Goal: Task Accomplishment & Management: Use online tool/utility

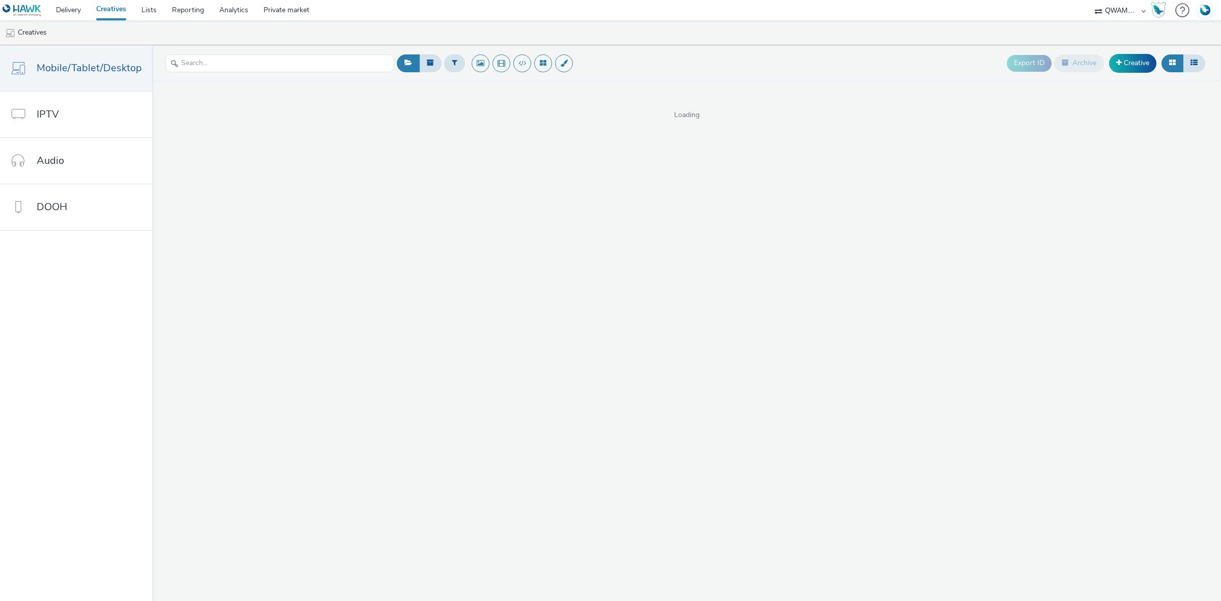
select select "8a3f6d77-30ca-4ef5-b621-f995745b8c1c"
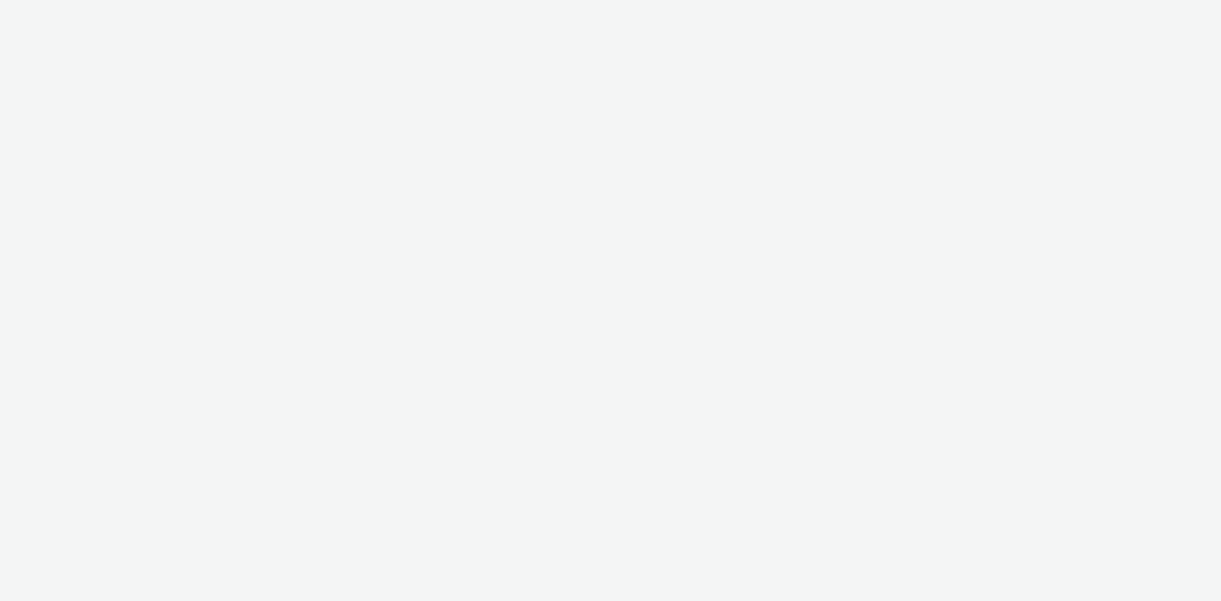
select select "8a3f6d77-30ca-4ef5-b621-f995745b8c1c"
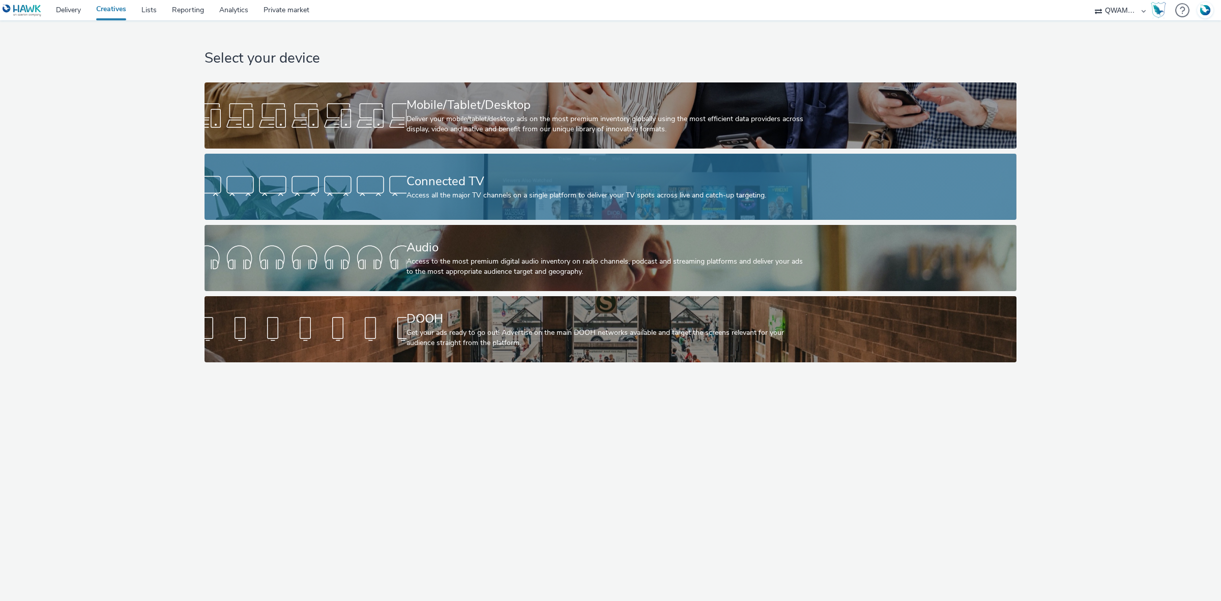
click at [555, 173] on div "Connected TV" at bounding box center [608, 181] width 404 height 18
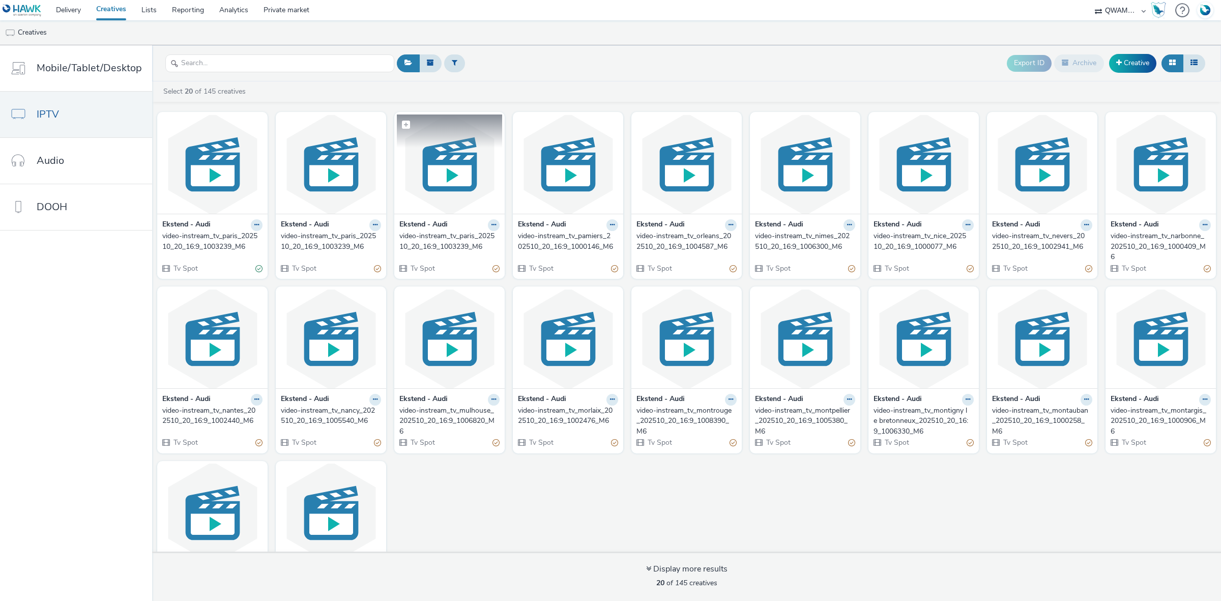
click at [435, 172] on img at bounding box center [449, 163] width 105 height 99
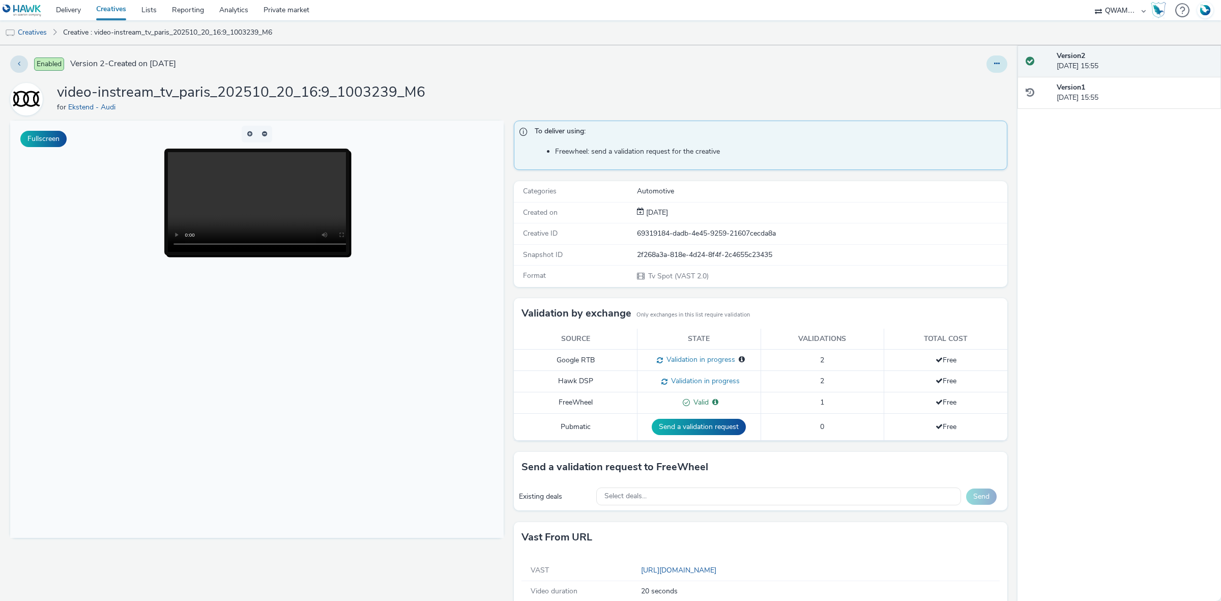
click at [991, 65] on button at bounding box center [996, 63] width 21 height 17
click at [939, 87] on link "Edit" at bounding box center [969, 84] width 76 height 20
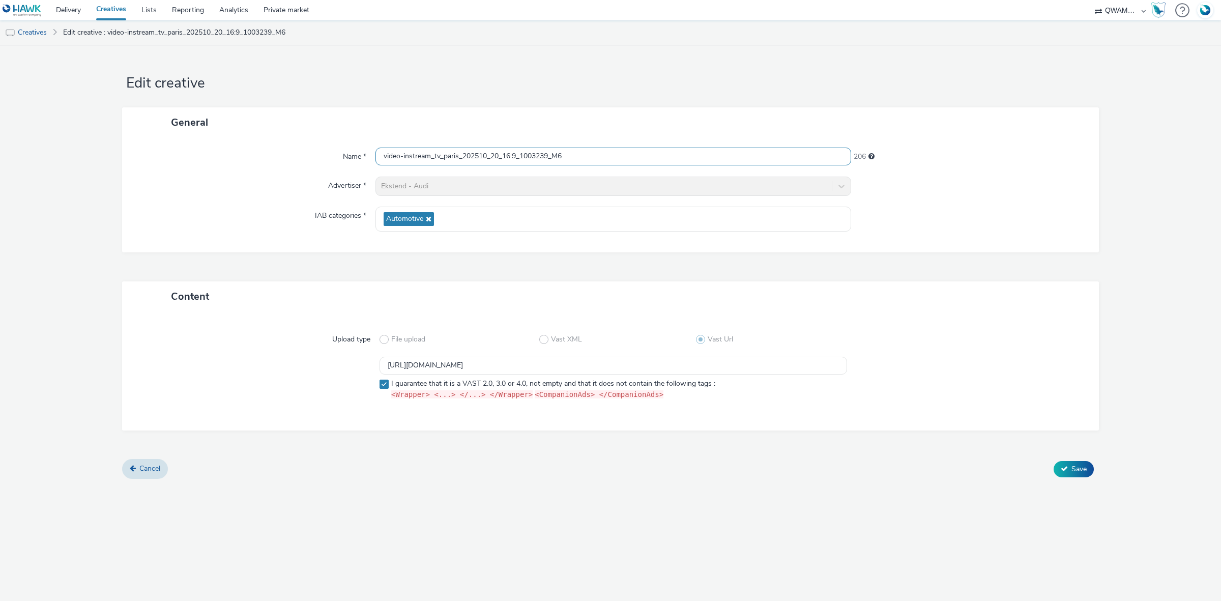
click at [458, 156] on input "video-instream_tv_paris_202510_20_16:9_1003239_M6" at bounding box center [613, 157] width 476 height 18
type input "video-instream_tv_paris12_202510_20_16:9_1003239_M6"
click at [1078, 467] on span "Save" at bounding box center [1078, 469] width 15 height 10
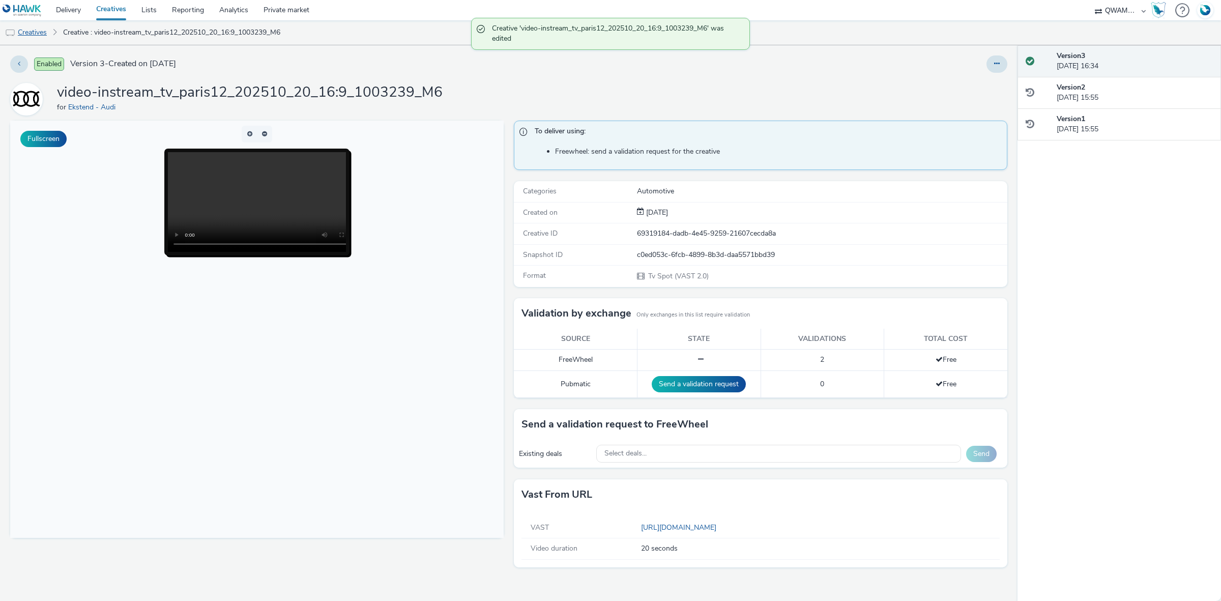
click at [38, 32] on link "Creatives" at bounding box center [26, 32] width 52 height 24
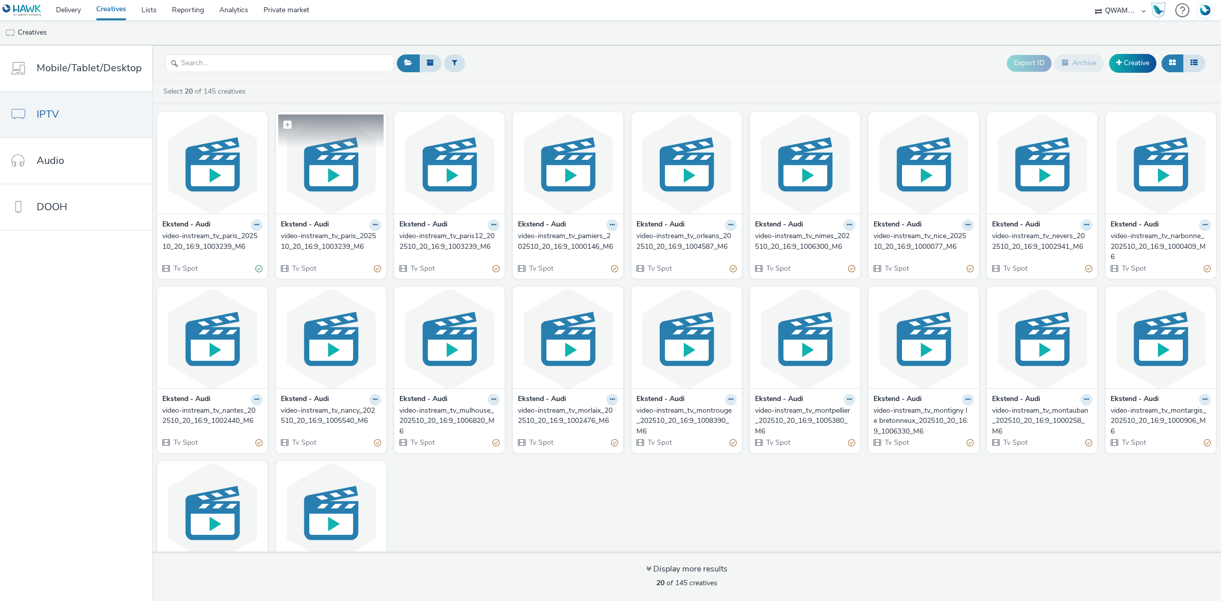
click at [334, 178] on img at bounding box center [330, 163] width 105 height 99
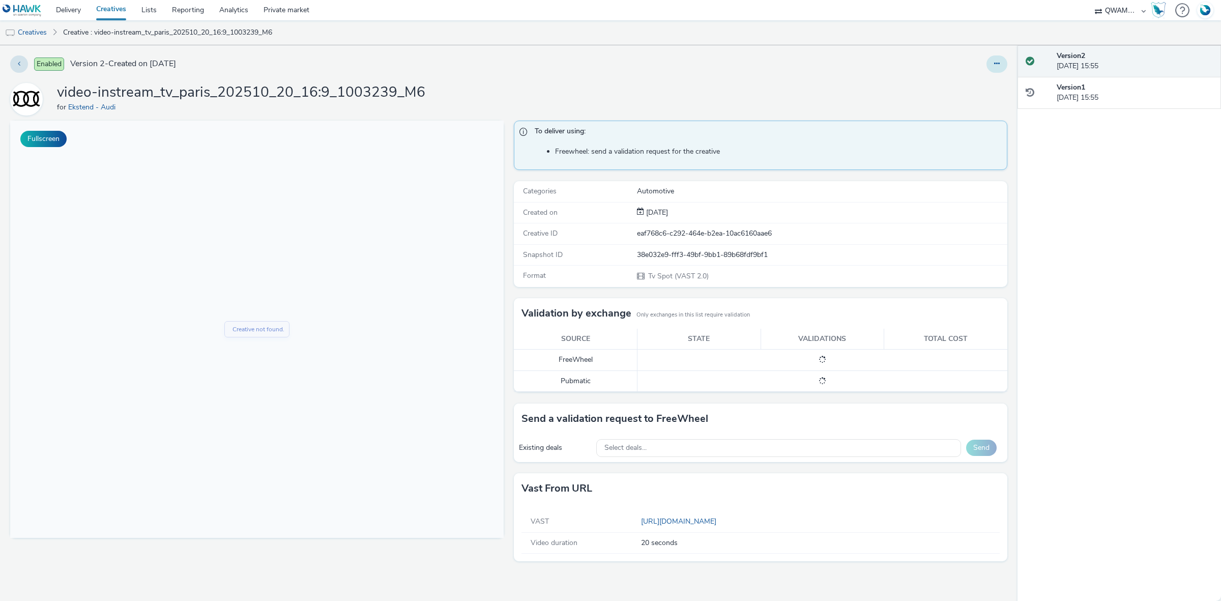
click at [995, 67] on icon at bounding box center [997, 63] width 6 height 7
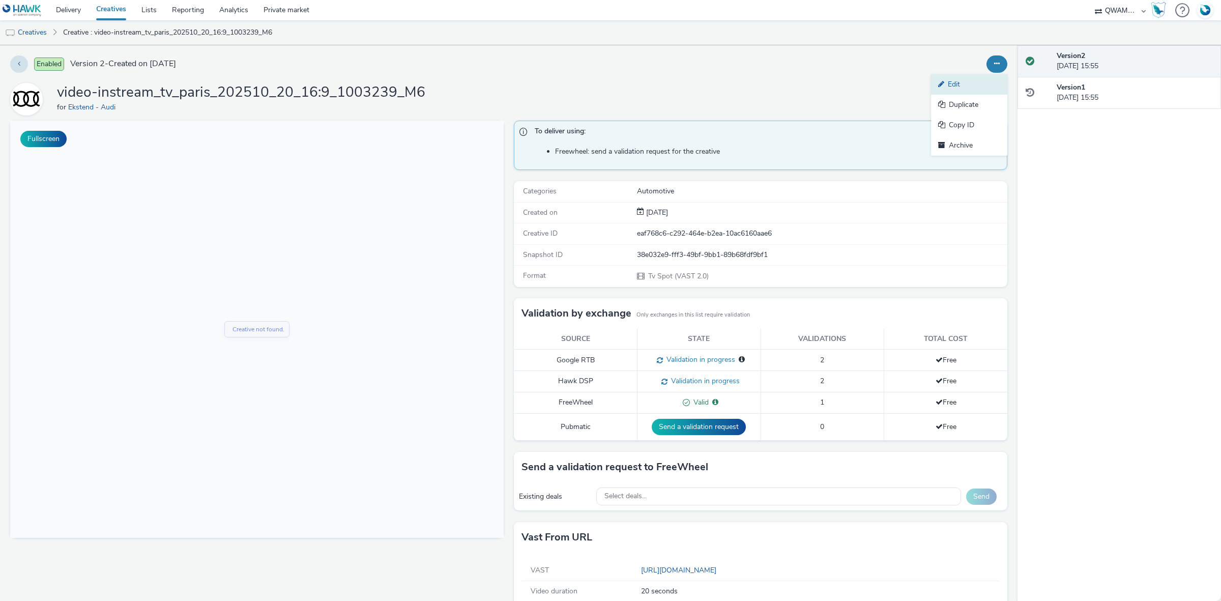
click at [988, 80] on link "Edit" at bounding box center [969, 84] width 76 height 20
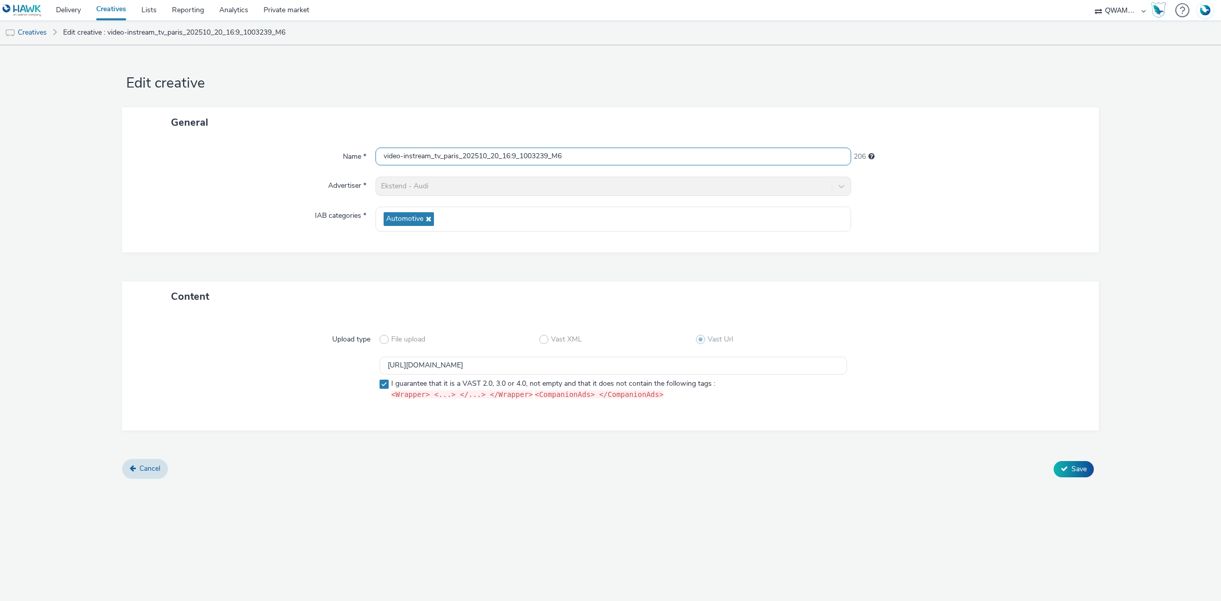
click at [459, 156] on input "video-instream_tv_paris_202510_20_16:9_1003239_M6" at bounding box center [613, 157] width 476 height 18
type input "video-instream_tv_paris15_202510_20_16:9_1003239_M6"
click at [1058, 467] on button "Save" at bounding box center [1074, 469] width 40 height 16
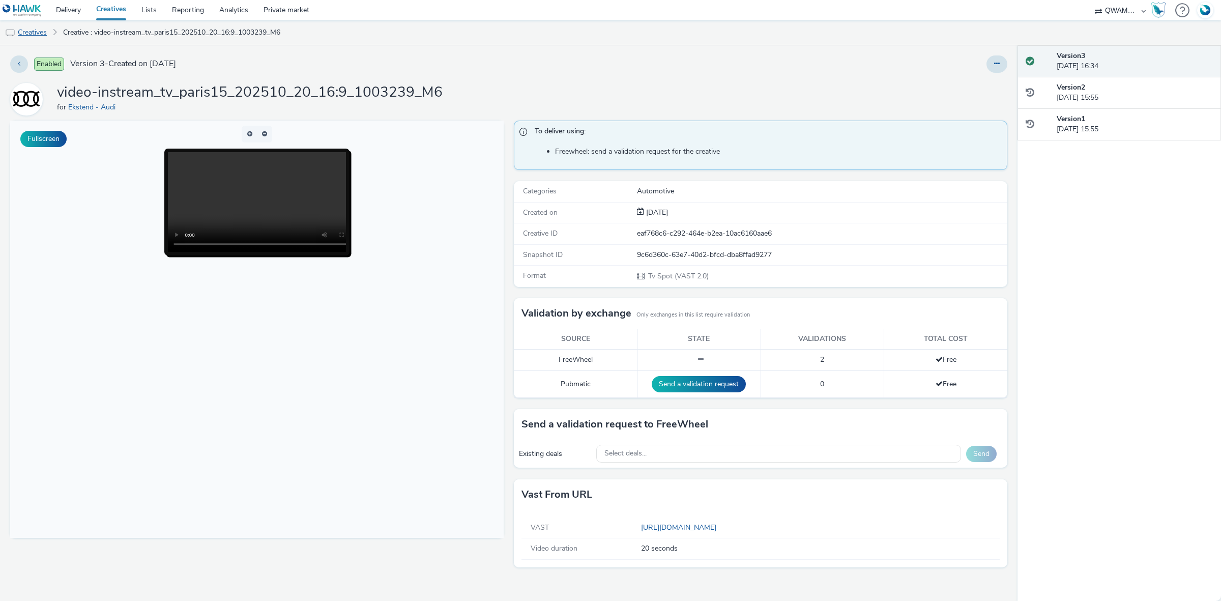
click at [23, 32] on link "Creatives" at bounding box center [26, 32] width 52 height 24
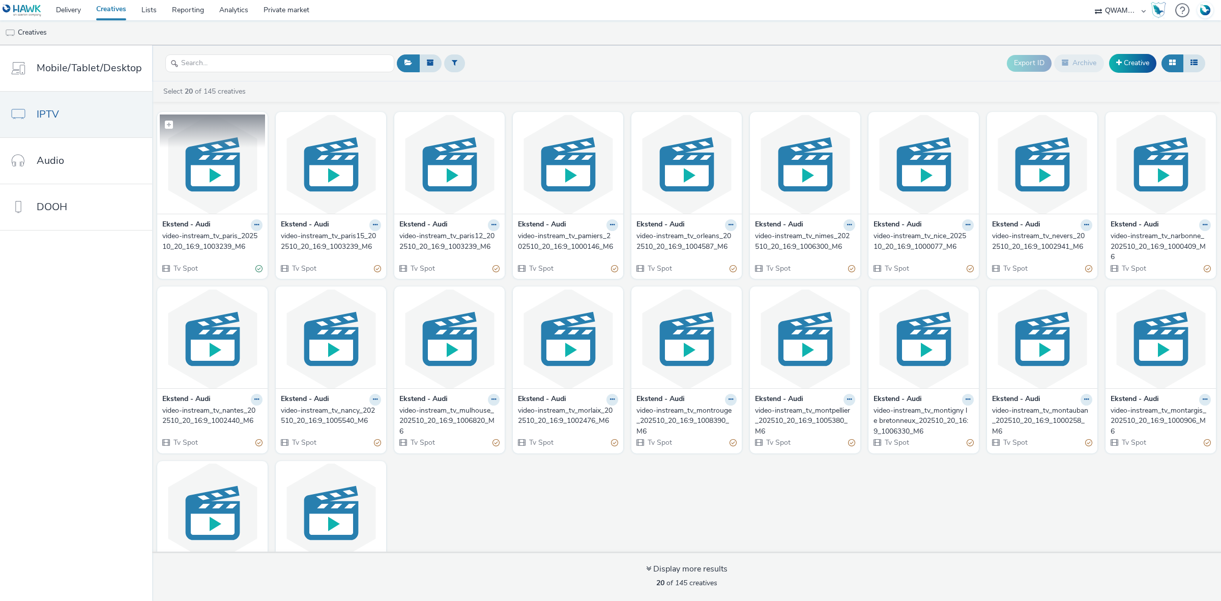
click at [215, 171] on img at bounding box center [212, 163] width 105 height 99
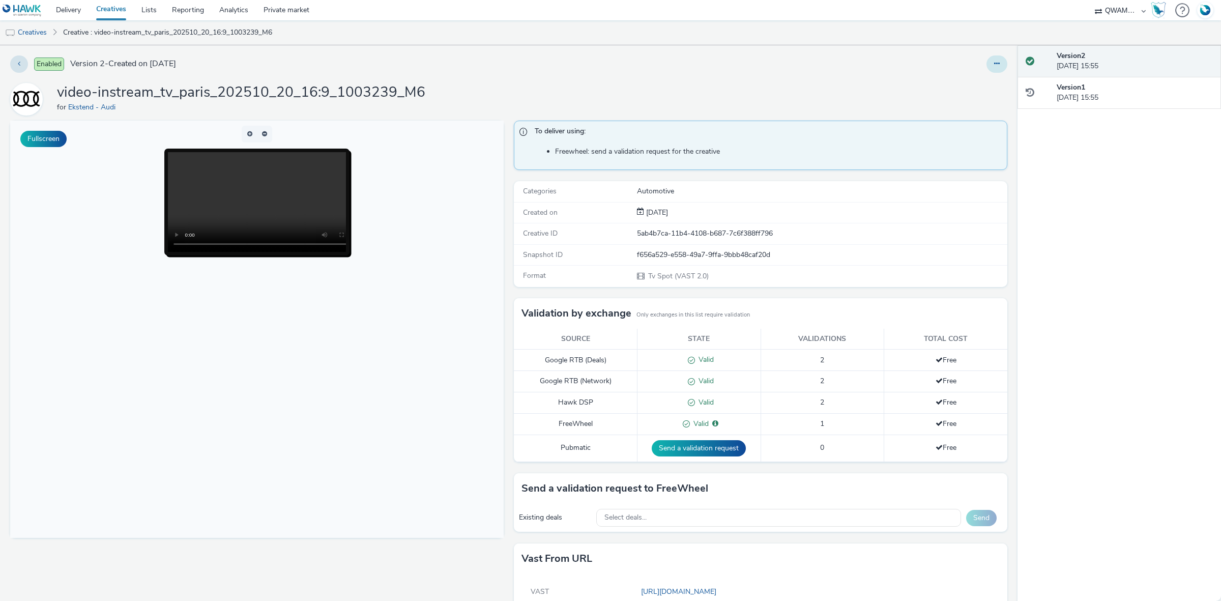
click at [995, 65] on button at bounding box center [996, 63] width 21 height 17
click at [978, 77] on link "Edit" at bounding box center [969, 84] width 76 height 20
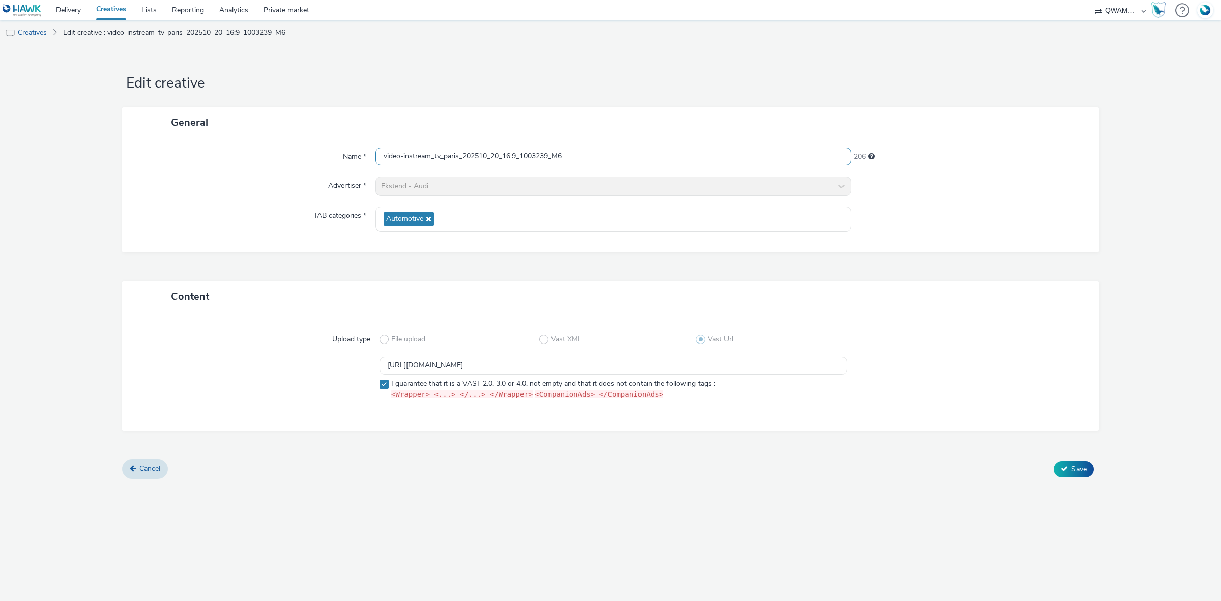
click at [459, 155] on input "video-instream_tv_paris_202510_20_16:9_1003239_M6" at bounding box center [613, 157] width 476 height 18
type input "video-instream_tv_paris16_202510_20_16:9_1003239_M6"
click at [1074, 466] on span "Save" at bounding box center [1078, 469] width 15 height 10
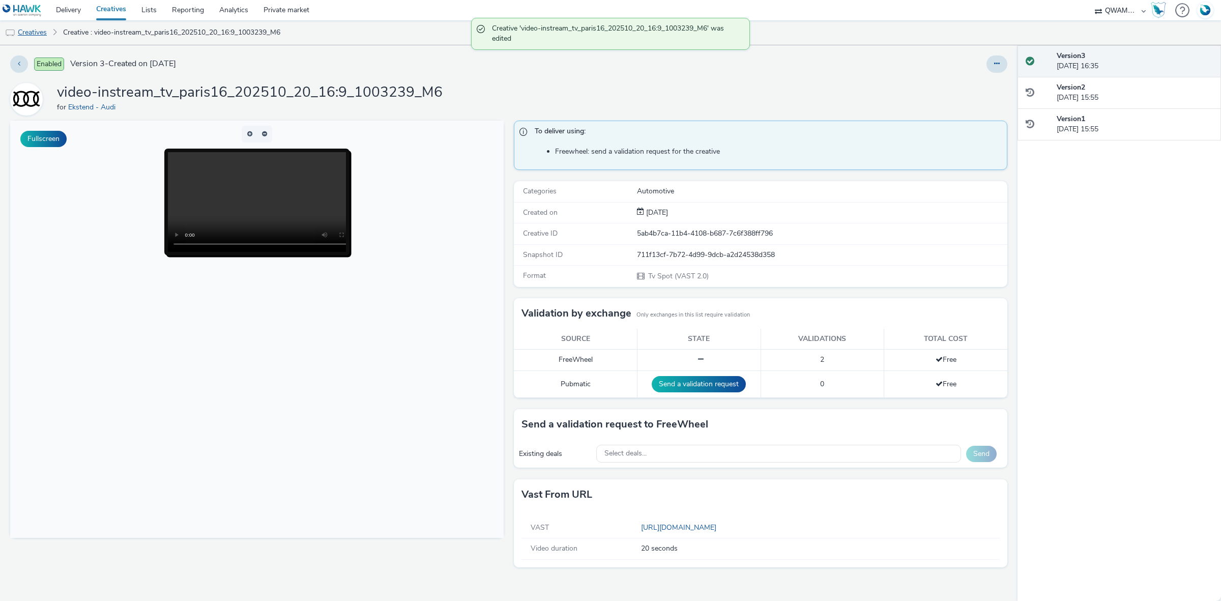
click at [39, 37] on link "Creatives" at bounding box center [26, 32] width 52 height 24
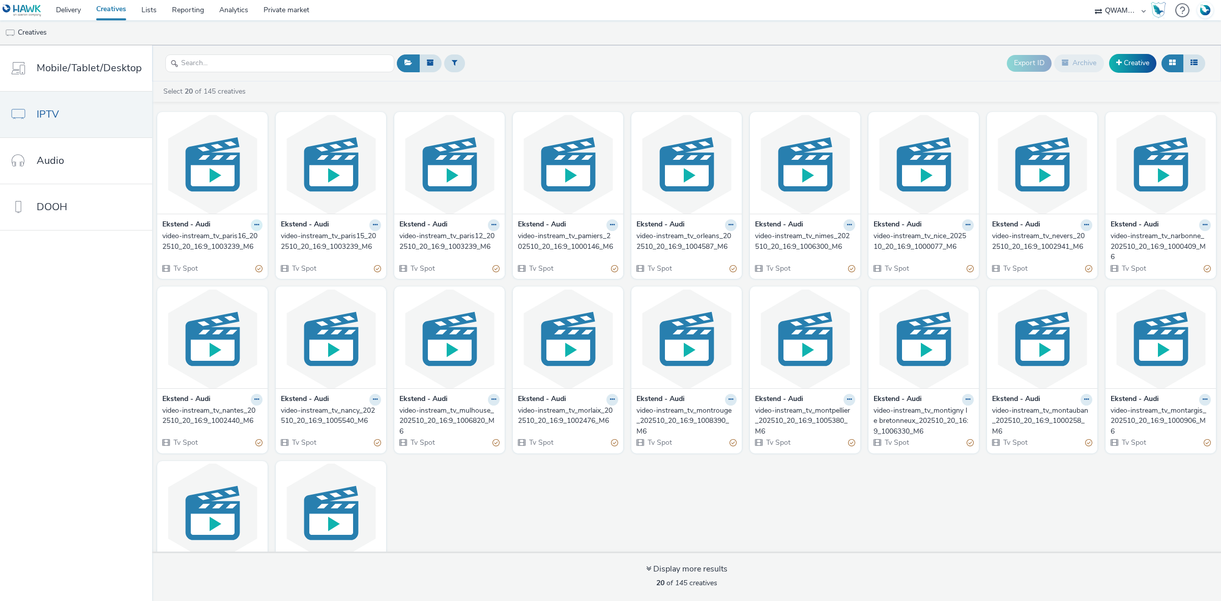
click at [254, 228] on icon at bounding box center [256, 225] width 5 height 6
click at [219, 266] on link "Duplicate" at bounding box center [224, 263] width 76 height 20
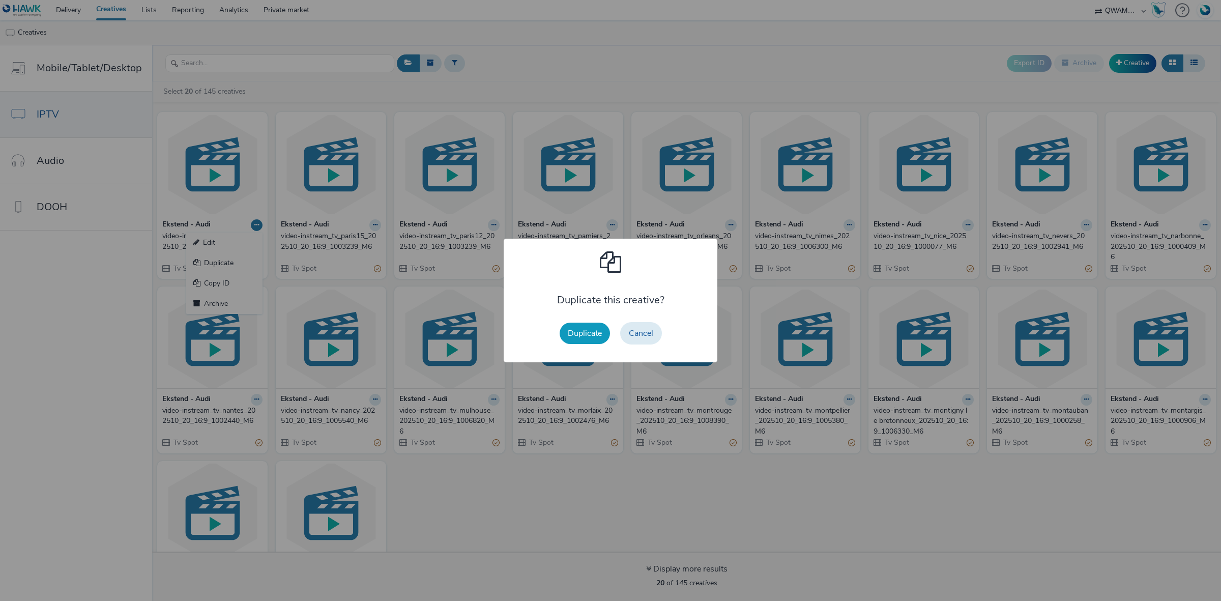
click at [593, 327] on button "Duplicate" at bounding box center [585, 333] width 50 height 21
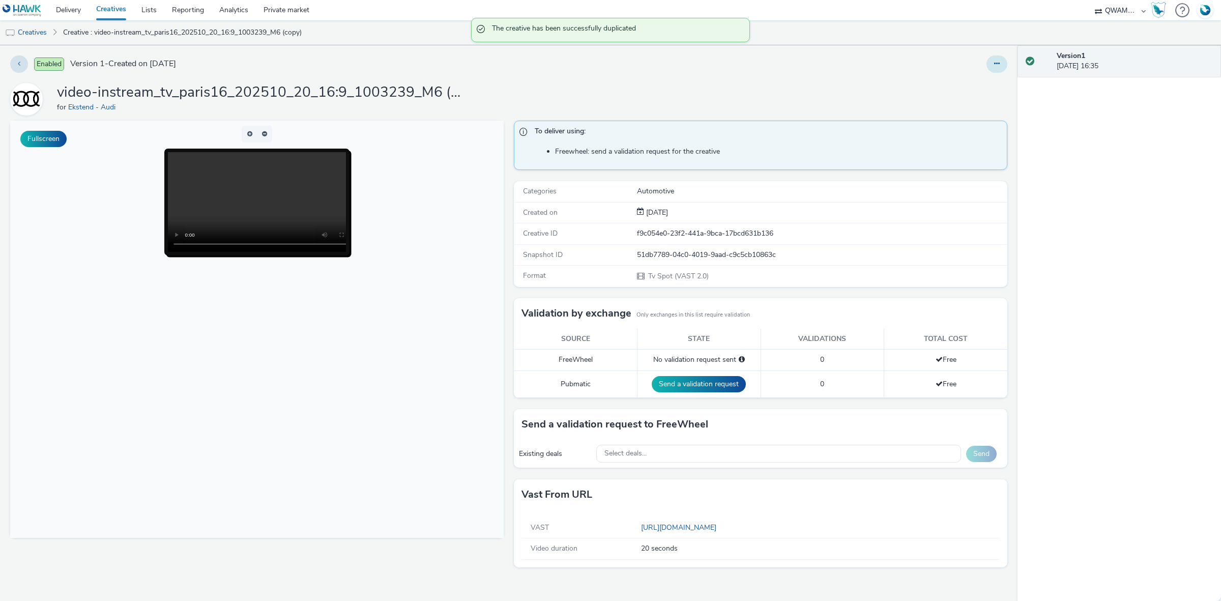
click at [990, 65] on button at bounding box center [996, 63] width 21 height 17
click at [971, 81] on link "Edit" at bounding box center [969, 84] width 76 height 20
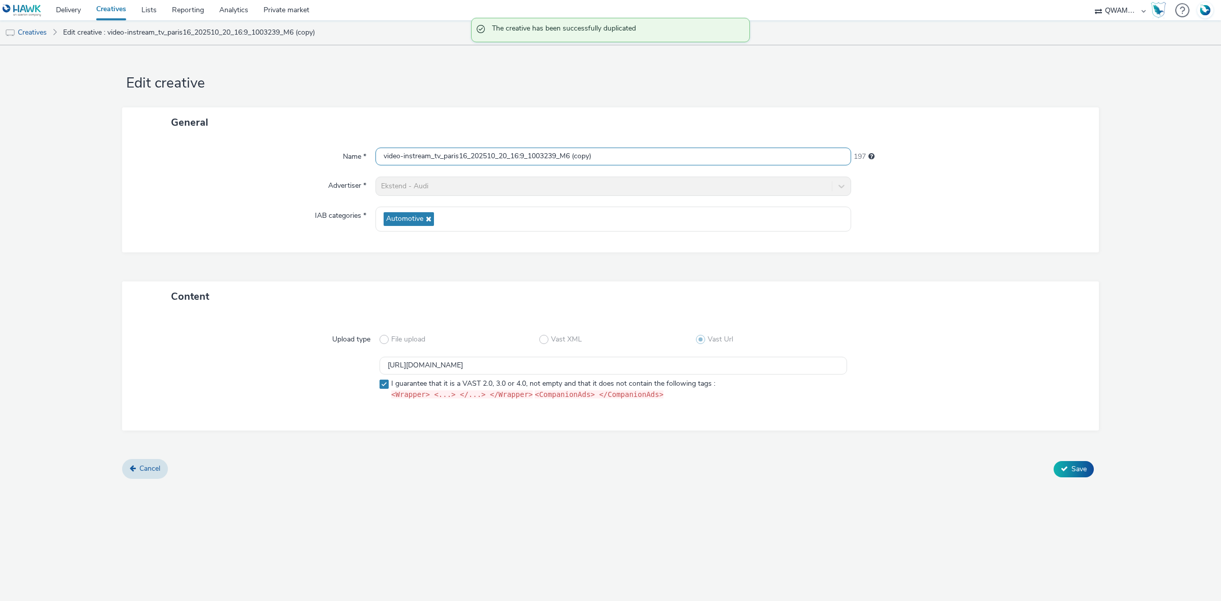
drag, startPoint x: 623, startPoint y: 151, endPoint x: 311, endPoint y: 164, distance: 312.7
click at [311, 164] on div "Name * video-instream_tv_paris16_202510_20_16:9_1003239_M6 (copy) 197" at bounding box center [610, 157] width 956 height 18
paste input "_202510_20_16:9_1003239_M6"
click at [459, 156] on input "video-instream_tv_paris_202510_20_16:9_1003239_M6" at bounding box center [613, 157] width 476 height 18
type input "video-instream_tv_paris17_202510_20_16:9_1003239_M6"
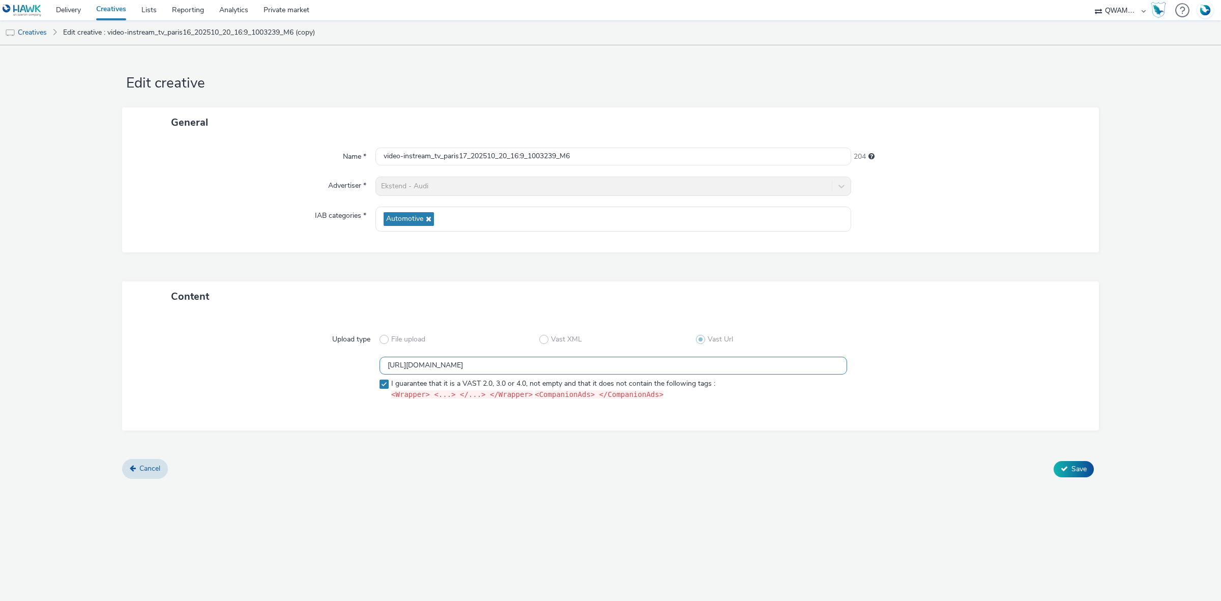
drag, startPoint x: 682, startPoint y: 366, endPoint x: 334, endPoint y: 362, distance: 348.0
click at [334, 362] on div "https://m6web-users.6play.fr/v1/vast-generator/clipVast/13145625?vast_version=2…" at bounding box center [610, 380] width 940 height 47
paste input "58"
type input "https://m6web-users.6play.fr/v1/vast-generator/clipVast/13145585?vast_version=2"
click at [1073, 469] on span "Save" at bounding box center [1078, 469] width 15 height 10
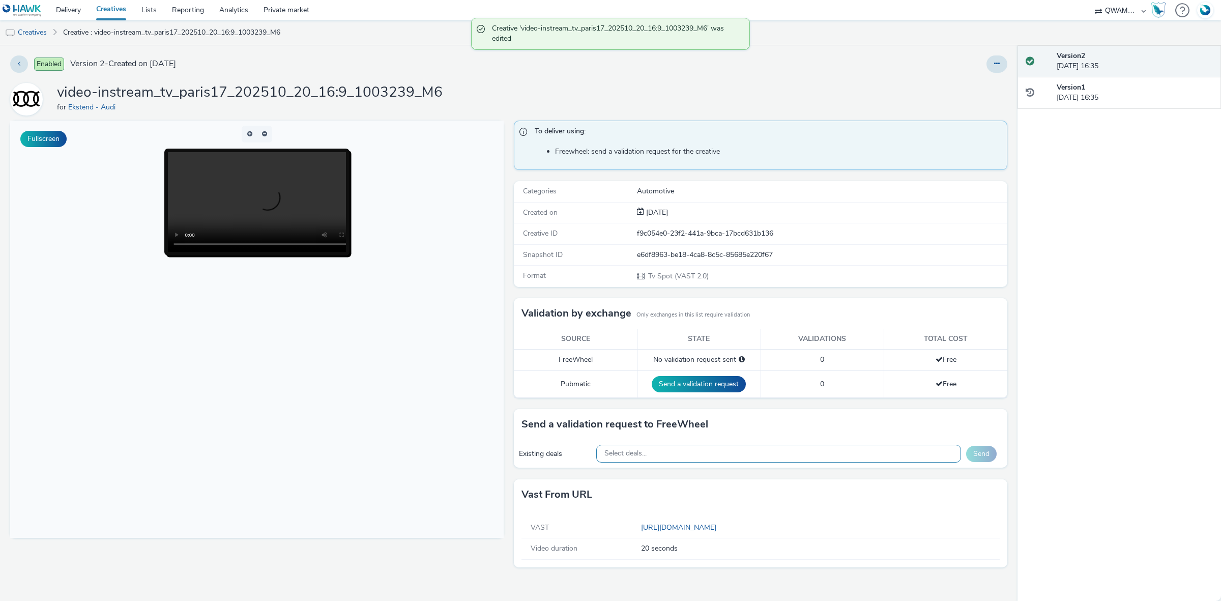
click at [715, 451] on div "Select deals..." at bounding box center [778, 454] width 365 height 18
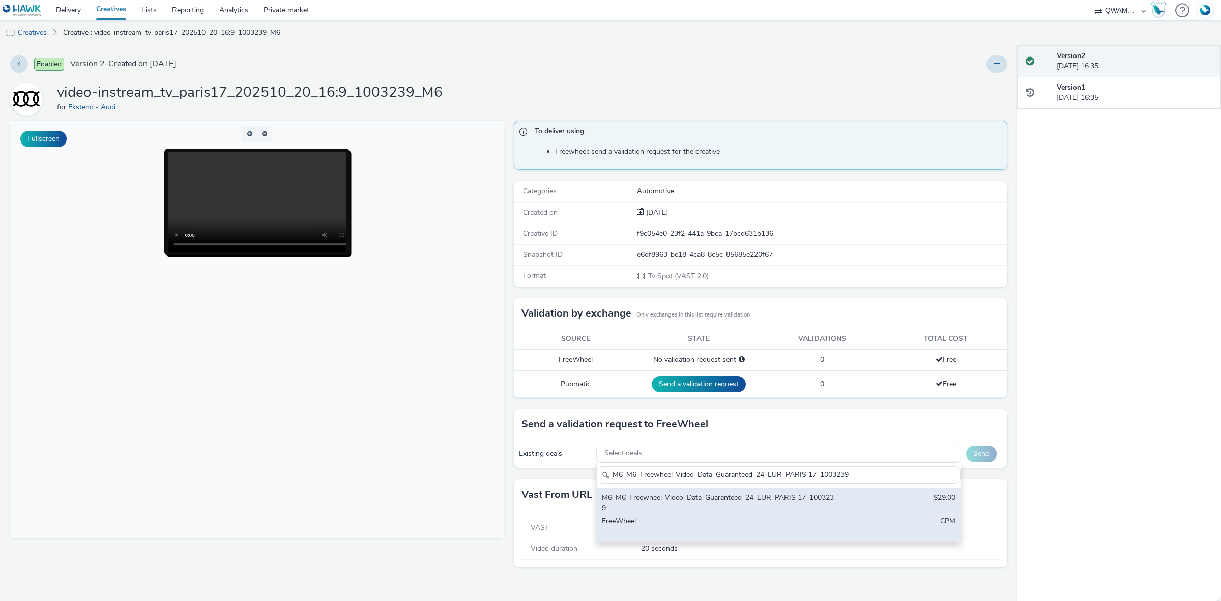
type input "M6_M6_Freewheel_Video_Data_Guaranteed_24_EUR_PARIS 17_1003239"
click at [705, 504] on div "M6_M6_Freewheel_Video_Data_Guaranteed_24_EUR_PARIS 17_1003239" at bounding box center [719, 502] width 234 height 21
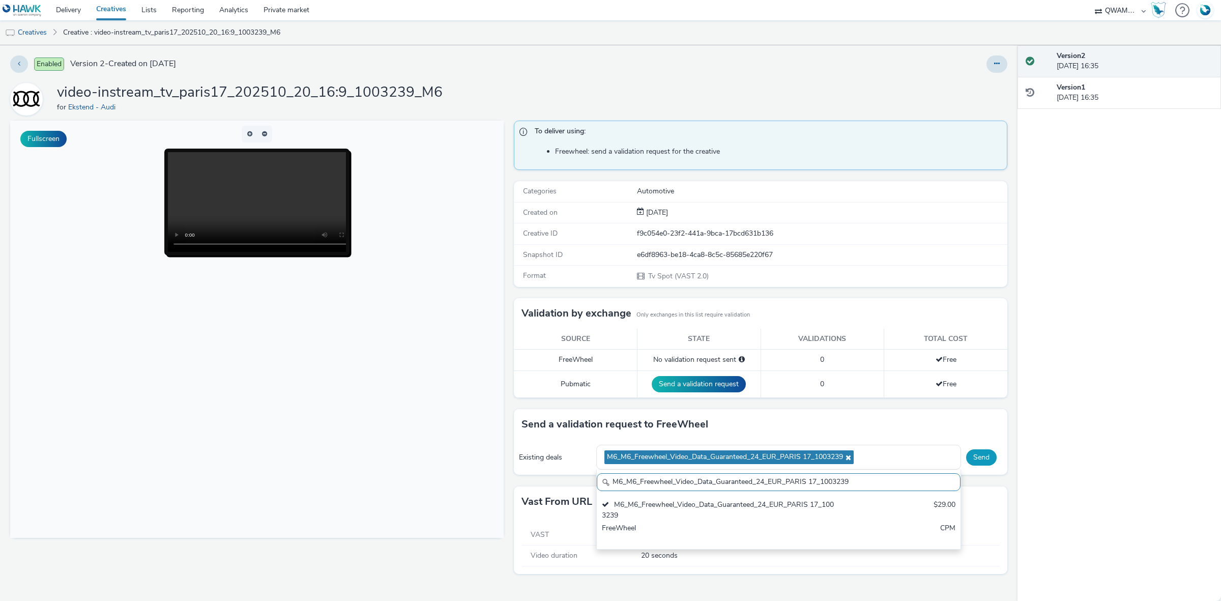
click at [993, 458] on button "Send" at bounding box center [981, 457] width 31 height 16
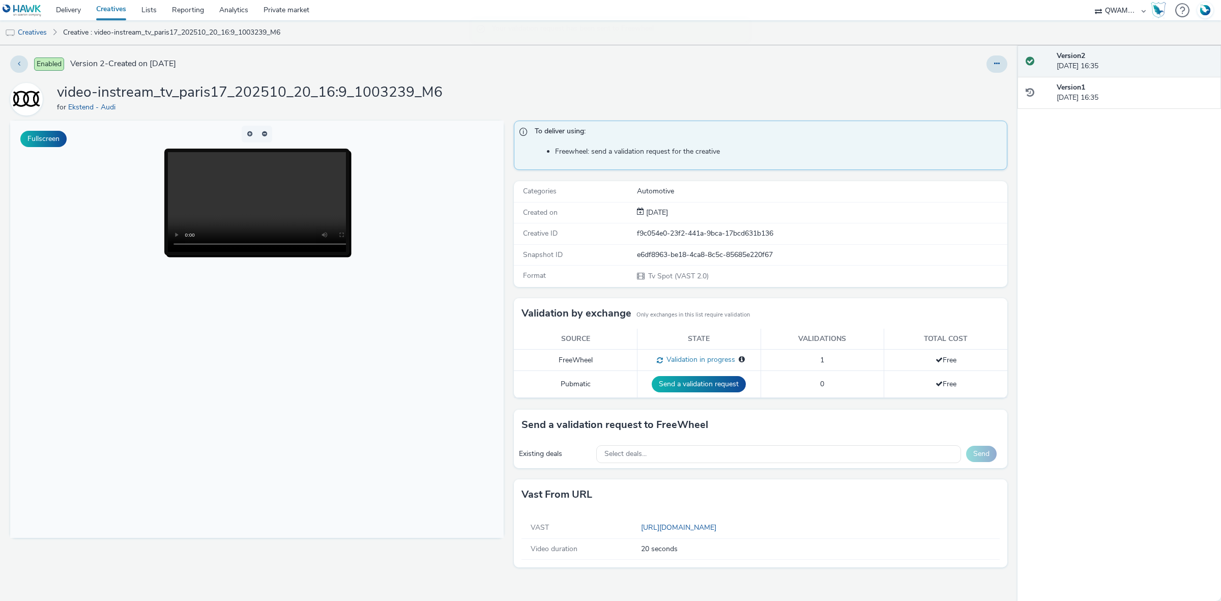
click at [981, 65] on div at bounding box center [807, 63] width 399 height 17
click at [989, 65] on button at bounding box center [996, 63] width 21 height 17
click at [975, 112] on link "Duplicate" at bounding box center [969, 105] width 76 height 20
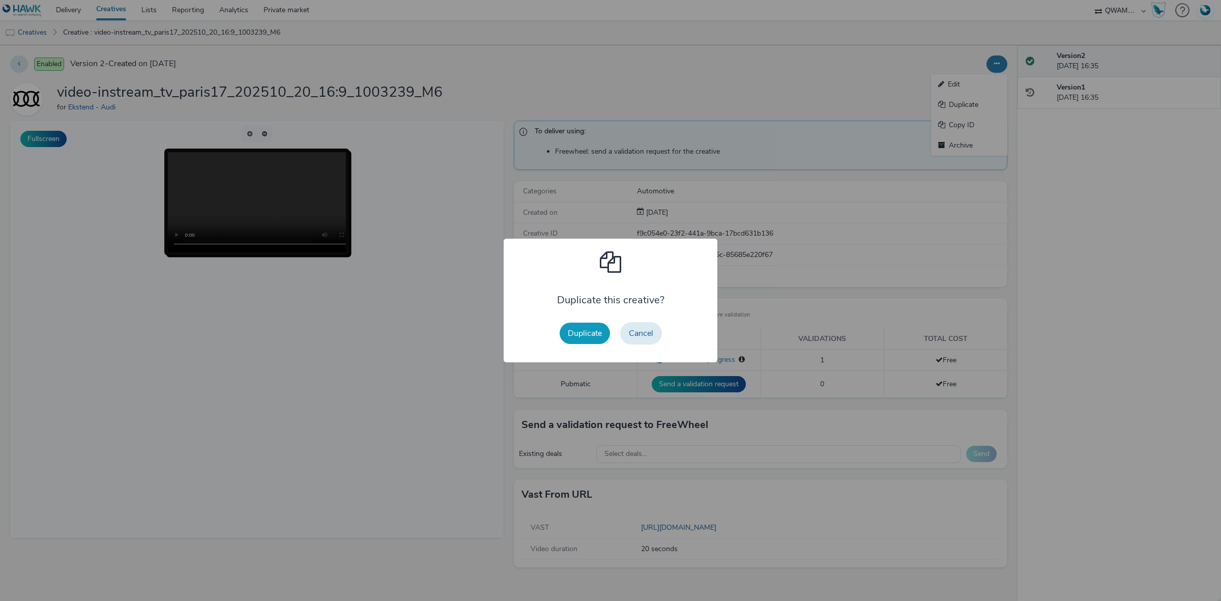
click at [593, 330] on button "Duplicate" at bounding box center [585, 333] width 50 height 21
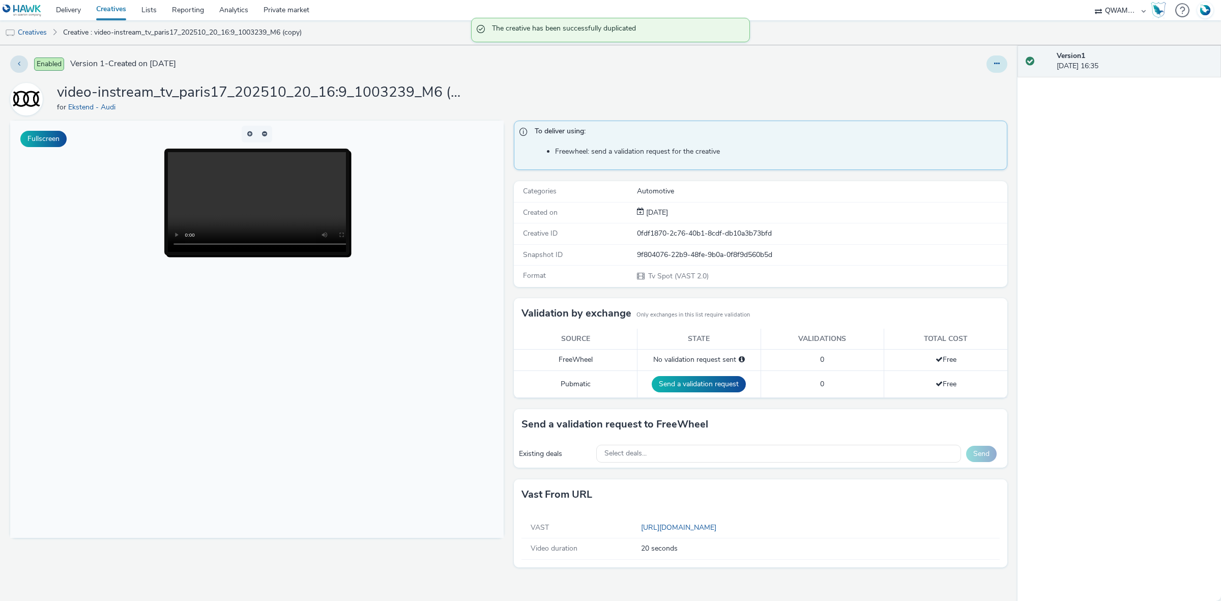
click at [997, 60] on icon at bounding box center [997, 63] width 6 height 7
click at [939, 92] on link "Edit" at bounding box center [969, 84] width 76 height 20
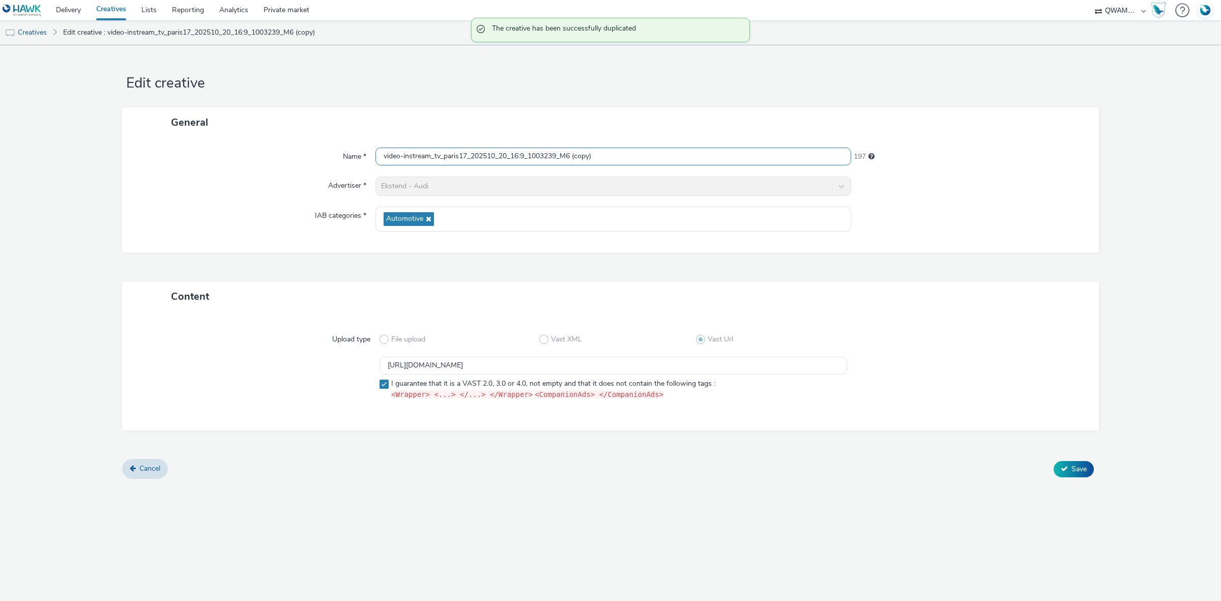
drag, startPoint x: 235, startPoint y: 161, endPoint x: 134, endPoint y: 164, distance: 101.3
click at [134, 164] on div "Name * video-instream_tv_paris17_202510_20_16:9_1003239_M6 (copy) 197" at bounding box center [610, 157] width 956 height 18
paste input "u_202510_20_16:9_1002635_M6"
type input "video-instream_tv_pau_202510_20_16:9_1002635_M6"
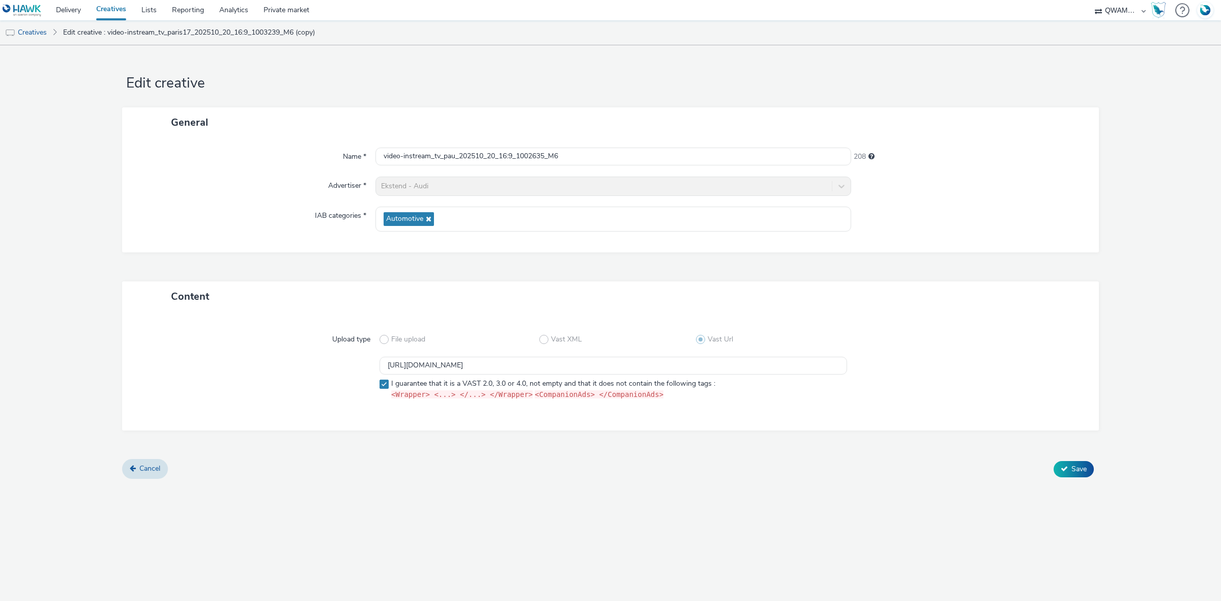
scroll to position [0, 0]
drag, startPoint x: 598, startPoint y: 154, endPoint x: 242, endPoint y: 156, distance: 356.1
click at [242, 156] on div "Name * video-instream_tv_pau_202510_20_16:9_1002635_M6 208" at bounding box center [610, 157] width 956 height 18
drag, startPoint x: 675, startPoint y: 365, endPoint x: 288, endPoint y: 364, distance: 386.7
click at [288, 364] on div "https://m6web-users.6play.fr/v1/vast-generator/clipVast/13145585?vast_version=2…" at bounding box center [610, 380] width 940 height 47
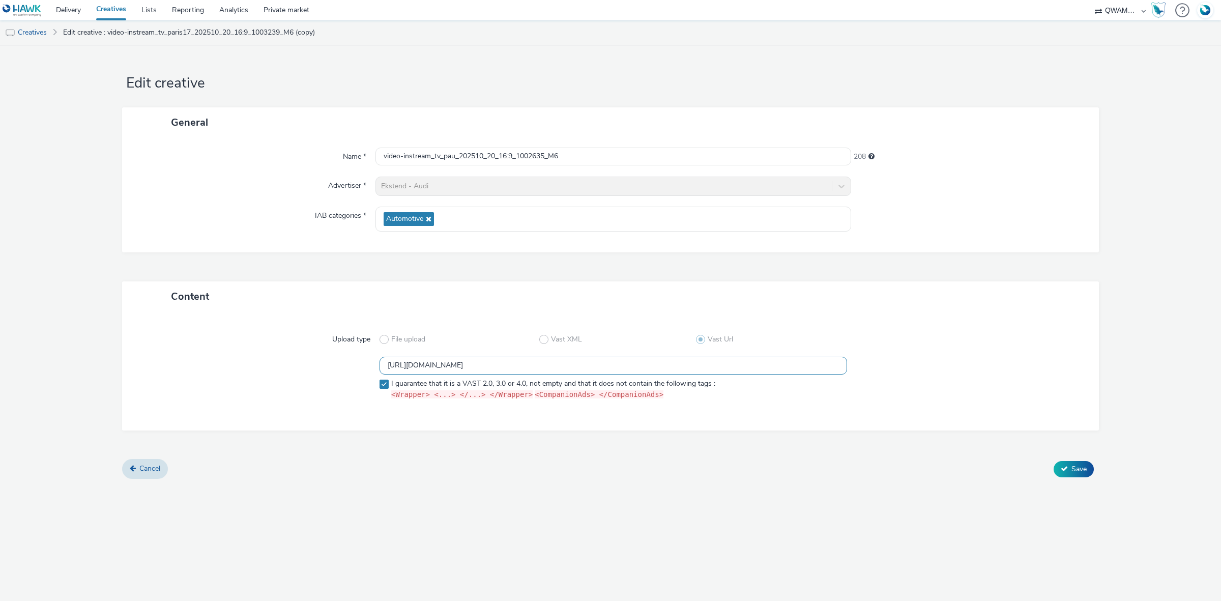
paste input "451"
type input "https://m6web-users.6play.fr/v1/vast-generator/clipVast/13145451?vast_version=2"
click at [1077, 471] on span "Save" at bounding box center [1078, 469] width 15 height 10
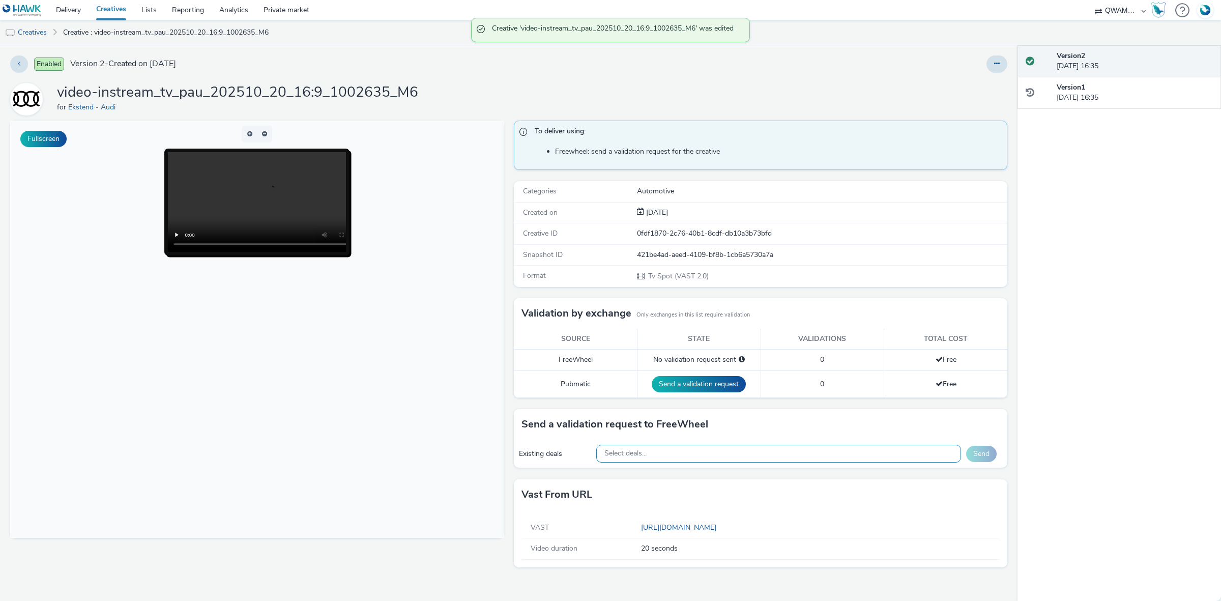
click at [706, 451] on div "Select deals..." at bounding box center [778, 454] width 365 height 18
type input "M6_M6_Freewheel_Video_Data_Guaranteed_24_EUR_PAU_1002635"
click at [685, 499] on div "M6_M6_Freewheel_Video_Data_Guaranteed_24_EUR_PAU_1002635" at bounding box center [719, 498] width 234 height 12
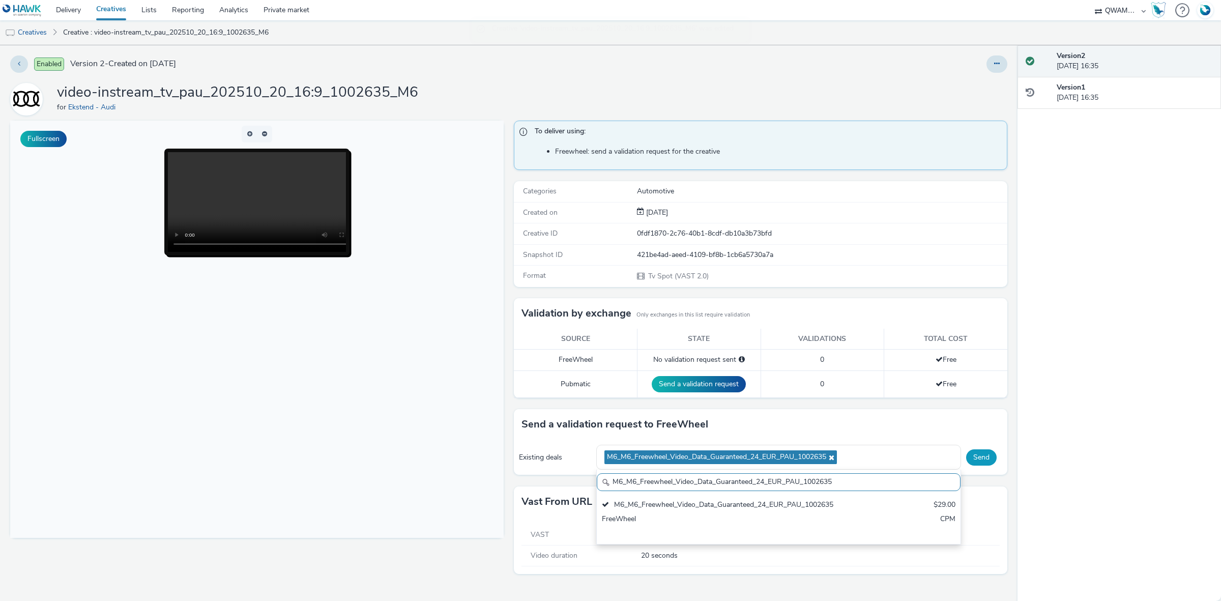
click at [967, 458] on button "Send" at bounding box center [981, 457] width 31 height 16
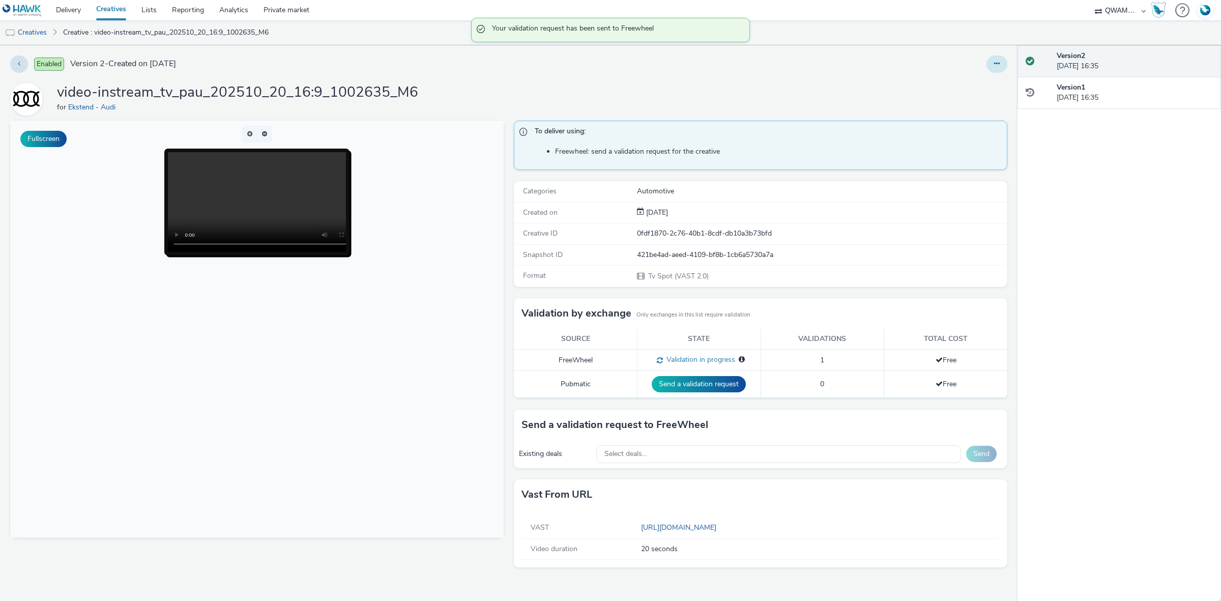
click at [996, 64] on icon at bounding box center [997, 63] width 6 height 7
click at [977, 103] on link "Duplicate" at bounding box center [969, 105] width 76 height 20
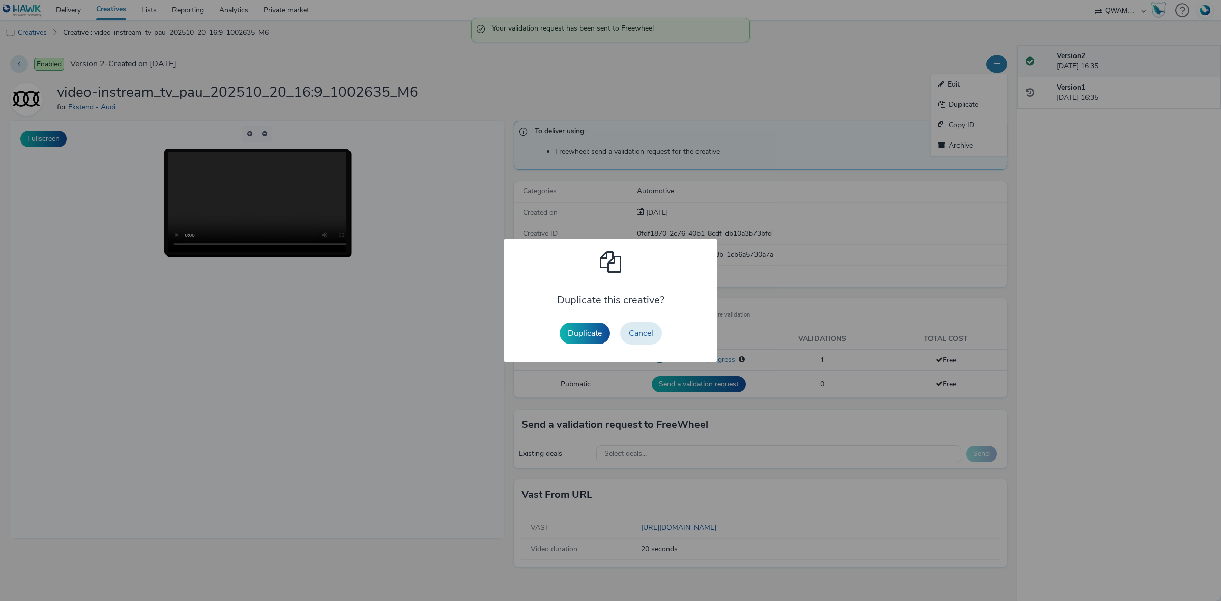
click at [568, 324] on button "Duplicate" at bounding box center [585, 333] width 50 height 21
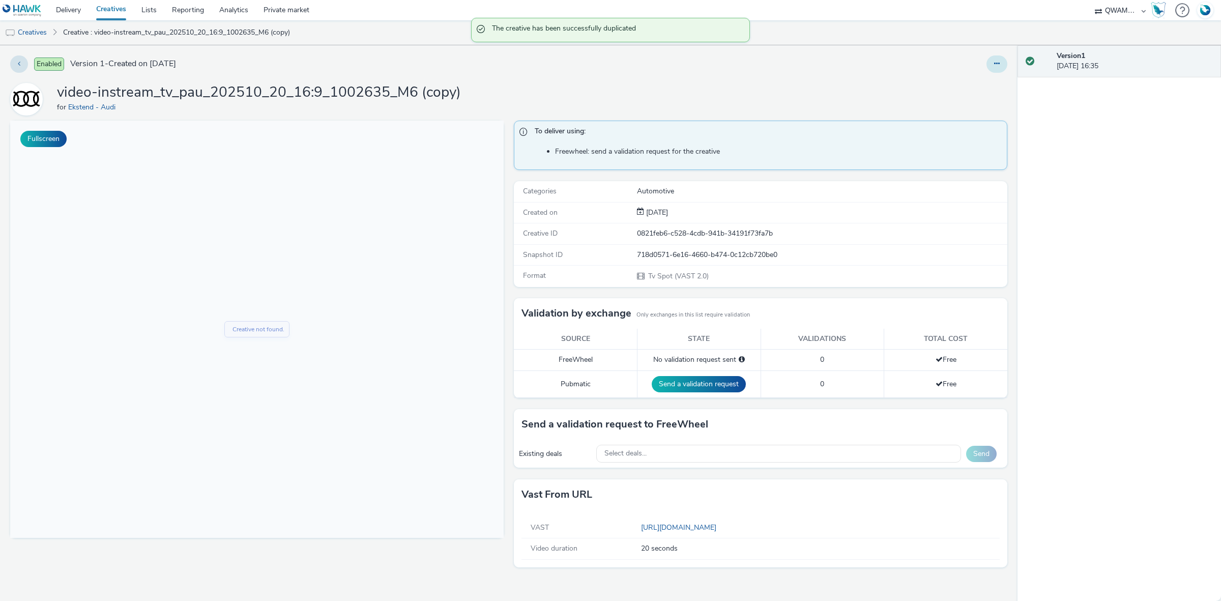
click at [998, 60] on icon at bounding box center [997, 63] width 6 height 7
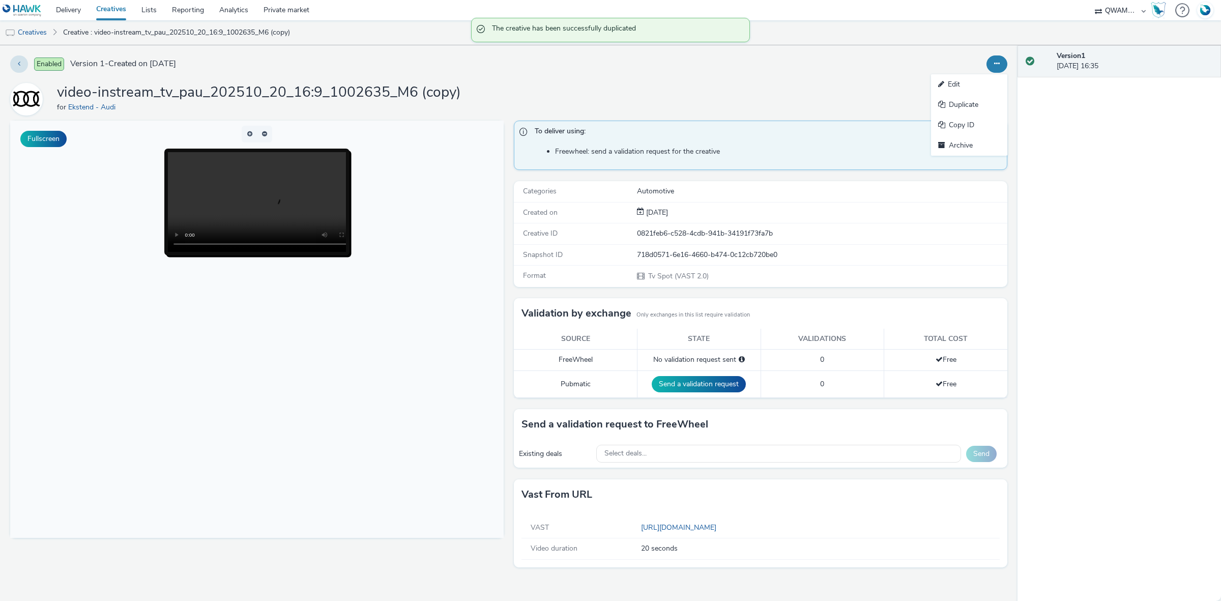
click at [980, 80] on link "Edit" at bounding box center [969, 84] width 76 height 20
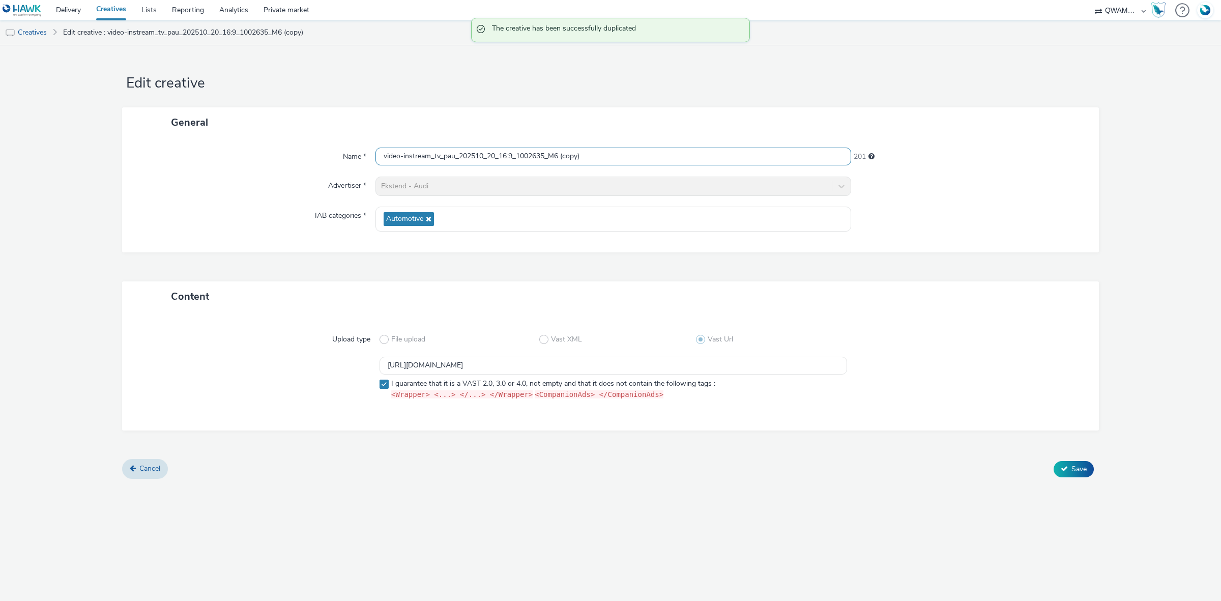
drag, startPoint x: 608, startPoint y: 158, endPoint x: 288, endPoint y: 153, distance: 320.0
click at [288, 153] on div "Name * video-instream_tv_pau_202510_20_16:9_1002635_M6 (copy) 201" at bounding box center [610, 157] width 956 height 18
paste input "erigueux_202510_20_16:9_1000750_M6"
type input "video-instream_tv_perigueux_202510_20_16:9_1000750_M6"
drag, startPoint x: 439, startPoint y: 353, endPoint x: 220, endPoint y: 350, distance: 218.3
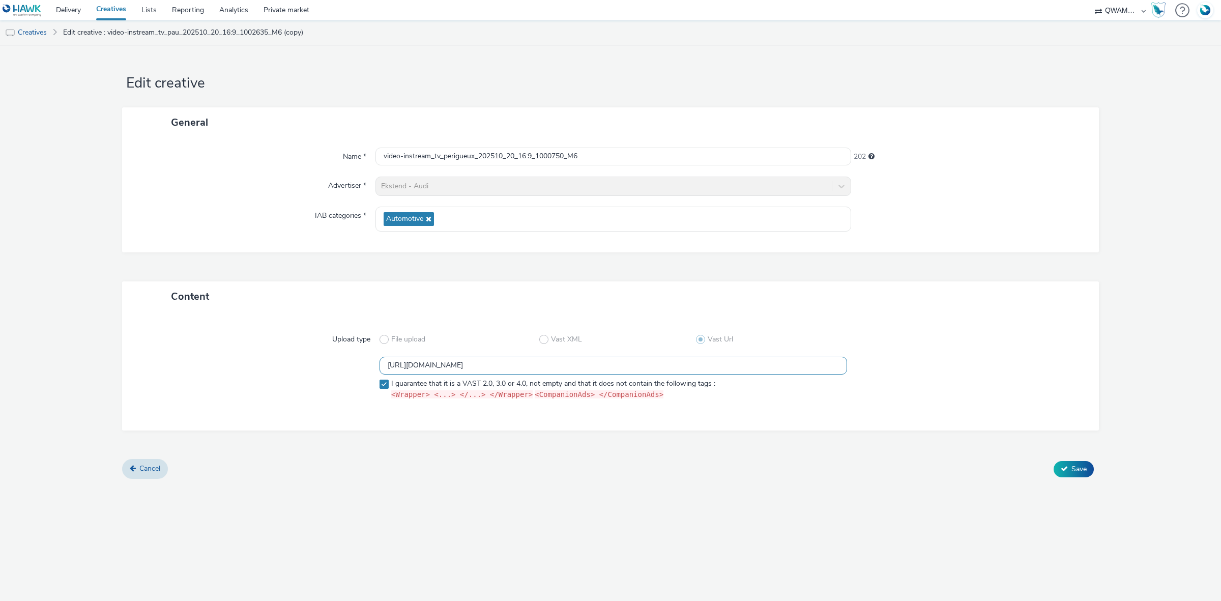
click at [219, 352] on div "Upload type File upload Vast XML Vast Url https://m6web-users.6play.fr/v1/vast-…" at bounding box center [610, 371] width 956 height 98
paste input "0"
type input "https://m6web-users.6play.fr/v1/vast-generator/clipVast/13145450?vast_version=2"
click at [1058, 463] on button "Save" at bounding box center [1074, 469] width 40 height 16
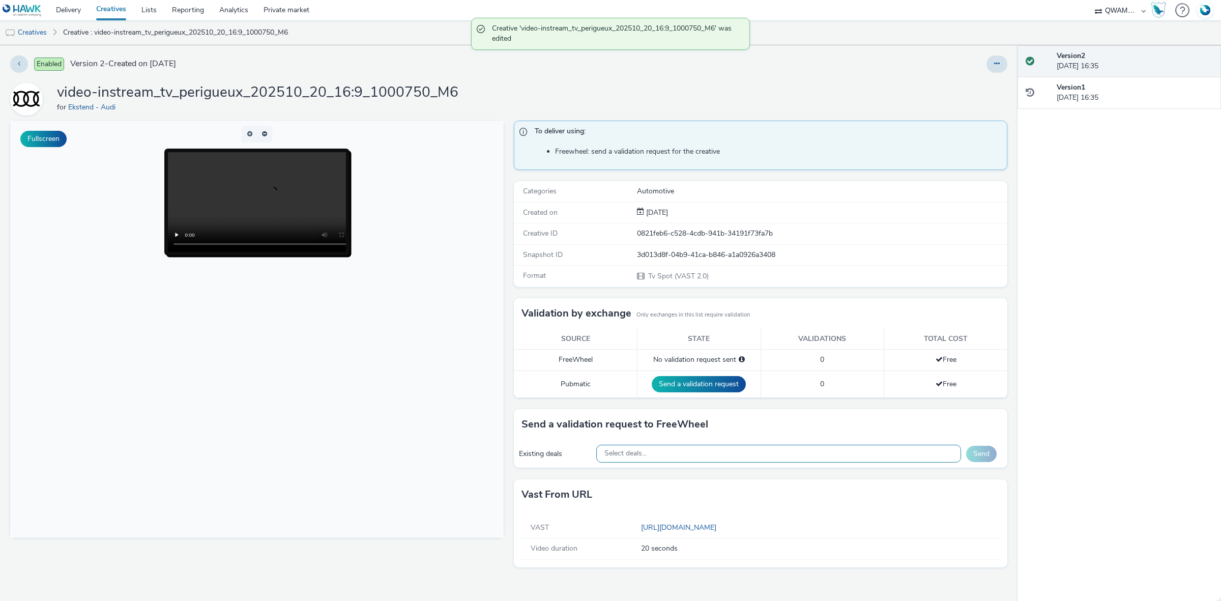
click at [654, 458] on div "Select deals..." at bounding box center [778, 454] width 365 height 18
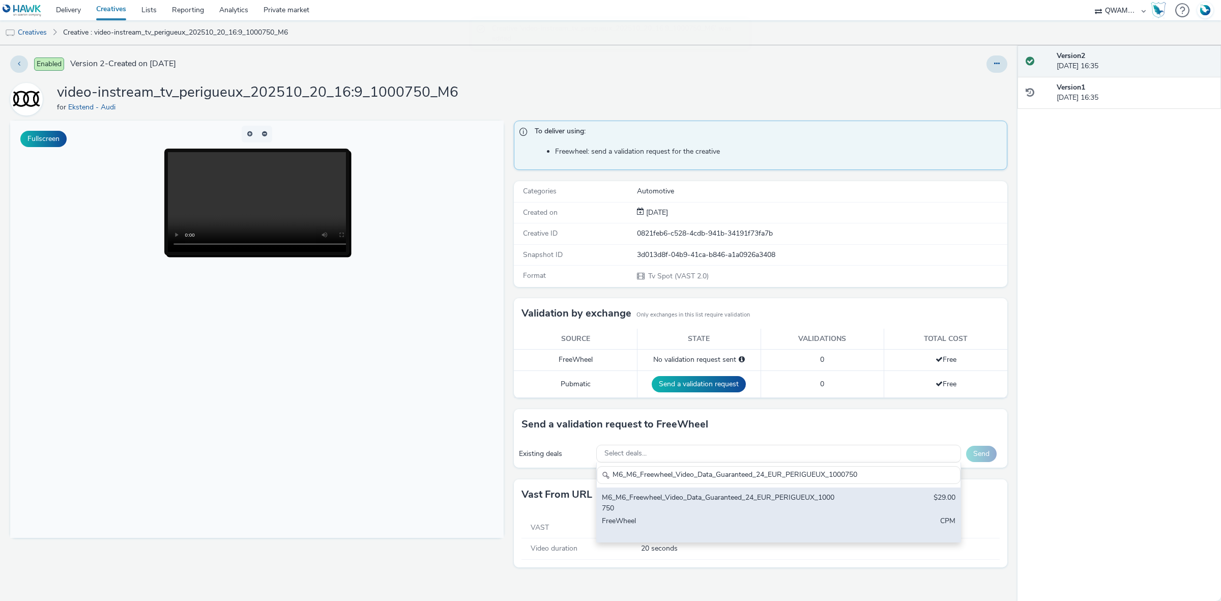
type input "M6_M6_Freewheel_Video_Data_Guaranteed_24_EUR_PERIGUEUX_1000750"
click at [635, 511] on div "M6_M6_Freewheel_Video_Data_Guaranteed_24_EUR_PERIGUEUX_1000750" at bounding box center [719, 502] width 234 height 21
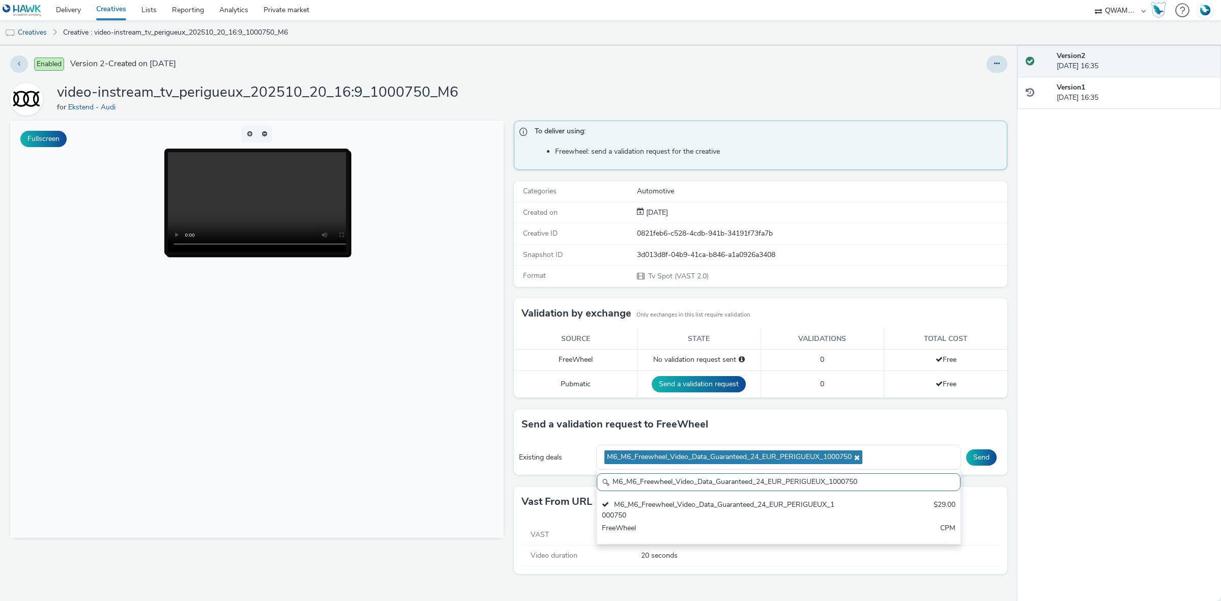
click at [1001, 458] on div "Send" at bounding box center [984, 457] width 36 height 16
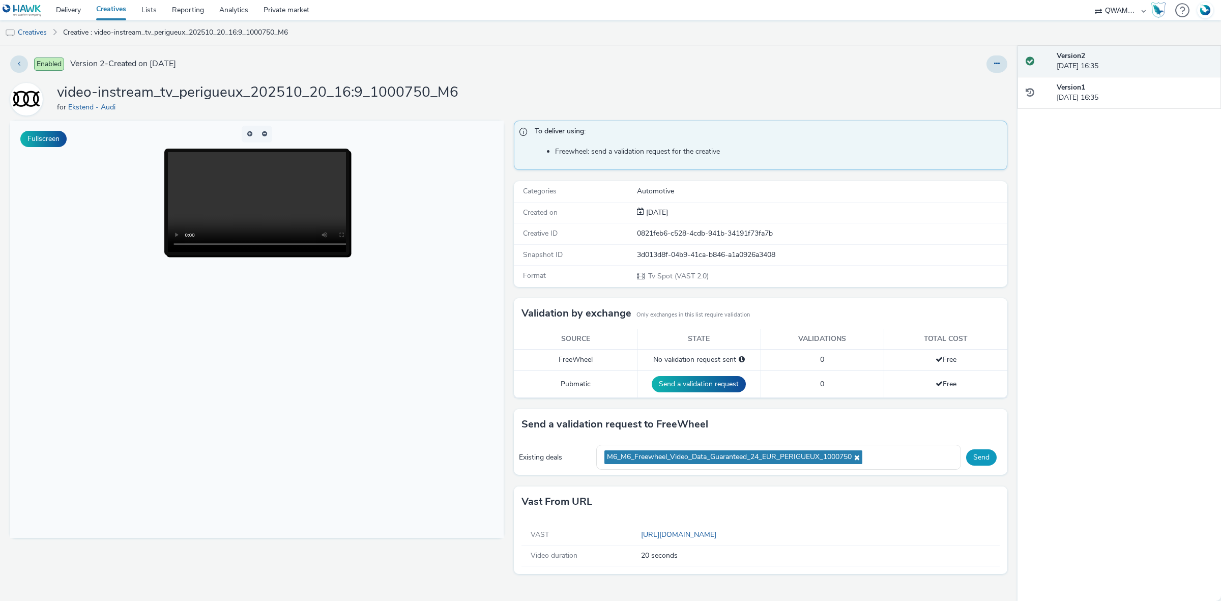
click at [984, 458] on button "Send" at bounding box center [981, 457] width 31 height 16
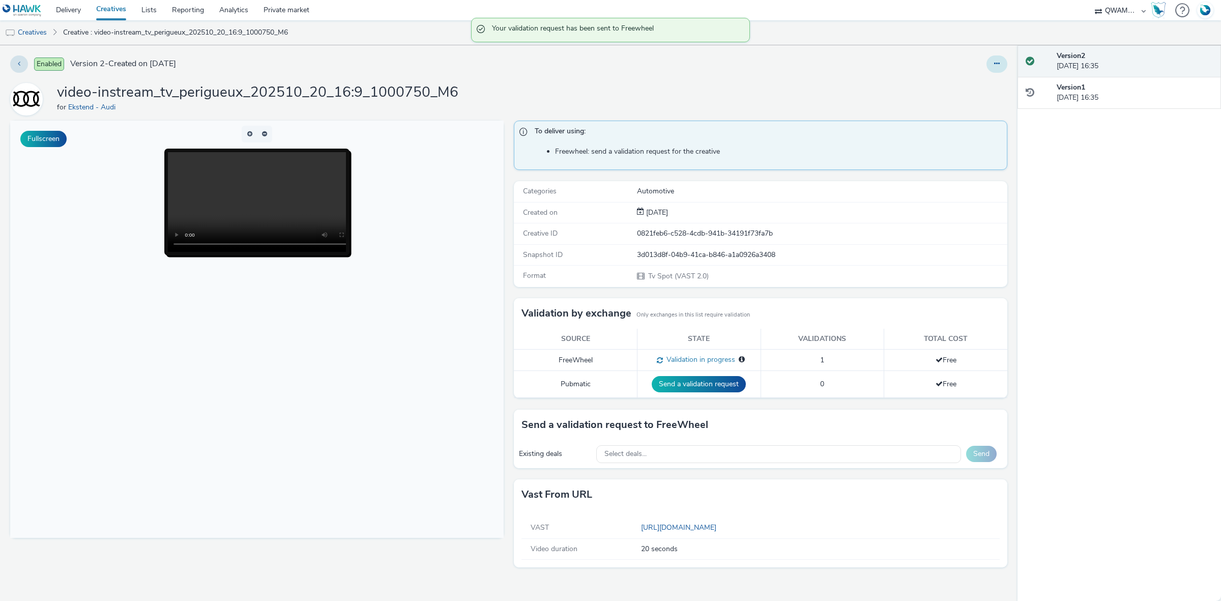
click at [999, 65] on icon at bounding box center [997, 63] width 6 height 7
click at [977, 104] on link "Duplicate" at bounding box center [969, 105] width 76 height 20
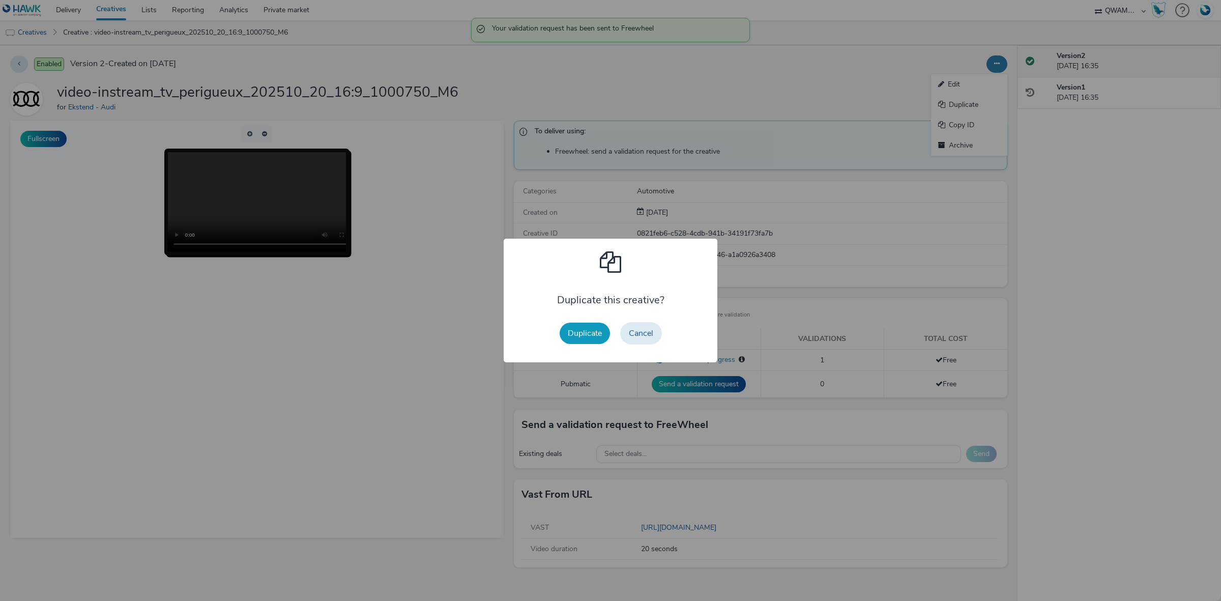
click at [579, 332] on button "Duplicate" at bounding box center [585, 333] width 50 height 21
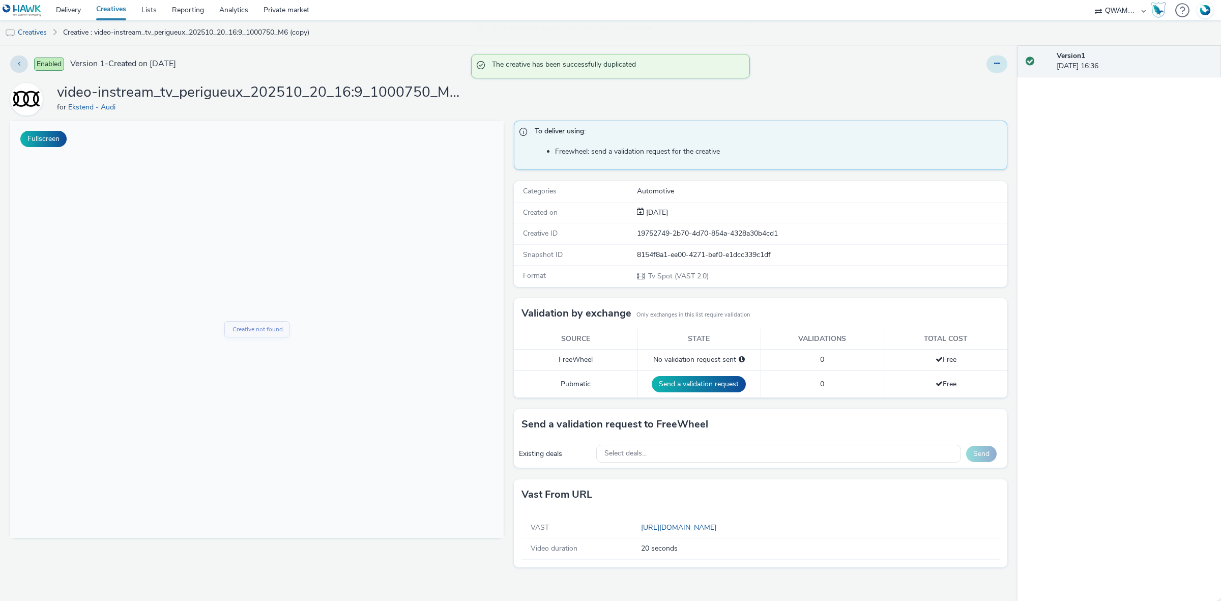
click at [990, 61] on button at bounding box center [996, 63] width 21 height 17
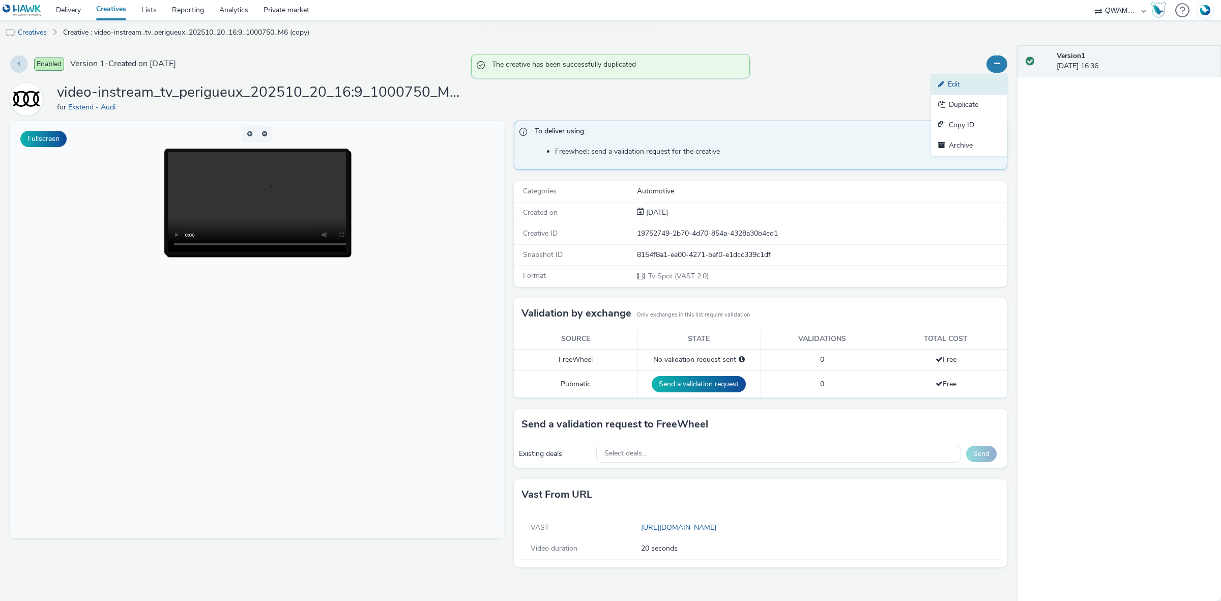
click at [981, 78] on link "Edit" at bounding box center [969, 84] width 76 height 20
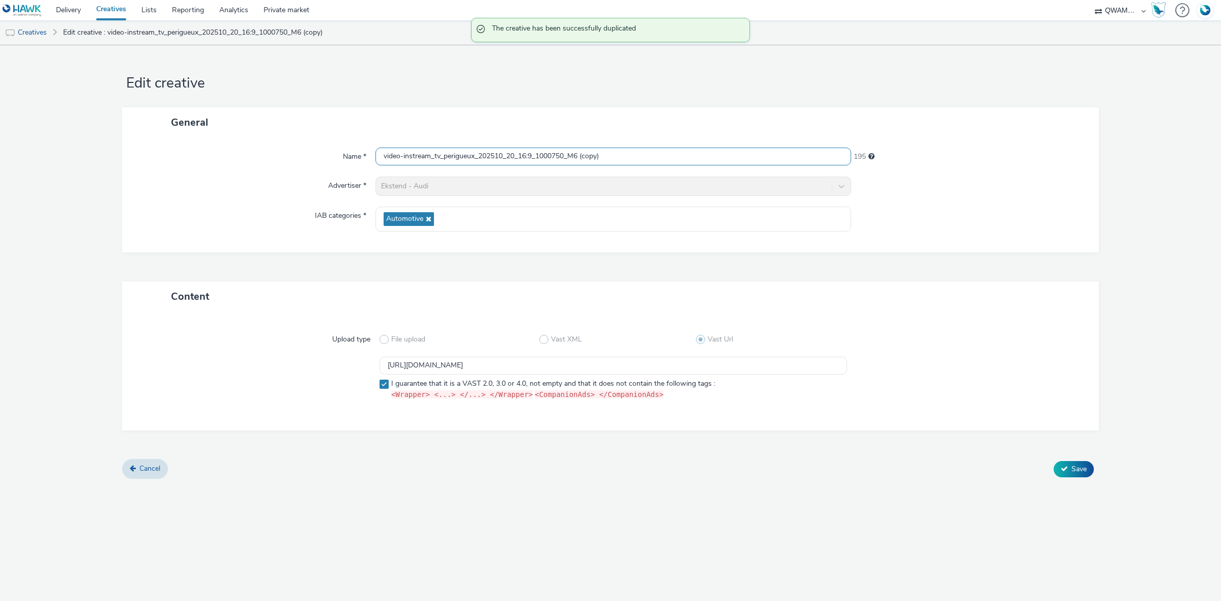
drag, startPoint x: 630, startPoint y: 159, endPoint x: 257, endPoint y: 149, distance: 373.1
click at [257, 149] on div "Name * video-instream_tv_perigueux_202510_20_16:9_1000750_M6 (copy) 195" at bounding box center [610, 157] width 956 height 18
paste input "pignan_202510_20_16:9_1003099_M6"
type input "video-instream_tv_perpignan_202510_20_16:9_1003099_M6"
drag, startPoint x: 678, startPoint y: 369, endPoint x: 252, endPoint y: 352, distance: 426.7
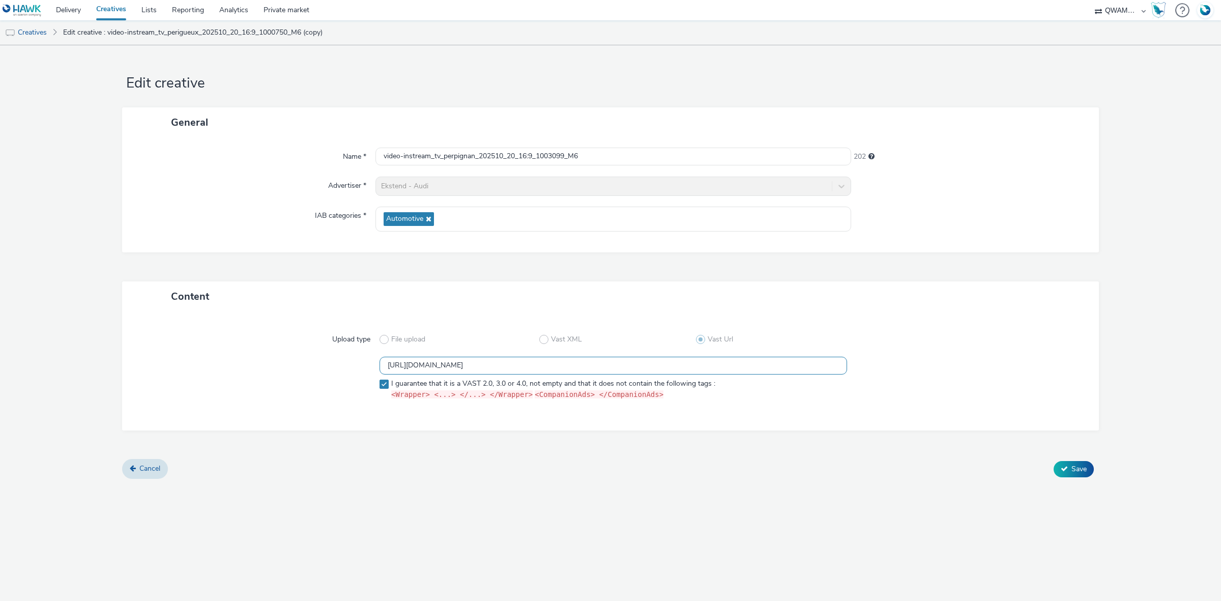
click at [252, 352] on div "Upload type File upload Vast XML Vast Url https://m6web-users.6play.fr/v1/vast-…" at bounding box center [610, 371] width 956 height 98
paste input "49"
type input "https://m6web-users.6play.fr/v1/vast-generator/clipVast/13145449?vast_version=2"
click at [1081, 469] on span "Save" at bounding box center [1078, 469] width 15 height 10
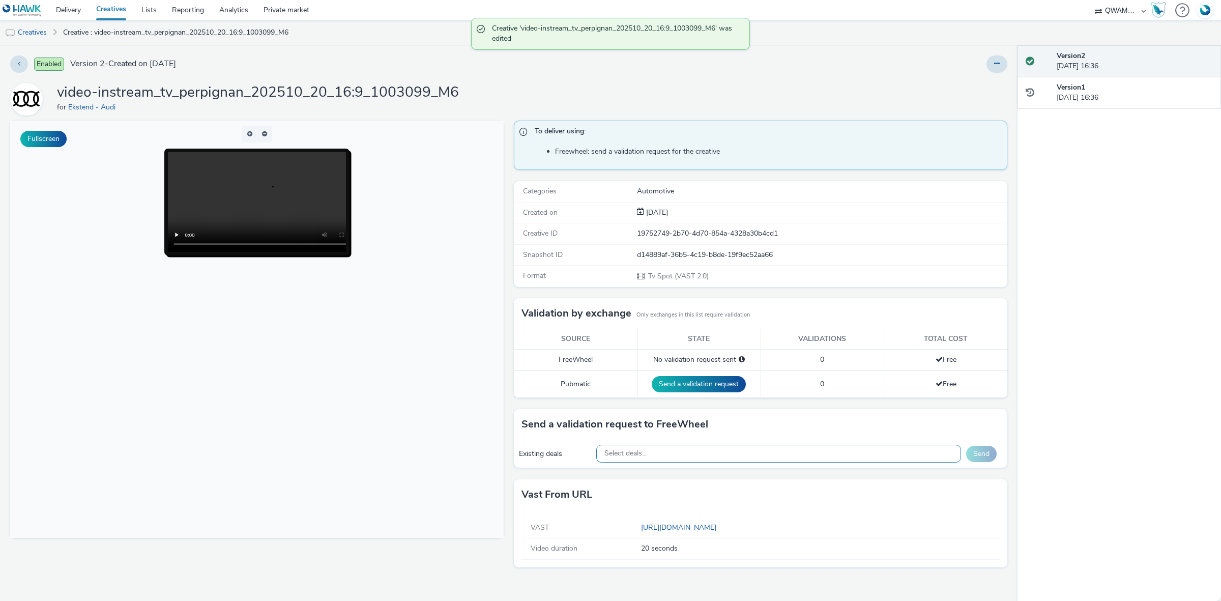
click at [715, 453] on div "Select deals..." at bounding box center [778, 454] width 365 height 18
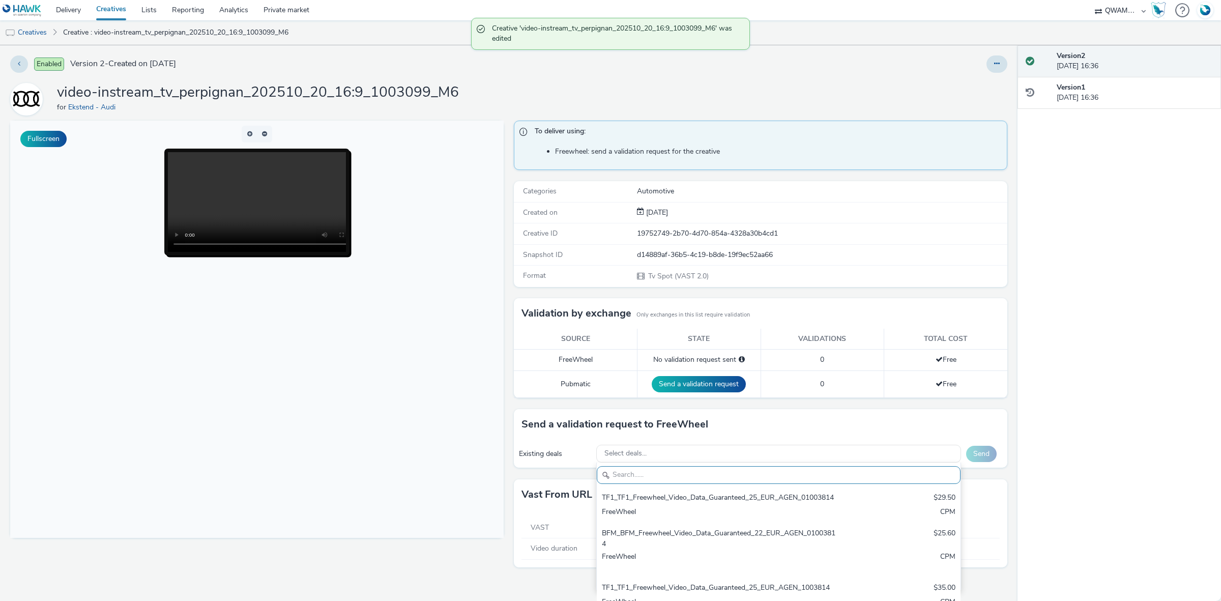
paste input "M6_M6_Freewheel_Video_Data_Guaranteed_24_EUR_PERPIGNAN_1003099"
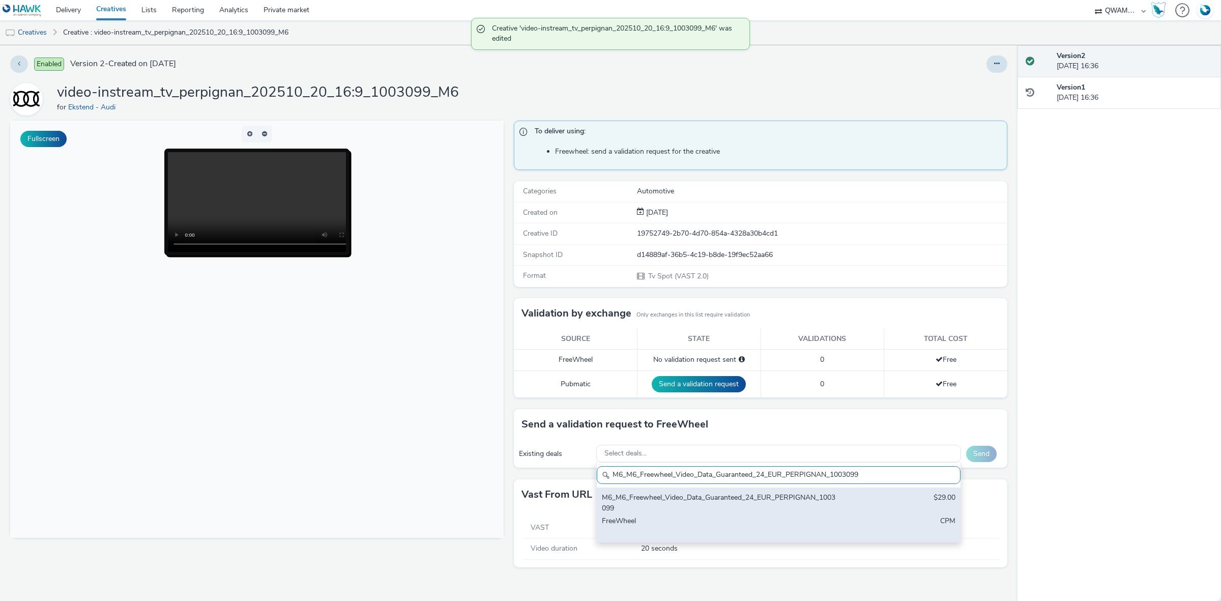
type input "M6_M6_Freewheel_Video_Data_Guaranteed_24_EUR_PERPIGNAN_1003099"
click at [681, 504] on div "M6_M6_Freewheel_Video_Data_Guaranteed_24_EUR_PERPIGNAN_1003099" at bounding box center [719, 502] width 234 height 21
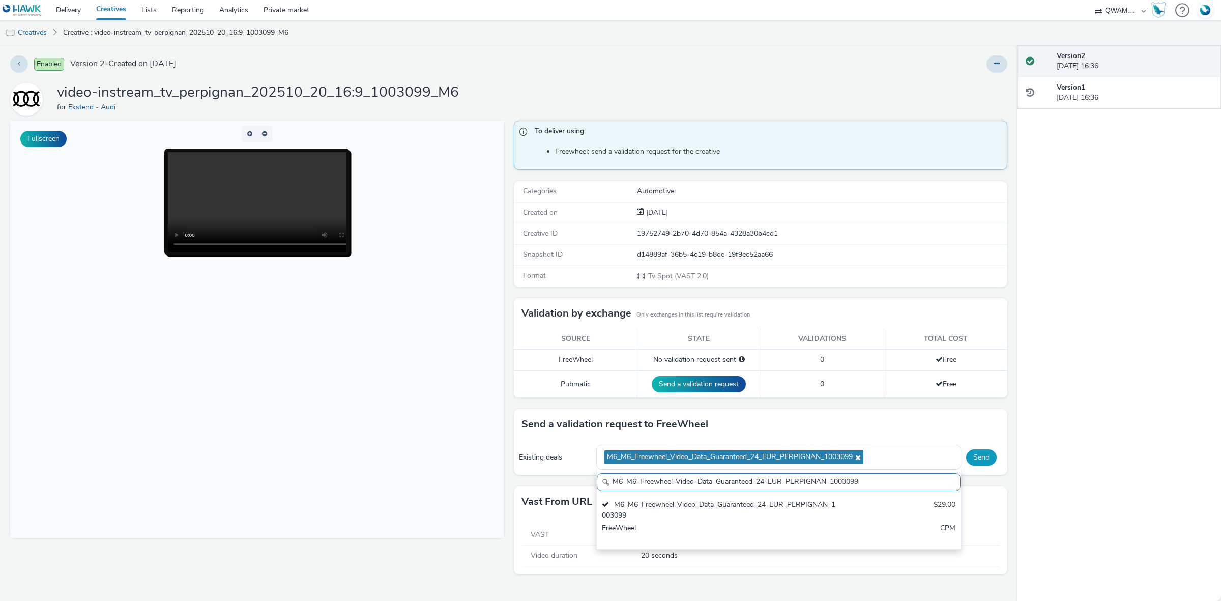
click at [982, 459] on button "Send" at bounding box center [981, 457] width 31 height 16
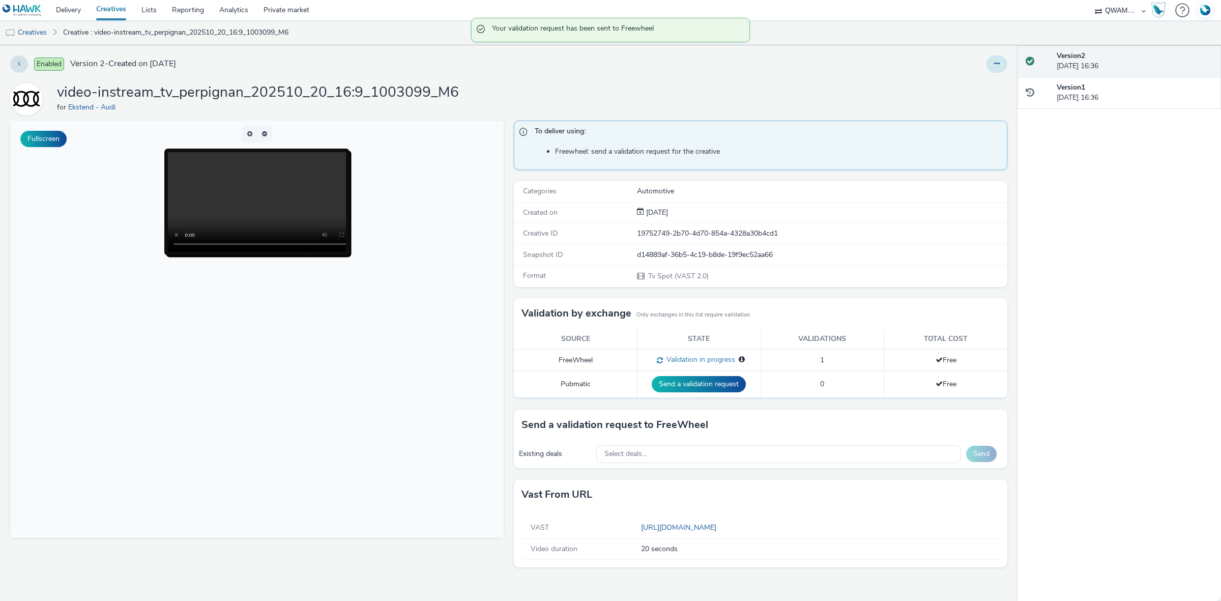
click at [998, 65] on icon at bounding box center [997, 63] width 6 height 7
click at [982, 95] on link "Duplicate" at bounding box center [969, 105] width 76 height 20
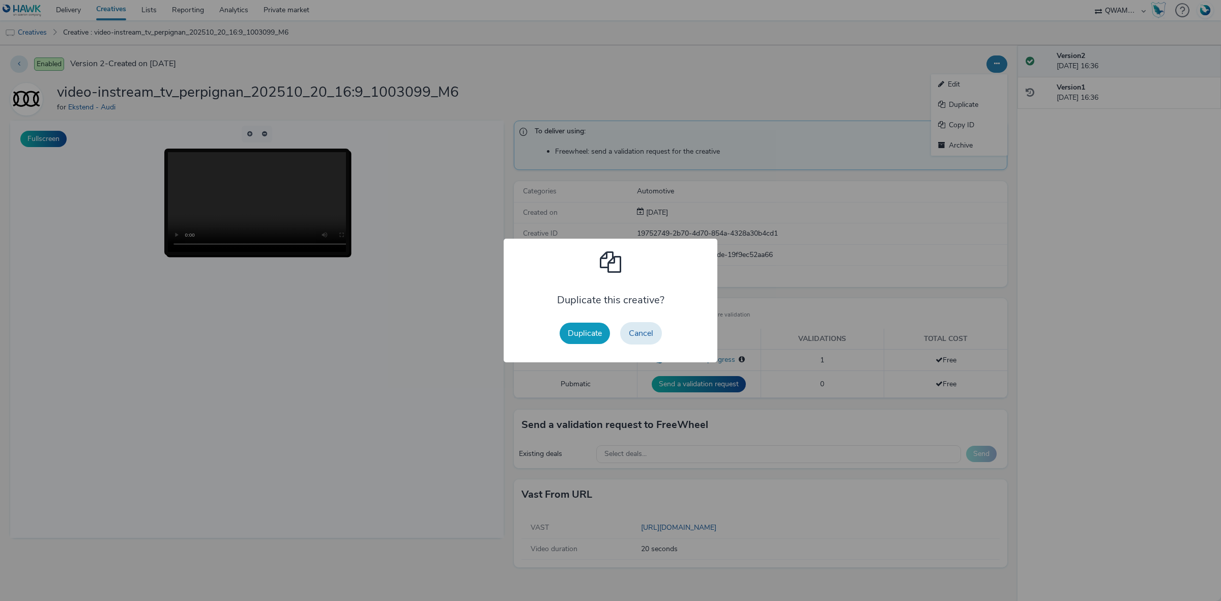
click at [584, 328] on button "Duplicate" at bounding box center [585, 333] width 50 height 21
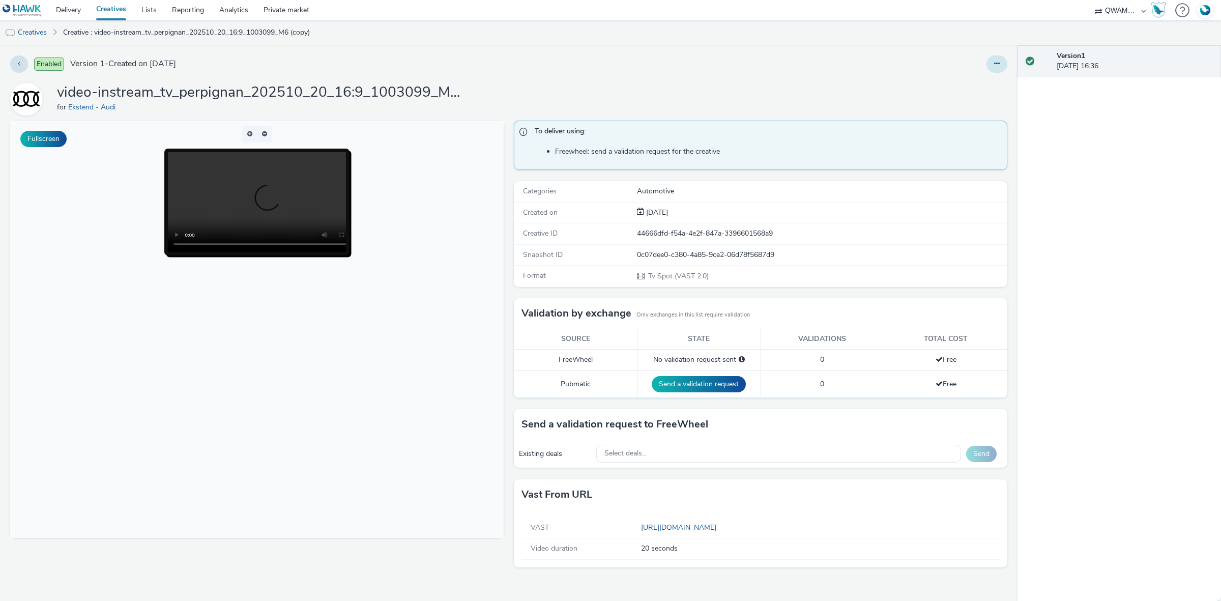
click at [1006, 66] on button at bounding box center [996, 63] width 21 height 17
click at [981, 79] on link "Edit" at bounding box center [969, 84] width 76 height 20
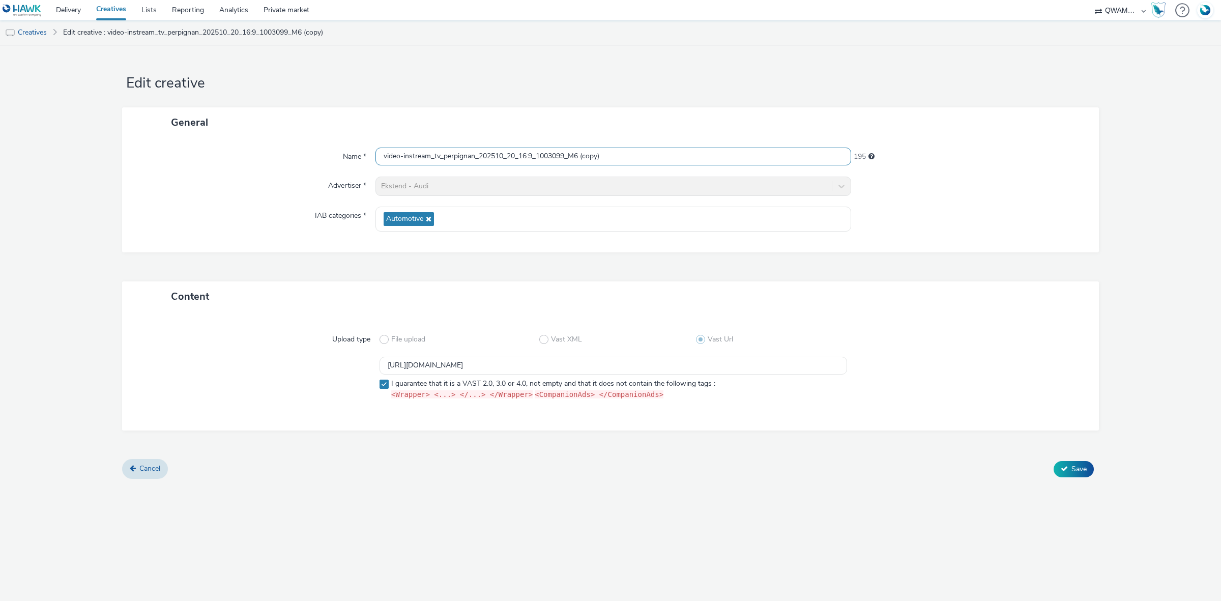
drag, startPoint x: 649, startPoint y: 158, endPoint x: 318, endPoint y: 157, distance: 330.7
click at [317, 158] on div "Name * video-instream_tv_perpignan_202510_20_16:9_1003099_M6 (copy) 195" at bounding box center [610, 157] width 956 height 18
paste input "oitiers_202510_20_16:9_1004270_M6"
type input "video-instream_tv_poitiers_202510_20_16:9_1004270_M6"
drag, startPoint x: 683, startPoint y: 369, endPoint x: 342, endPoint y: 372, distance: 340.9
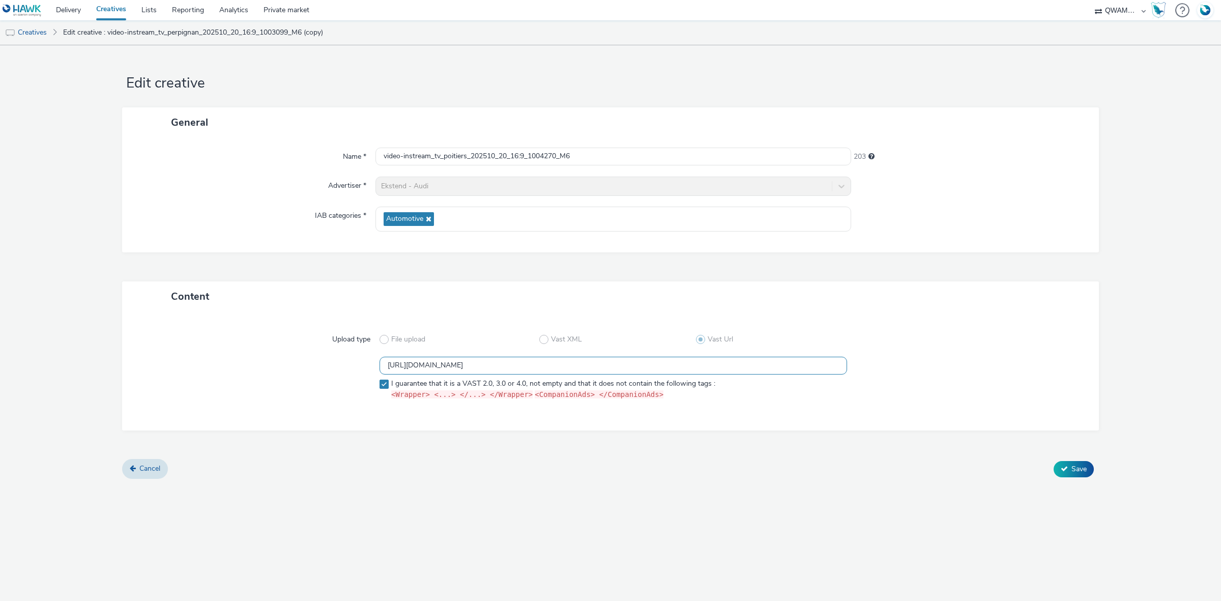
click at [342, 372] on div "https://m6web-users.6play.fr/v1/vast-generator/clipVast/13145449?vast_version=2…" at bounding box center [610, 380] width 940 height 47
paste input "8"
type input "https://m6web-users.6play.fr/v1/vast-generator/clipVast/13145448?vast_version=2"
click at [1073, 470] on span "Save" at bounding box center [1078, 469] width 15 height 10
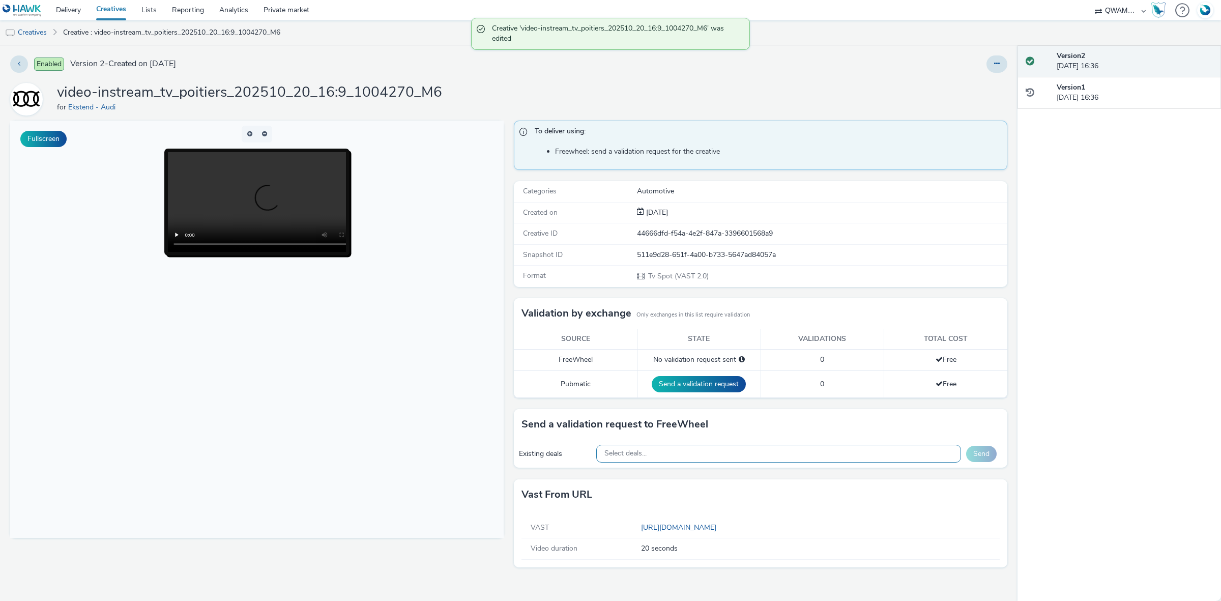
click at [657, 453] on div "Select deals..." at bounding box center [778, 454] width 365 height 18
paste input "M6_M6_Freewheel_Video_Data_Guaranteed_24_EUR_POITIERS_1004270"
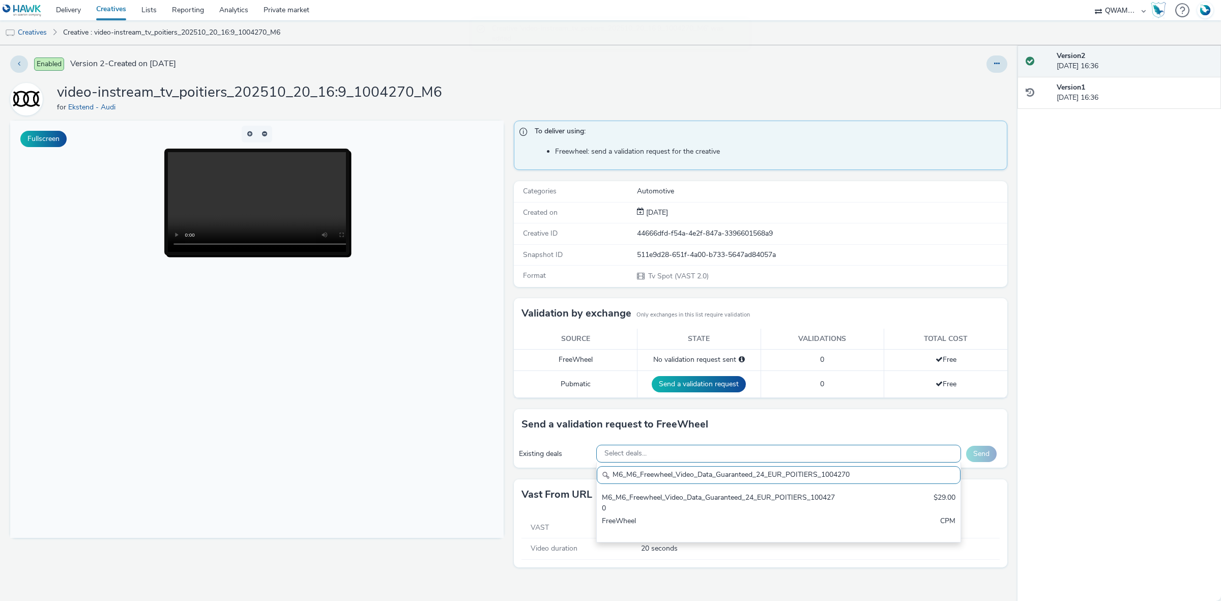
scroll to position [0, 0]
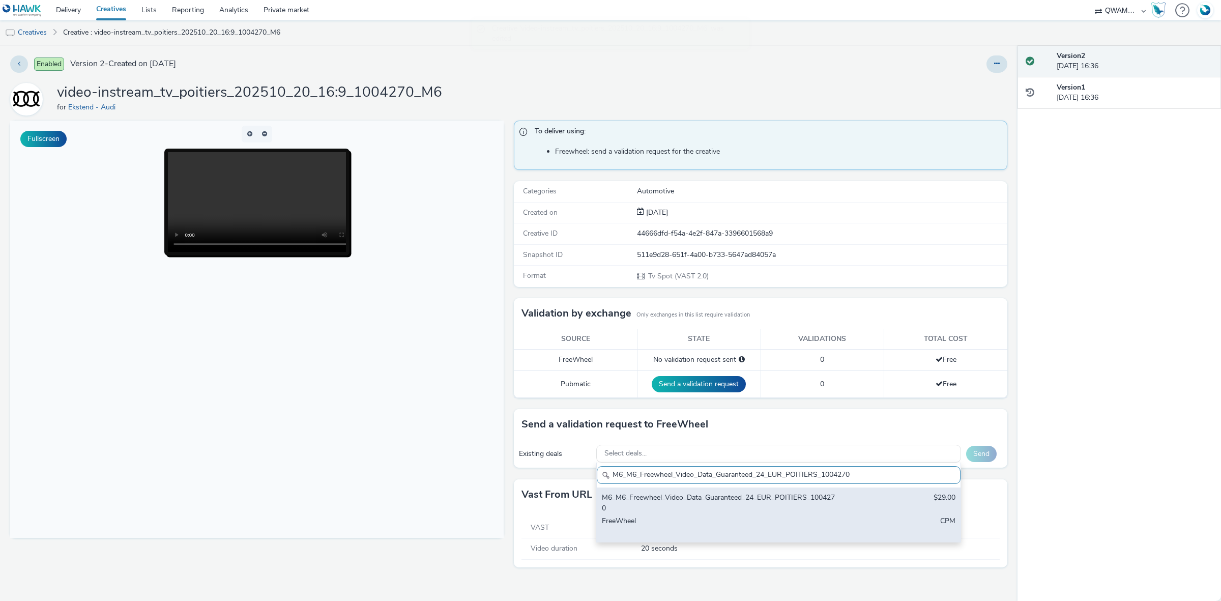
type input "M6_M6_Freewheel_Video_Data_Guaranteed_24_EUR_POITIERS_1004270"
click at [674, 505] on div "M6_M6_Freewheel_Video_Data_Guaranteed_24_EUR_POITIERS_1004270" at bounding box center [719, 502] width 234 height 21
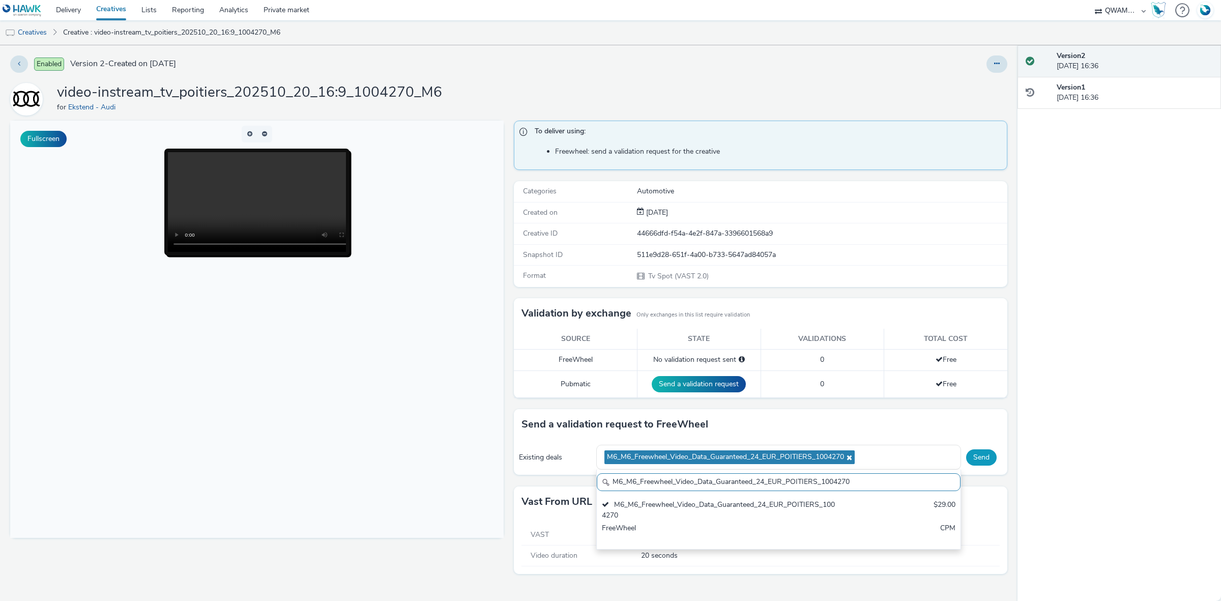
click at [977, 459] on button "Send" at bounding box center [981, 457] width 31 height 16
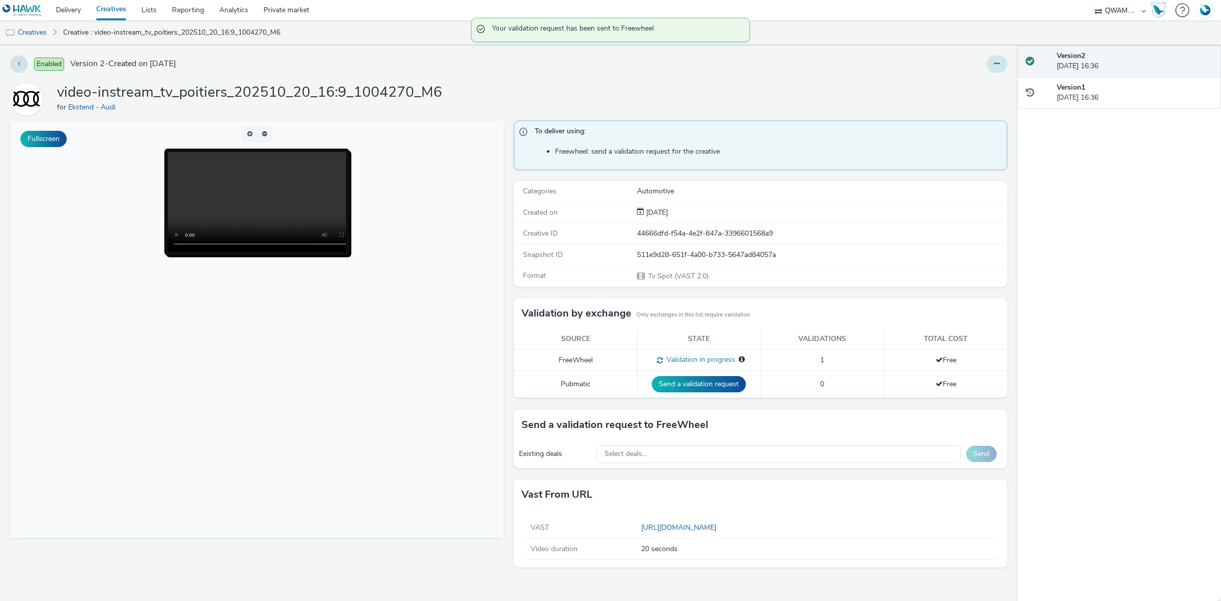
click at [1000, 67] on button at bounding box center [996, 63] width 21 height 17
click at [982, 102] on link "Duplicate" at bounding box center [969, 105] width 76 height 20
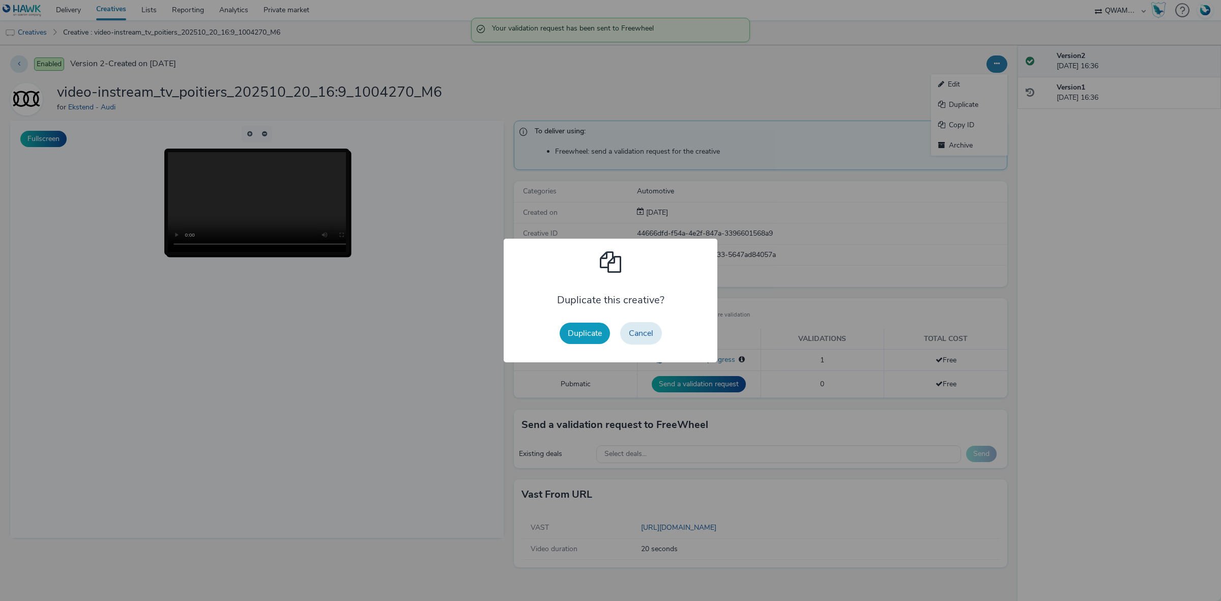
click at [580, 334] on button "Duplicate" at bounding box center [585, 333] width 50 height 21
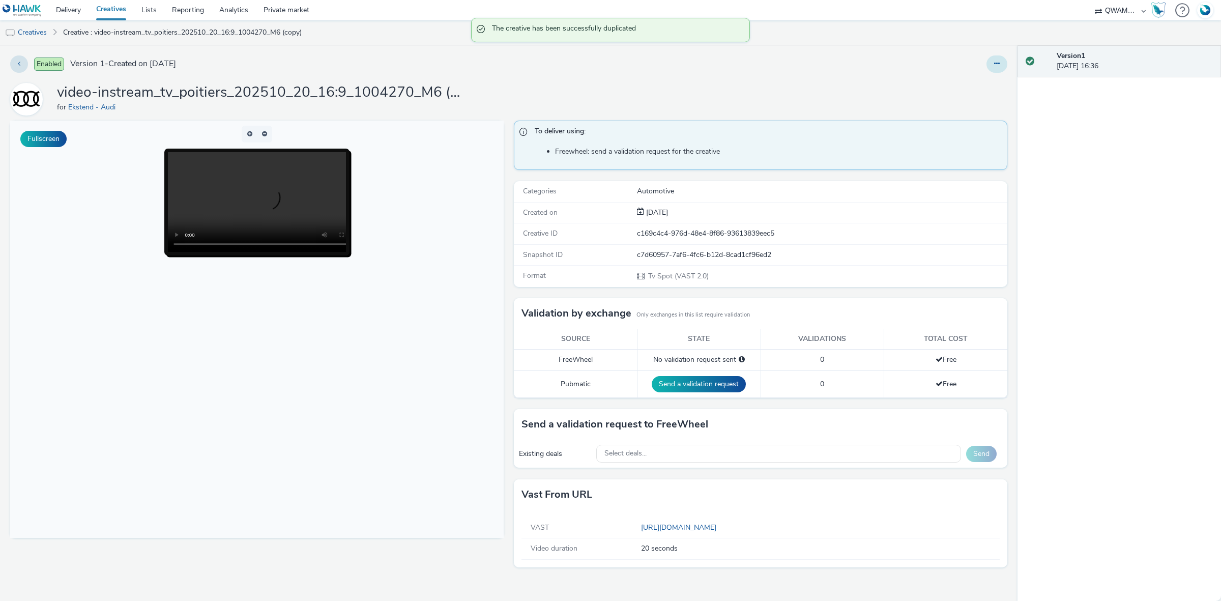
click at [1001, 59] on button at bounding box center [996, 63] width 21 height 17
click at [974, 84] on link "Edit" at bounding box center [969, 84] width 76 height 20
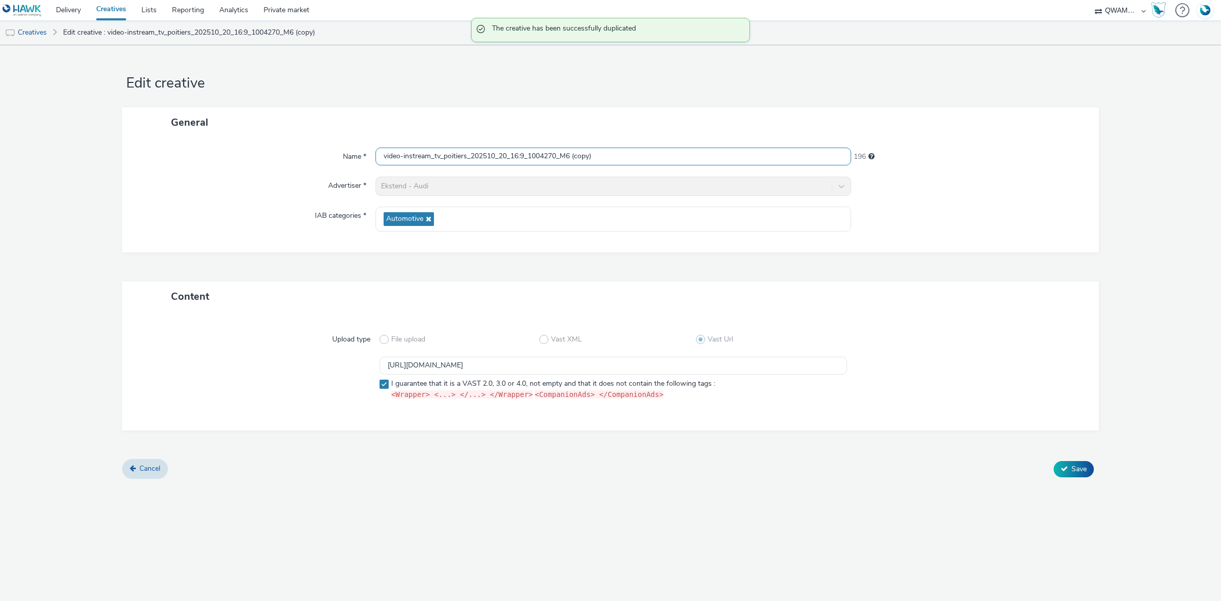
drag, startPoint x: 614, startPoint y: 155, endPoint x: 243, endPoint y: 154, distance: 370.9
click at [242, 156] on div "Name * video-instream_tv_poitiers_202510_20_16:9_1004270_M6 (copy) 196" at bounding box center [610, 157] width 956 height 18
paste input "ntarlier_202510_20_16:9_1000232_M6"
type input "video-instream_tv_pontarlier_202510_20_16:9_1000232_M6"
drag, startPoint x: 672, startPoint y: 363, endPoint x: 347, endPoint y: 361, distance: 324.6
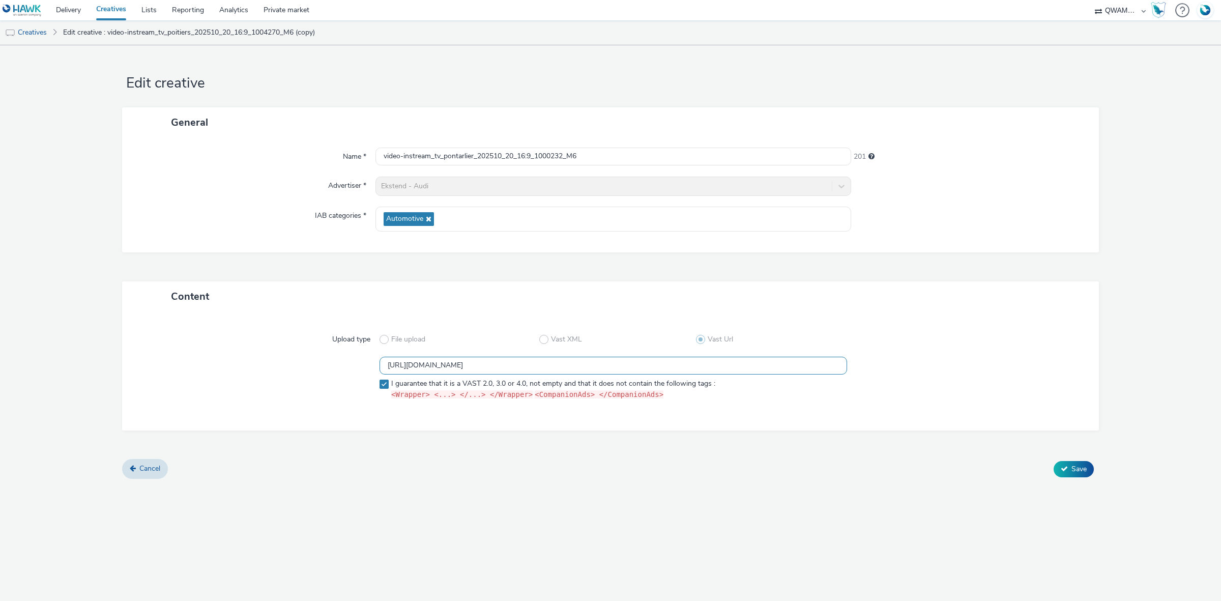
click at [347, 361] on div "https://m6web-users.6play.fr/v1/vast-generator/clipVast/13145448?vast_version=2…" at bounding box center [610, 380] width 940 height 47
paste input "7"
type input "https://m6web-users.6play.fr/v1/vast-generator/clipVast/13145447?vast_version=2"
click at [1082, 464] on span "Save" at bounding box center [1078, 469] width 15 height 10
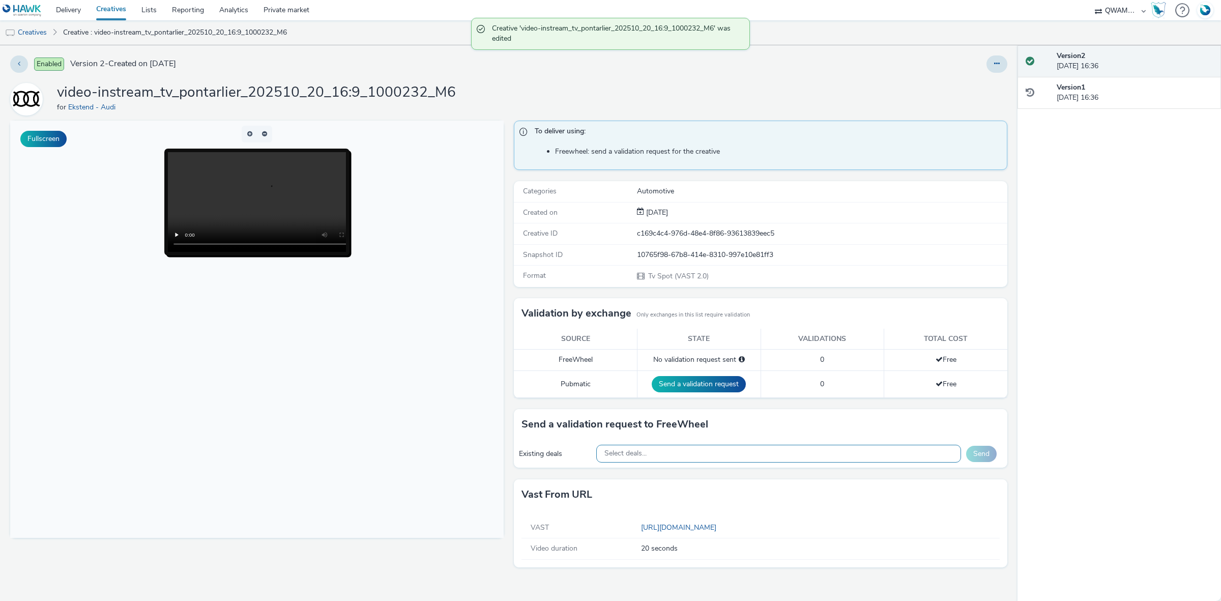
click at [690, 455] on div "Select deals..." at bounding box center [778, 454] width 365 height 18
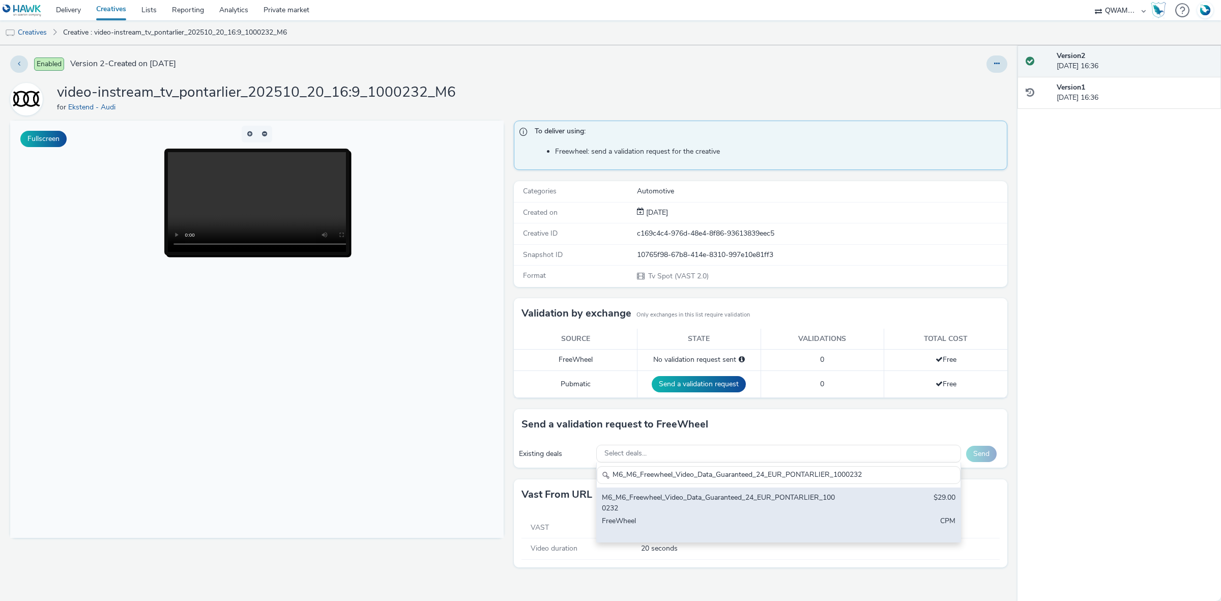
type input "M6_M6_Freewheel_Video_Data_Guaranteed_24_EUR_PONTARLIER_1000232"
click at [674, 495] on div "M6_M6_Freewheel_Video_Data_Guaranteed_24_EUR_PONTARLIER_1000232" at bounding box center [719, 502] width 234 height 21
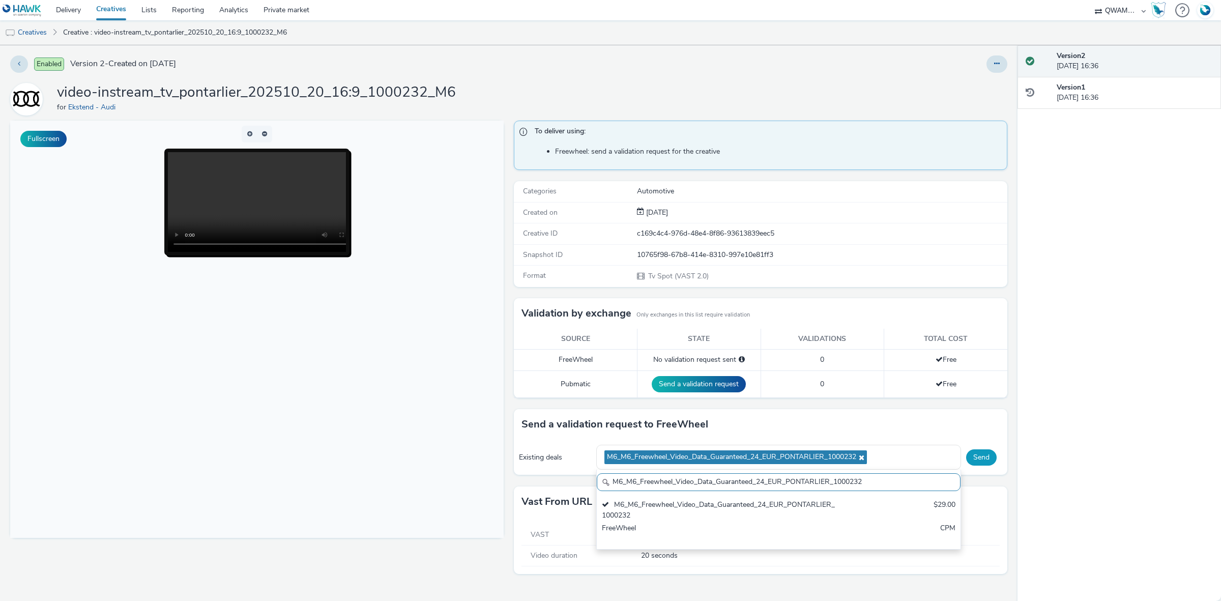
click at [984, 457] on button "Send" at bounding box center [981, 457] width 31 height 16
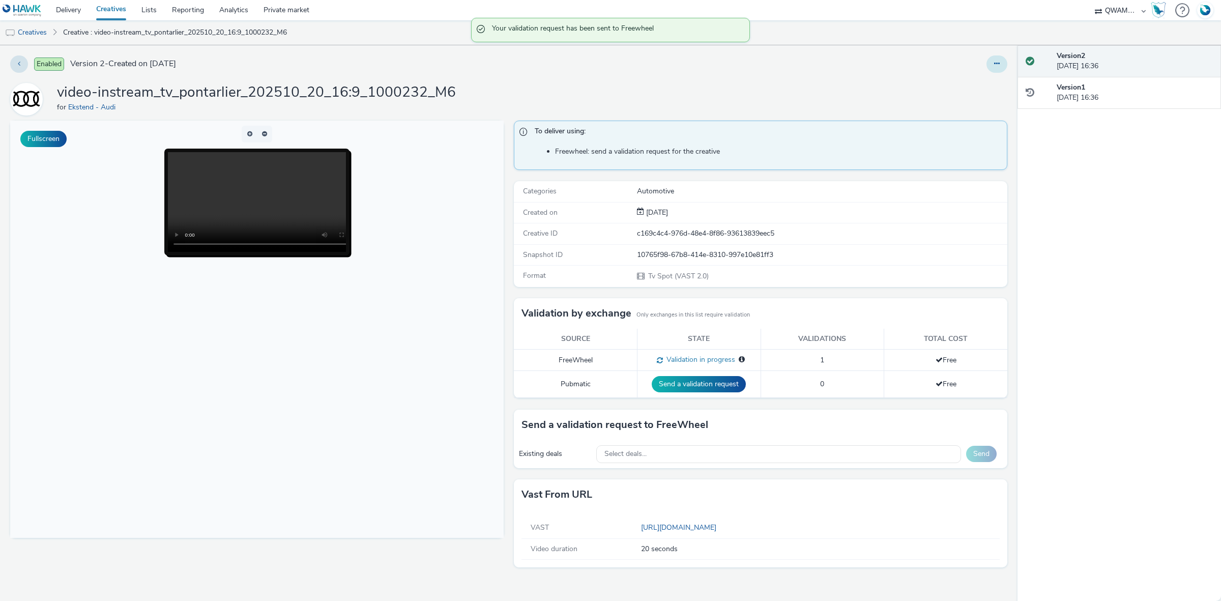
click at [997, 63] on icon at bounding box center [997, 63] width 6 height 7
click at [968, 105] on link "Duplicate" at bounding box center [969, 105] width 76 height 20
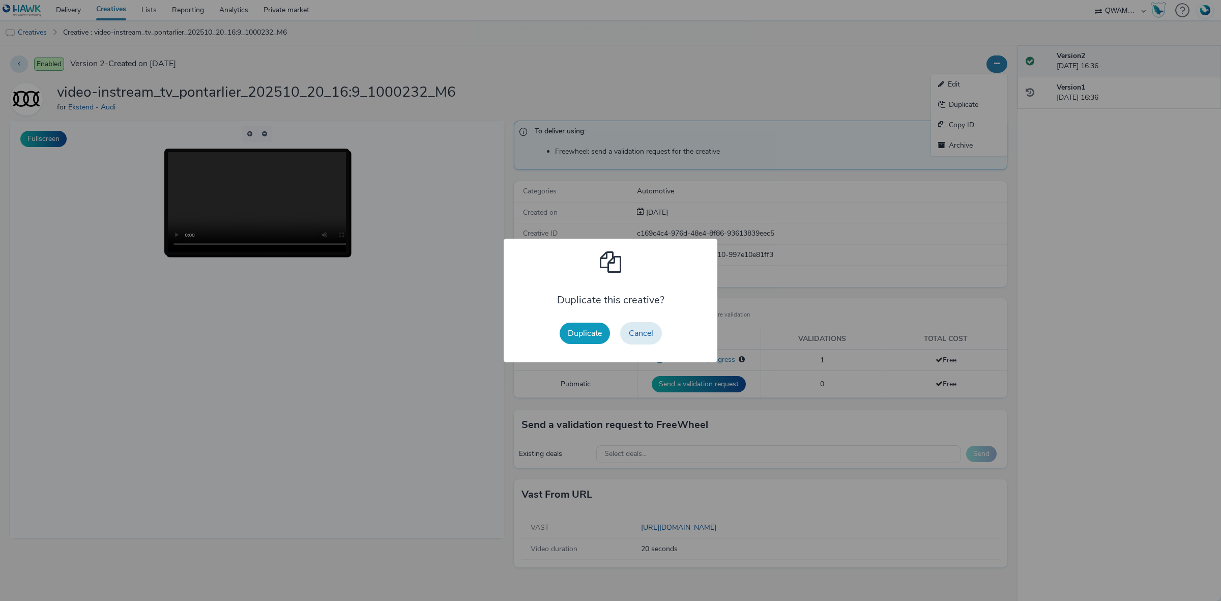
click at [579, 332] on button "Duplicate" at bounding box center [585, 333] width 50 height 21
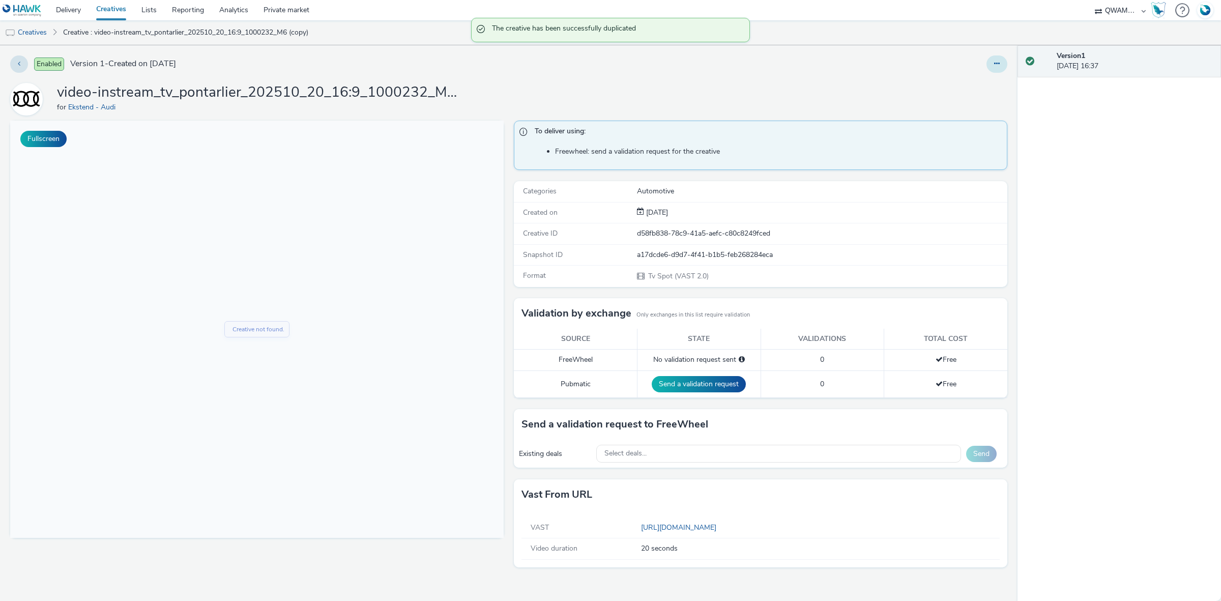
click at [992, 70] on button at bounding box center [996, 63] width 21 height 17
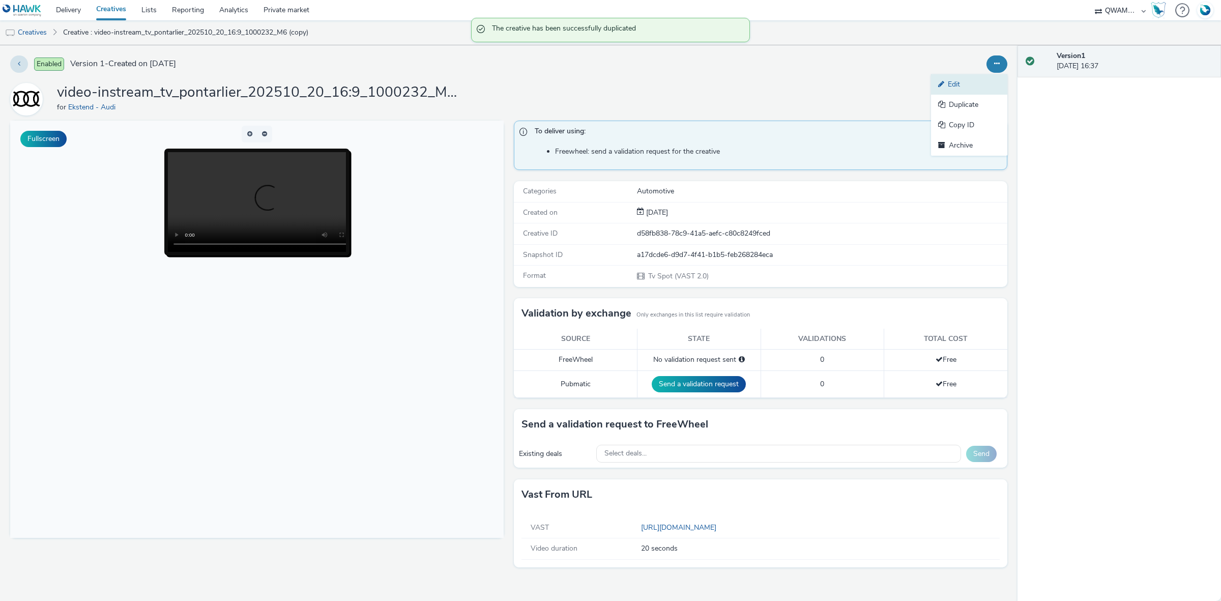
click at [970, 88] on link "Edit" at bounding box center [969, 84] width 76 height 20
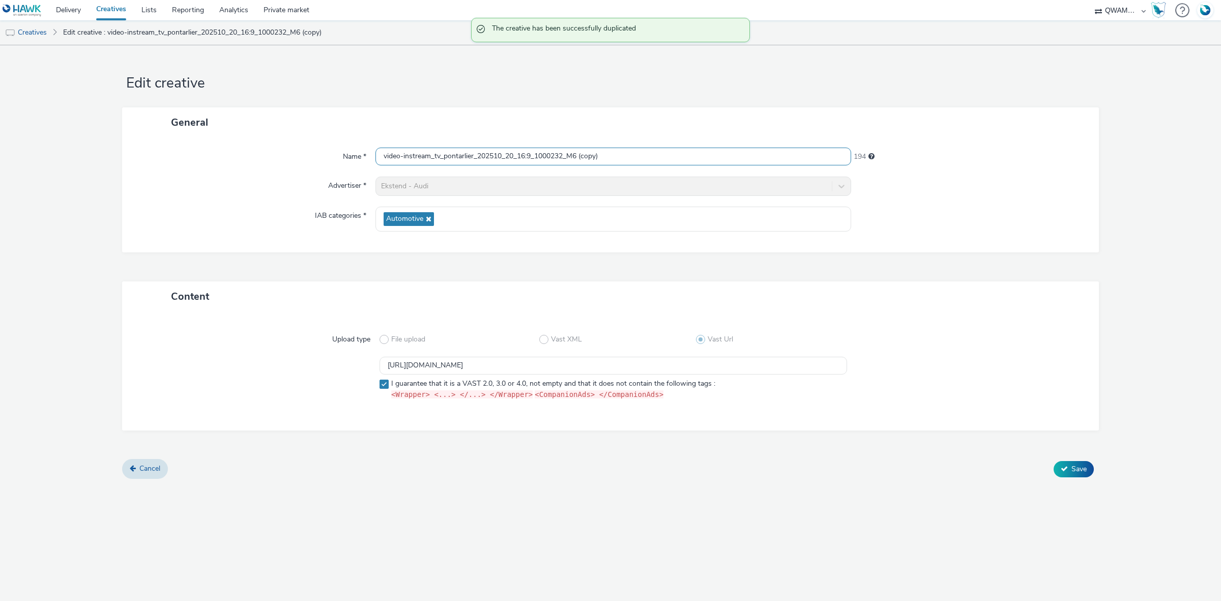
drag, startPoint x: 630, startPoint y: 156, endPoint x: 185, endPoint y: 163, distance: 445.2
click at [185, 163] on div "Name * video-instream_tv_pontarlier_202510_20_16:9_1000232_M6 (copy) 194" at bounding box center [610, 157] width 956 height 18
paste input "oise_202510_20_16:9_1005950_M6"
type input "video-instream_tv_pontoise_202510_20_16:9_1005950_M6"
drag, startPoint x: 669, startPoint y: 367, endPoint x: 312, endPoint y: 368, distance: 357.1
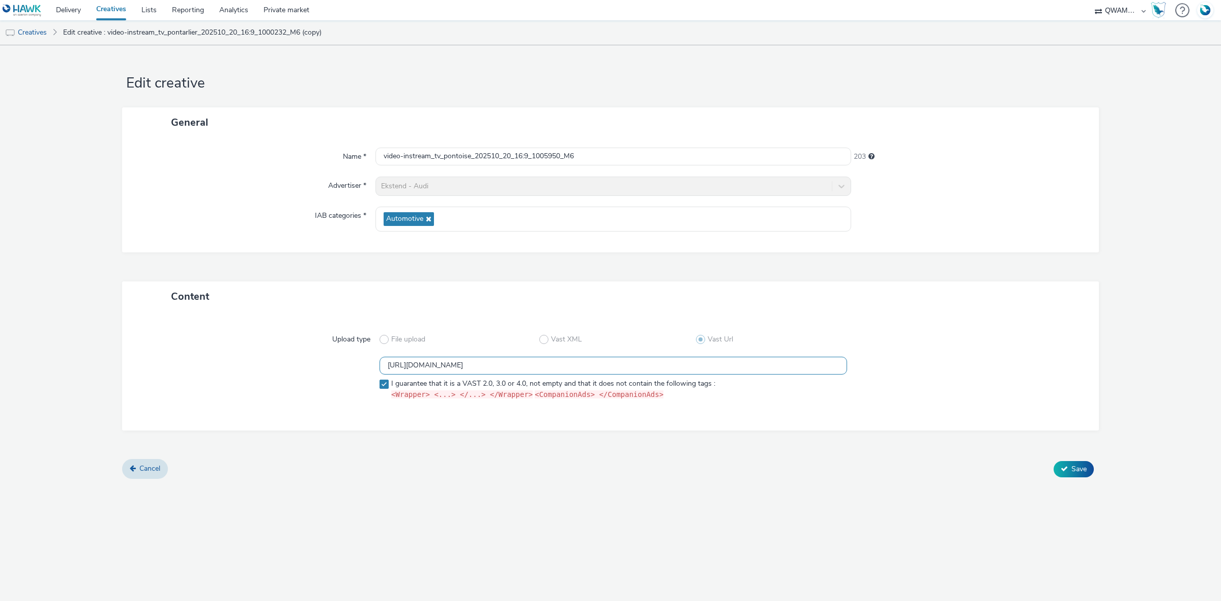
click at [312, 368] on div "https://m6web-users.6play.fr/v1/vast-generator/clipVast/13145447?vast_version=2…" at bounding box center [610, 380] width 940 height 47
paste input "29"
type input "https://m6web-users.6play.fr/v1/vast-generator/clipVast/13145429?vast_version=2"
click at [1075, 462] on button "Save" at bounding box center [1074, 469] width 40 height 16
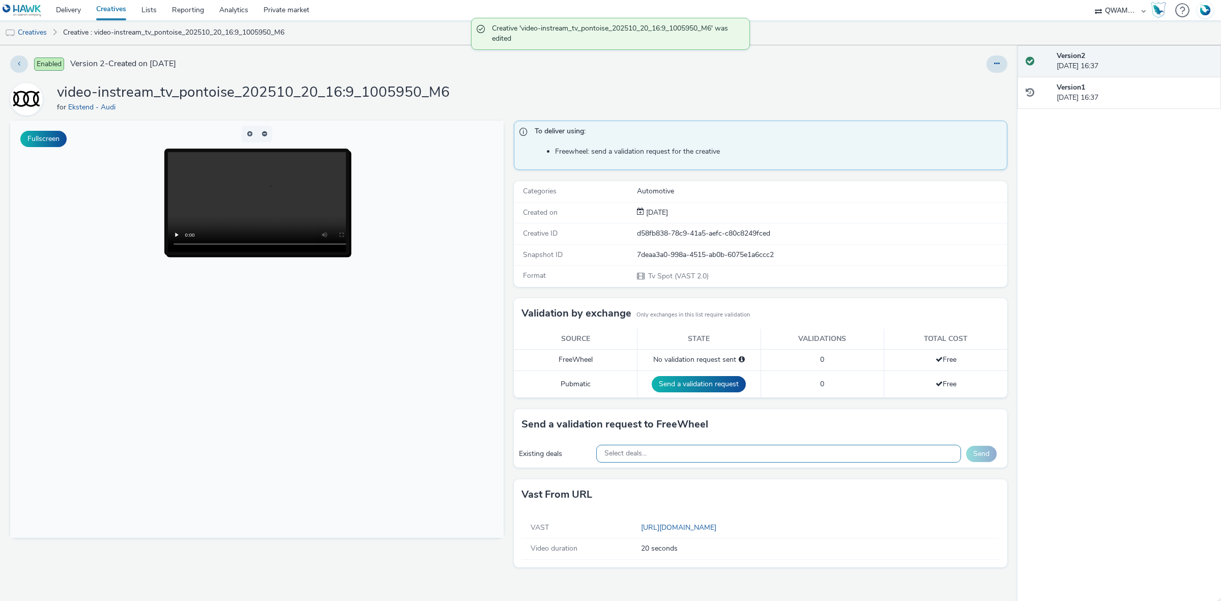
click at [698, 450] on div "Select deals..." at bounding box center [778, 454] width 365 height 18
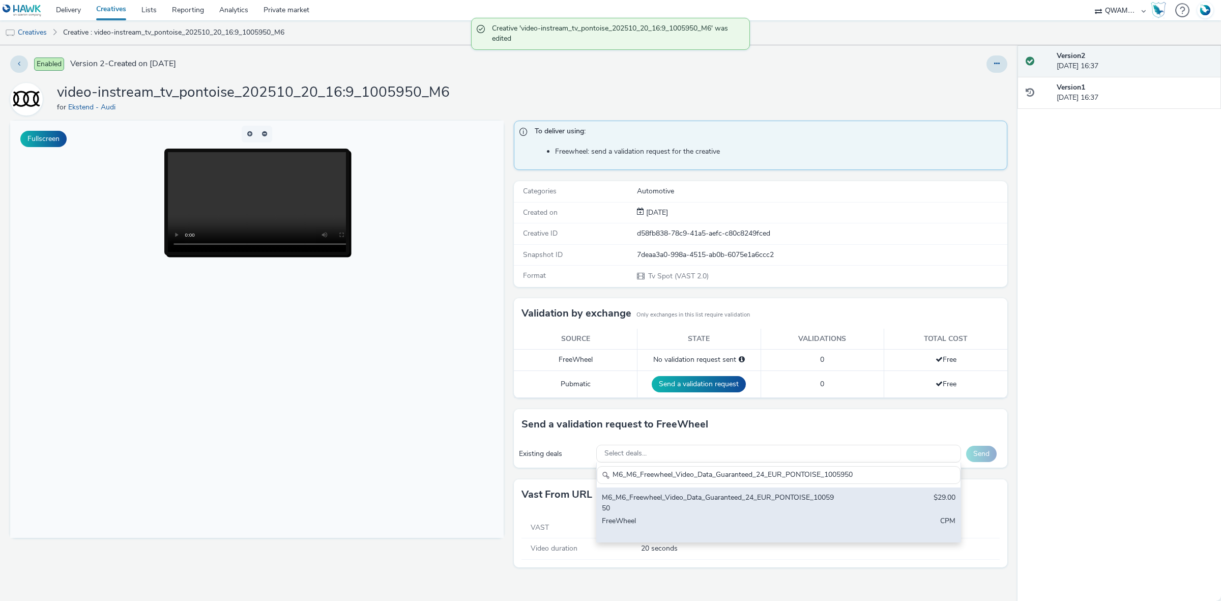
type input "M6_M6_Freewheel_Video_Data_Guaranteed_24_EUR_PONTOISE_1005950"
click at [708, 510] on div "M6_M6_Freewheel_Video_Data_Guaranteed_24_EUR_PONTOISE_1005950" at bounding box center [719, 502] width 234 height 21
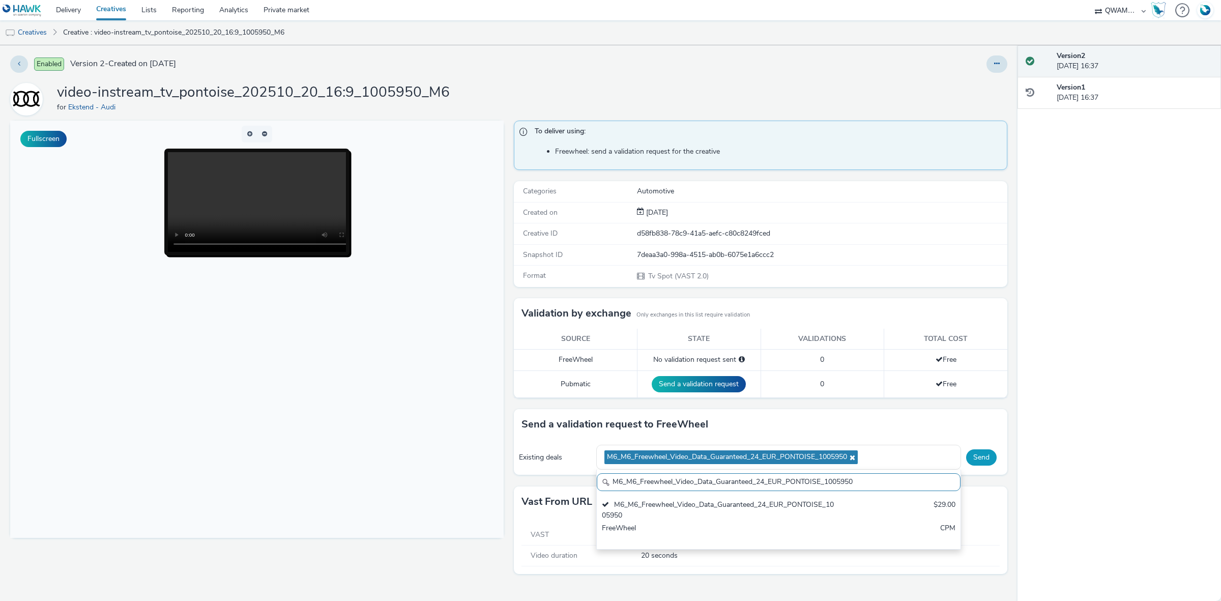
click at [983, 455] on button "Send" at bounding box center [981, 457] width 31 height 16
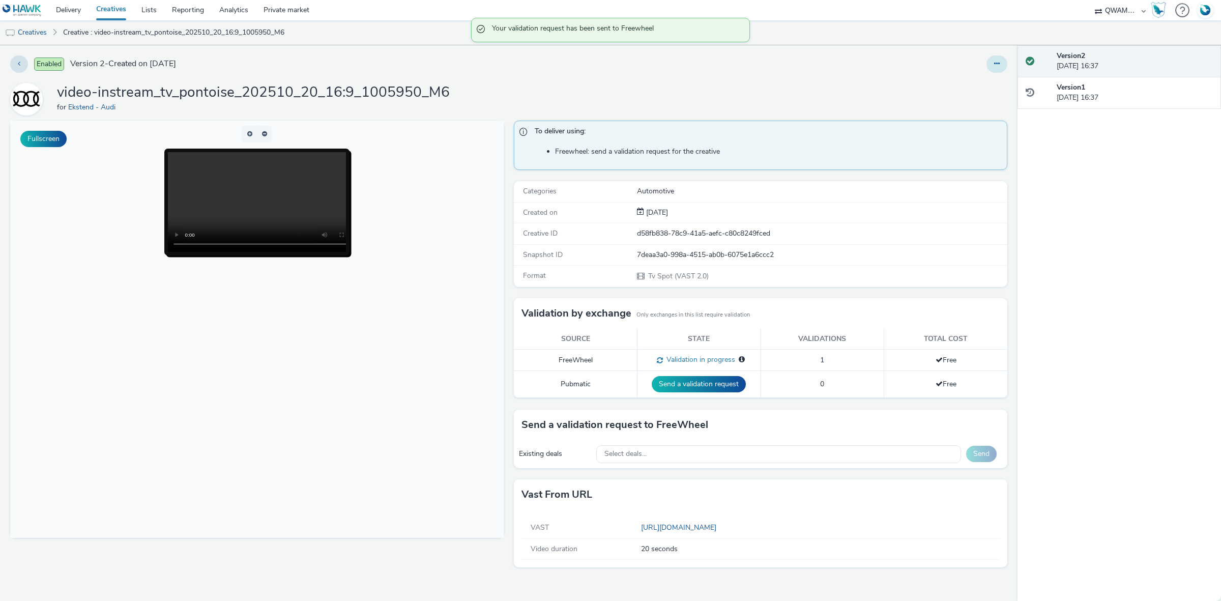
click at [1000, 64] on button at bounding box center [996, 63] width 21 height 17
click at [972, 102] on link "Duplicate" at bounding box center [969, 105] width 76 height 20
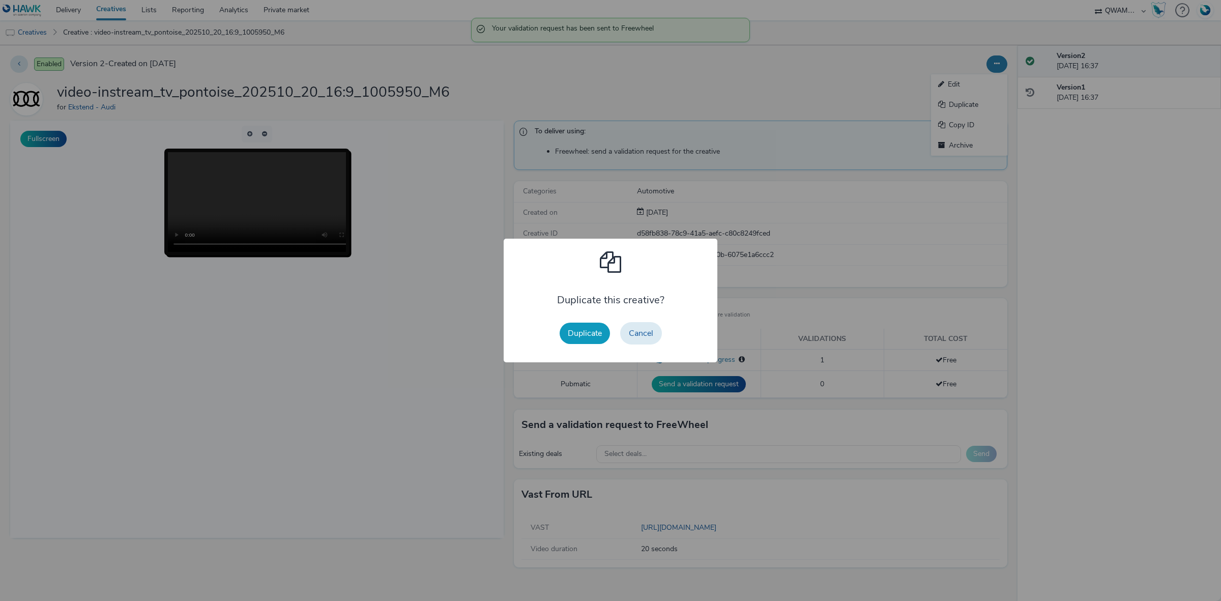
click at [577, 339] on button "Duplicate" at bounding box center [585, 333] width 50 height 21
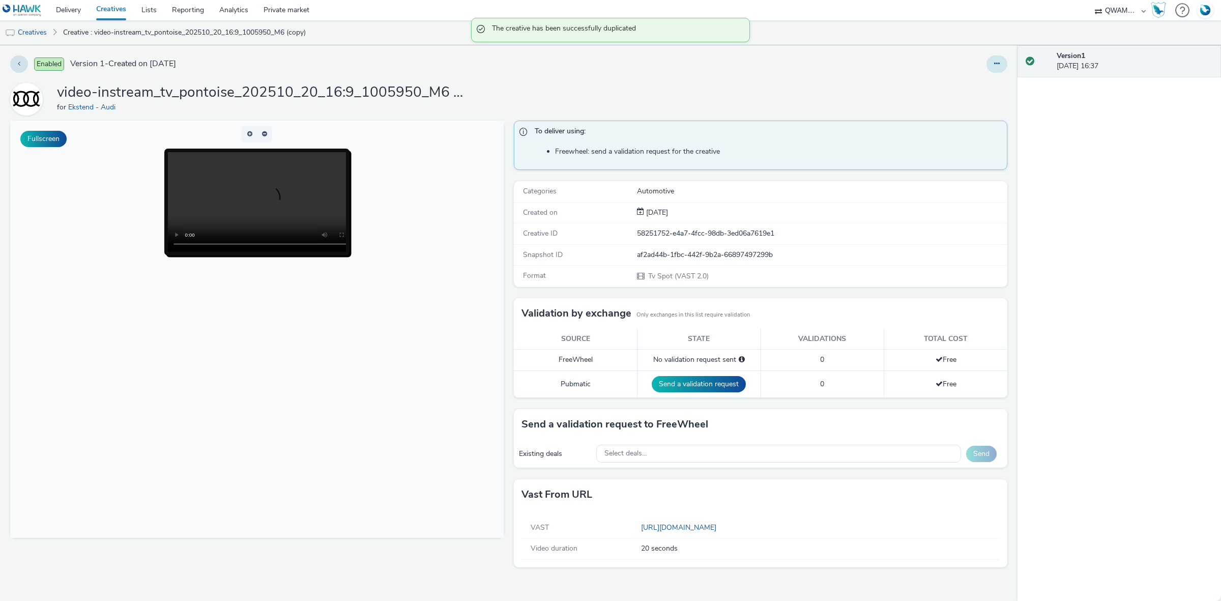
click at [998, 71] on button at bounding box center [996, 63] width 21 height 17
click at [990, 78] on link "Edit" at bounding box center [969, 84] width 76 height 20
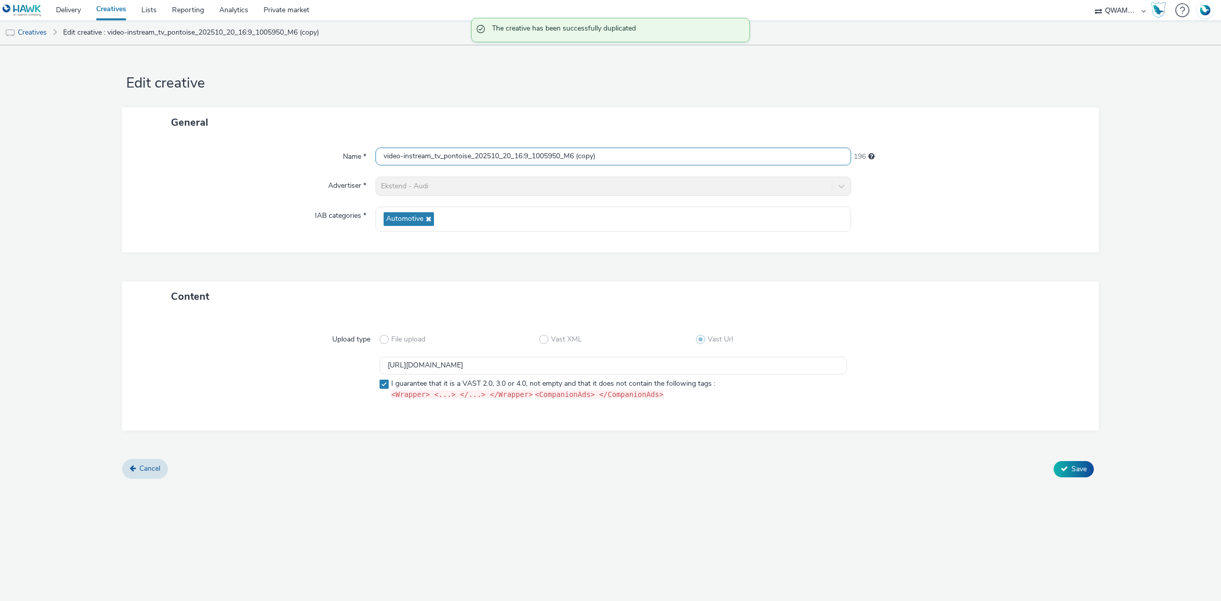
drag, startPoint x: 617, startPoint y: 160, endPoint x: 277, endPoint y: 159, distance: 339.3
click at [277, 159] on div "Name * video-instream_tv_pontoise_202510_20_16:9_1005950_M6 (copy) 196" at bounding box center [610, 157] width 956 height 18
paste input "quimper_202510_20_16:9_1004572_M6"
type input "video-instream_tv_quimper_202510_20_16:9_1004572_M6"
drag, startPoint x: 585, startPoint y: 362, endPoint x: 212, endPoint y: 358, distance: 372.9
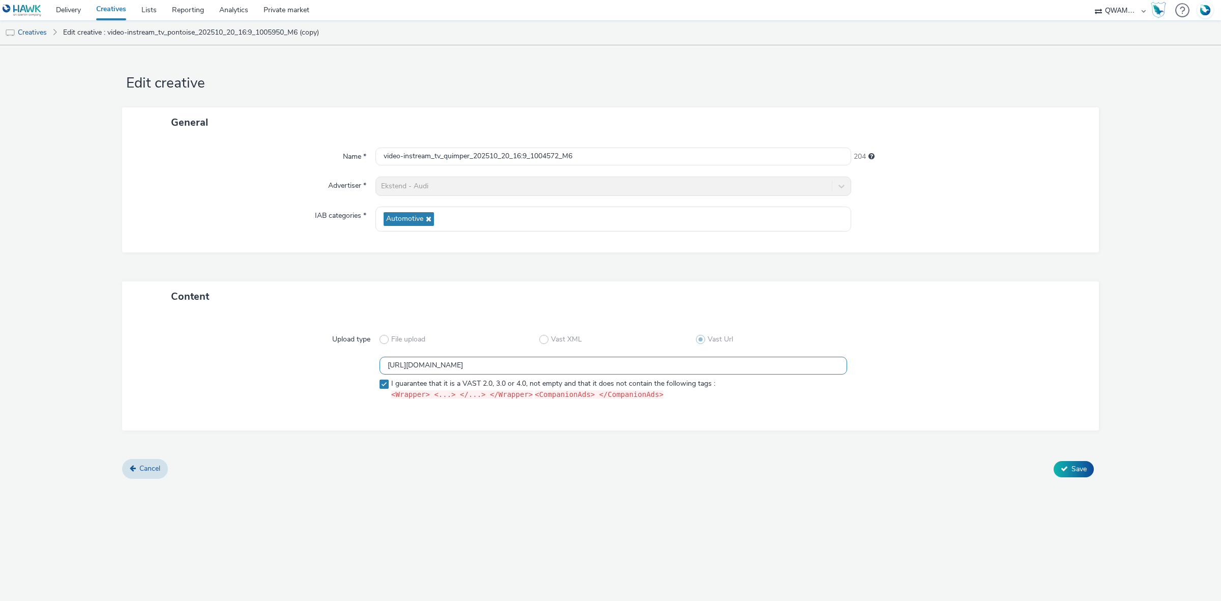
click at [212, 358] on div "https://m6web-users.6play.fr/v1/vast-generator/clipVast/13145429?vast_version=2…" at bounding box center [610, 380] width 940 height 47
paste input "8"
type input "https://m6web-users.6play.fr/v1/vast-generator/clipVast/13145428?vast_version=2"
click at [1060, 472] on button "Save" at bounding box center [1074, 469] width 40 height 16
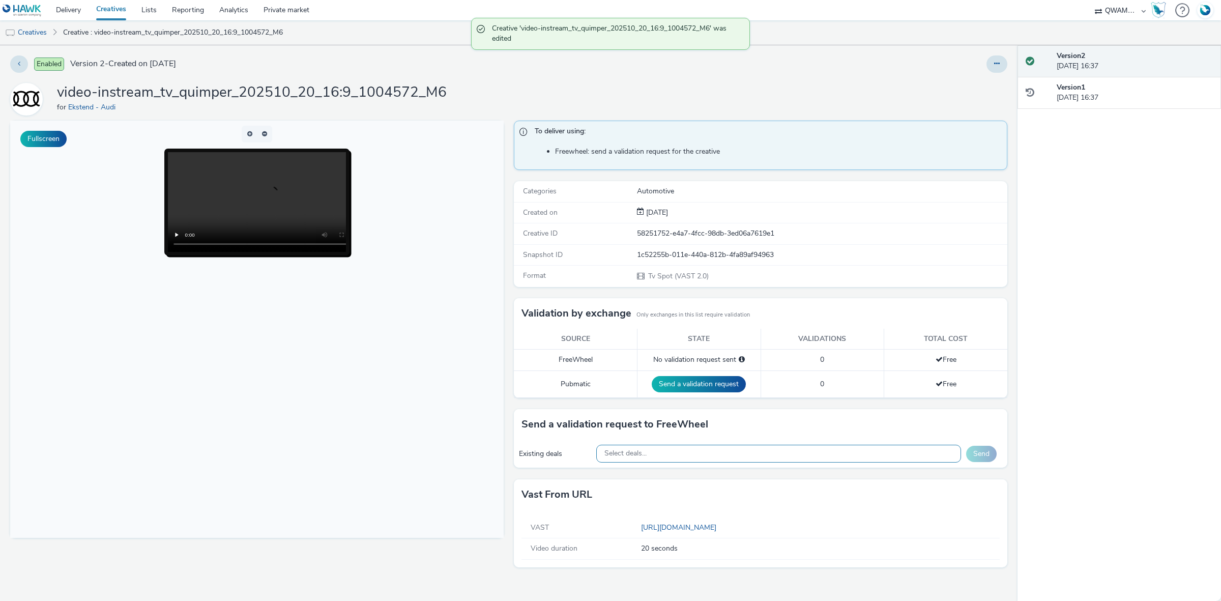
click at [660, 454] on div "Select deals..." at bounding box center [778, 454] width 365 height 18
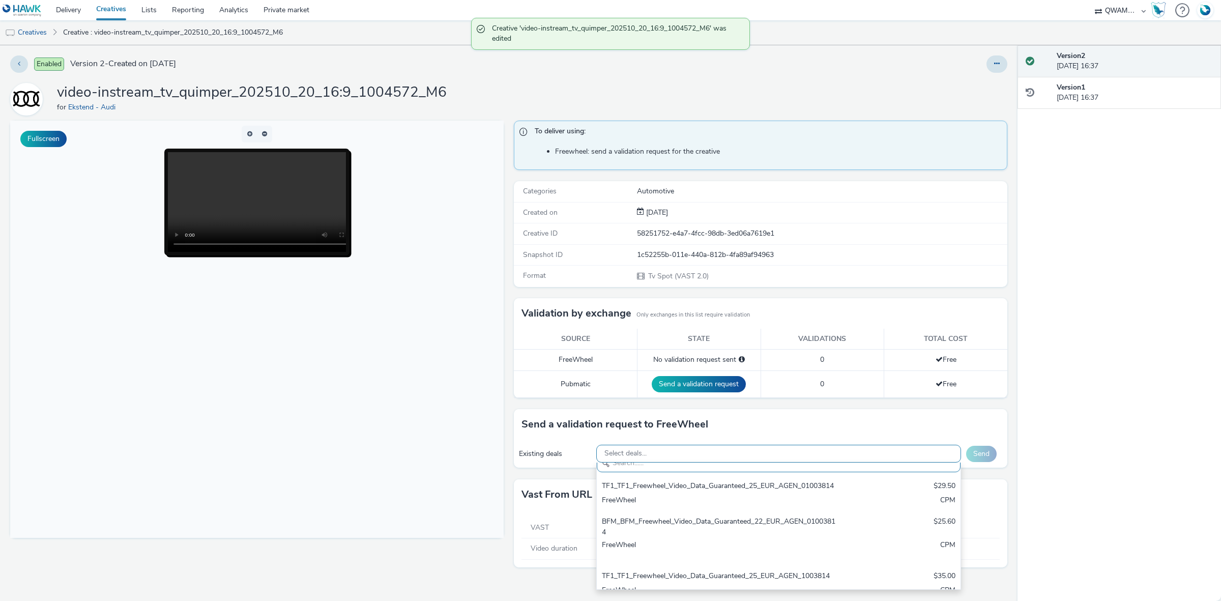
paste input "M6_M6_Freewheel_Video_Data_Guaranteed_24_EUR_QUIMPER_1004572"
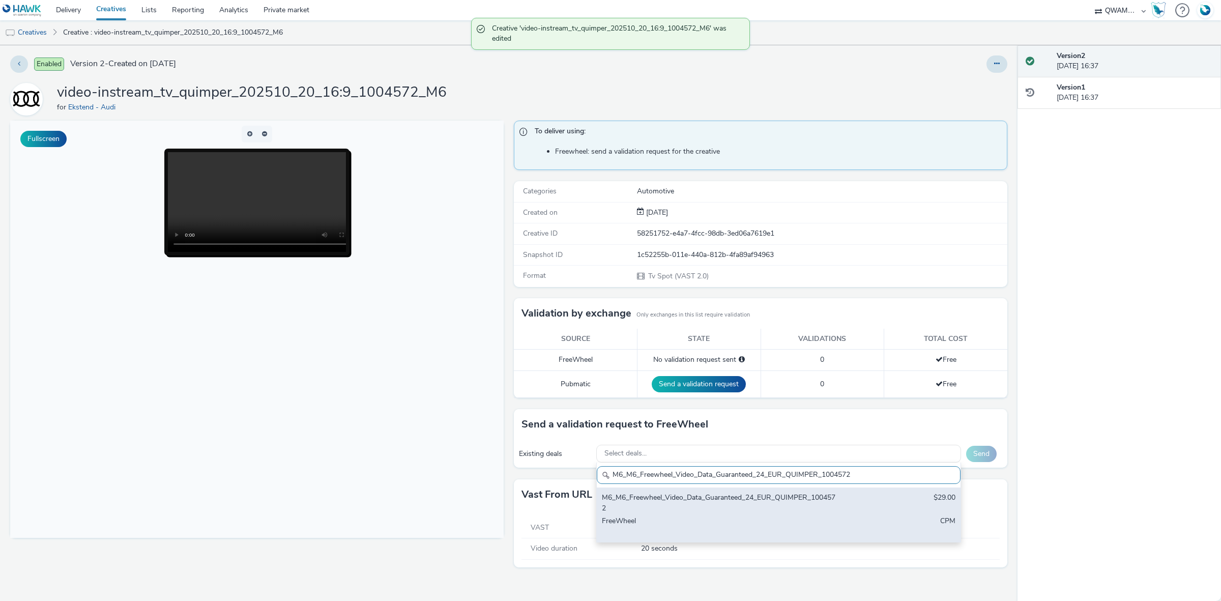
type input "M6_M6_Freewheel_Video_Data_Guaranteed_24_EUR_QUIMPER_1004572"
click at [672, 497] on div "M6_M6_Freewheel_Video_Data_Guaranteed_24_EUR_QUIMPER_1004572" at bounding box center [719, 502] width 234 height 21
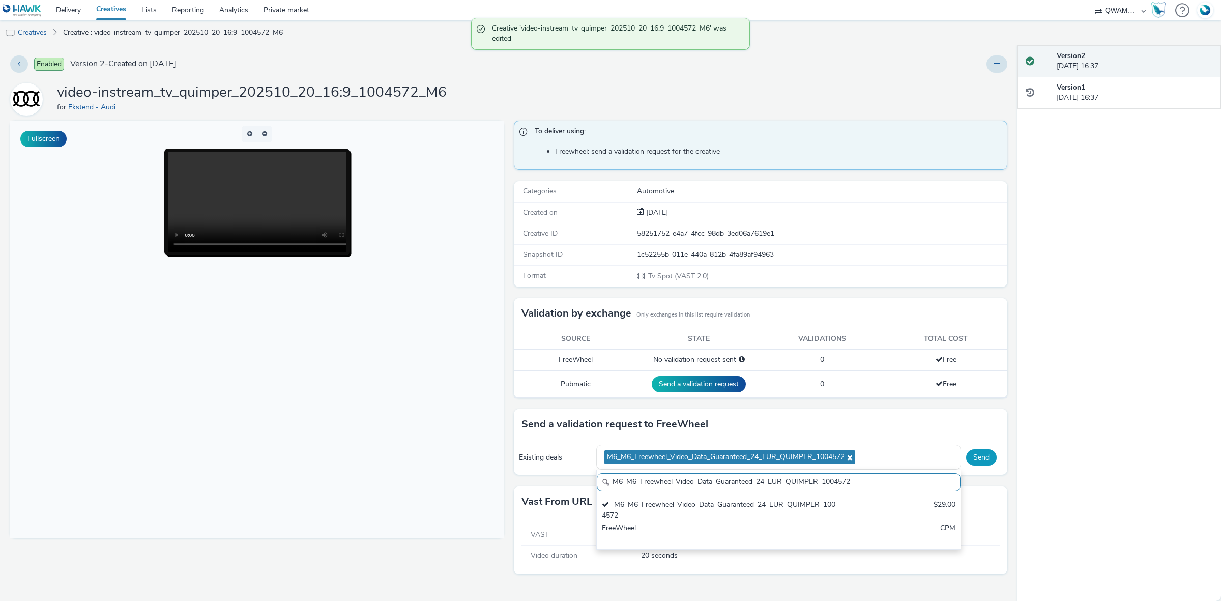
click at [975, 451] on button "Send" at bounding box center [981, 457] width 31 height 16
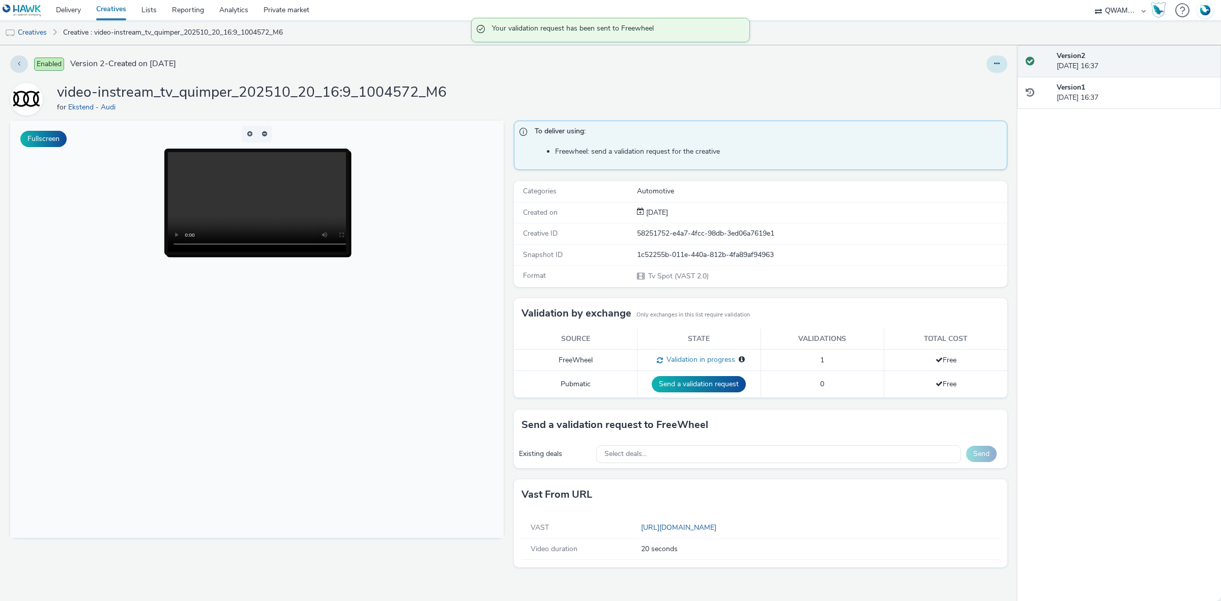
click at [988, 62] on button at bounding box center [996, 63] width 21 height 17
click at [978, 102] on link "Duplicate" at bounding box center [969, 105] width 76 height 20
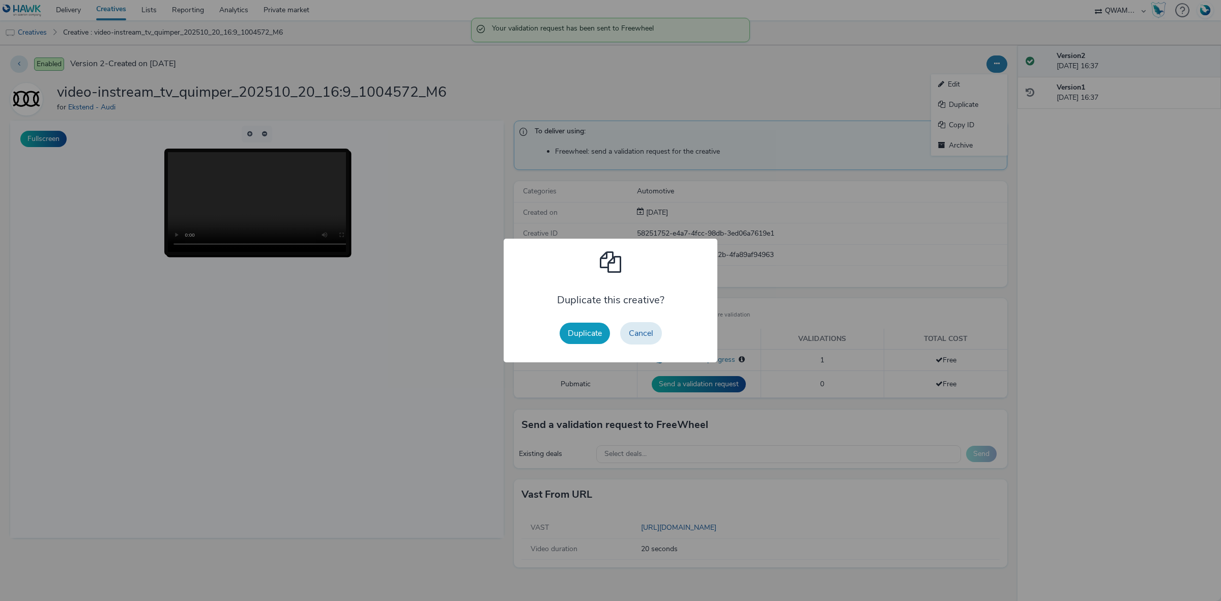
click at [596, 334] on button "Duplicate" at bounding box center [585, 333] width 50 height 21
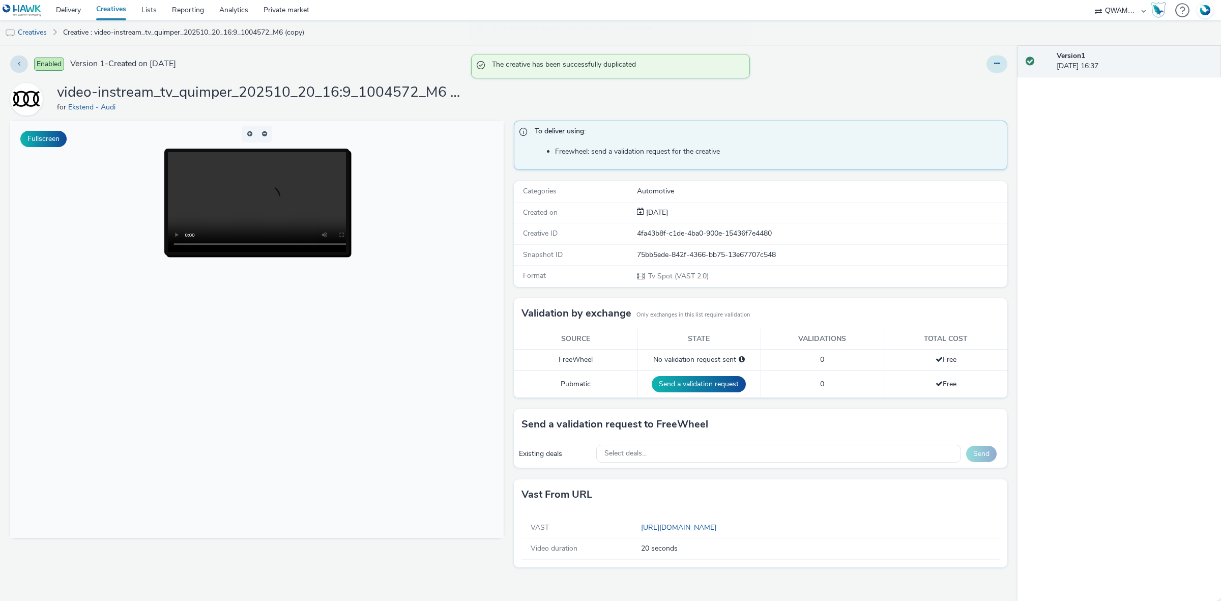
click at [1004, 60] on button at bounding box center [996, 63] width 21 height 17
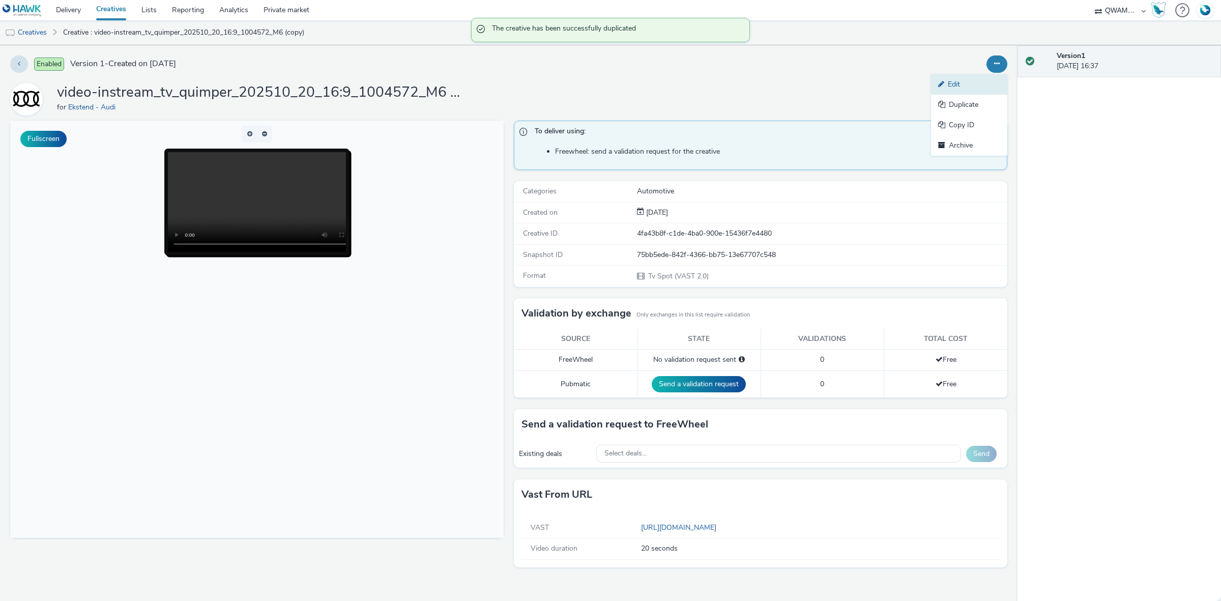
click at [980, 81] on link "Edit" at bounding box center [969, 84] width 76 height 20
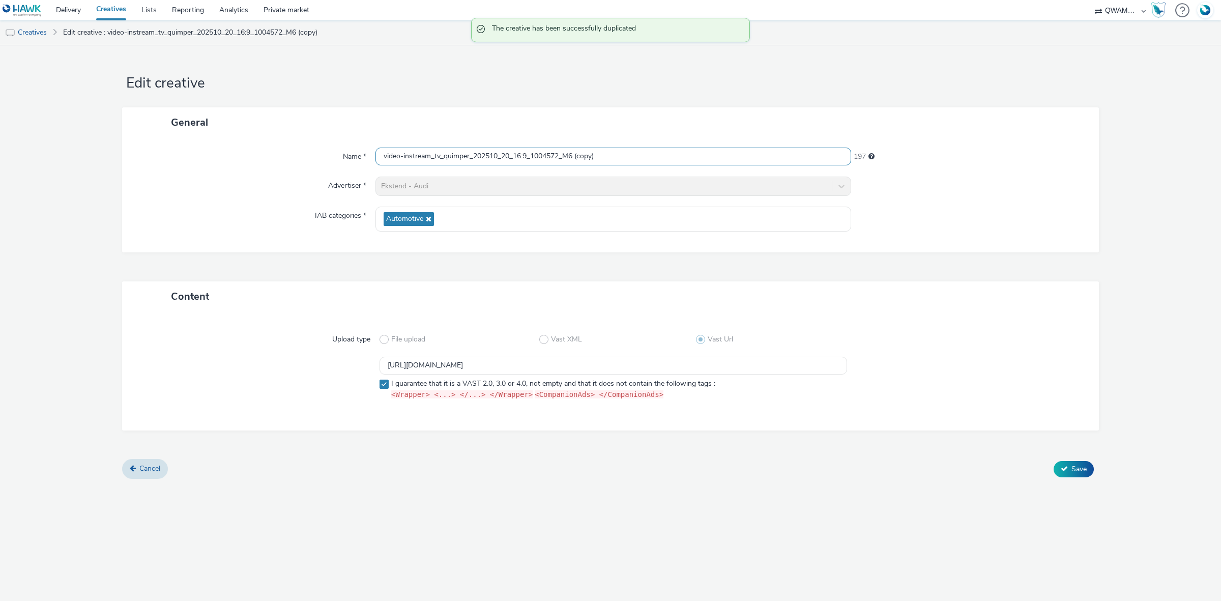
drag, startPoint x: 537, startPoint y: 157, endPoint x: 263, endPoint y: 159, distance: 274.7
click at [263, 159] on div "Name * video-instream_tv_quimper_202510_20_16:9_1004572_M6 (copy) 197" at bounding box center [610, 157] width 956 height 18
paste input "reims_202510_20_16:9_1005120_M6"
type input "video-instream_tv_reims_202510_20_16:9_1005120_M6"
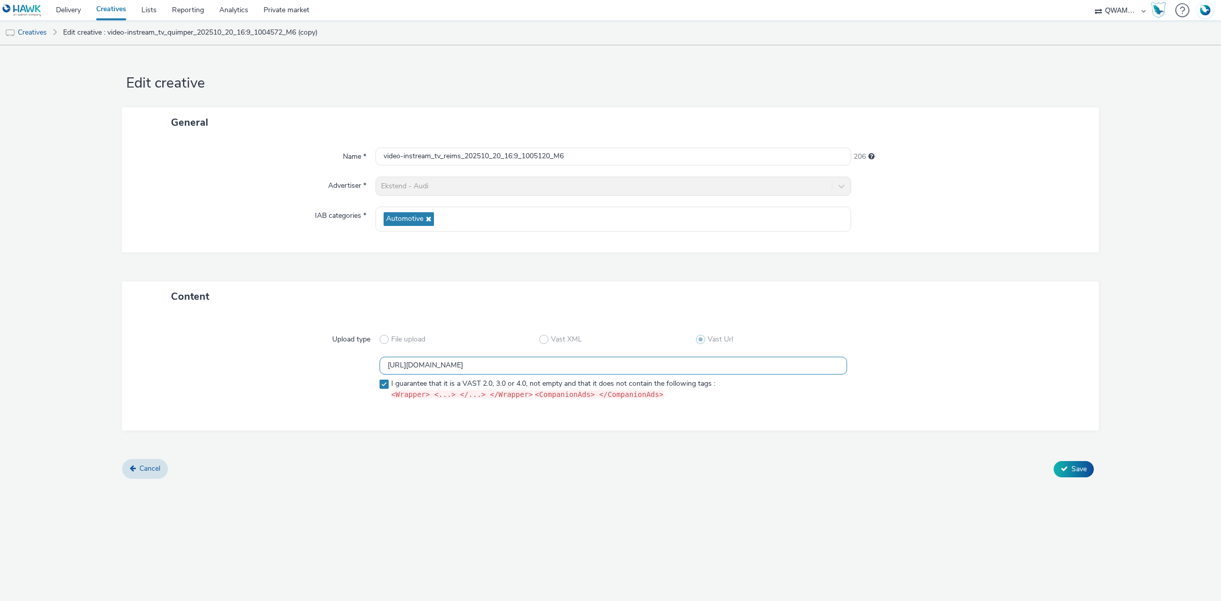
drag, startPoint x: 551, startPoint y: 365, endPoint x: 306, endPoint y: 375, distance: 245.4
click at [306, 375] on div "https://m6web-users.6play.fr/v1/vast-generator/clipVast/13145428?vast_version=2…" at bounding box center [610, 380] width 940 height 47
paste input "7"
type input "https://m6web-users.6play.fr/v1/vast-generator/clipVast/13145427?vast_version=2"
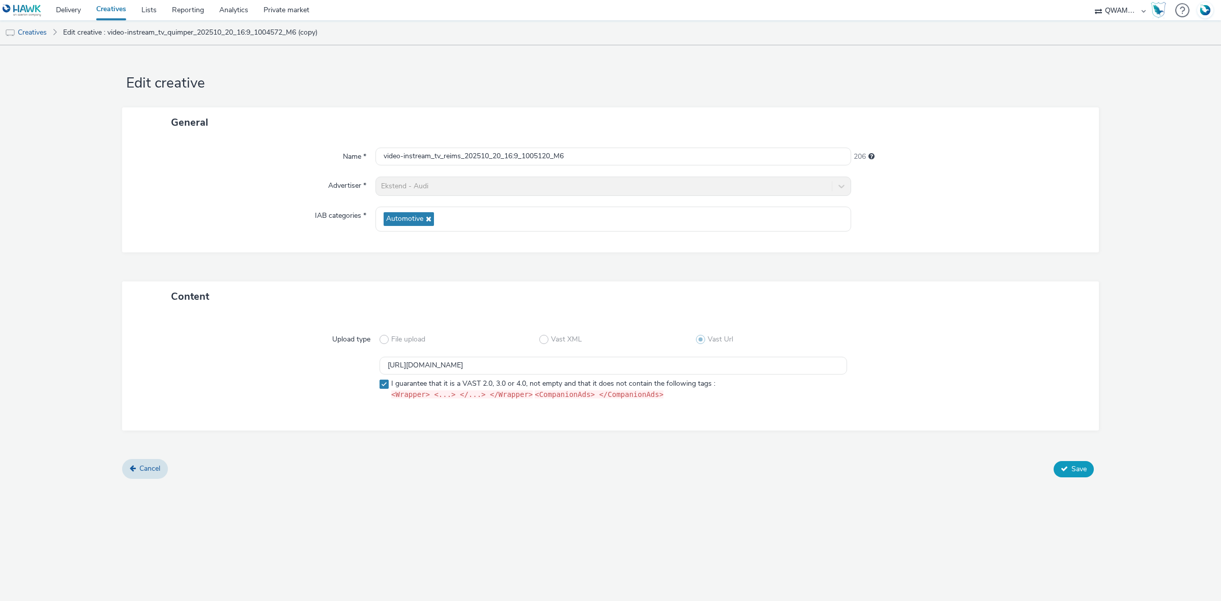
click at [1077, 462] on button "Save" at bounding box center [1074, 469] width 40 height 16
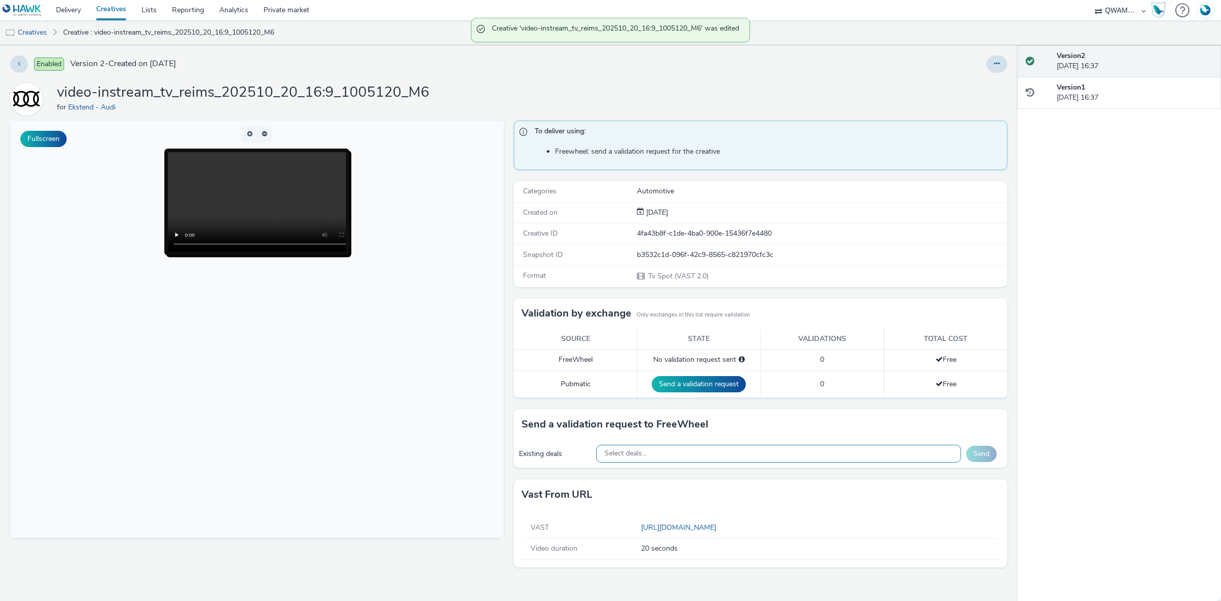
click at [709, 451] on div "Select deals..." at bounding box center [778, 454] width 365 height 18
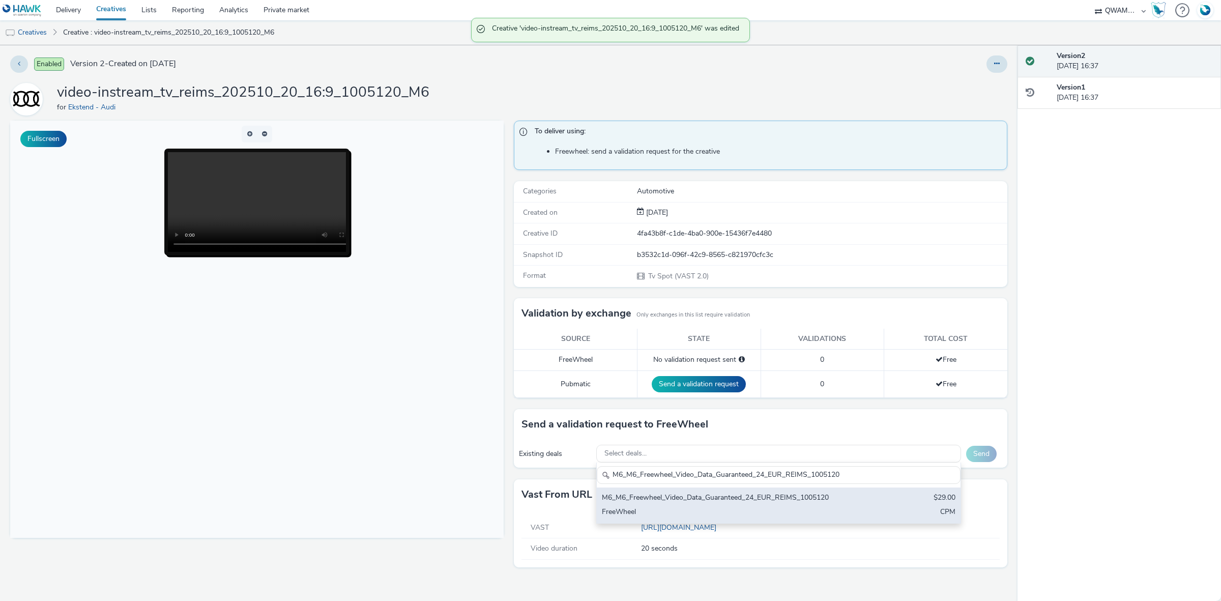
type input "M6_M6_Freewheel_Video_Data_Guaranteed_24_EUR_REIMS_1005120"
click at [682, 502] on div "M6_M6_Freewheel_Video_Data_Guaranteed_24_EUR_REIMS_1005120" at bounding box center [719, 498] width 234 height 12
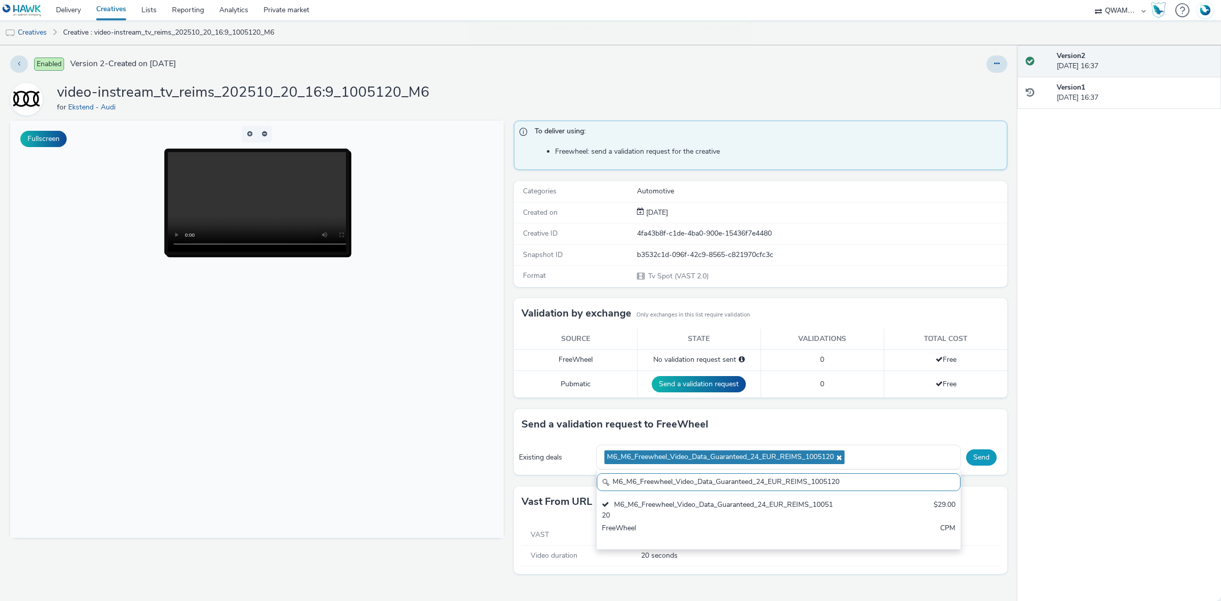
click at [990, 453] on button "Send" at bounding box center [981, 457] width 31 height 16
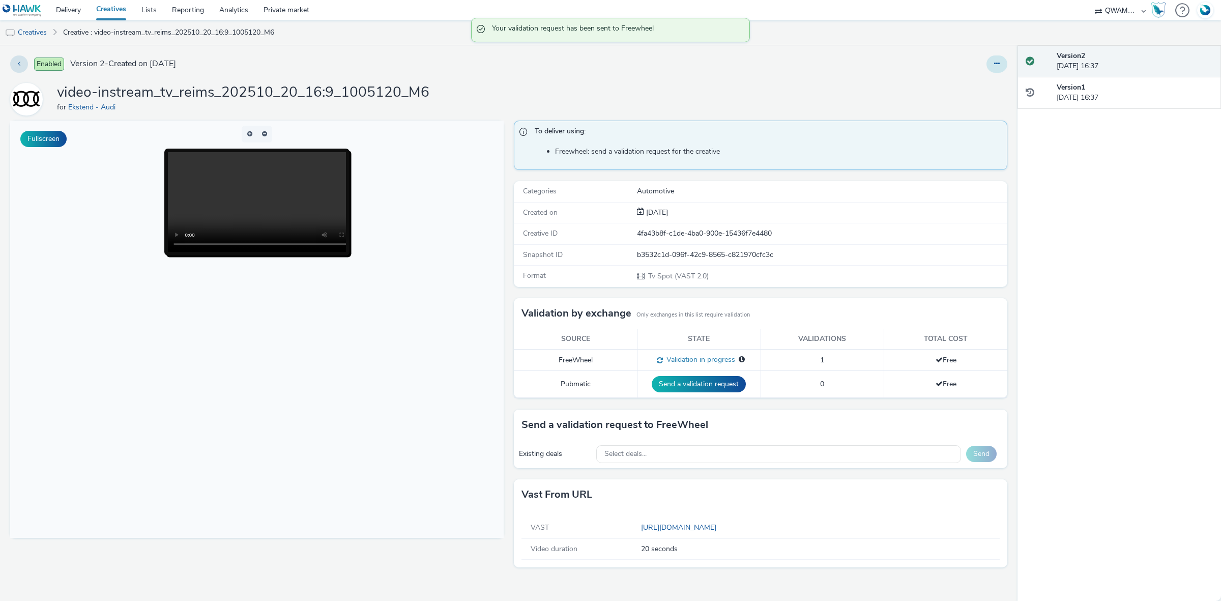
click at [994, 63] on icon at bounding box center [997, 63] width 6 height 7
click at [970, 105] on link "Duplicate" at bounding box center [969, 105] width 76 height 20
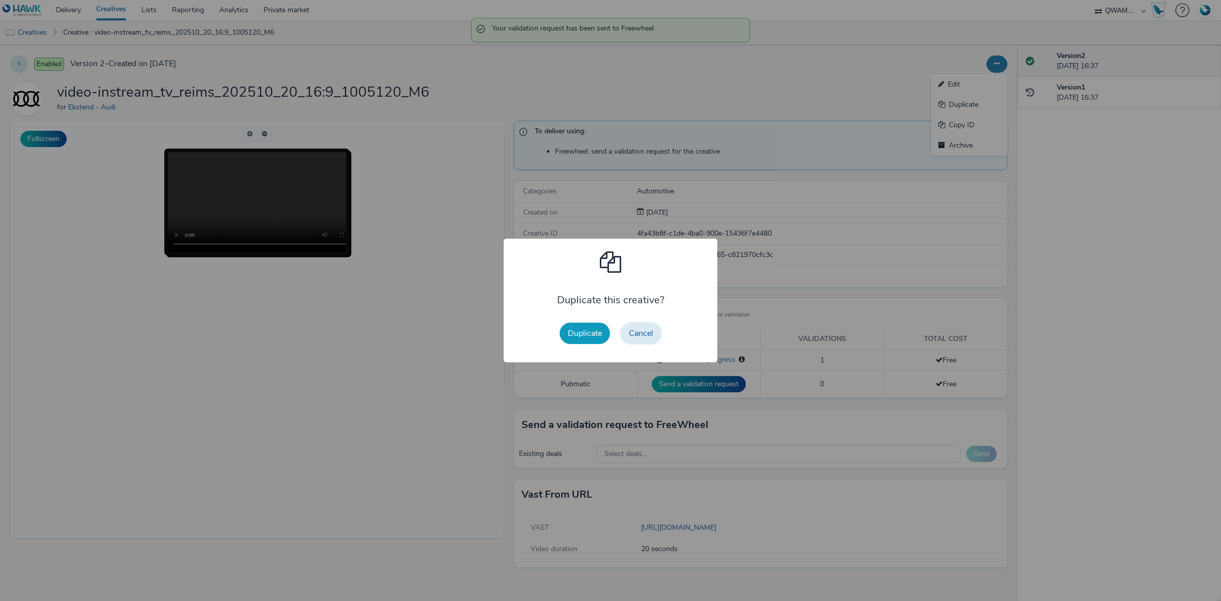
click at [570, 335] on button "Duplicate" at bounding box center [585, 333] width 50 height 21
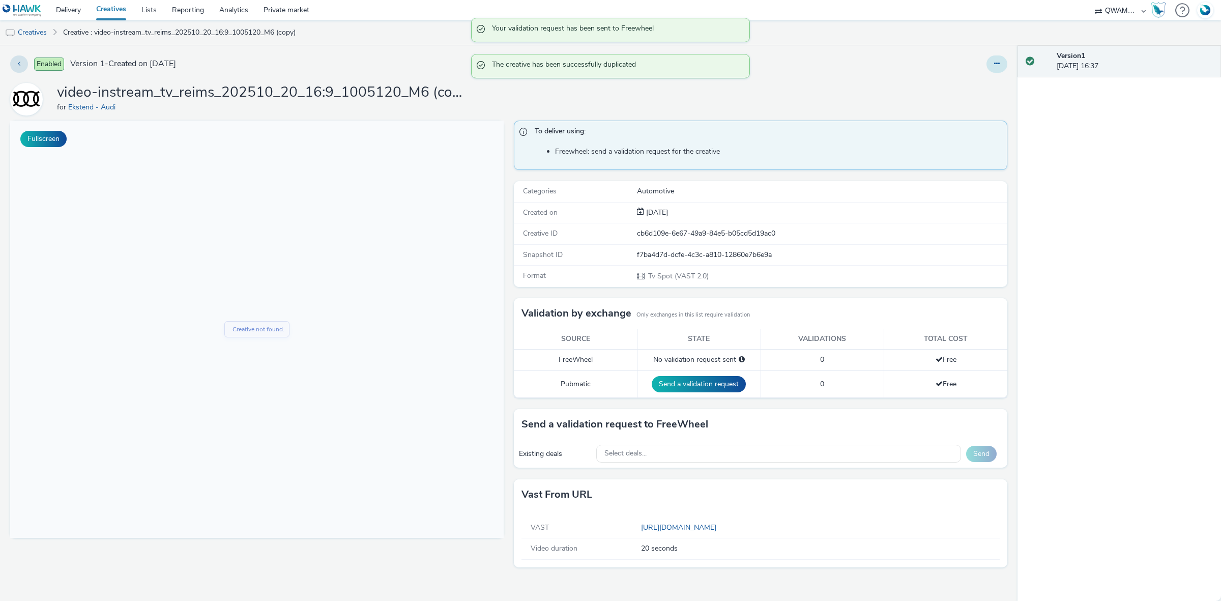
click at [1004, 63] on button at bounding box center [996, 63] width 21 height 17
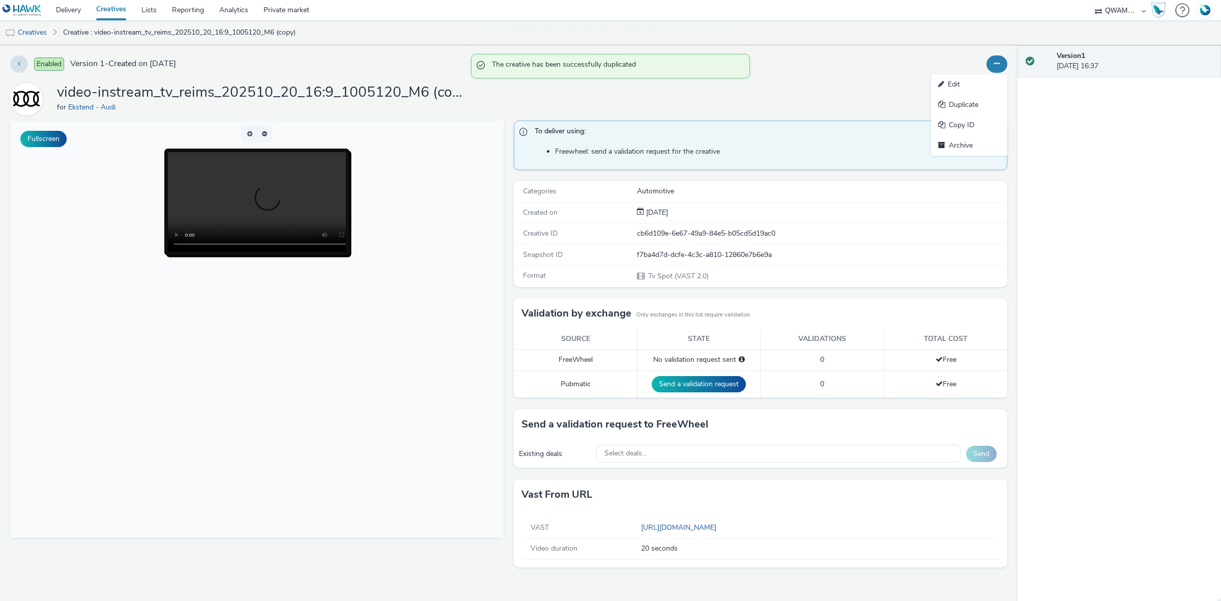
click at [967, 85] on link "Edit" at bounding box center [969, 84] width 76 height 20
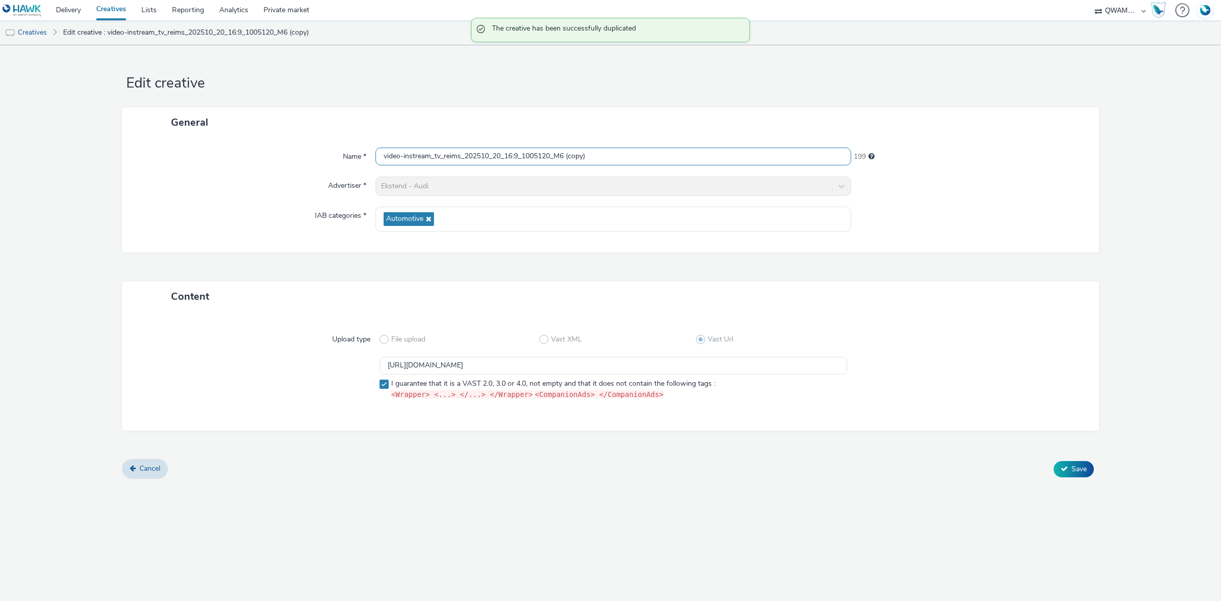
drag, startPoint x: 615, startPoint y: 155, endPoint x: 227, endPoint y: 157, distance: 387.2
click at [227, 157] on div "Name * video-instream_tv_reims_202510_20_16:9_1005120_M6 (copy) 199" at bounding box center [610, 157] width 956 height 18
paste input "nnes_202510_20_16:9_1004590_M6"
type input "video-instream_tv_rennes_202510_20_16:9_1004590_M6"
drag, startPoint x: 668, startPoint y: 368, endPoint x: 267, endPoint y: 369, distance: 400.9
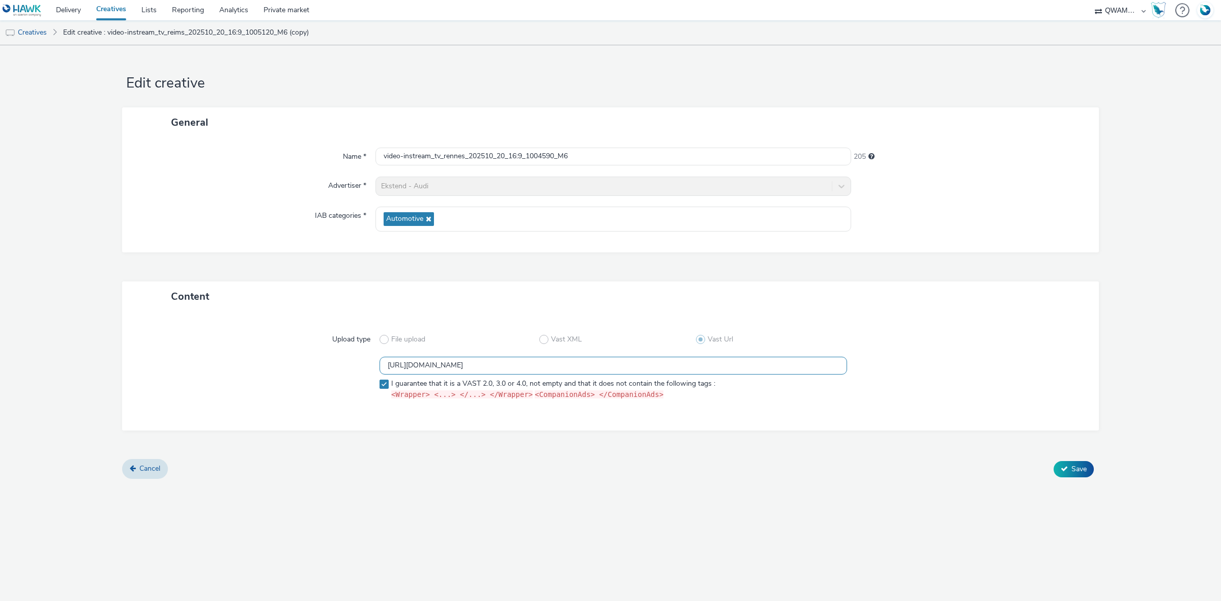
click at [267, 369] on div "https://m6web-users.6play.fr/v1/vast-generator/clipVast/13145427?vast_version=2…" at bounding box center [610, 380] width 940 height 47
paste input "6"
type input "https://m6web-users.6play.fr/v1/vast-generator/clipVast/13145426?vast_version=2"
click at [1080, 469] on span "Save" at bounding box center [1078, 469] width 15 height 10
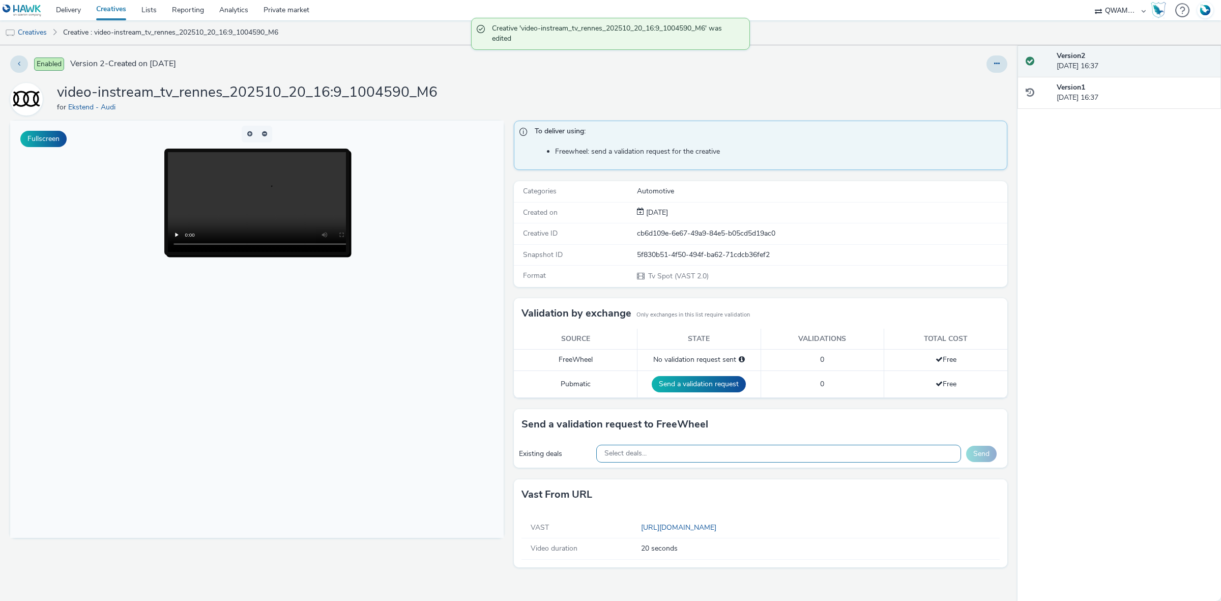
click at [687, 453] on div "Select deals..." at bounding box center [778, 454] width 365 height 18
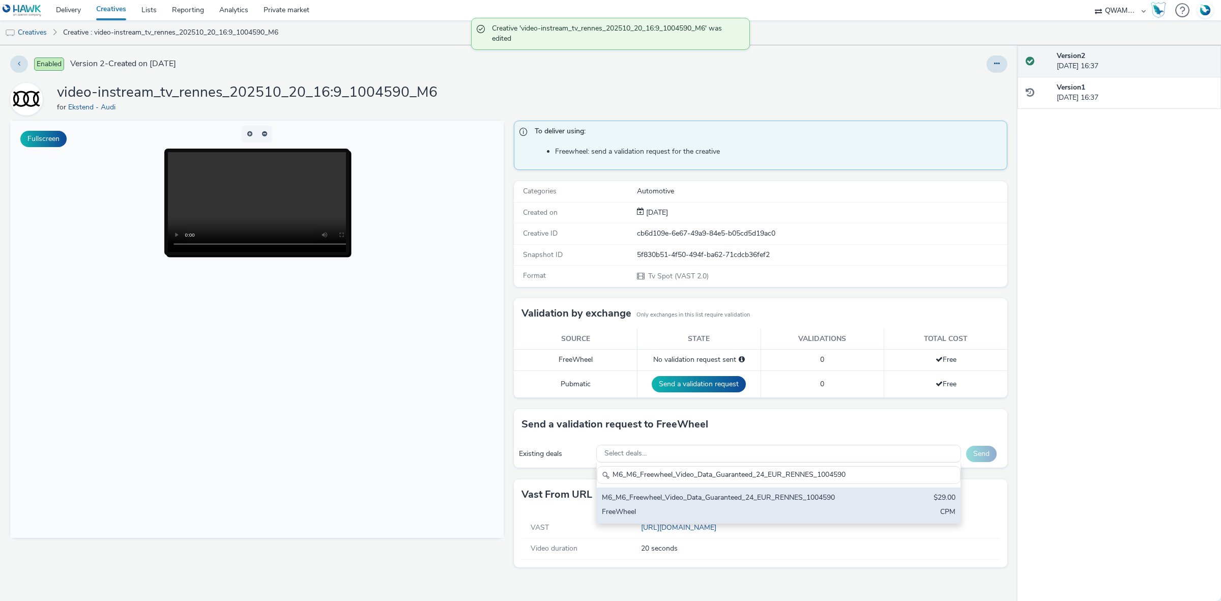
type input "M6_M6_Freewheel_Video_Data_Guaranteed_24_EUR_RENNES_1004590"
click at [665, 503] on div "M6_M6_Freewheel_Video_Data_Guaranteed_24_EUR_RENNES_1004590" at bounding box center [719, 498] width 234 height 12
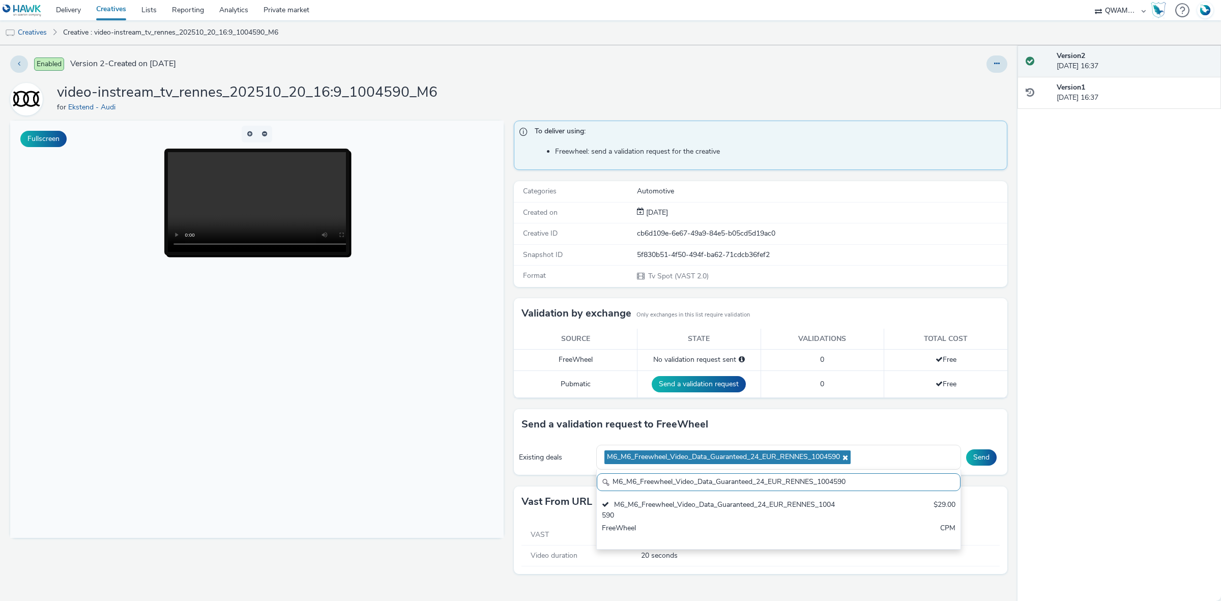
click at [968, 464] on div "Send" at bounding box center [984, 457] width 36 height 16
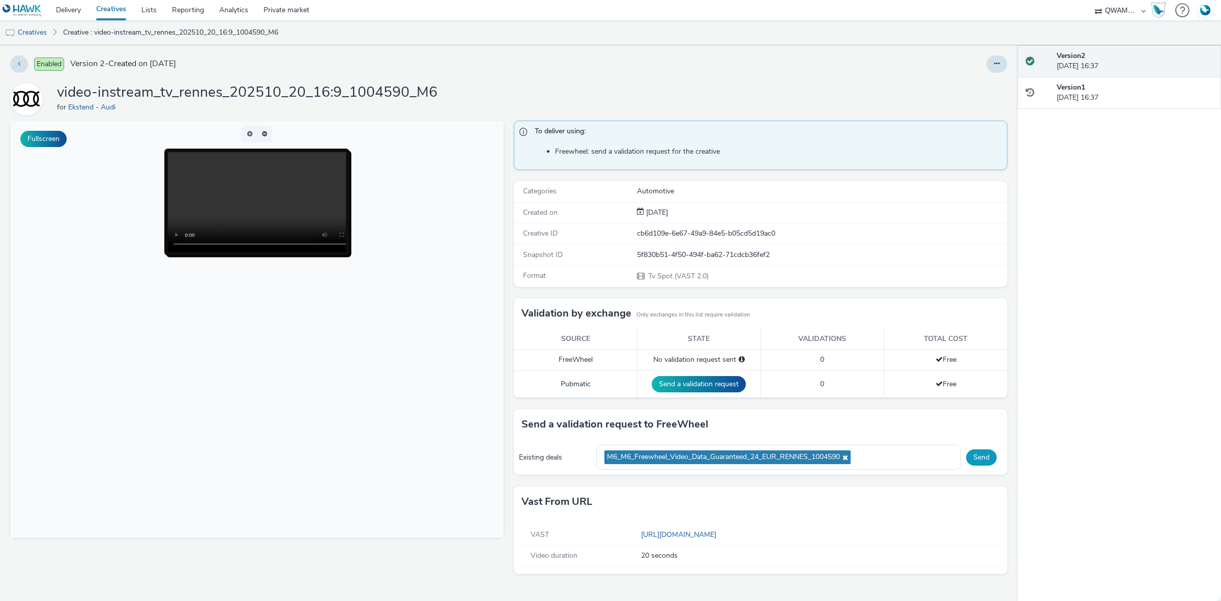
click at [970, 461] on button "Send" at bounding box center [981, 457] width 31 height 16
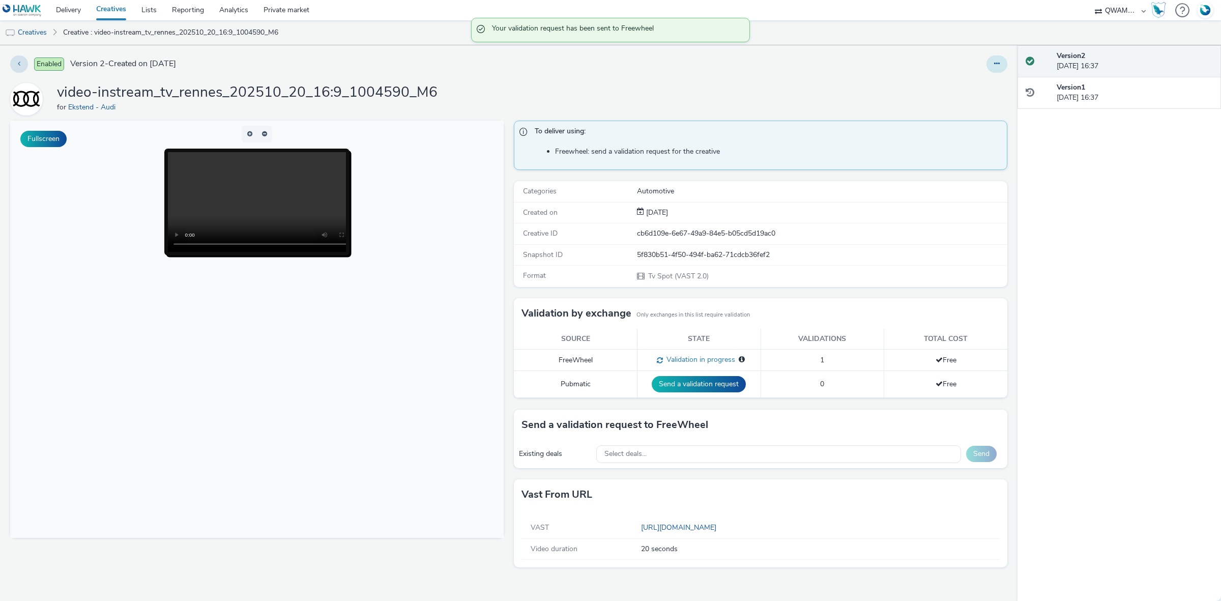
click at [1001, 64] on button at bounding box center [996, 63] width 21 height 17
click at [990, 104] on link "Duplicate" at bounding box center [969, 105] width 76 height 20
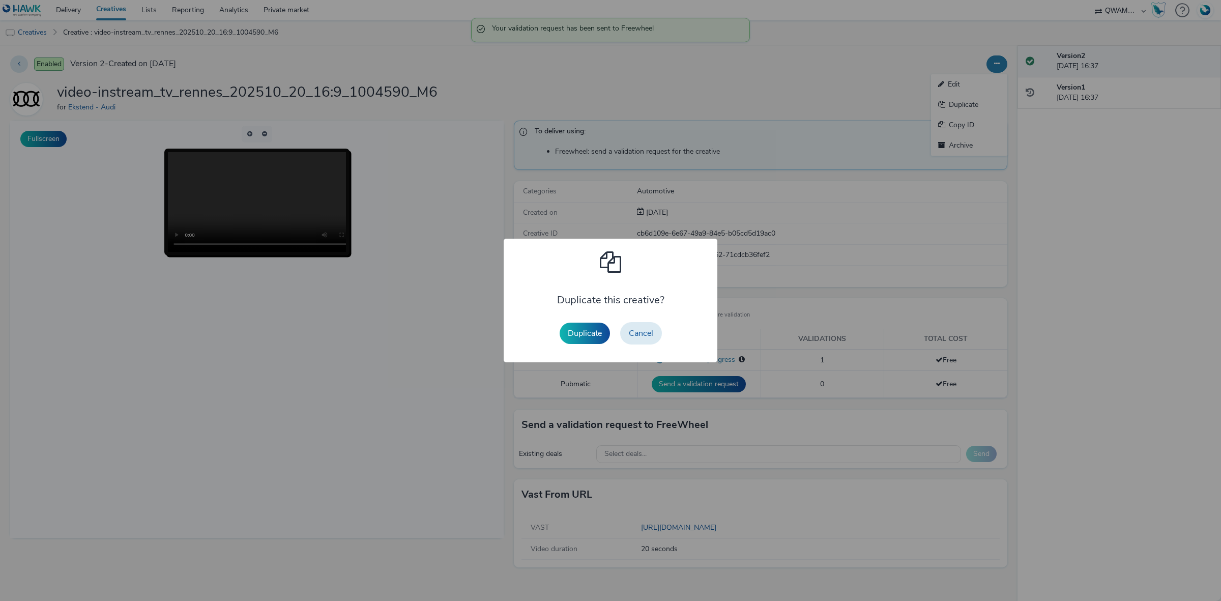
click at [552, 323] on div "Duplicate this creative? Duplicate Cancel" at bounding box center [611, 301] width 214 height 124
click at [570, 328] on button "Duplicate" at bounding box center [585, 333] width 50 height 21
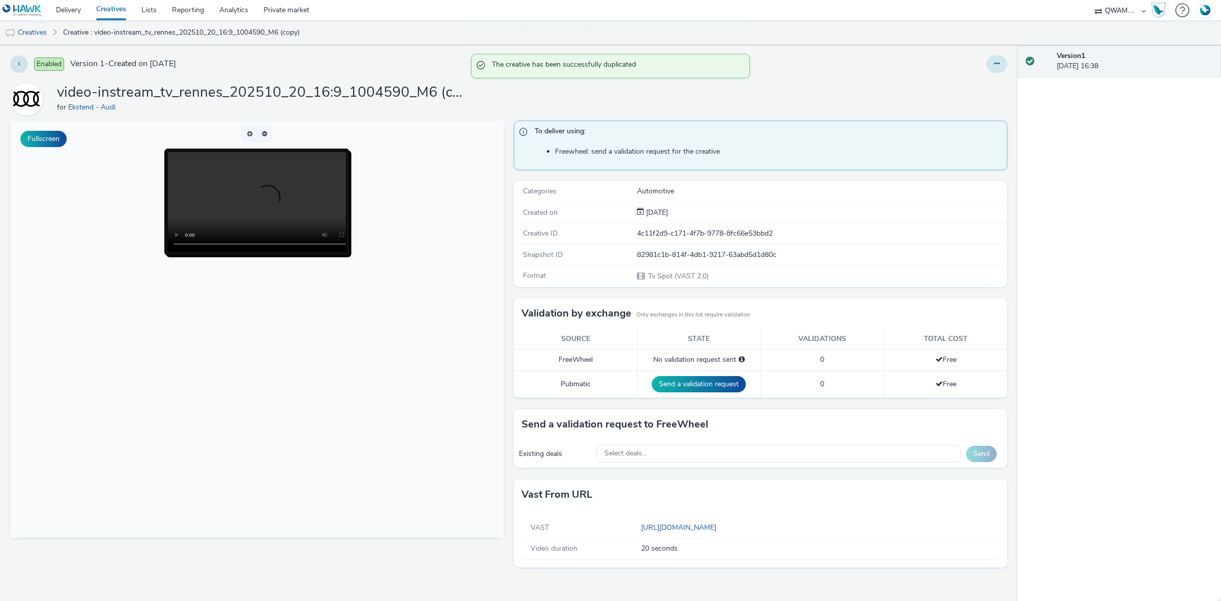
drag, startPoint x: 1005, startPoint y: 65, endPoint x: 1000, endPoint y: 67, distance: 5.5
click at [1004, 65] on button at bounding box center [996, 63] width 21 height 17
click at [955, 82] on link "Edit" at bounding box center [969, 84] width 76 height 20
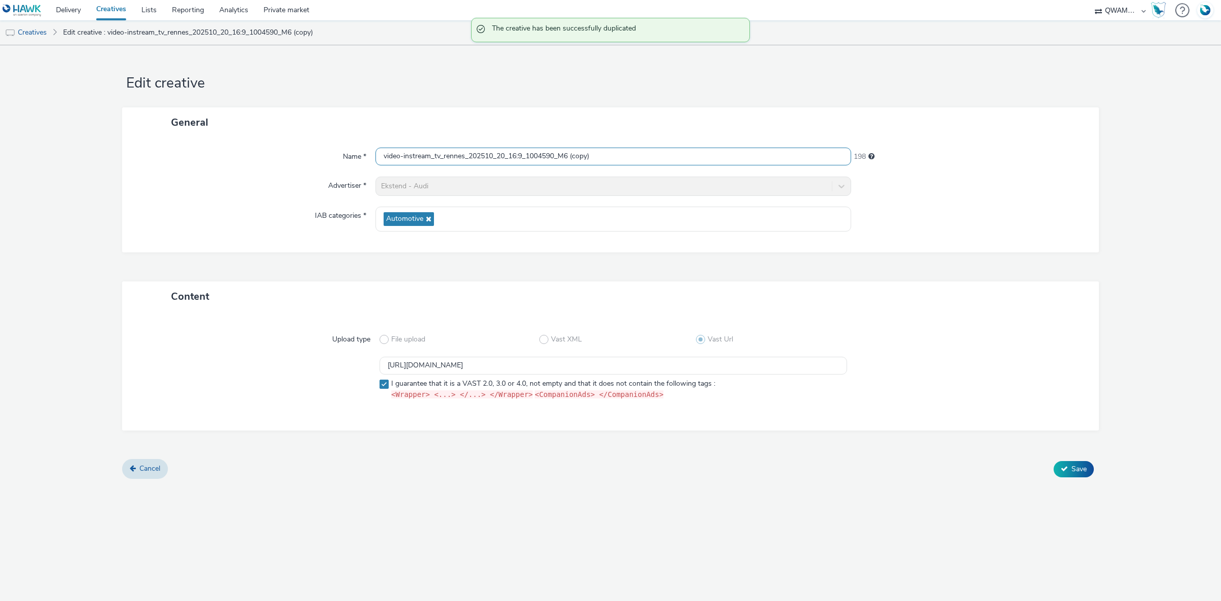
drag, startPoint x: 624, startPoint y: 158, endPoint x: 281, endPoint y: 148, distance: 343.0
click at [281, 149] on div "Name * video-instream_tv_rennes_202510_20_16:9_1004590_M6 (copy) 198" at bounding box center [610, 157] width 956 height 18
paste input "ivery_202510_20_16:9_1000042_M6"
type input "video-instream_tv_rivery_202510_20_16:9_1000042_M6"
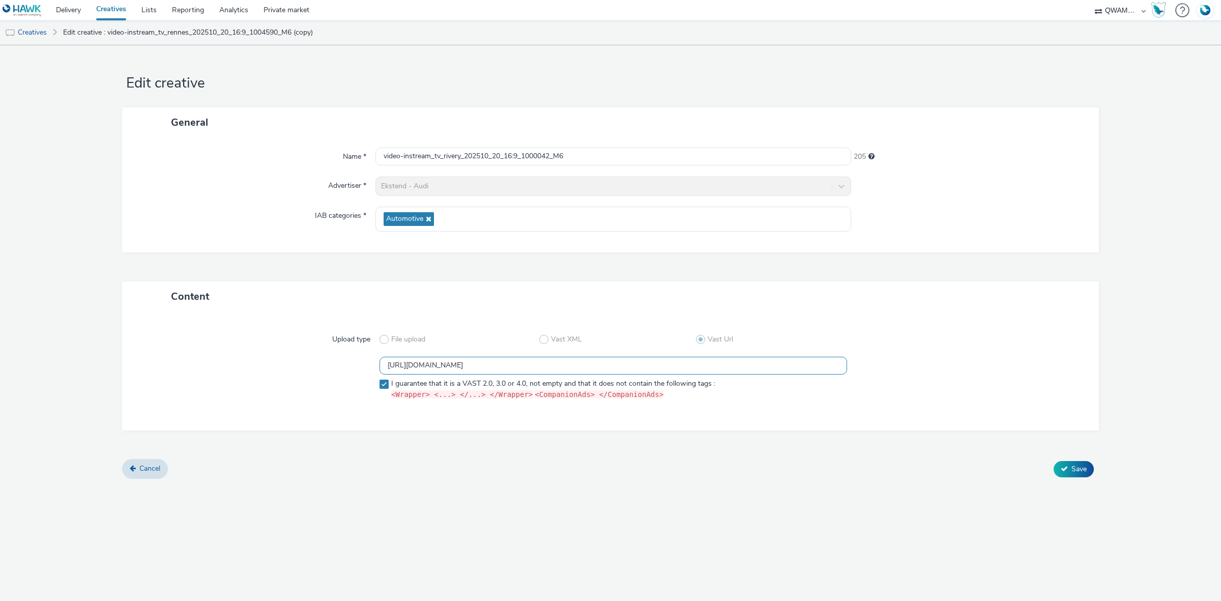
drag, startPoint x: 579, startPoint y: 371, endPoint x: 273, endPoint y: 380, distance: 305.9
click at [273, 380] on div "https://m6web-users.6play.fr/v1/vast-generator/clipVast/13145426?vast_version=2…" at bounding box center [610, 380] width 940 height 47
paste input "5"
type input "https://m6web-users.6play.fr/v1/vast-generator/clipVast/13145425?vast_version=2"
click at [1083, 478] on form "Edit creative General Name * video-instream_tv_rivery_202510_20_16:9_1000042_M6…" at bounding box center [610, 265] width 1221 height 441
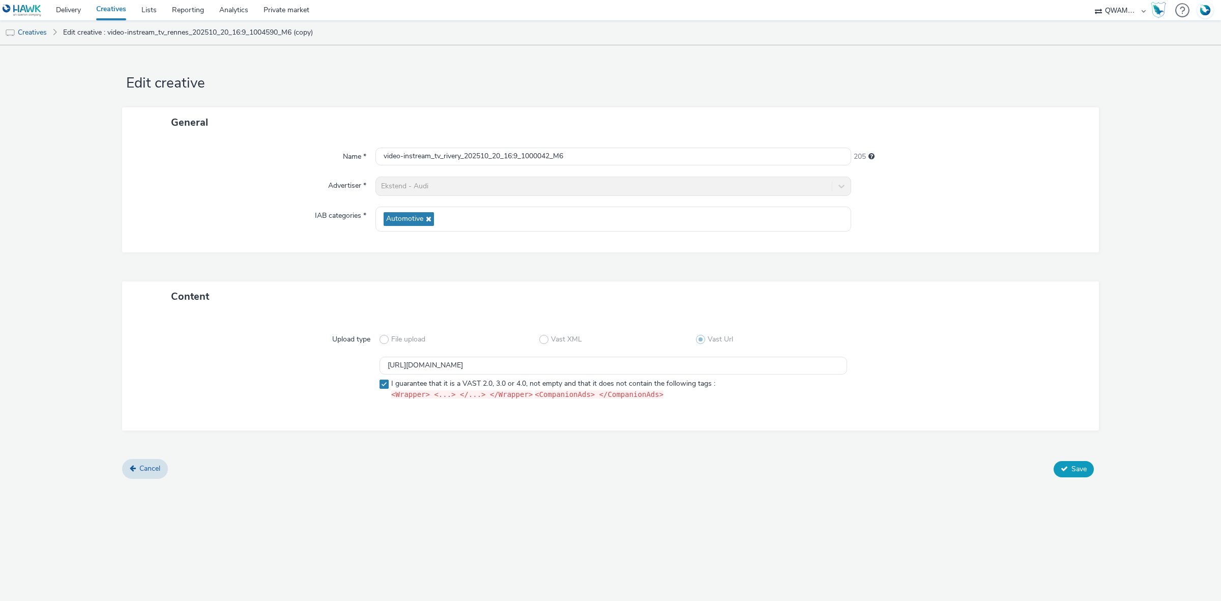
scroll to position [0, 0]
click at [1082, 469] on span "Save" at bounding box center [1078, 469] width 15 height 10
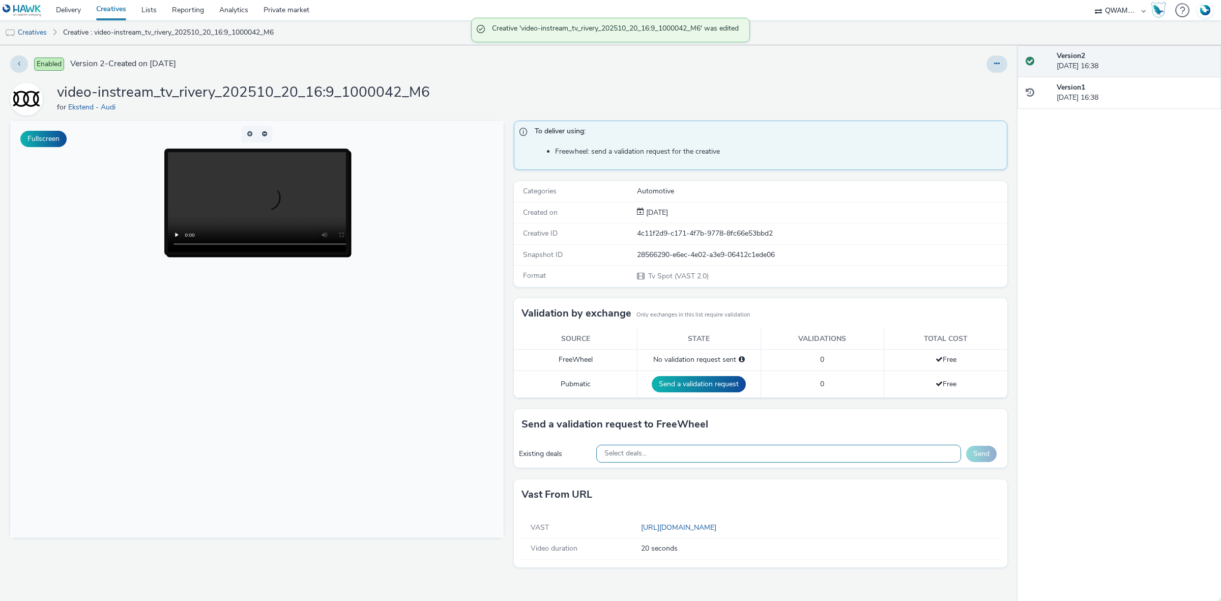
click at [650, 457] on div "Select deals..." at bounding box center [778, 454] width 365 height 18
paste input "M6_M6_Freewheel_Video_Data_Guaranteed_24_EUR_RIVERY_1000042"
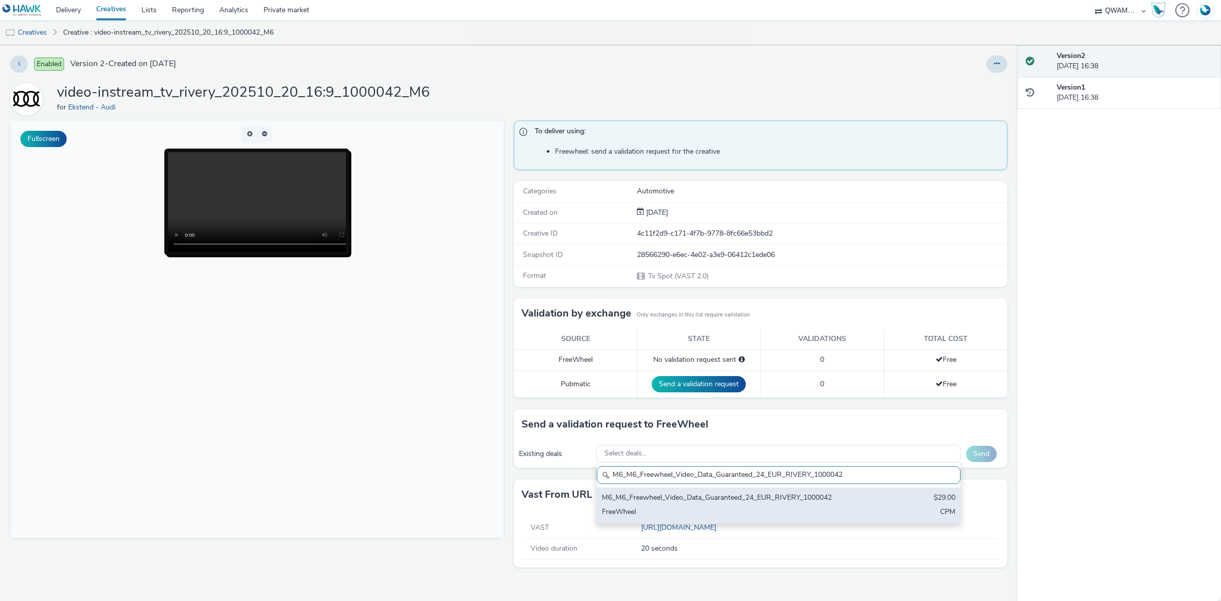
type input "M6_M6_Freewheel_Video_Data_Guaranteed_24_EUR_RIVERY_1000042"
click at [671, 499] on div "M6_M6_Freewheel_Video_Data_Guaranteed_24_EUR_RIVERY_1000042" at bounding box center [719, 498] width 234 height 12
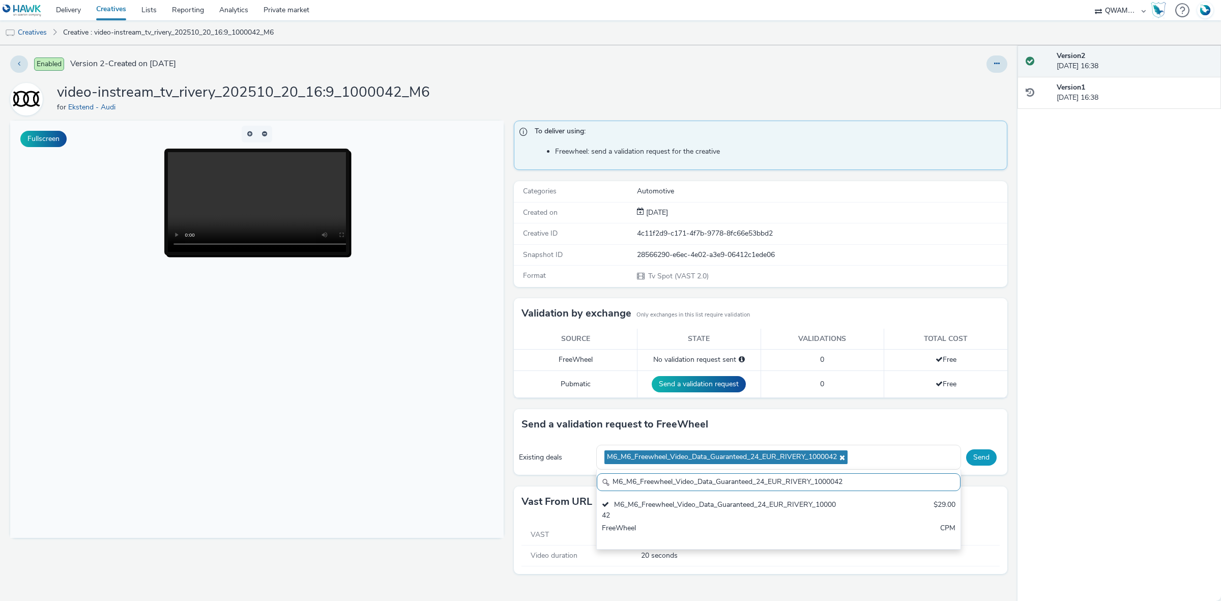
click at [991, 459] on button "Send" at bounding box center [981, 457] width 31 height 16
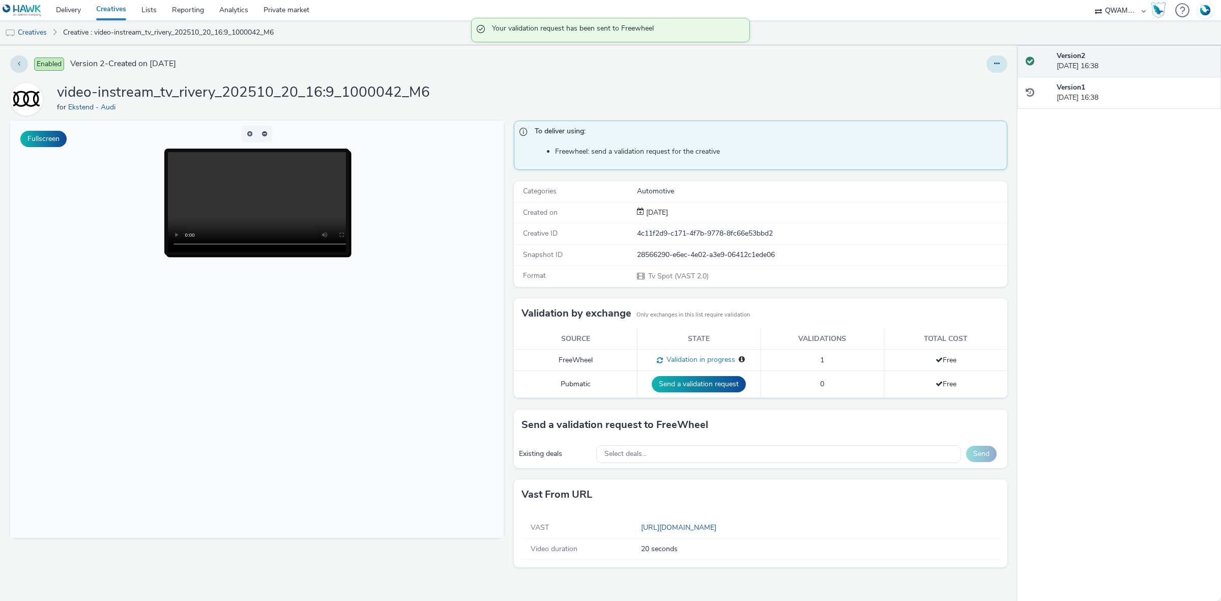
click at [1001, 70] on button at bounding box center [996, 63] width 21 height 17
click at [989, 100] on link "Duplicate" at bounding box center [969, 105] width 76 height 20
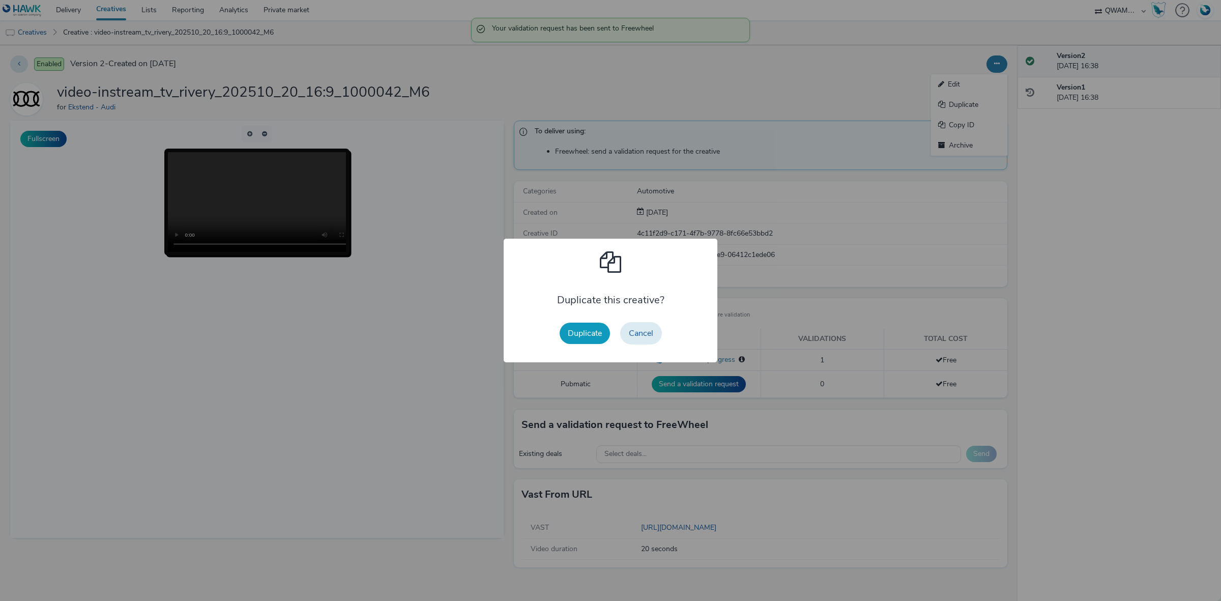
click at [584, 334] on button "Duplicate" at bounding box center [585, 333] width 50 height 21
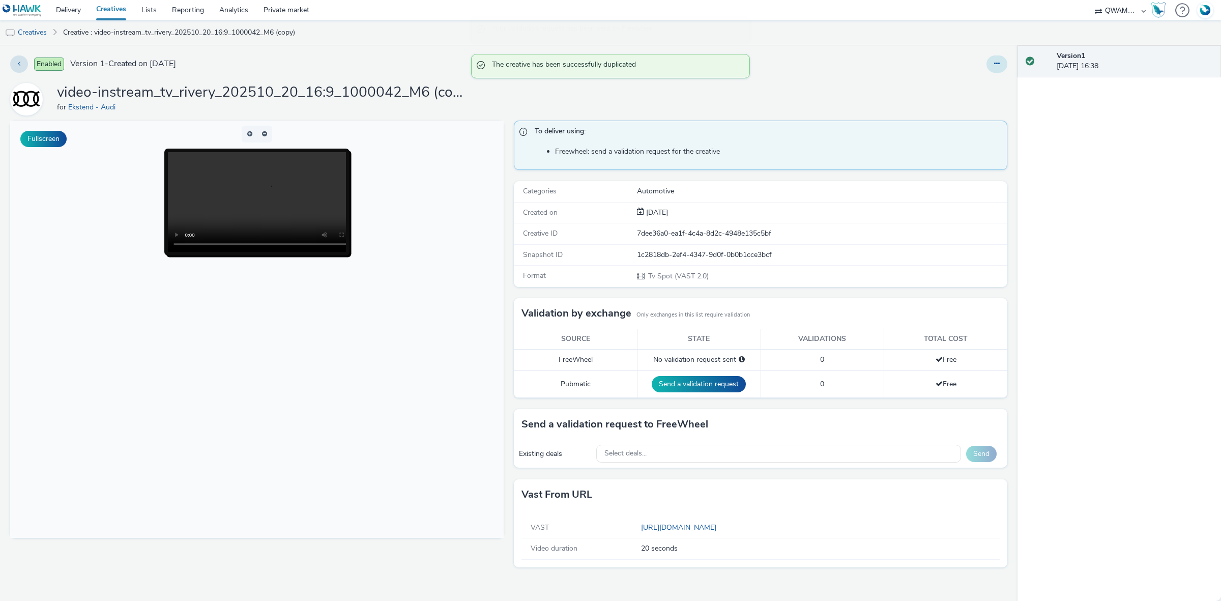
click at [1005, 68] on button at bounding box center [996, 63] width 21 height 17
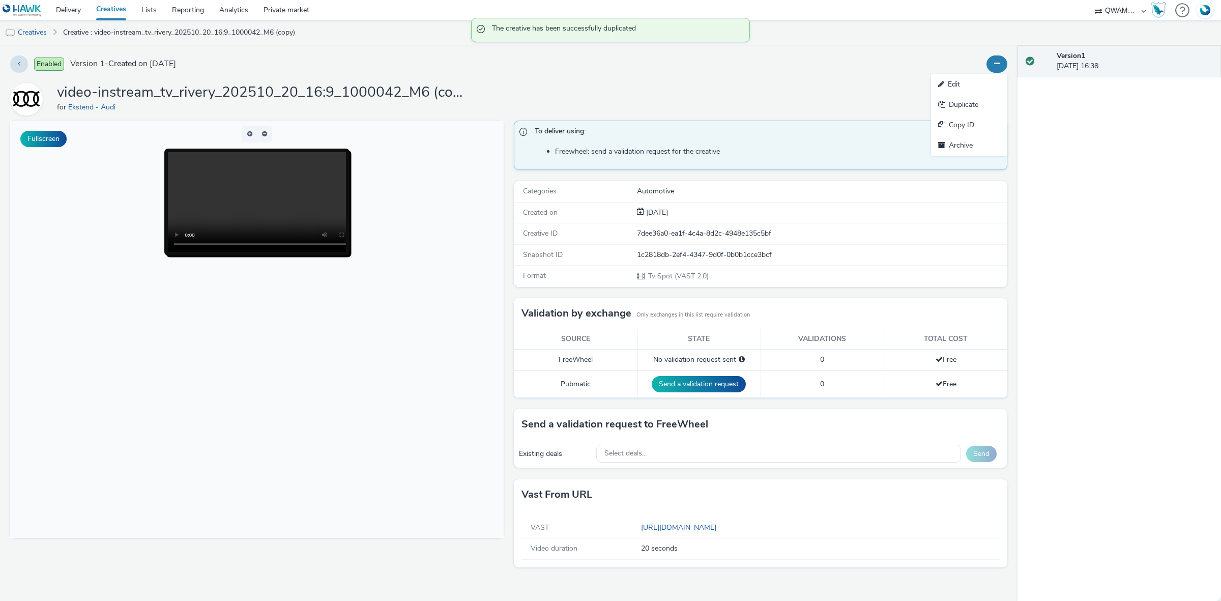
click at [965, 86] on link "Edit" at bounding box center [969, 84] width 76 height 20
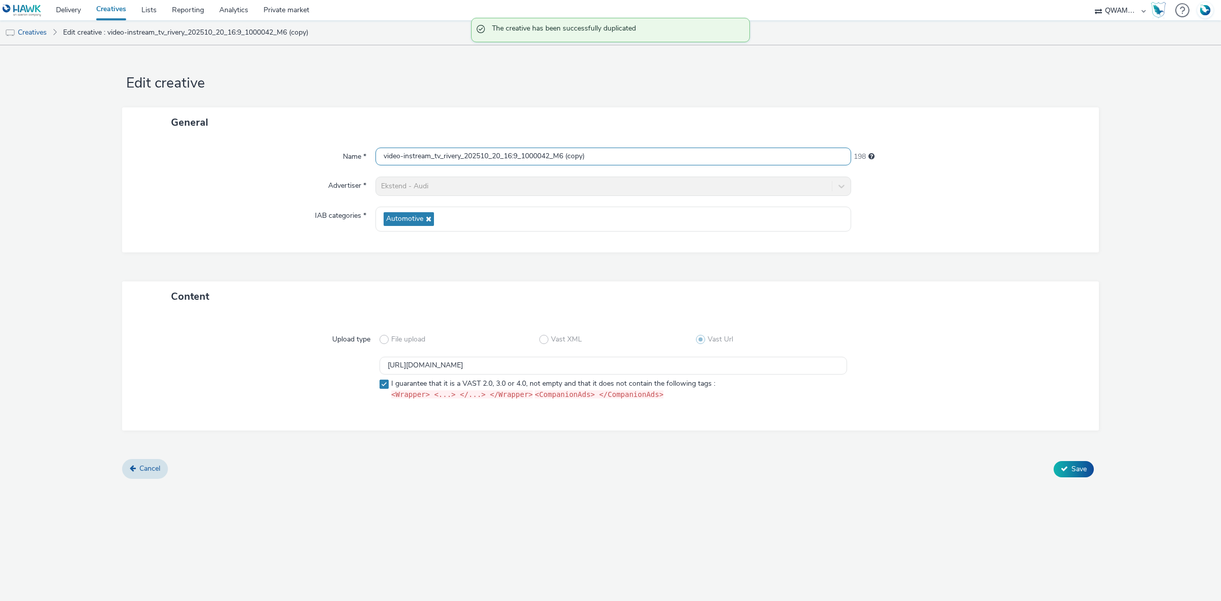
drag, startPoint x: 619, startPoint y: 160, endPoint x: 253, endPoint y: 155, distance: 365.3
click at [253, 155] on div "Name * video-instream_tv_rivery_202510_20_16:9_1000042_M6 (copy) 198" at bounding box center [610, 157] width 956 height 18
paste input "oanne_202510_20_16:9_1000647_M6"
type input "video-instream_tv_roanne_202510_20_16:9_1000647_M6"
drag, startPoint x: 674, startPoint y: 368, endPoint x: 260, endPoint y: 345, distance: 414.2
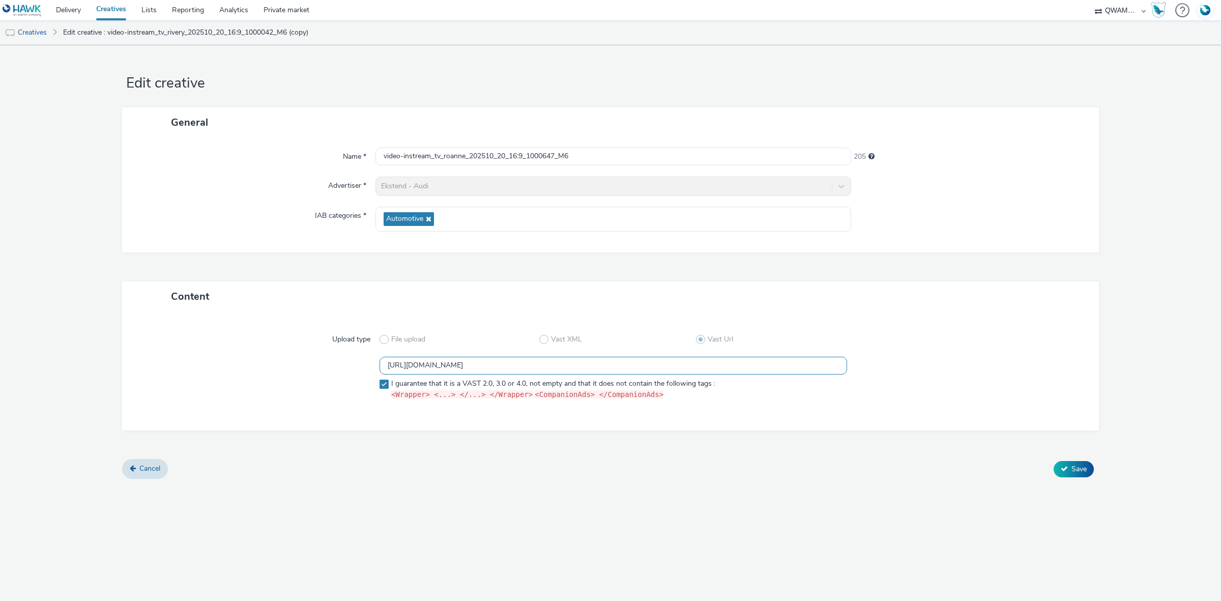
click at [260, 347] on div "Upload type File upload Vast XML Vast Url https://m6web-users.6play.fr/v1/vast-…" at bounding box center [610, 371] width 956 height 98
paste input "4"
type input "https://m6web-users.6play.fr/v1/vast-generator/clipVast/13145424?vast_version=2"
click at [1069, 466] on button "Save" at bounding box center [1074, 469] width 40 height 16
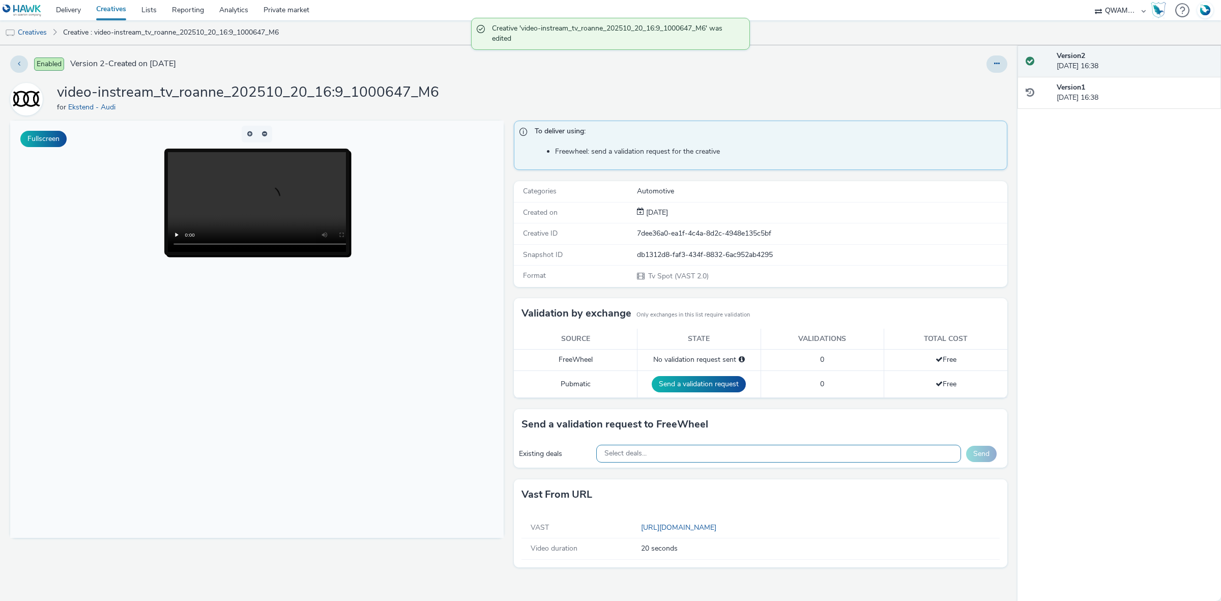
click at [695, 455] on div "Select deals..." at bounding box center [778, 454] width 365 height 18
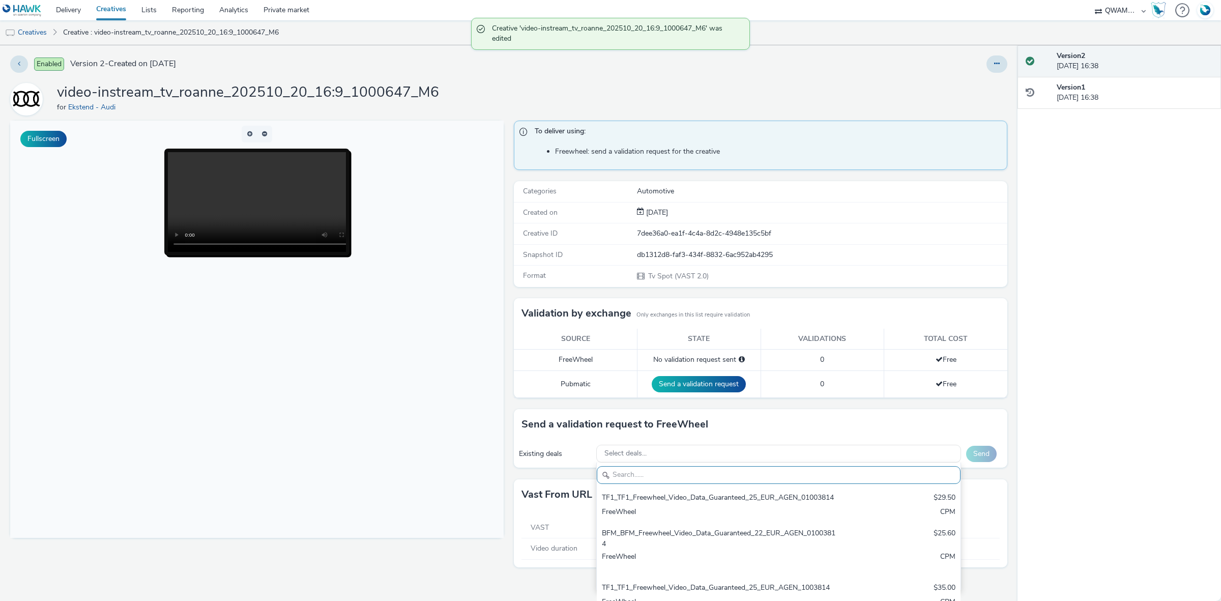
paste input "M6_M6_Freewheel_Video_Data_Guaranteed_24_EUR_ROANNE_1000647"
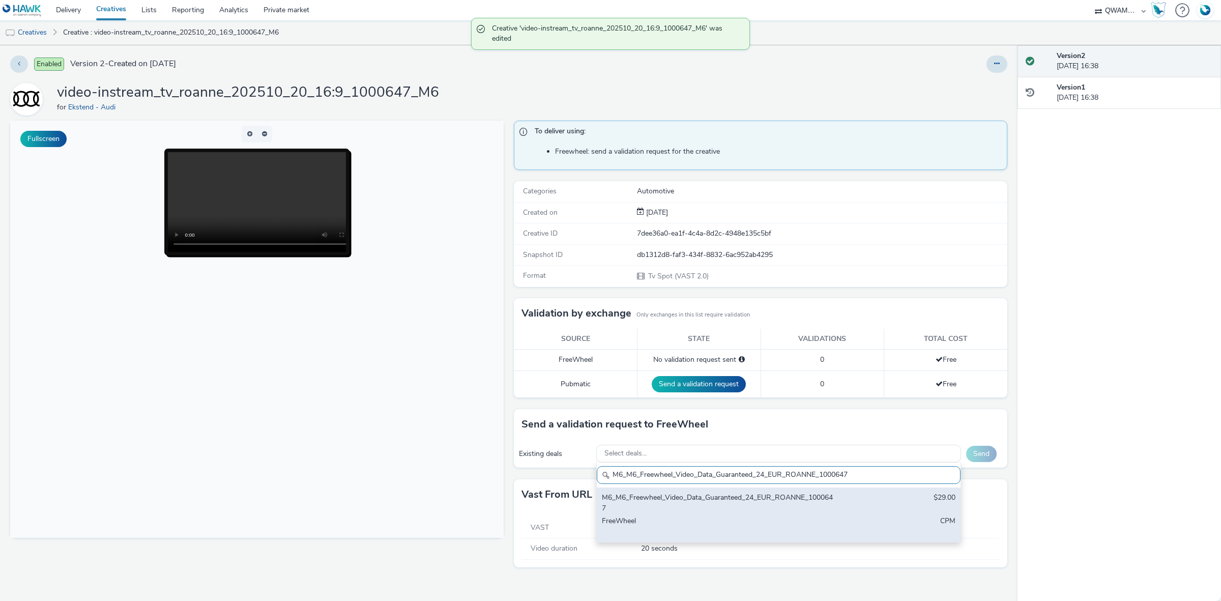
type input "M6_M6_Freewheel_Video_Data_Guaranteed_24_EUR_ROANNE_1000647"
click at [688, 494] on div "M6_M6_Freewheel_Video_Data_Guaranteed_24_EUR_ROANNE_1000647" at bounding box center [719, 502] width 234 height 21
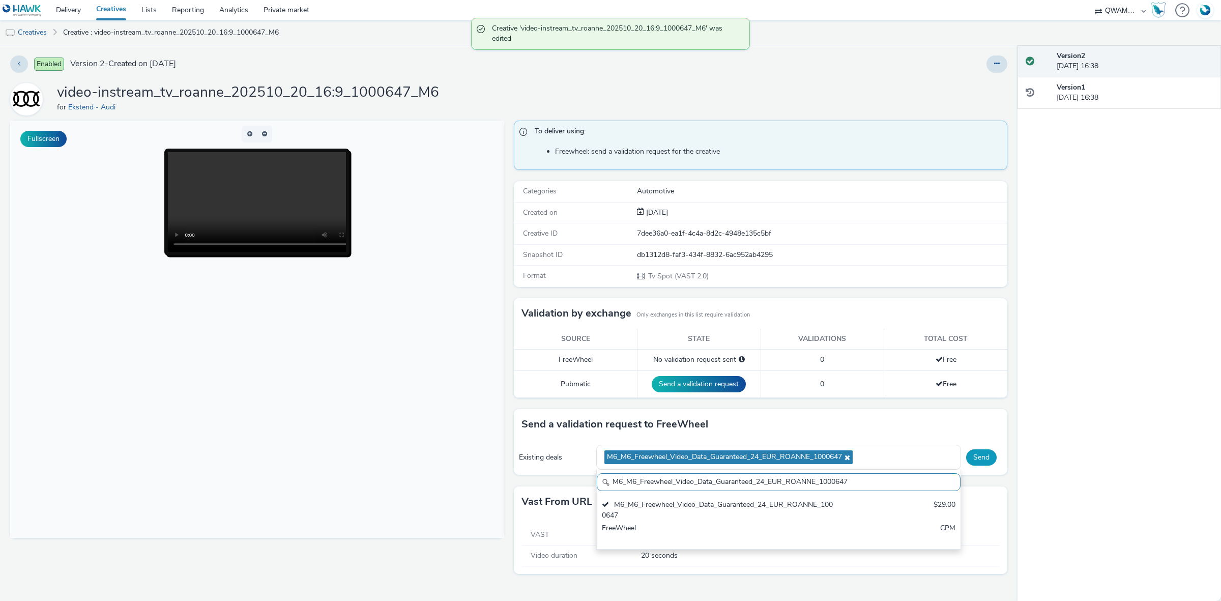
click at [991, 453] on button "Send" at bounding box center [981, 457] width 31 height 16
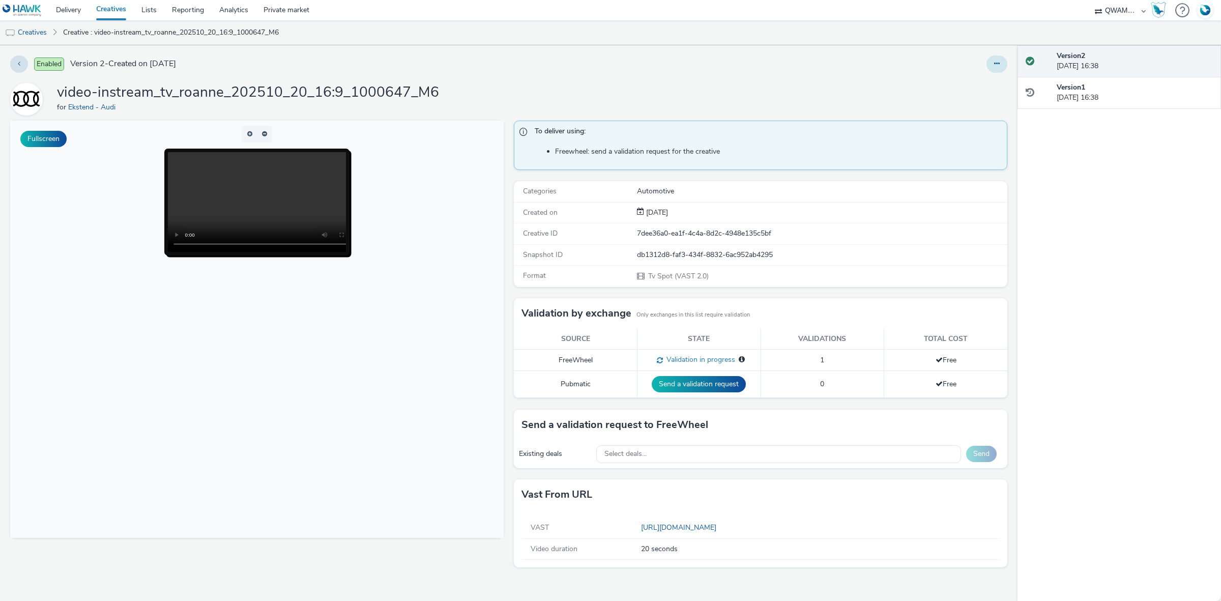
click at [1001, 59] on button at bounding box center [996, 63] width 21 height 17
click at [977, 105] on link "Duplicate" at bounding box center [969, 105] width 76 height 20
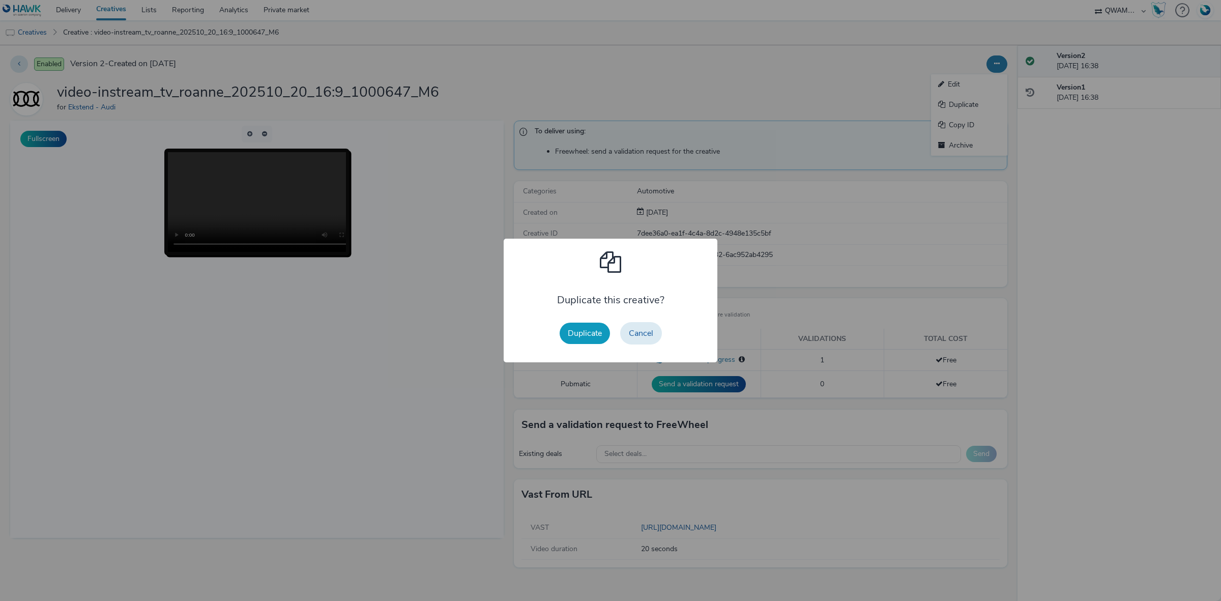
click at [589, 334] on button "Duplicate" at bounding box center [585, 333] width 50 height 21
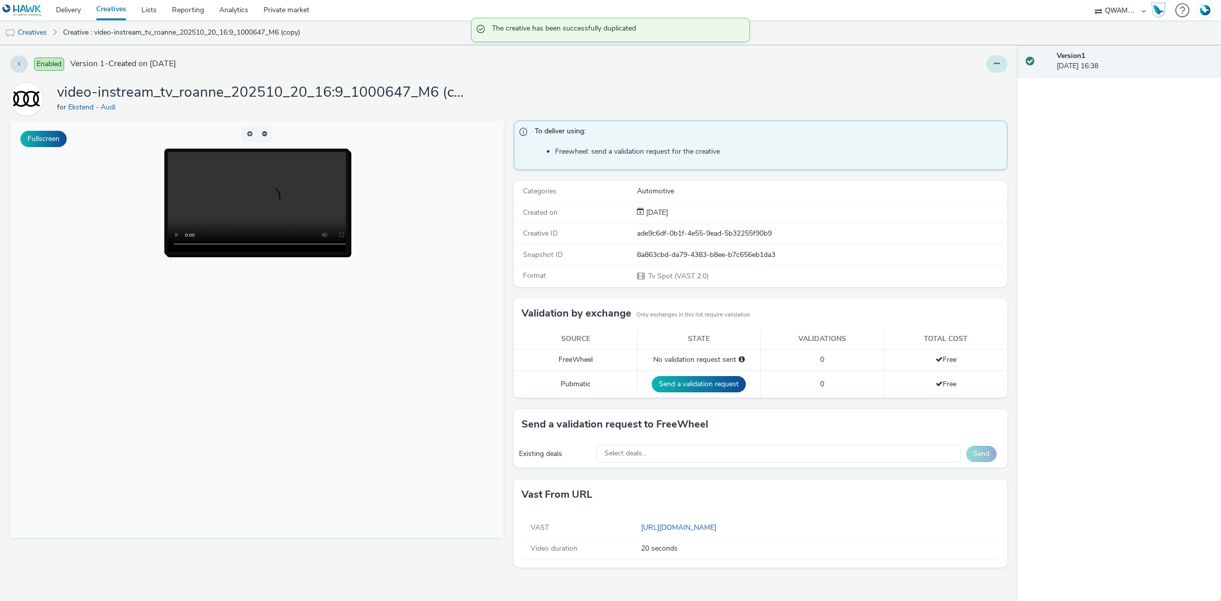
click at [987, 62] on button at bounding box center [996, 63] width 21 height 17
click at [949, 80] on link "Edit" at bounding box center [969, 84] width 76 height 20
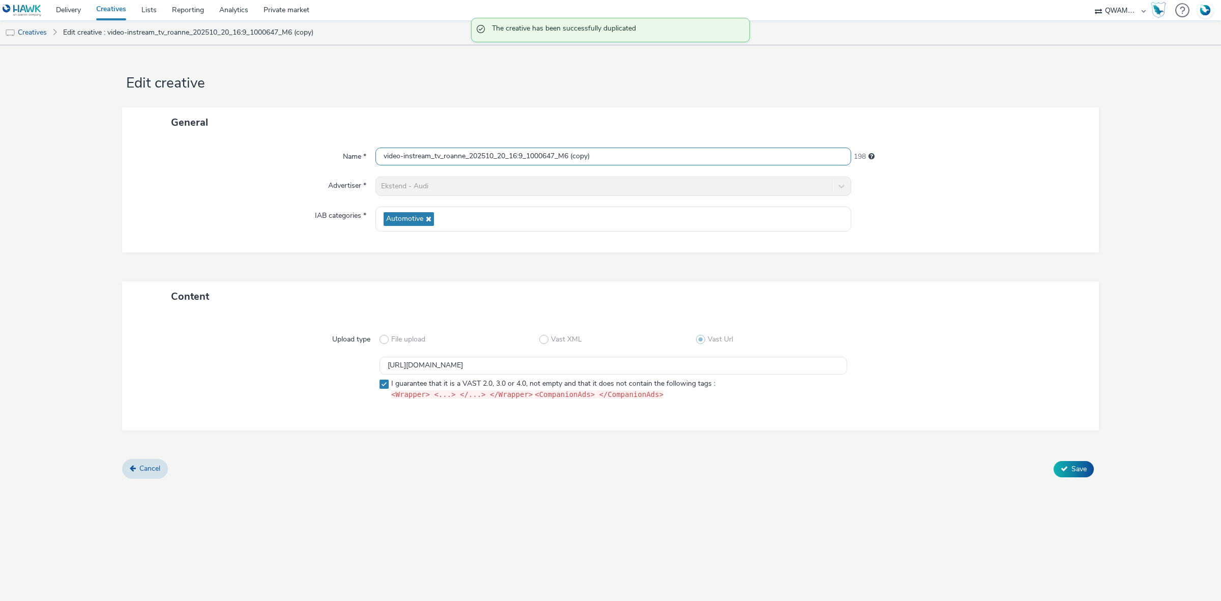
drag, startPoint x: 628, startPoint y: 155, endPoint x: 257, endPoint y: 158, distance: 371.4
click at [257, 158] on div "Name * video-instream_tv_roanne_202510_20_16:9_1000647_M6 (copy) 198" at bounding box center [610, 157] width 956 height 18
paste input "dez_202510_20_16:9_1002466_M6"
type input "video-instream_tv_rodez_202510_20_16:9_1002466_M6"
drag, startPoint x: 660, startPoint y: 369, endPoint x: 311, endPoint y: 352, distance: 349.9
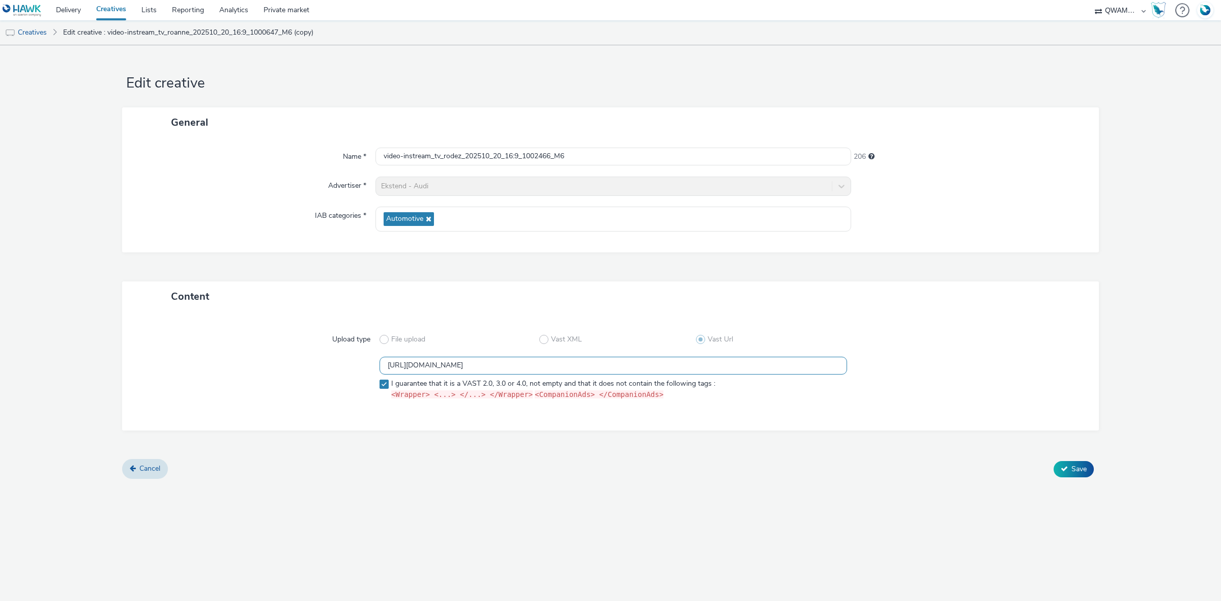
click at [311, 352] on div "Upload type File upload Vast XML Vast Url https://m6web-users.6play.fr/v1/vast-…" at bounding box center [610, 371] width 956 height 98
paste input "3"
type input "https://m6web-users.6play.fr/v1/vast-generator/clipVast/13145423?vast_version=2"
click at [1074, 464] on span "Save" at bounding box center [1078, 469] width 15 height 10
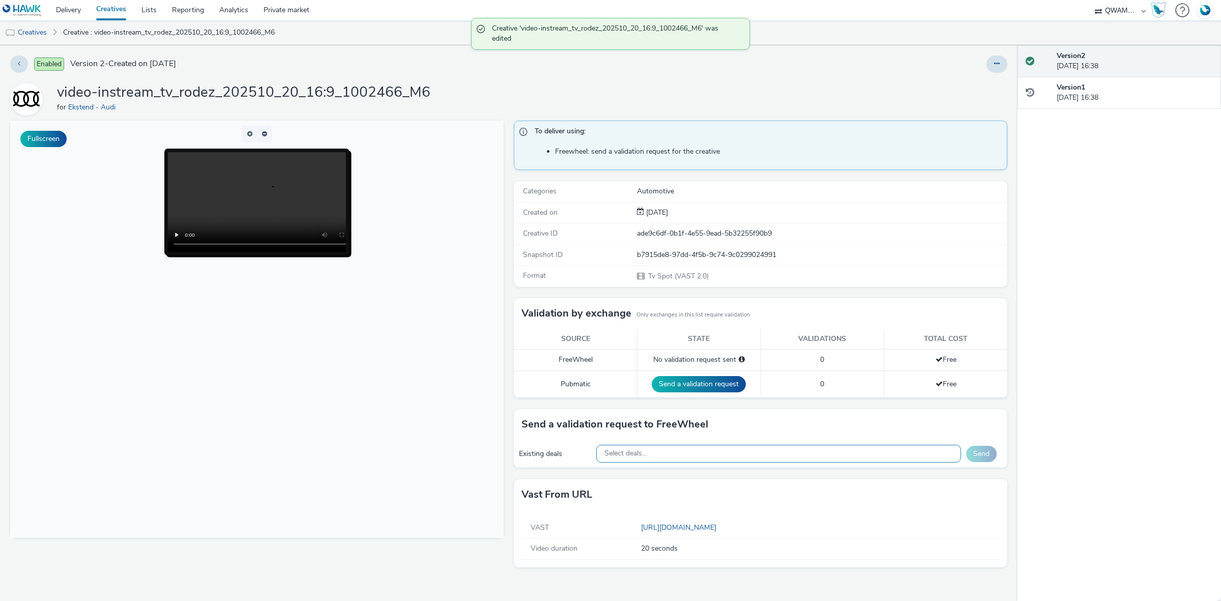
click at [692, 453] on div "Select deals..." at bounding box center [778, 454] width 365 height 18
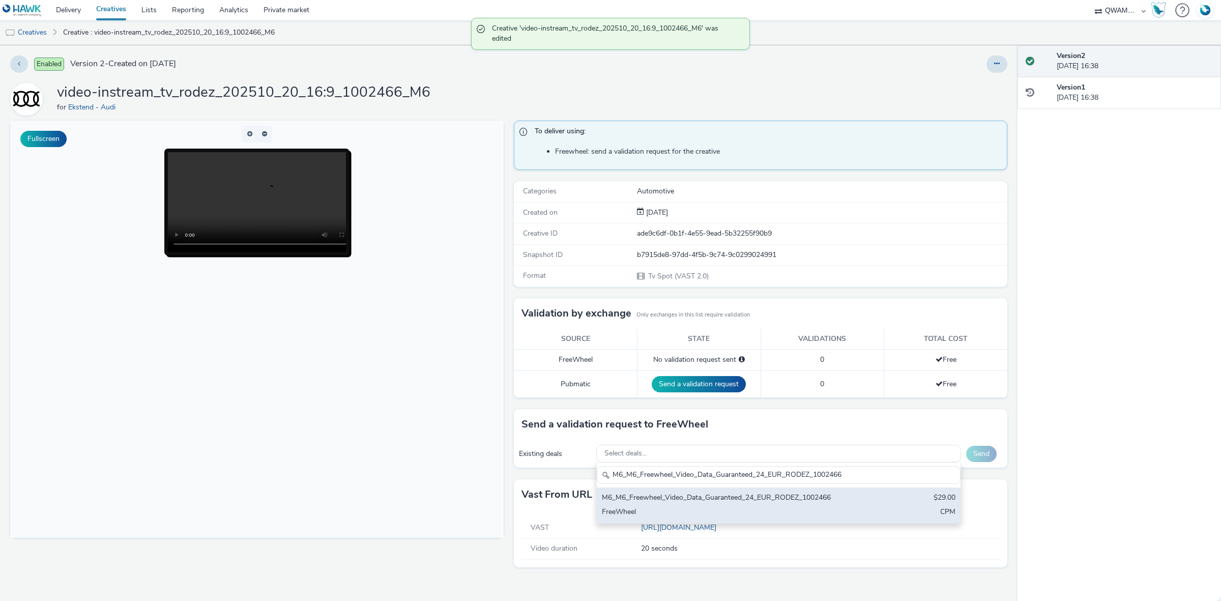
type input "M6_M6_Freewheel_Video_Data_Guaranteed_24_EUR_RODEZ_1002466"
click at [676, 514] on div "FreeWheel" at bounding box center [719, 513] width 234 height 12
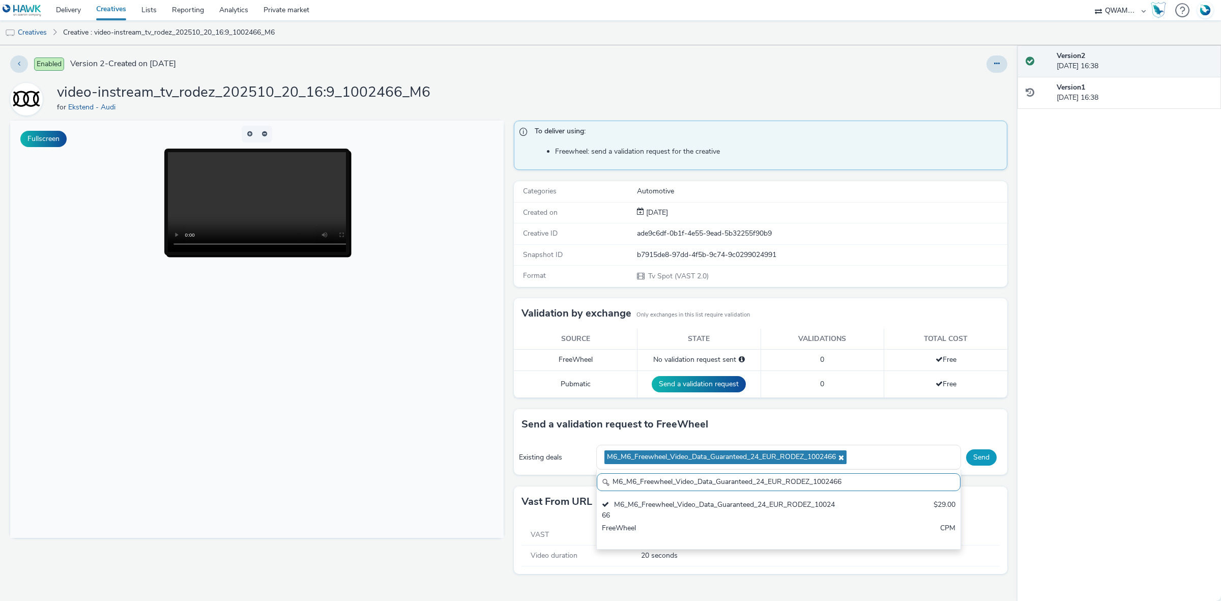
click at [980, 461] on button "Send" at bounding box center [981, 457] width 31 height 16
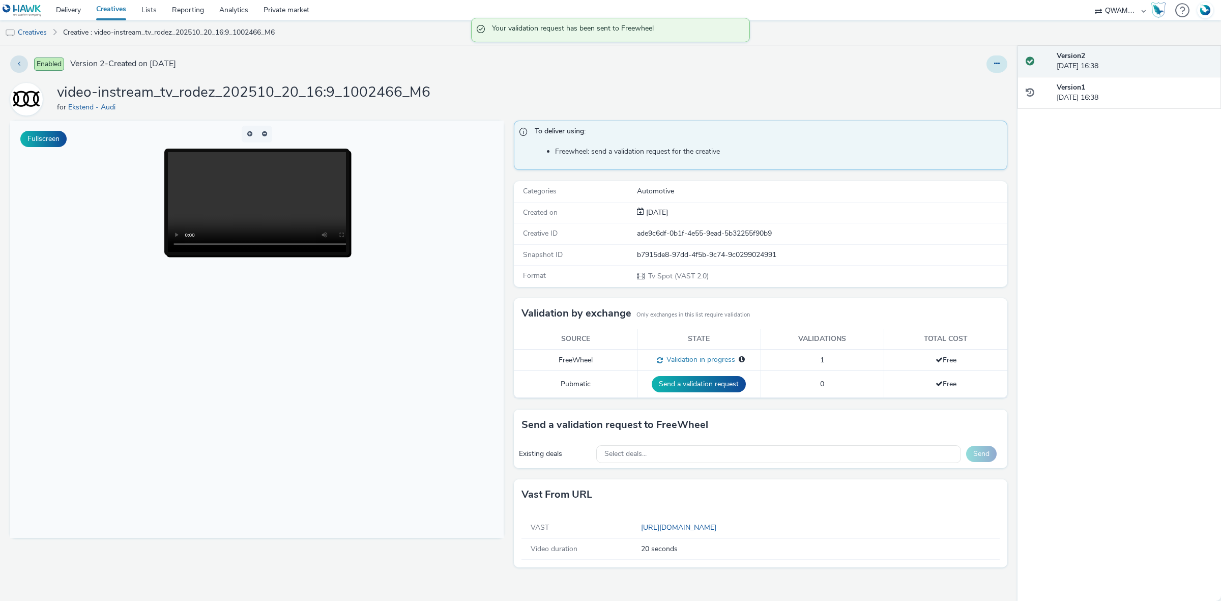
click at [1000, 66] on button at bounding box center [996, 63] width 21 height 17
click at [974, 100] on link "Duplicate" at bounding box center [969, 105] width 76 height 20
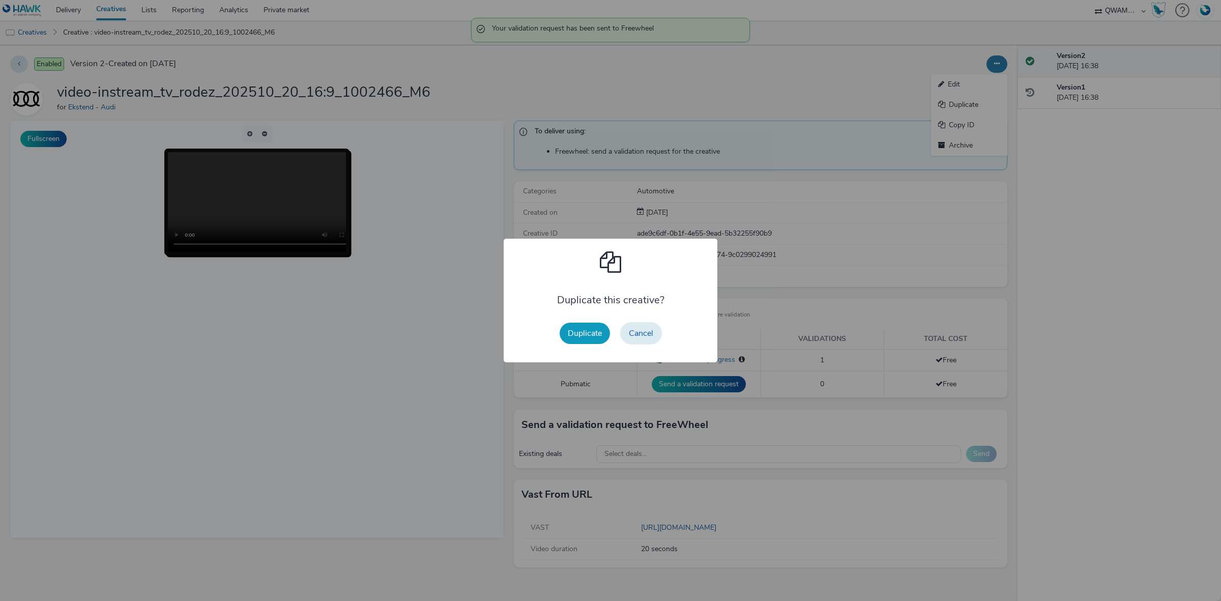
click at [595, 331] on button "Duplicate" at bounding box center [585, 333] width 50 height 21
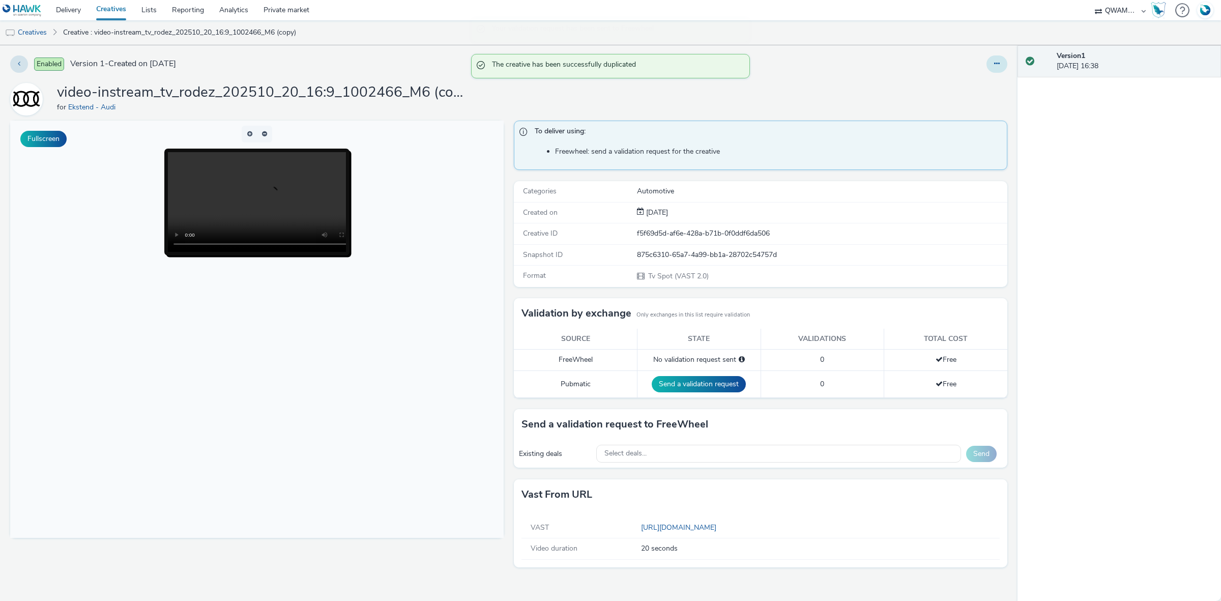
click at [1000, 63] on button at bounding box center [996, 63] width 21 height 17
click at [977, 82] on link "Edit" at bounding box center [969, 84] width 76 height 20
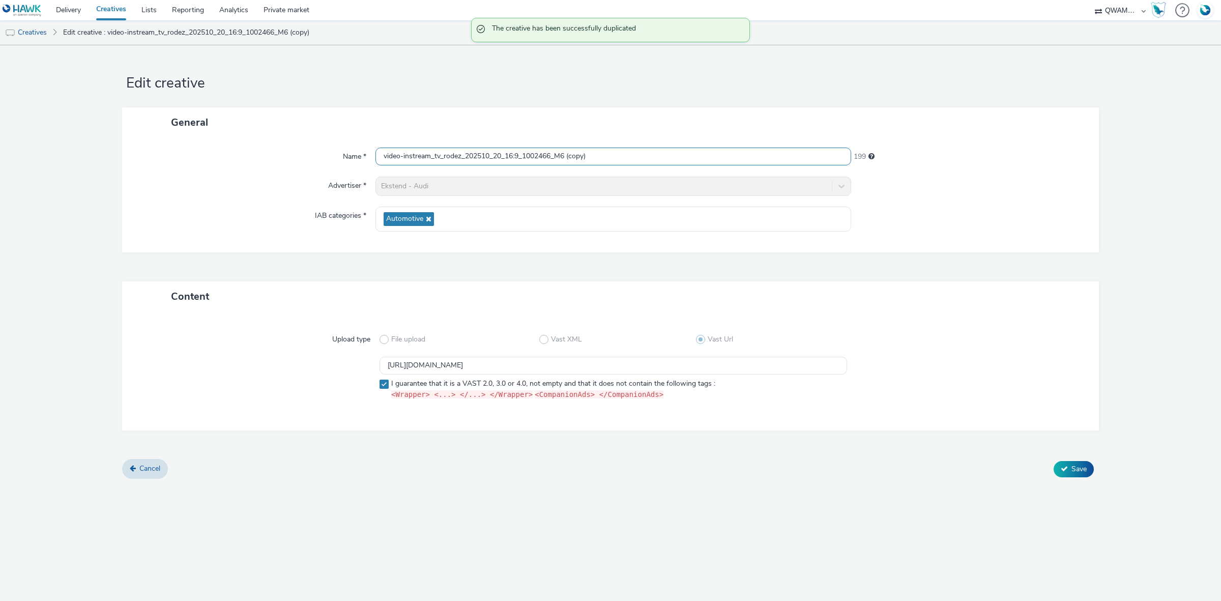
drag, startPoint x: 624, startPoint y: 154, endPoint x: 327, endPoint y: 154, distance: 297.6
click at [327, 154] on div "Name * video-instream_tv_rodez_202510_20_16:9_1002466_M6 (copy) 199" at bounding box center [610, 157] width 956 height 18
paste input "issy en france_202510_20_16:9_1003541_M6"
type input "video-instream_tv_roissy en france_202510_20_16:9_1003541_M6"
drag, startPoint x: 657, startPoint y: 363, endPoint x: 174, endPoint y: 326, distance: 484.2
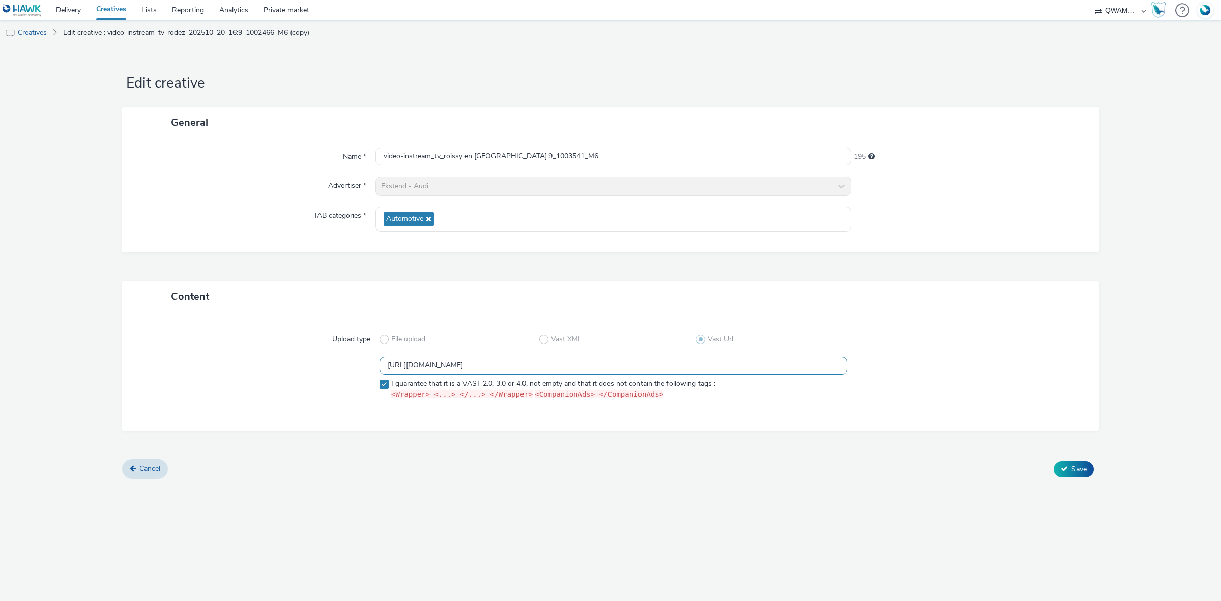
click at [174, 326] on div "Upload type File upload Vast XML Vast Url https://m6web-users.6play.fr/v1/vast-…" at bounding box center [610, 371] width 956 height 98
paste input "18"
type input "https://m6web-users.6play.fr/v1/vast-generator/clipVast/13145418?vast_version=2"
click at [1070, 469] on button "Save" at bounding box center [1074, 469] width 40 height 16
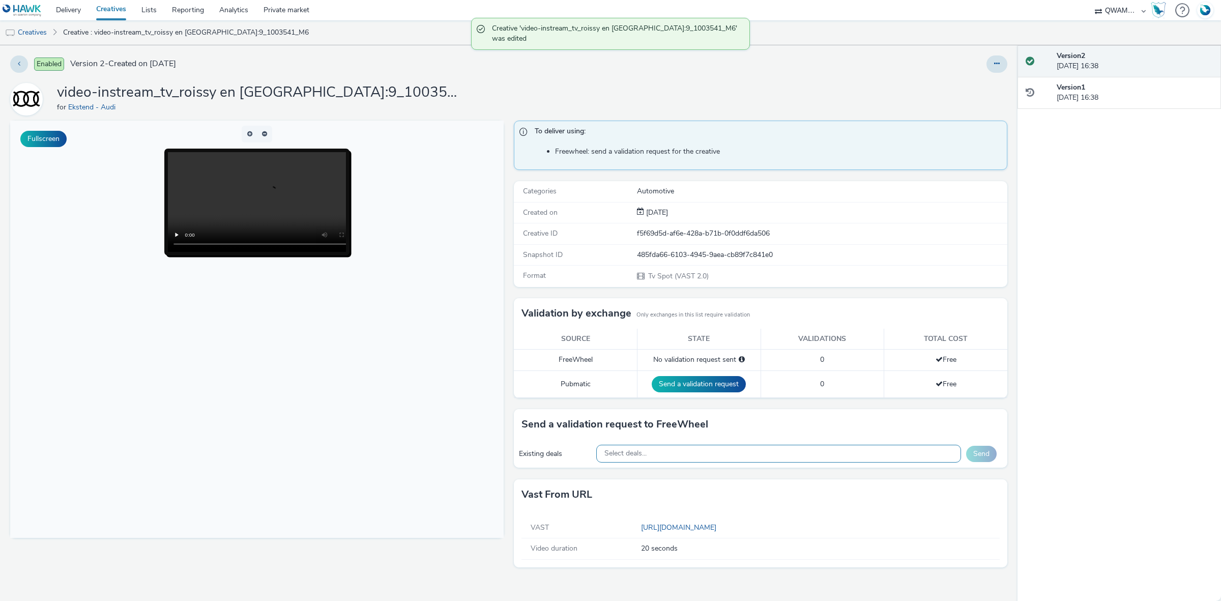
click at [683, 450] on div "Select deals..." at bounding box center [778, 454] width 365 height 18
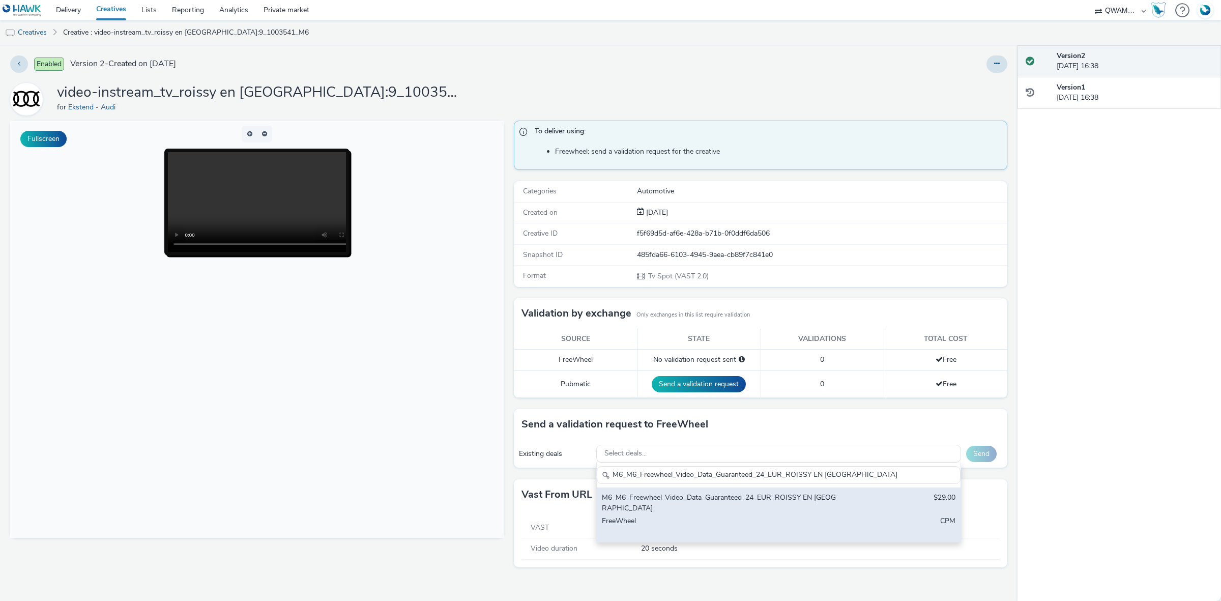
type input "M6_M6_Freewheel_Video_Data_Guaranteed_24_EUR_ROISSY EN FRANCE_1003541"
click at [666, 491] on div "M6_M6_Freewheel_Video_Data_Guaranteed_24_EUR_ROISSY EN FRANCE_1003541 $29.00 Fr…" at bounding box center [779, 514] width 364 height 54
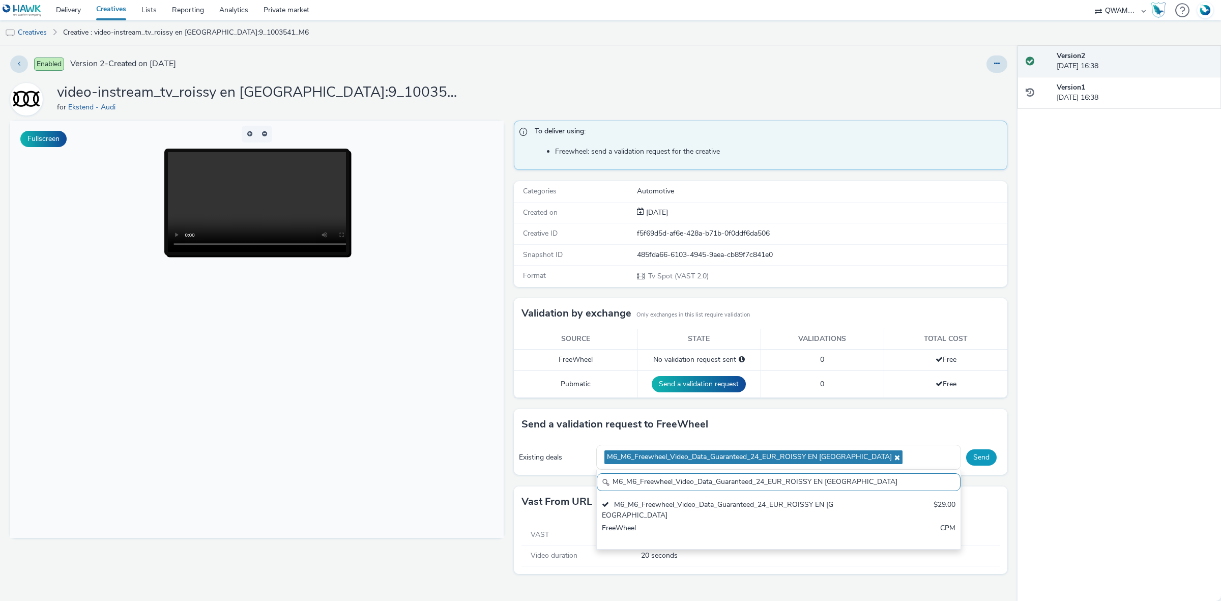
click at [984, 456] on button "Send" at bounding box center [981, 457] width 31 height 16
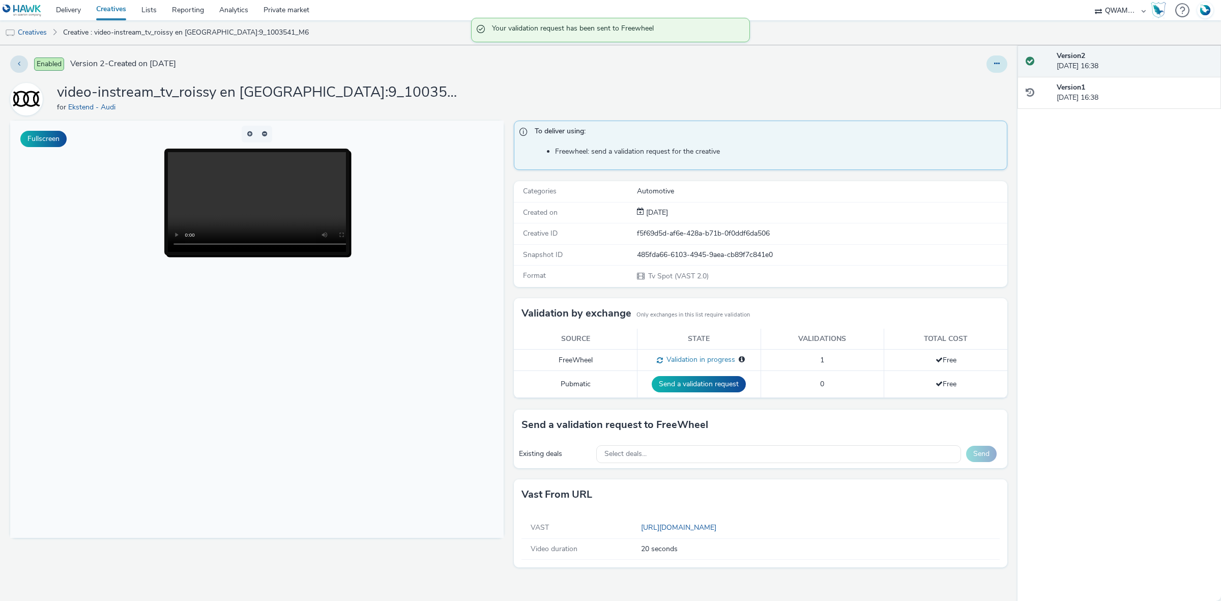
click at [995, 59] on button at bounding box center [996, 63] width 21 height 17
click at [965, 112] on link "Duplicate" at bounding box center [969, 105] width 76 height 20
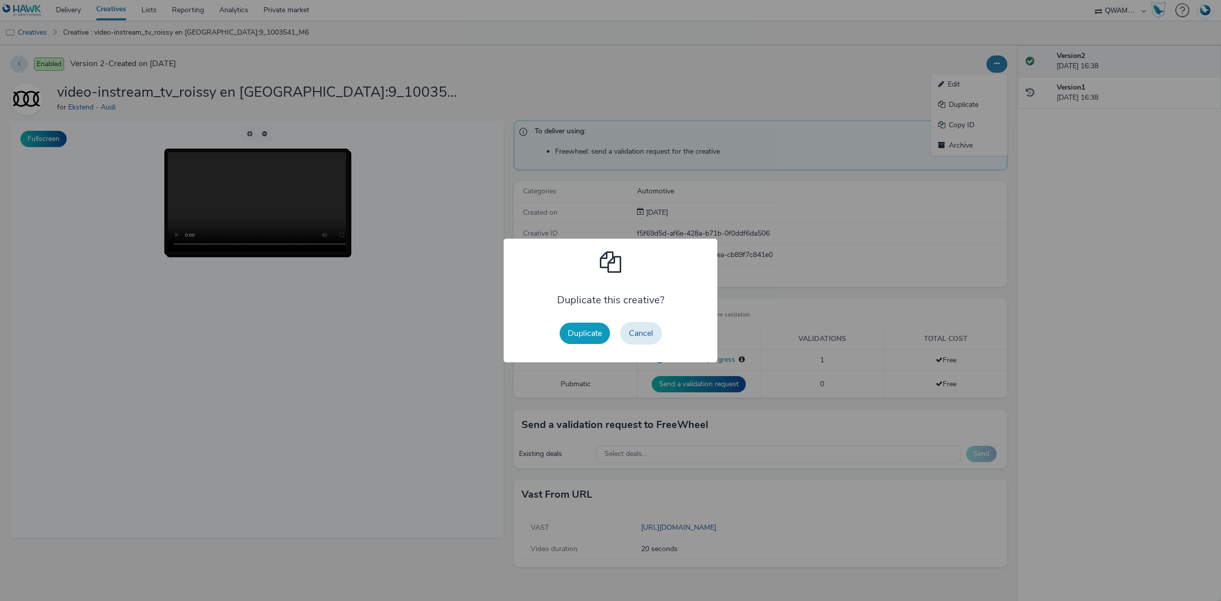
click at [598, 329] on button "Duplicate" at bounding box center [585, 333] width 50 height 21
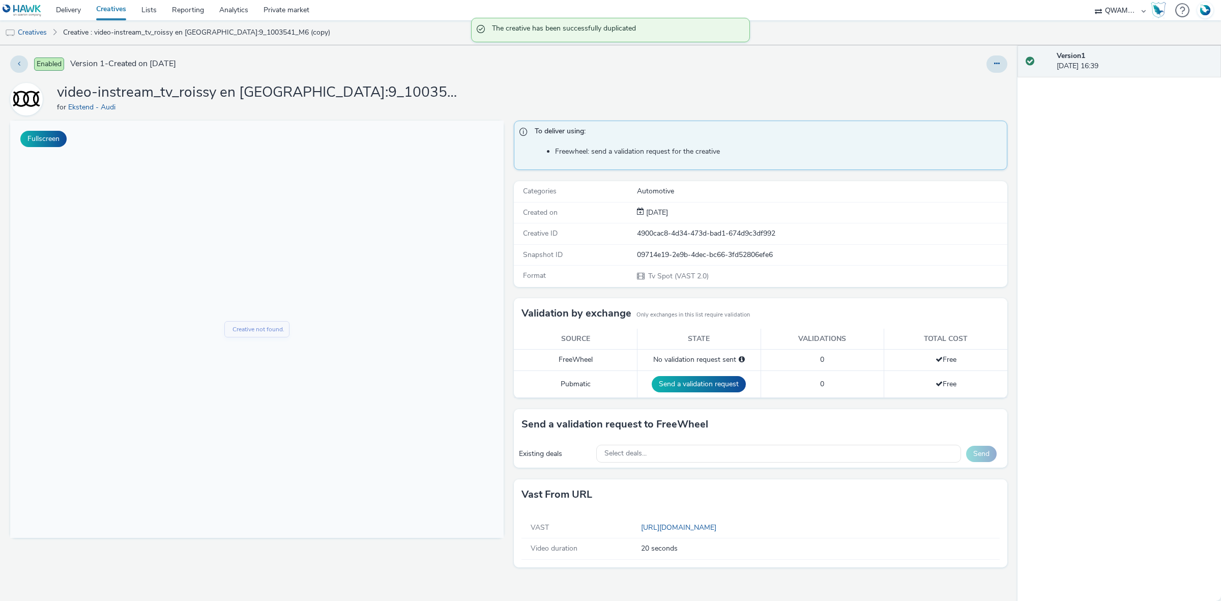
drag, startPoint x: 993, startPoint y: 69, endPoint x: 987, endPoint y: 70, distance: 5.8
click at [993, 69] on button at bounding box center [996, 63] width 21 height 17
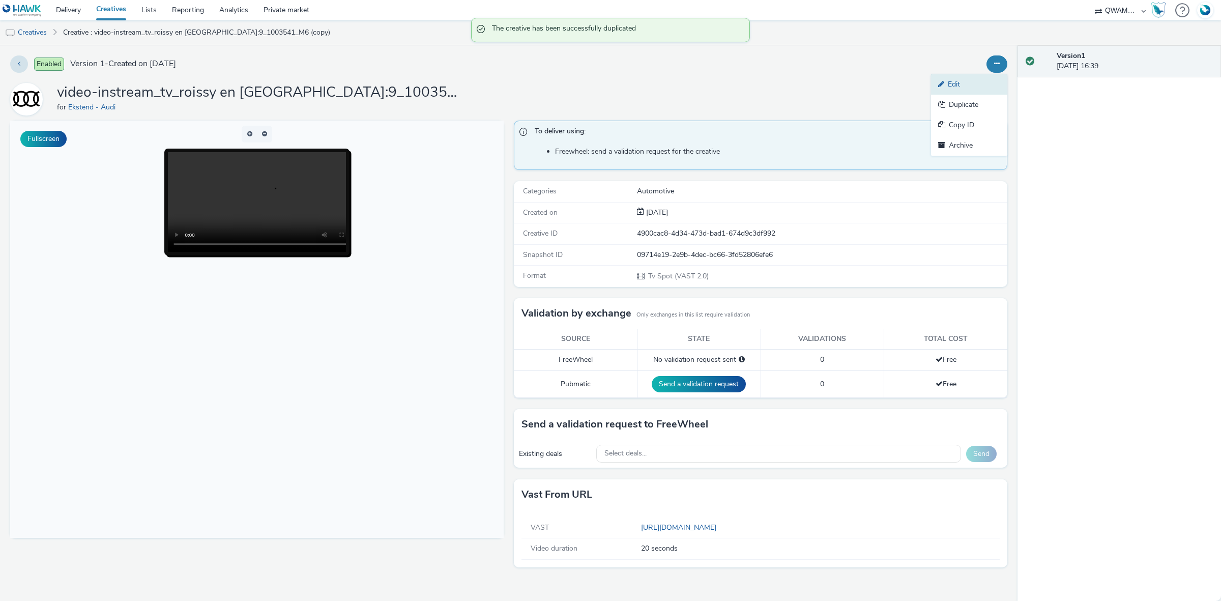
click at [973, 80] on link "Edit" at bounding box center [969, 84] width 76 height 20
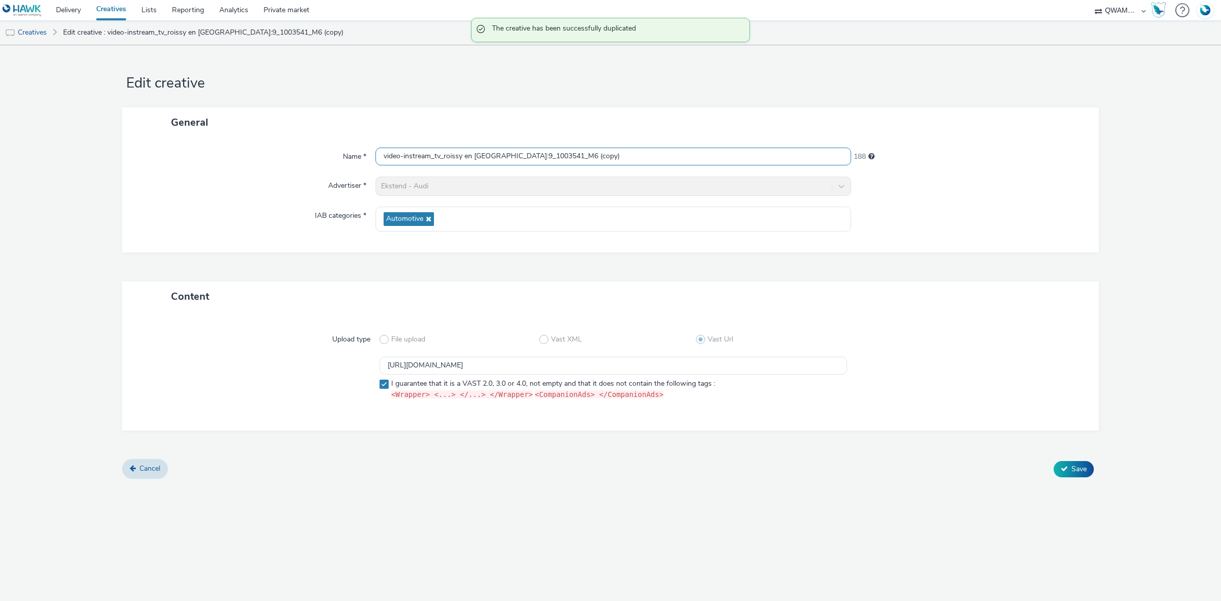
drag, startPoint x: 644, startPoint y: 154, endPoint x: 251, endPoint y: 149, distance: 392.8
click at [251, 149] on div "Name * video-instream_tv_roissy en france_202510_20_16:9_1003541_M6 (copy) 188" at bounding box center [610, 157] width 956 height 18
paste input "uen_202510_20_16:9_1004530_M6"
type input "video-instream_tv_rouen_202510_20_16:9_1004530_M6"
drag, startPoint x: 673, startPoint y: 361, endPoint x: 351, endPoint y: 346, distance: 321.9
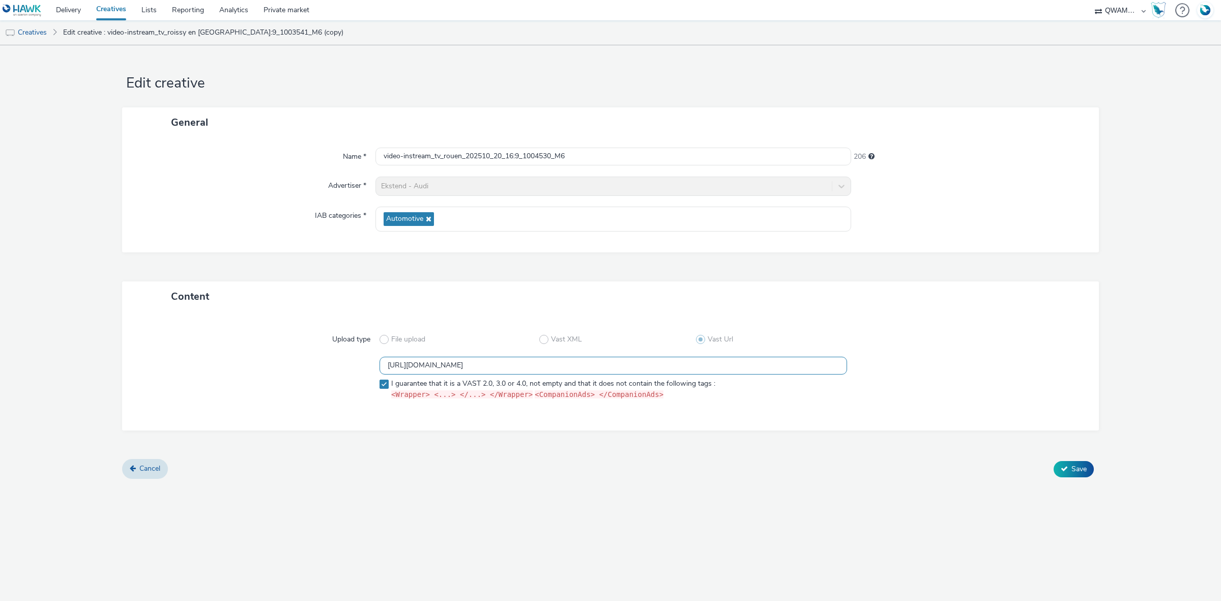
click at [351, 346] on div "Upload type File upload Vast XML Vast Url https://m6web-users.6play.fr/v1/vast-…" at bounding box center [610, 371] width 956 height 98
paste input "7"
type input "https://m6web-users.6play.fr/v1/vast-generator/clipVast/13145417?vast_version=2"
click at [1076, 469] on span "Save" at bounding box center [1078, 469] width 15 height 10
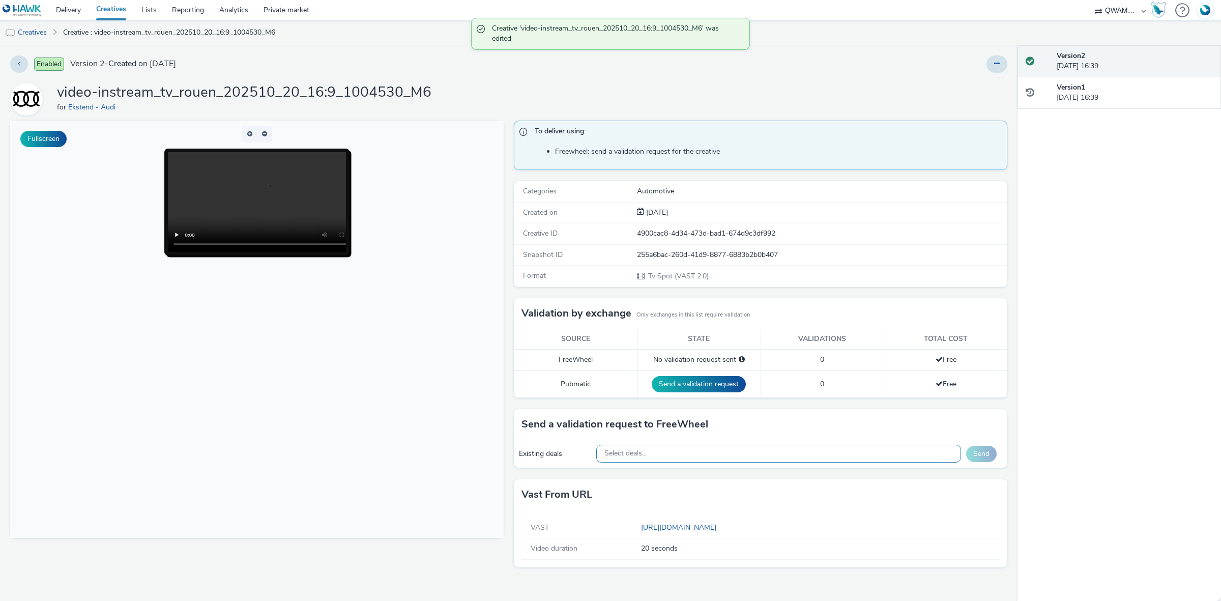
click at [700, 455] on div "Select deals..." at bounding box center [778, 454] width 365 height 18
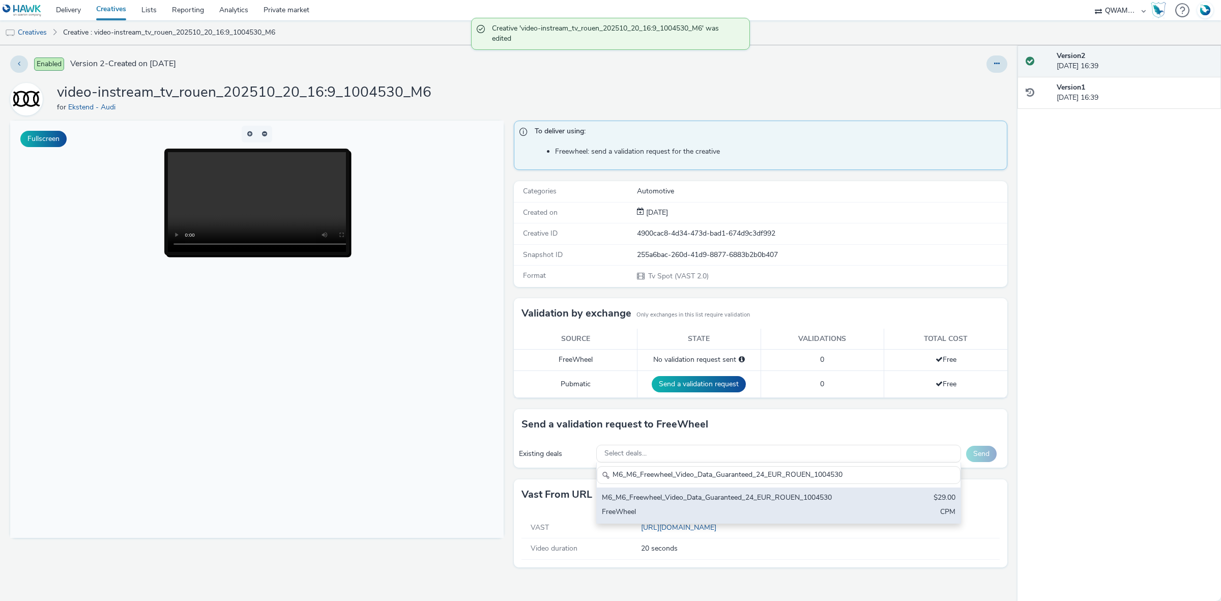
type input "M6_M6_Freewheel_Video_Data_Guaranteed_24_EUR_ROUEN_1004530"
click at [663, 507] on div "M6_M6_Freewheel_Video_Data_Guaranteed_24_EUR_ROUEN_1004530 $29.00 FreeWheel CPM" at bounding box center [779, 505] width 364 height 36
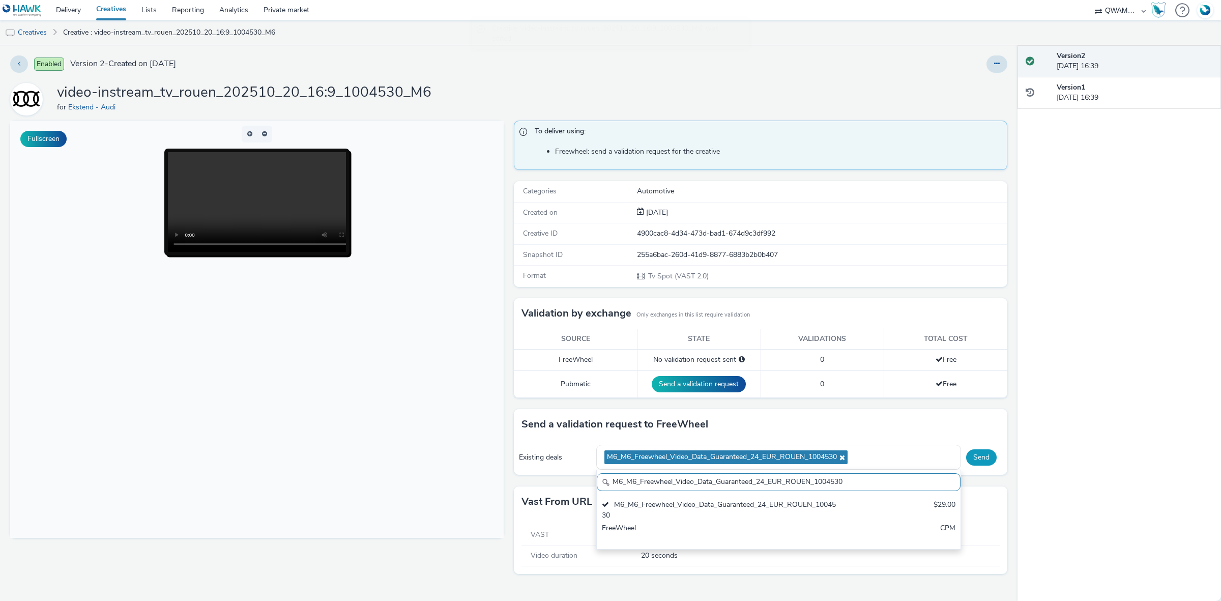
click at [983, 464] on button "Send" at bounding box center [981, 457] width 31 height 16
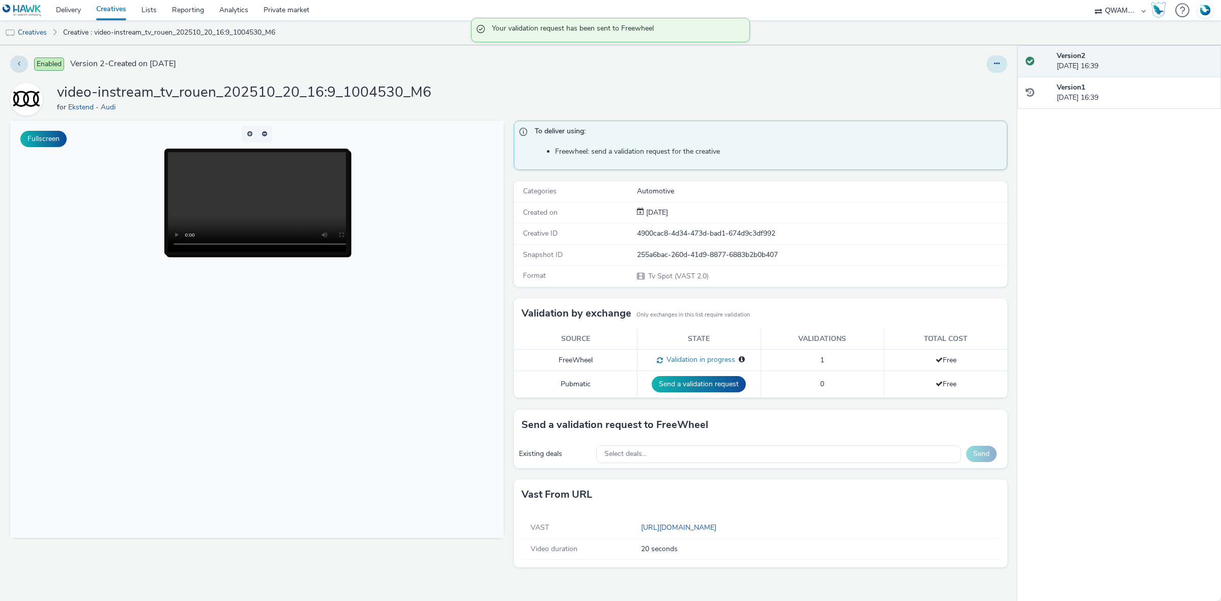
click at [1002, 62] on button at bounding box center [996, 63] width 21 height 17
click at [969, 105] on link "Duplicate" at bounding box center [969, 105] width 76 height 20
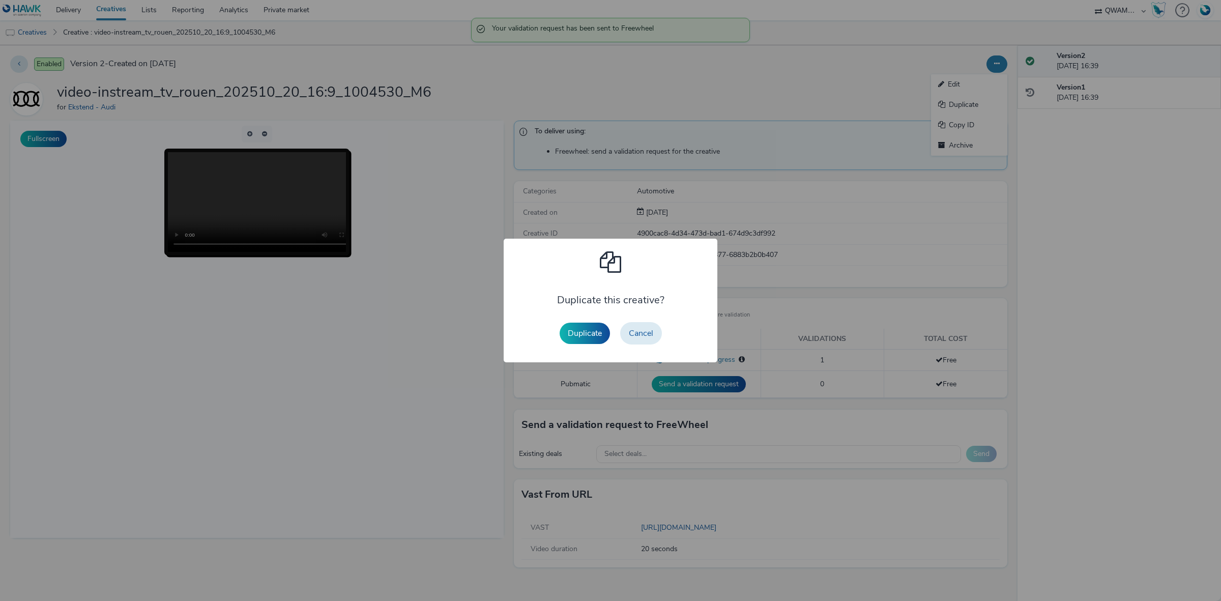
drag, startPoint x: 573, startPoint y: 322, endPoint x: 591, endPoint y: 321, distance: 18.3
click at [573, 323] on button "Duplicate" at bounding box center [585, 333] width 50 height 21
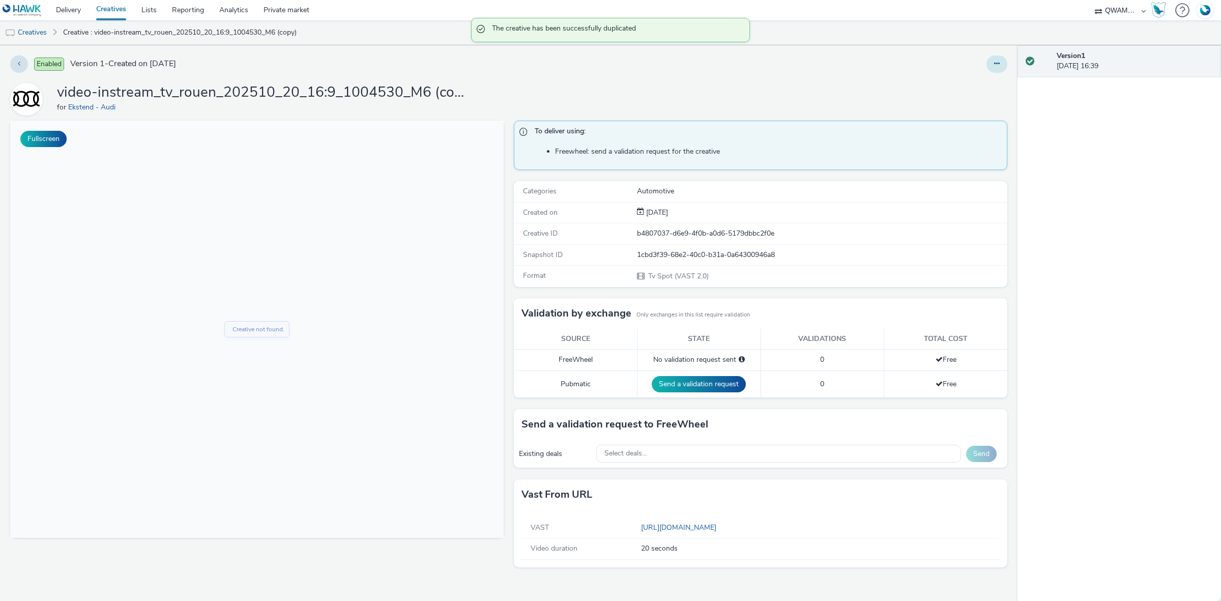
click at [995, 71] on button at bounding box center [996, 63] width 21 height 17
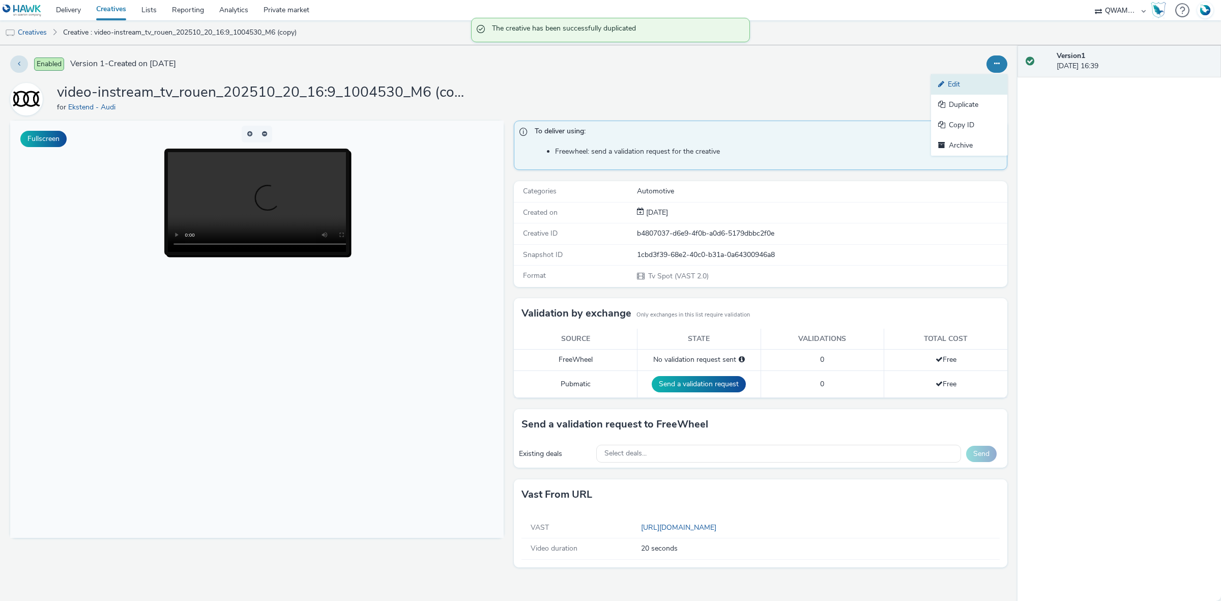
click at [972, 82] on link "Edit" at bounding box center [969, 84] width 76 height 20
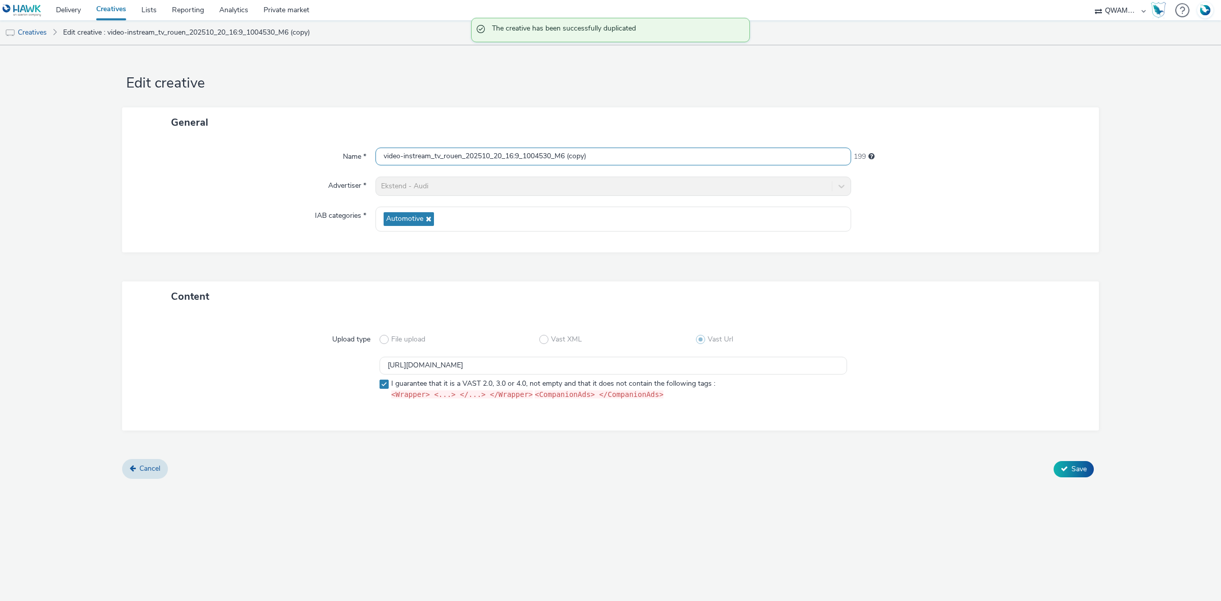
drag, startPoint x: 744, startPoint y: 154, endPoint x: 190, endPoint y: 162, distance: 554.6
click at [190, 162] on div "Name * video-instream_tv_rouen_202510_20_16:9_1004530_M6 (copy) 199" at bounding box center [610, 157] width 956 height 18
paste input "yan_202510_20_16:9_1003042_M6"
type input "video-instream_tv_royan_202510_20_16:9_1003042_M6"
drag, startPoint x: 657, startPoint y: 367, endPoint x: 268, endPoint y: 353, distance: 390.0
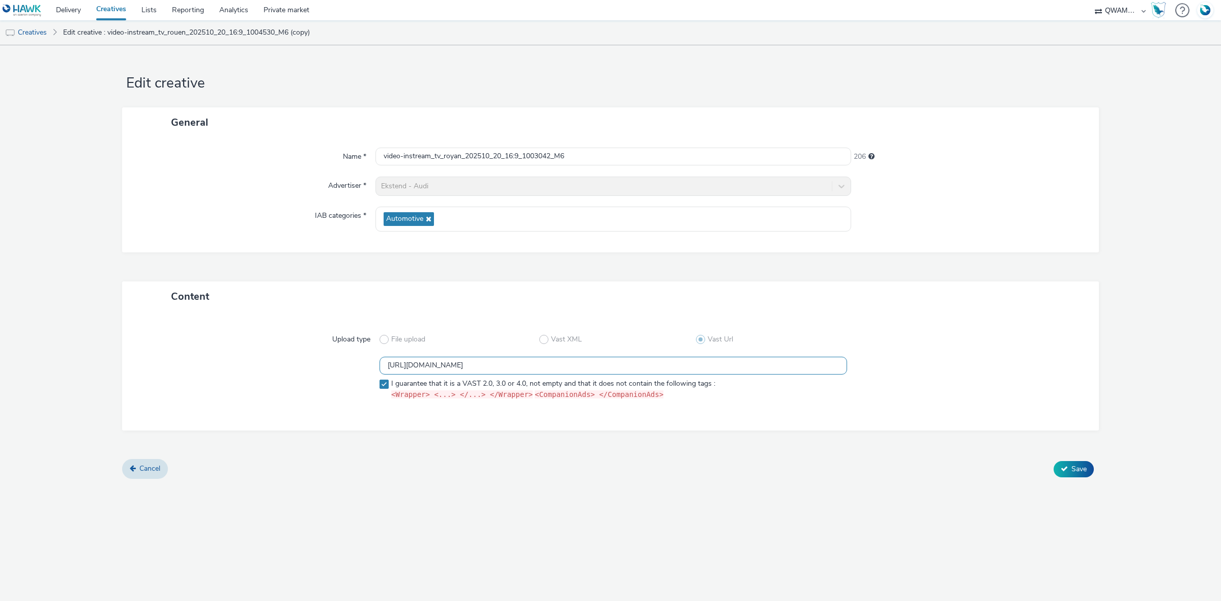
click at [272, 359] on div "https://m6web-users.6play.fr/v1/vast-generator/clipVast/13145417?vast_version=2…" at bounding box center [610, 380] width 940 height 47
paste input "5"
type input "https://m6web-users.6play.fr/v1/vast-generator/clipVast/13145415?vast_version=2"
click at [1059, 462] on button "Save" at bounding box center [1074, 469] width 40 height 16
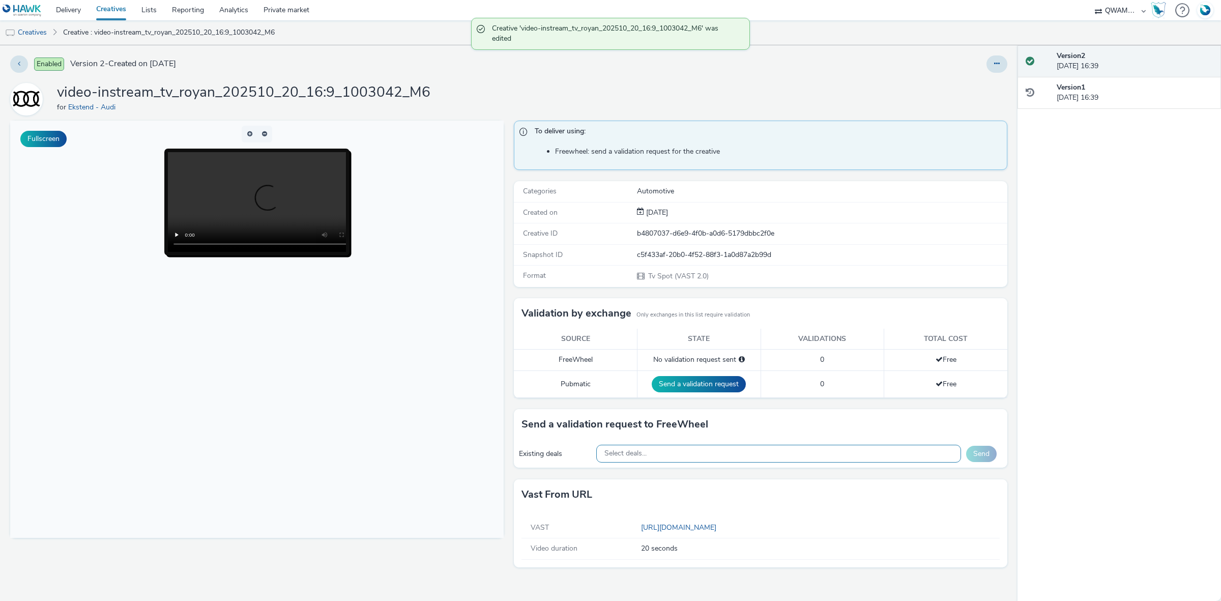
click at [678, 455] on div "Select deals..." at bounding box center [778, 454] width 365 height 18
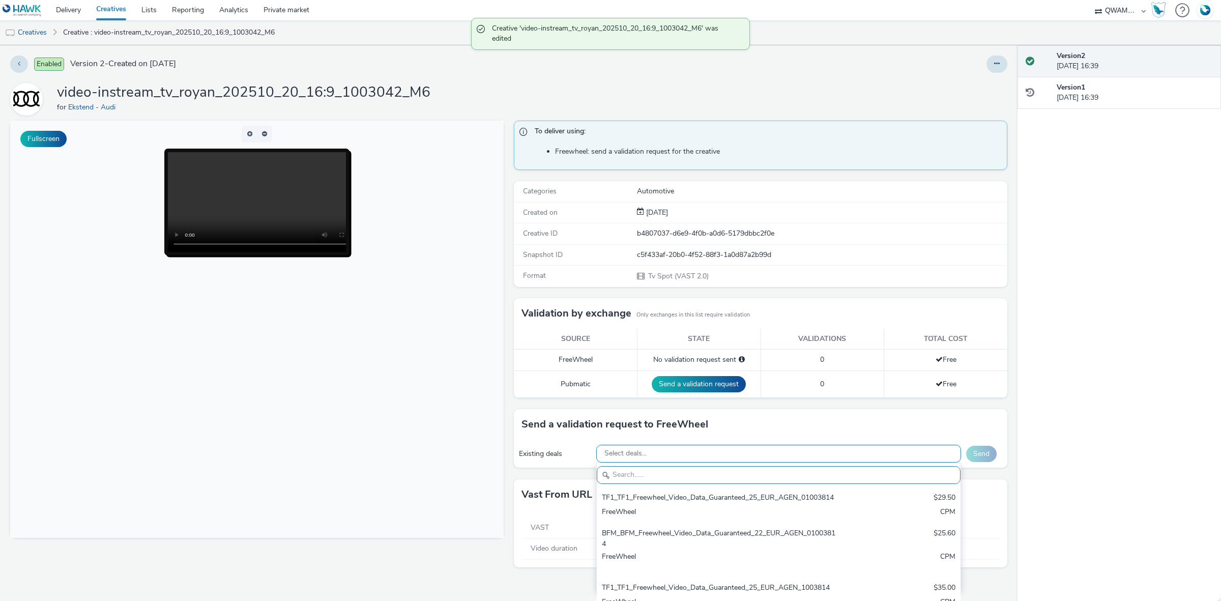
paste input "M6_M6_Freewheel_Video_Data_Guaranteed_24_EUR_ROYAN_1003042"
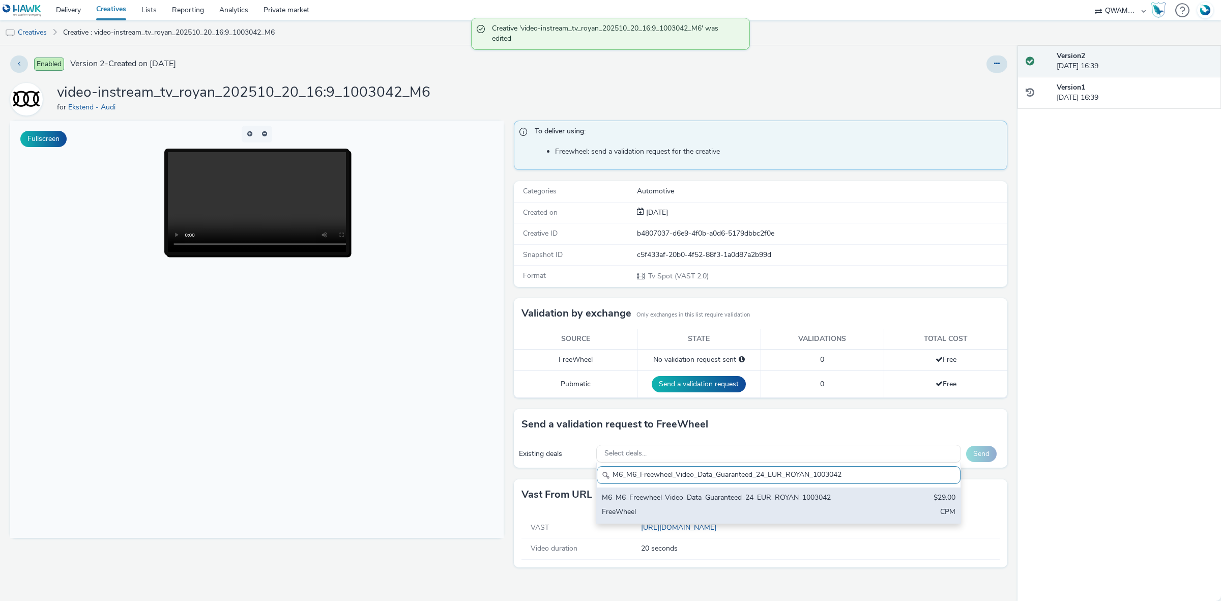
type input "M6_M6_Freewheel_Video_Data_Guaranteed_24_EUR_ROYAN_1003042"
click at [675, 517] on div "FreeWheel" at bounding box center [719, 513] width 234 height 12
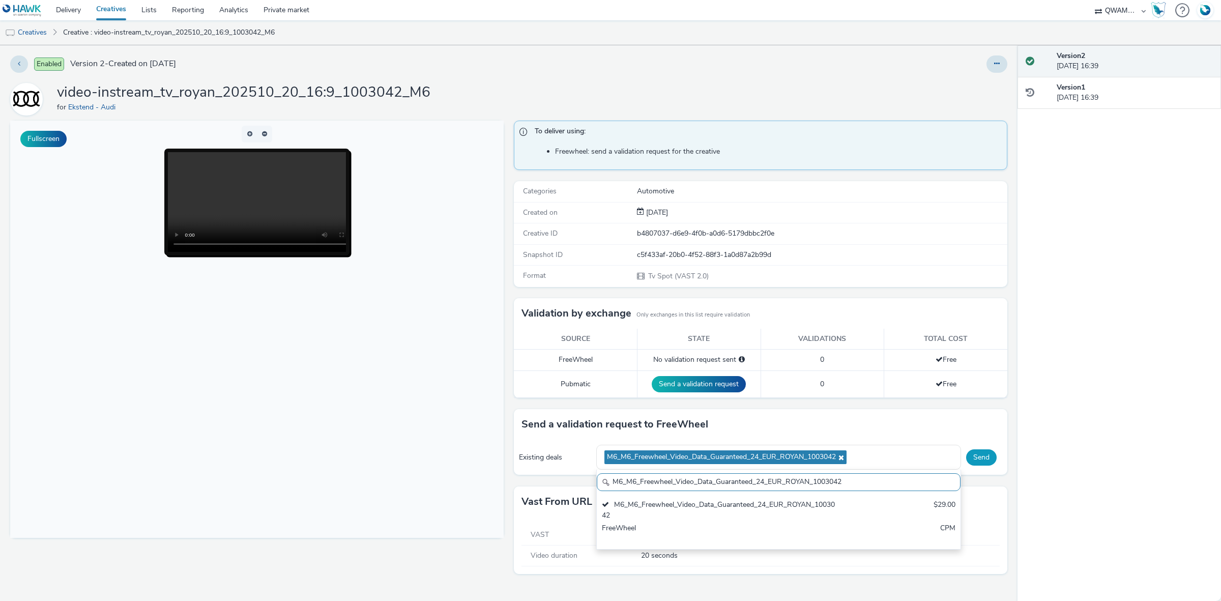
click at [982, 453] on button "Send" at bounding box center [981, 457] width 31 height 16
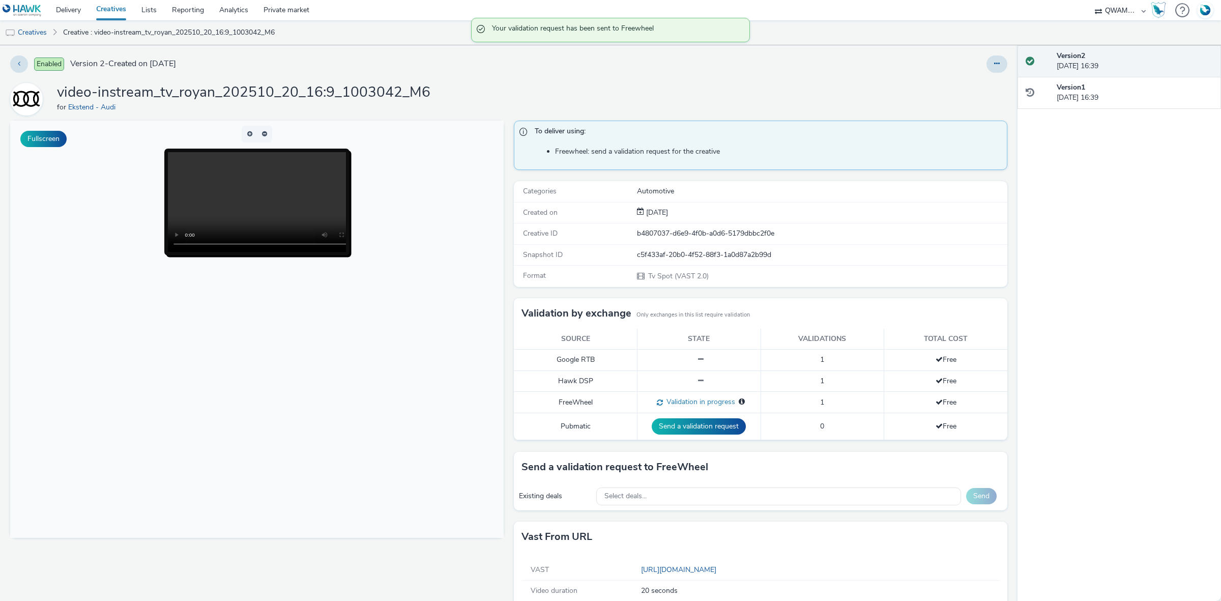
drag, startPoint x: 982, startPoint y: 68, endPoint x: 978, endPoint y: 72, distance: 5.8
click at [986, 68] on button at bounding box center [996, 63] width 21 height 17
click at [957, 105] on link "Duplicate" at bounding box center [969, 105] width 76 height 20
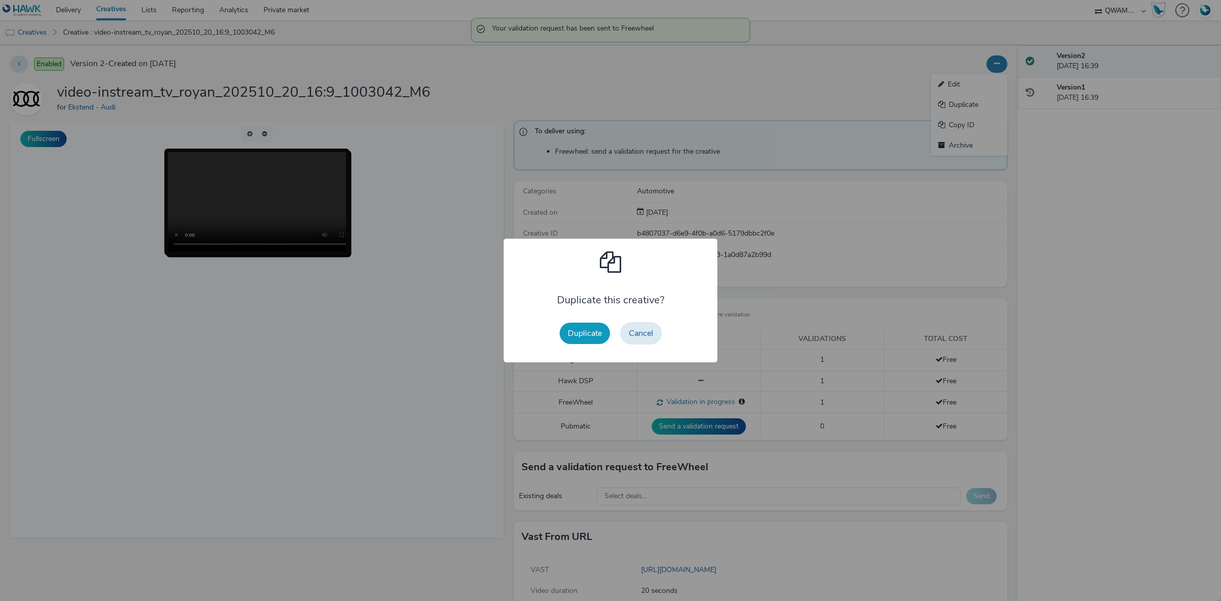
click at [576, 324] on button "Duplicate" at bounding box center [585, 333] width 50 height 21
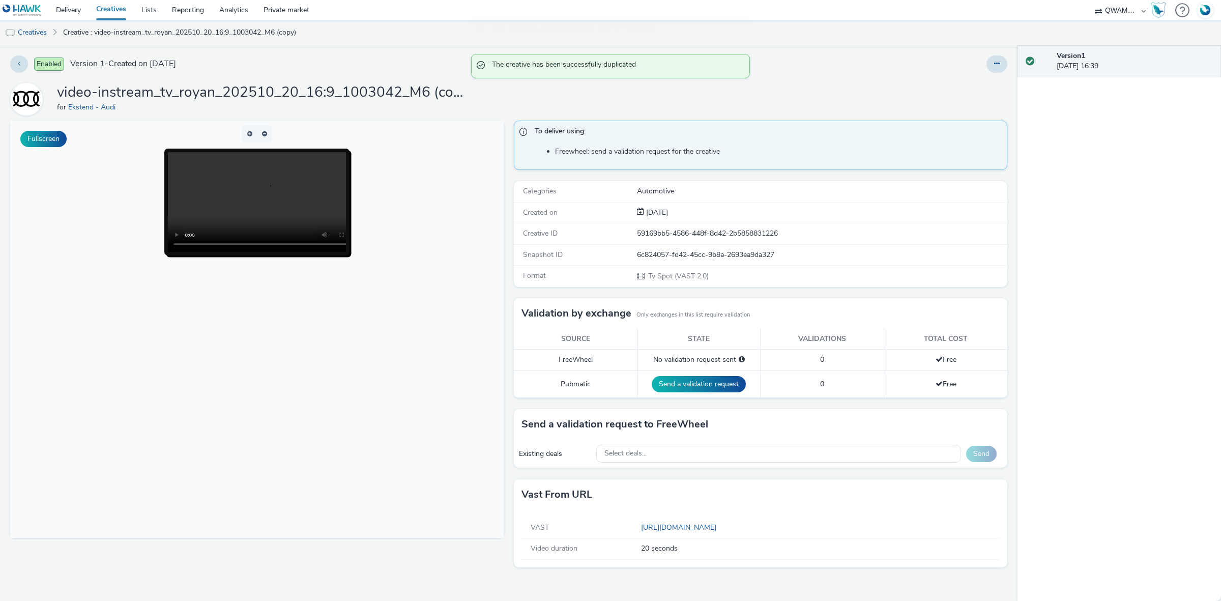
click at [985, 64] on div at bounding box center [807, 63] width 399 height 17
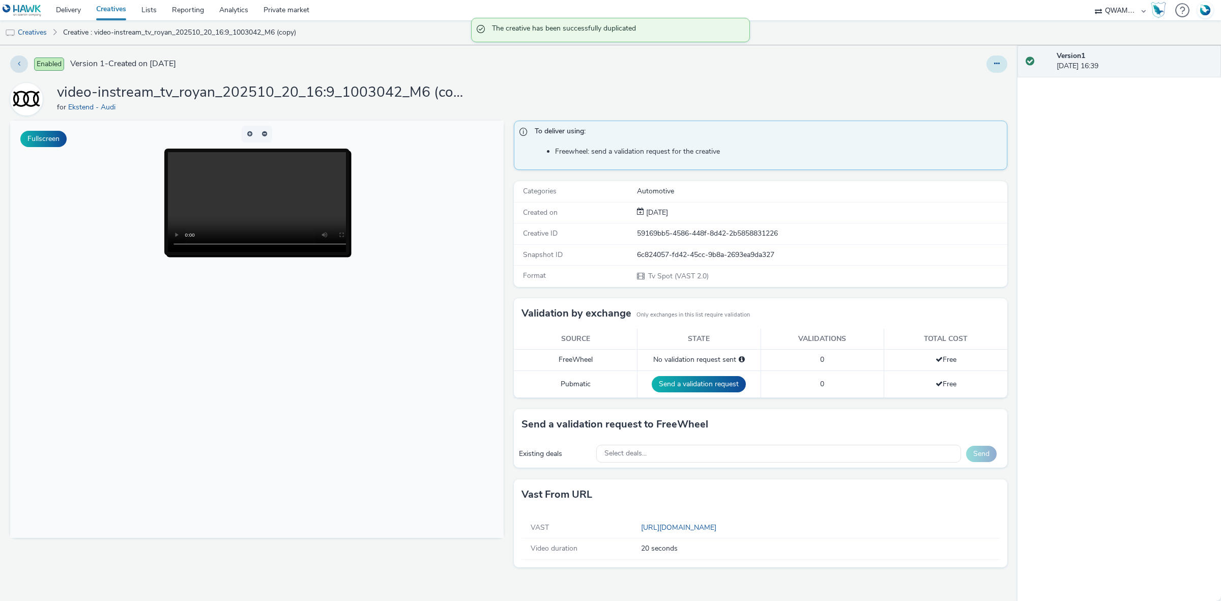
click at [989, 61] on button at bounding box center [996, 63] width 21 height 17
click at [967, 83] on link "Edit" at bounding box center [969, 84] width 76 height 20
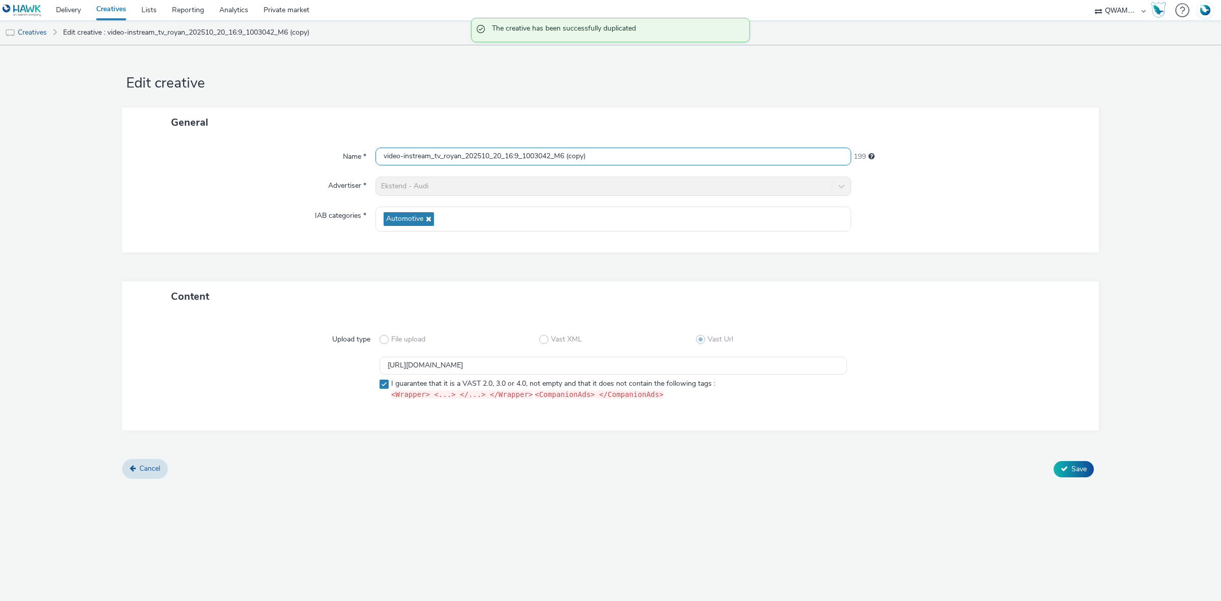
drag, startPoint x: 626, startPoint y: 156, endPoint x: 242, endPoint y: 156, distance: 384.1
click at [242, 156] on div "Name * video-instream_tv_royan_202510_20_16:9_1003042_M6 (copy) 199" at bounding box center [610, 157] width 956 height 18
paste input "ueil malmaison_202510_20_16:9_1003925_M6"
type input "video-instream_tv_rueil malmaison_202510_20_16:9_1003925_M6"
drag, startPoint x: 667, startPoint y: 364, endPoint x: 293, endPoint y: 348, distance: 374.8
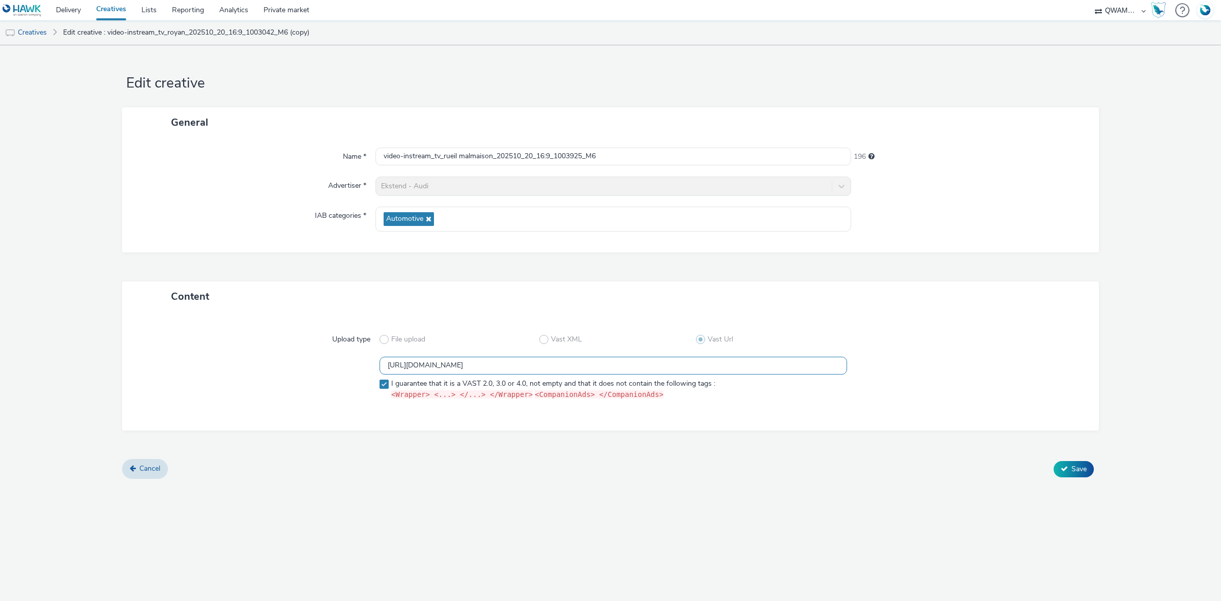
click at [293, 348] on div "Upload type File upload Vast XML Vast Url https://m6web-users.6play.fr/v1/vast-…" at bounding box center [610, 371] width 956 height 98
paste input "1"
type input "https://m6web-users.6play.fr/v1/vast-generator/clipVast/13145411?vast_version=2"
click at [1074, 471] on span "Save" at bounding box center [1078, 469] width 15 height 10
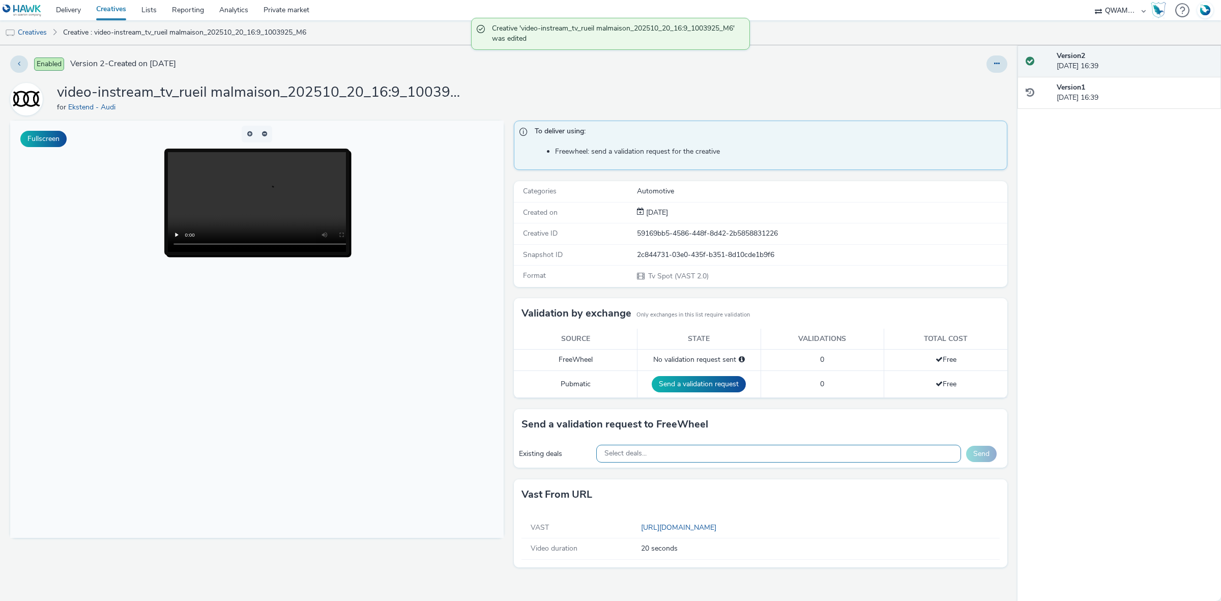
click at [673, 457] on div "Select deals..." at bounding box center [778, 454] width 365 height 18
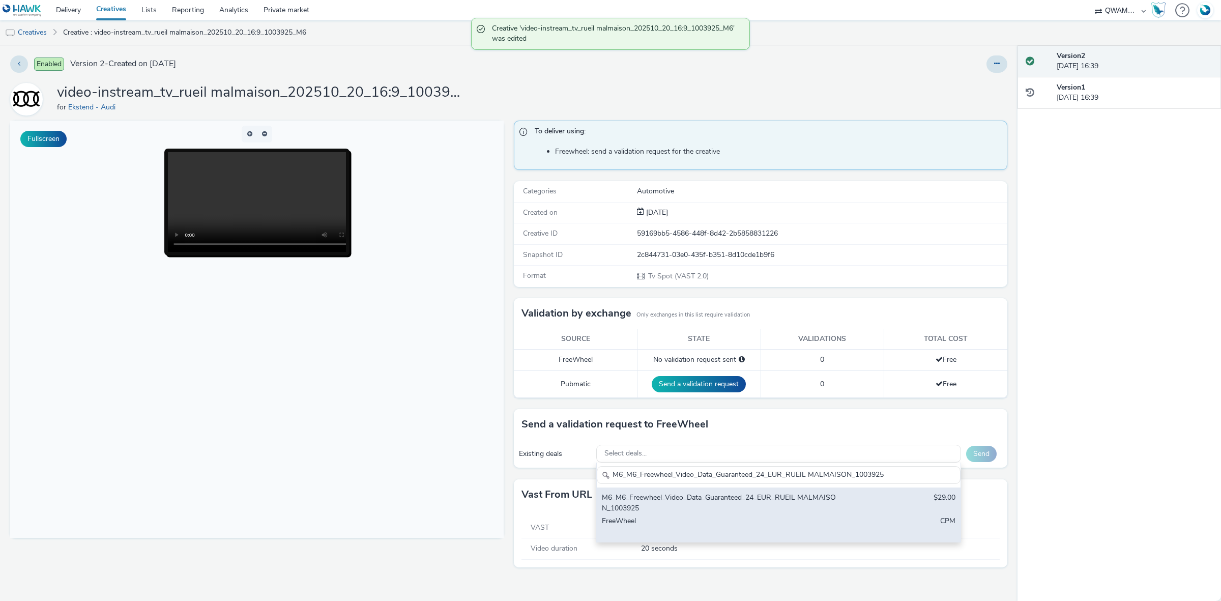
type input "M6_M6_Freewheel_Video_Data_Guaranteed_24_EUR_RUEIL MALMAISON_1003925"
click at [659, 497] on div "M6_M6_Freewheel_Video_Data_Guaranteed_24_EUR_RUEIL MALMAISON_1003925" at bounding box center [719, 502] width 234 height 21
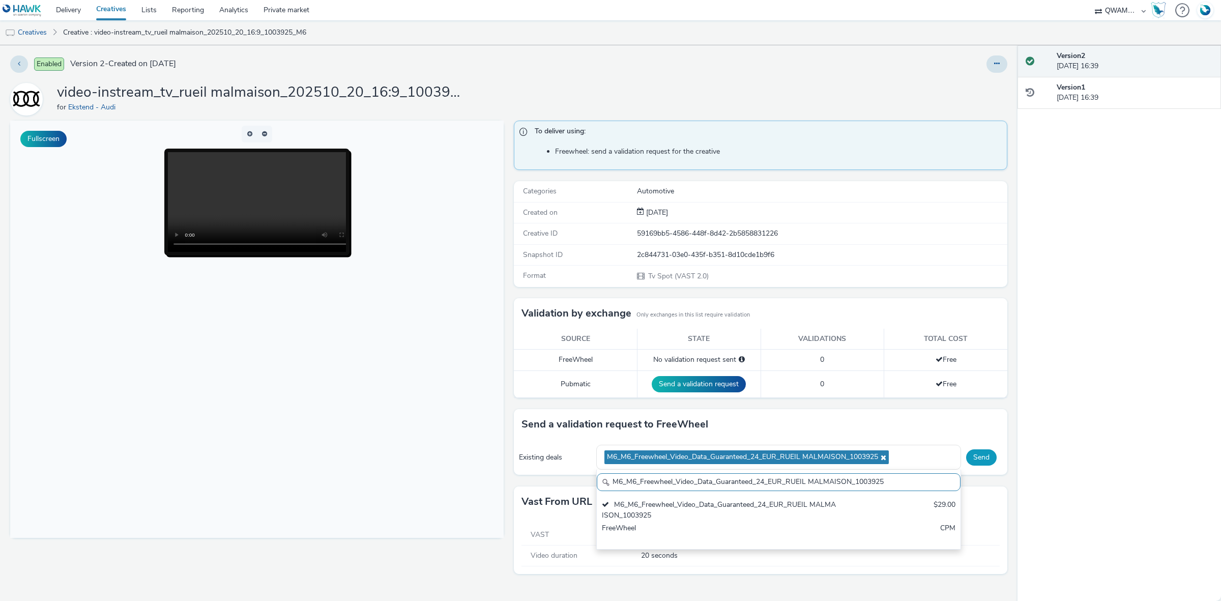
click at [978, 452] on button "Send" at bounding box center [981, 457] width 31 height 16
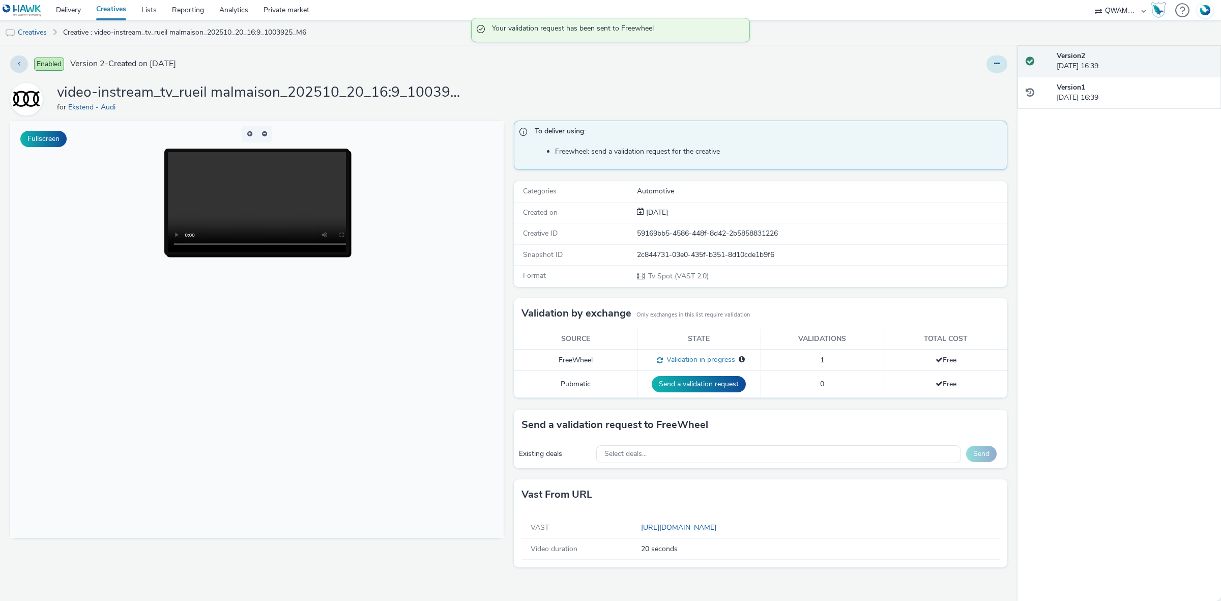
click at [995, 64] on icon at bounding box center [997, 63] width 6 height 7
click at [970, 97] on link "Duplicate" at bounding box center [969, 105] width 76 height 20
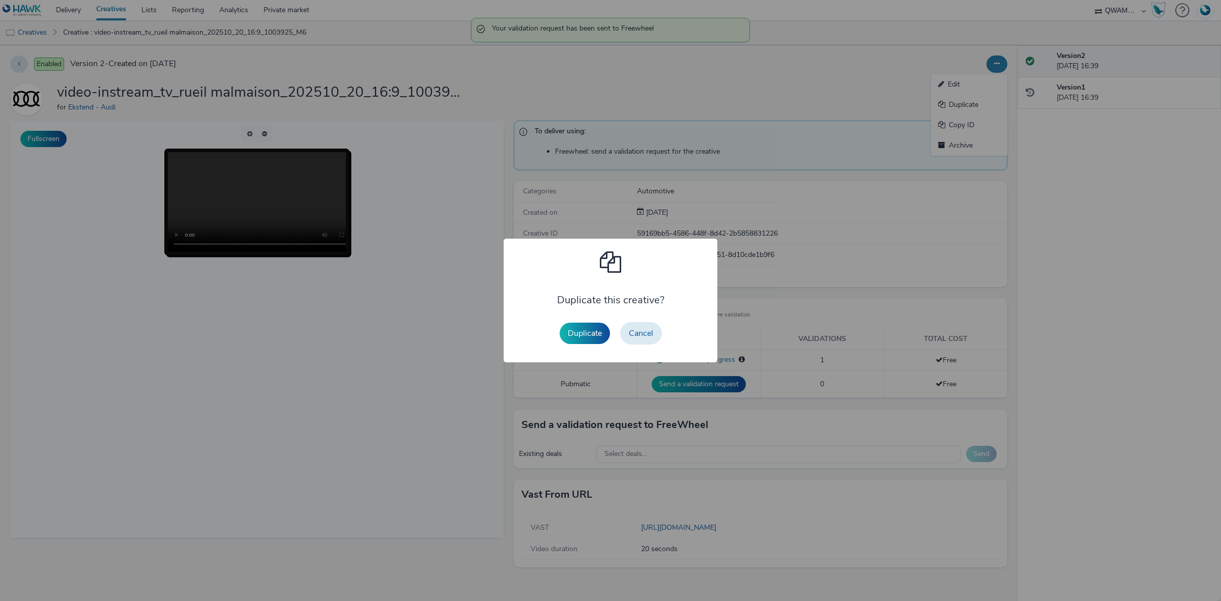
click at [616, 330] on div "Duplicate Cancel" at bounding box center [611, 333] width 112 height 33
click at [603, 331] on button "Duplicate" at bounding box center [585, 333] width 50 height 21
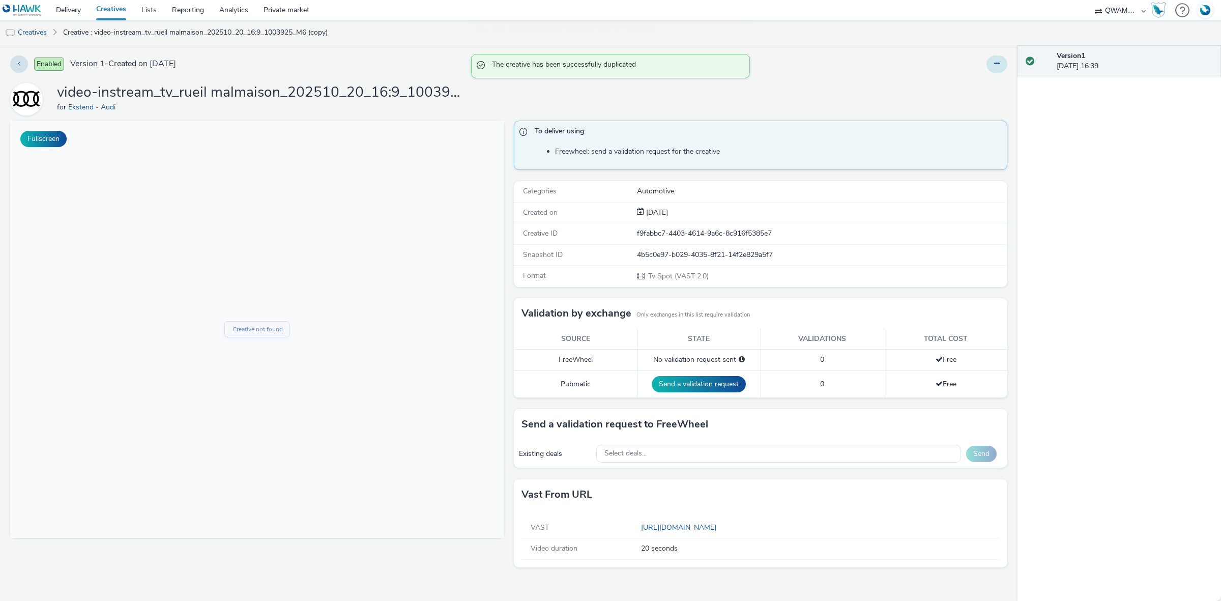
click at [996, 64] on icon at bounding box center [997, 63] width 6 height 7
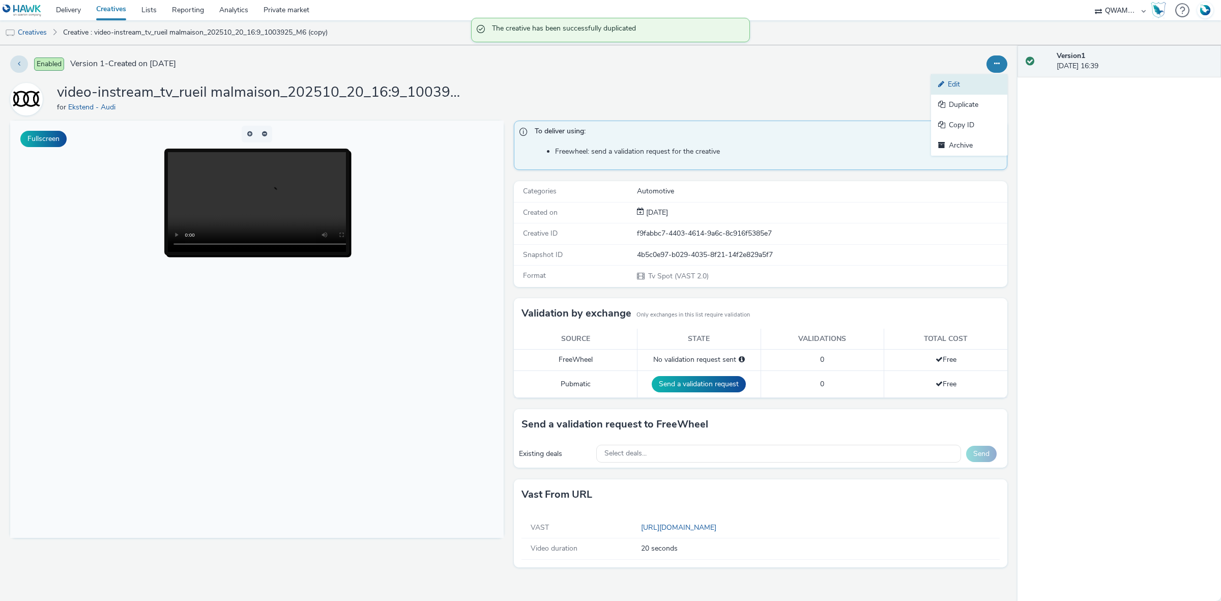
click at [978, 77] on link "Edit" at bounding box center [969, 84] width 76 height 20
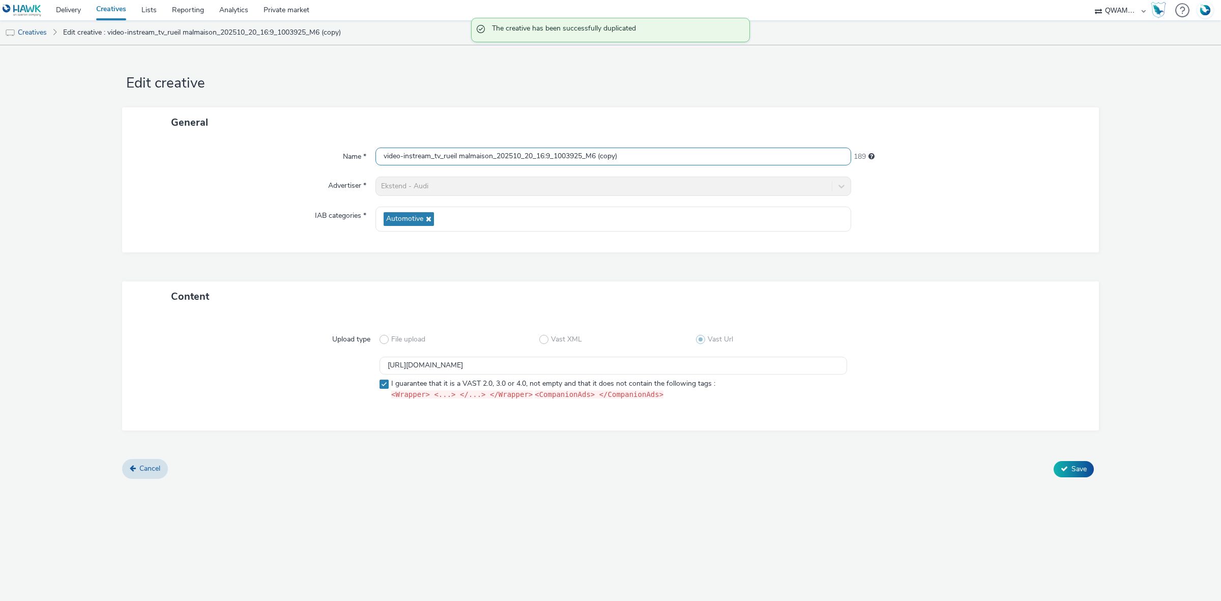
drag, startPoint x: 660, startPoint y: 159, endPoint x: 280, endPoint y: 156, distance: 380.1
click at [280, 156] on div "Name * video-instream_tv_rueil malmaison_202510_20_16:9_1003925_M6 (copy) 189" at bounding box center [610, 157] width 956 height 18
paste input "saint nazaire_202510_20_16:9_1000943_M6"
type input "video-instream_tv_saint nazaire_202510_20_16:9_1000943_M6"
drag, startPoint x: 689, startPoint y: 365, endPoint x: 306, endPoint y: 354, distance: 383.3
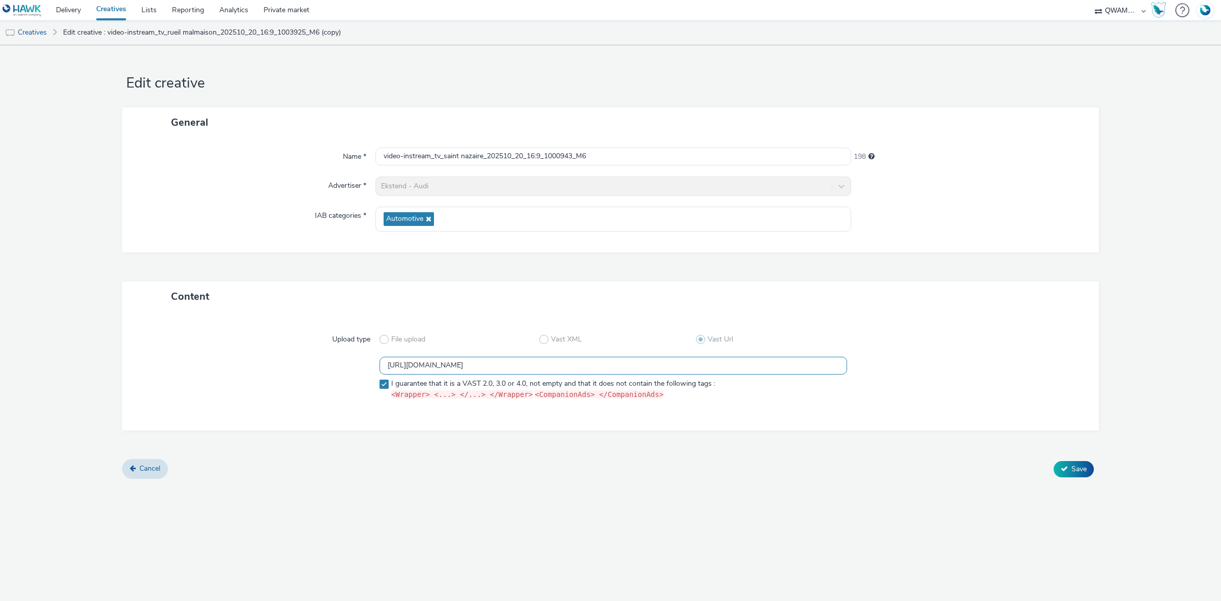
click at [306, 354] on div "Upload type File upload Vast XML Vast Url https://m6web-users.6play.fr/v1/vast-…" at bounding box center [610, 371] width 956 height 98
paste input "0"
type input "https://m6web-users.6play.fr/v1/vast-generator/clipVast/13145410?vast_version=2"
click at [1078, 469] on span "Save" at bounding box center [1078, 469] width 15 height 10
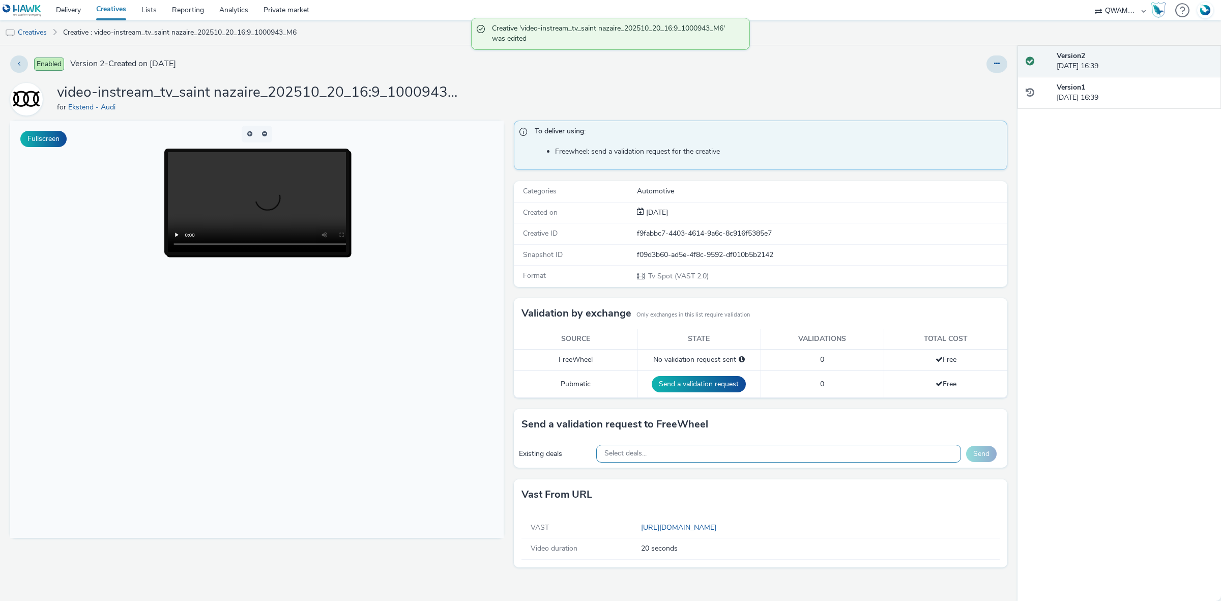
click at [667, 459] on div "Select deals..." at bounding box center [778, 454] width 365 height 18
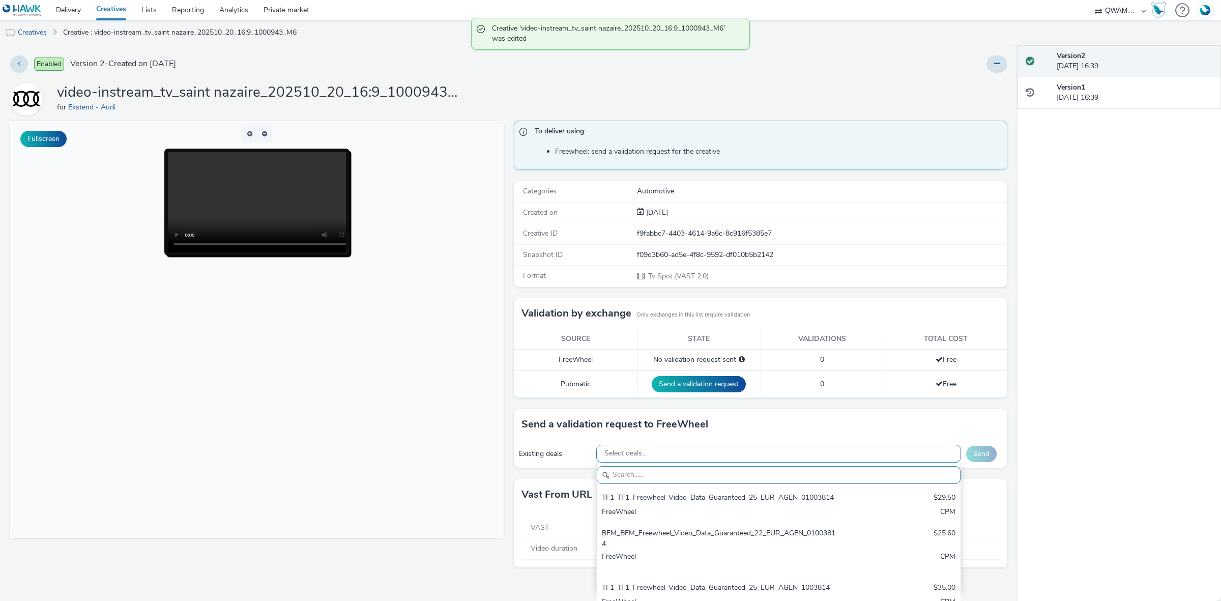
paste input "M6_M6_Freewheel_Video_Data_Guaranteed_24_EUR_SAINT NAZAIRE_1000943"
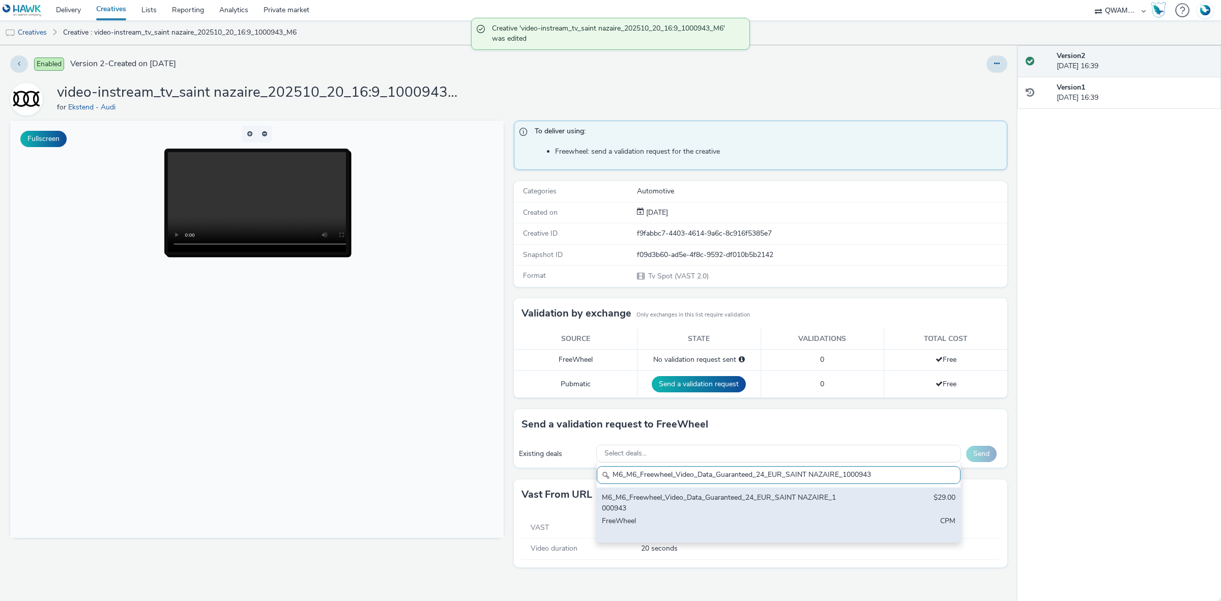
type input "M6_M6_Freewheel_Video_Data_Guaranteed_24_EUR_SAINT NAZAIRE_1000943"
click at [665, 511] on div "M6_M6_Freewheel_Video_Data_Guaranteed_24_EUR_SAINT NAZAIRE_1000943" at bounding box center [719, 502] width 234 height 21
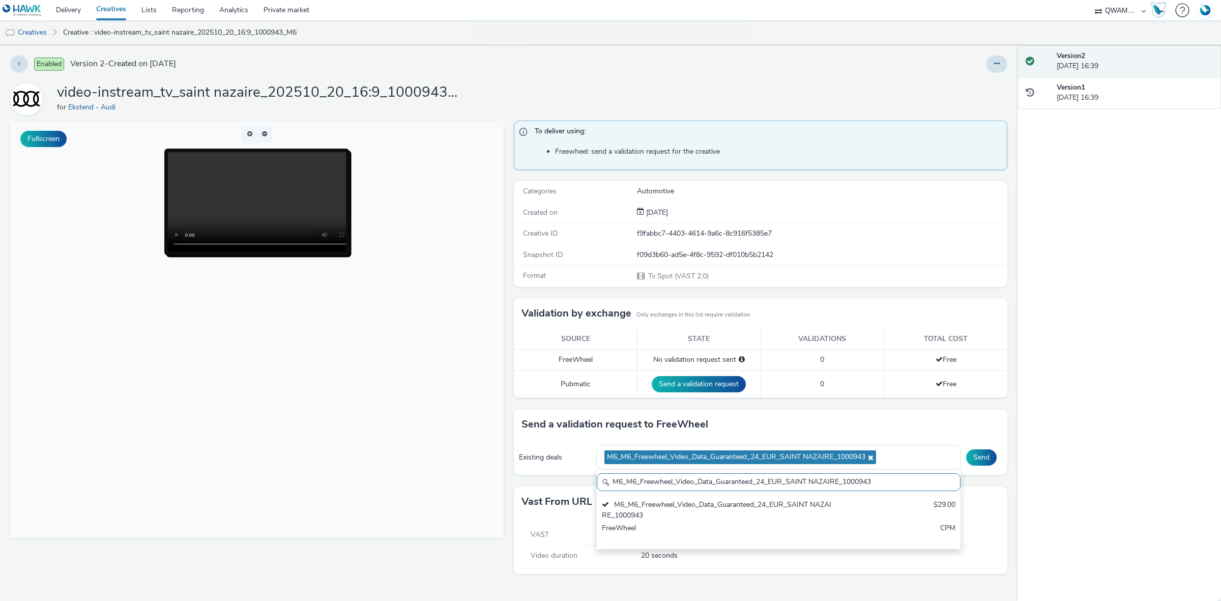
click at [967, 452] on div "Send" at bounding box center [984, 457] width 36 height 16
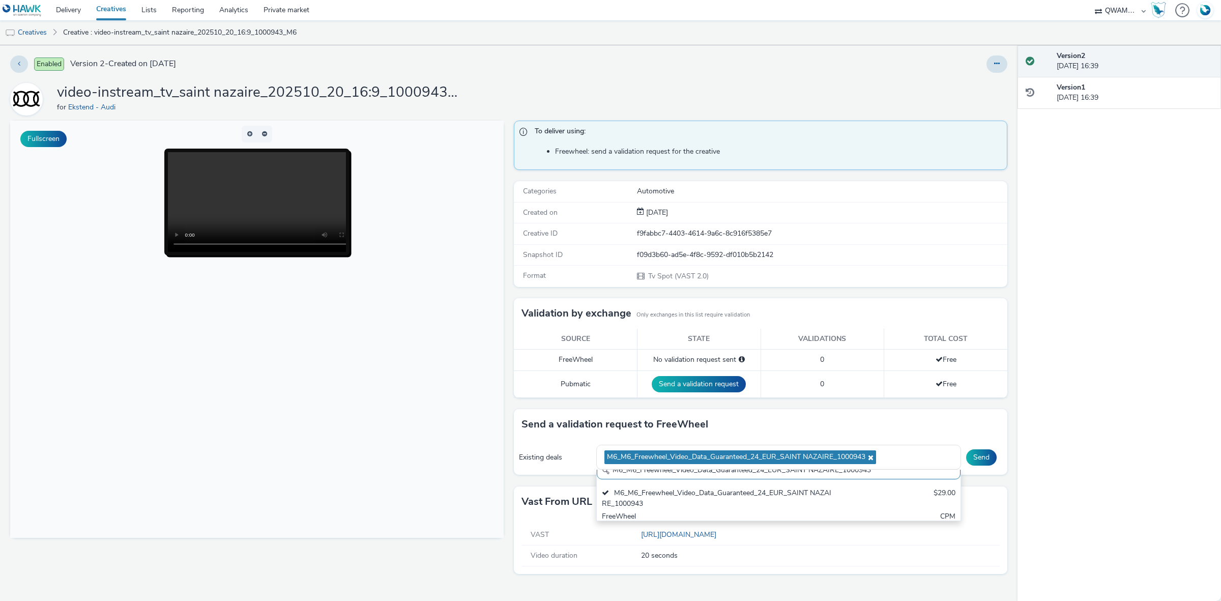
scroll to position [0, 0]
click at [967, 452] on div "Send" at bounding box center [984, 457] width 36 height 16
click at [968, 459] on button "Send" at bounding box center [981, 457] width 31 height 16
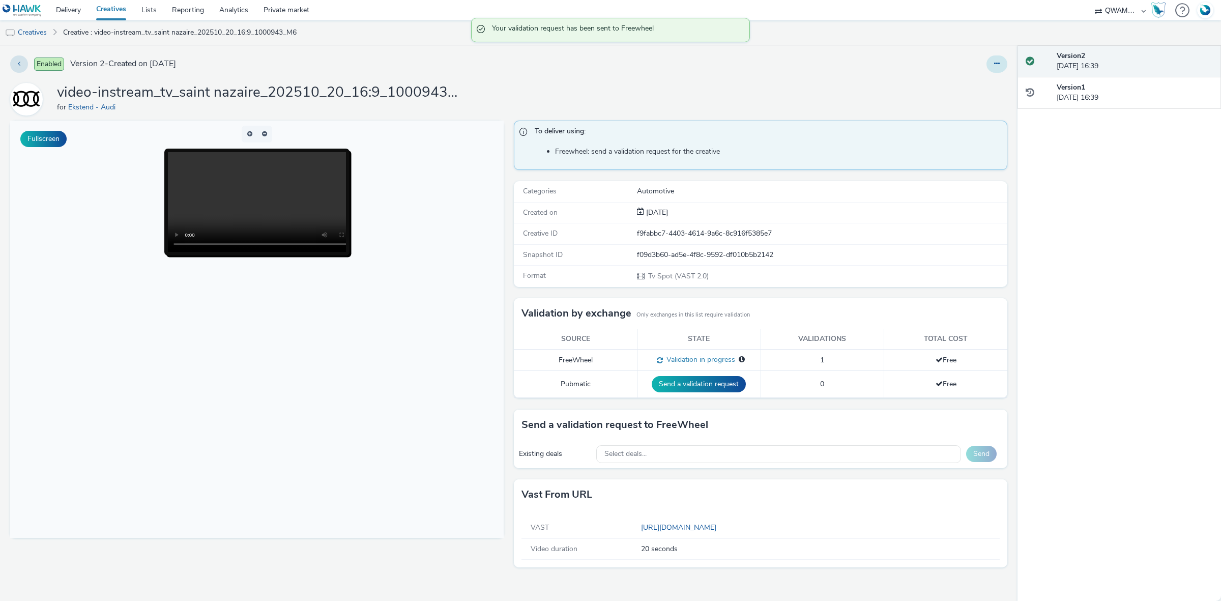
click at [997, 64] on icon at bounding box center [997, 63] width 6 height 7
click at [952, 104] on link "Duplicate" at bounding box center [969, 105] width 76 height 20
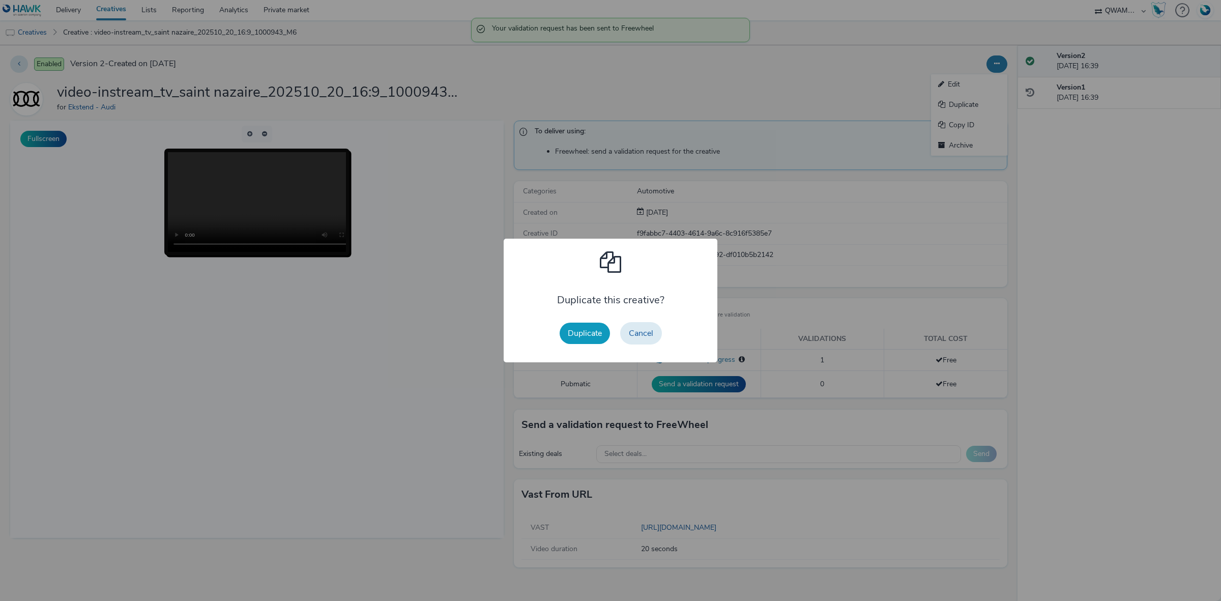
click at [585, 326] on button "Duplicate" at bounding box center [585, 333] width 50 height 21
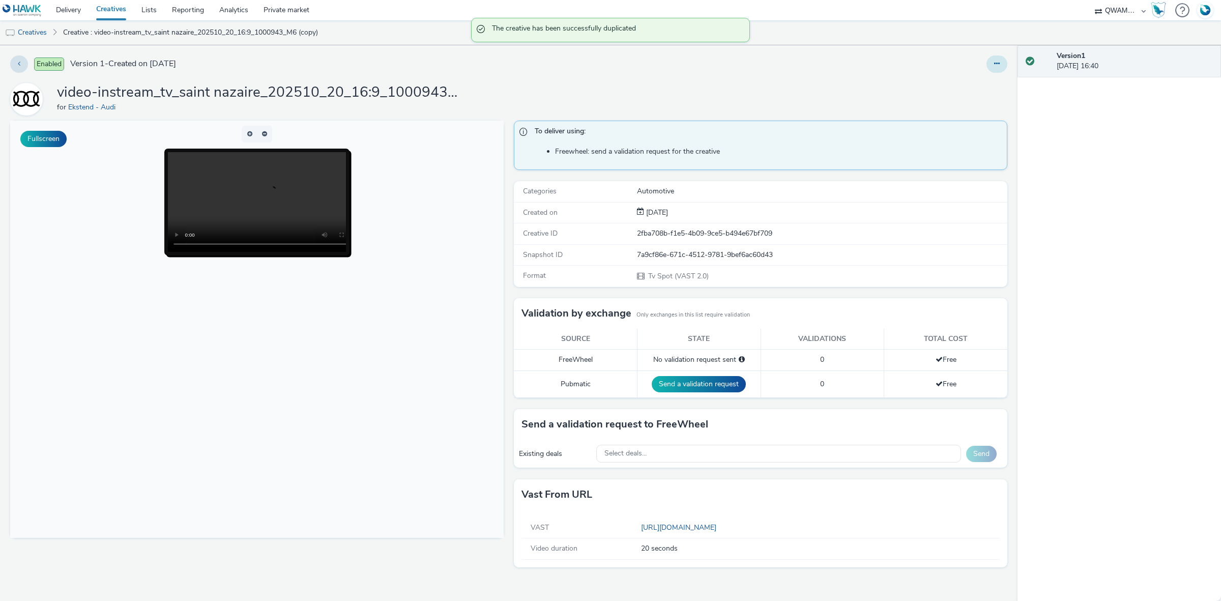
click at [997, 67] on button at bounding box center [996, 63] width 21 height 17
click at [960, 80] on link "Edit" at bounding box center [969, 84] width 76 height 20
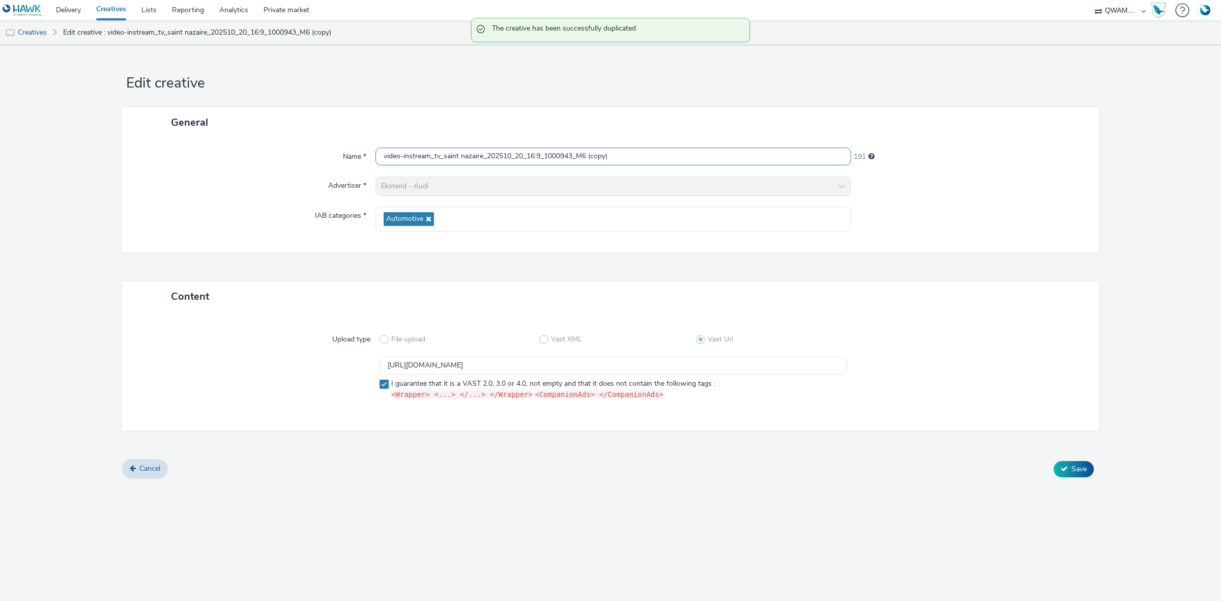
drag, startPoint x: 471, startPoint y: 155, endPoint x: 305, endPoint y: 155, distance: 165.3
click at [305, 155] on div "Name * video-instream_tv_saint nazaire_202510_20_16:9_1000943_M6 (copy) 191" at bounding box center [610, 157] width 956 height 18
paste input "moreau_202510_20_16:9_1004043_M6"
type input "video-instream_tv_samoreau_202510_20_16:9_1004043_M6"
drag, startPoint x: 673, startPoint y: 358, endPoint x: 315, endPoint y: 349, distance: 357.8
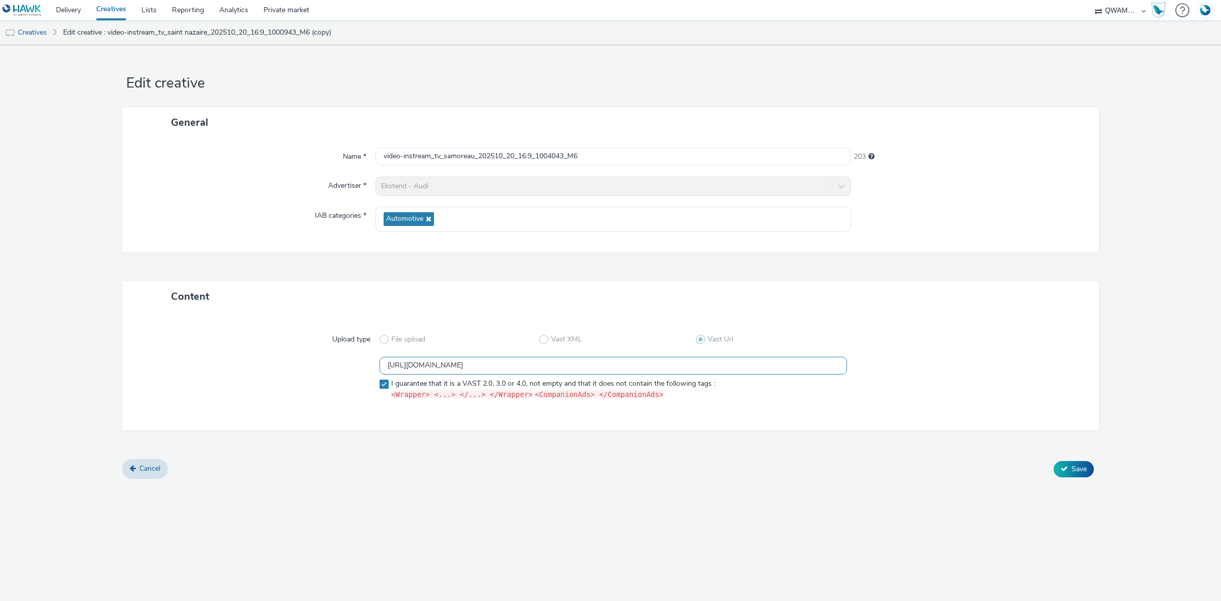
click at [315, 349] on div "Upload type File upload Vast XML Vast Url https://m6web-users.6play.fr/v1/vast-…" at bounding box center [610, 371] width 956 height 98
paste input "09"
type input "https://m6web-users.6play.fr/v1/vast-generator/clipVast/13145409?vast_version=2"
click at [1072, 480] on form "Edit creative General Name * video-instream_tv_samoreau_202510_20_16:9_1004043_…" at bounding box center [610, 265] width 1221 height 441
click at [1071, 471] on span "Save" at bounding box center [1078, 469] width 15 height 10
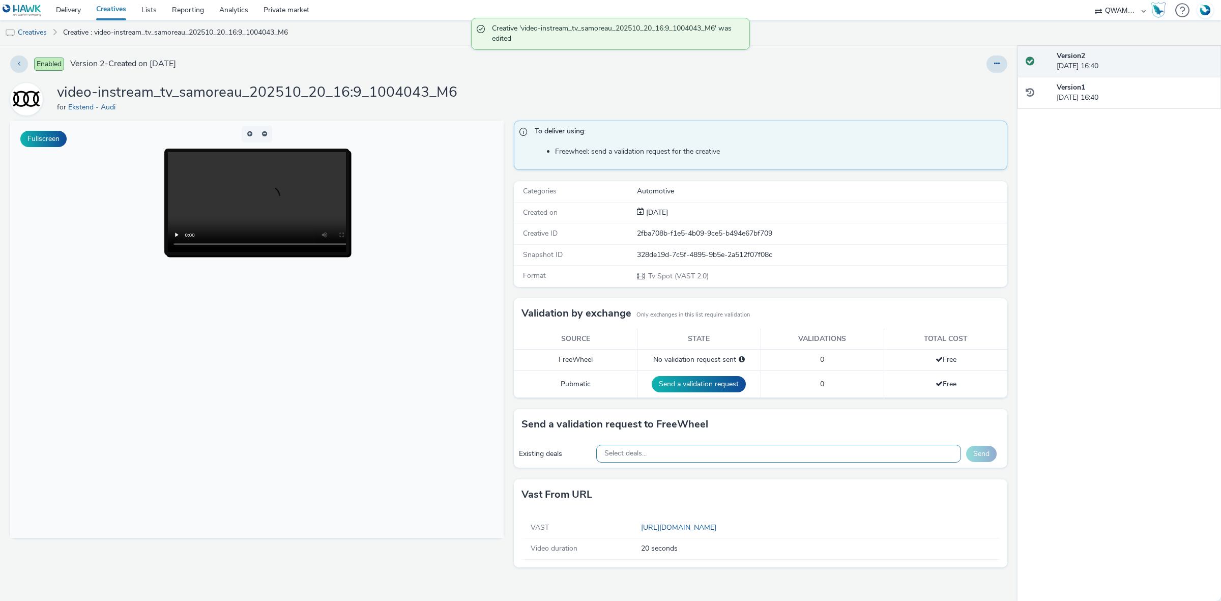
click at [673, 453] on div "Select deals..." at bounding box center [778, 454] width 365 height 18
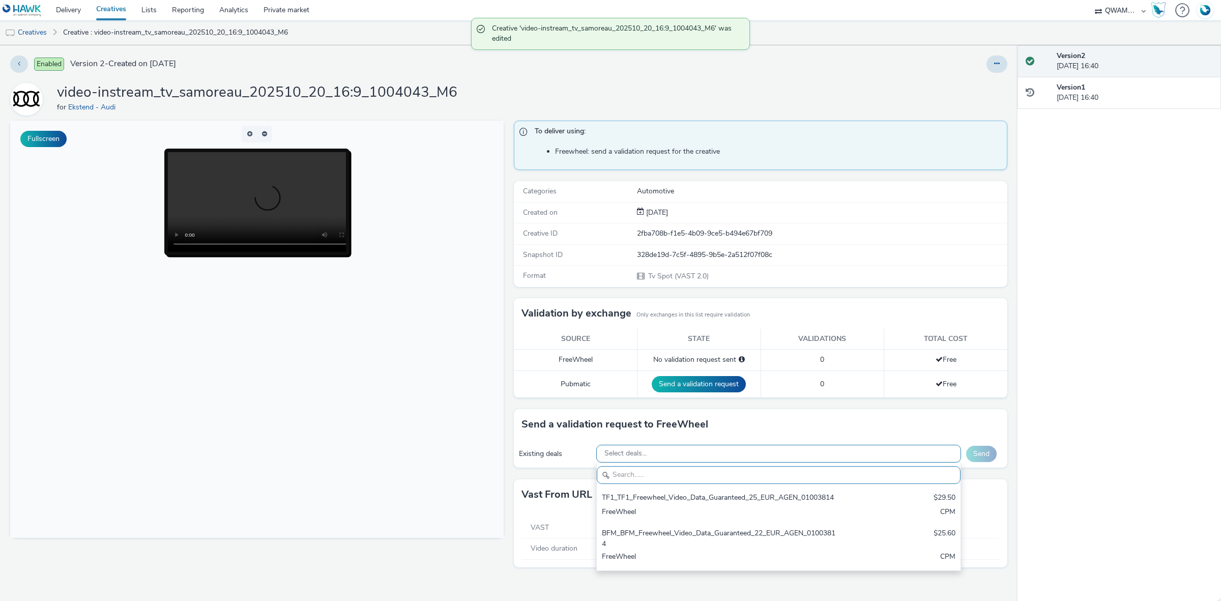
paste input "M6_M6_Freewheel_Video_Data_Guaranteed_24_EUR_SAMOREAU_1004043"
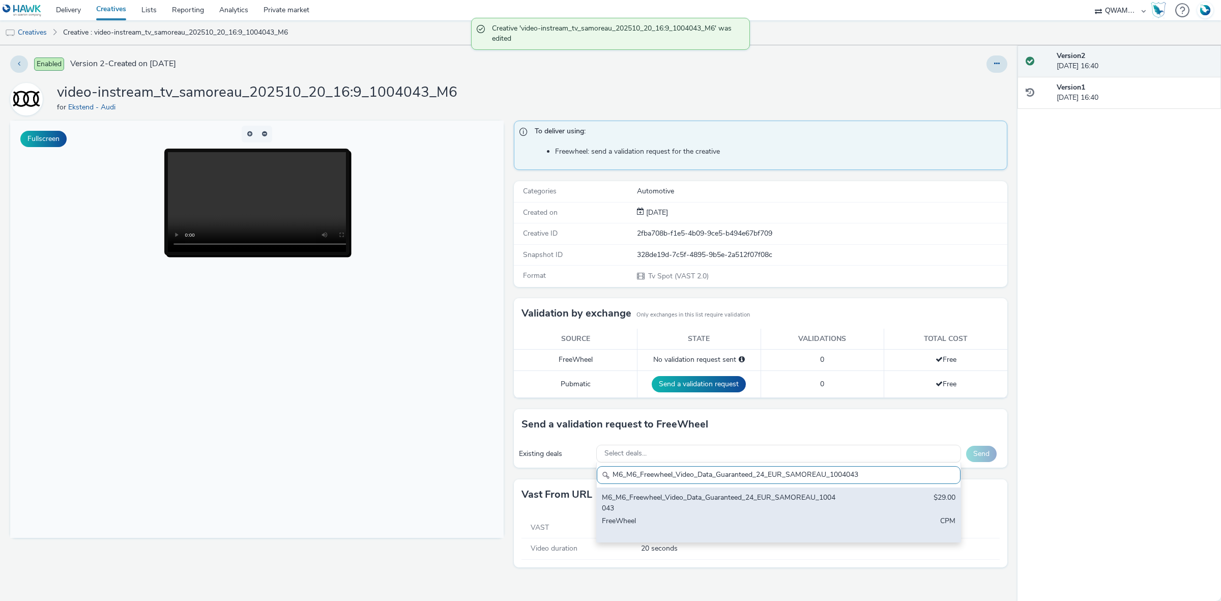
type input "M6_M6_Freewheel_Video_Data_Guaranteed_24_EUR_SAMOREAU_1004043"
click at [665, 500] on div "M6_M6_Freewheel_Video_Data_Guaranteed_24_EUR_SAMOREAU_1004043" at bounding box center [719, 502] width 234 height 21
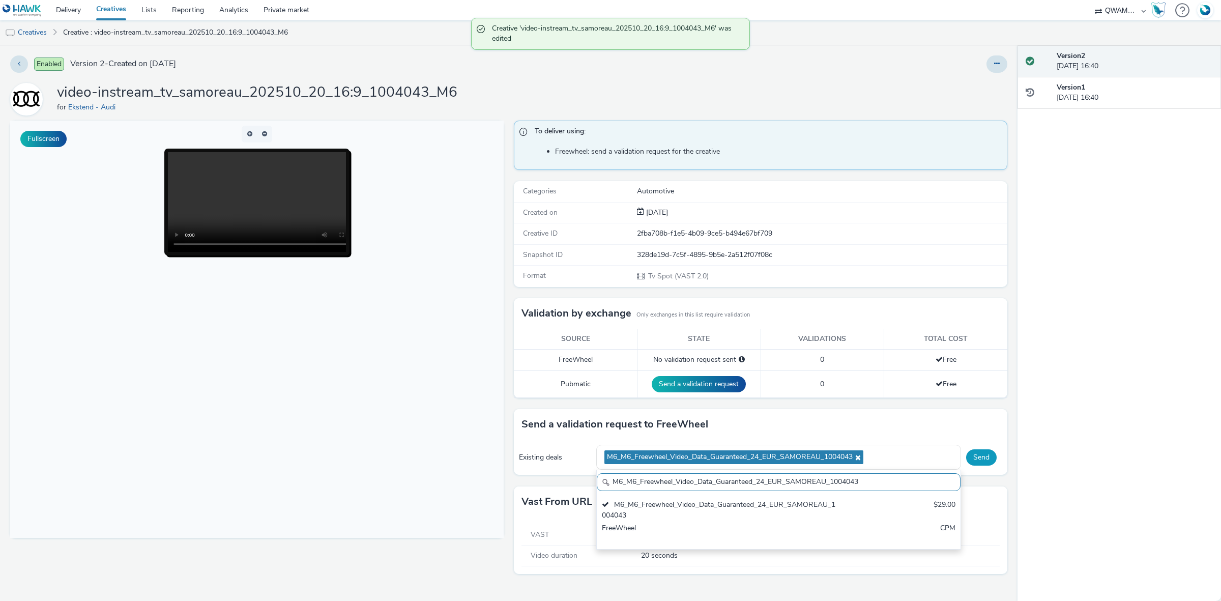
click at [993, 459] on button "Send" at bounding box center [981, 457] width 31 height 16
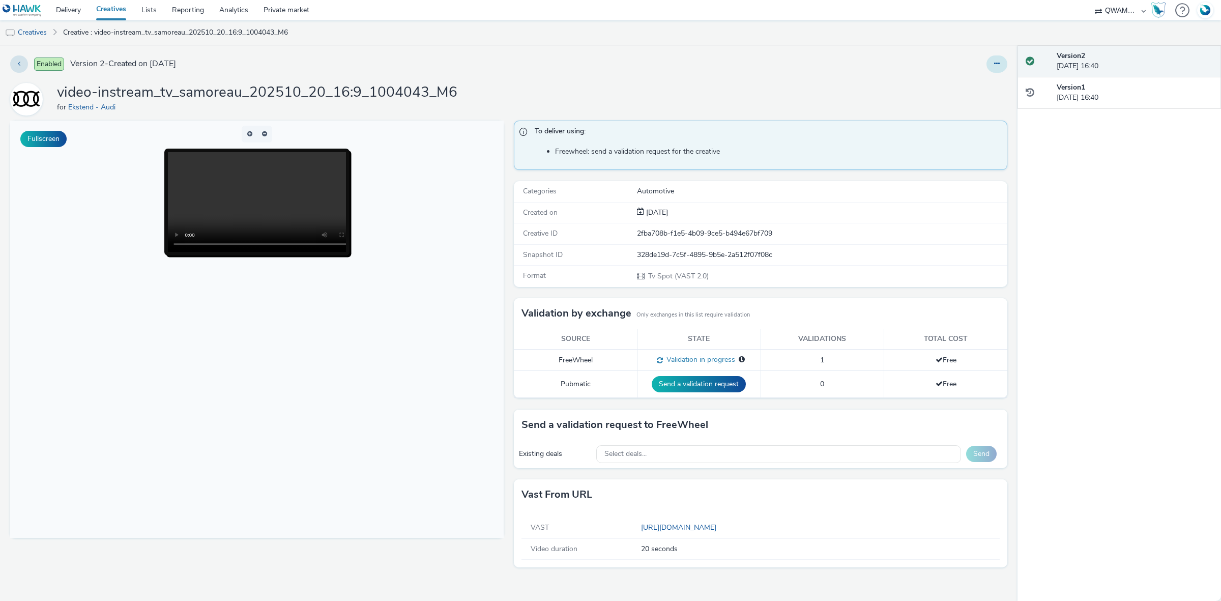
click at [1005, 67] on button at bounding box center [996, 63] width 21 height 17
click at [980, 103] on link "Duplicate" at bounding box center [969, 105] width 76 height 20
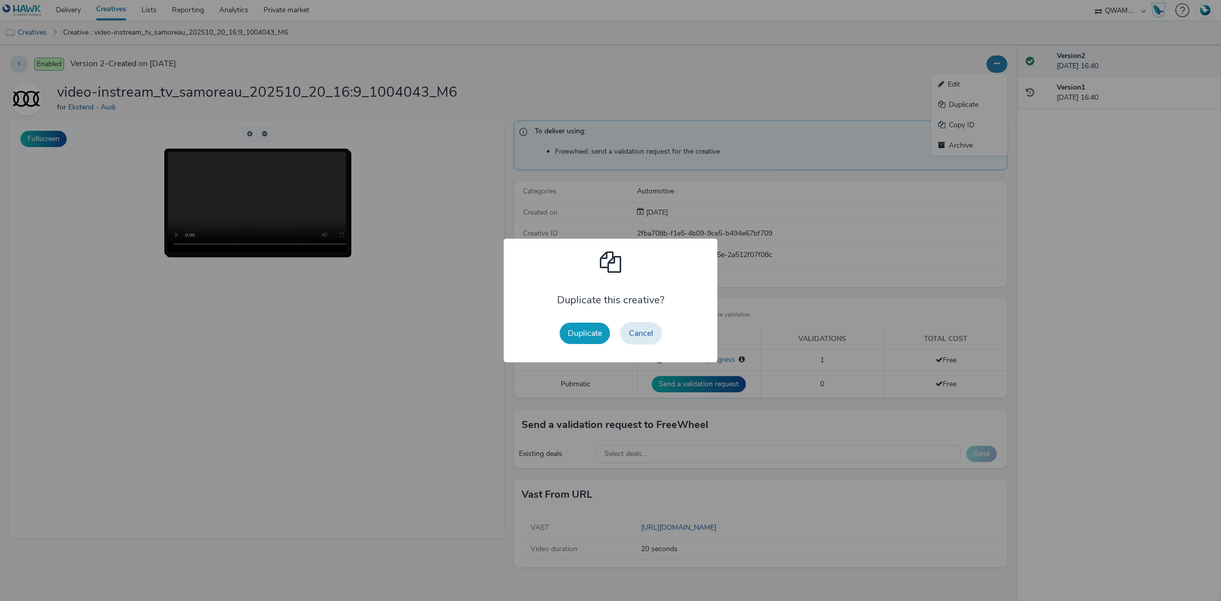
click at [593, 337] on button "Duplicate" at bounding box center [585, 333] width 50 height 21
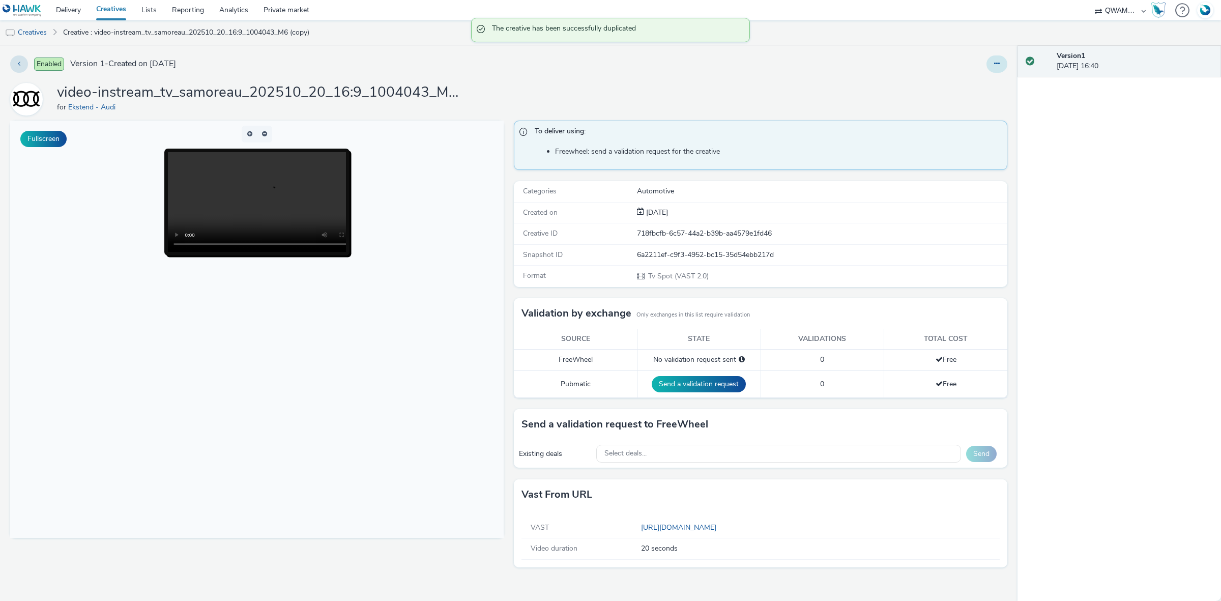
click at [1000, 70] on button at bounding box center [996, 63] width 21 height 17
click at [967, 84] on link "Edit" at bounding box center [969, 84] width 76 height 20
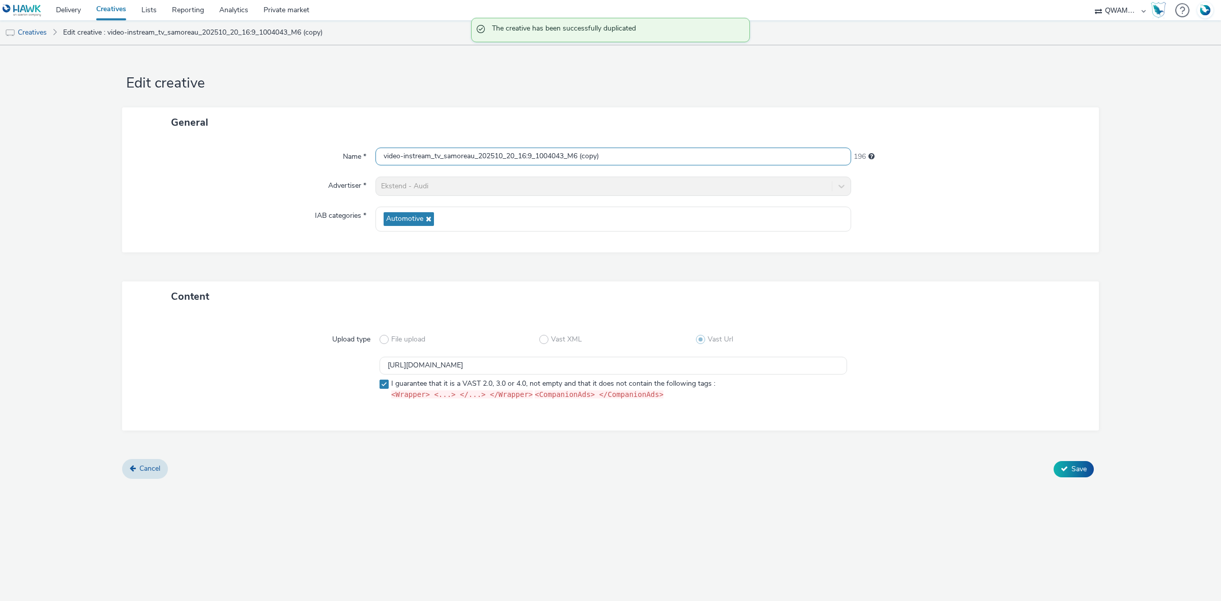
drag, startPoint x: 656, startPoint y: 151, endPoint x: 110, endPoint y: 151, distance: 546.4
click at [110, 151] on form "Edit creative General Name * video-instream_tv_samoreau_202510_20_16:9_1004043_…" at bounding box center [610, 265] width 1221 height 441
paste input "rreguemines_202510_20_16:9_1001981_M6"
type input "video-instream_tv_sarreguemines_202510_20_16:9_1001981_M6"
drag, startPoint x: 664, startPoint y: 368, endPoint x: 312, endPoint y: 362, distance: 352.6
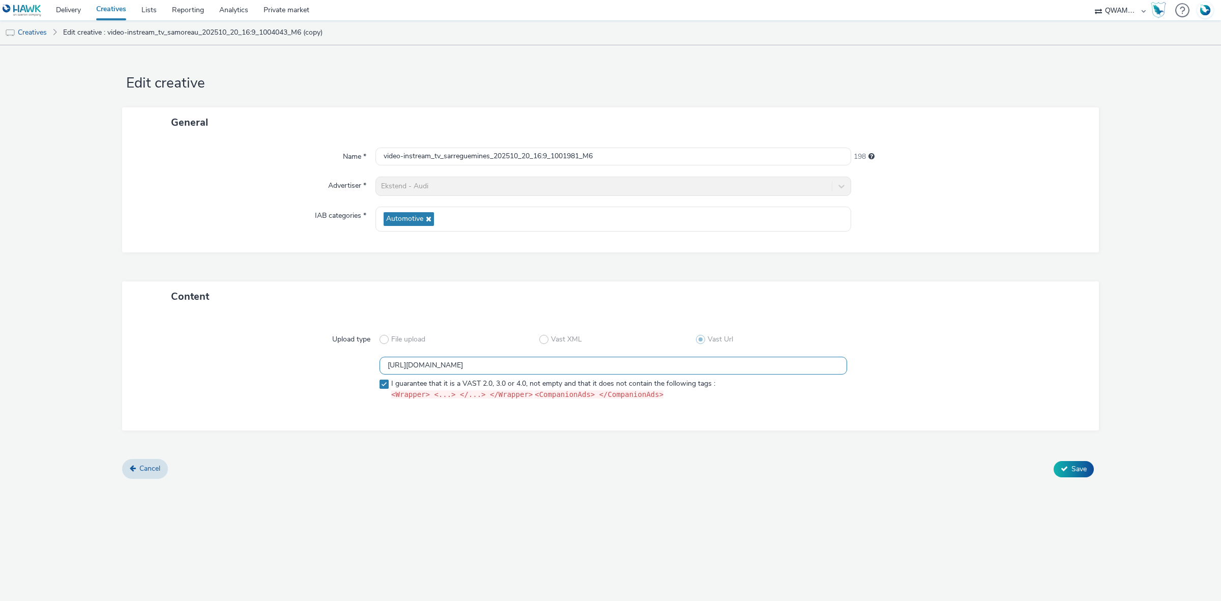
click at [312, 362] on div "https://m6web-users.6play.fr/v1/vast-generator/clipVast/13145409?vast_version=2…" at bounding box center [610, 380] width 940 height 47
paste input "391"
type input "https://m6web-users.6play.fr/v1/vast-generator/clipVast/13145391?vast_version=2"
click at [1070, 470] on button "Save" at bounding box center [1074, 469] width 40 height 16
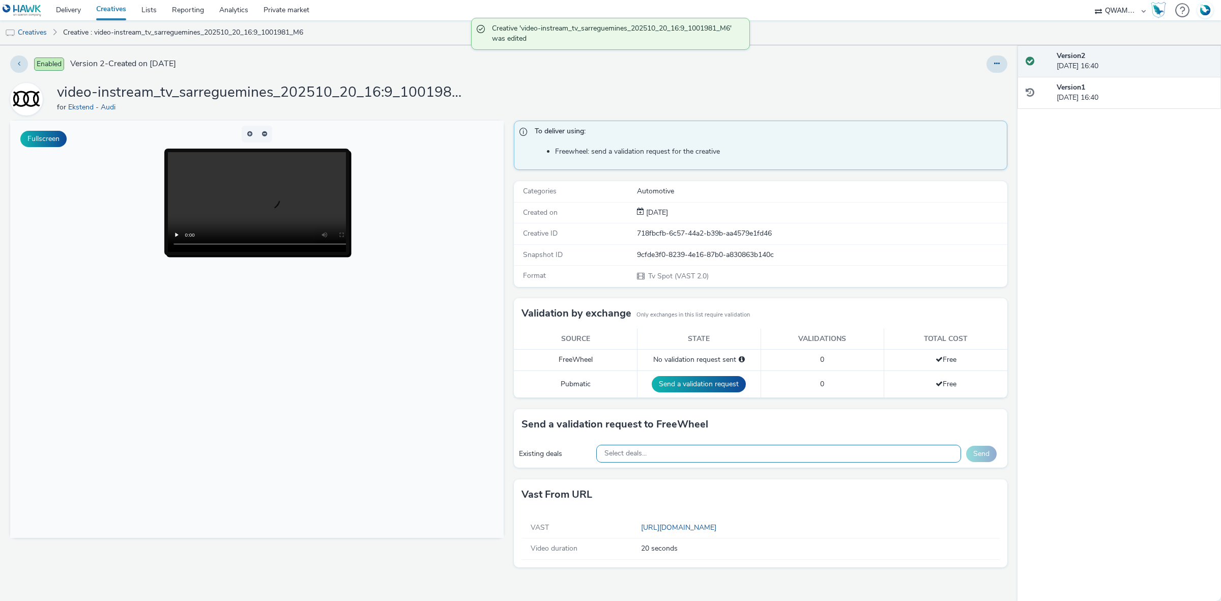
click at [692, 461] on div "Select deals..." at bounding box center [778, 454] width 365 height 18
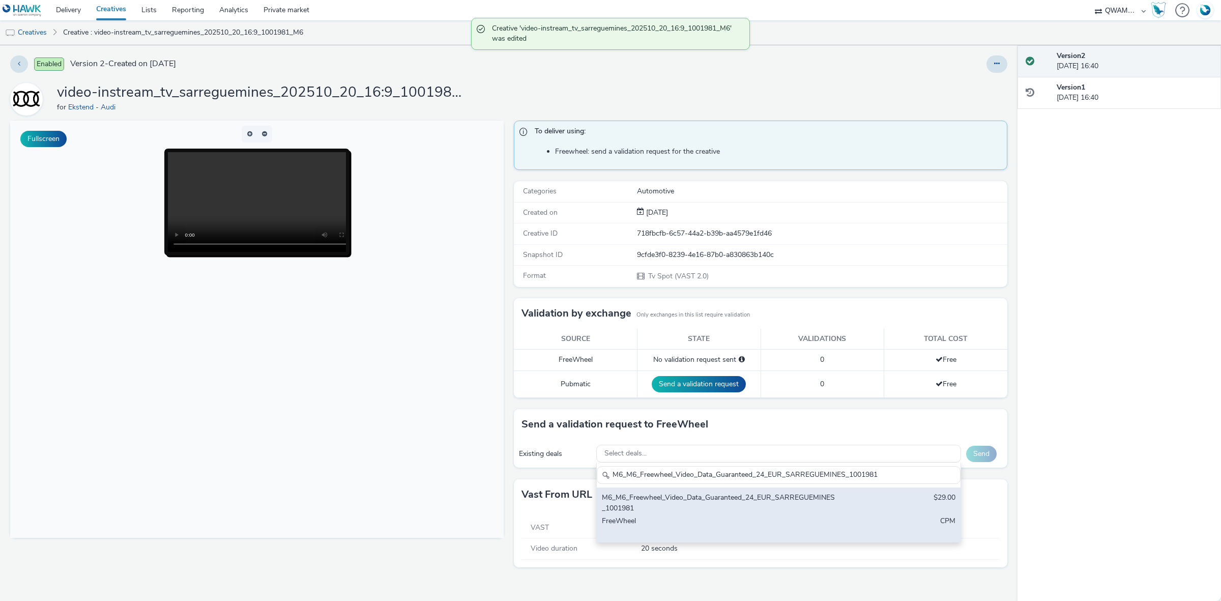
type input "M6_M6_Freewheel_Video_Data_Guaranteed_24_EUR_SARREGUEMINES_1001981"
click at [695, 523] on div "FreeWheel" at bounding box center [719, 526] width 234 height 21
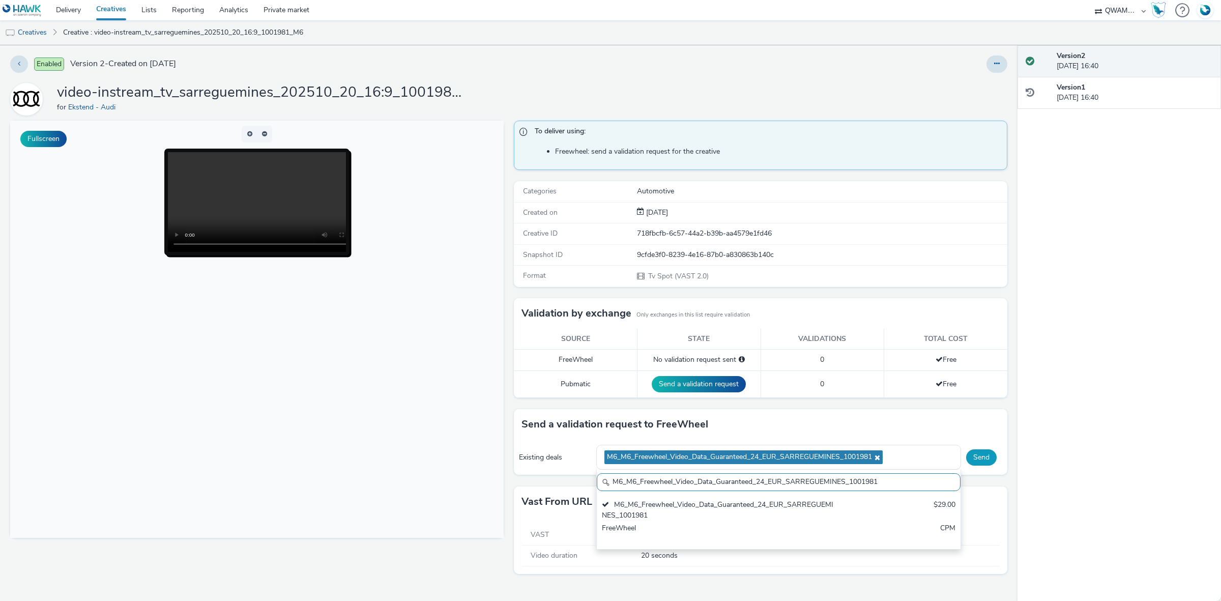
click at [980, 457] on button "Send" at bounding box center [981, 457] width 31 height 16
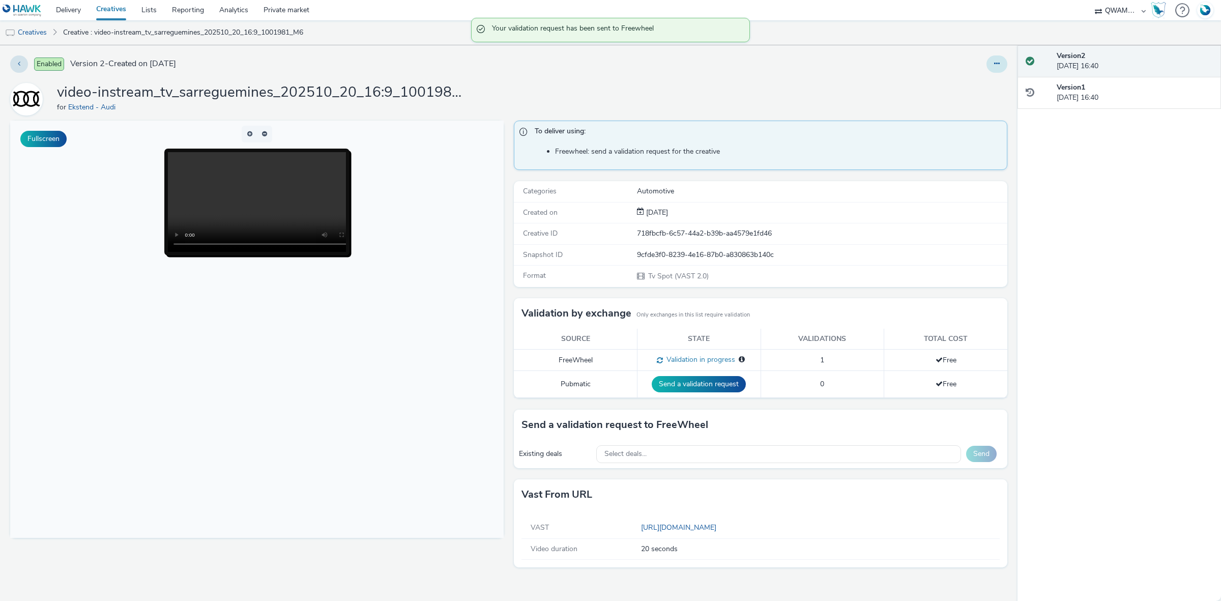
click at [992, 62] on button at bounding box center [996, 63] width 21 height 17
click at [977, 99] on link "Duplicate" at bounding box center [969, 105] width 76 height 20
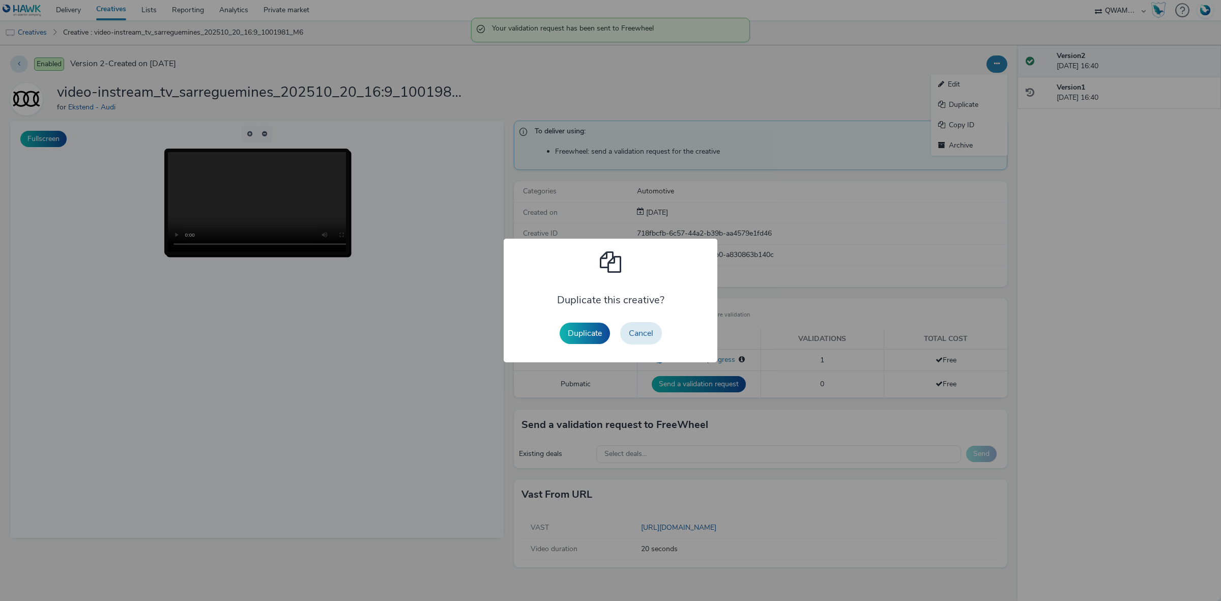
click at [582, 324] on button "Duplicate" at bounding box center [585, 333] width 50 height 21
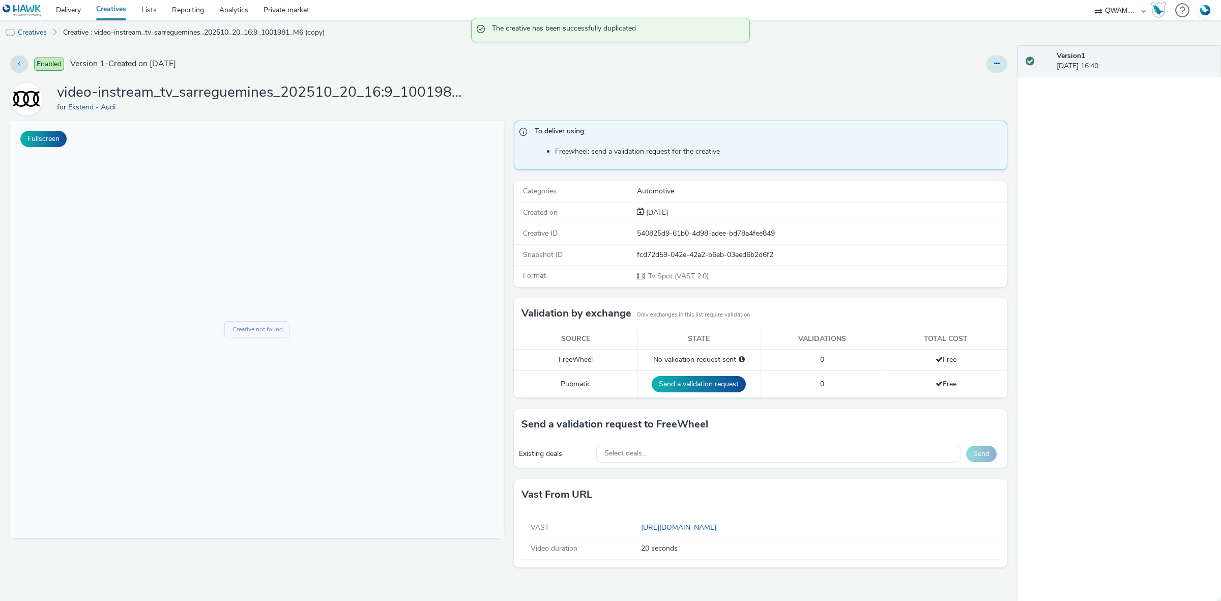
click at [991, 62] on button at bounding box center [996, 63] width 21 height 17
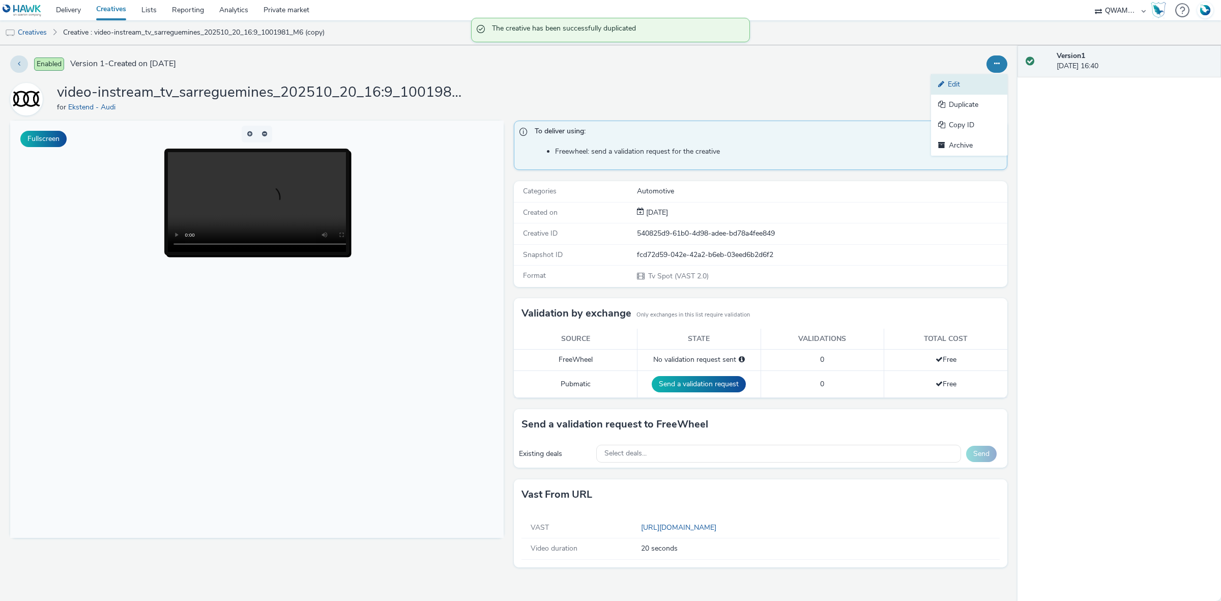
click at [978, 86] on link "Edit" at bounding box center [969, 84] width 76 height 20
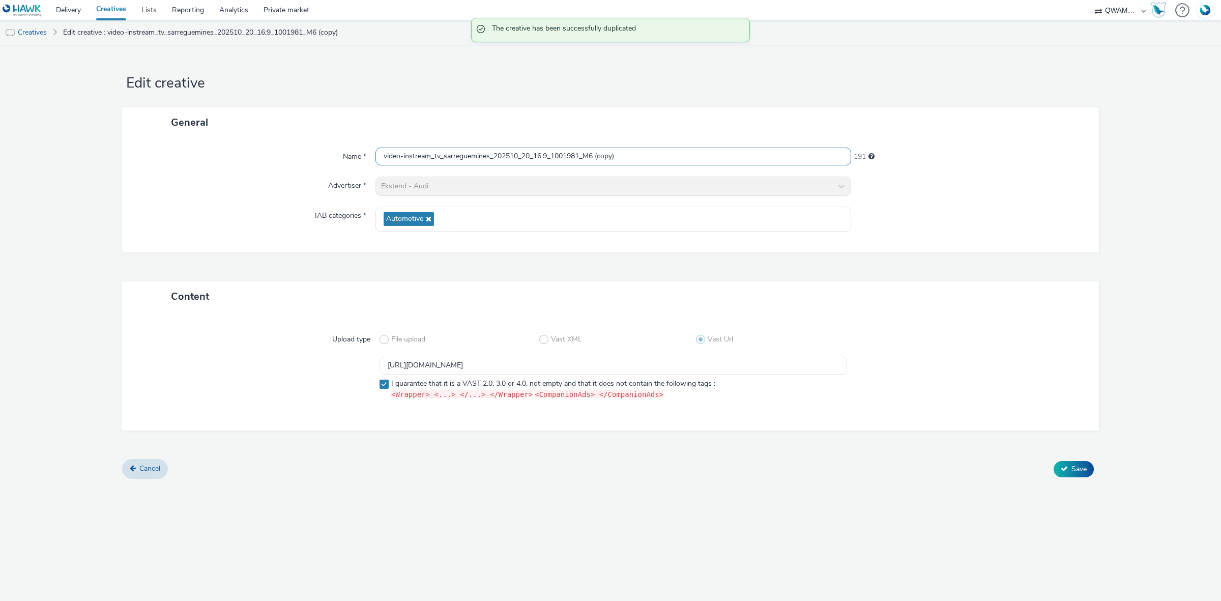
drag, startPoint x: 644, startPoint y: 157, endPoint x: 303, endPoint y: 143, distance: 341.6
click at [303, 143] on div "Name * video-instream_tv_sarreguemines_202510_20_16:9_1001981_M6 (copy) 191 Adv…" at bounding box center [610, 194] width 977 height 115
paste input "t brieuc_202510_20_16:9_1004565_M6"
type input "video-instream_tv_st brieuc_202510_20_16:9_1004565_M6"
drag, startPoint x: 687, startPoint y: 364, endPoint x: 228, endPoint y: 367, distance: 458.9
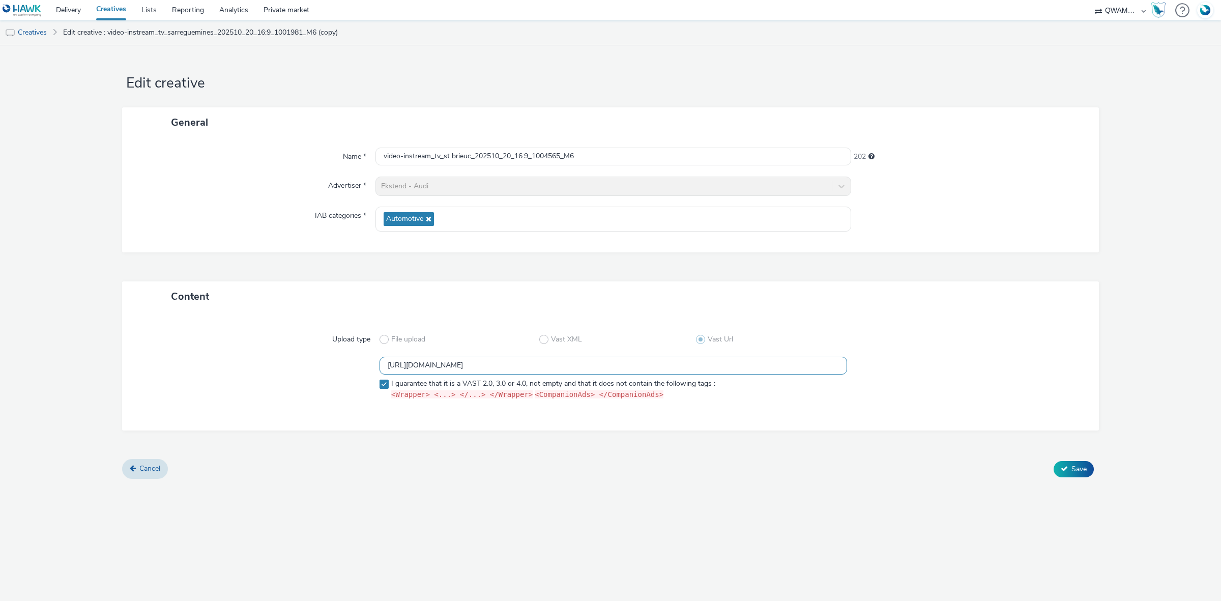
click at [228, 367] on div "https://m6web-users.6play.fr/v1/vast-generator/clipVast/13145391?vast_version=2…" at bounding box center [610, 380] width 940 height 47
paste input "89"
type input "https://m6web-users.6play.fr/v1/vast-generator/clipVast/13145389?vast_version=2"
click at [1074, 467] on span "Save" at bounding box center [1078, 469] width 15 height 10
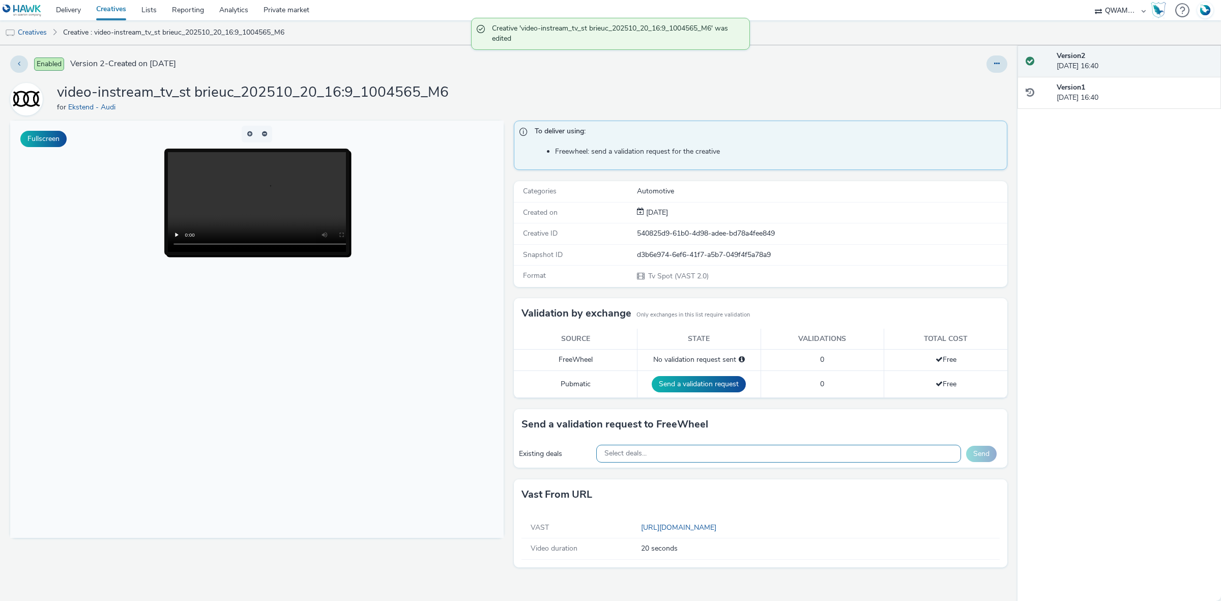
click at [675, 458] on div "Select deals..." at bounding box center [778, 454] width 365 height 18
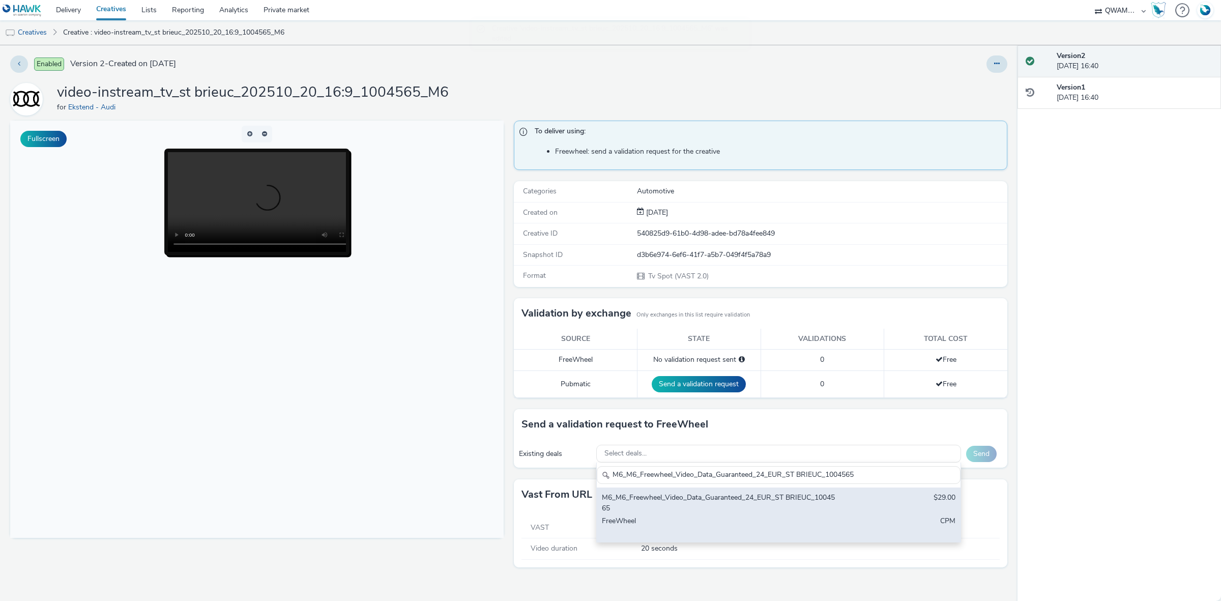
type input "M6_M6_Freewheel_Video_Data_Guaranteed_24_EUR_ST BRIEUC_1004565"
click at [686, 502] on div "M6_M6_Freewheel_Video_Data_Guaranteed_24_EUR_ST BRIEUC_1004565" at bounding box center [719, 502] width 234 height 21
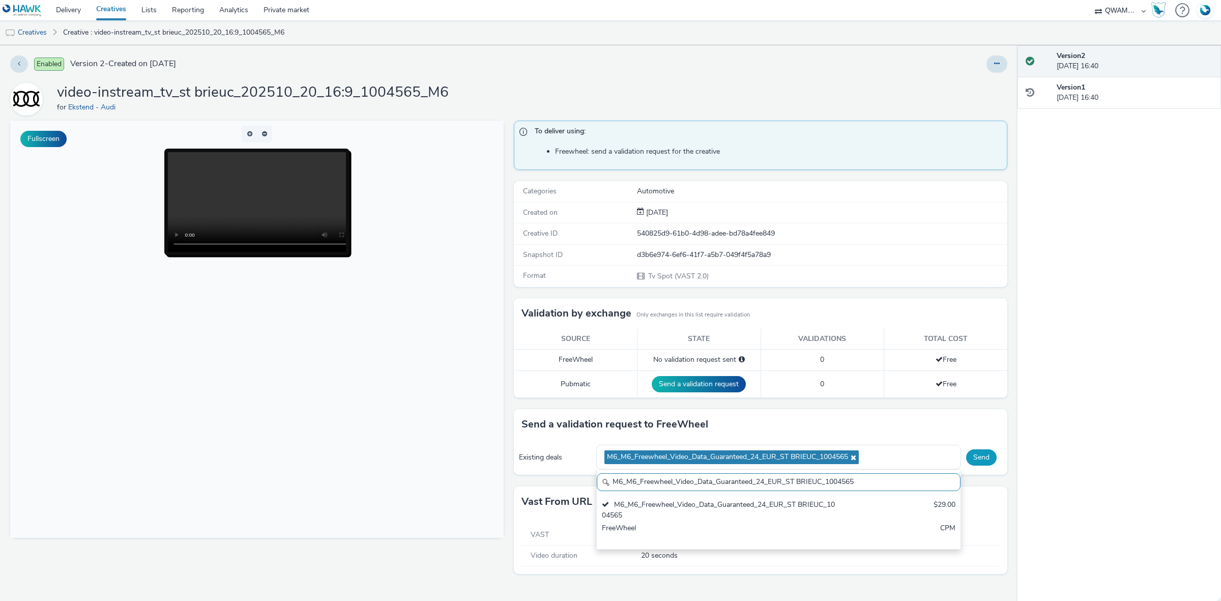
click at [991, 453] on button "Send" at bounding box center [981, 457] width 31 height 16
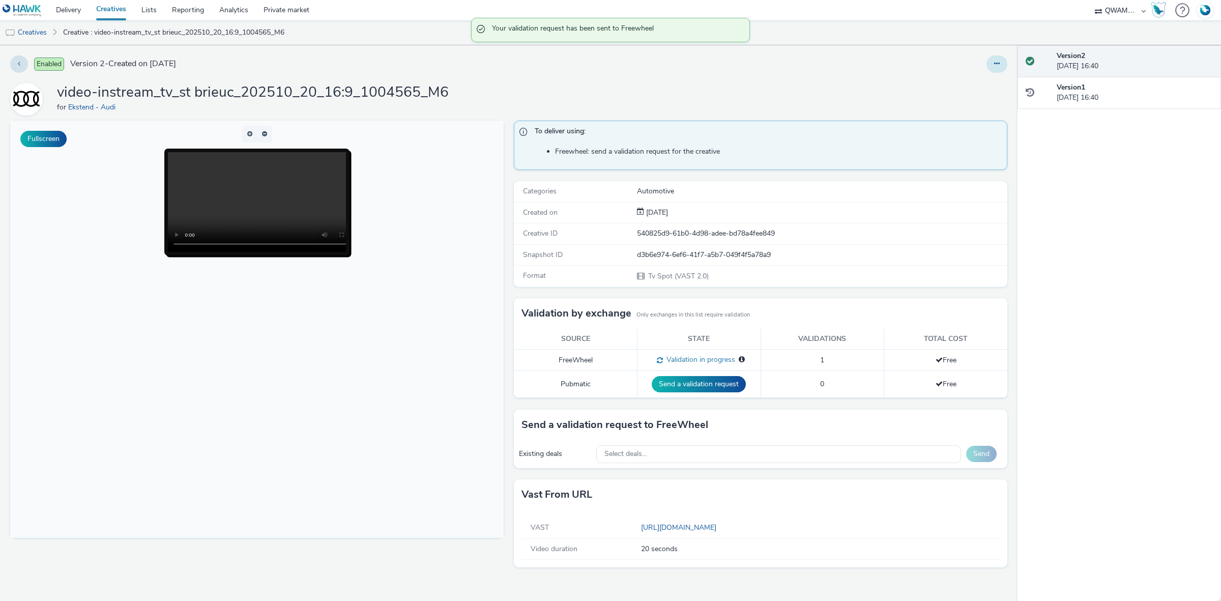
click at [1003, 62] on button at bounding box center [996, 63] width 21 height 17
click at [976, 100] on link "Duplicate" at bounding box center [969, 105] width 76 height 20
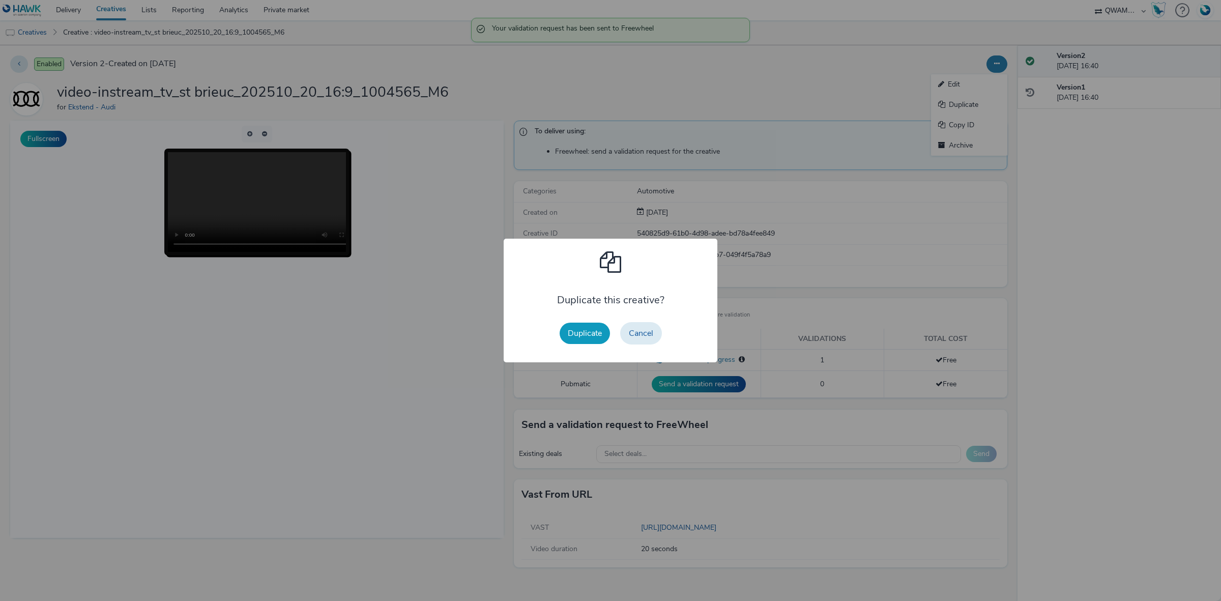
click at [573, 324] on button "Duplicate" at bounding box center [585, 333] width 50 height 21
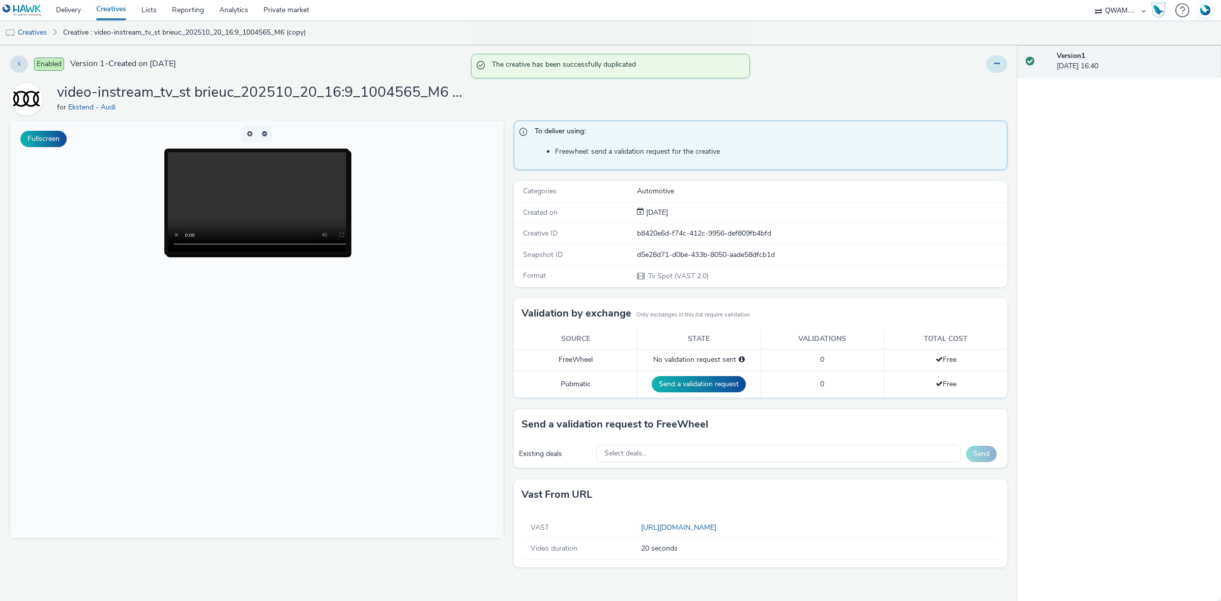
click at [990, 65] on button at bounding box center [996, 63] width 21 height 17
click at [959, 87] on link "Edit" at bounding box center [969, 84] width 76 height 20
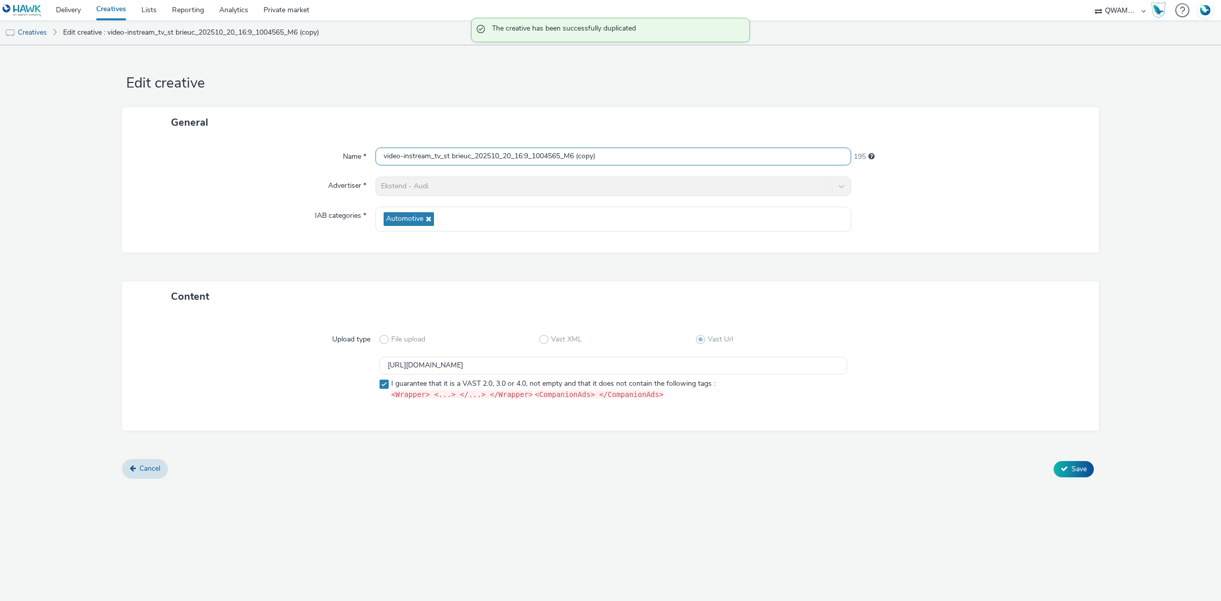
drag, startPoint x: 629, startPoint y: 158, endPoint x: 253, endPoint y: 163, distance: 376.0
click at [253, 163] on div "Name * video-instream_tv_st brieuc_202510_20_16:9_1004565_M6 (copy) 195" at bounding box center [610, 157] width 956 height 18
paste input "lo_202510_20_16:9_1002590_M6"
type input "video-instream_tv_st lo_202510_20_16:9_1002590_M6"
drag, startPoint x: 660, startPoint y: 370, endPoint x: 326, endPoint y: 370, distance: 334.8
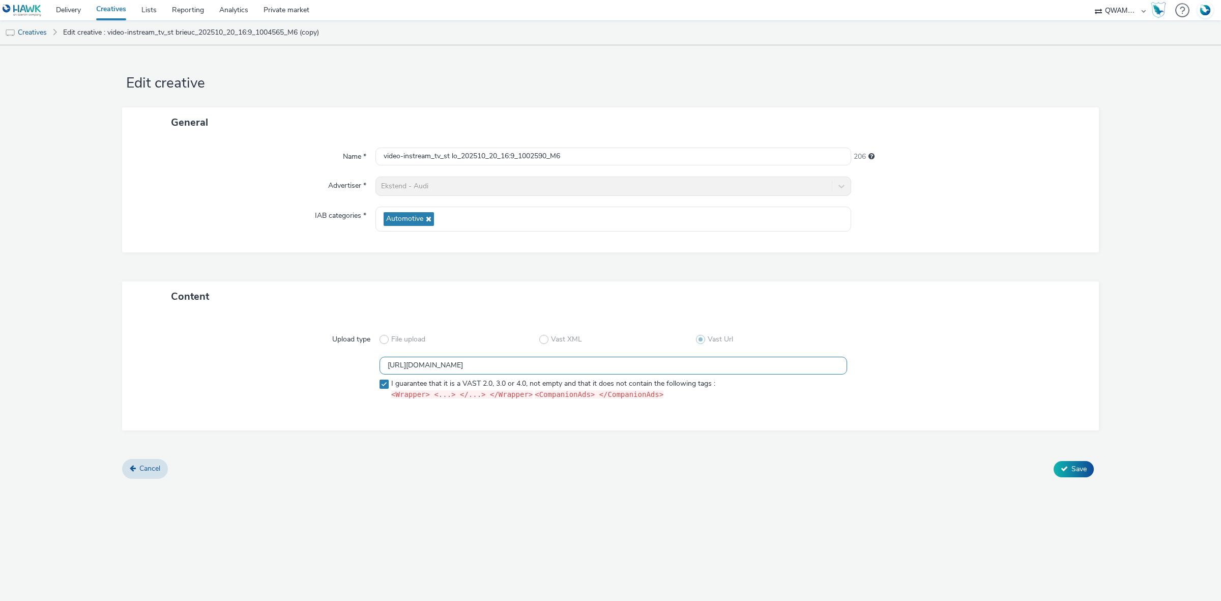
click at [326, 370] on div "https://m6web-users.6play.fr/v1/vast-generator/clipVast/13145389?vast_version=2…" at bounding box center [610, 380] width 940 height 47
paste input "8"
type input "https://m6web-users.6play.fr/v1/vast-generator/clipVast/13145388?vast_version=2"
click at [1087, 471] on button "Save" at bounding box center [1074, 469] width 40 height 16
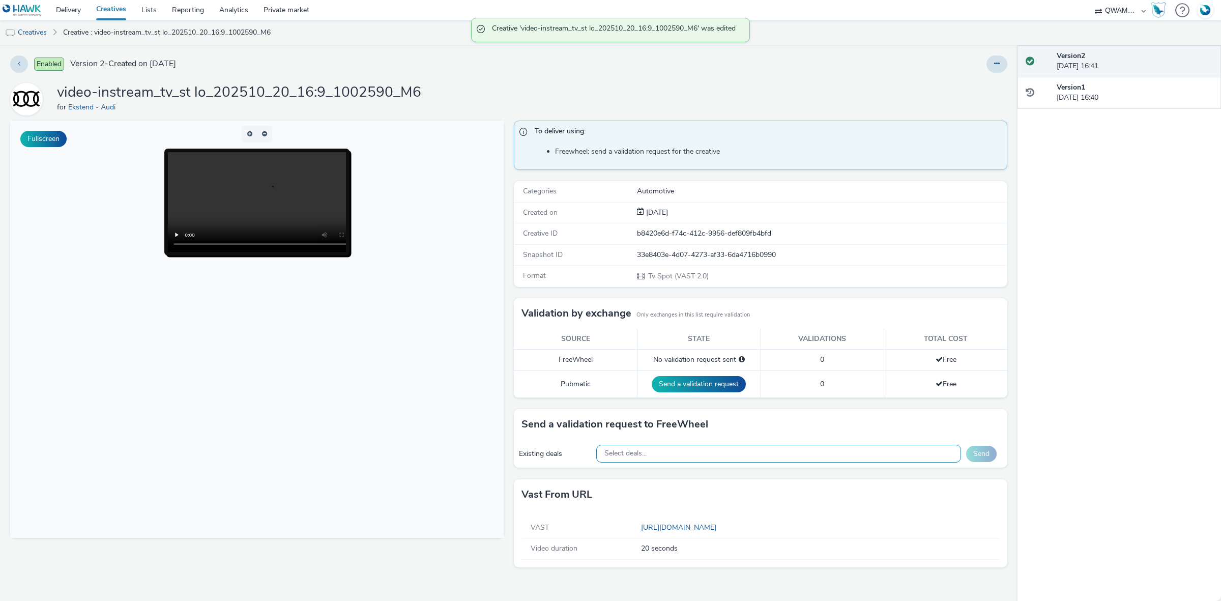
click at [649, 450] on div "Select deals..." at bounding box center [778, 454] width 365 height 18
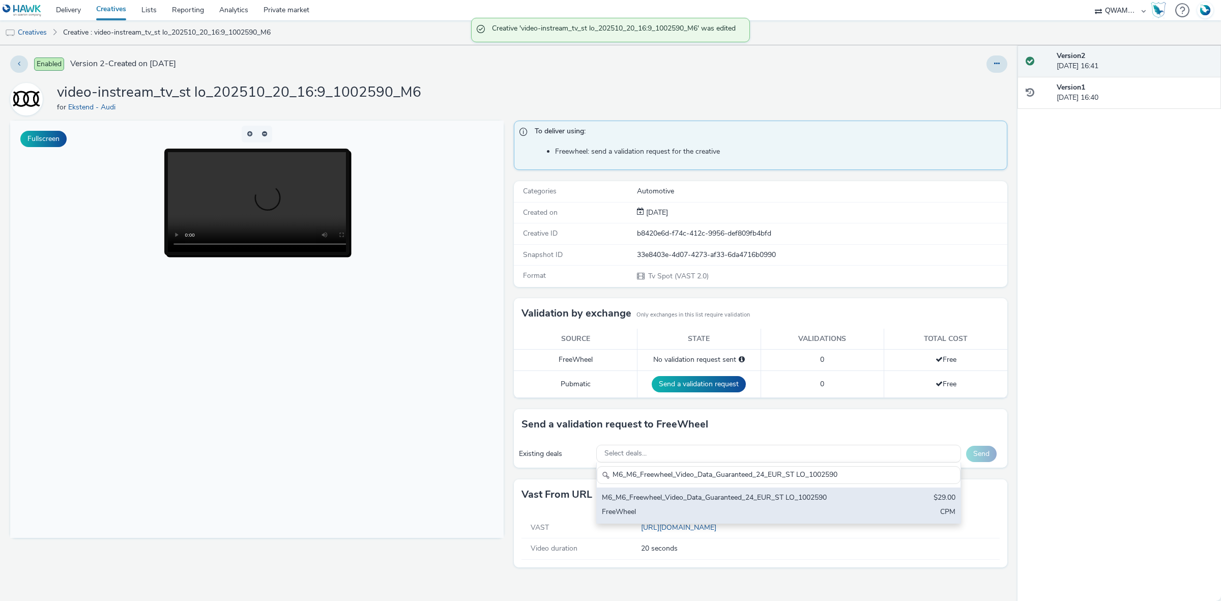
type input "M6_M6_Freewheel_Video_Data_Guaranteed_24_EUR_ST LO_1002590"
click at [659, 510] on div "FreeWheel" at bounding box center [719, 513] width 234 height 12
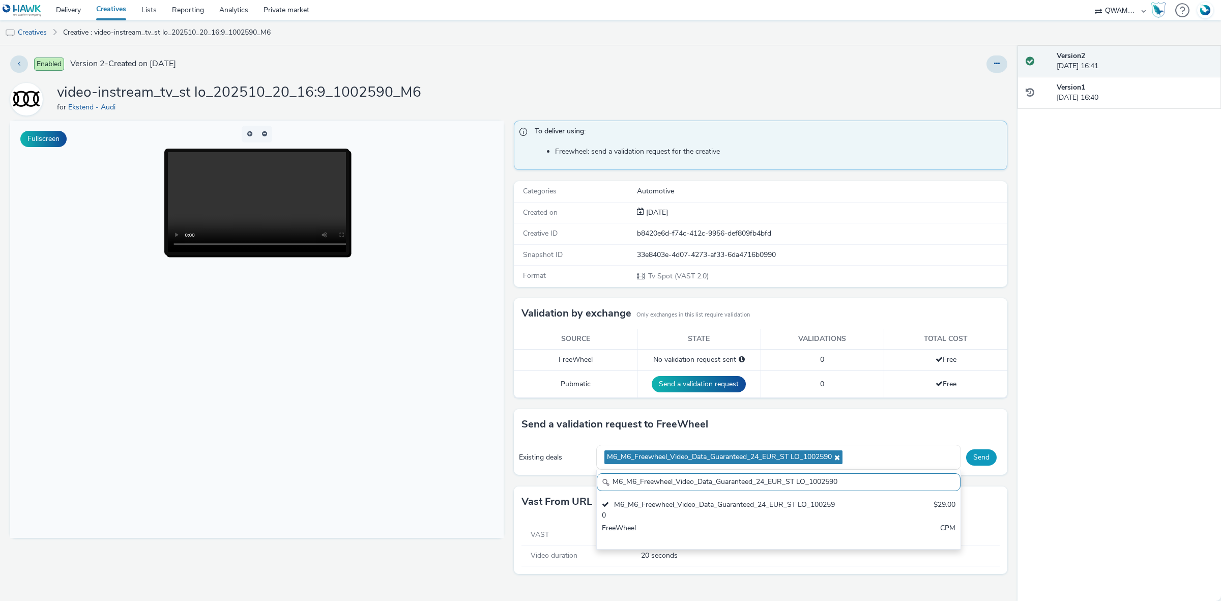
click at [987, 452] on button "Send" at bounding box center [981, 457] width 31 height 16
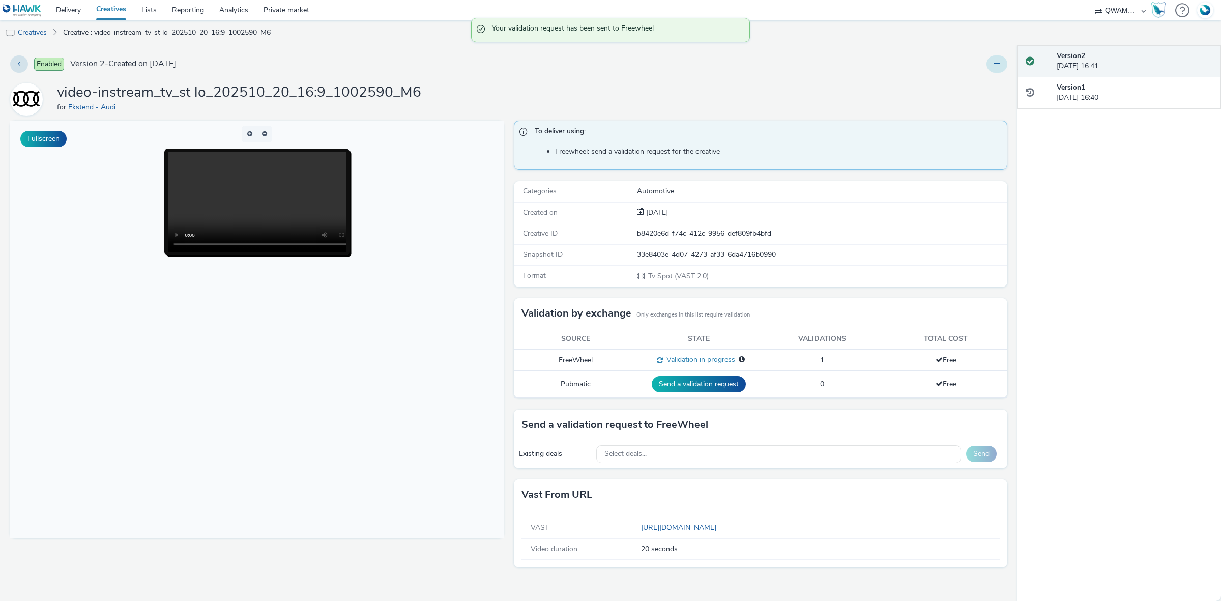
click at [992, 62] on button at bounding box center [996, 63] width 21 height 17
click at [973, 101] on link "Duplicate" at bounding box center [969, 105] width 76 height 20
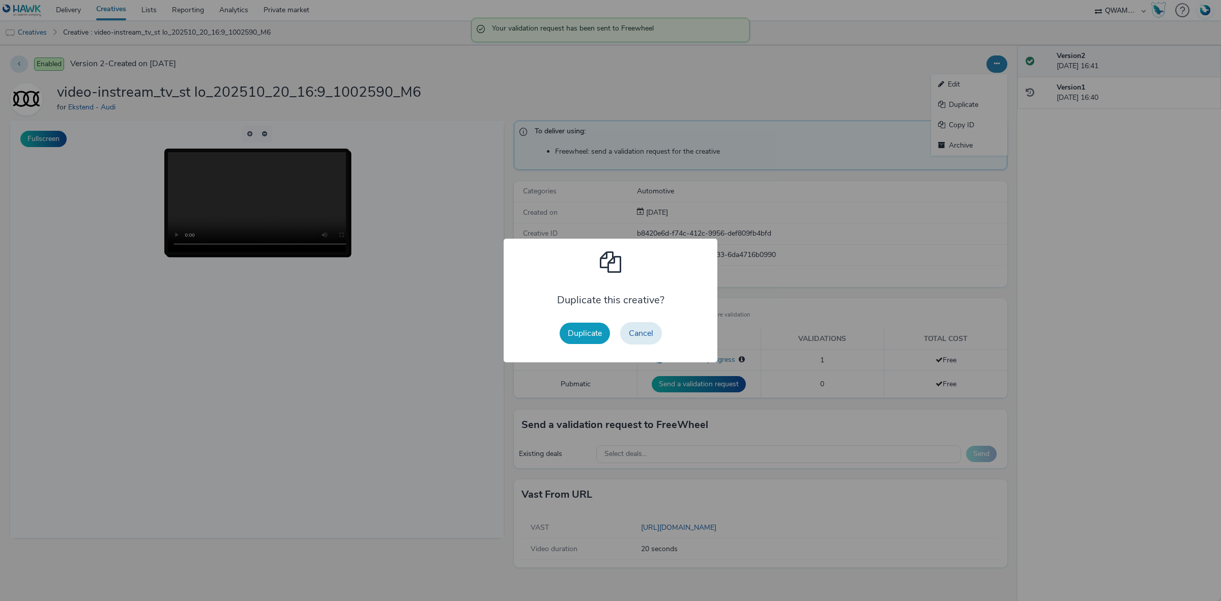
click at [573, 330] on button "Duplicate" at bounding box center [585, 333] width 50 height 21
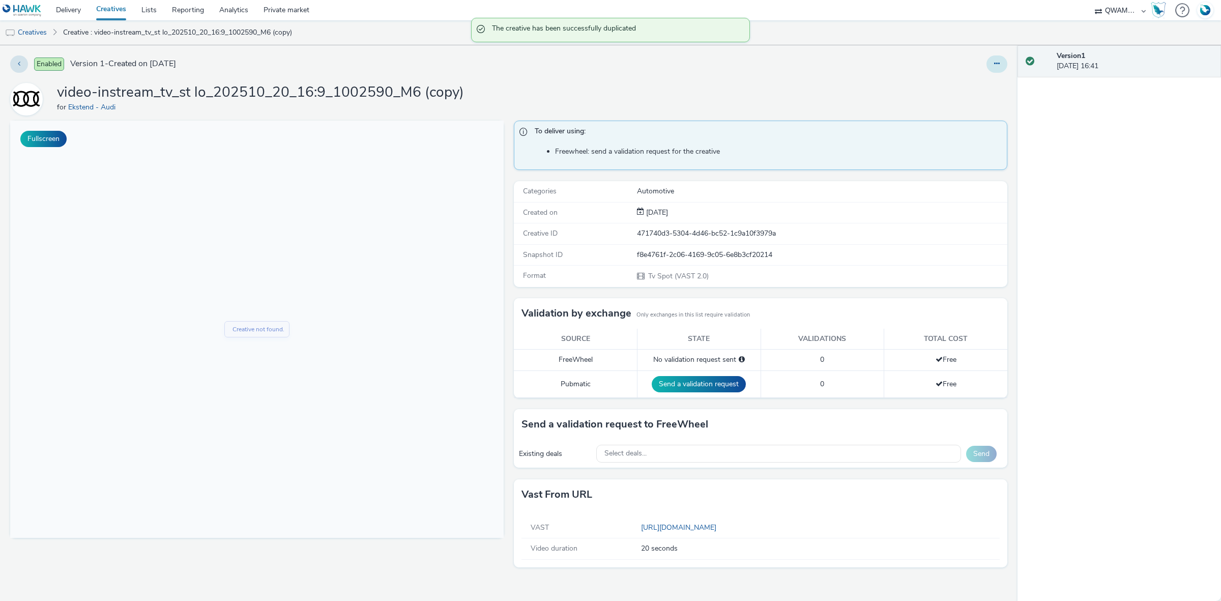
click at [1004, 62] on button at bounding box center [996, 63] width 21 height 17
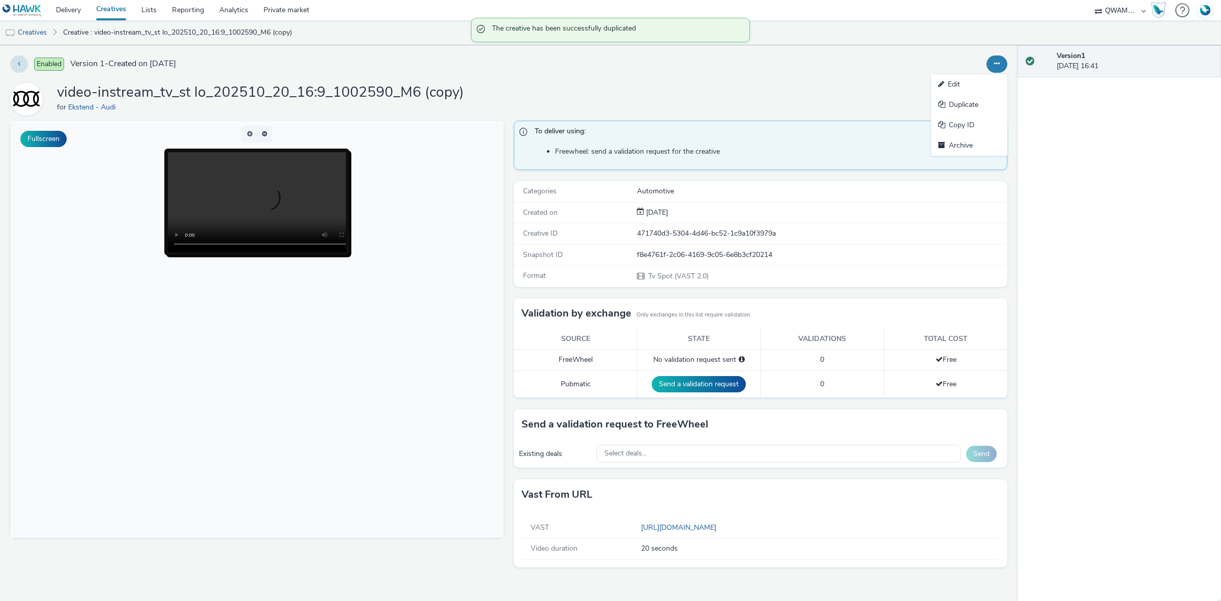
click at [965, 79] on link "Edit" at bounding box center [969, 84] width 76 height 20
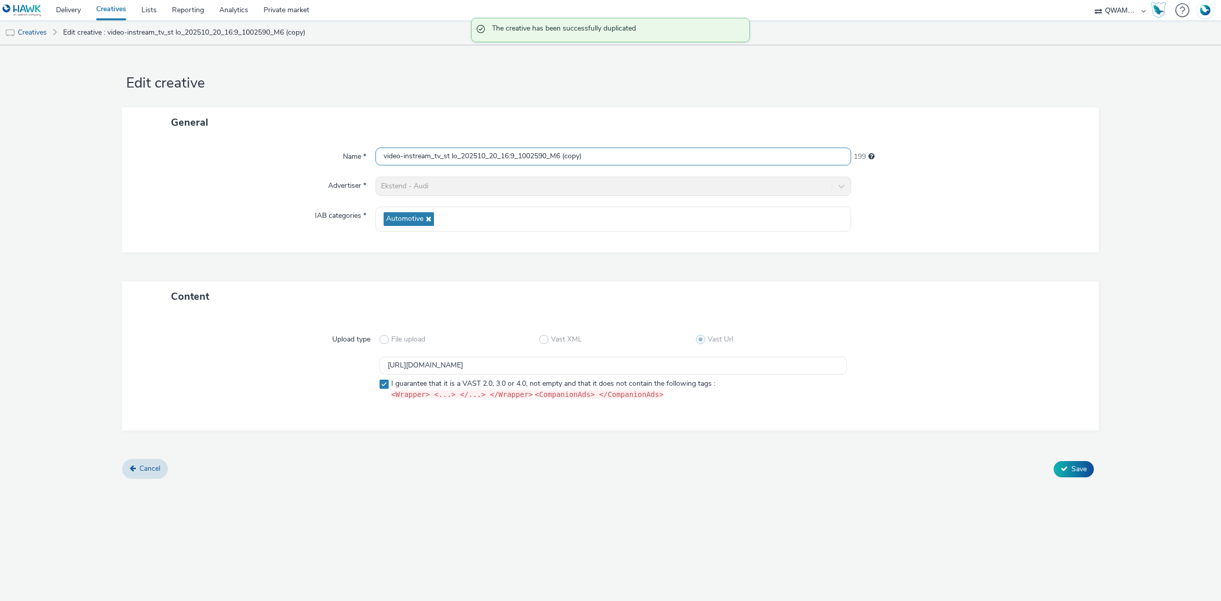
drag, startPoint x: 631, startPoint y: 155, endPoint x: 317, endPoint y: 161, distance: 314.5
click at [317, 161] on div "Name * video-instream_tv_st lo_202510_20_16:9_1002590_M6 (copy) 199" at bounding box center [610, 157] width 956 height 18
paste input "malo_202510_20_16:9_1001332_M6"
type input "video-instream_tv_st malo_202510_20_16:9_1001332_M6"
drag, startPoint x: 697, startPoint y: 364, endPoint x: 266, endPoint y: 361, distance: 431.4
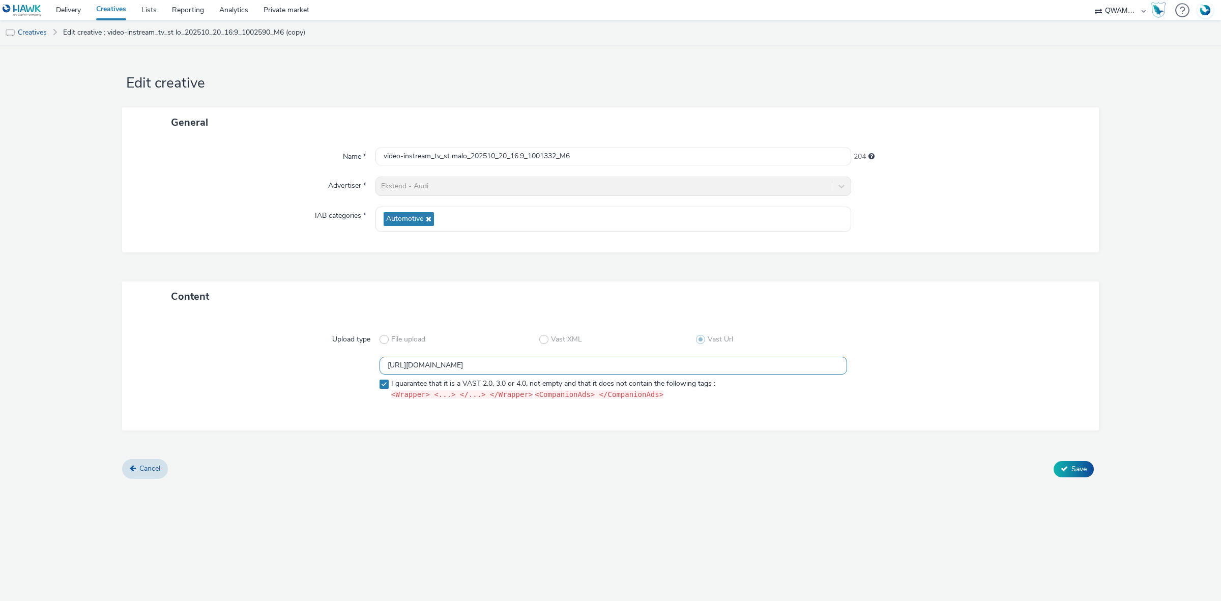
click at [266, 361] on div "https://m6web-users.6play.fr/v1/vast-generator/clipVast/13145388?vast_version=2…" at bounding box center [610, 380] width 940 height 47
paste input "7"
type input "https://m6web-users.6play.fr/v1/vast-generator/clipVast/13145387?vast_version=2"
click at [1071, 469] on span "Save" at bounding box center [1078, 469] width 15 height 10
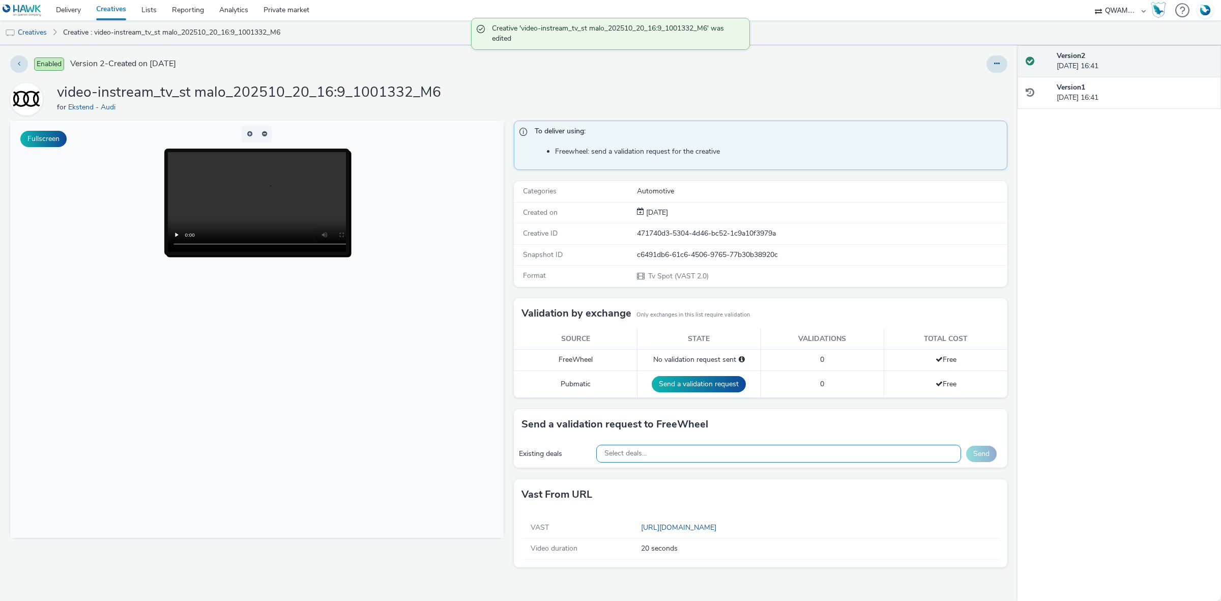
click at [644, 446] on div "Select deals..." at bounding box center [778, 454] width 365 height 18
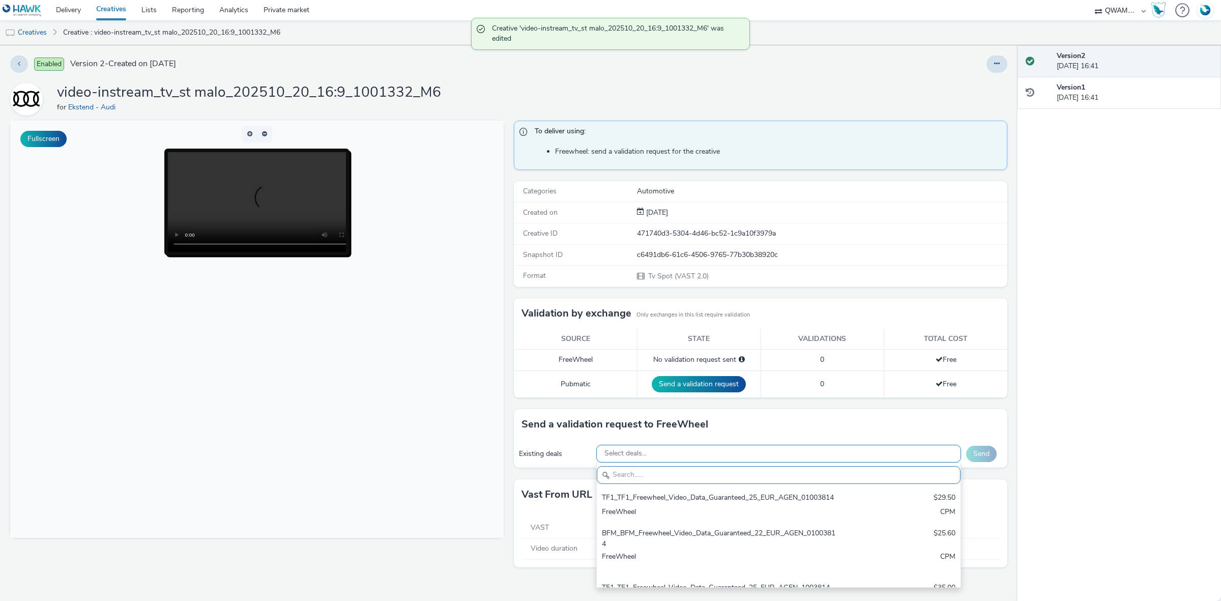
click at [645, 454] on div "Select deals..." at bounding box center [778, 454] width 365 height 18
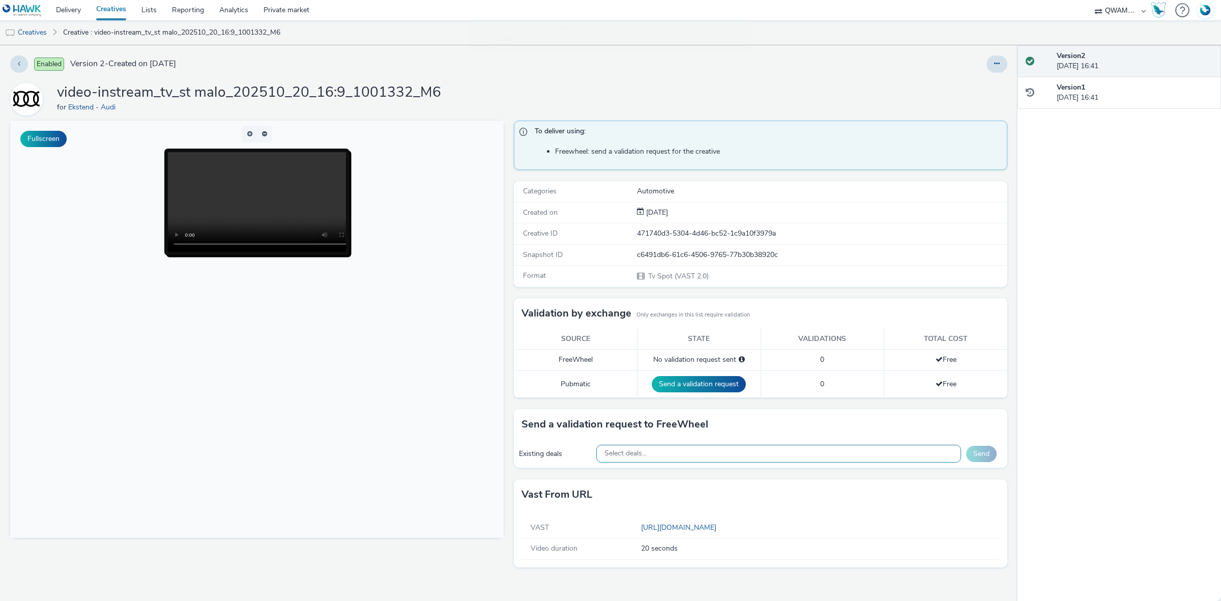
click at [645, 456] on span "Select deals..." at bounding box center [625, 453] width 42 height 9
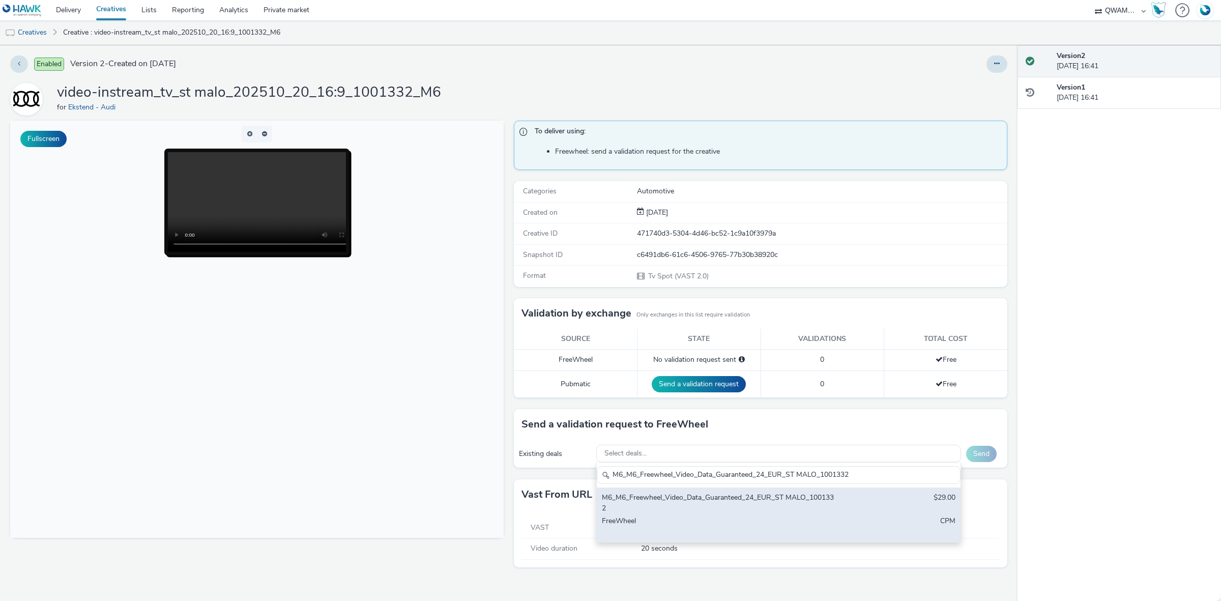
type input "M6_M6_Freewheel_Video_Data_Guaranteed_24_EUR_ST MALO_1001332"
click at [652, 498] on div "M6_M6_Freewheel_Video_Data_Guaranteed_24_EUR_ST MALO_1001332" at bounding box center [719, 502] width 234 height 21
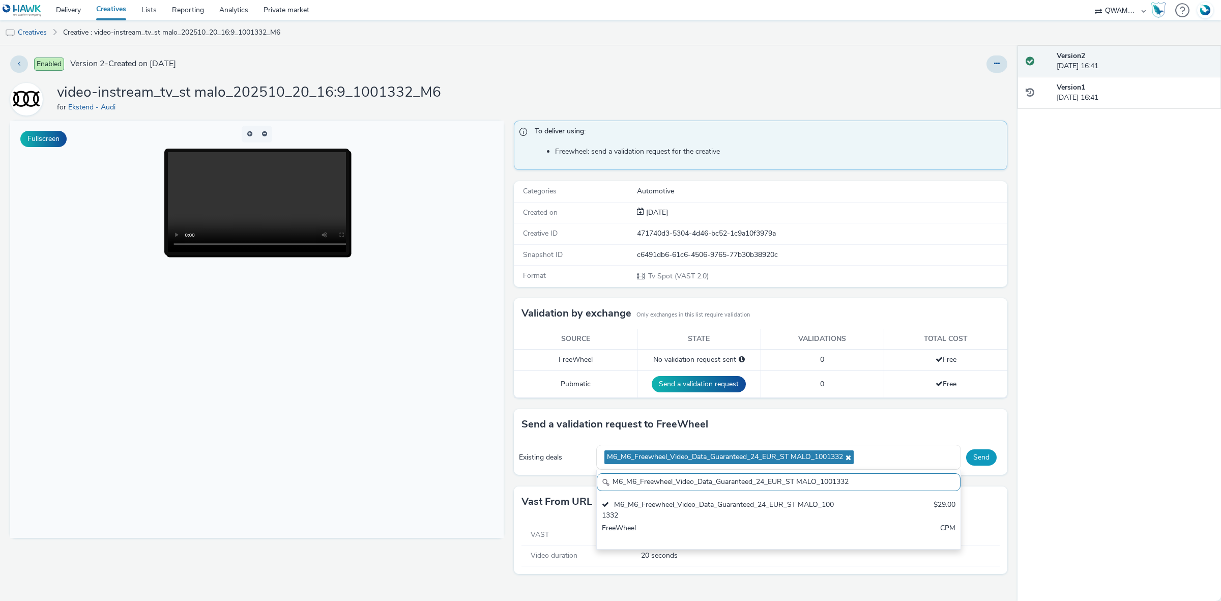
click at [985, 454] on button "Send" at bounding box center [981, 457] width 31 height 16
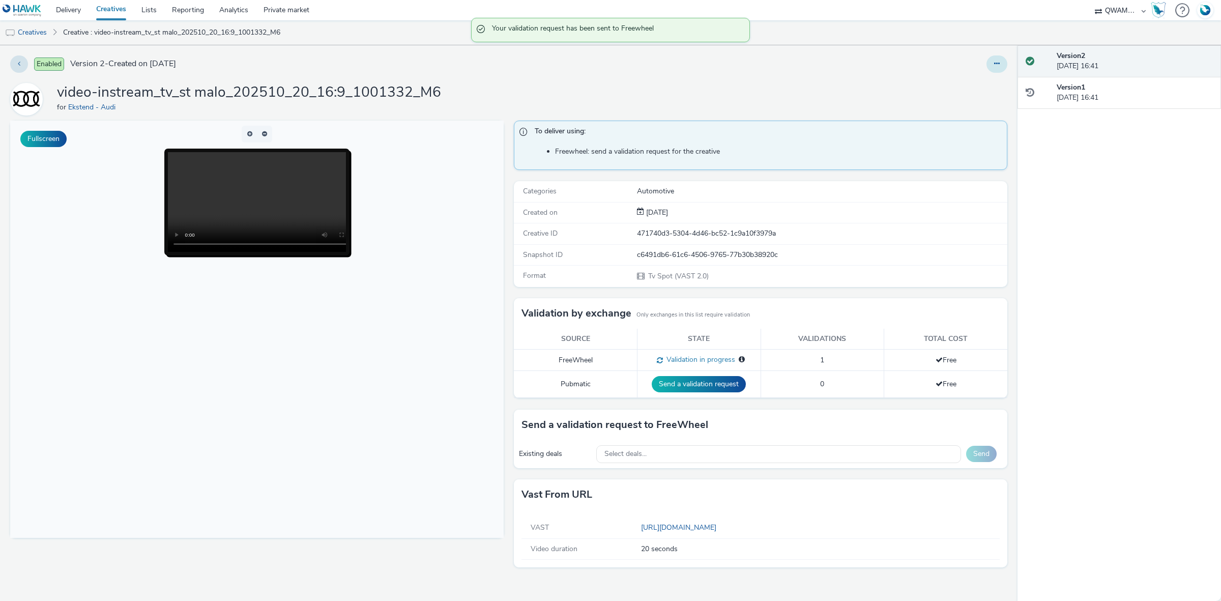
click at [998, 59] on button at bounding box center [996, 63] width 21 height 17
click at [962, 106] on link "Duplicate" at bounding box center [969, 105] width 76 height 20
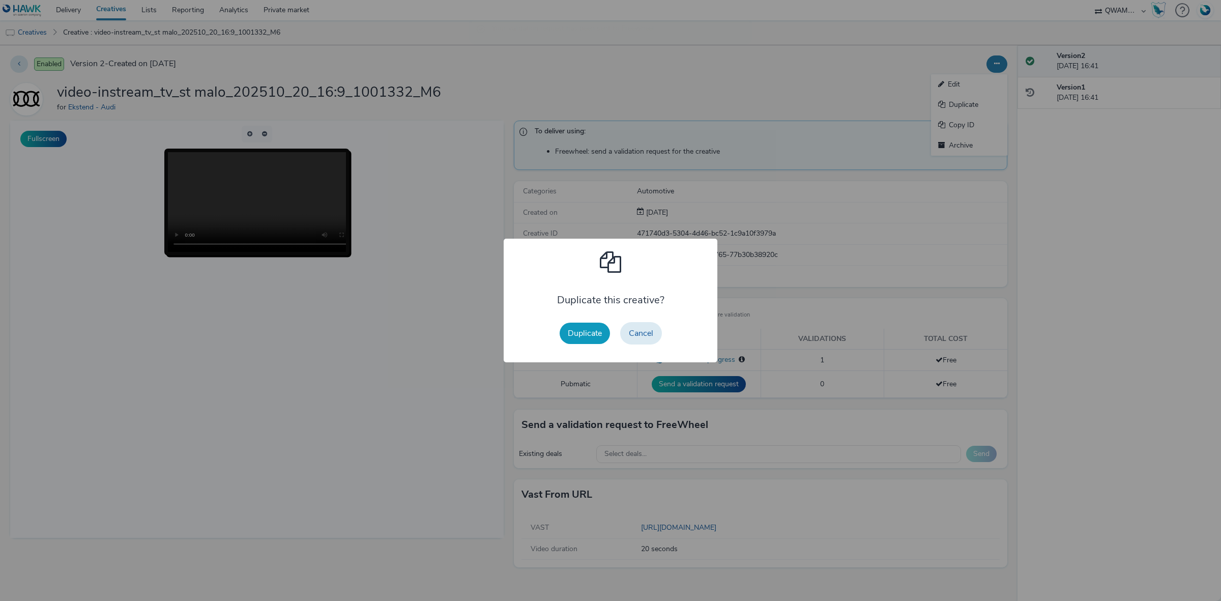
click at [572, 334] on button "Duplicate" at bounding box center [585, 333] width 50 height 21
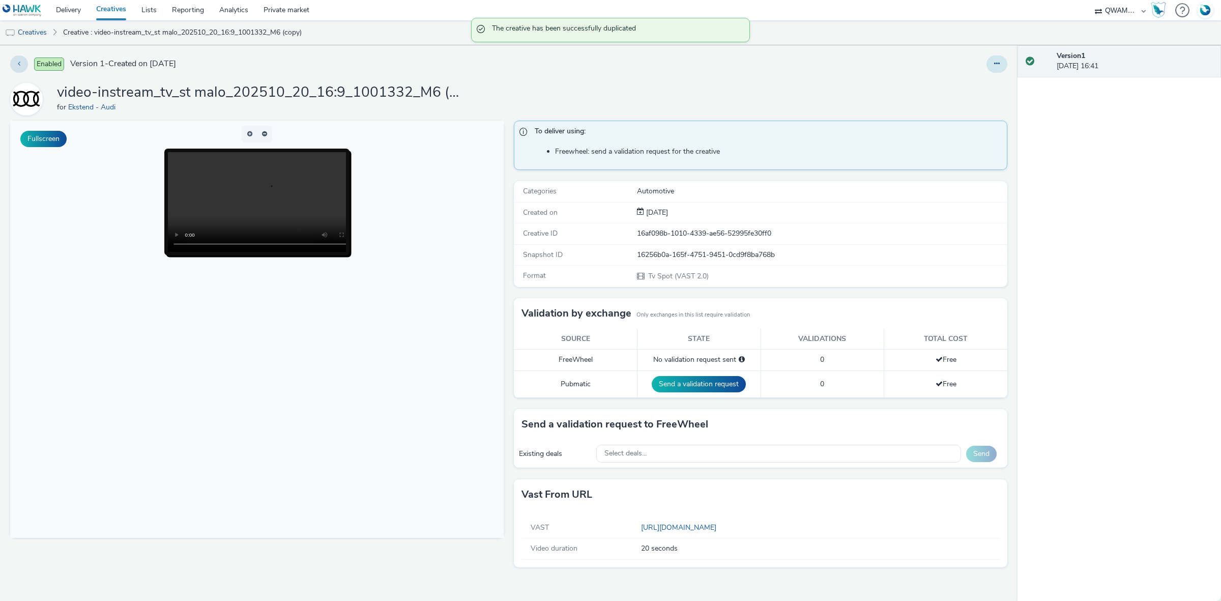
click at [996, 64] on icon at bounding box center [997, 63] width 6 height 7
click at [962, 81] on link "Edit" at bounding box center [969, 84] width 76 height 20
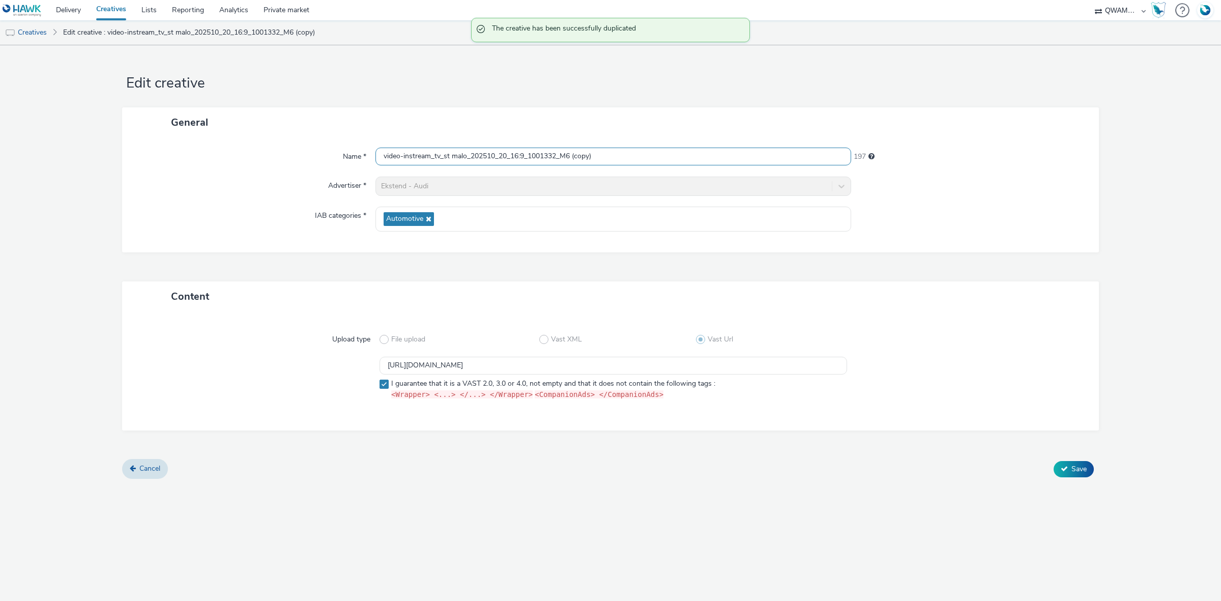
drag, startPoint x: 619, startPoint y: 151, endPoint x: 272, endPoint y: 156, distance: 347.0
click at [270, 158] on div "Name * video-instream_tv_st malo_202510_20_16:9_1001332_M6 (copy) 197" at bounding box center [610, 157] width 956 height 18
paste input "ur des fosses_202510_20_16:9_1000157_M6"
type input "video-instream_tv_st maur des fosses_202510_20_16:9_1000157_M6"
drag, startPoint x: 667, startPoint y: 370, endPoint x: 374, endPoint y: 365, distance: 292.6
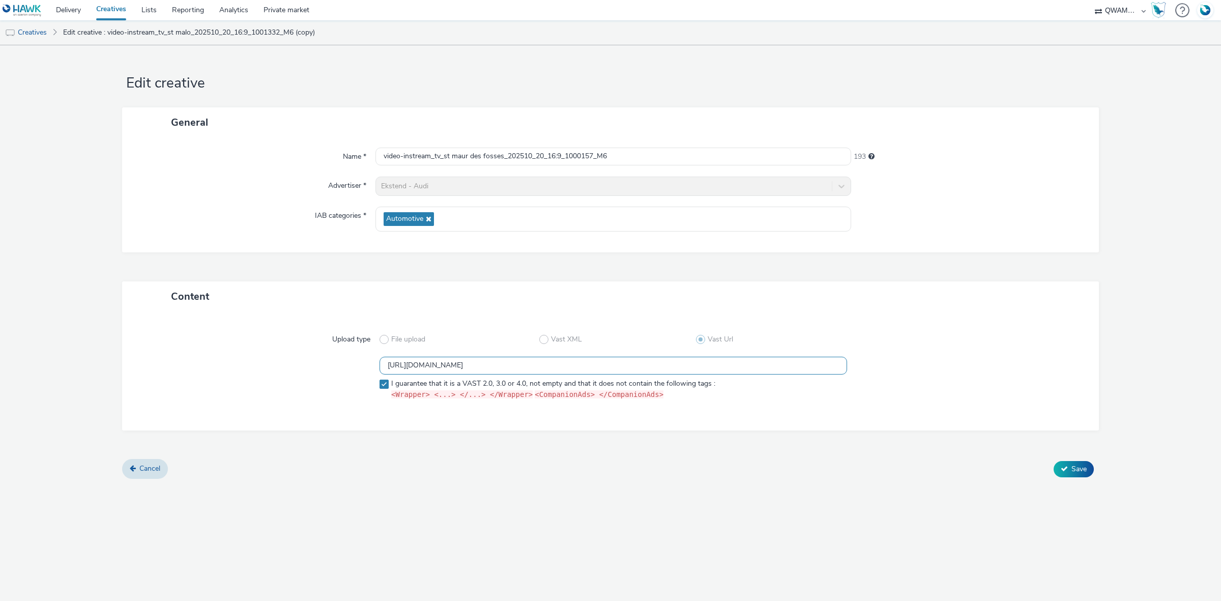
click at [374, 365] on div "https://m6web-users.6play.fr/v1/vast-generator/clipVast/13145387?vast_version=2…" at bounding box center [610, 380] width 940 height 47
paste input "4"
type input "https://m6web-users.6play.fr/v1/vast-generator/clipVast/13145384?vast_version=2"
click at [1066, 467] on icon at bounding box center [1064, 468] width 7 height 7
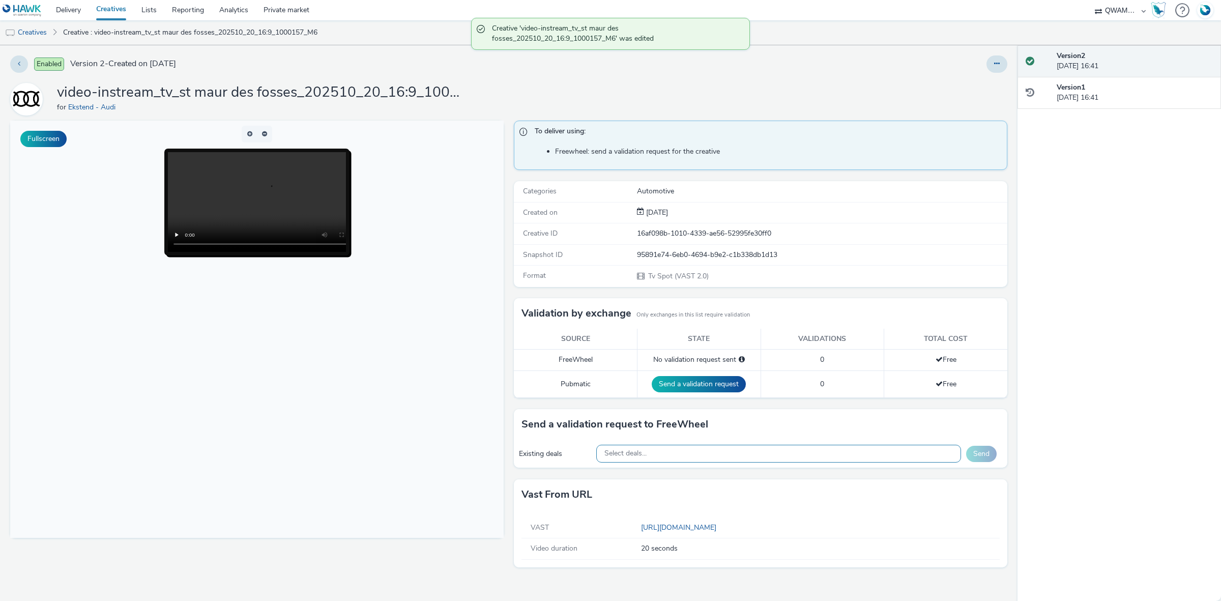
click at [753, 453] on div "Select deals..." at bounding box center [778, 454] width 365 height 18
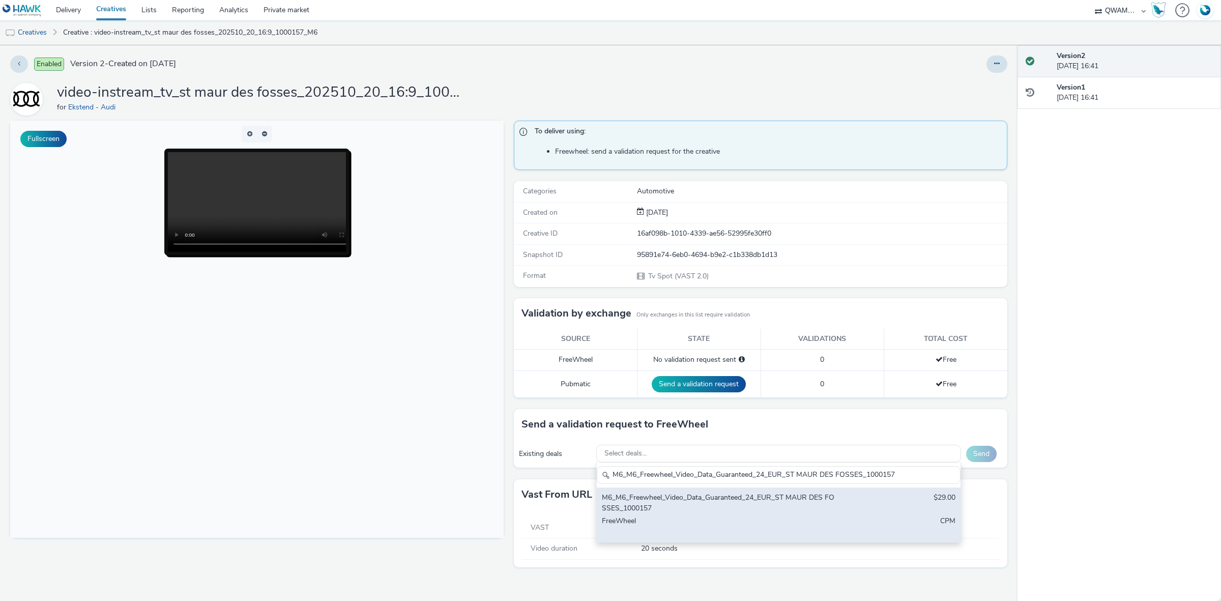
type input "M6_M6_Freewheel_Video_Data_Guaranteed_24_EUR_ST MAUR DES FOSSES_1000157"
click at [687, 498] on div "M6_M6_Freewheel_Video_Data_Guaranteed_24_EUR_ST MAUR DES FOSSES_1000157" at bounding box center [719, 502] width 234 height 21
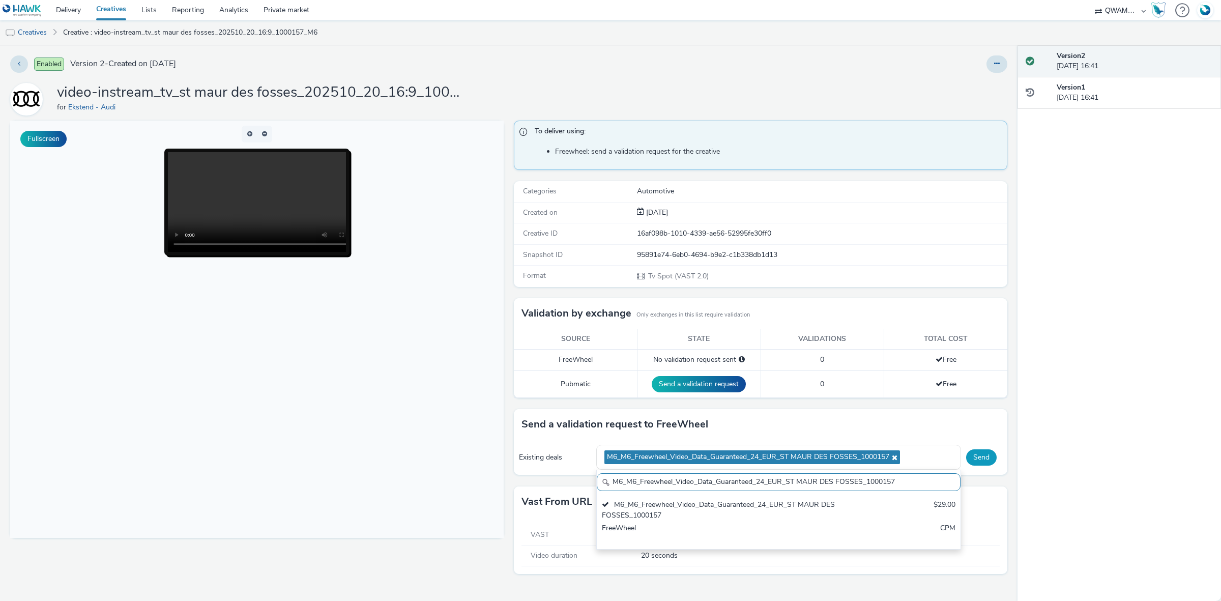
click at [975, 454] on button "Send" at bounding box center [981, 457] width 31 height 16
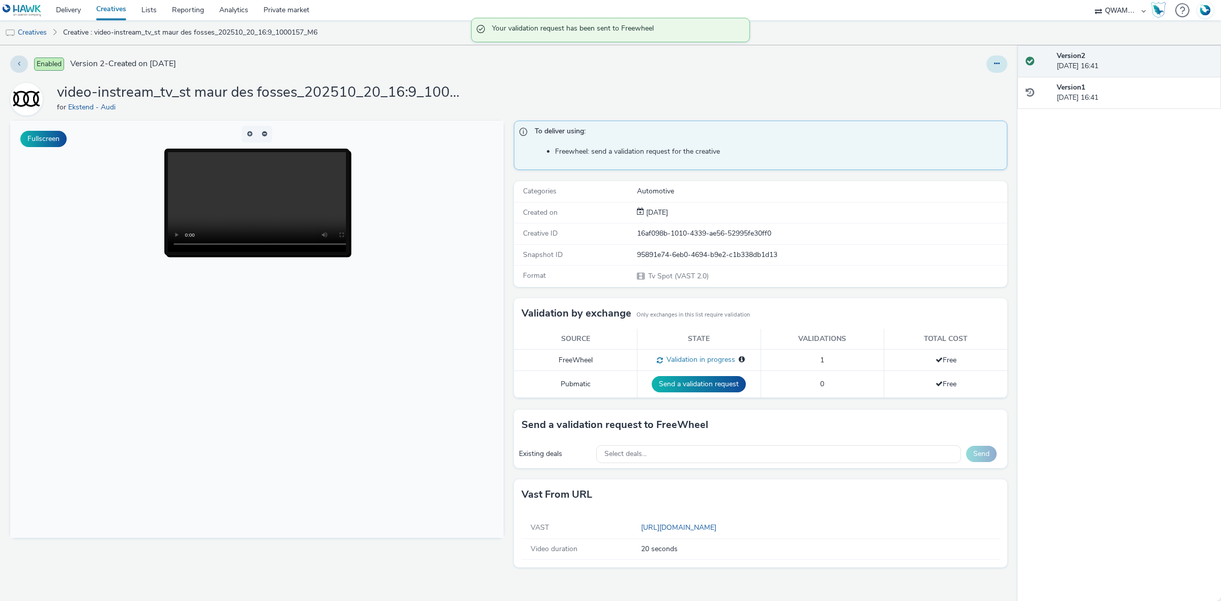
click at [1001, 59] on button at bounding box center [996, 63] width 21 height 17
click at [973, 94] on link "Edit" at bounding box center [969, 84] width 76 height 20
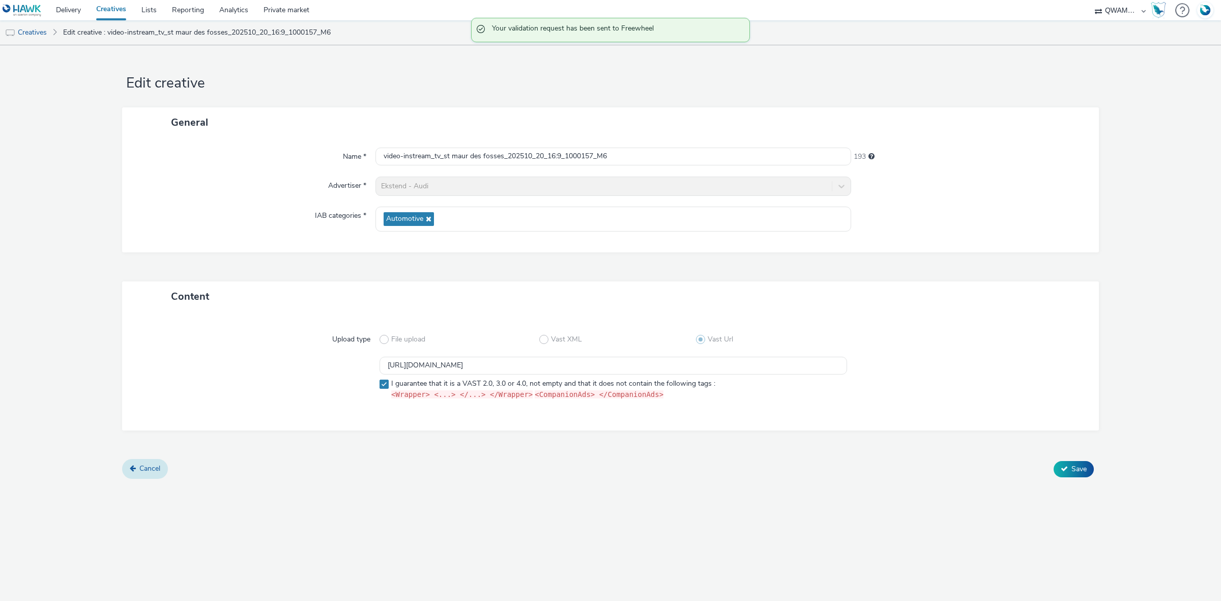
click at [146, 468] on span "Cancel" at bounding box center [149, 468] width 21 height 10
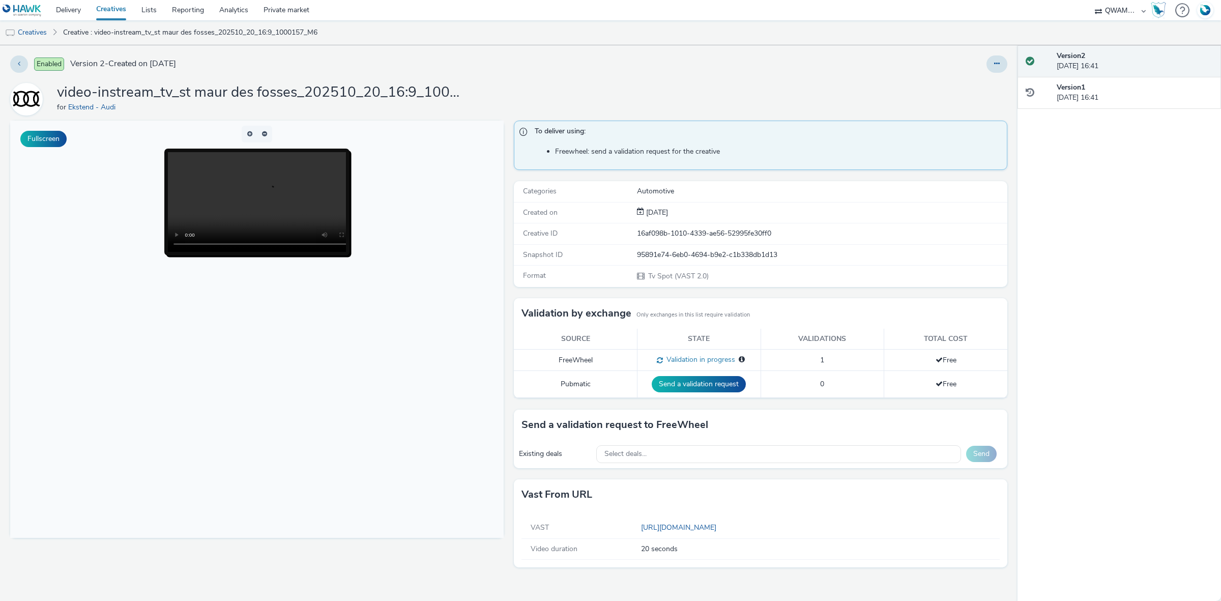
click at [1006, 54] on div "Enabled Version 2 - Created on 13 October 2025 video-instream_tv_st maur des fo…" at bounding box center [509, 323] width 1018 height 556
click at [1003, 61] on button at bounding box center [996, 63] width 21 height 17
click at [989, 103] on link "Duplicate" at bounding box center [969, 105] width 76 height 20
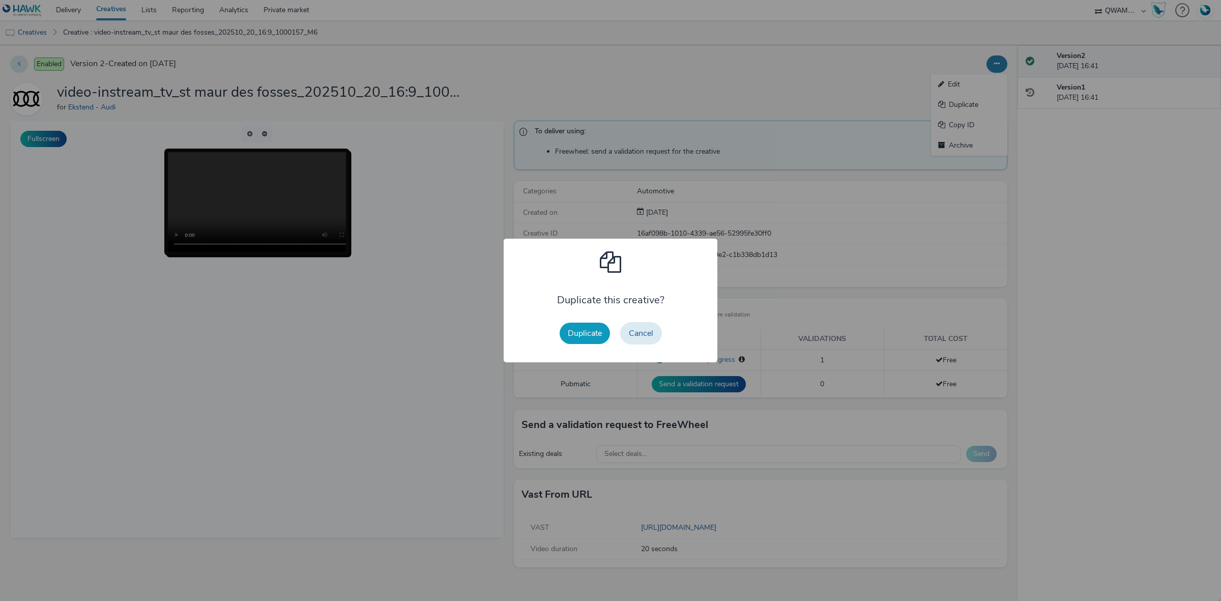
click at [560, 342] on div "Duplicate this creative? Duplicate Cancel" at bounding box center [611, 301] width 214 height 124
click at [578, 336] on button "Duplicate" at bounding box center [585, 333] width 50 height 21
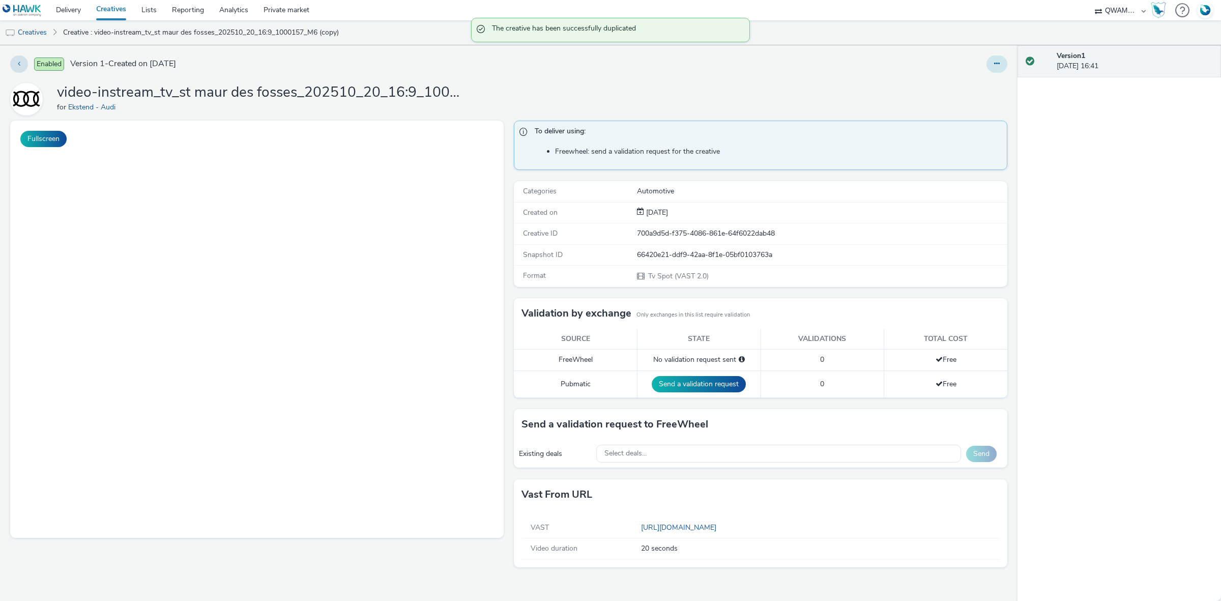
click at [996, 61] on icon at bounding box center [997, 63] width 6 height 7
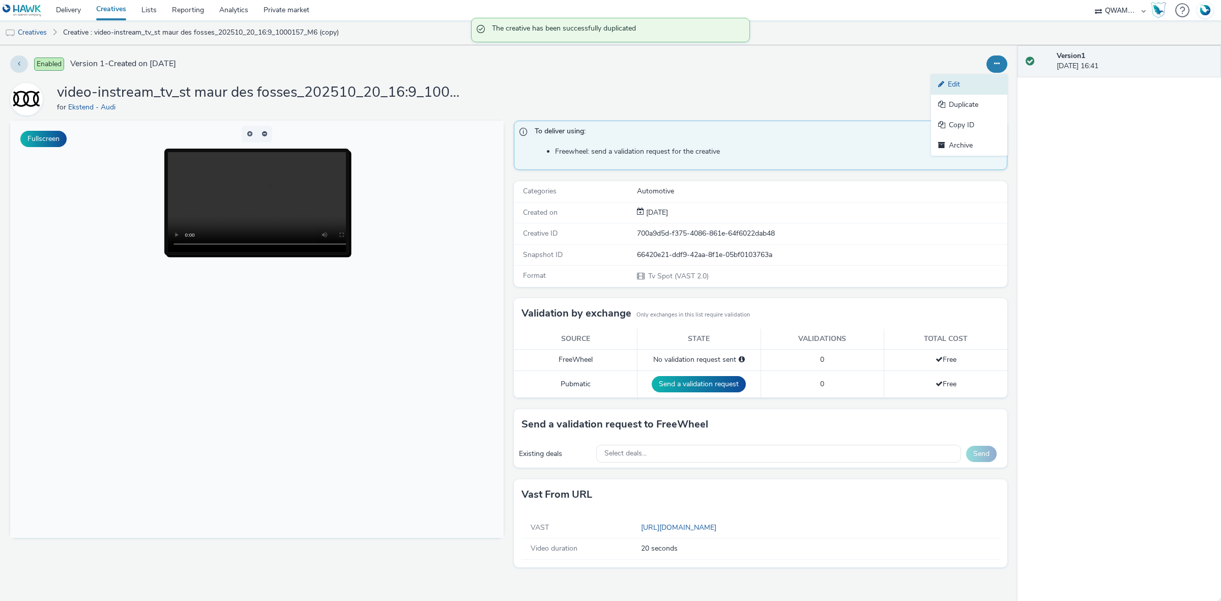
click at [975, 82] on link "Edit" at bounding box center [969, 84] width 76 height 20
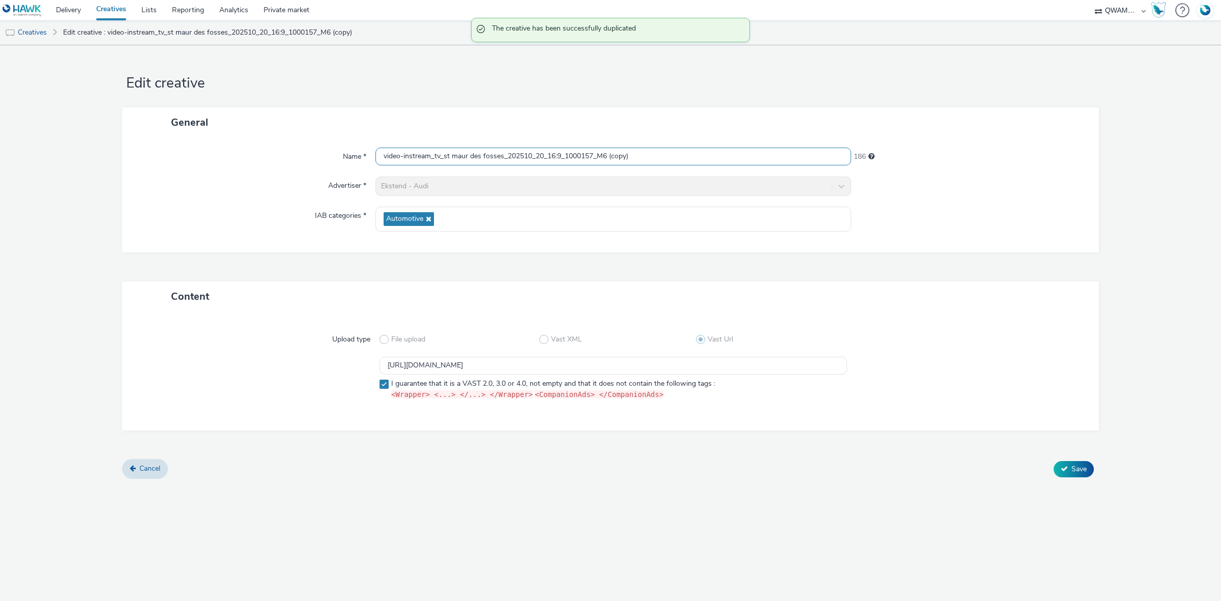
drag, startPoint x: 381, startPoint y: 161, endPoint x: 296, endPoint y: 163, distance: 85.0
click at [298, 164] on div "Name * video-instream_tv_st maur des fosses_202510_20_16:9_1000157_M6 (copy) 186" at bounding box center [610, 157] width 956 height 18
paste input "ouen_202510_20_16:9_1002680_M6"
type input "video-instream_tv_st ouen_202510_20_16:9_1002680_M6"
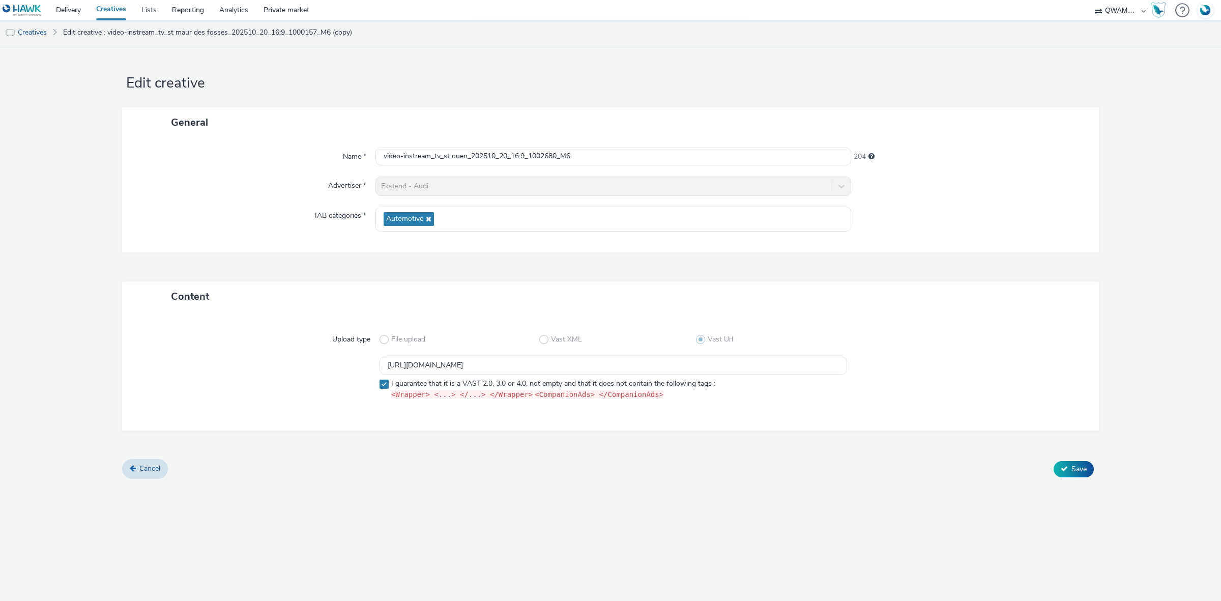
scroll to position [0, 0]
drag, startPoint x: 642, startPoint y: 366, endPoint x: 216, endPoint y: 353, distance: 425.5
click at [216, 353] on div "Upload type File upload Vast XML Vast Url https://m6web-users.6play.fr/v1/vast-…" at bounding box center [610, 371] width 956 height 98
paste input "3"
type input "https://m6web-users.6play.fr/v1/vast-generator/clipVast/13145383?vast_version=2"
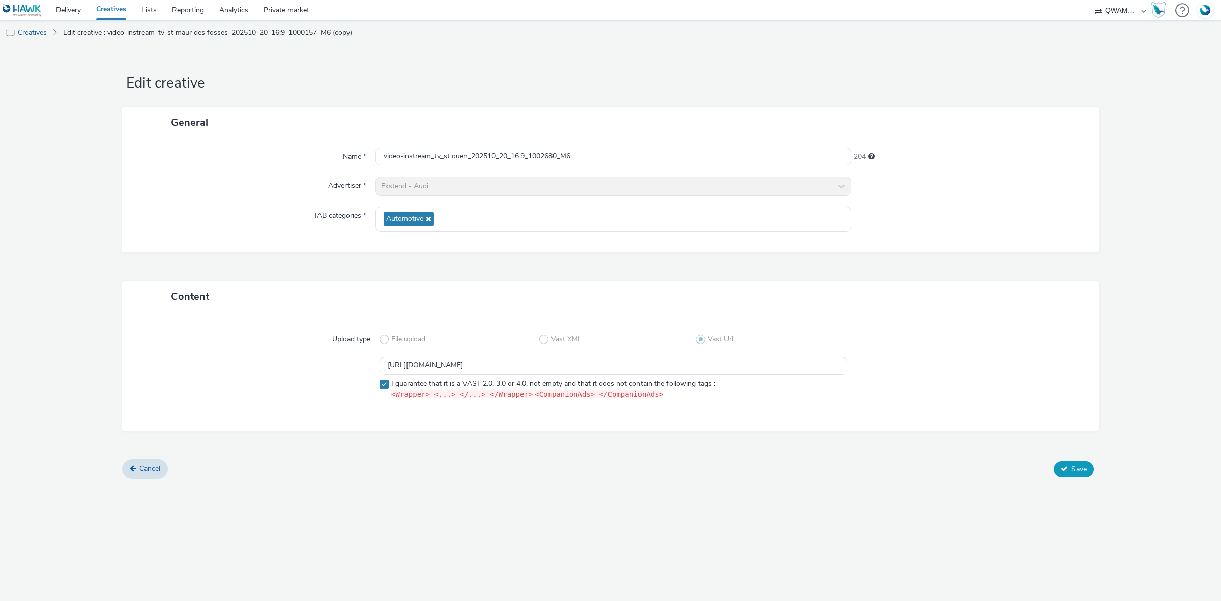
click at [1074, 466] on span "Save" at bounding box center [1078, 469] width 15 height 10
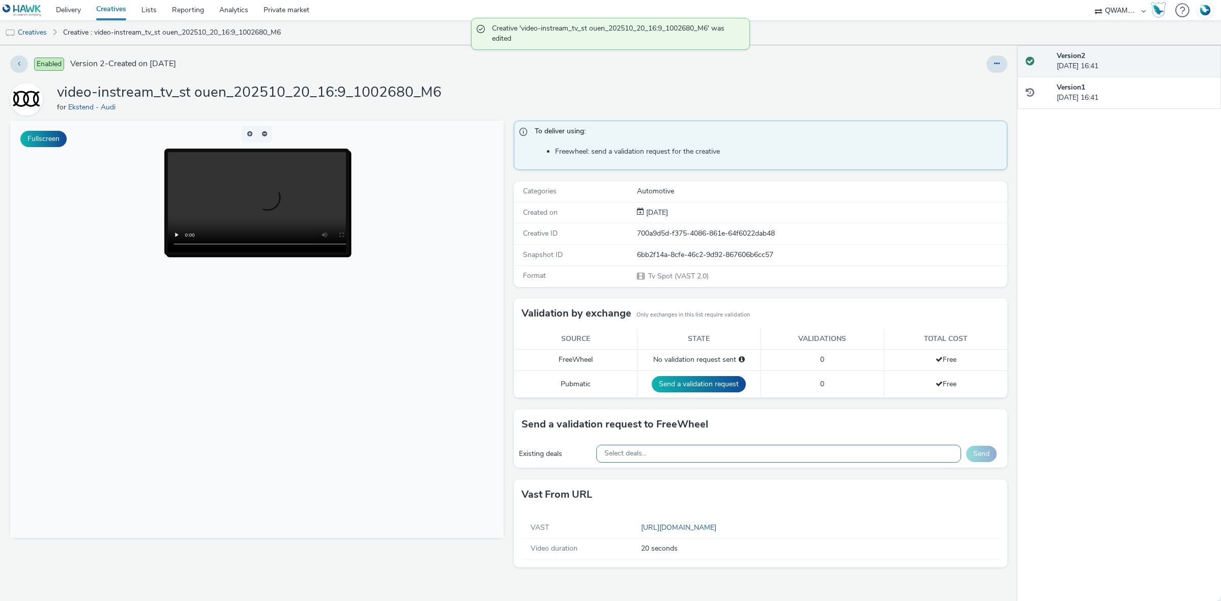
click at [718, 446] on div "Existing deals Select deals... Send" at bounding box center [760, 454] width 493 height 28
click at [718, 449] on div "Select deals..." at bounding box center [778, 454] width 365 height 18
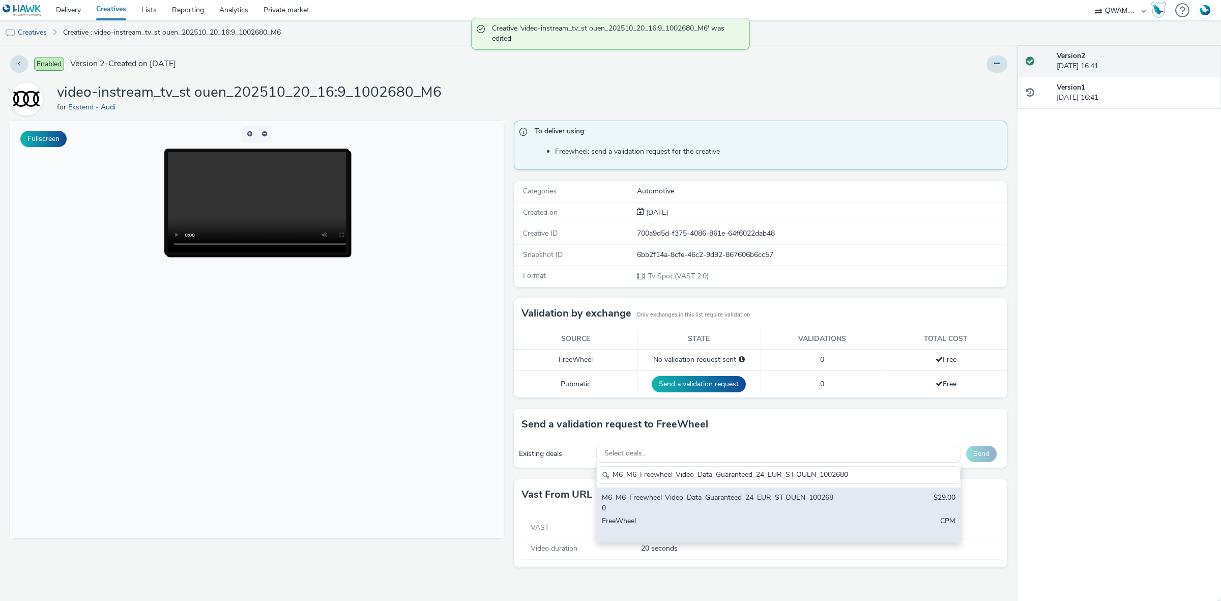
type input "M6_M6_Freewheel_Video_Data_Guaranteed_24_EUR_ST OUEN_1002680"
click at [689, 516] on div "M6_M6_Freewheel_Video_Data_Guaranteed_24_EUR_ST OUEN_1002680 $29.00 FreeWheel C…" at bounding box center [779, 514] width 364 height 54
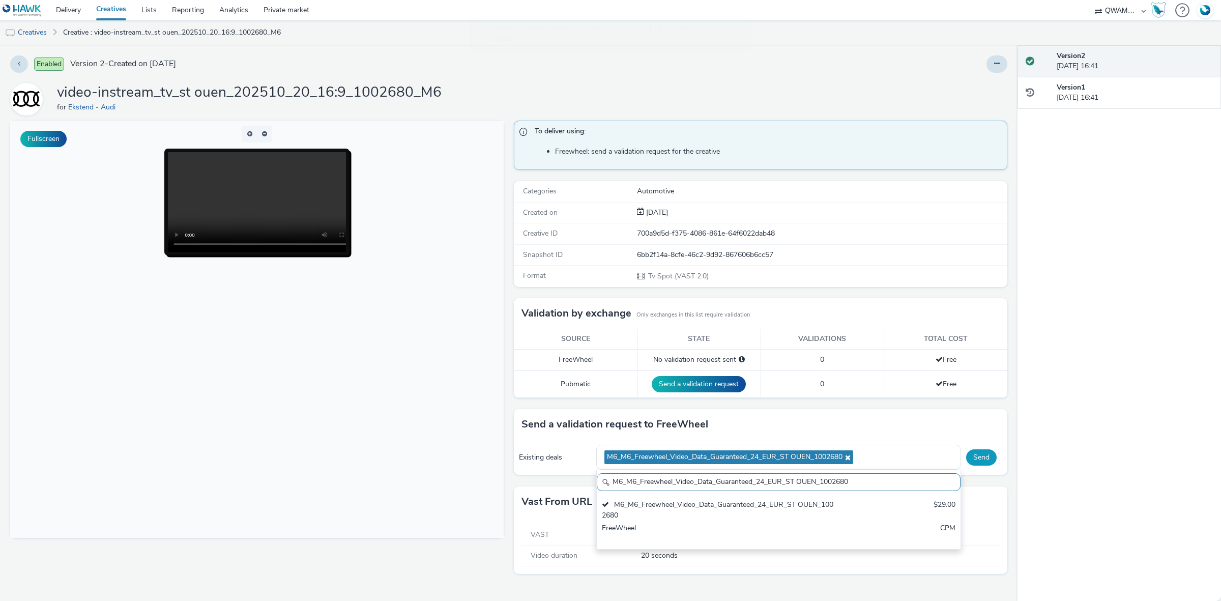
click at [987, 456] on button "Send" at bounding box center [981, 457] width 31 height 16
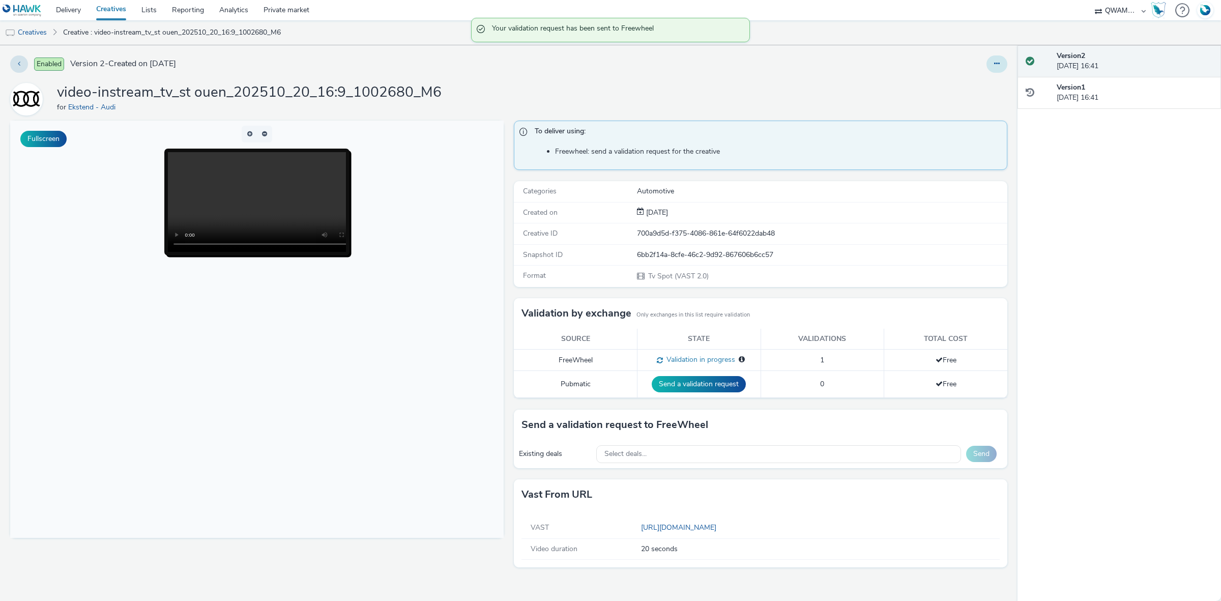
click at [995, 66] on icon at bounding box center [997, 63] width 6 height 7
click at [958, 110] on link "Duplicate" at bounding box center [969, 105] width 76 height 20
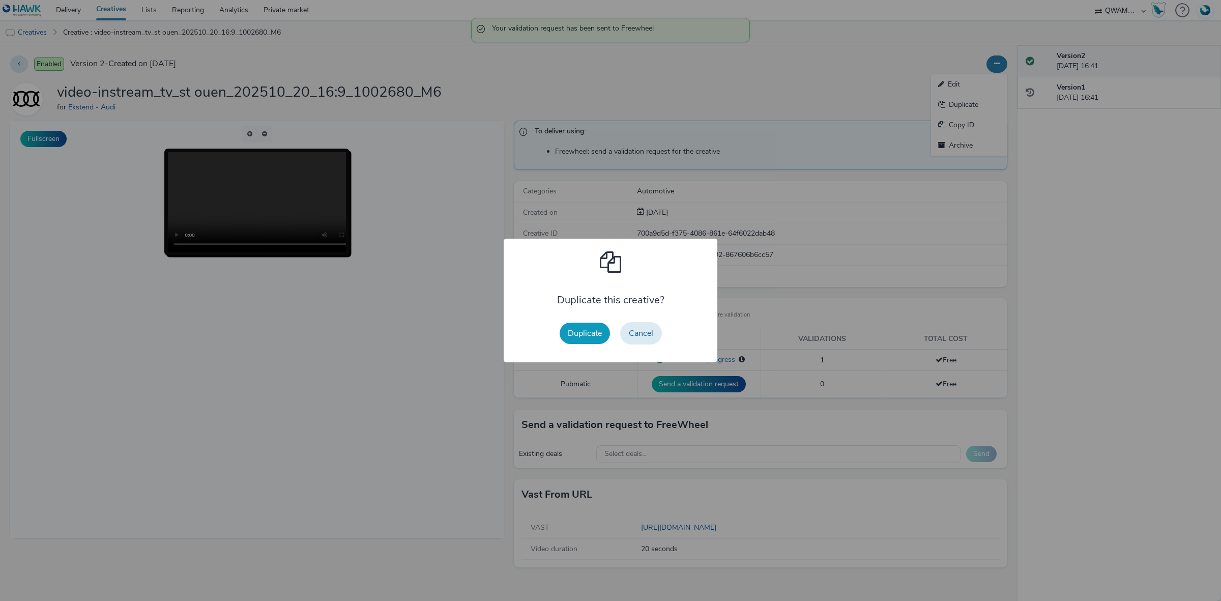
click at [580, 335] on button "Duplicate" at bounding box center [585, 333] width 50 height 21
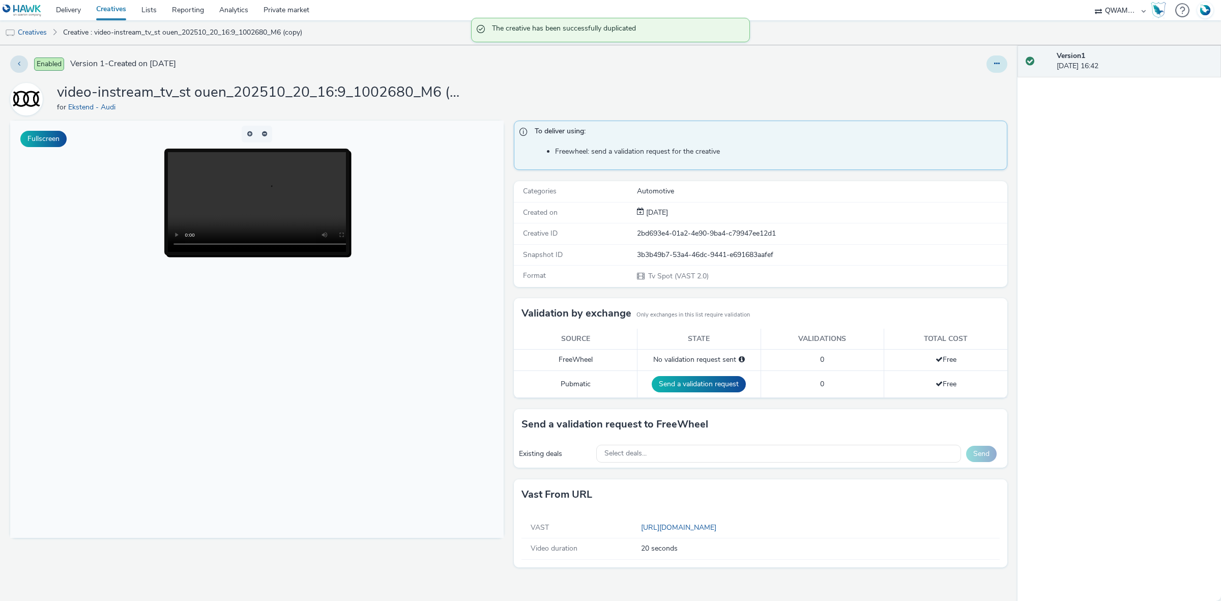
click at [991, 67] on button at bounding box center [996, 63] width 21 height 17
click at [977, 77] on link "Edit" at bounding box center [969, 84] width 76 height 20
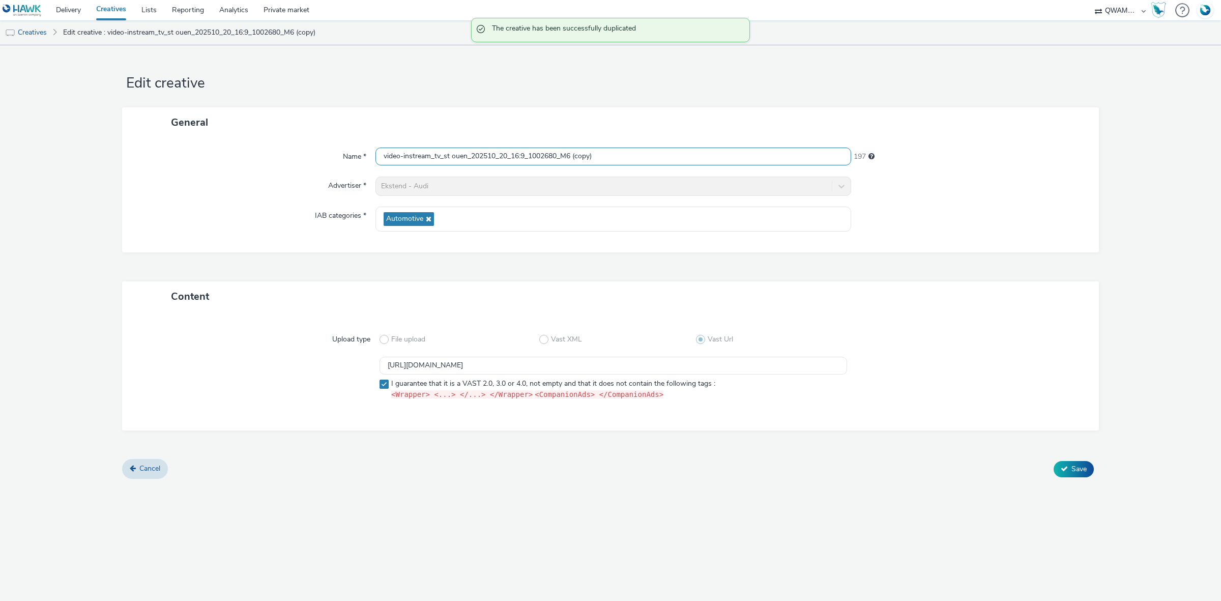
drag, startPoint x: 609, startPoint y: 154, endPoint x: 278, endPoint y: 167, distance: 331.0
click at [276, 169] on div "Name * video-instream_tv_st ouen_202510_20_16:9_1002680_M6 (copy) 197 Advertise…" at bounding box center [610, 194] width 977 height 115
paste input "priest en jarez_202510_20_16:9_1000635_M6"
type input "video-instream_tv_st priest en jarez_202510_20_16:9_1000635_M6"
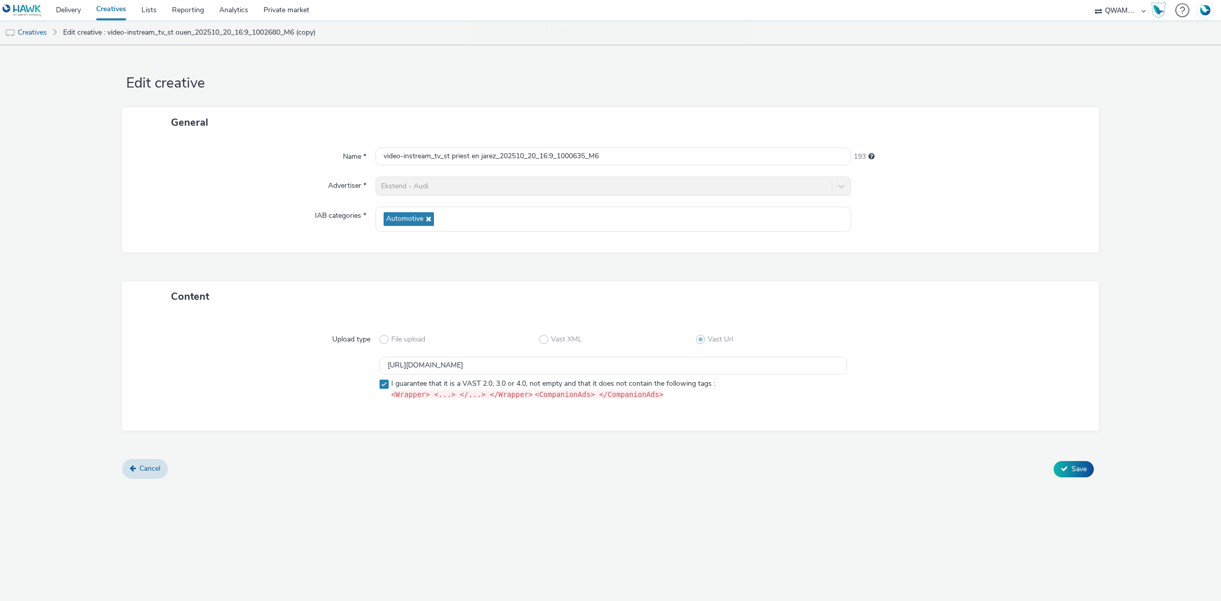
scroll to position [0, 0]
drag, startPoint x: 657, startPoint y: 364, endPoint x: 356, endPoint y: 367, distance: 300.7
click at [359, 368] on div "https://m6web-users.6play.fr/v1/vast-generator/clipVast/13145383?vast_version=2…" at bounding box center [610, 380] width 940 height 47
paste input "2"
type input "https://m6web-users.6play.fr/v1/vast-generator/clipVast/13145382?vast_version=2"
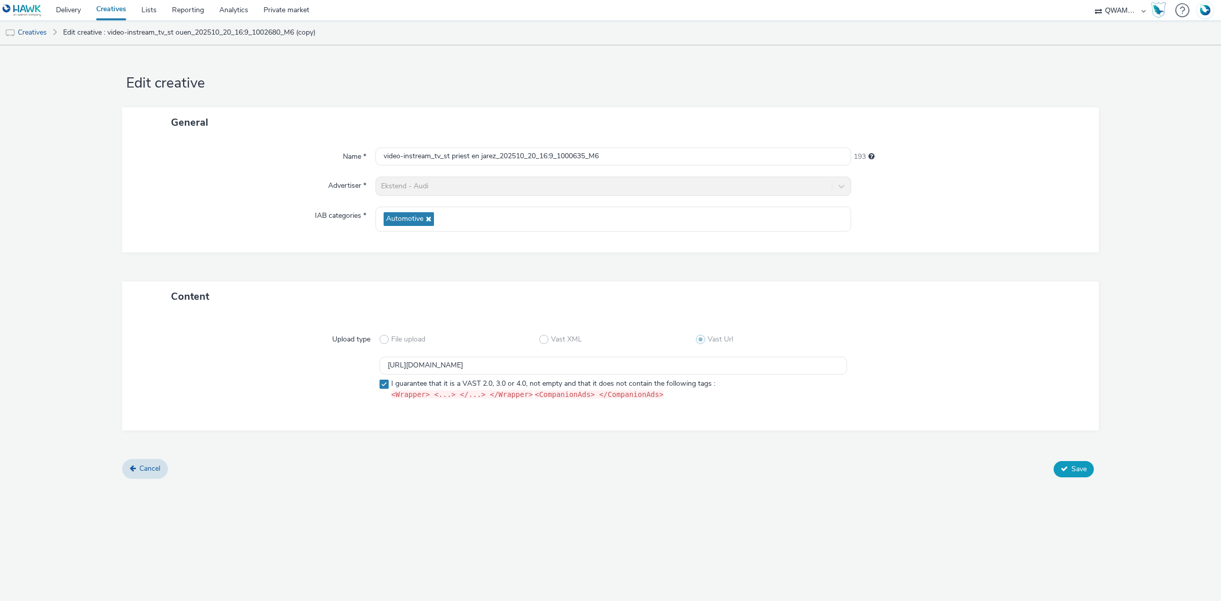
click at [1090, 471] on button "Save" at bounding box center [1074, 469] width 40 height 16
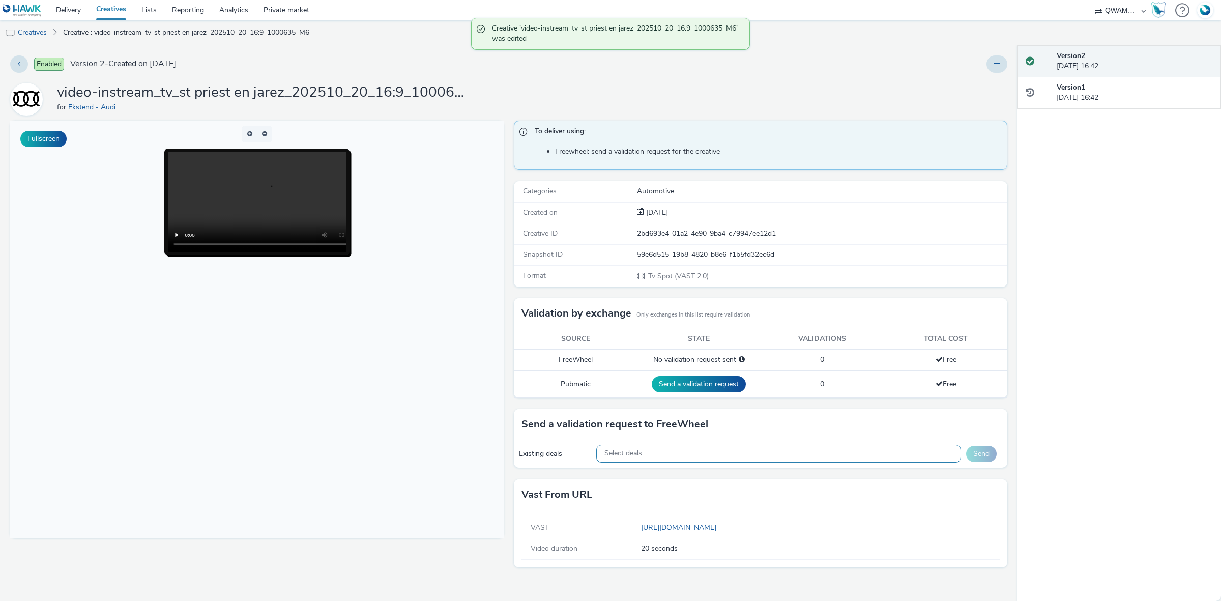
click at [695, 450] on div "Select deals..." at bounding box center [778, 454] width 365 height 18
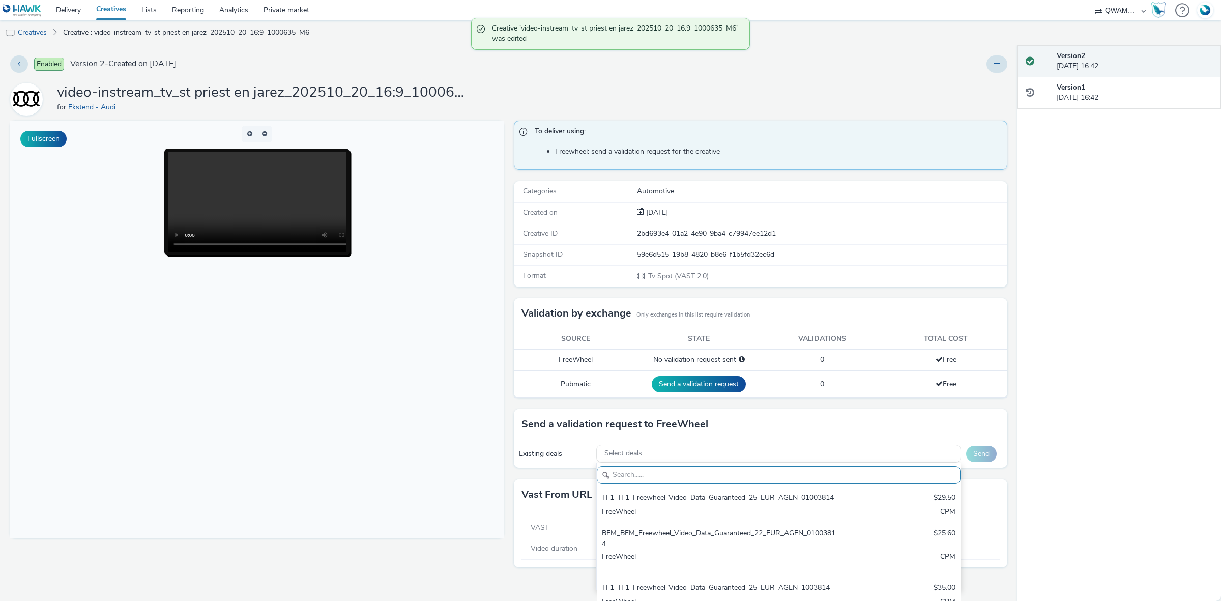
paste input "M6_M6_Freewheel_Video_Data_Guaranteed_24_EUR_ST PRIEST EN JAREZ_1000635"
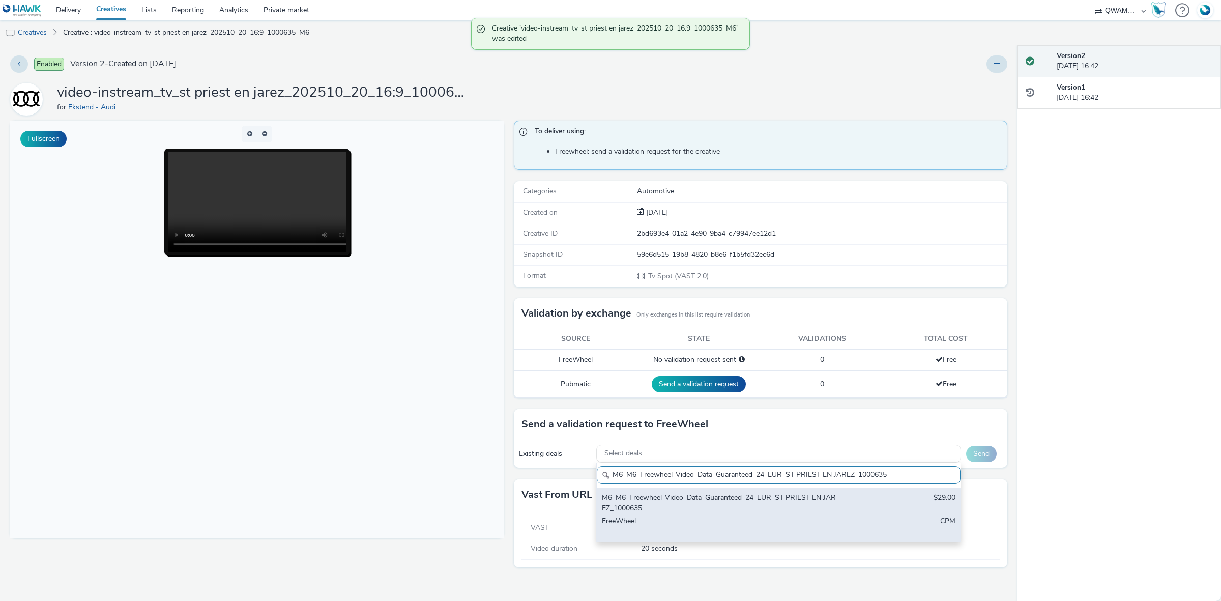
type input "M6_M6_Freewheel_Video_Data_Guaranteed_24_EUR_ST PRIEST EN JAREZ_1000635"
click at [645, 491] on div "M6_M6_Freewheel_Video_Data_Guaranteed_24_EUR_ST PRIEST EN JAREZ_1000635 $29.00 …" at bounding box center [779, 514] width 364 height 54
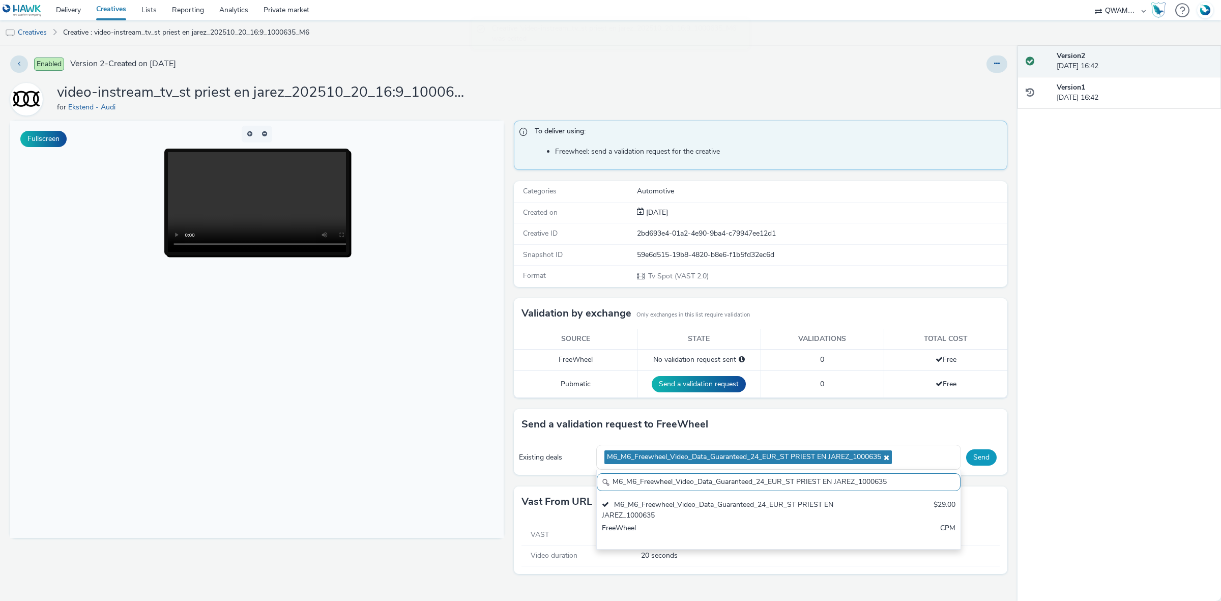
click at [975, 455] on button "Send" at bounding box center [981, 457] width 31 height 16
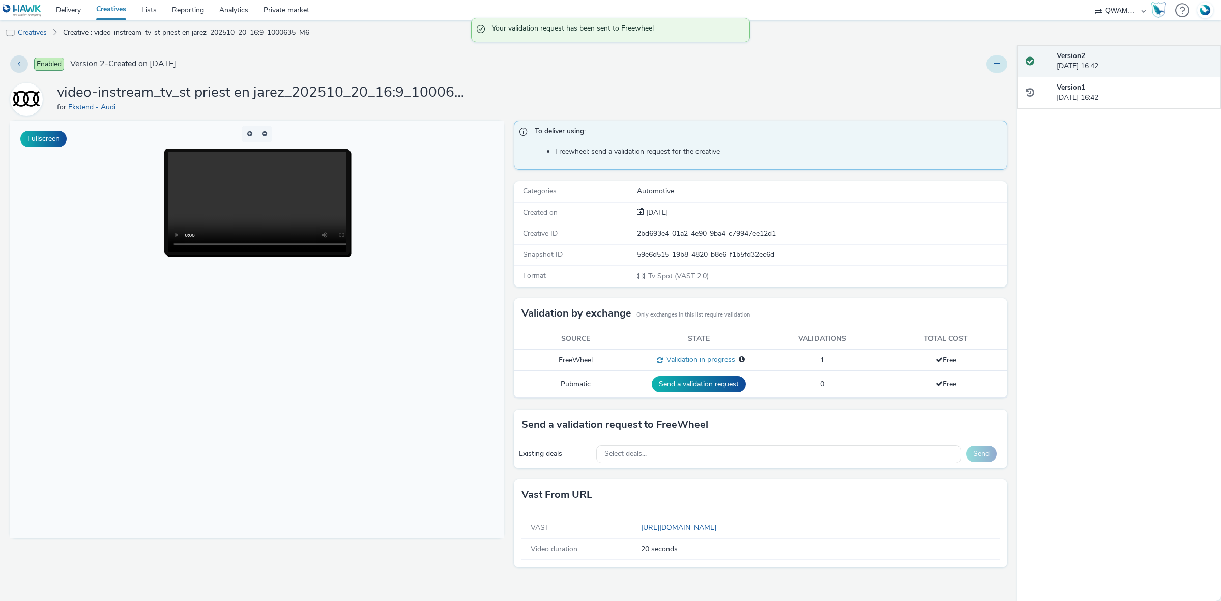
click at [998, 65] on icon at bounding box center [997, 63] width 6 height 7
click at [983, 105] on link "Duplicate" at bounding box center [969, 105] width 76 height 20
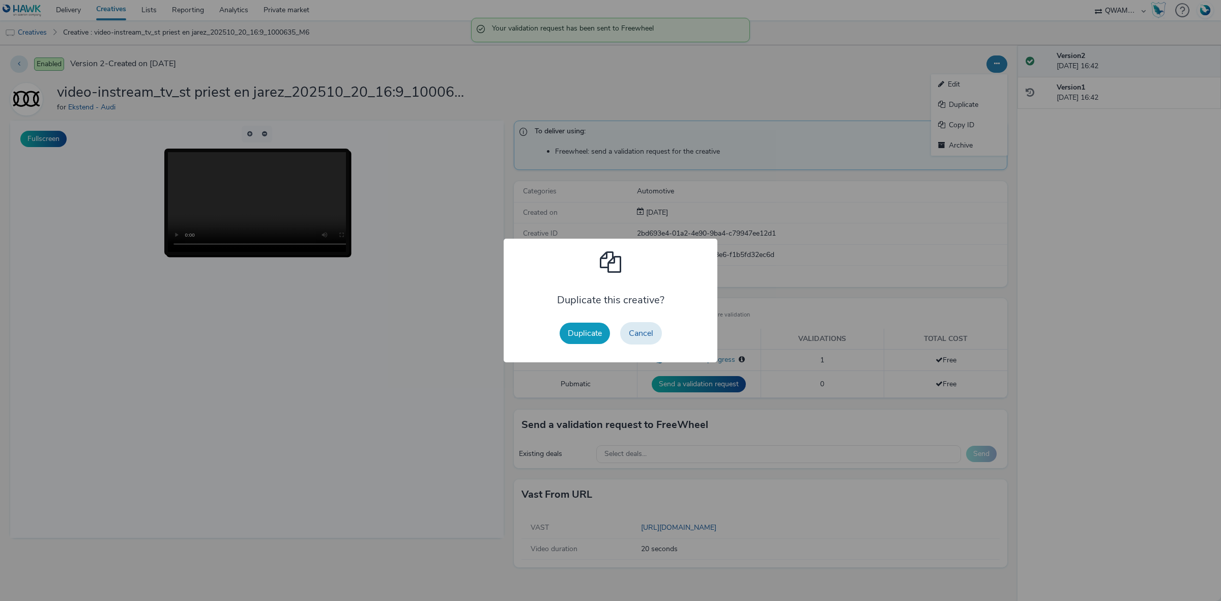
click at [597, 330] on button "Duplicate" at bounding box center [585, 333] width 50 height 21
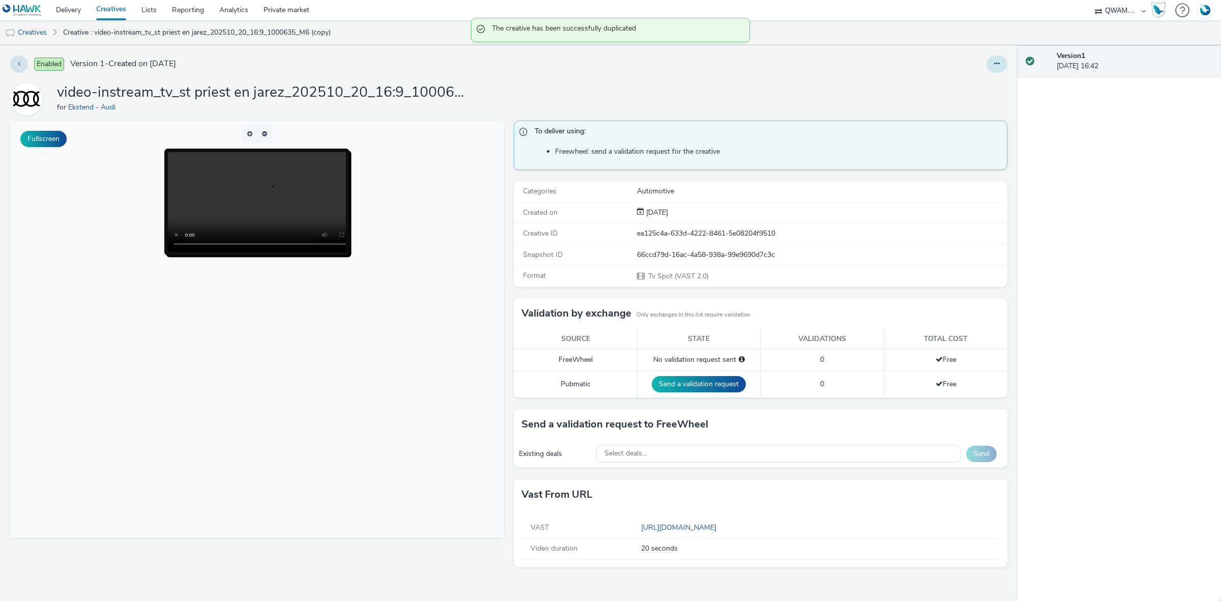
click at [1000, 68] on button at bounding box center [996, 63] width 21 height 17
drag, startPoint x: 998, startPoint y: 69, endPoint x: 978, endPoint y: 92, distance: 30.3
click at [978, 92] on link "Edit" at bounding box center [969, 84] width 76 height 20
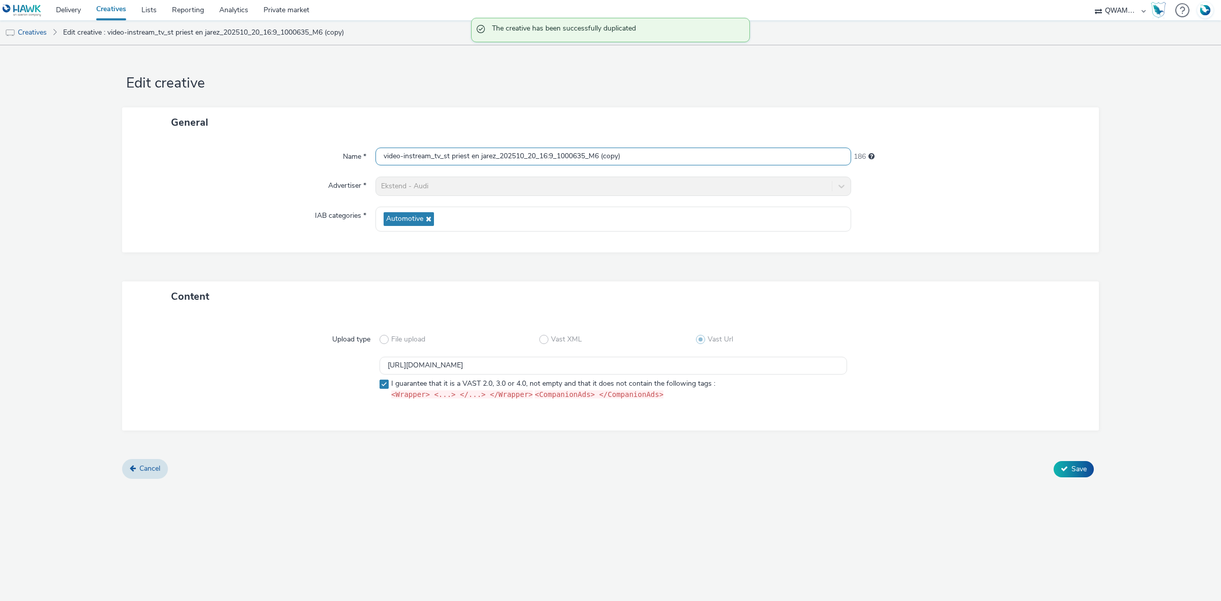
scroll to position [1, 0]
drag, startPoint x: 642, startPoint y: 156, endPoint x: 256, endPoint y: 164, distance: 385.7
click at [256, 164] on div "Name * video-instream_tv_st priest en jarez_202510_20_16:9_1000635_M6 (copy) 186" at bounding box center [610, 157] width 956 height 18
paste input "victoret_202510_20_16:9_1003005_M6"
type input "video-instream_tv_st victoret_202510_20_16:9_1003005_M6"
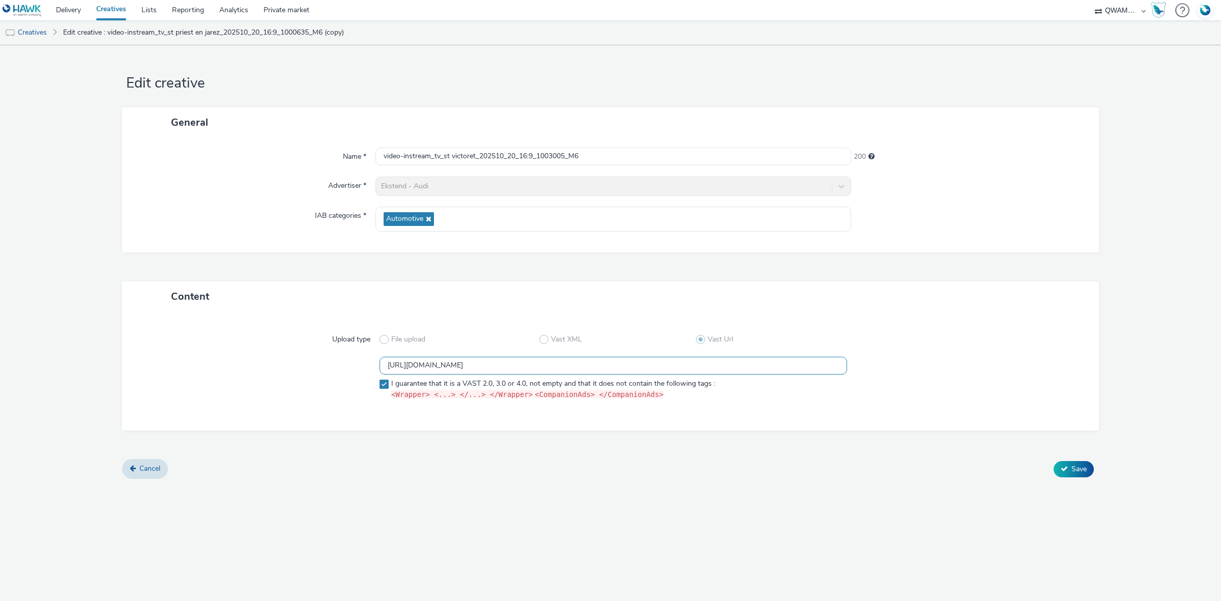
drag, startPoint x: 667, startPoint y: 367, endPoint x: 366, endPoint y: 378, distance: 301.4
click at [366, 378] on div "https://m6web-users.6play.fr/v1/vast-generator/clipVast/13145382?vast_version=2…" at bounding box center [610, 380] width 940 height 47
paste input "1"
type input "https://m6web-users.6play.fr/v1/vast-generator/clipVast/13145381?vast_version=2"
click at [1079, 471] on span "Save" at bounding box center [1078, 469] width 15 height 10
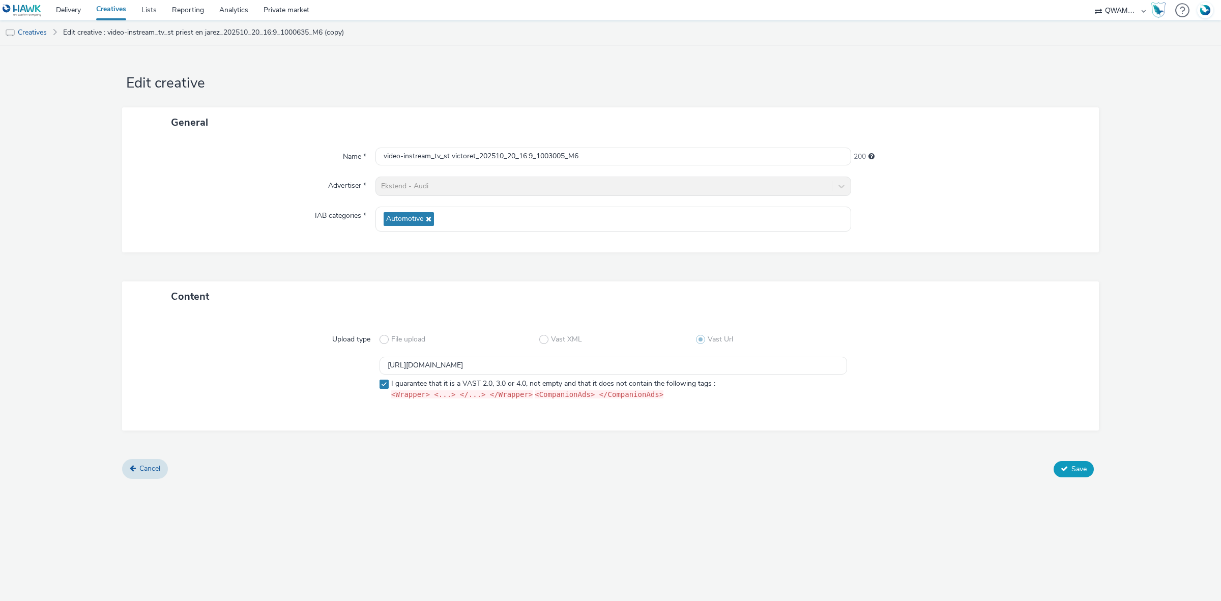
scroll to position [0, 0]
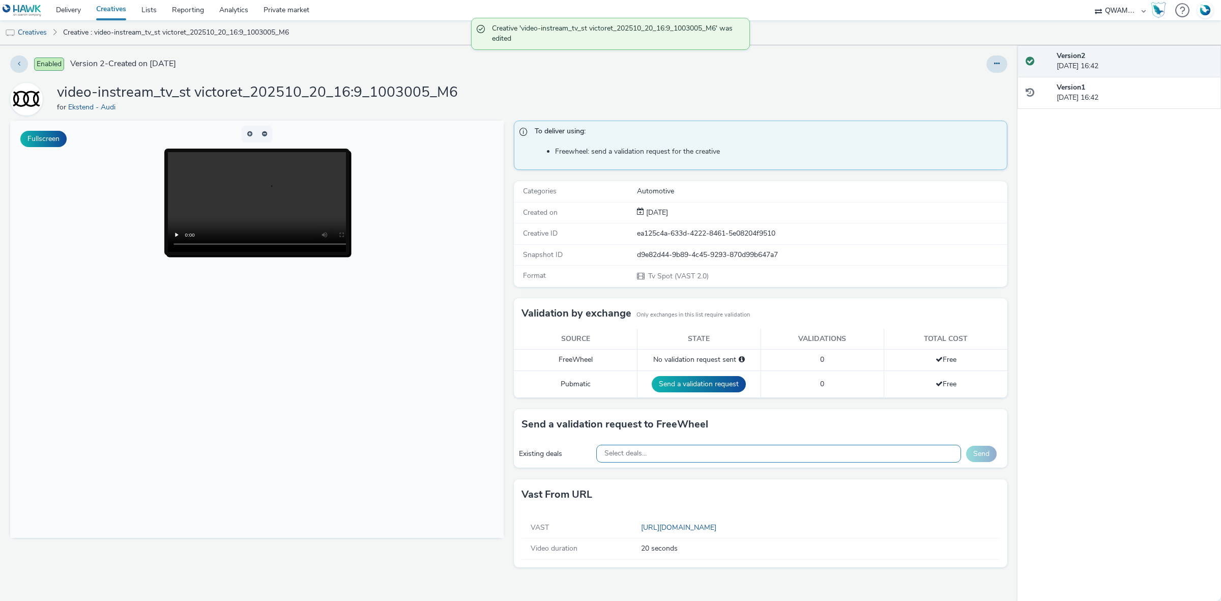
click at [662, 454] on div "Select deals..." at bounding box center [778, 454] width 365 height 18
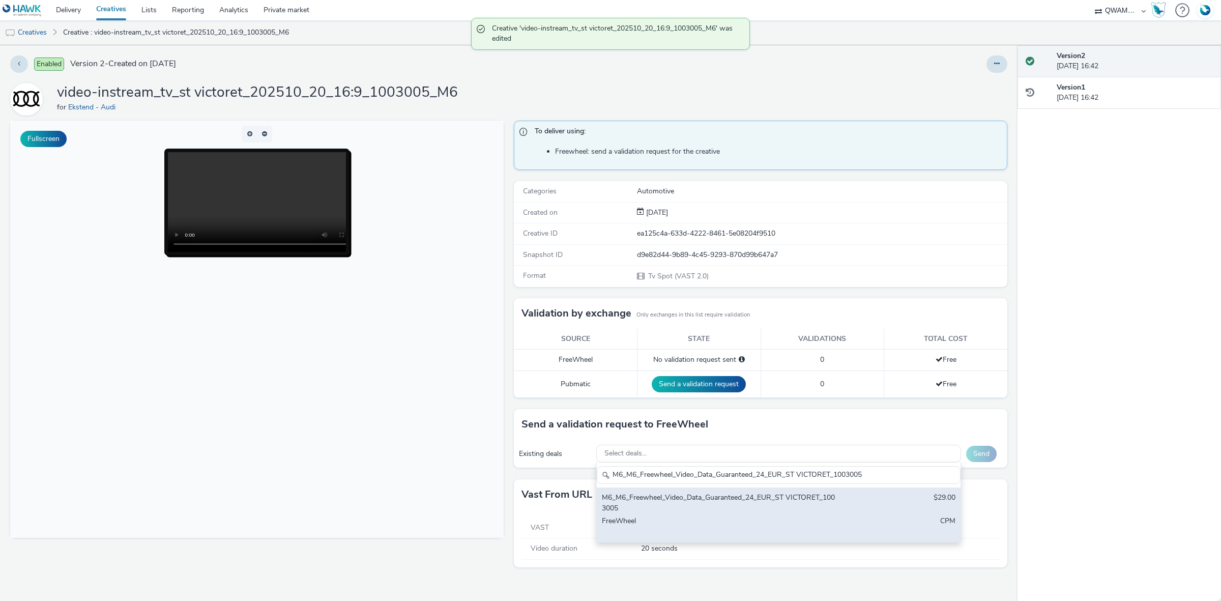
type input "M6_M6_Freewheel_Video_Data_Guaranteed_24_EUR_ST VICTORET_1003005"
click at [677, 494] on div "M6_M6_Freewheel_Video_Data_Guaranteed_24_EUR_ST VICTORET_1003005" at bounding box center [719, 502] width 234 height 21
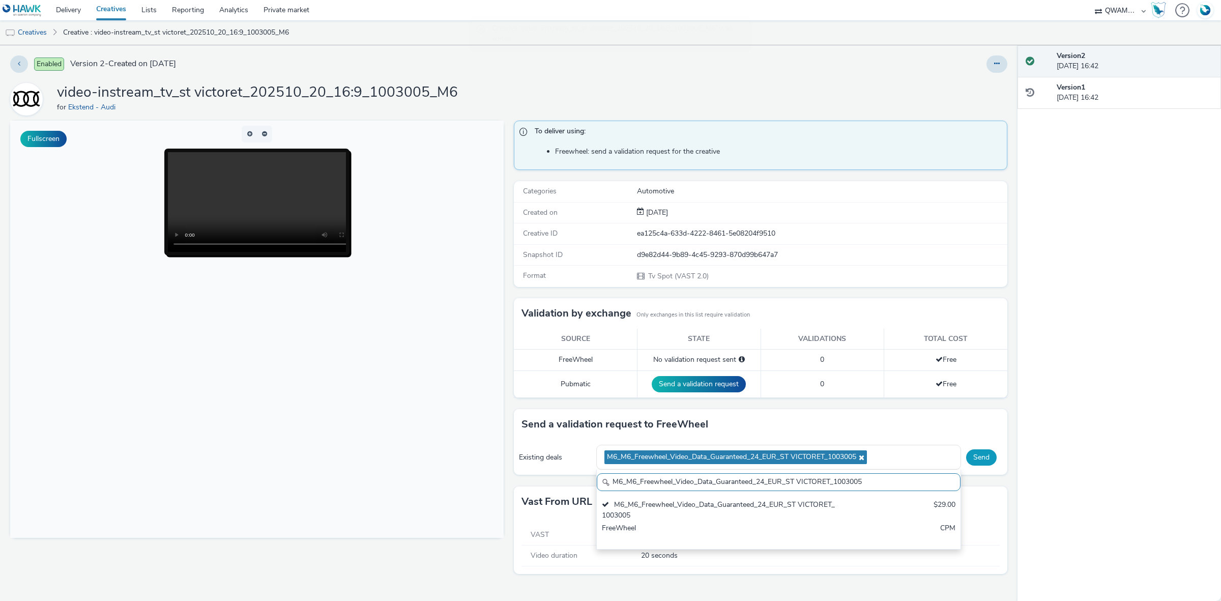
click at [979, 459] on button "Send" at bounding box center [981, 457] width 31 height 16
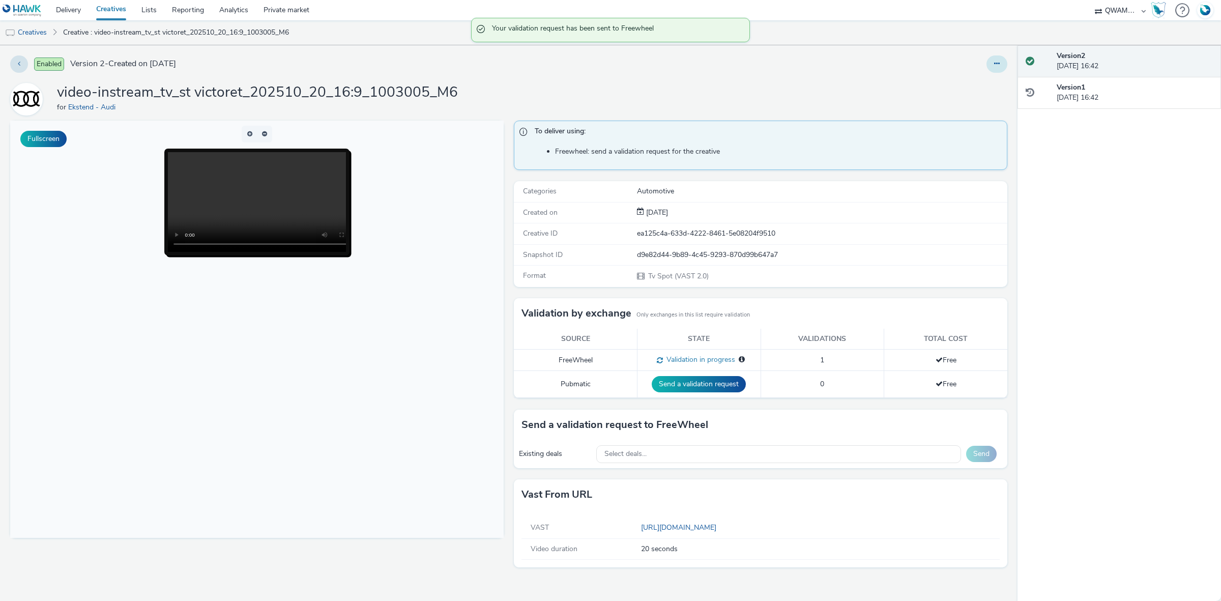
click at [1006, 61] on button at bounding box center [996, 63] width 21 height 17
click at [953, 107] on link "Duplicate" at bounding box center [969, 105] width 76 height 20
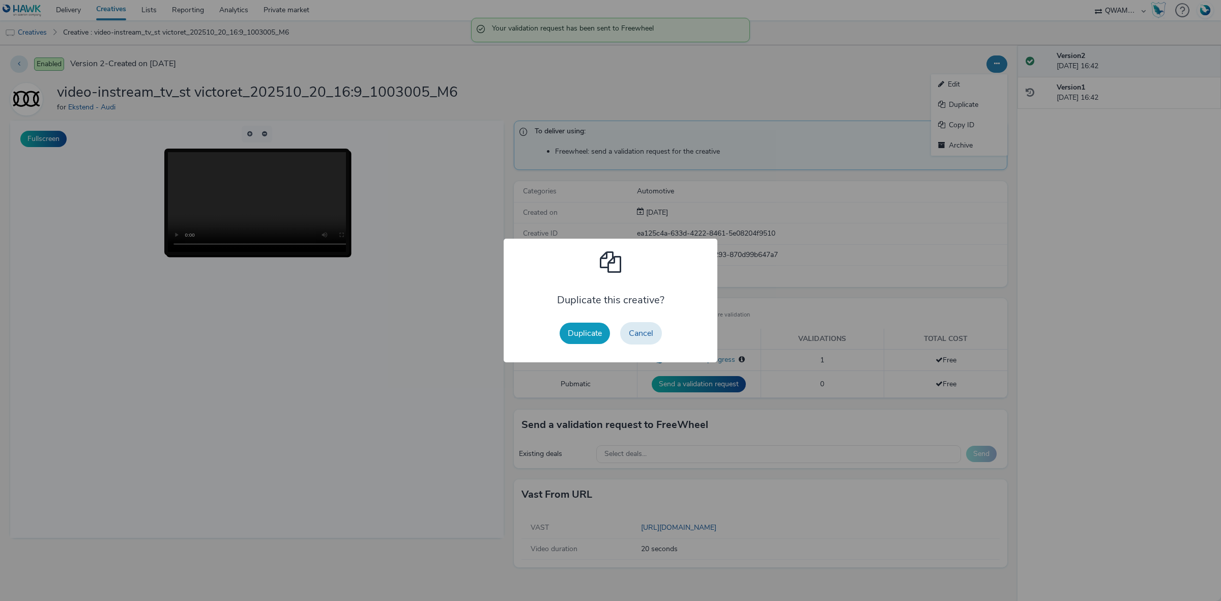
click at [601, 329] on button "Duplicate" at bounding box center [585, 333] width 50 height 21
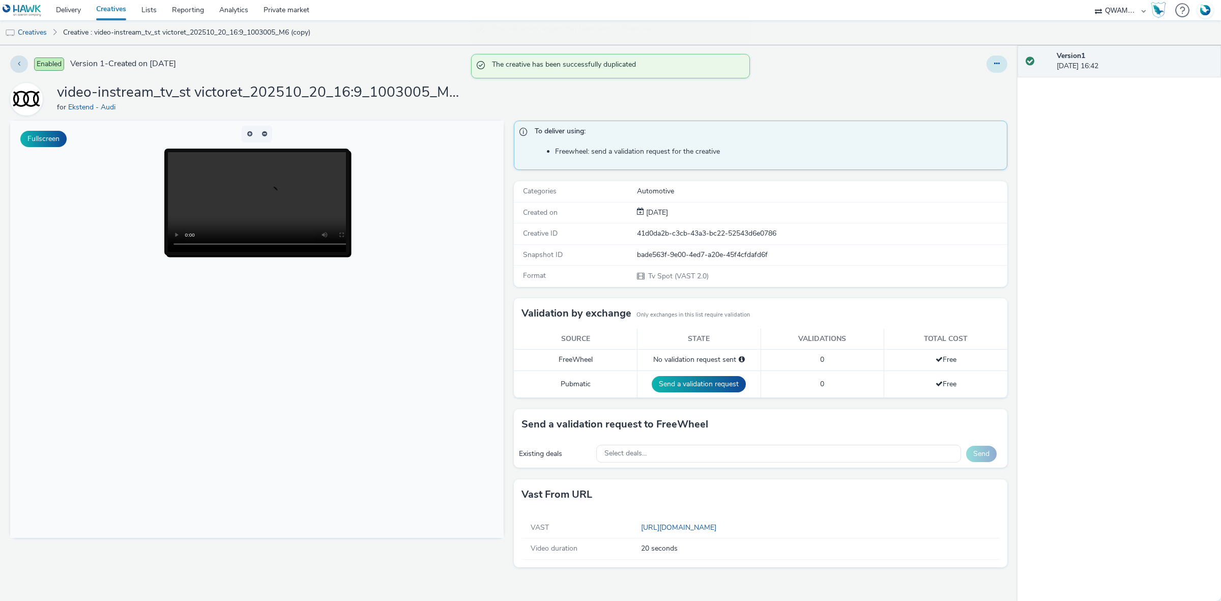
click at [996, 65] on icon at bounding box center [997, 63] width 6 height 7
click at [963, 78] on link "Edit" at bounding box center [969, 84] width 76 height 20
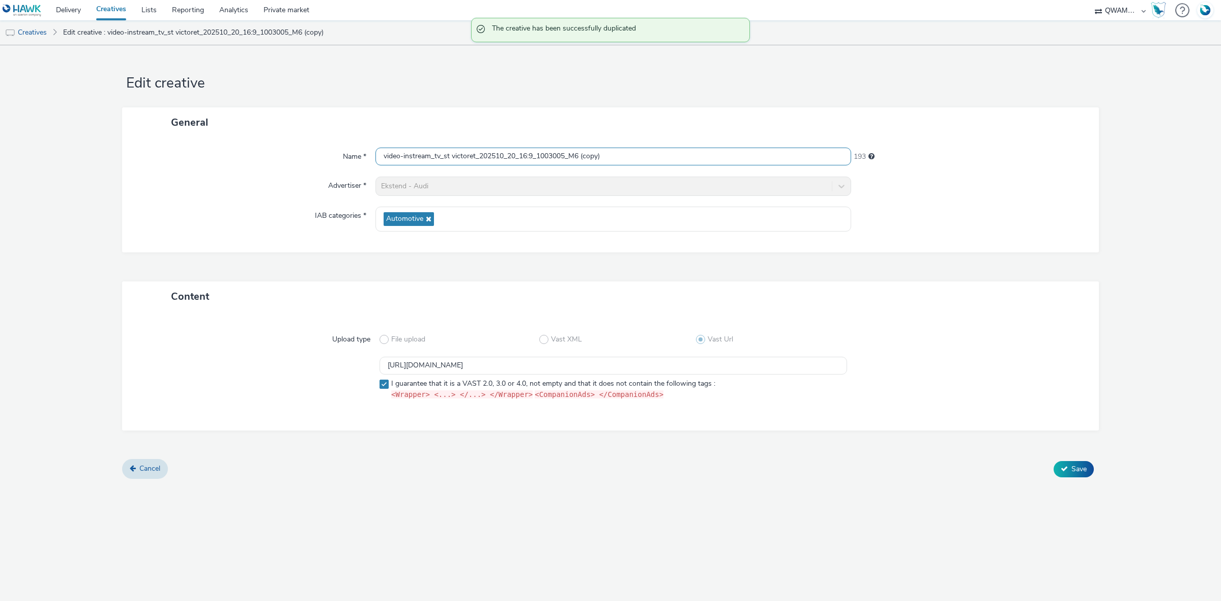
drag, startPoint x: 622, startPoint y: 159, endPoint x: 360, endPoint y: 165, distance: 262.1
click at [360, 165] on div "Name * video-instream_tv_st victoret_202510_20_16:9_1003005_M6 (copy) 193" at bounding box center [610, 157] width 956 height 18
paste input "rasbourg_202510_20_16:9_1002517_M6"
type input "video-instream_tv_strasbourg_202510_20_16:9_1002517_M6"
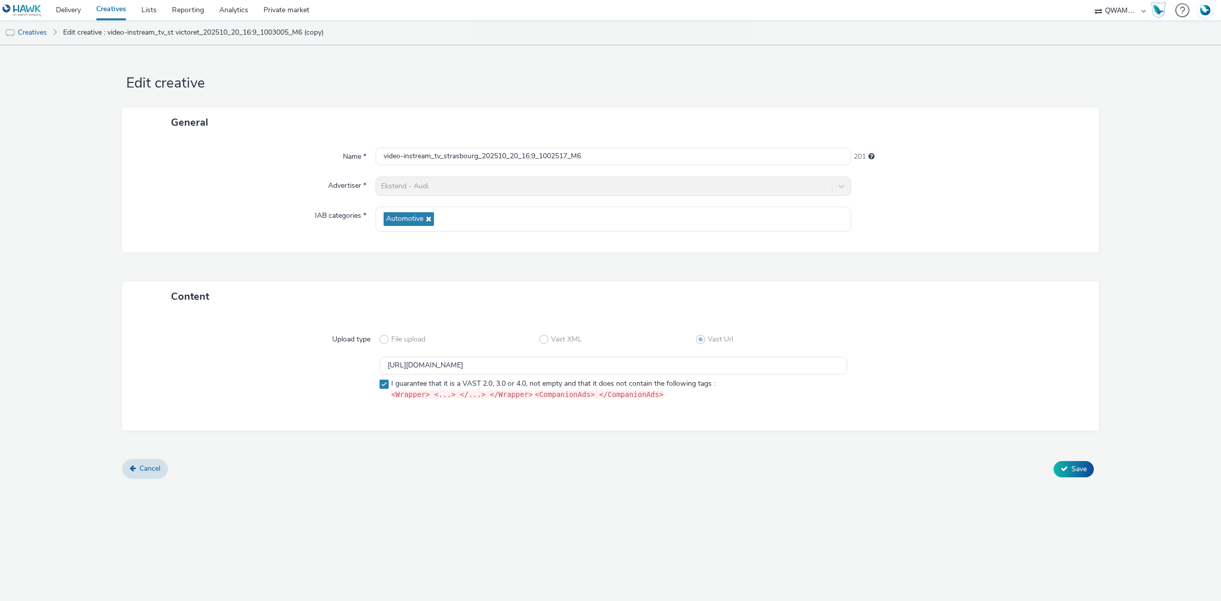
scroll to position [0, 0]
drag, startPoint x: 673, startPoint y: 362, endPoint x: 307, endPoint y: 355, distance: 366.4
click at [307, 355] on div "Upload type File upload Vast XML Vast Url https://m6web-users.6play.fr/v1/vast-…" at bounding box center [610, 371] width 956 height 98
paste input "78"
type input "https://m6web-users.6play.fr/v1/vast-generator/clipVast/13145378?vast_version=2"
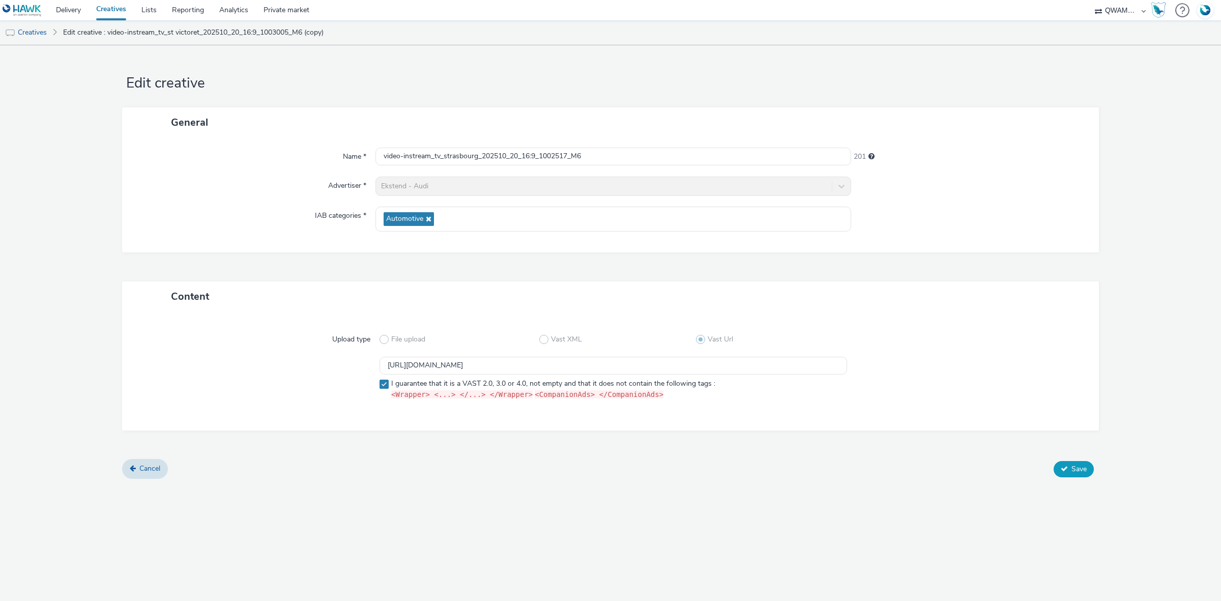
click at [1084, 466] on span "Save" at bounding box center [1078, 469] width 15 height 10
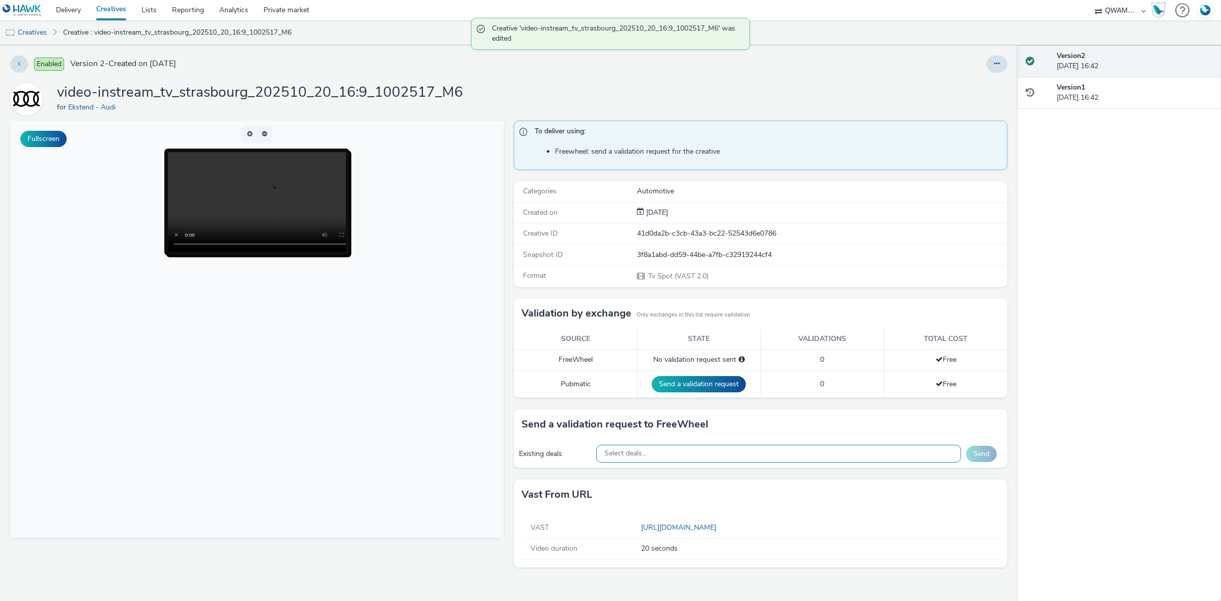
click at [644, 459] on div "Select deals..." at bounding box center [778, 454] width 365 height 18
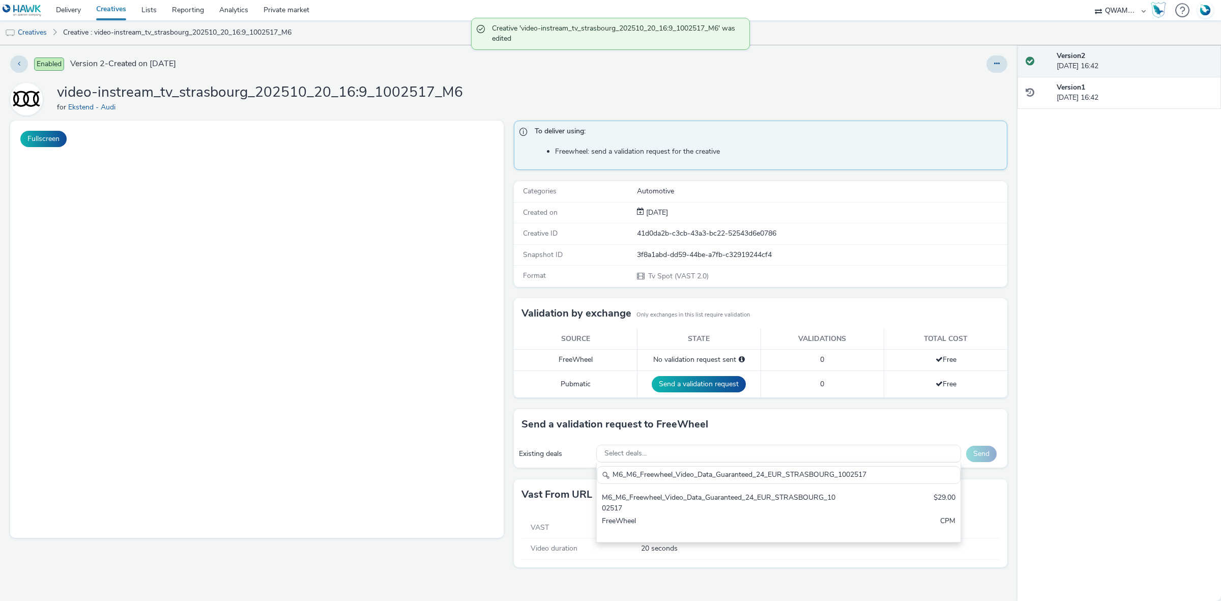
select select "8a3f6d77-30ca-4ef5-b621-f995745b8c1c"
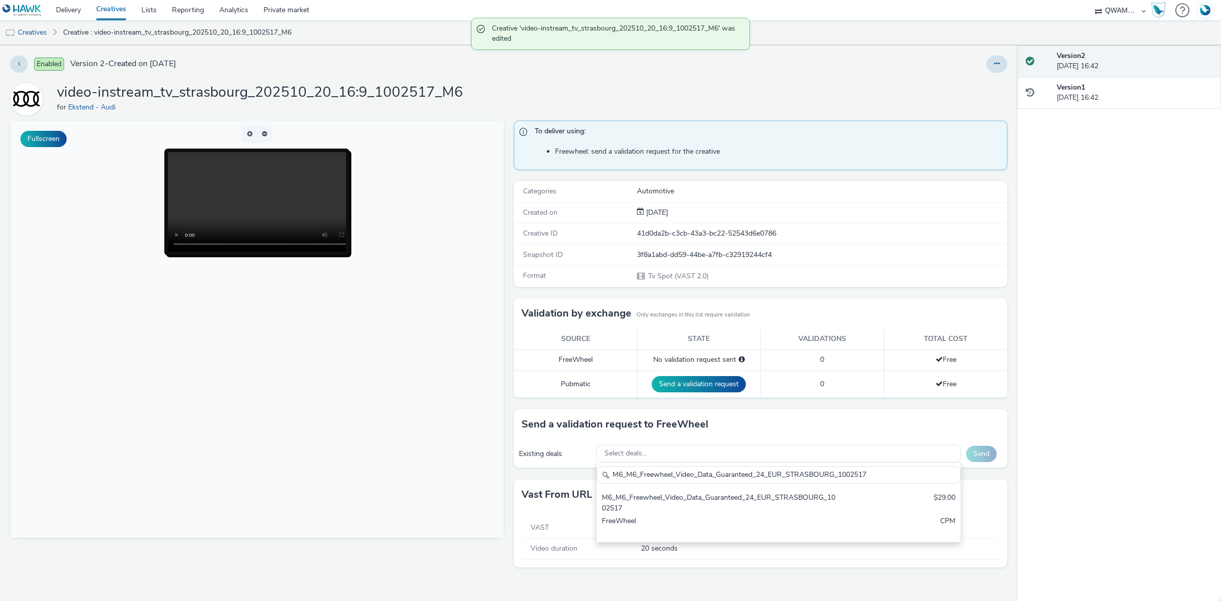
type input "M6_M6_Freewheel_Video_Data_Guaranteed_24_EUR_STRASBOURG_1002517"
click at [644, 497] on div "M6_M6_Freewheel_Video_Data_Guaranteed_24_EUR_STRASBOURG_1002517" at bounding box center [719, 502] width 234 height 21
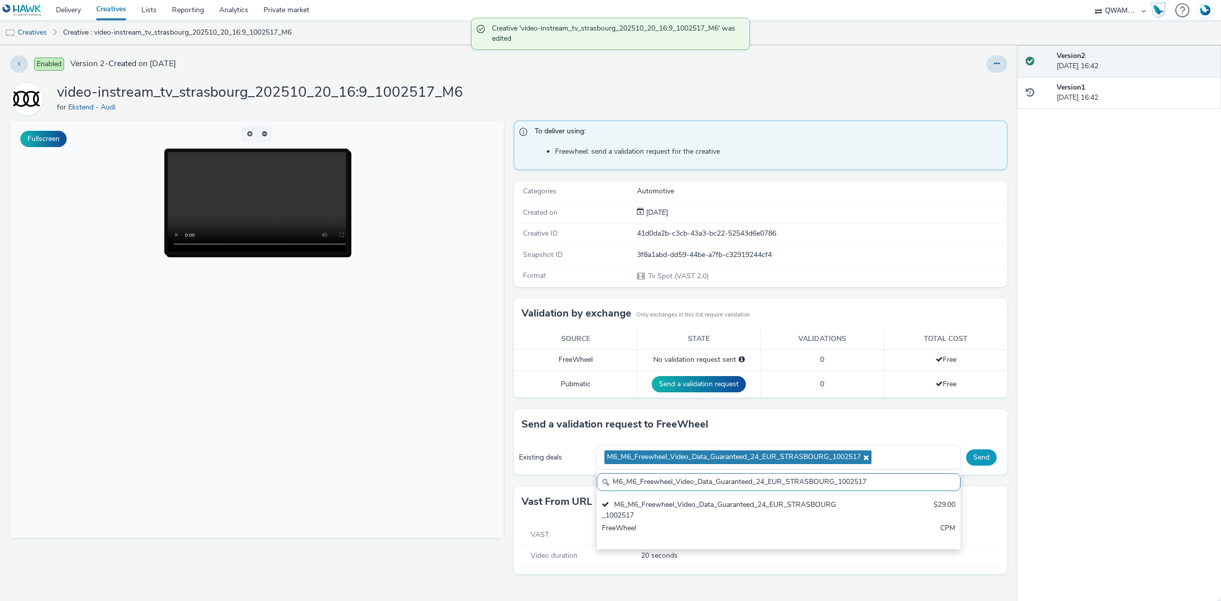
click at [982, 454] on button "Send" at bounding box center [981, 457] width 31 height 16
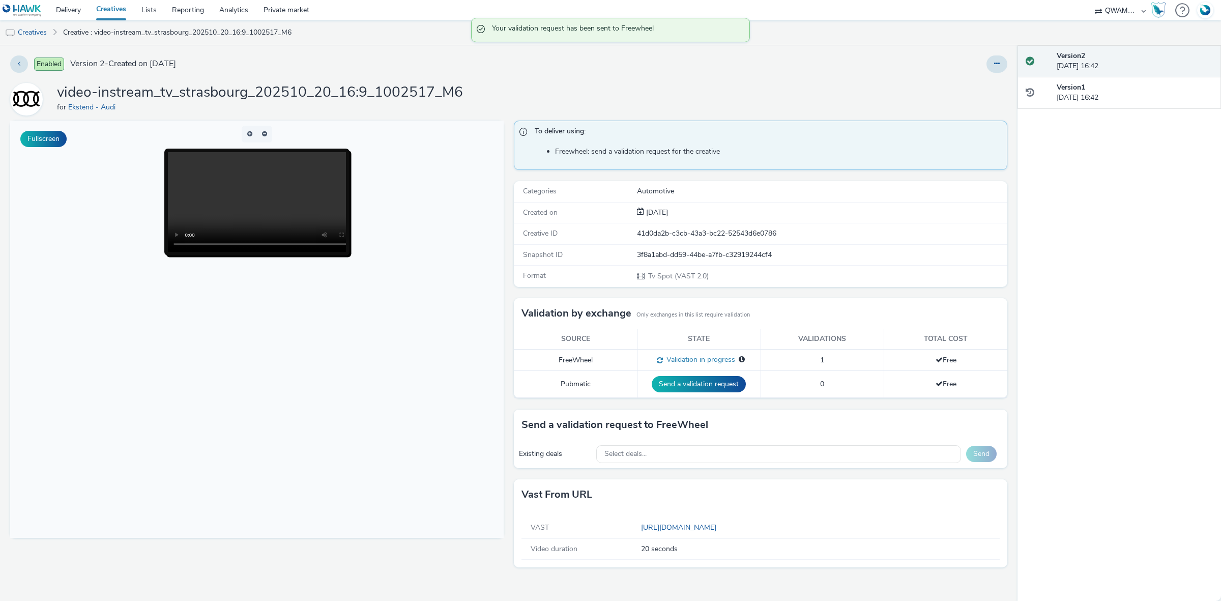
click at [1008, 59] on div "Enabled Version 2 - Created on 13 October 2025 video-instream_tv_strasbourg_202…" at bounding box center [509, 323] width 1018 height 556
click at [1003, 60] on button at bounding box center [996, 63] width 21 height 17
click at [977, 102] on link "Duplicate" at bounding box center [969, 105] width 76 height 20
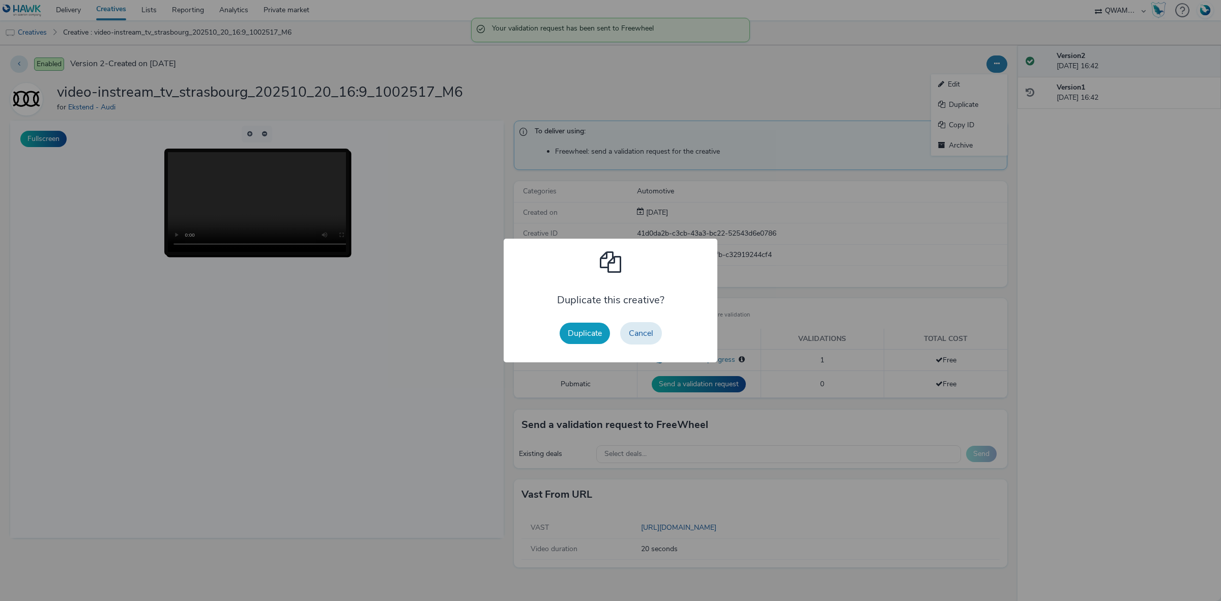
click at [587, 324] on button "Duplicate" at bounding box center [585, 333] width 50 height 21
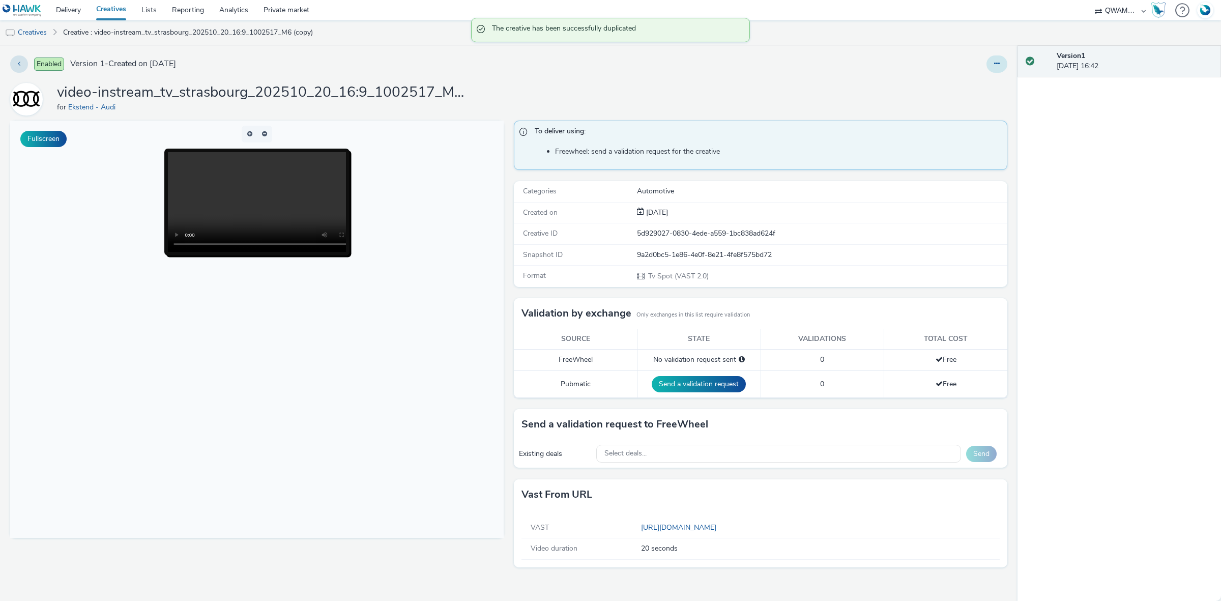
click at [1003, 71] on button at bounding box center [996, 63] width 21 height 17
click at [962, 84] on link "Edit" at bounding box center [969, 84] width 76 height 20
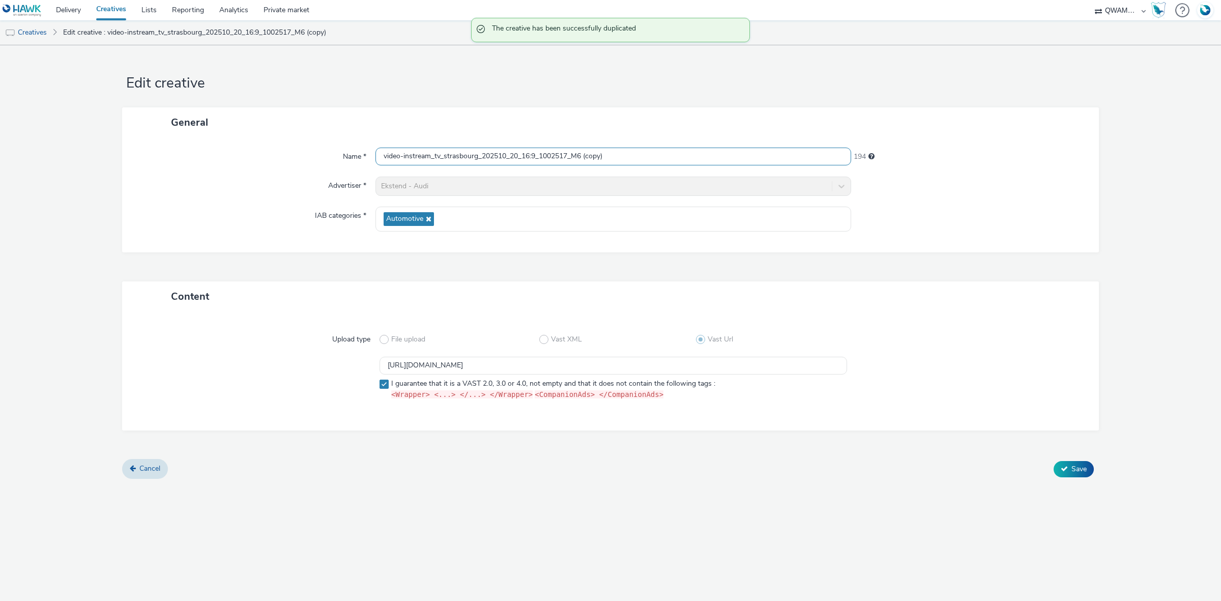
drag, startPoint x: 624, startPoint y: 154, endPoint x: 357, endPoint y: 164, distance: 267.3
click at [357, 164] on div "Name * video-instream_tv_strasbourg_202510_20_16:9_1002517_M6 (copy) 194" at bounding box center [610, 157] width 956 height 18
paste input "tarbes_202510_20_16:9_1001987_M6"
type input "video-instream_tv_tarbes_202510_20_16:9_1001987_M6"
drag, startPoint x: 670, startPoint y: 368, endPoint x: 291, endPoint y: 360, distance: 379.1
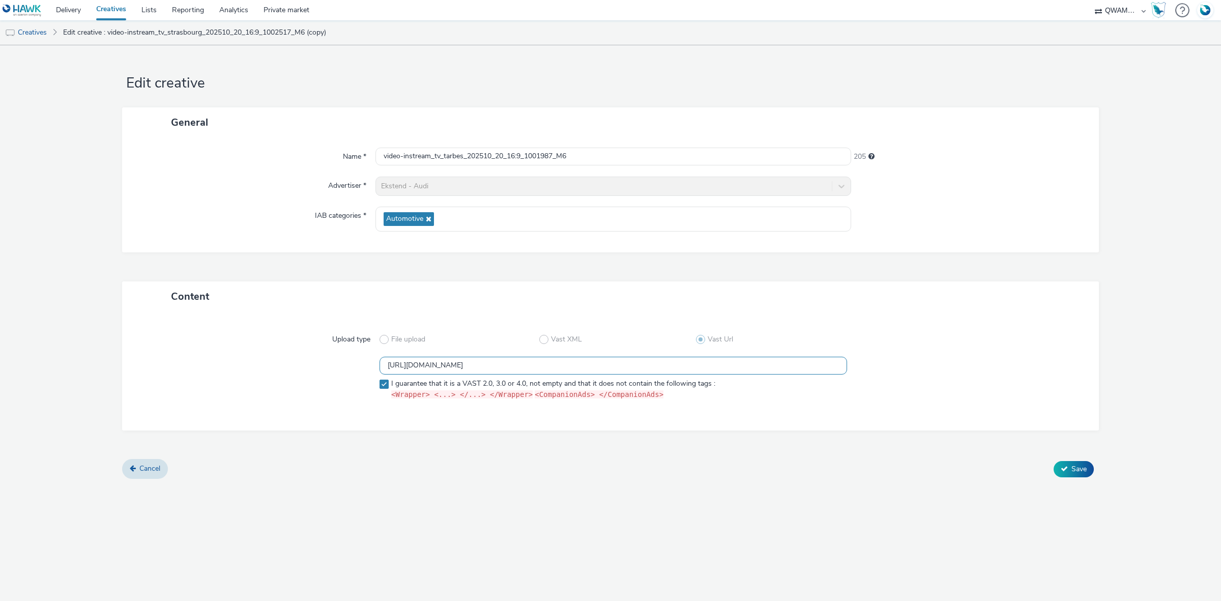
click at [291, 360] on div "https://m6web-users.6play.fr/v1/vast-generator/clipVast/13145378?vast_version=2…" at bounding box center [610, 380] width 940 height 47
paste input "6"
type input "https://m6web-users.6play.fr/v1/vast-generator/clipVast/13145376?vast_version=2"
drag, startPoint x: 1080, startPoint y: 471, endPoint x: 194, endPoint y: 403, distance: 888.3
click at [1080, 472] on span "Save" at bounding box center [1078, 469] width 15 height 10
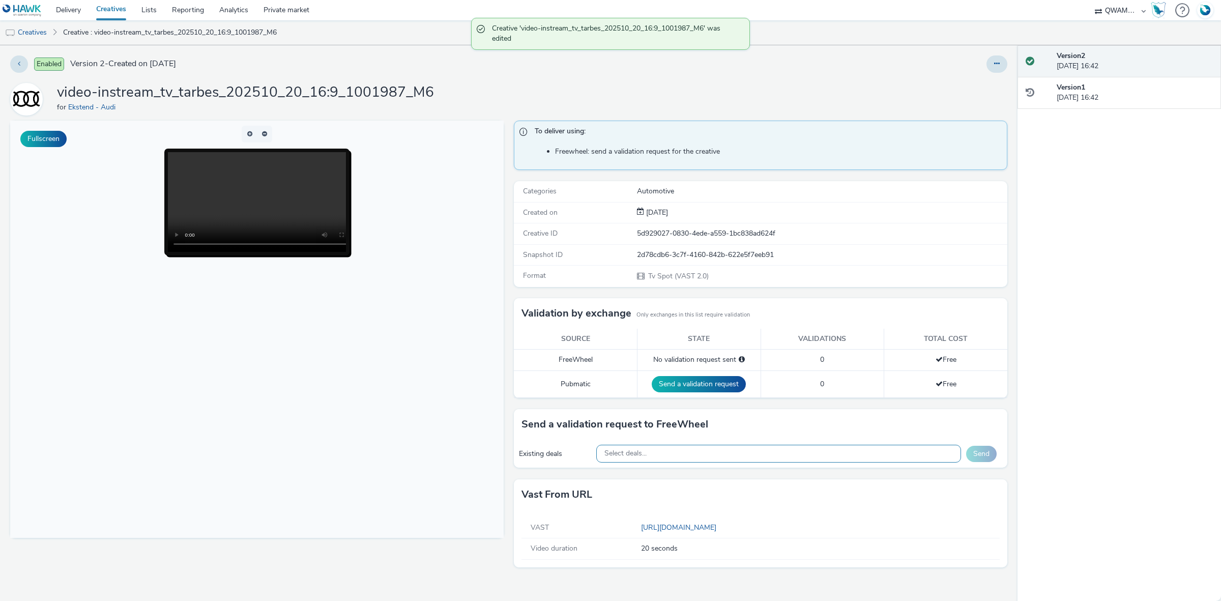
click at [720, 453] on div "Select deals..." at bounding box center [778, 454] width 365 height 18
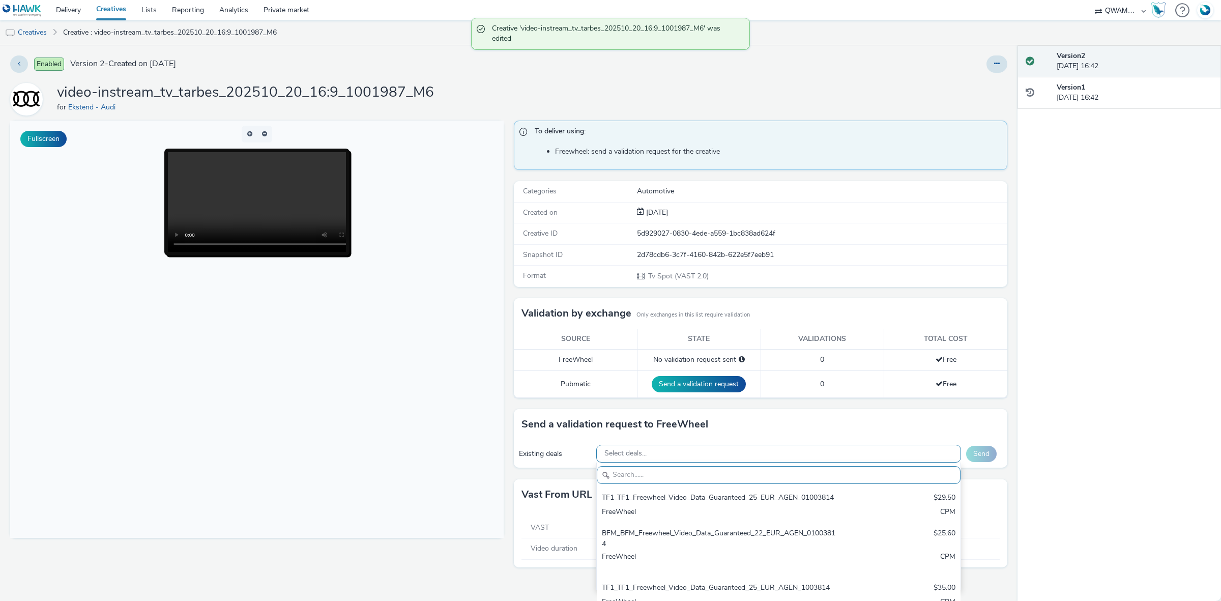
paste input "M6_M6_Freewheel_Video_Data_Guaranteed_24_EUR_TARBES_1001987"
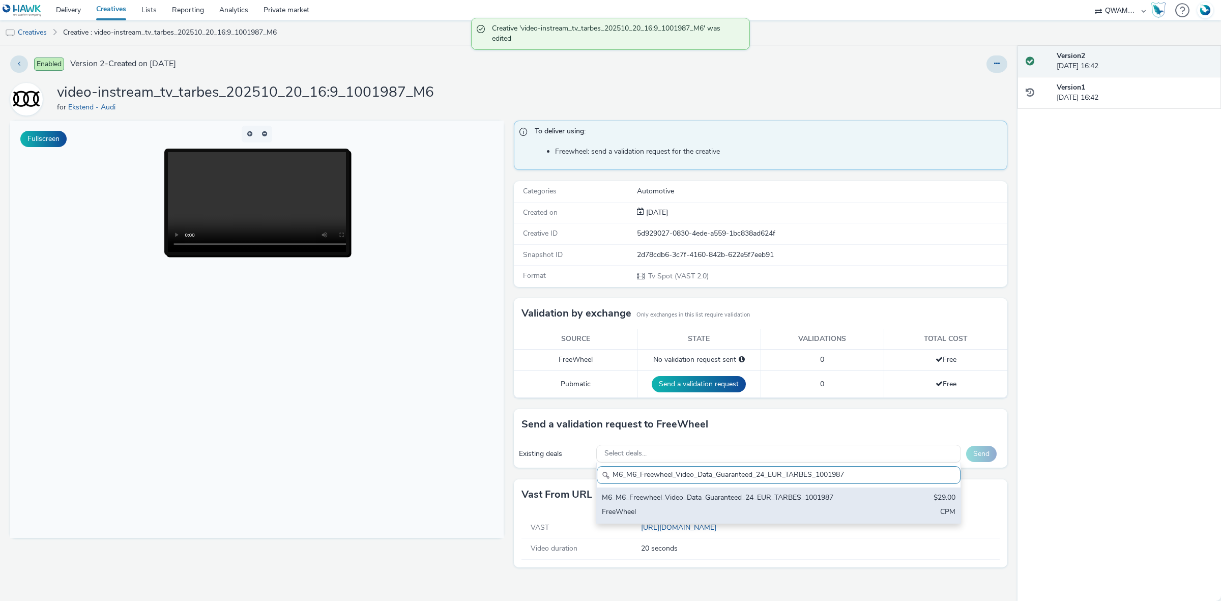
type input "M6_M6_Freewheel_Video_Data_Guaranteed_24_EUR_TARBES_1001987"
click at [708, 504] on div "M6_M6_Freewheel_Video_Data_Guaranteed_24_EUR_TARBES_1001987" at bounding box center [719, 498] width 234 height 12
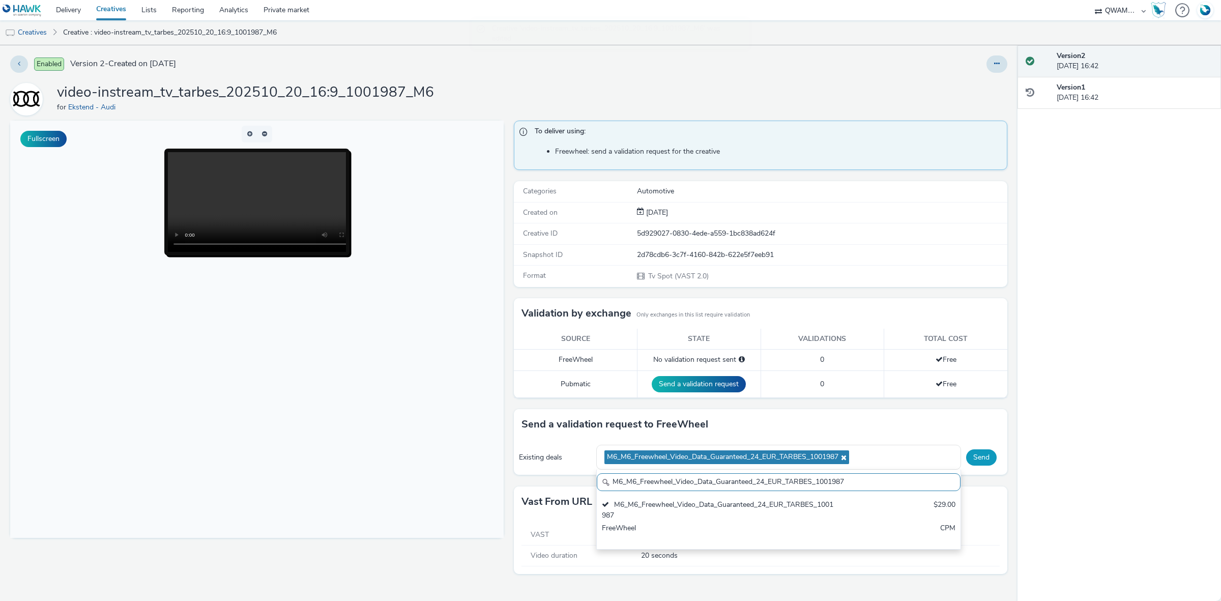
click at [978, 463] on button "Send" at bounding box center [981, 457] width 31 height 16
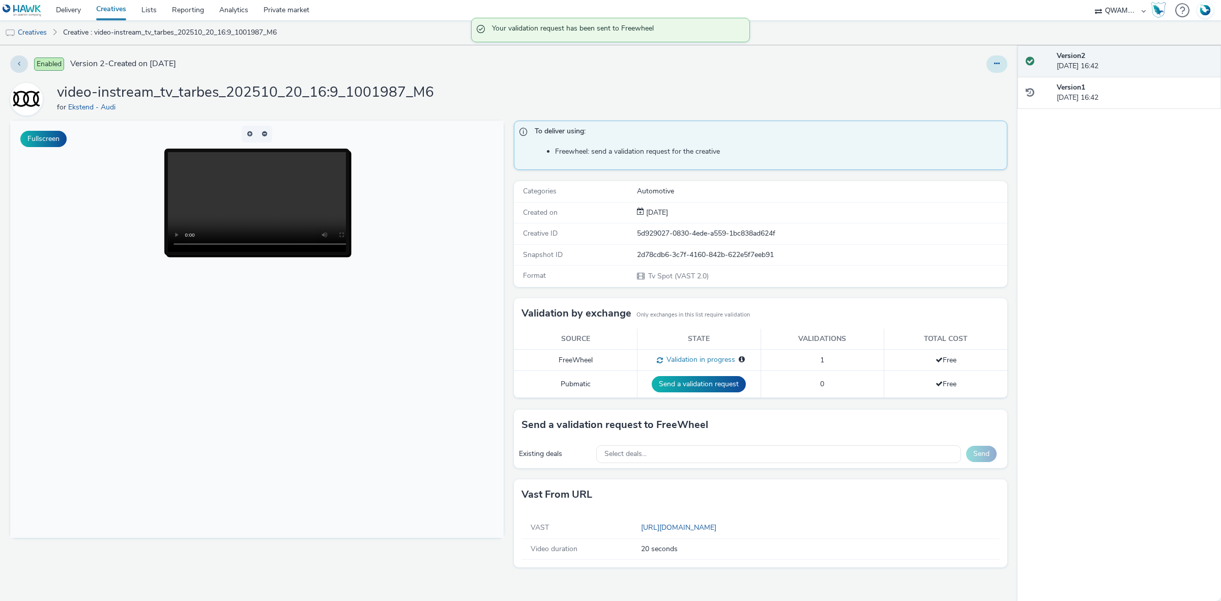
click at [1000, 68] on button at bounding box center [996, 63] width 21 height 17
click at [983, 100] on link "Duplicate" at bounding box center [969, 105] width 76 height 20
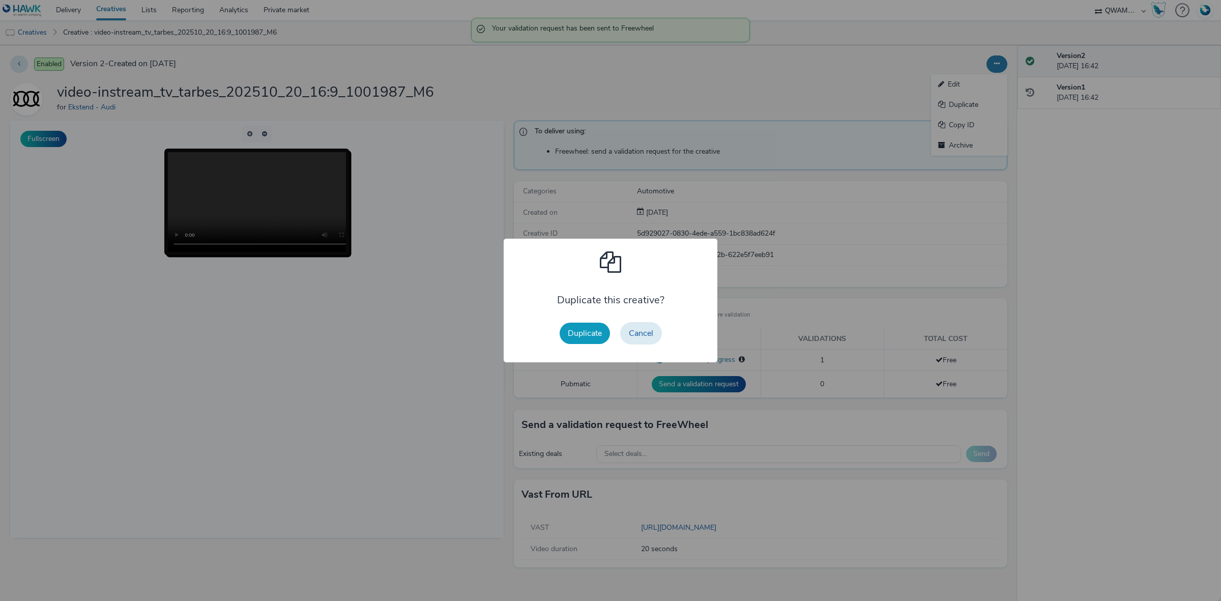
click at [582, 322] on div "Duplicate Cancel" at bounding box center [611, 333] width 112 height 33
click at [583, 324] on button "Duplicate" at bounding box center [585, 333] width 50 height 21
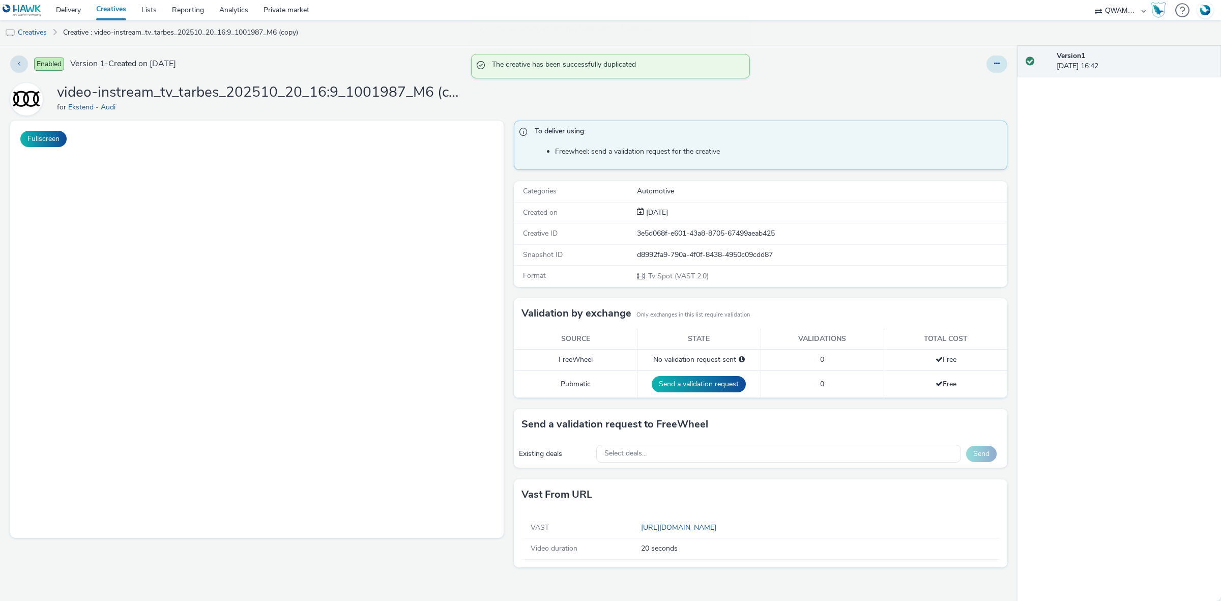
click at [1003, 57] on button at bounding box center [996, 63] width 21 height 17
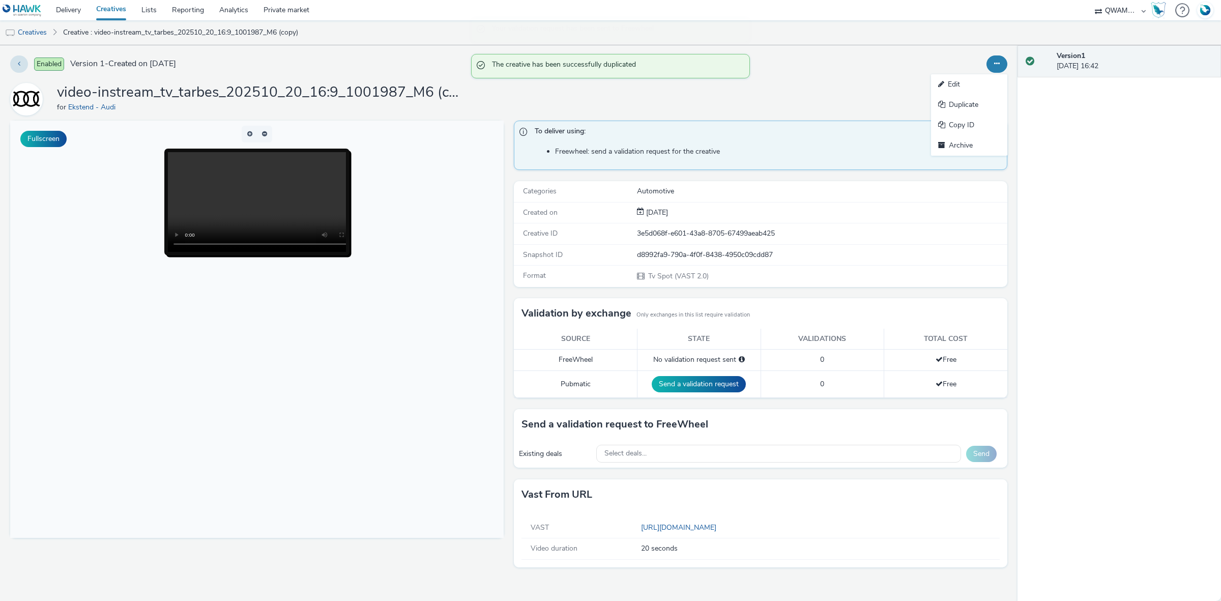
click at [984, 72] on div "Edit Duplicate Copy ID Archive" at bounding box center [807, 63] width 399 height 17
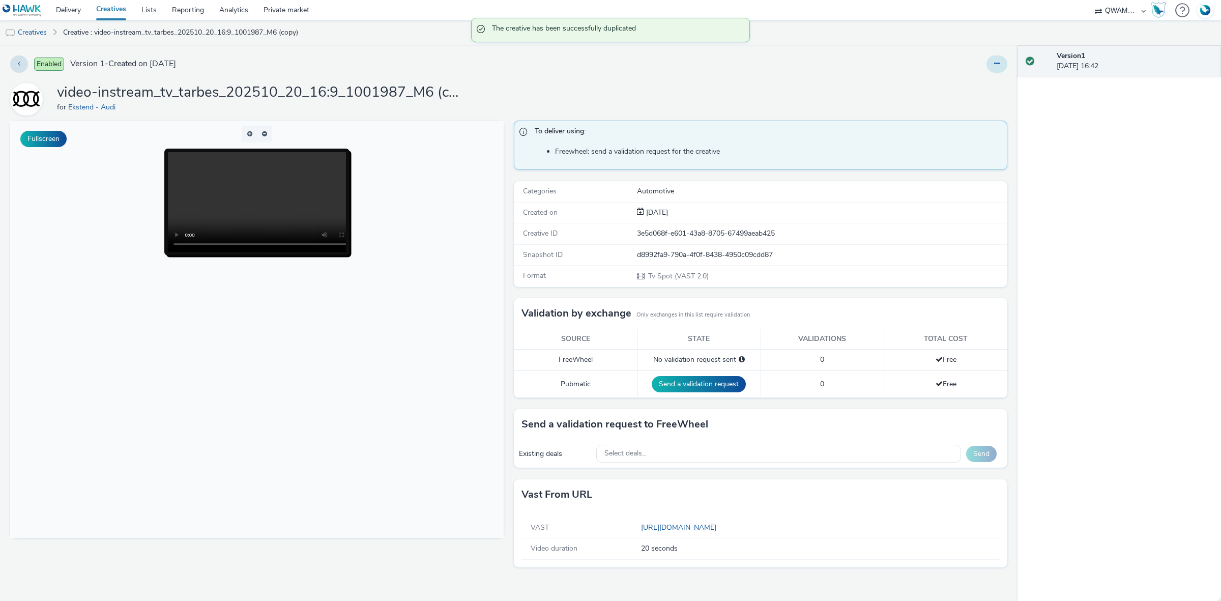
click at [1000, 67] on button at bounding box center [996, 63] width 21 height 17
click at [987, 77] on link "Edit" at bounding box center [969, 84] width 76 height 20
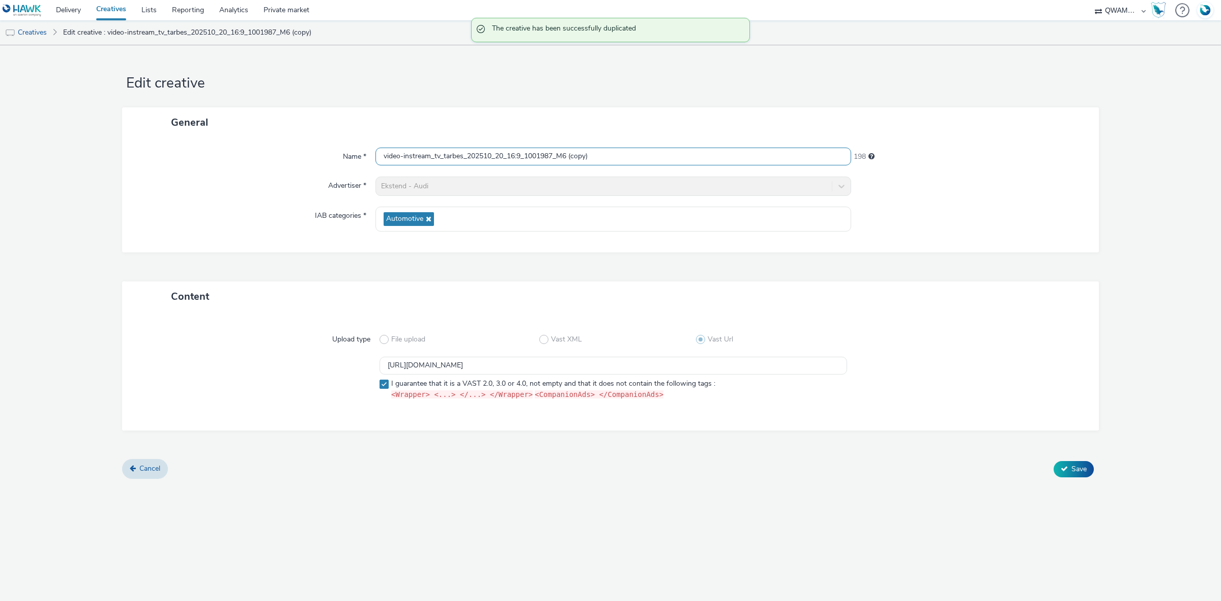
drag, startPoint x: 614, startPoint y: 148, endPoint x: 292, endPoint y: 154, distance: 322.1
click at [292, 154] on div "Name * video-instream_tv_tarbes_202510_20_16:9_1001987_M6 (copy) 198" at bounding box center [610, 157] width 956 height 18
paste input "hionville_202510_20_16:9_1002703_M6"
type input "video-instream_tv_thionville_202510_20_16:9_1002703_M6"
drag, startPoint x: 553, startPoint y: 367, endPoint x: 220, endPoint y: 372, distance: 333.3
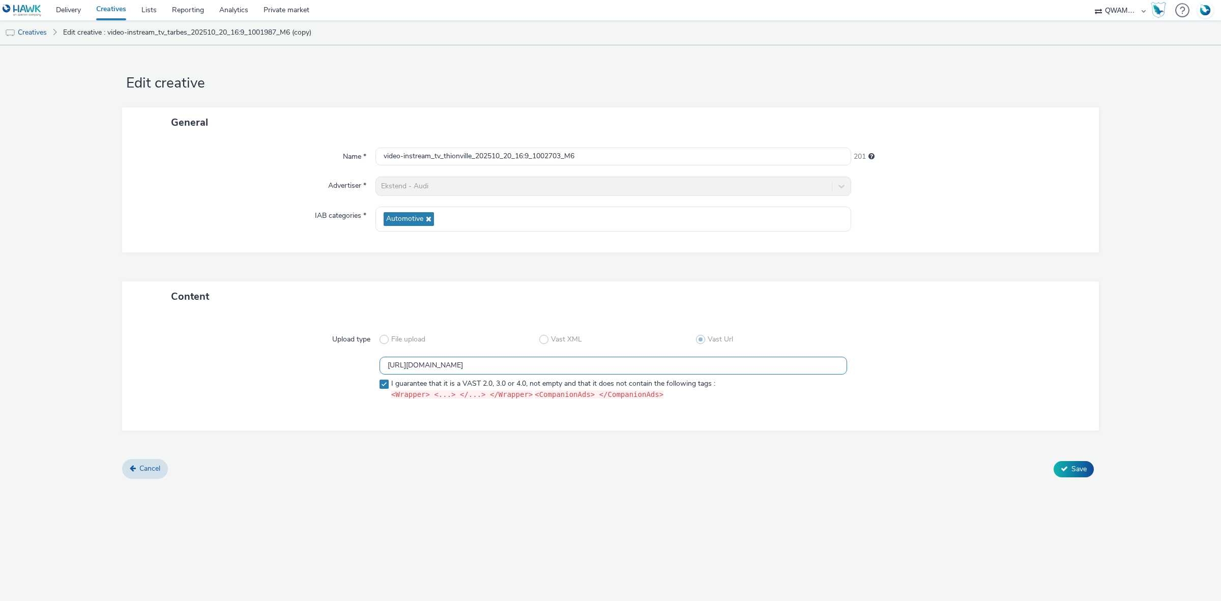
click at [220, 372] on div "https://m6web-users.6play.fr/v1/vast-generator/clipVast/13145376?vast_version=2…" at bounding box center [610, 380] width 940 height 47
paste input "5"
type input "https://m6web-users.6play.fr/v1/vast-generator/clipVast/13145375?vast_version=2"
click at [1070, 467] on button "Save" at bounding box center [1074, 469] width 40 height 16
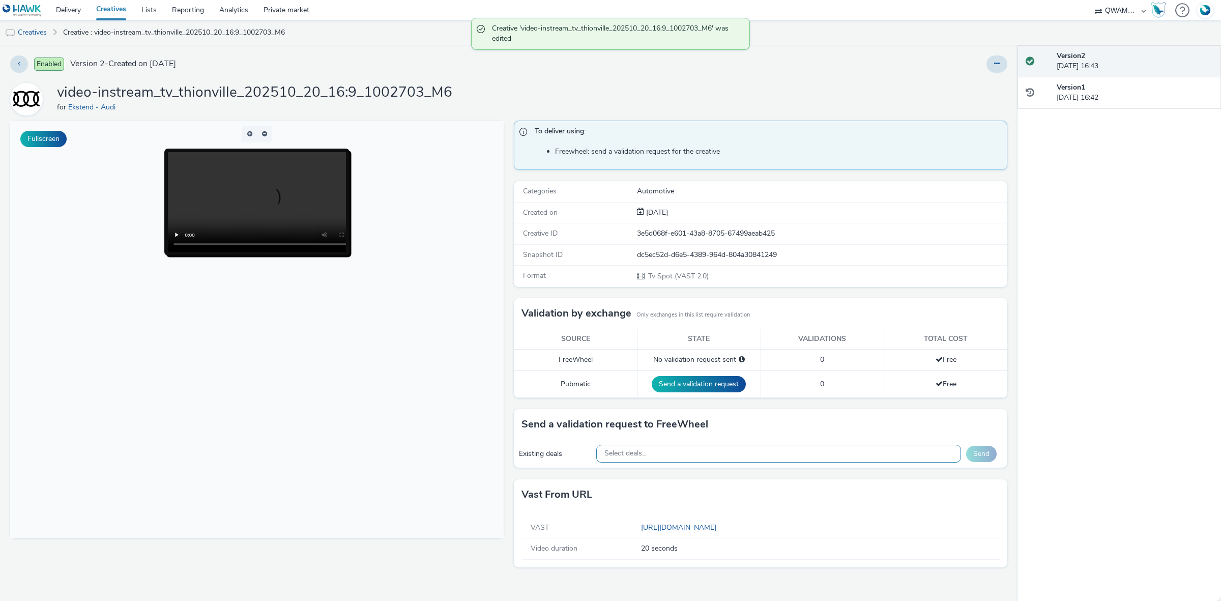
click at [734, 460] on div "Select deals..." at bounding box center [778, 454] width 365 height 18
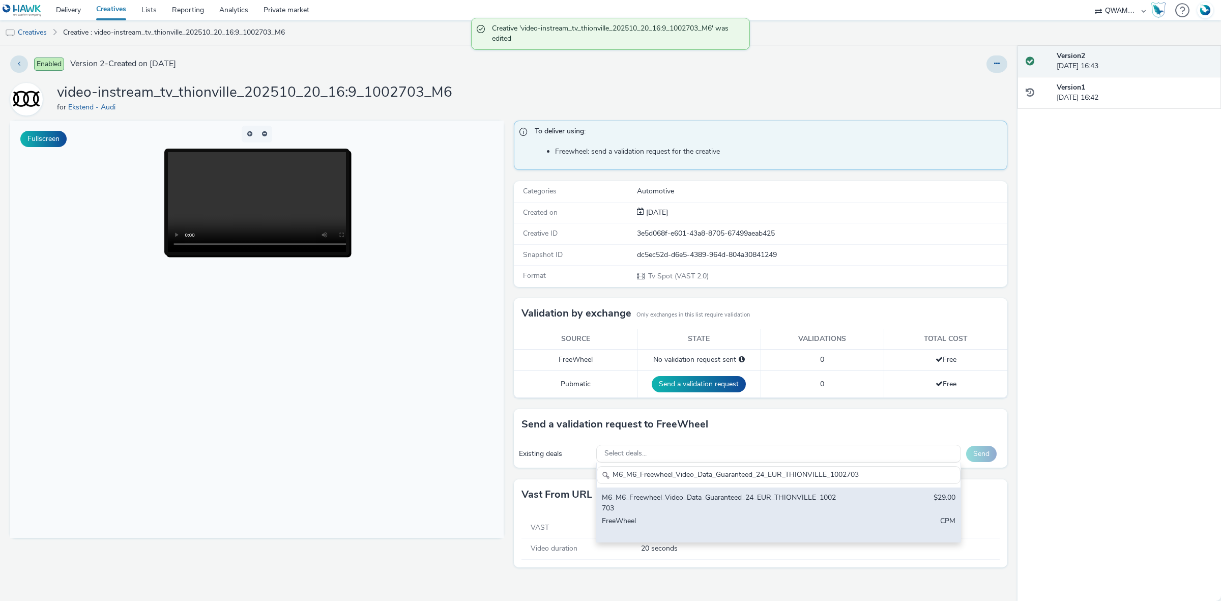
type input "M6_M6_Freewheel_Video_Data_Guaranteed_24_EUR_THIONVILLE_1002703"
click at [688, 495] on div "M6_M6_Freewheel_Video_Data_Guaranteed_24_EUR_THIONVILLE_1002703" at bounding box center [719, 502] width 234 height 21
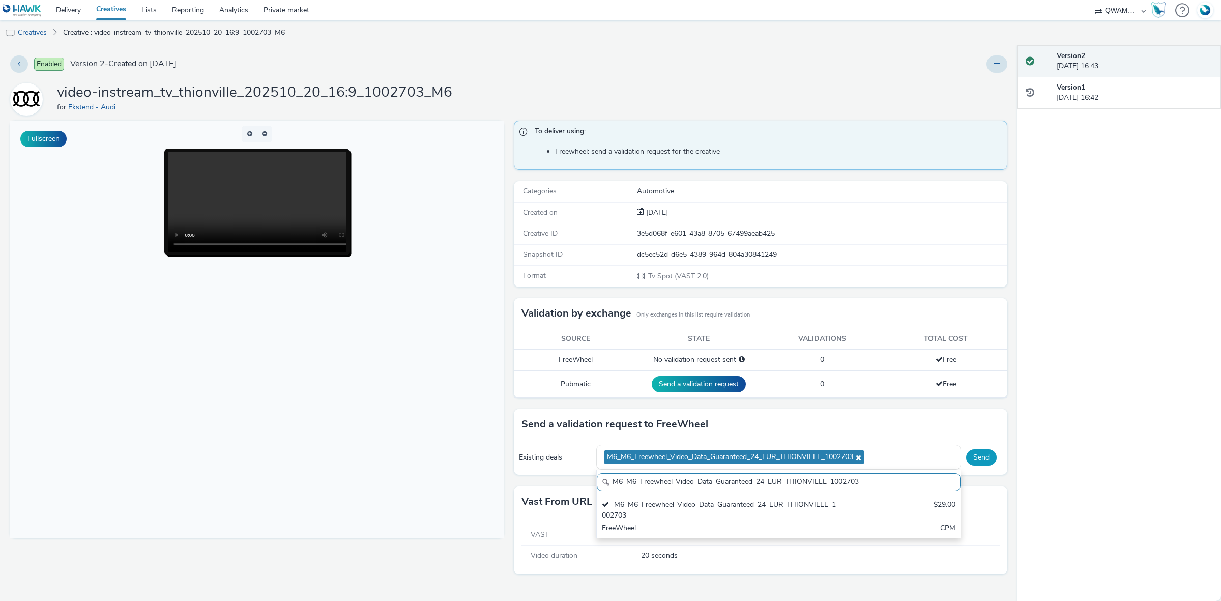
click at [978, 458] on button "Send" at bounding box center [981, 457] width 31 height 16
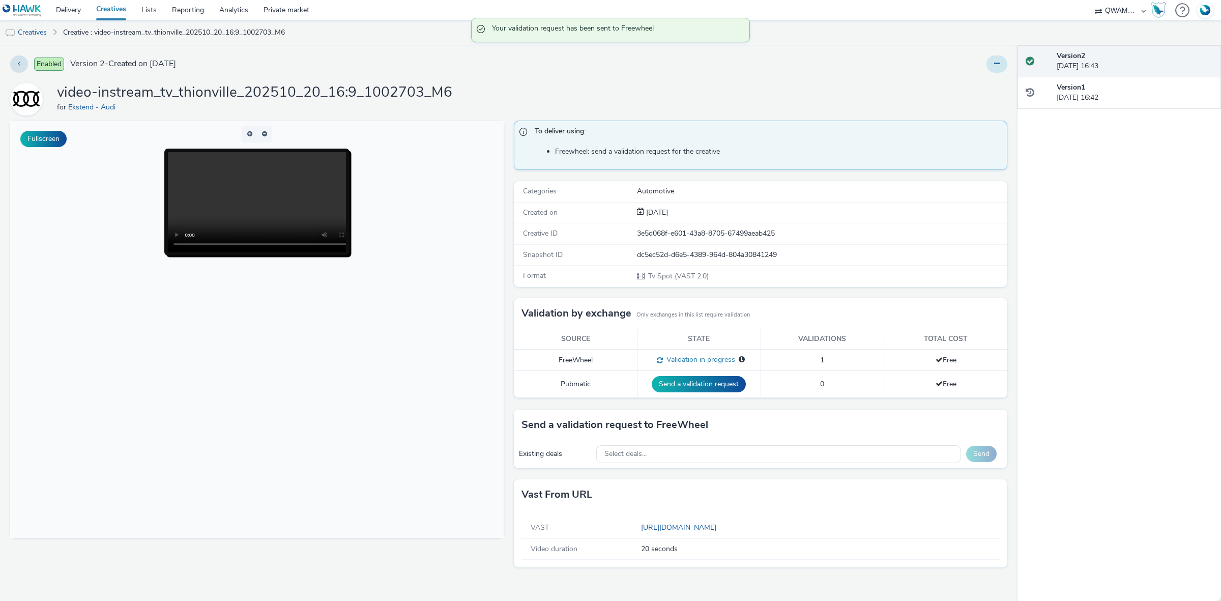
click at [995, 62] on icon at bounding box center [997, 63] width 6 height 7
click at [980, 103] on link "Duplicate" at bounding box center [969, 105] width 76 height 20
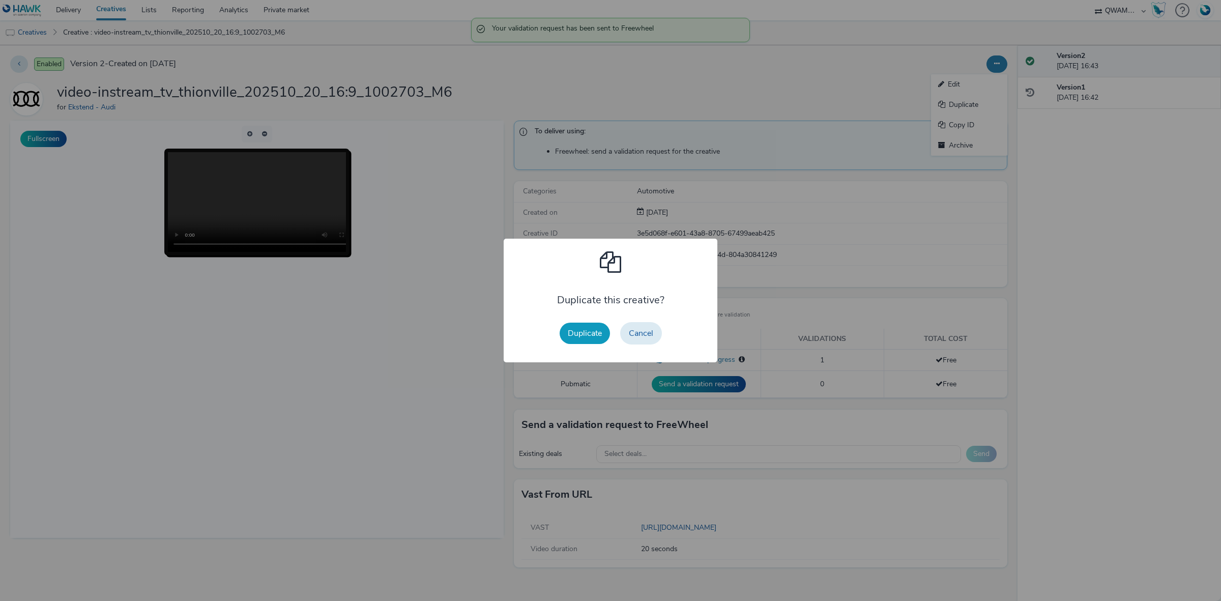
click at [601, 337] on button "Duplicate" at bounding box center [585, 333] width 50 height 21
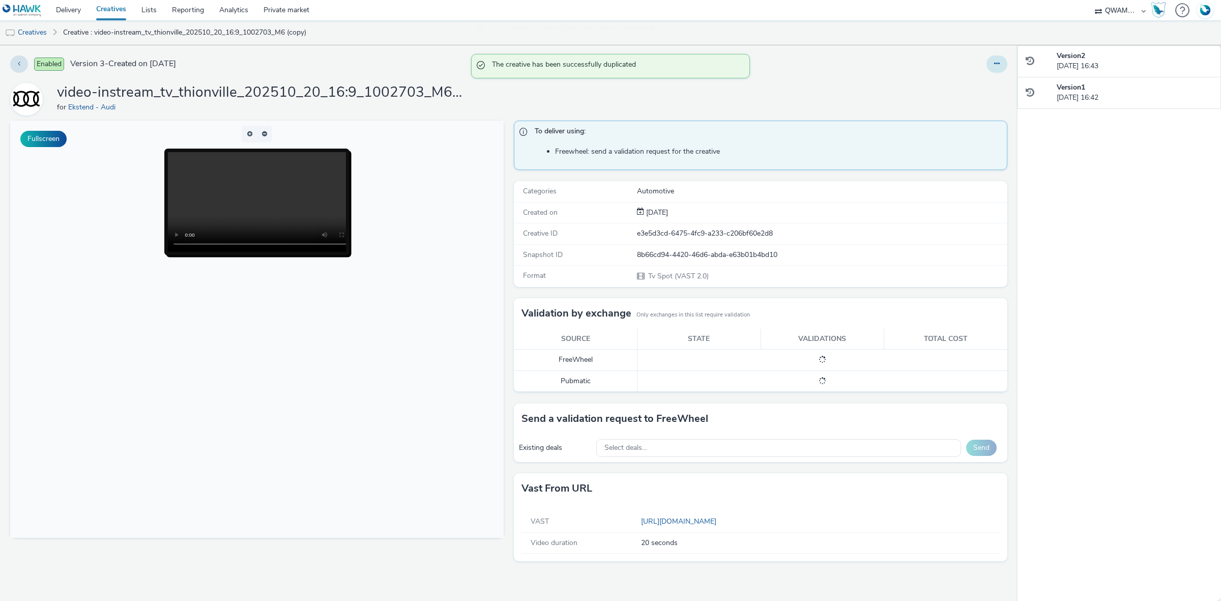
click at [1006, 65] on button at bounding box center [996, 63] width 21 height 17
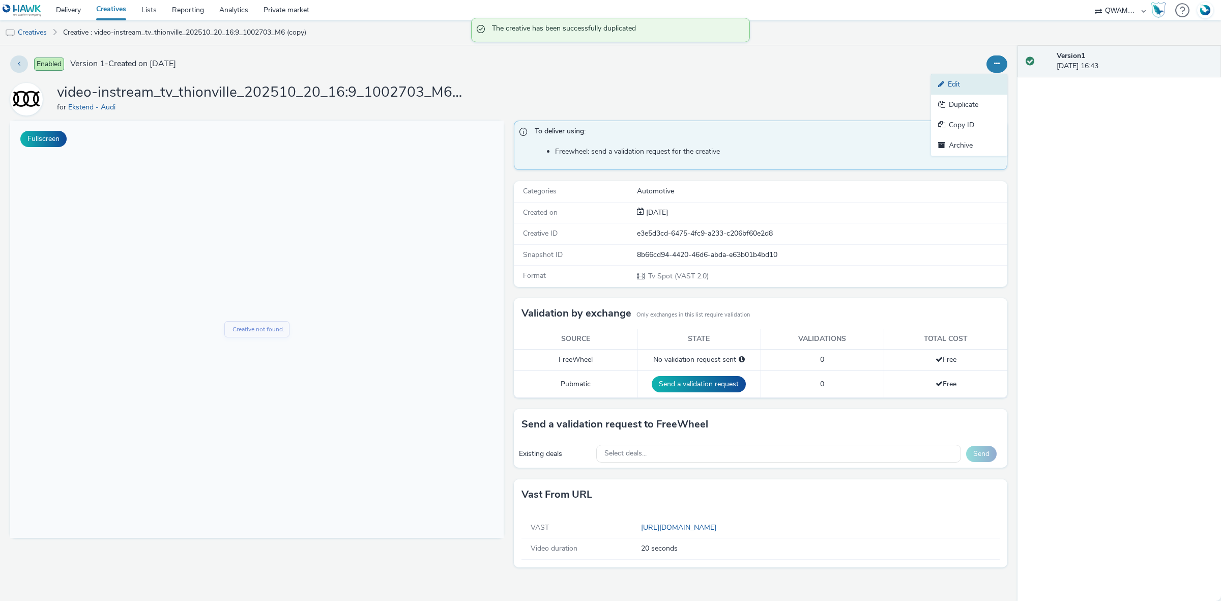
click at [978, 75] on link "Edit" at bounding box center [969, 84] width 76 height 20
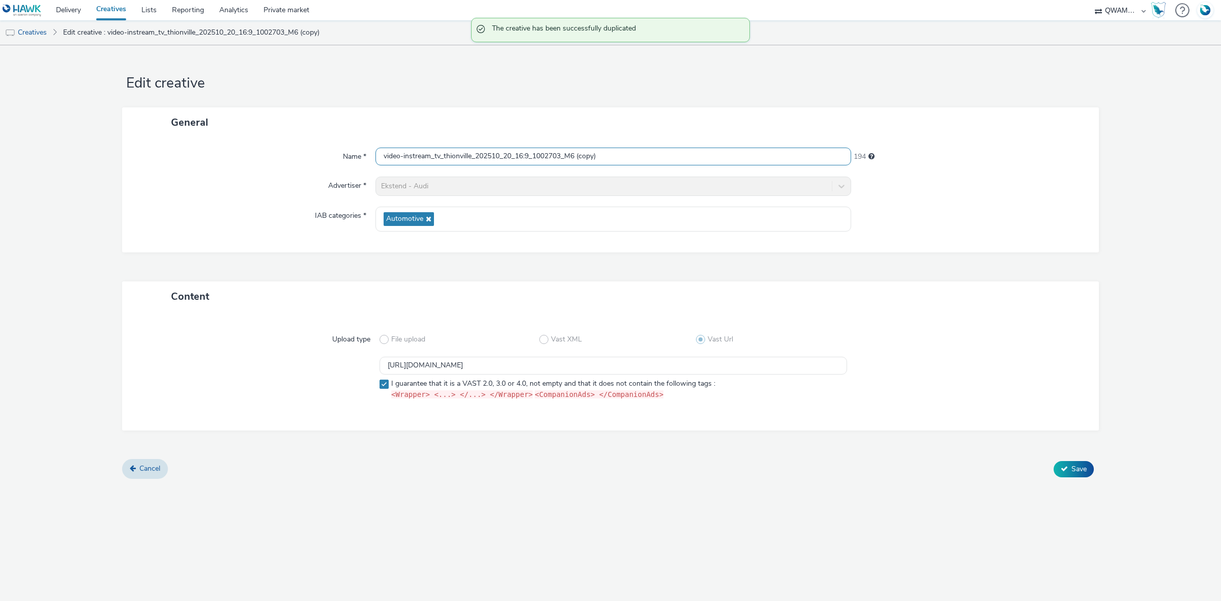
drag, startPoint x: 665, startPoint y: 143, endPoint x: 416, endPoint y: 158, distance: 249.7
click at [416, 158] on div "Name * video-instream_tv_thionville_202510_20_16:9_1002703_M6 (copy) 194 Advert…" at bounding box center [610, 194] width 977 height 115
drag, startPoint x: 619, startPoint y: 155, endPoint x: 220, endPoint y: 154, distance: 399.4
click at [220, 154] on div "Name * video-instream_tv_thionville_202510_20_16:9_1002703_M6 (copy) 194" at bounding box center [610, 157] width 956 height 18
paste input "oulon_202510_20_16:9_1006920_M6"
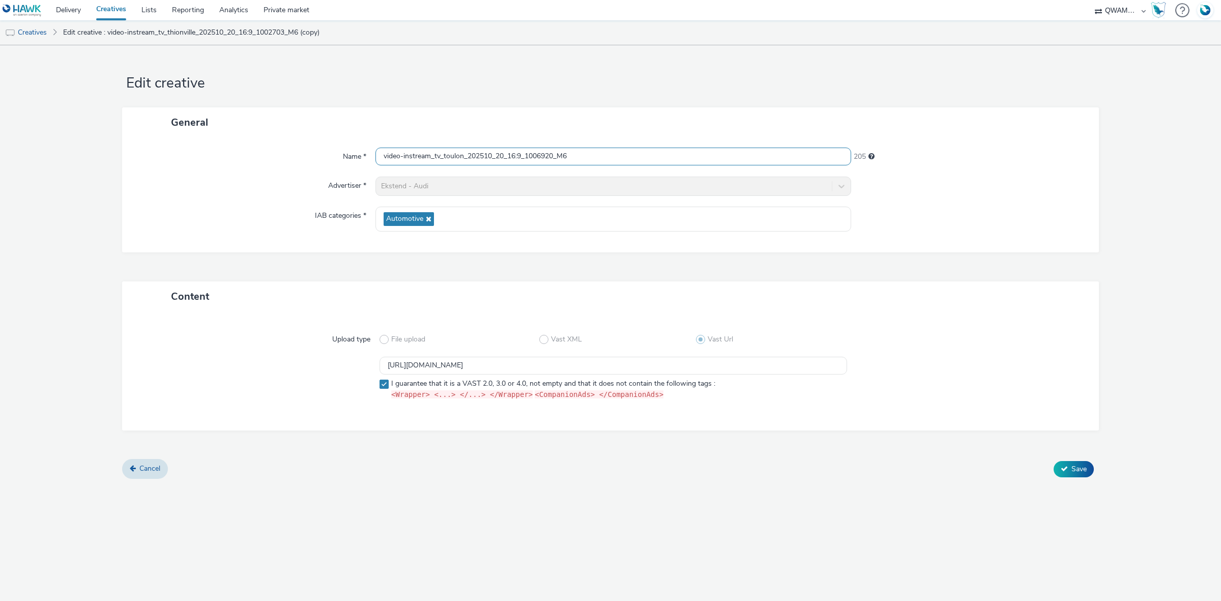
type input "video-instream_tv_toulon_202510_20_16:9_1006920_M6"
drag, startPoint x: 664, startPoint y: 361, endPoint x: 388, endPoint y: 367, distance: 276.3
click at [388, 367] on input "https://m6web-users.6play.fr/v1/vast-generator/clipVast/13145375?vast_version=2" at bounding box center [614, 366] width 468 height 18
paste input "4"
type input "https://m6web-users.6play.fr/v1/vast-generator/clipVast/13145374?vast_version=2"
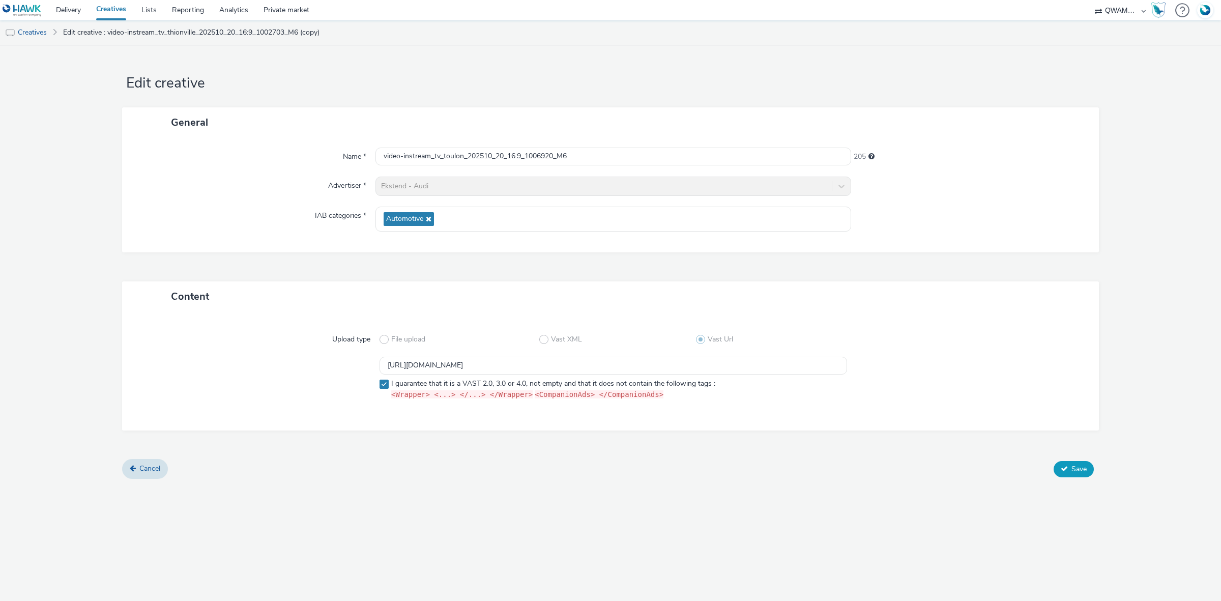
click at [1072, 464] on span "Save" at bounding box center [1078, 469] width 15 height 10
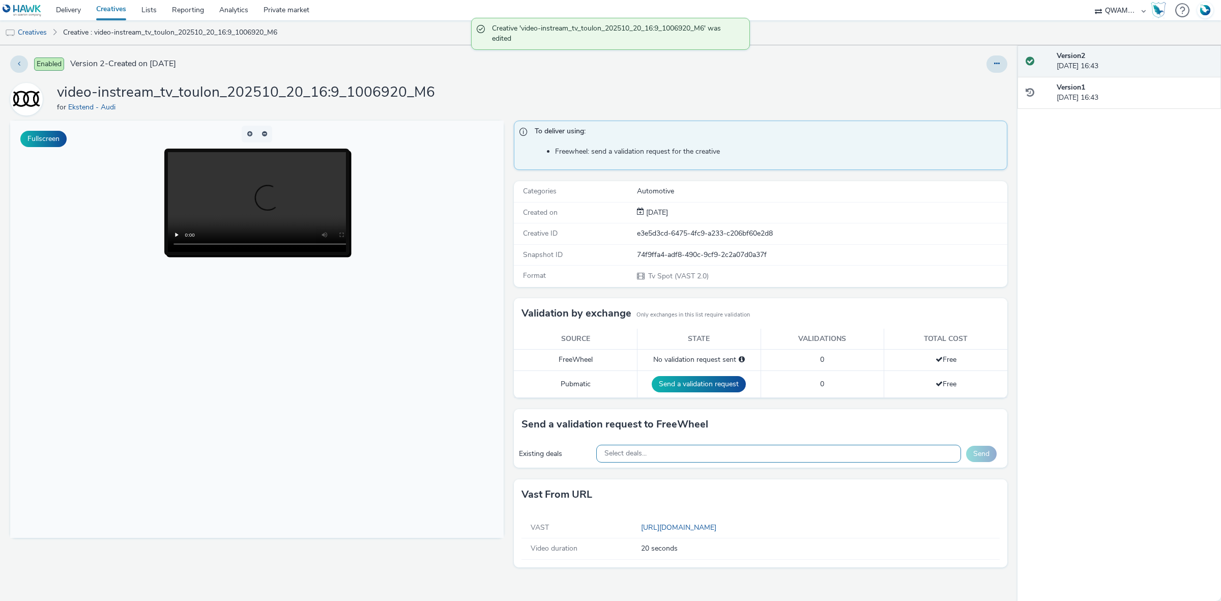
click at [689, 459] on div "Select deals..." at bounding box center [778, 454] width 365 height 18
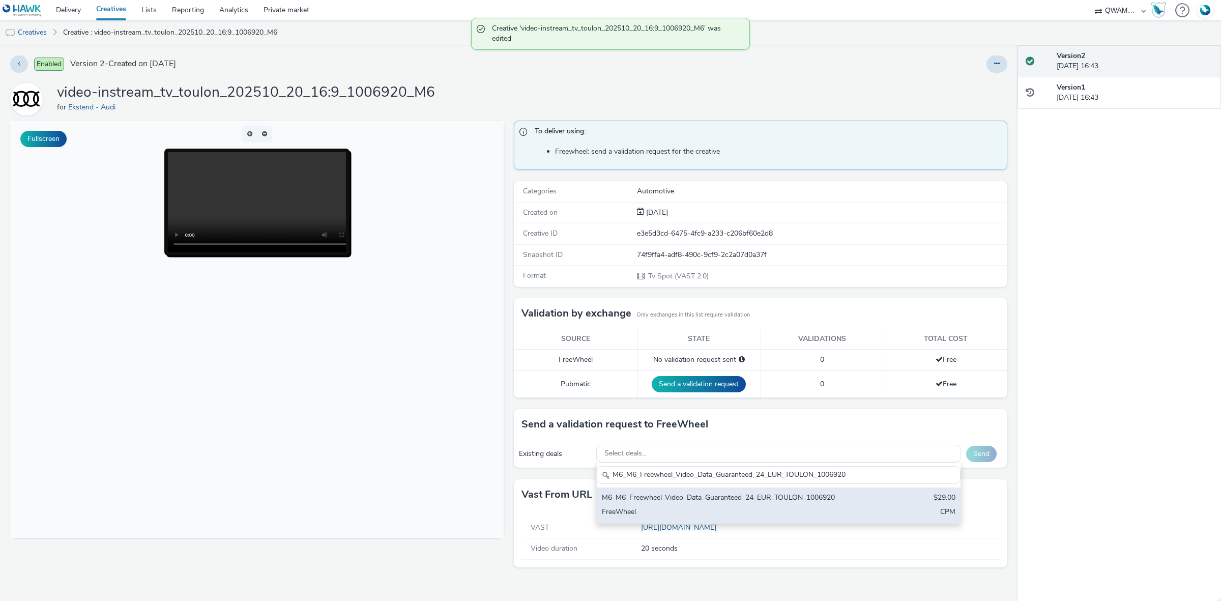
type input "M6_M6_Freewheel_Video_Data_Guaranteed_24_EUR_TOULON_1006920"
click at [663, 504] on div "M6_M6_Freewheel_Video_Data_Guaranteed_24_EUR_TOULON_1006920" at bounding box center [719, 498] width 234 height 12
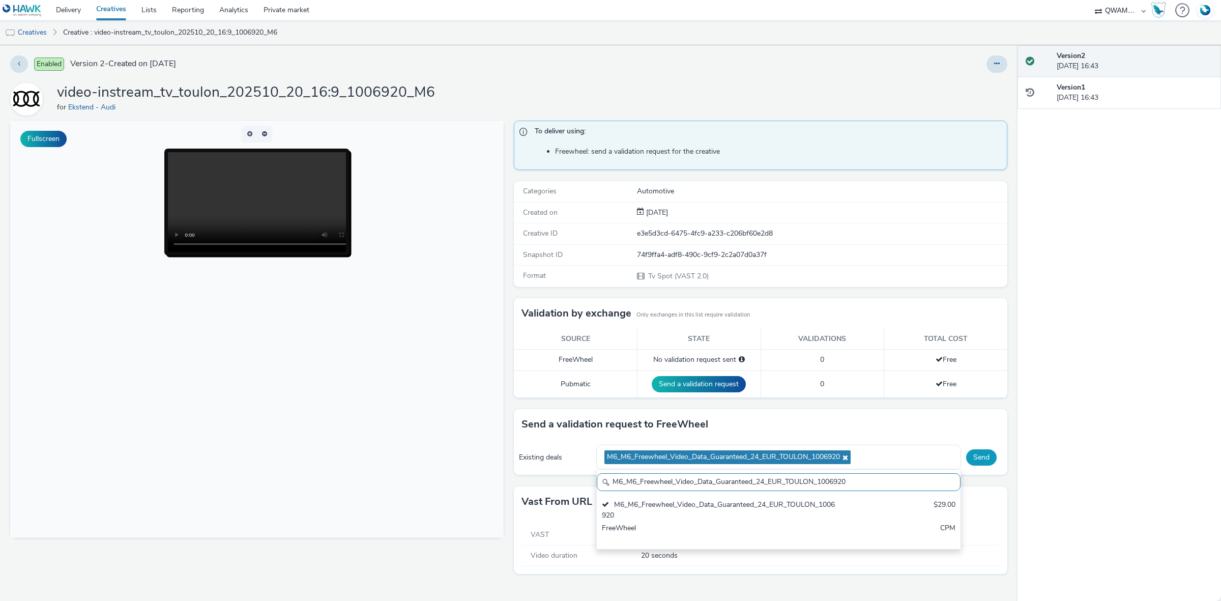
click at [970, 456] on button "Send" at bounding box center [981, 457] width 31 height 16
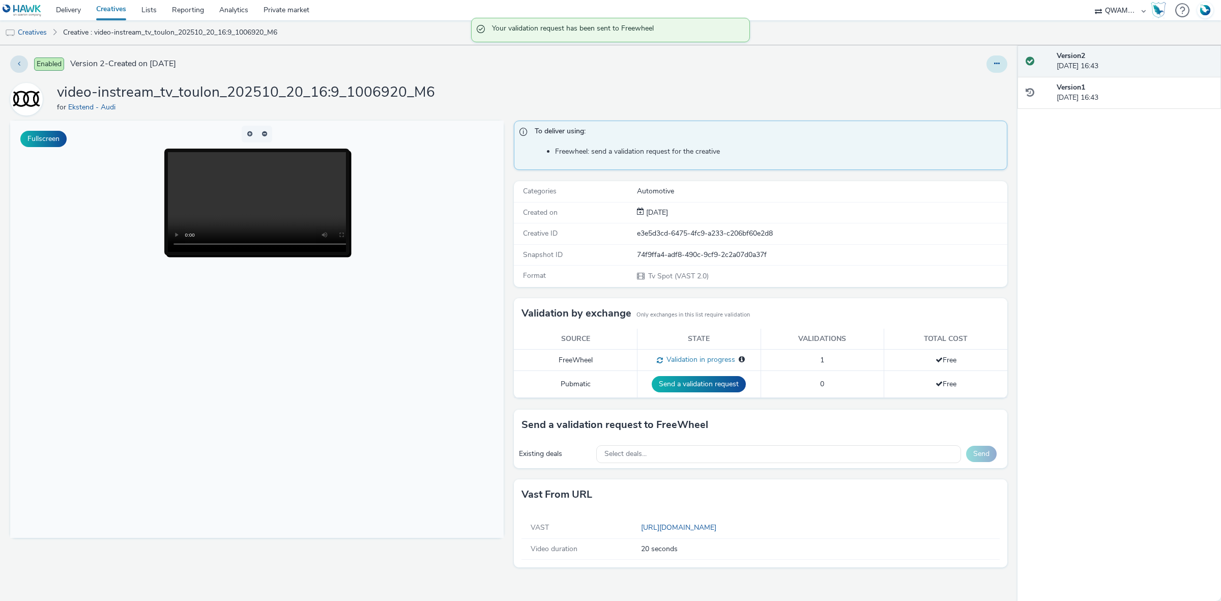
click at [1000, 65] on button at bounding box center [996, 63] width 21 height 17
click at [982, 100] on link "Duplicate" at bounding box center [969, 105] width 76 height 20
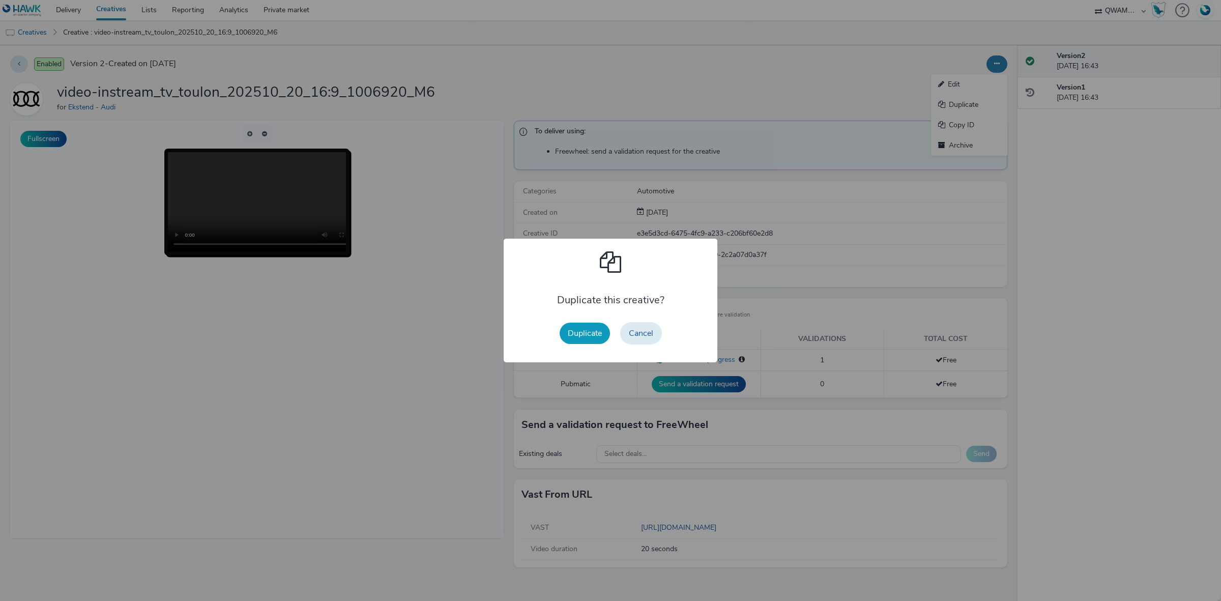
click at [574, 327] on button "Duplicate" at bounding box center [585, 333] width 50 height 21
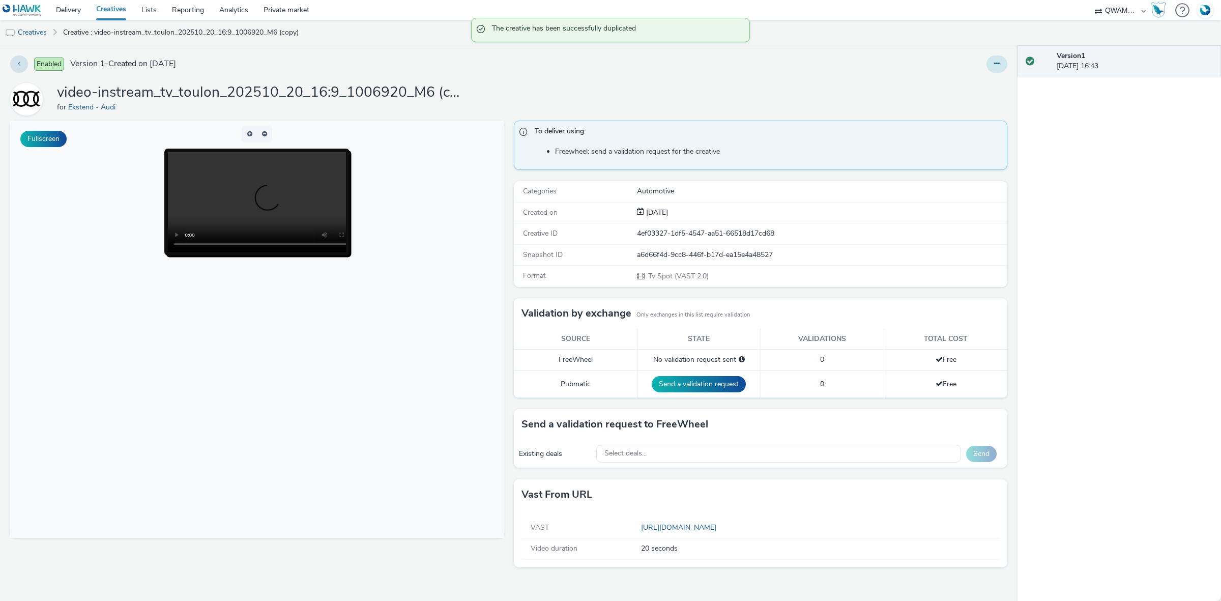
click at [992, 66] on button at bounding box center [996, 63] width 21 height 17
click at [978, 79] on link "Edit" at bounding box center [969, 84] width 76 height 20
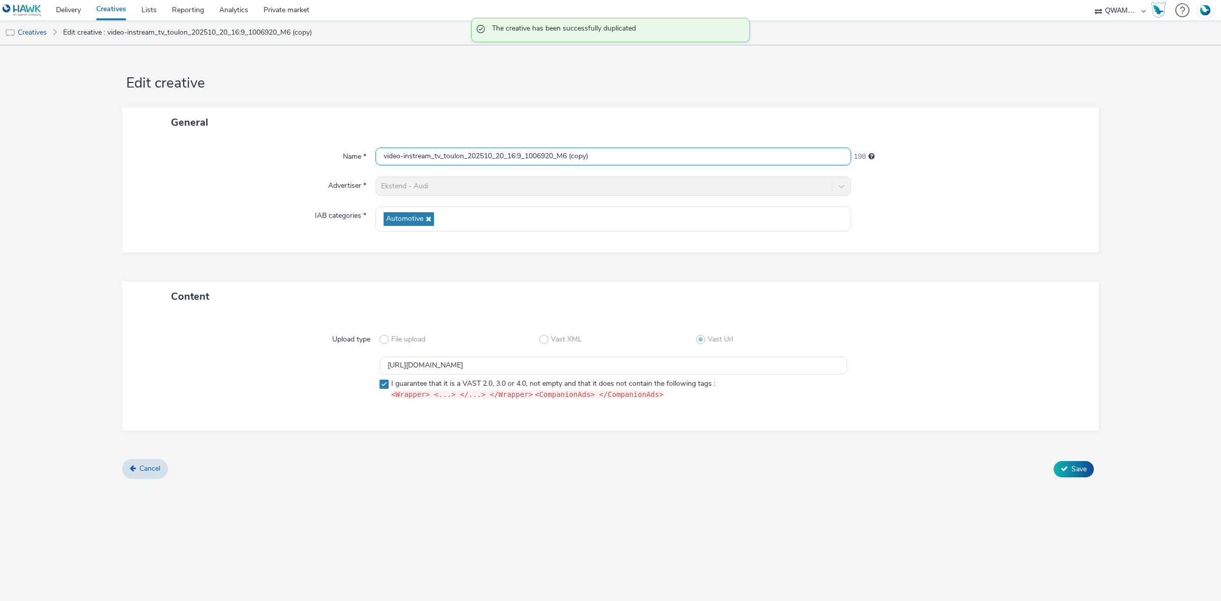
scroll to position [1, 0]
drag, startPoint x: 640, startPoint y: 161, endPoint x: 244, endPoint y: 164, distance: 395.3
click at [244, 164] on div "Name * video-instream_tv_toulon_202510_20_16:9_1006920_M6 (copy) 198" at bounding box center [610, 157] width 956 height 18
paste input "use_202510_20_16:9_1002474_M6"
type input "video-instream_tv_toulouse_202510_20_16:9_1002474_M6"
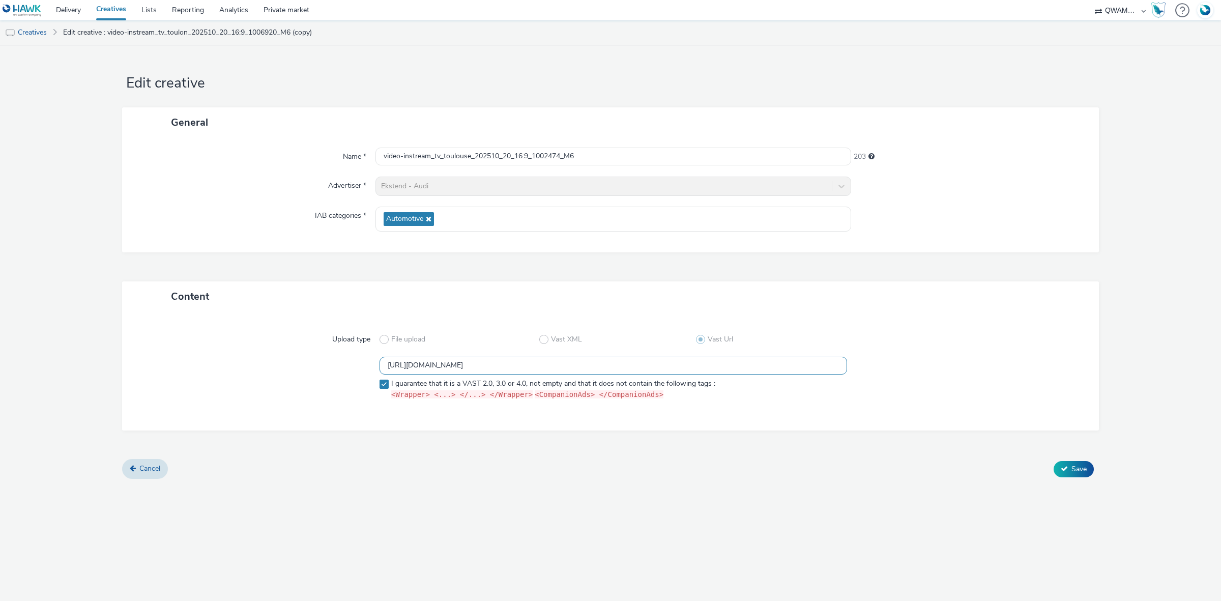
drag, startPoint x: 674, startPoint y: 364, endPoint x: 250, endPoint y: 382, distance: 424.1
click at [250, 382] on div "https://m6web-users.6play.fr/v1/vast-generator/clipVast/13145374?vast_version=2…" at bounding box center [610, 380] width 940 height 47
paste input "621"
type input "https://m6web-users.6play.fr/v1/vast-generator/clipVast/13145621?vast_version=2"
click at [1074, 464] on span "Save" at bounding box center [1078, 469] width 15 height 10
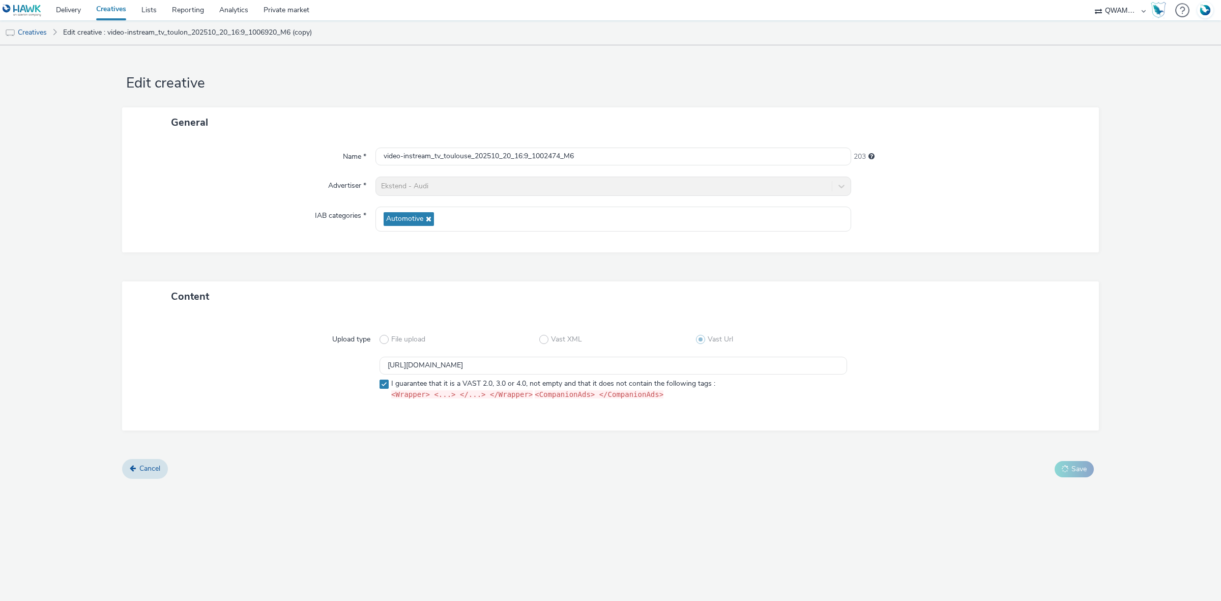
scroll to position [0, 0]
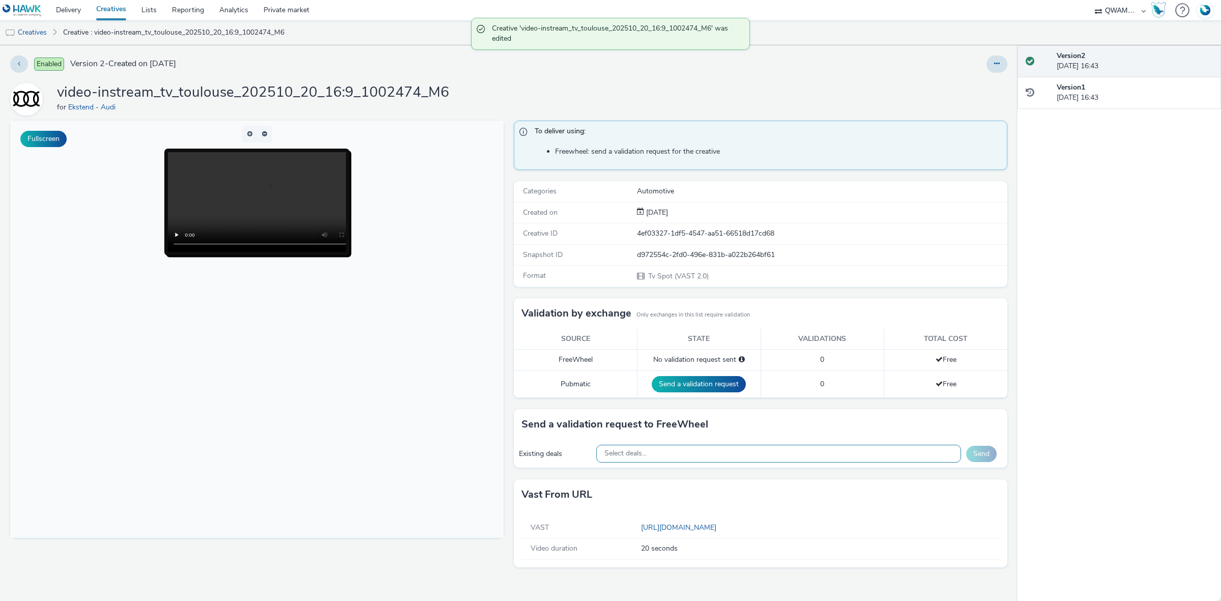
click at [649, 459] on div "Select deals..." at bounding box center [778, 454] width 365 height 18
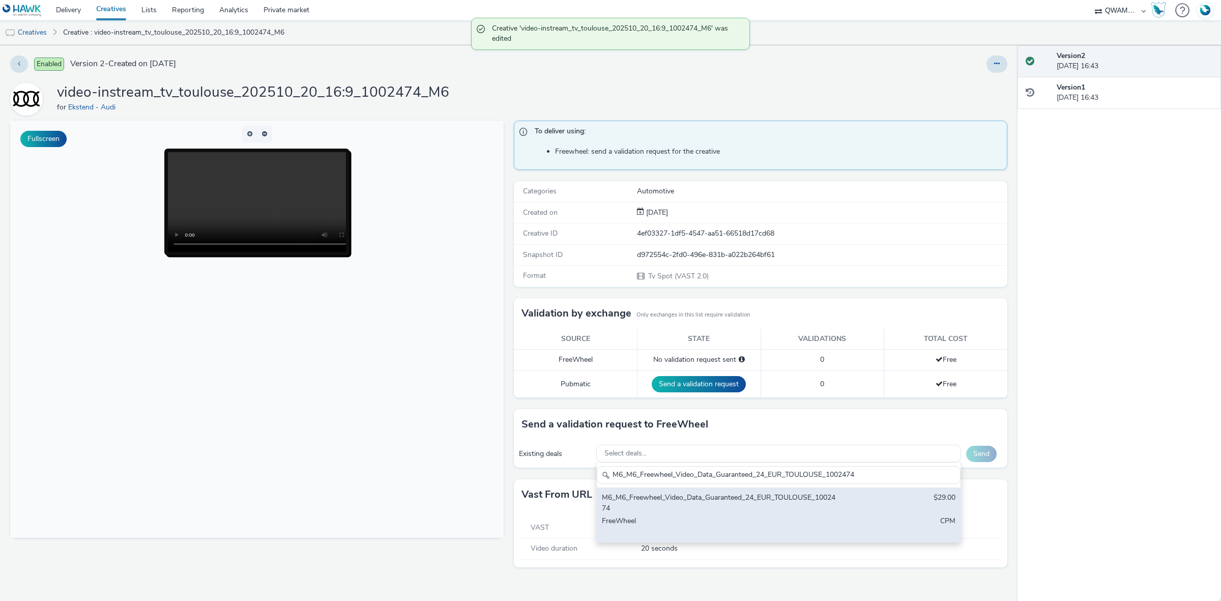
type input "M6_M6_Freewheel_Video_Data_Guaranteed_24_EUR_TOULOUSE_1002474"
click at [651, 500] on div "M6_M6_Freewheel_Video_Data_Guaranteed_24_EUR_TOULOUSE_1002474" at bounding box center [719, 502] width 234 height 21
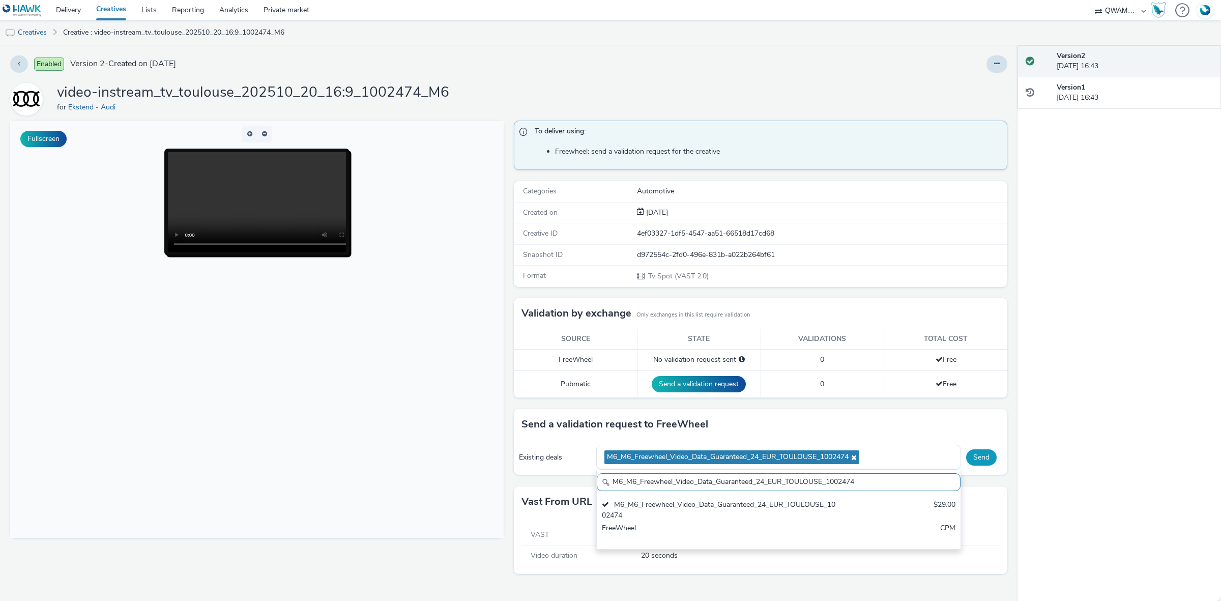
click at [989, 459] on button "Send" at bounding box center [981, 457] width 31 height 16
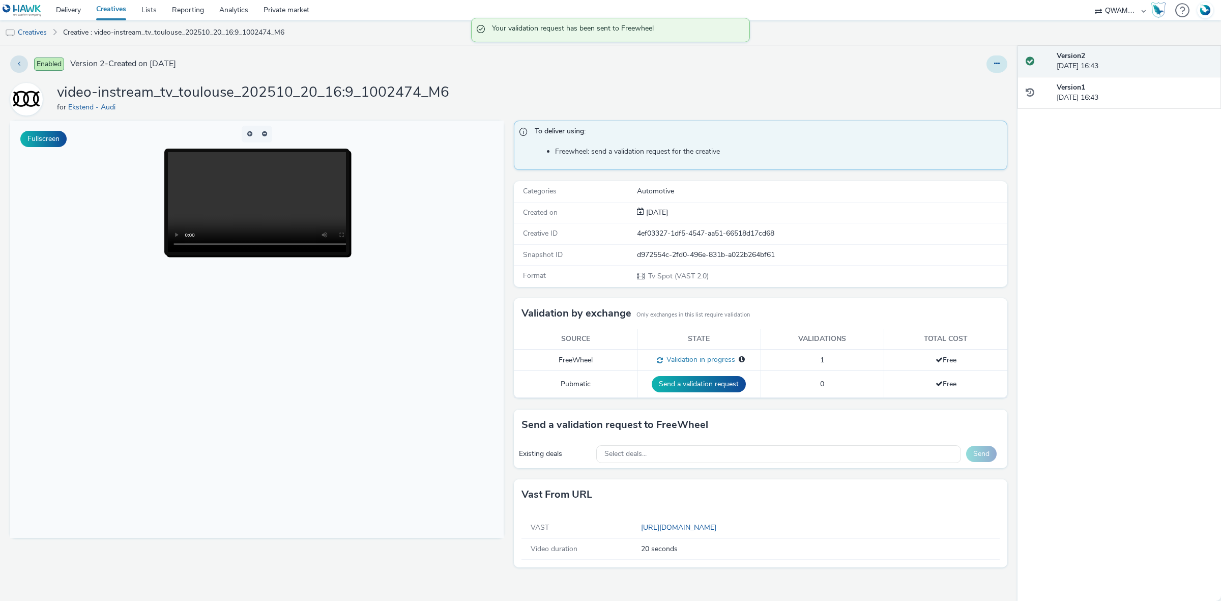
drag, startPoint x: 999, startPoint y: 59, endPoint x: 993, endPoint y: 65, distance: 7.9
click at [999, 59] on button at bounding box center [996, 63] width 21 height 17
click at [954, 107] on link "Duplicate" at bounding box center [969, 105] width 76 height 20
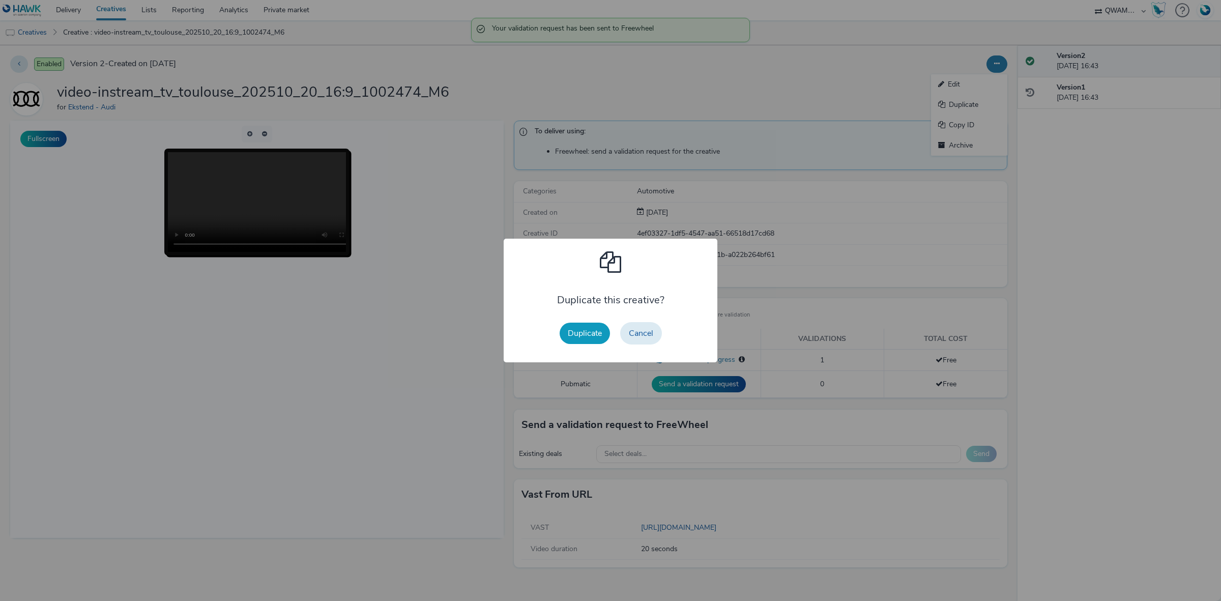
click at [575, 331] on button "Duplicate" at bounding box center [585, 333] width 50 height 21
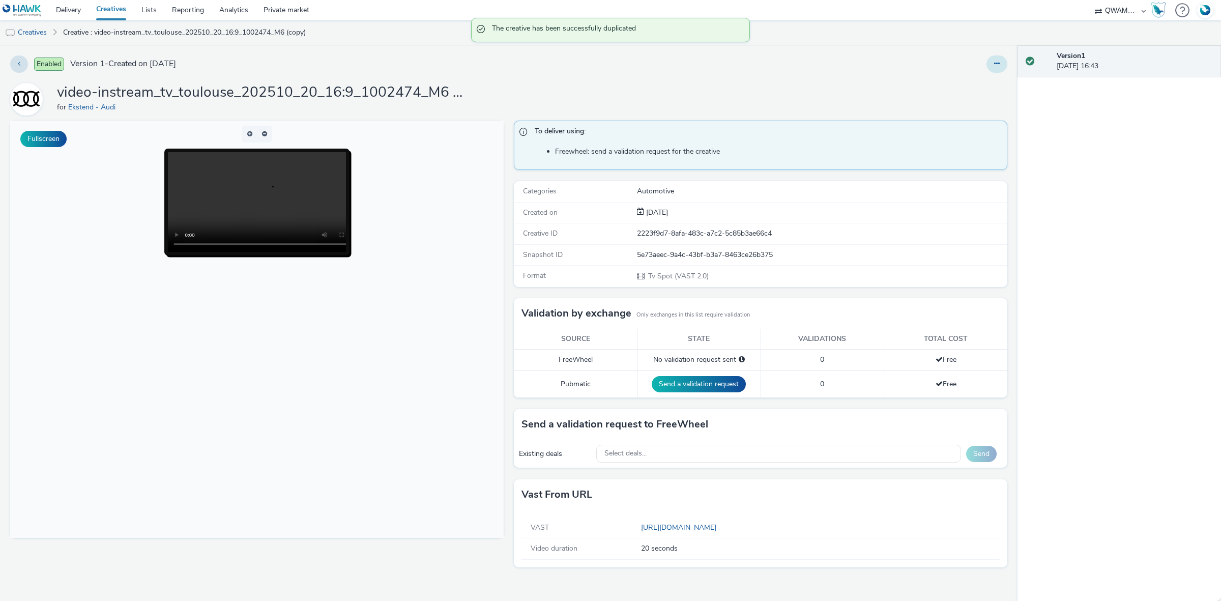
click at [994, 69] on button at bounding box center [996, 63] width 21 height 17
click at [980, 77] on link "Edit" at bounding box center [969, 84] width 76 height 20
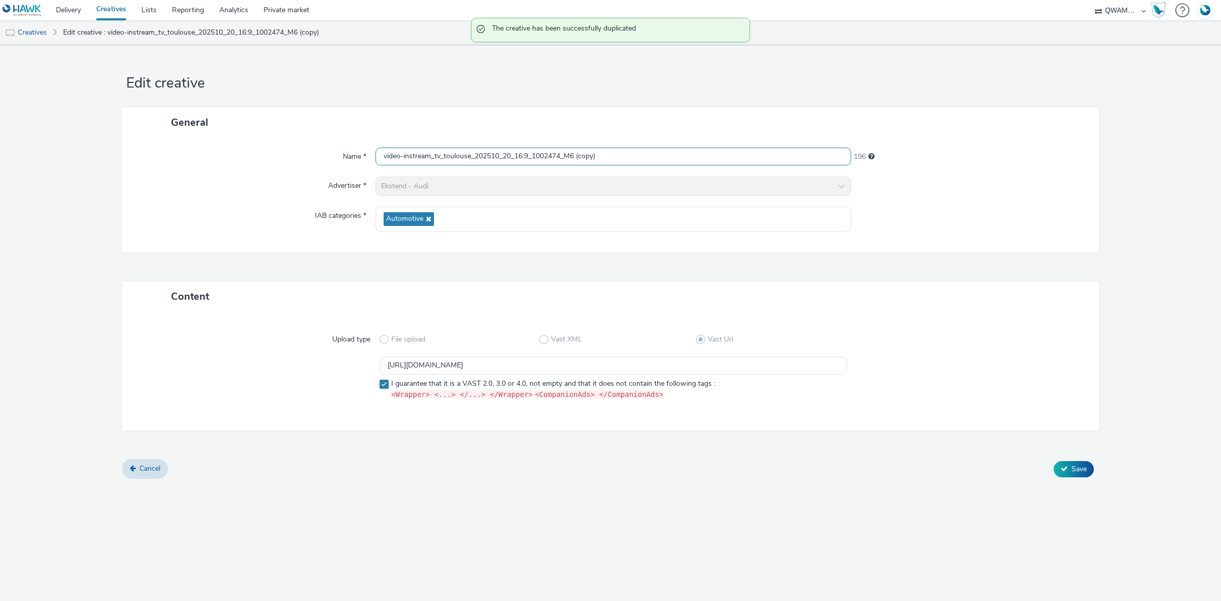
drag, startPoint x: 494, startPoint y: 151, endPoint x: 283, endPoint y: 154, distance: 211.2
click at [283, 155] on div "Name * video-instream_tv_toulouse_202510_20_16:9_1002474_M6 (copy) 196" at bounding box center [610, 157] width 956 height 18
paste input "text"
type input "video-instream_tv_toulouse_202510_20_16:9_1002474_M6"
drag, startPoint x: 696, startPoint y: 372, endPoint x: 197, endPoint y: 352, distance: 499.5
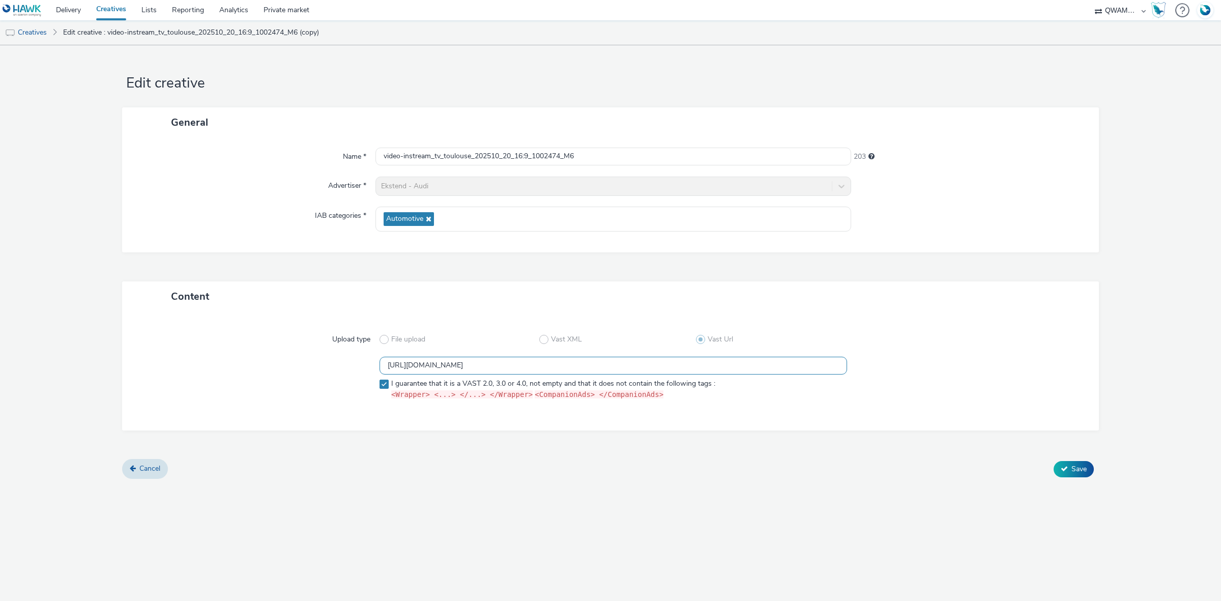
click at [197, 352] on div "Upload type File upload Vast XML Vast Url https://m6web-users.6play.fr/v1/vast-…" at bounding box center [610, 371] width 956 height 98
paste input "373"
type input "https://m6web-users.6play.fr/v1/vast-generator/clipVast/13145373?vast_version=2"
click at [1070, 460] on div "Cancel Save" at bounding box center [610, 469] width 977 height 18
click at [1070, 468] on button "Save" at bounding box center [1074, 469] width 40 height 16
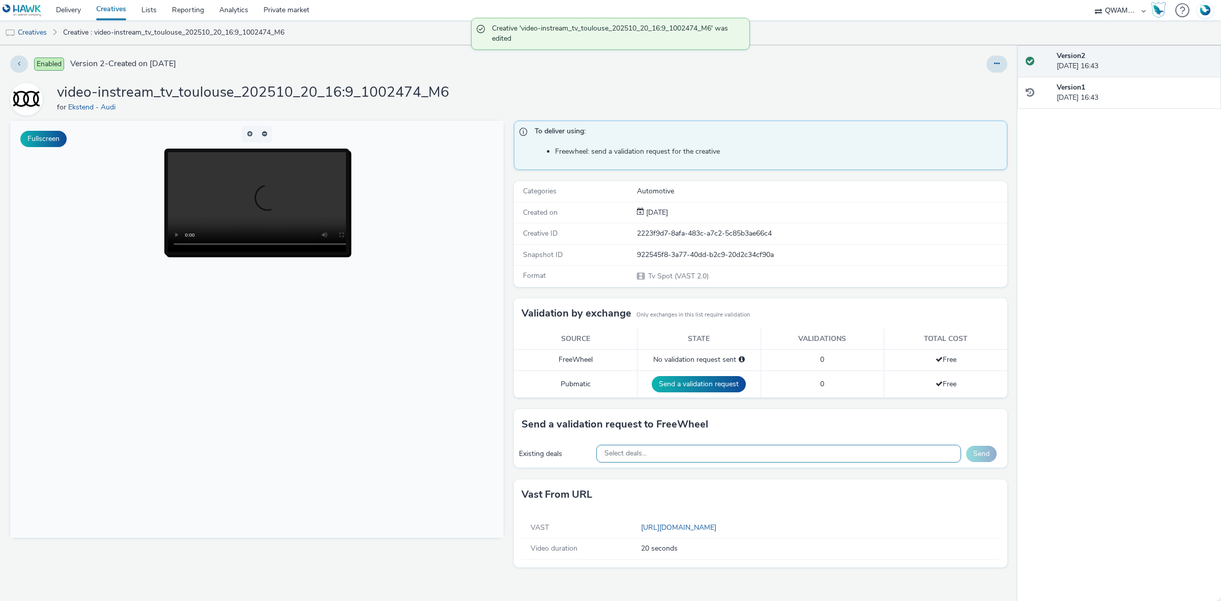
click at [654, 451] on div "Select deals..." at bounding box center [778, 454] width 365 height 18
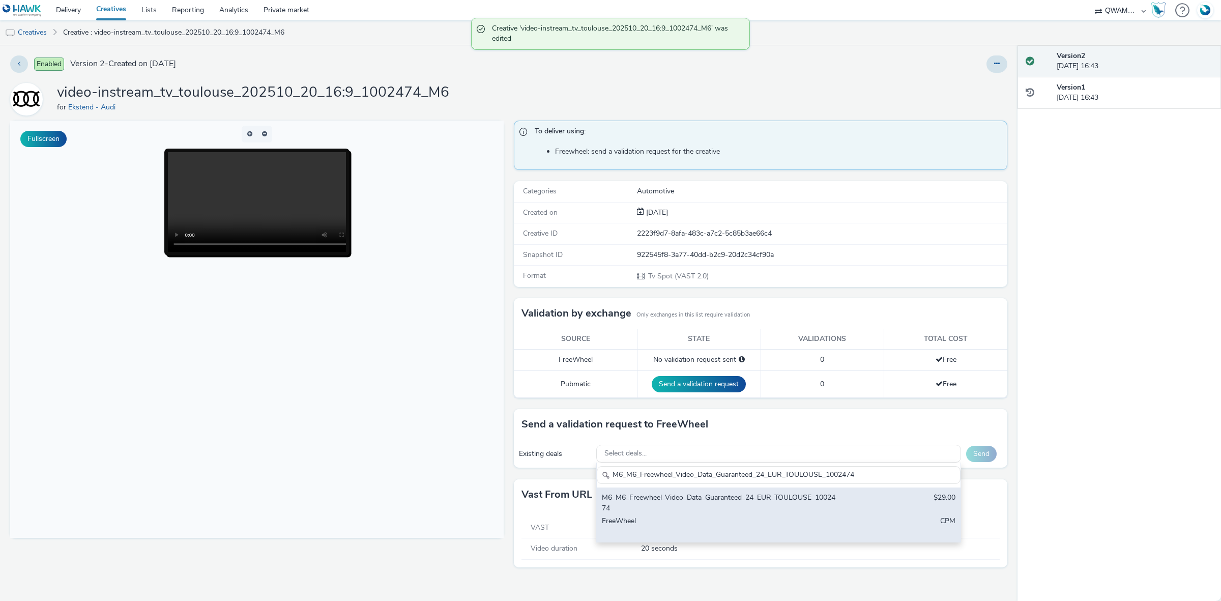
type input "M6_M6_Freewheel_Video_Data_Guaranteed_24_EUR_TOULOUSE_1002474"
click at [642, 507] on div "M6_M6_Freewheel_Video_Data_Guaranteed_24_EUR_TOULOUSE_1002474" at bounding box center [719, 502] width 234 height 21
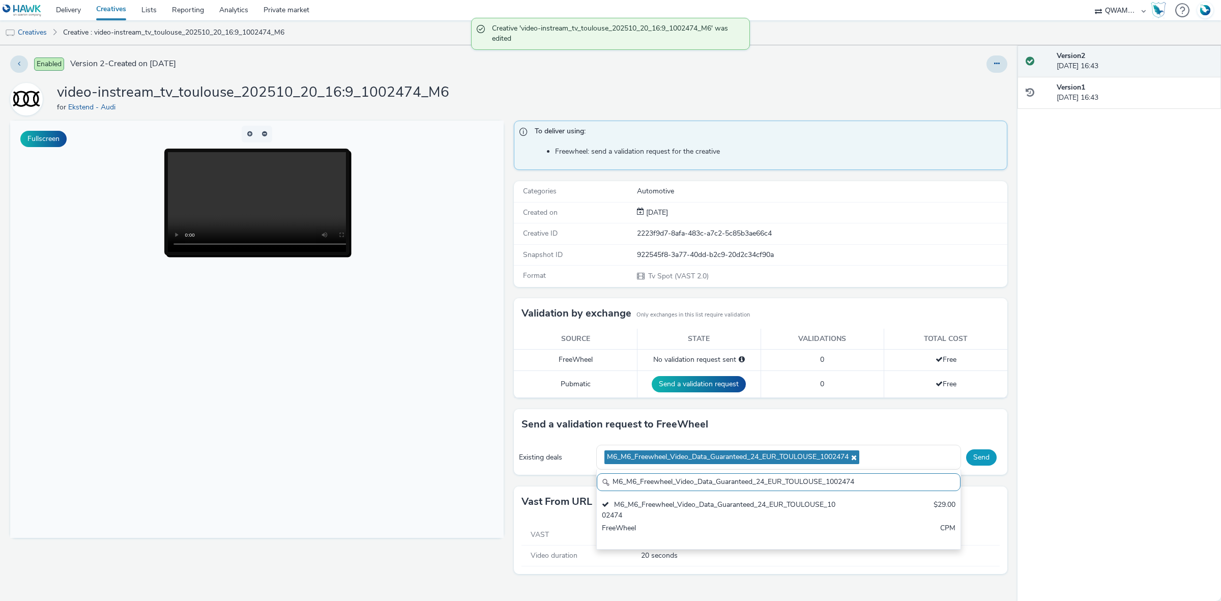
click at [973, 456] on button "Send" at bounding box center [981, 457] width 31 height 16
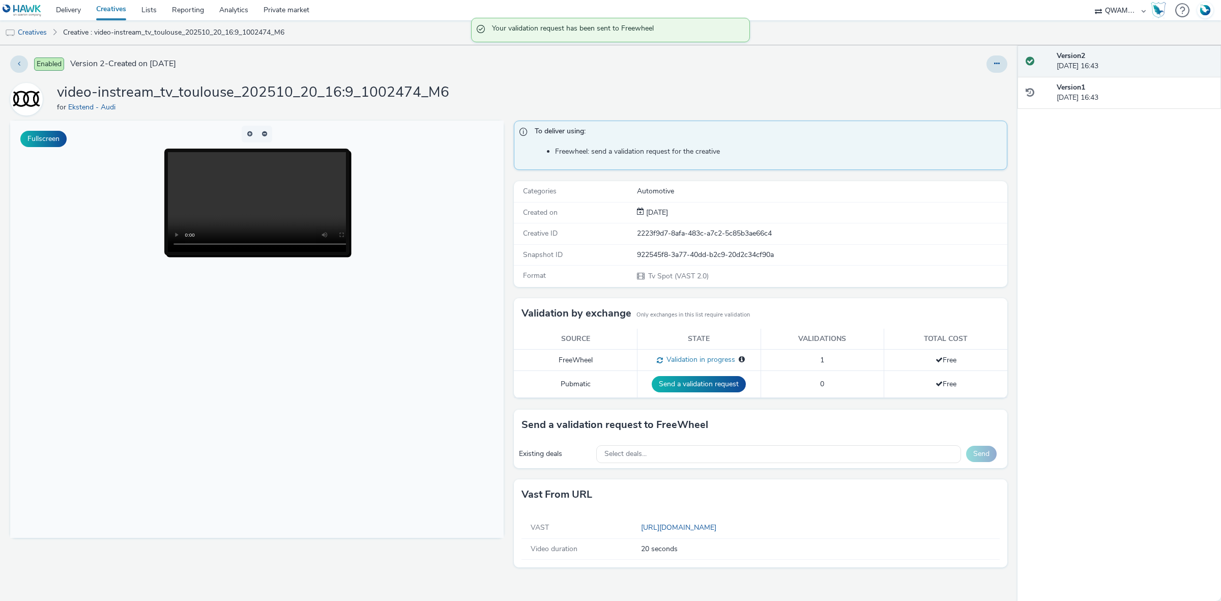
drag, startPoint x: 1005, startPoint y: 66, endPoint x: 1000, endPoint y: 74, distance: 8.9
click at [1005, 66] on button at bounding box center [996, 63] width 21 height 17
click at [977, 106] on link "Duplicate" at bounding box center [969, 105] width 76 height 20
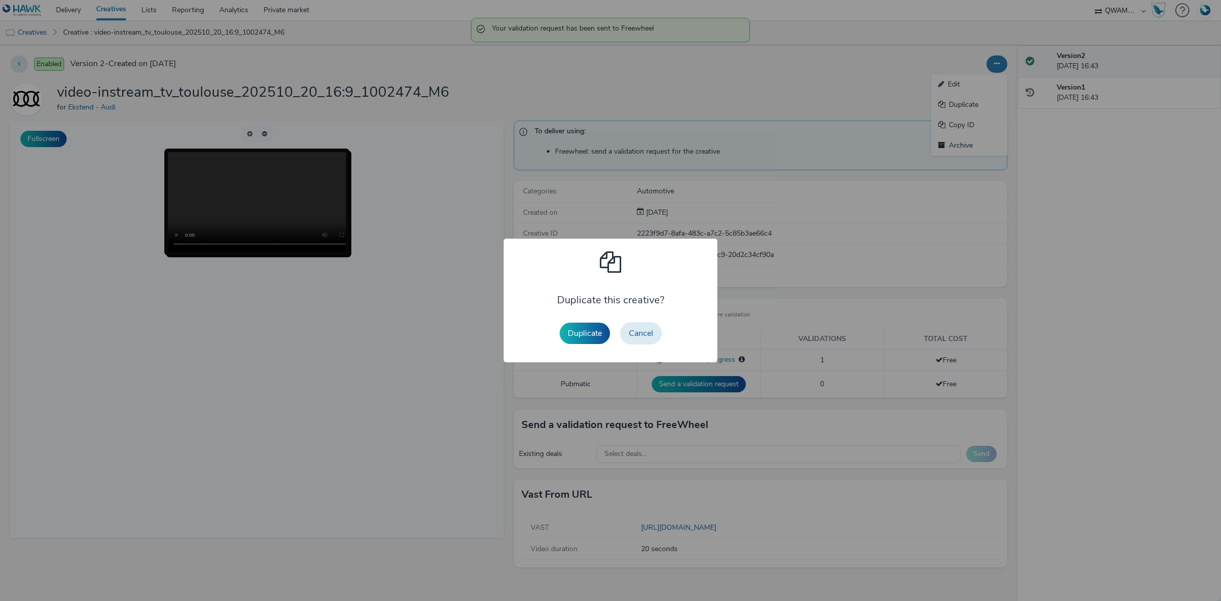
click at [591, 324] on button "Duplicate" at bounding box center [585, 333] width 50 height 21
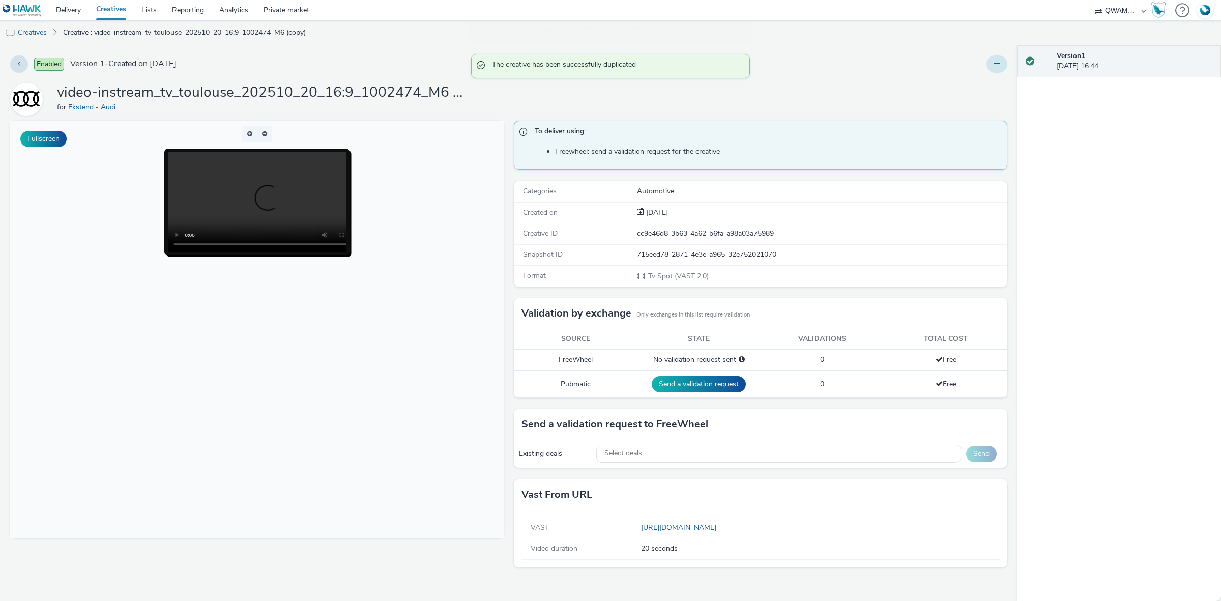
click at [1004, 63] on button at bounding box center [996, 63] width 21 height 17
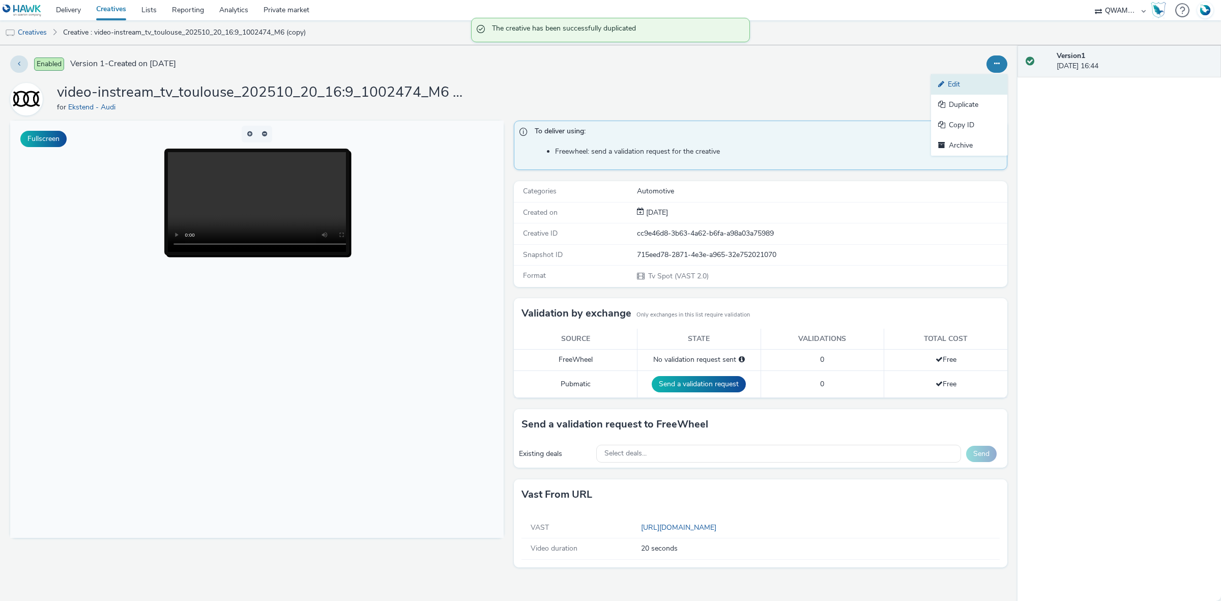
click at [957, 77] on link "Edit" at bounding box center [969, 84] width 76 height 20
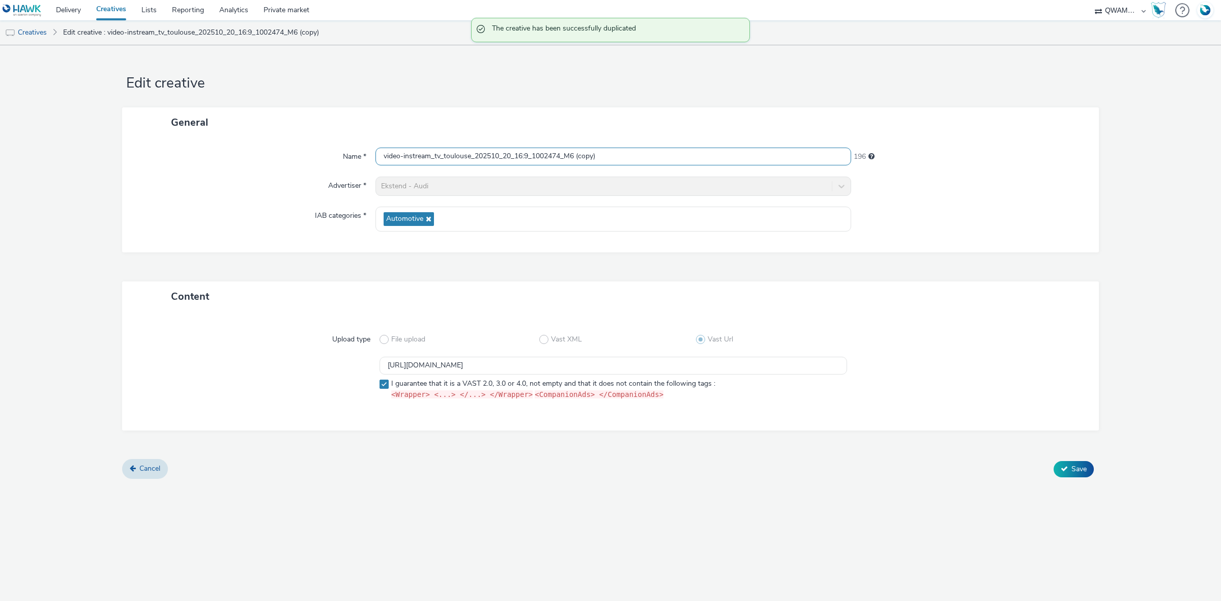
drag, startPoint x: 563, startPoint y: 155, endPoint x: 296, endPoint y: 147, distance: 267.2
click at [298, 149] on div "Name * video-instream_tv_toulouse_202510_20_16:9_1002474_M6 (copy) 196" at bounding box center [610, 157] width 956 height 18
paste input "rs_202510_20_16:9_1003700_M6"
type input "video-instream_tv_tours_202510_20_16:9_1003700_M6"
drag, startPoint x: 677, startPoint y: 364, endPoint x: 319, endPoint y: 368, distance: 358.2
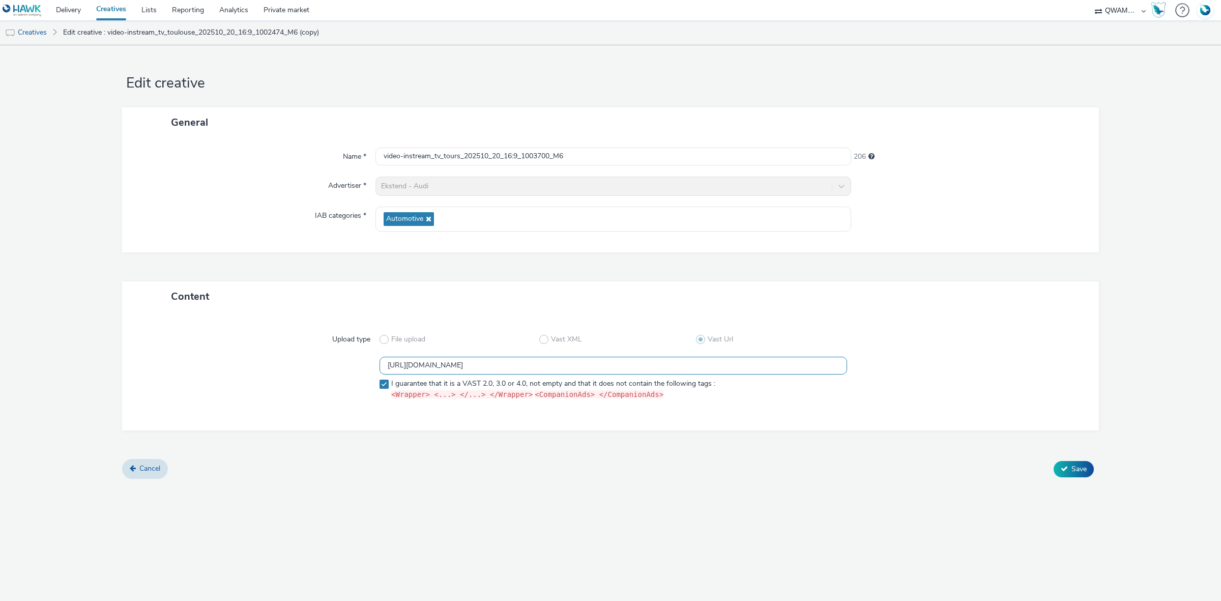
click at [319, 368] on div "https://m6web-users.6play.fr/v1/vast-generator/clipVast/13145373?vast_version=2…" at bounding box center [610, 380] width 940 height 47
paste input "2"
type input "https://m6web-users.6play.fr/v1/vast-generator/clipVast/13145372?vast_version=2"
click at [1064, 472] on button "Save" at bounding box center [1074, 469] width 40 height 16
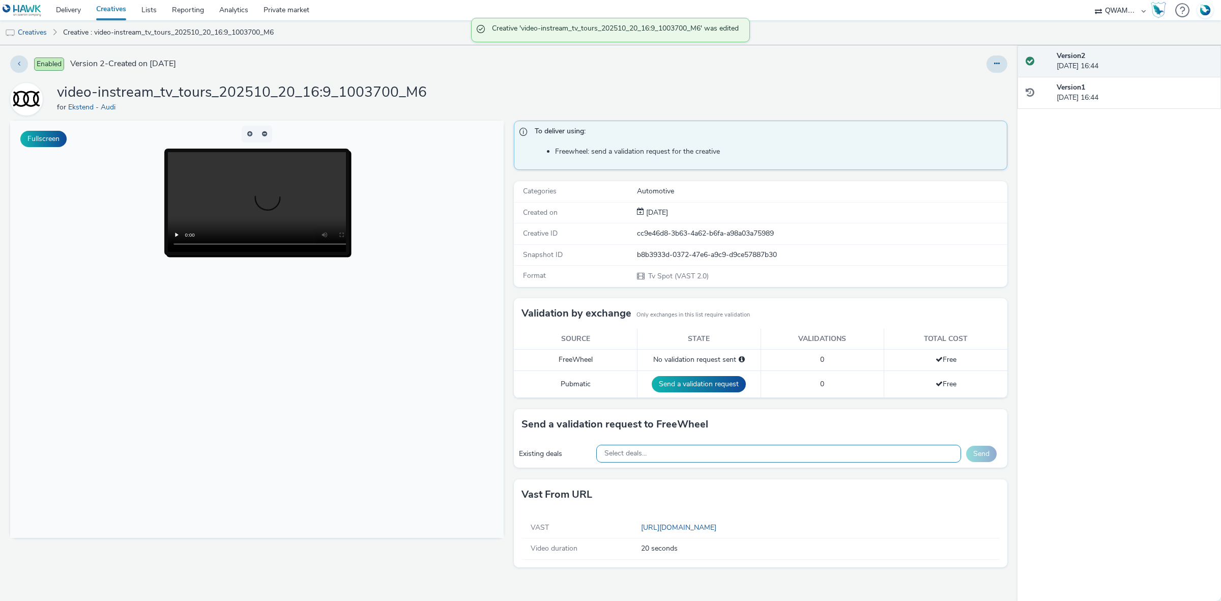
click at [655, 462] on div "Select deals..." at bounding box center [778, 454] width 365 height 18
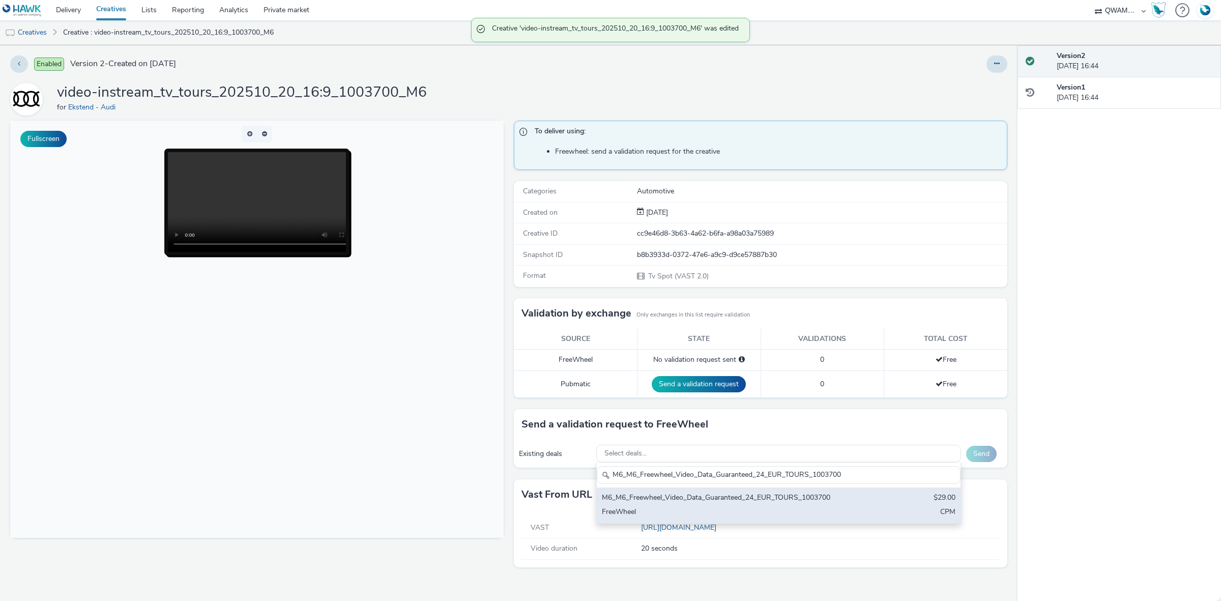
type input "M6_M6_Freewheel_Video_Data_Guaranteed_24_EUR_TOURS_1003700"
click at [646, 502] on div "M6_M6_Freewheel_Video_Data_Guaranteed_24_EUR_TOURS_1003700" at bounding box center [719, 498] width 234 height 12
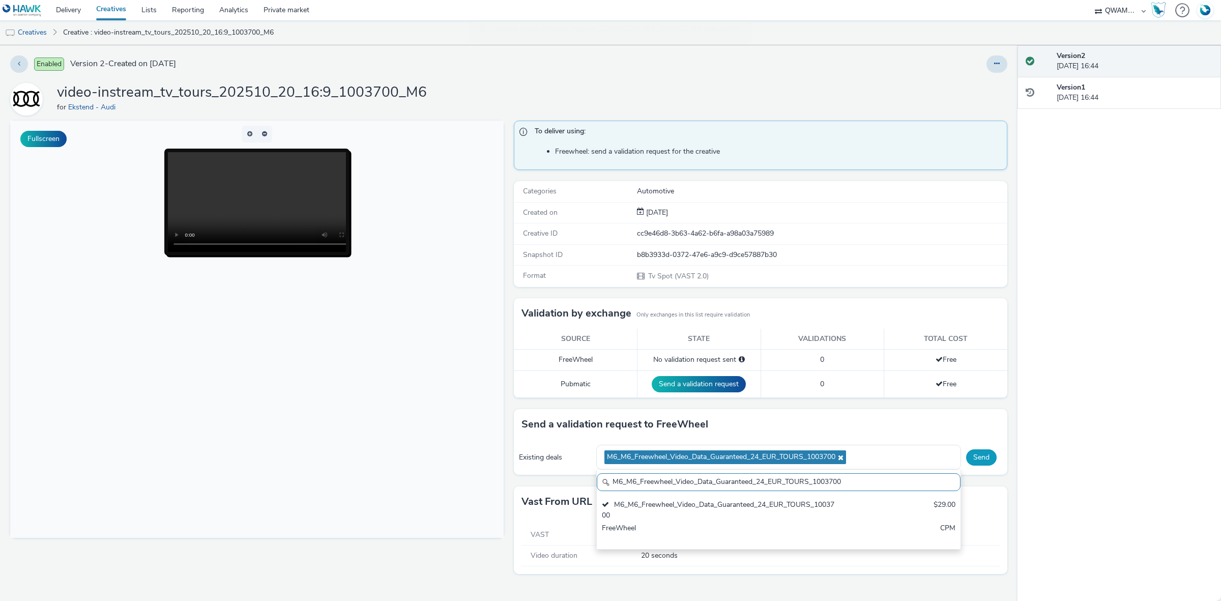
click at [980, 454] on button "Send" at bounding box center [981, 457] width 31 height 16
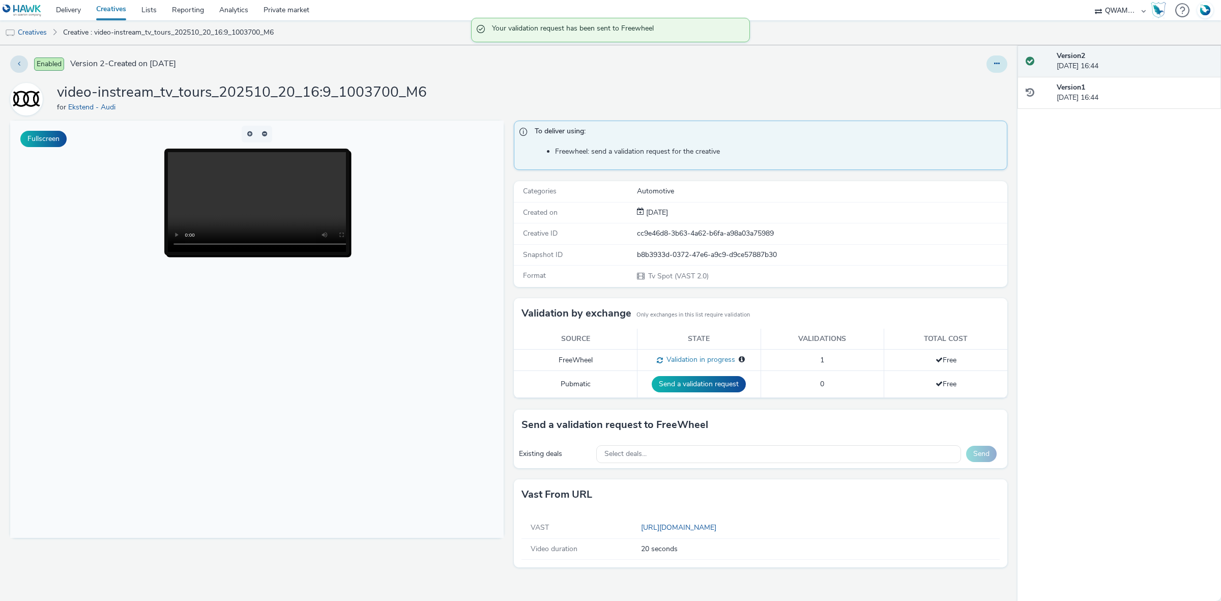
click at [995, 65] on icon at bounding box center [997, 63] width 6 height 7
click at [982, 105] on link "Duplicate" at bounding box center [969, 105] width 76 height 20
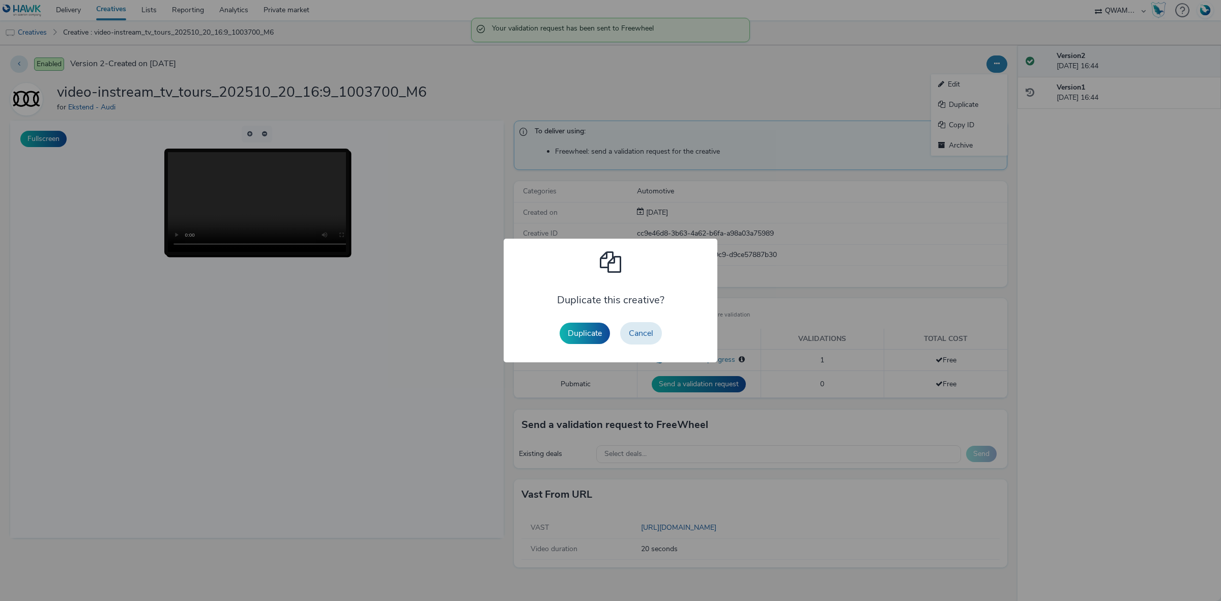
click at [586, 346] on div "Duplicate Cancel" at bounding box center [611, 333] width 112 height 33
click at [585, 335] on button "Duplicate" at bounding box center [585, 333] width 50 height 21
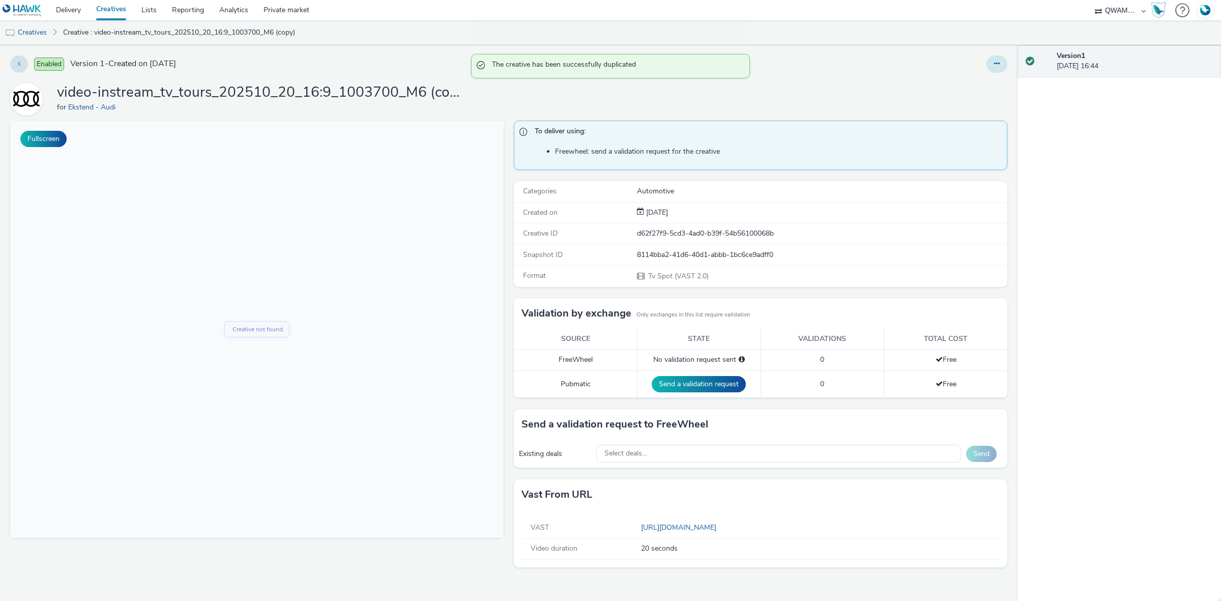
click at [995, 65] on icon at bounding box center [997, 63] width 6 height 7
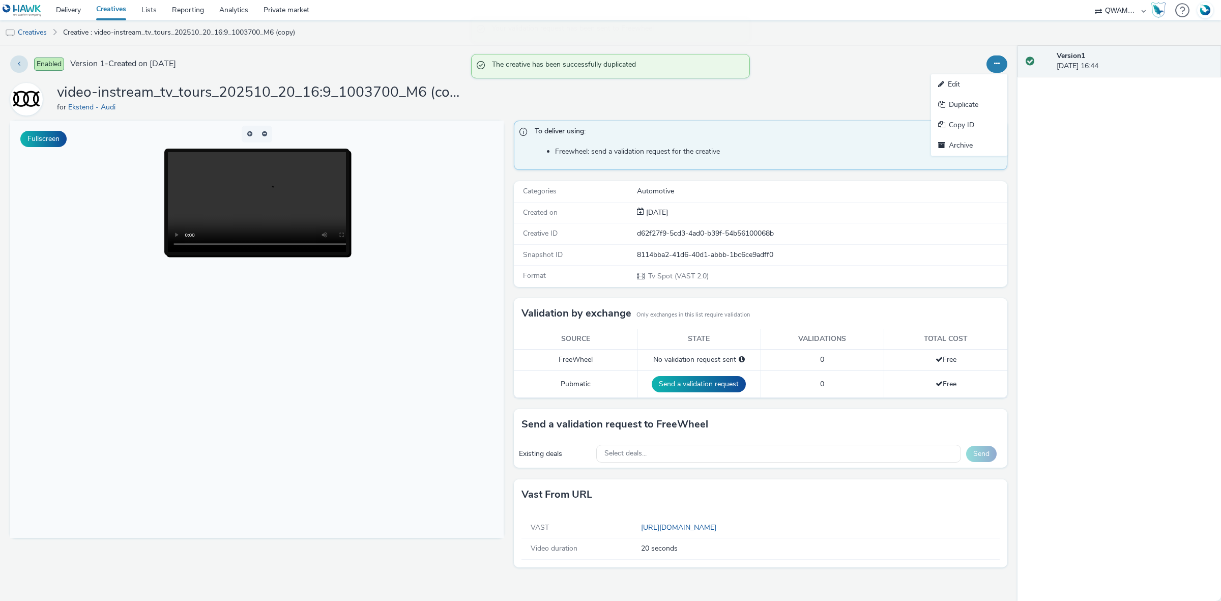
click at [967, 78] on link "Edit" at bounding box center [969, 84] width 76 height 20
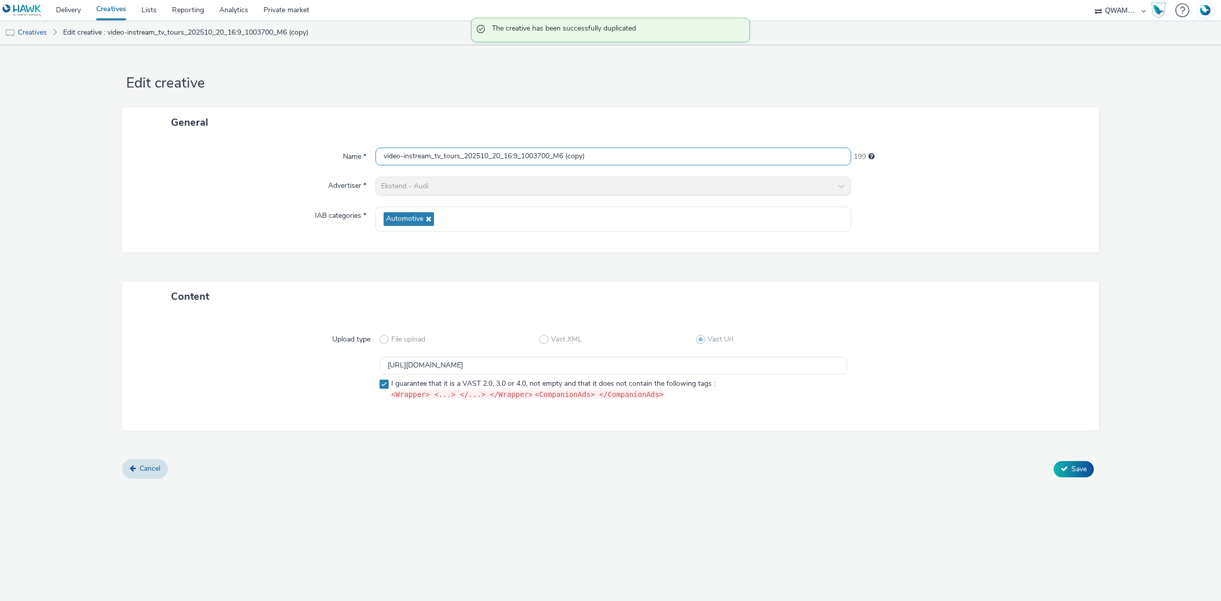
scroll to position [1, 0]
drag, startPoint x: 614, startPoint y: 154, endPoint x: 301, endPoint y: 168, distance: 312.7
click at [301, 169] on div "Name * video-instream_tv_tours_202510_20_16:9_1003700_M6 (copy) 199 Advertiser …" at bounding box center [610, 194] width 977 height 115
paste input "royes_202510_20_16:9_1001047_M6"
type input "video-instream_tv_troyes_202510_20_16:9_1001047_M6"
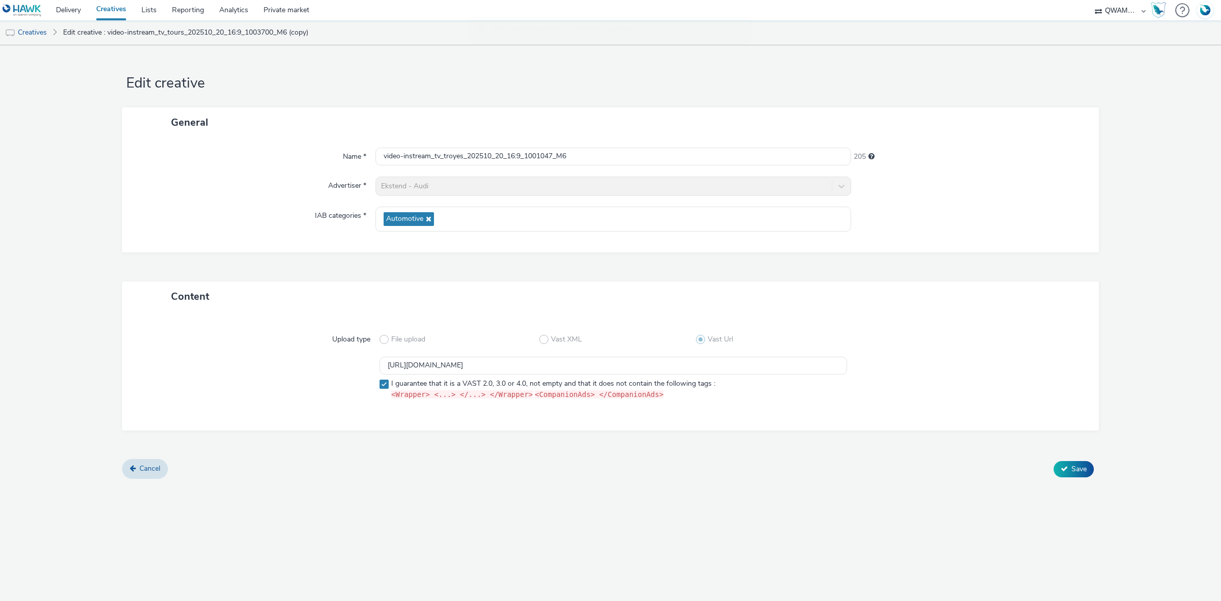
scroll to position [0, 0]
drag, startPoint x: 384, startPoint y: 368, endPoint x: 311, endPoint y: 367, distance: 72.8
click at [311, 367] on div "https://m6web-users.6play.fr/v1/vast-generator/clipVast/13145372?vast_version=2…" at bounding box center [610, 380] width 940 height 47
paste input "0"
type input "https://m6web-users.6play.fr/v1/vast-generator/clipVast/13145370?vast_version=2"
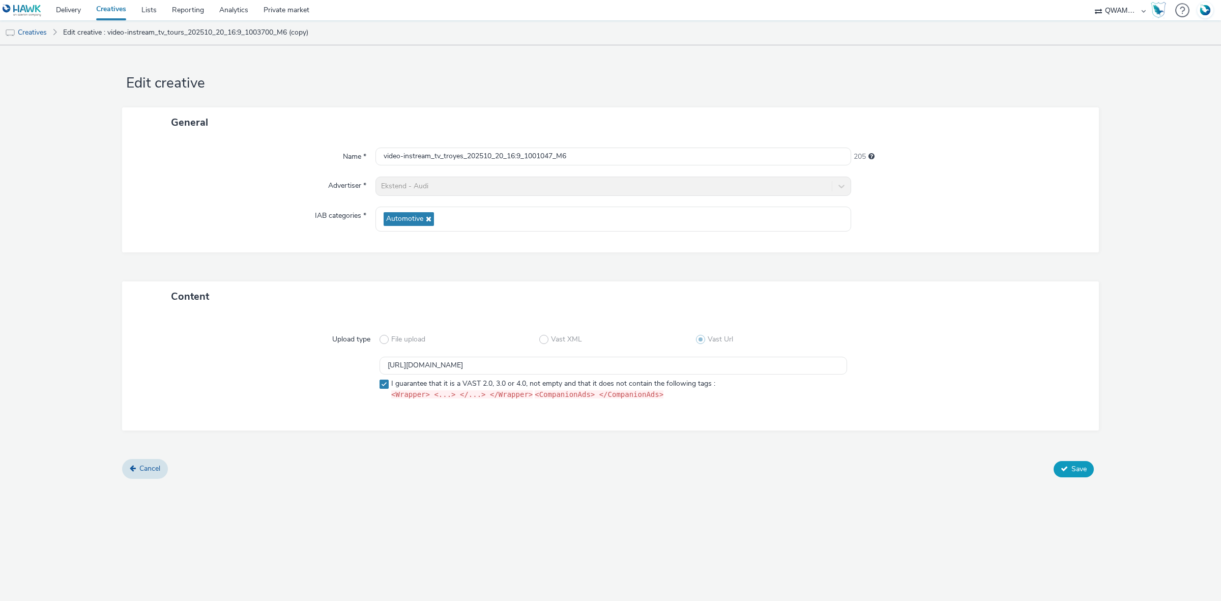
click at [1072, 470] on span "Save" at bounding box center [1078, 469] width 15 height 10
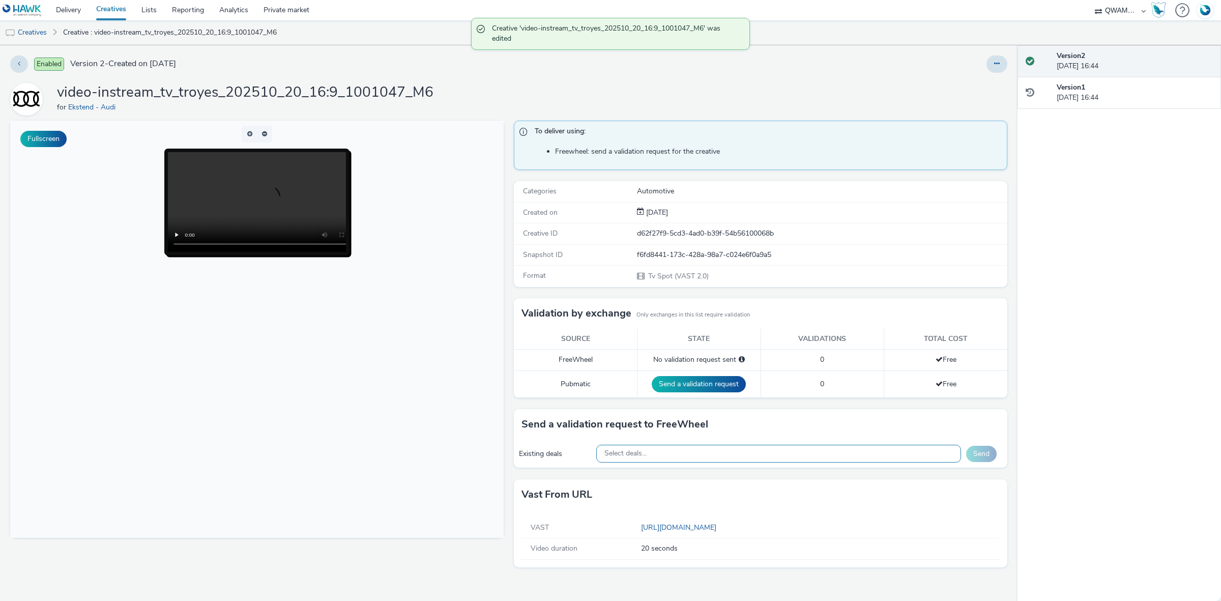
click at [656, 452] on div "Select deals..." at bounding box center [778, 454] width 365 height 18
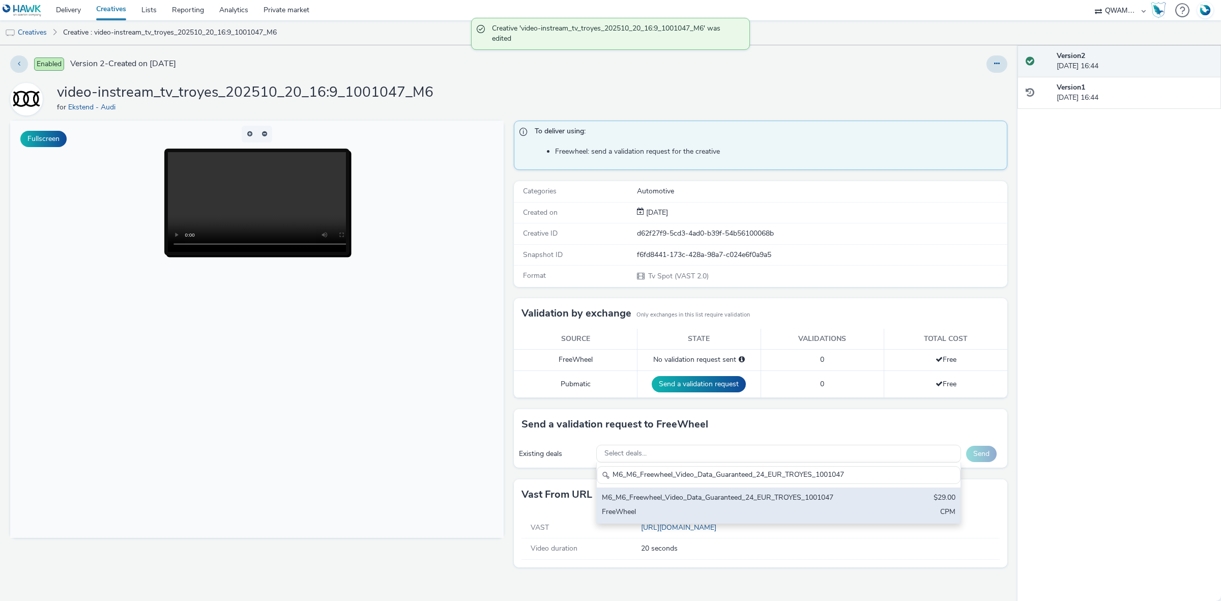
type input "M6_M6_Freewheel_Video_Data_Guaranteed_24_EUR_TROYES_1001047"
click at [634, 504] on div "M6_M6_Freewheel_Video_Data_Guaranteed_24_EUR_TROYES_1001047" at bounding box center [719, 498] width 234 height 12
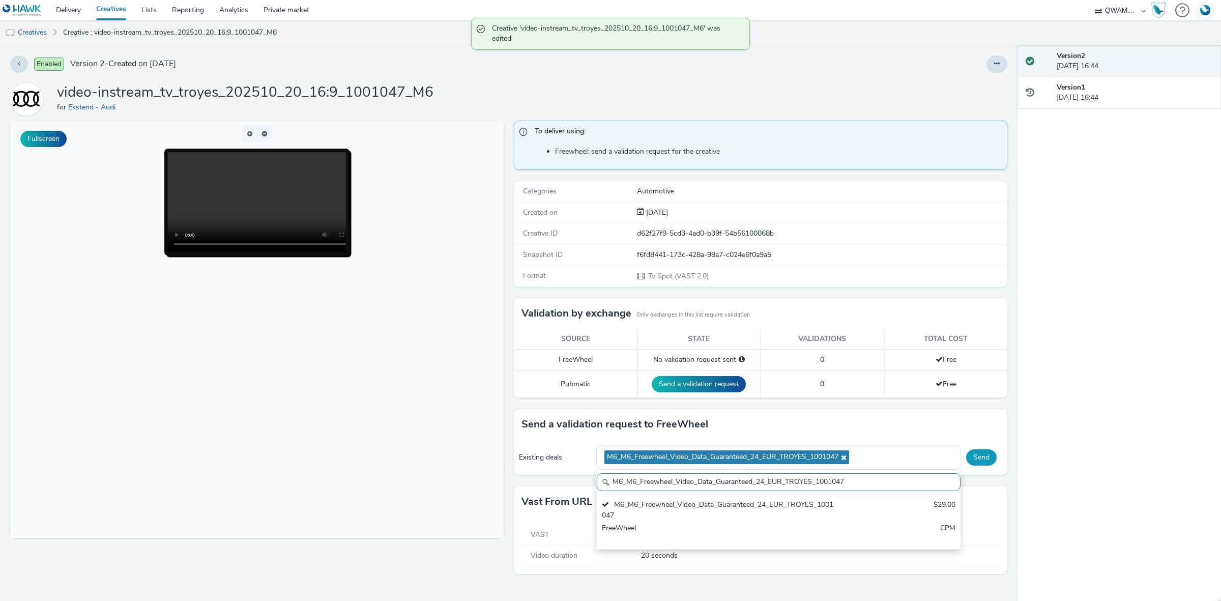
click at [993, 462] on button "Send" at bounding box center [981, 457] width 31 height 16
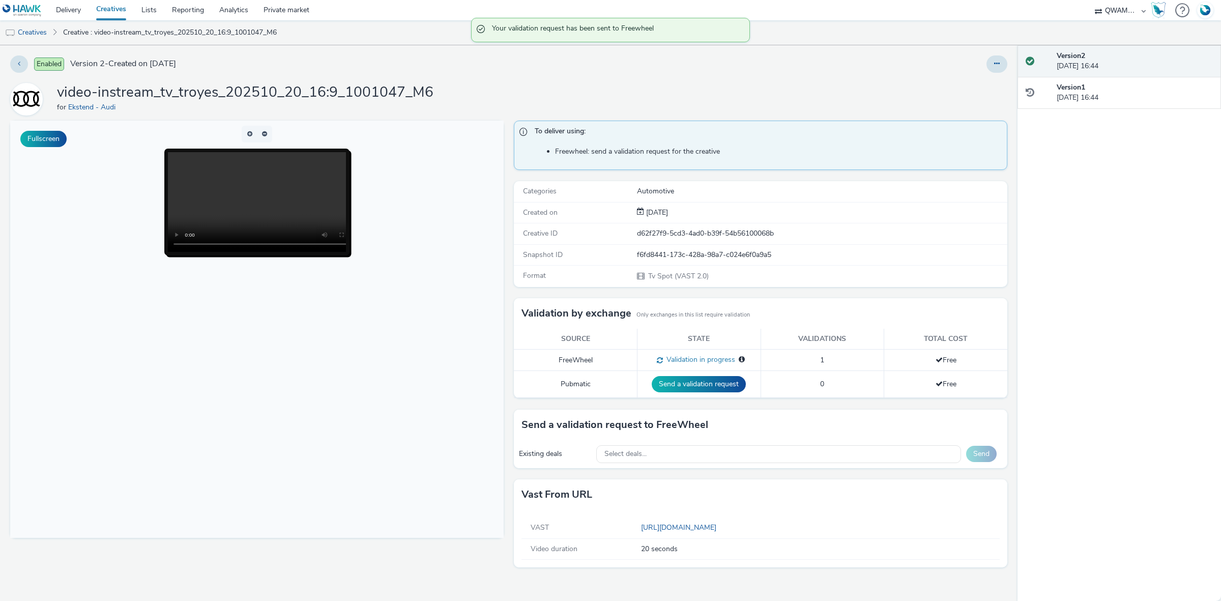
click at [1011, 64] on div "Enabled Version 2 - Created on 13 October 2025 video-instream_tv_troyes_202510_…" at bounding box center [509, 323] width 1018 height 556
click at [1003, 65] on div "Enabled Version 2 - Created on 13 October 2025 video-instream_tv_troyes_202510_…" at bounding box center [509, 323] width 1018 height 556
click at [993, 67] on button at bounding box center [996, 63] width 21 height 17
click at [978, 109] on link "Duplicate" at bounding box center [969, 105] width 76 height 20
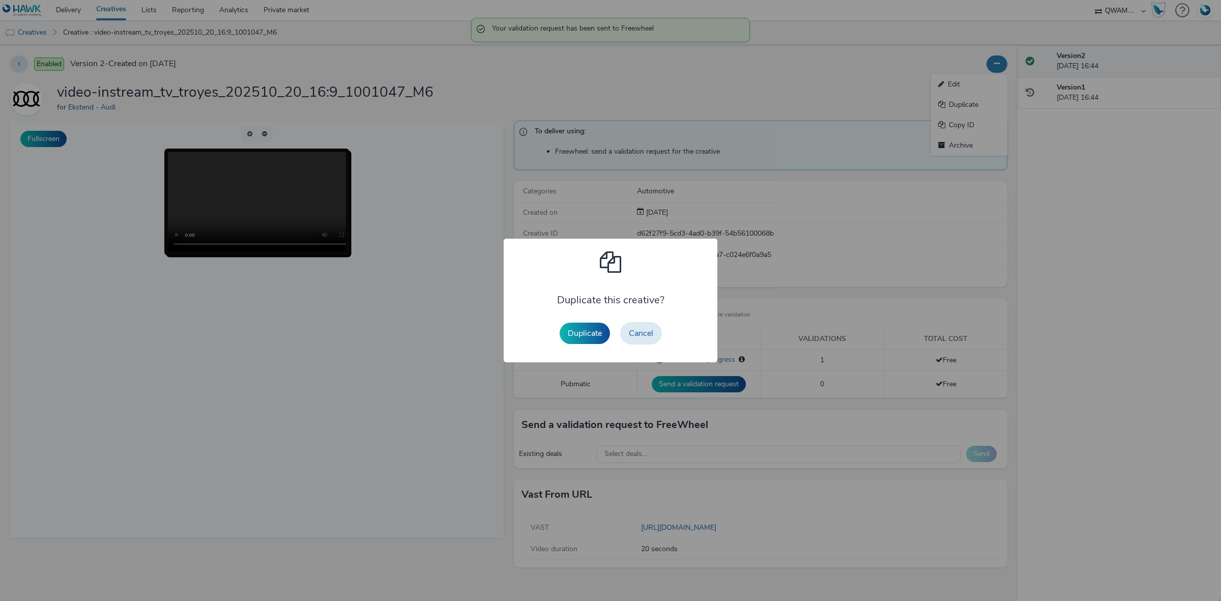
click at [596, 329] on button "Duplicate" at bounding box center [585, 333] width 50 height 21
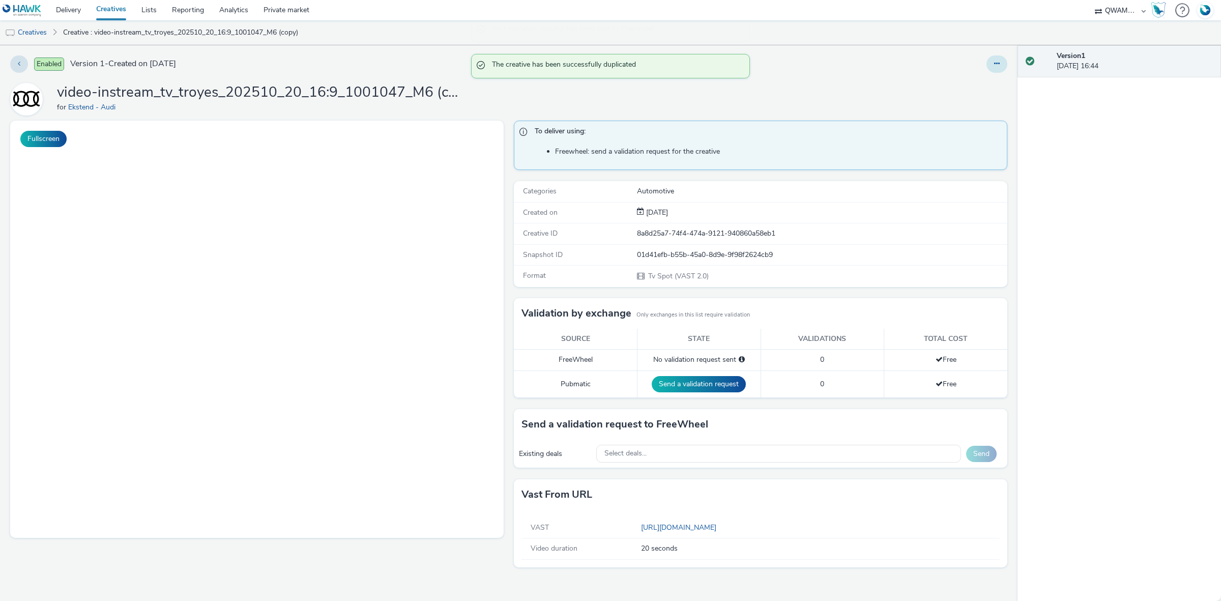
click at [996, 62] on button at bounding box center [996, 63] width 21 height 17
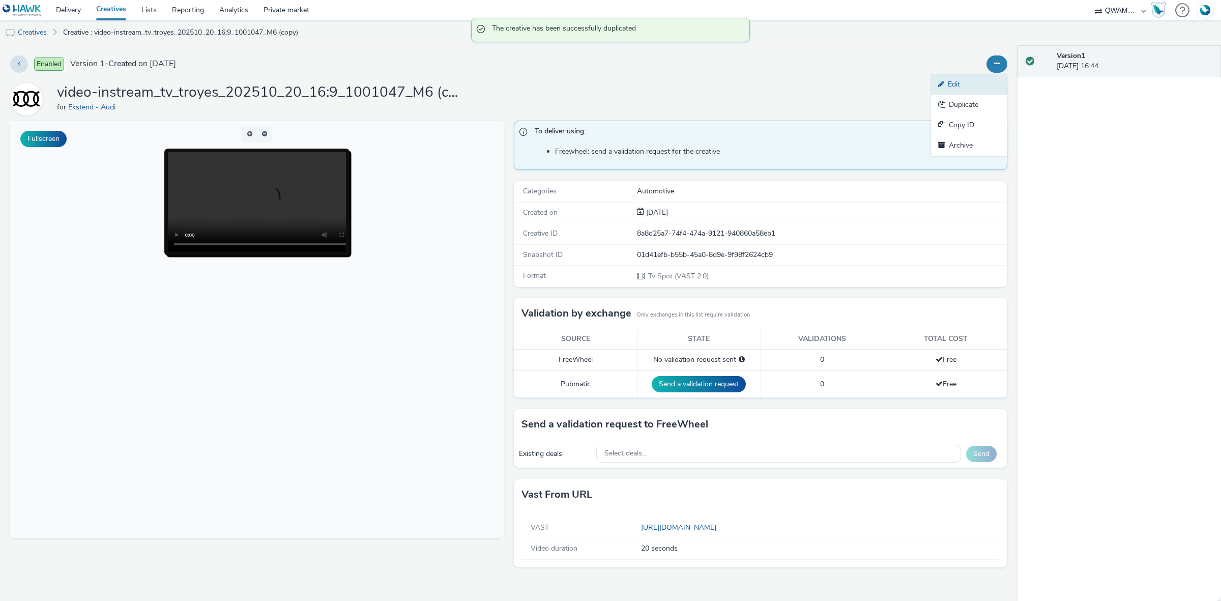
click at [966, 85] on link "Edit" at bounding box center [969, 84] width 76 height 20
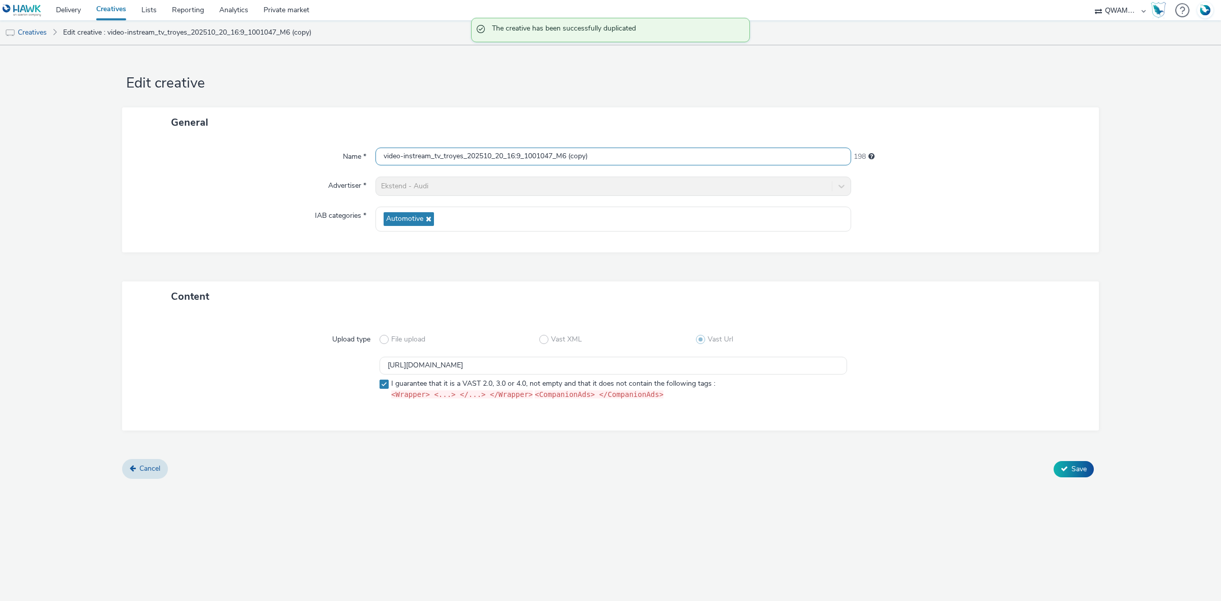
click at [611, 149] on div "Name * video-instream_tv_troyes_202510_20_16:9_1001047_M6 (copy) 198 Advertiser…" at bounding box center [610, 194] width 977 height 115
drag, startPoint x: 609, startPoint y: 151, endPoint x: 309, endPoint y: 154, distance: 300.2
click at [309, 154] on div "Name * video-instream_tv_troyes_202510_20_16:9_1001047_M6 (copy) 198" at bounding box center [610, 157] width 956 height 18
paste input "valence_202510_20_16:9_1004704_M6"
type input "video-instream_tv_valence_202510_20_16:9_1004704_M6"
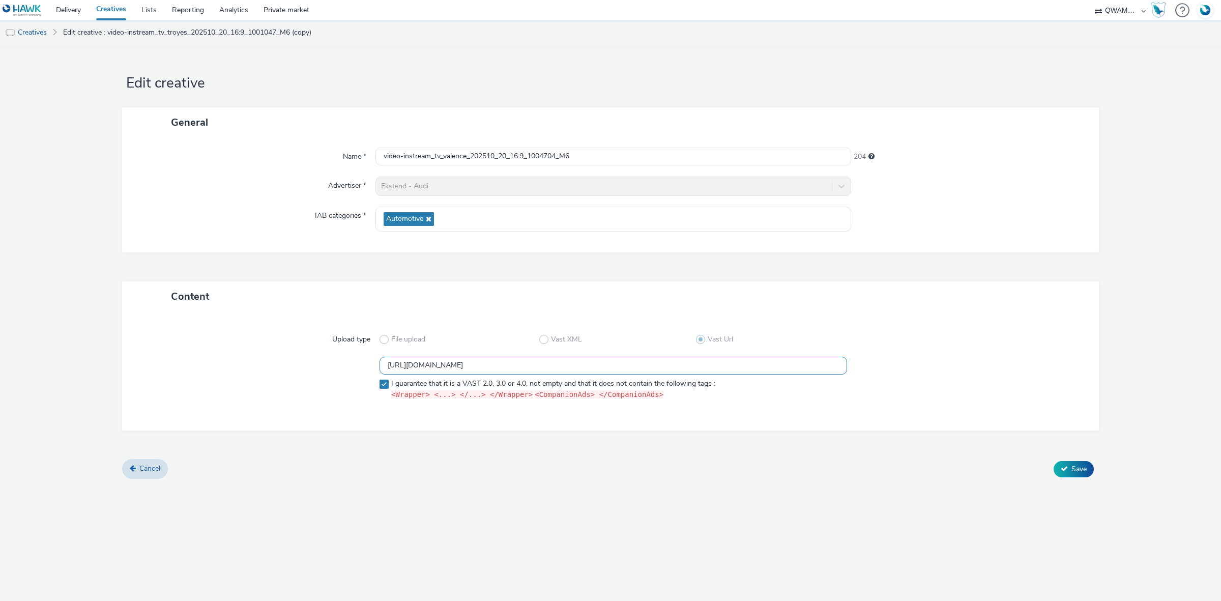
drag, startPoint x: 664, startPoint y: 365, endPoint x: 220, endPoint y: 359, distance: 444.7
click at [220, 359] on div "https://m6web-users.6play.fr/v1/vast-generator/clipVast/13145370?vast_version=2…" at bounding box center [610, 380] width 940 height 47
paste input "66"
type input "https://m6web-users.6play.fr/v1/vast-generator/clipVast/13145366?vast_version=2"
click at [1077, 468] on span "Save" at bounding box center [1078, 469] width 15 height 10
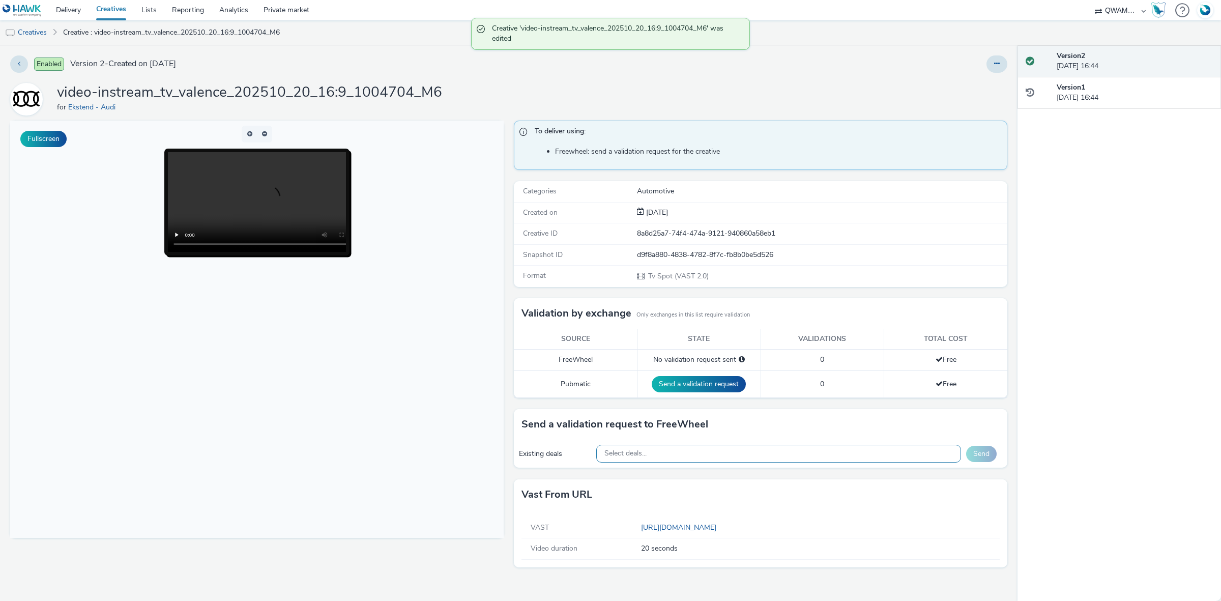
click at [683, 460] on div "Select deals..." at bounding box center [778, 454] width 365 height 18
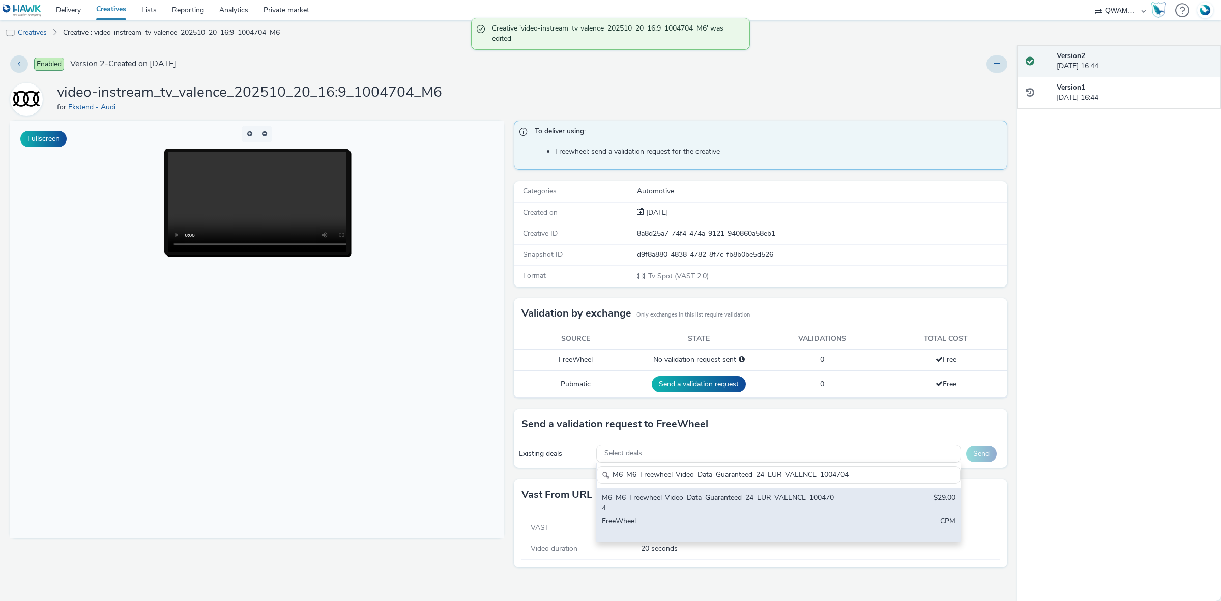
type input "M6_M6_Freewheel_Video_Data_Guaranteed_24_EUR_VALENCE_1004704"
click at [655, 505] on div "M6_M6_Freewheel_Video_Data_Guaranteed_24_EUR_VALENCE_1004704" at bounding box center [719, 502] width 234 height 21
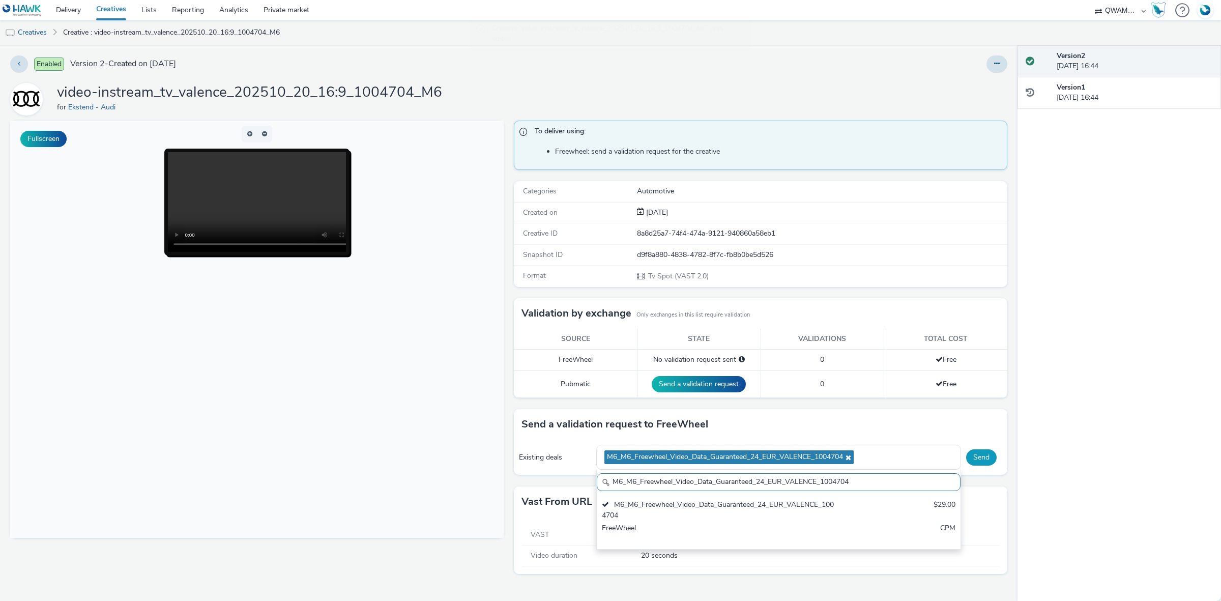
click at [988, 459] on button "Send" at bounding box center [981, 457] width 31 height 16
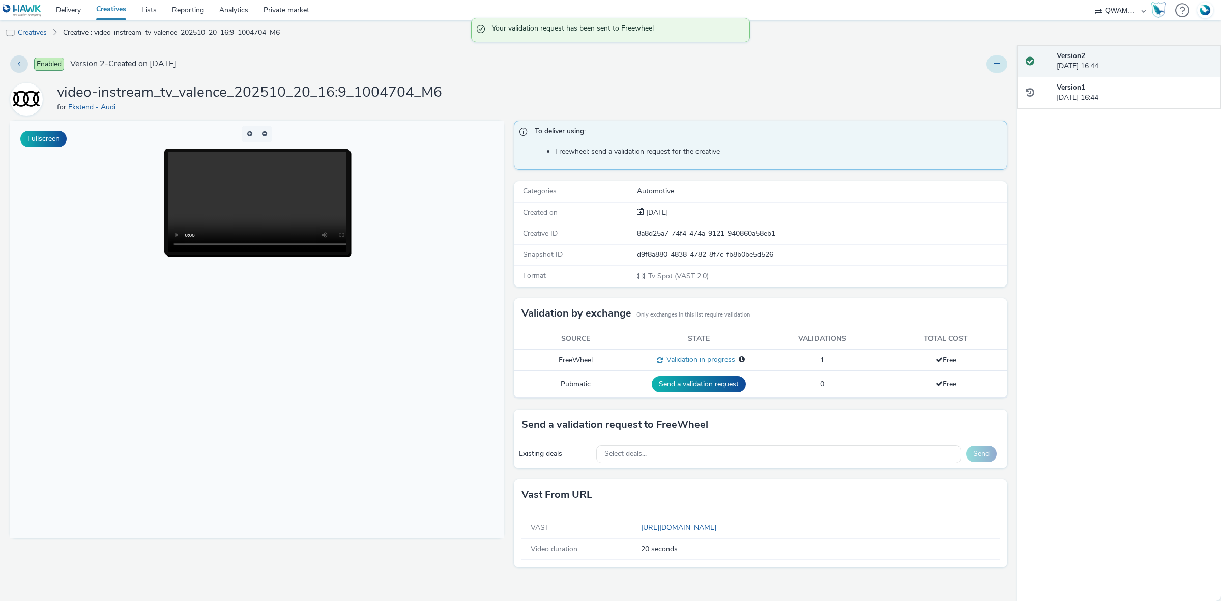
click at [1001, 68] on button at bounding box center [996, 63] width 21 height 17
click at [987, 101] on link "Duplicate" at bounding box center [969, 105] width 76 height 20
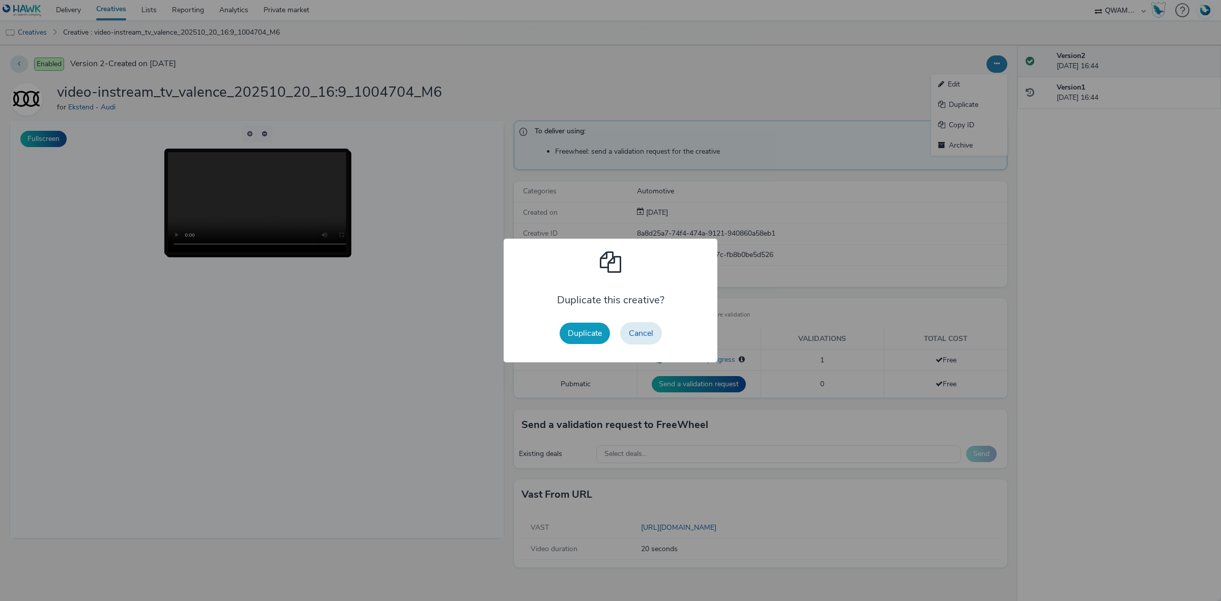
click at [570, 334] on button "Duplicate" at bounding box center [585, 333] width 50 height 21
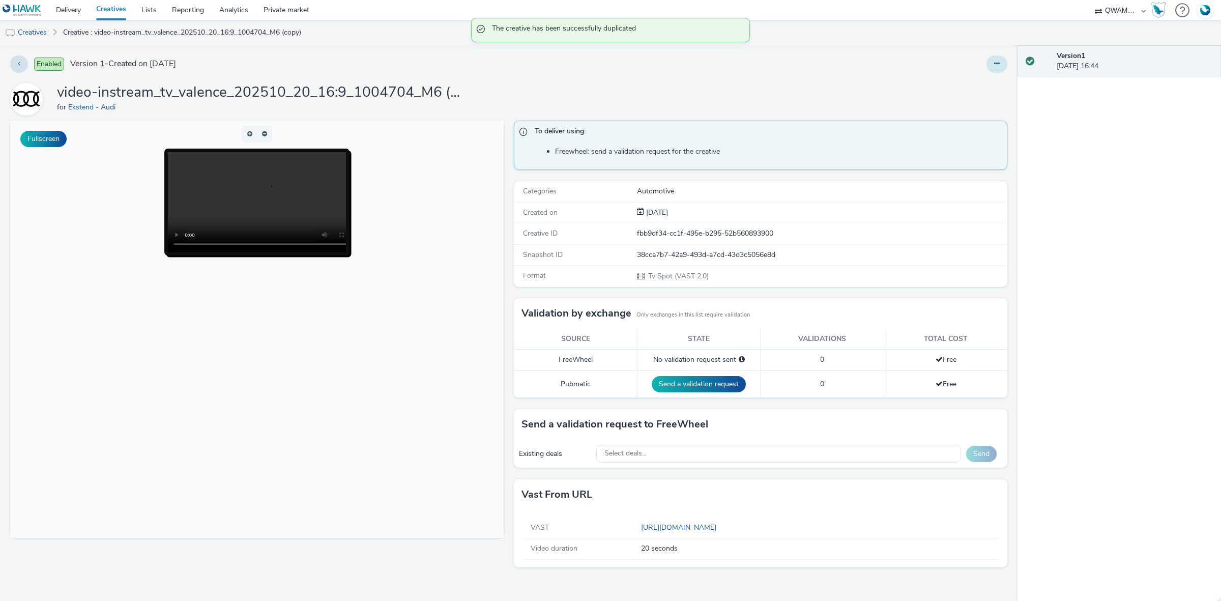
click at [991, 66] on button at bounding box center [996, 63] width 21 height 17
click at [975, 85] on link "Edit" at bounding box center [969, 84] width 76 height 20
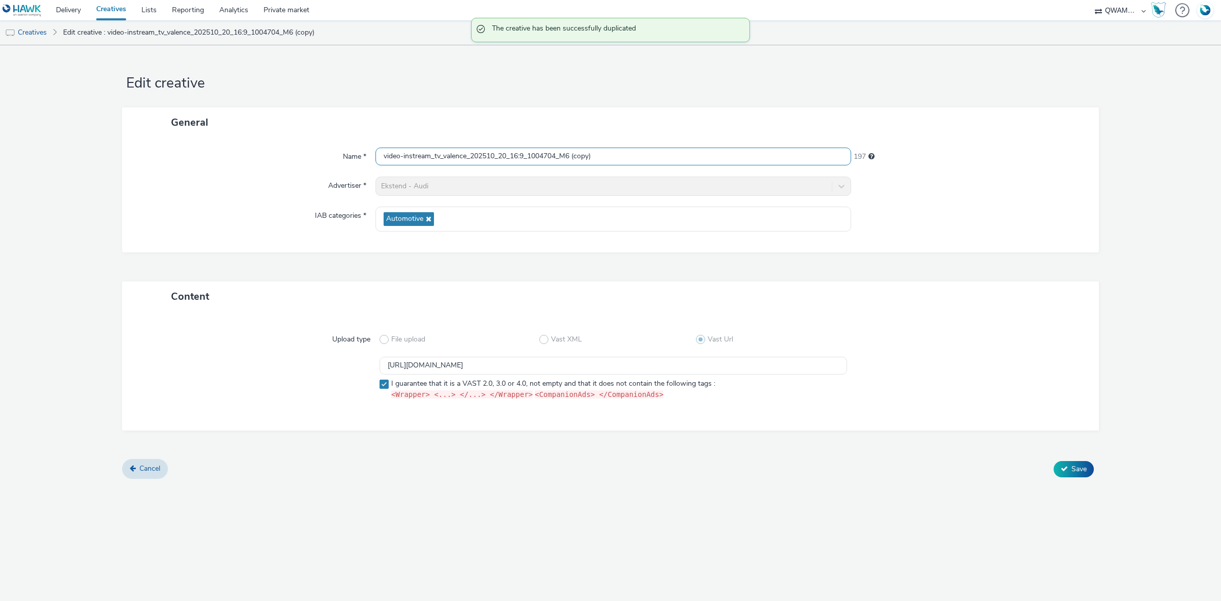
drag, startPoint x: 647, startPoint y: 159, endPoint x: 248, endPoint y: 161, distance: 399.4
click at [248, 161] on div "Name * video-instream_tv_valence_202510_20_16:9_1004704_M6 (copy) 197" at bounding box center [610, 157] width 956 height 18
paste input "iennes_202510_20_16:9_1004646_M6"
type input "video-instream_tv_valenciennes_202510_20_16:9_1004646_M6"
drag, startPoint x: 397, startPoint y: 362, endPoint x: 336, endPoint y: 362, distance: 61.1
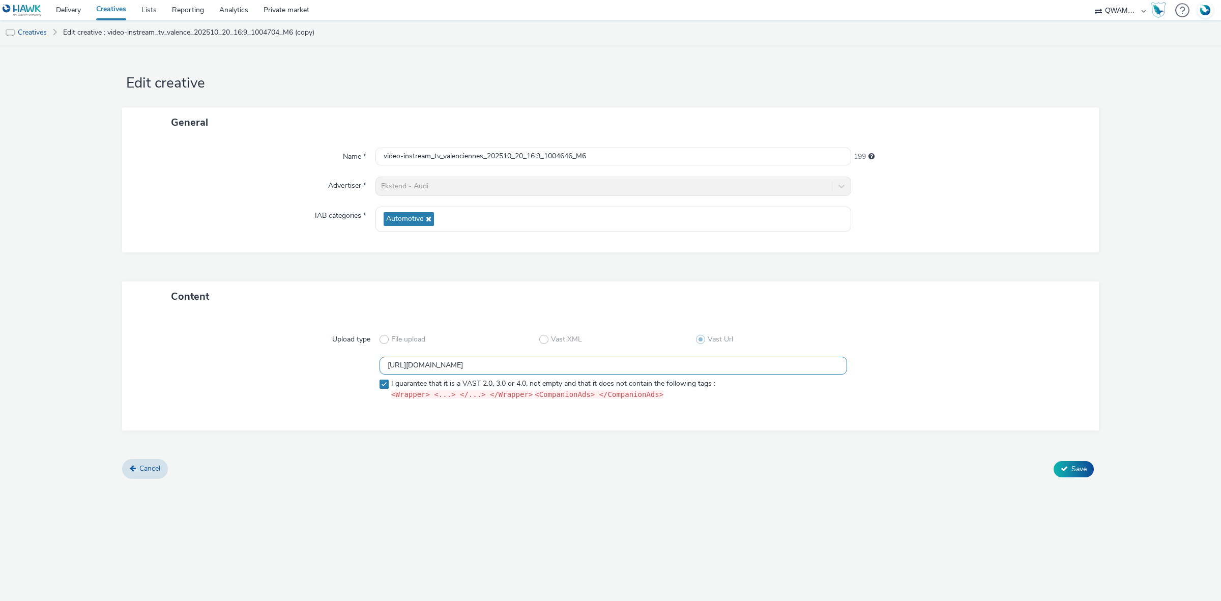
click at [336, 362] on div "https://m6web-users.6play.fr/v1/vast-generator/clipVast/13145366?vast_version=2…" at bounding box center [610, 380] width 940 height 47
paste input "5"
type input "https://m6web-users.6play.fr/v1/vast-generator/clipVast/13145365?vast_version=2"
click at [1065, 469] on icon at bounding box center [1064, 468] width 7 height 7
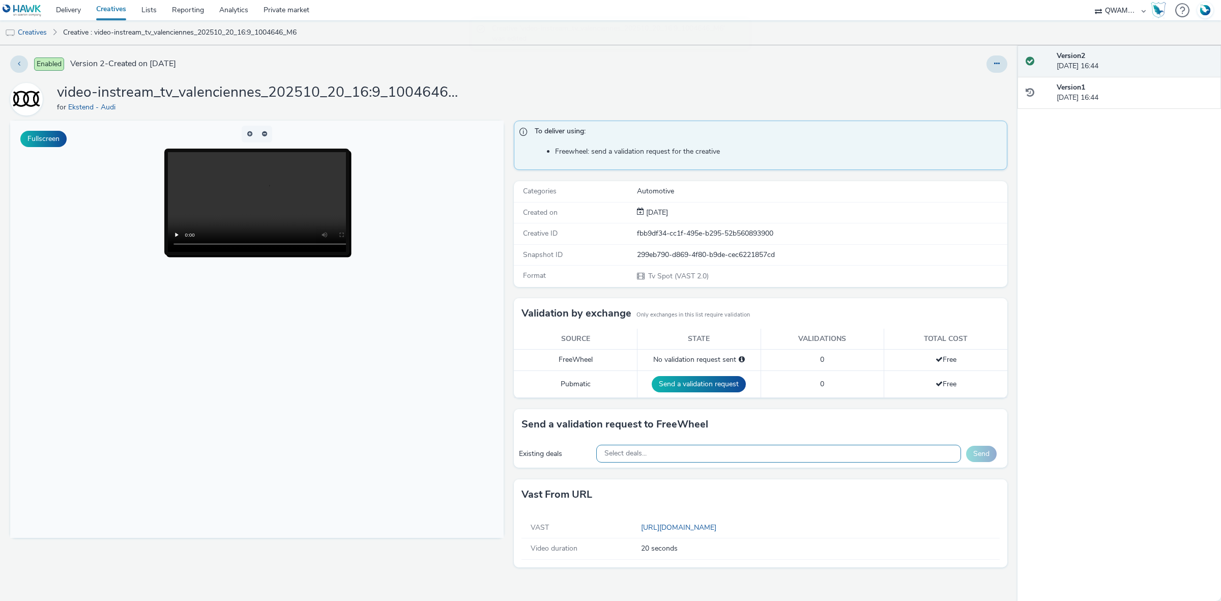
click at [683, 458] on div "Select deals..." at bounding box center [778, 454] width 365 height 18
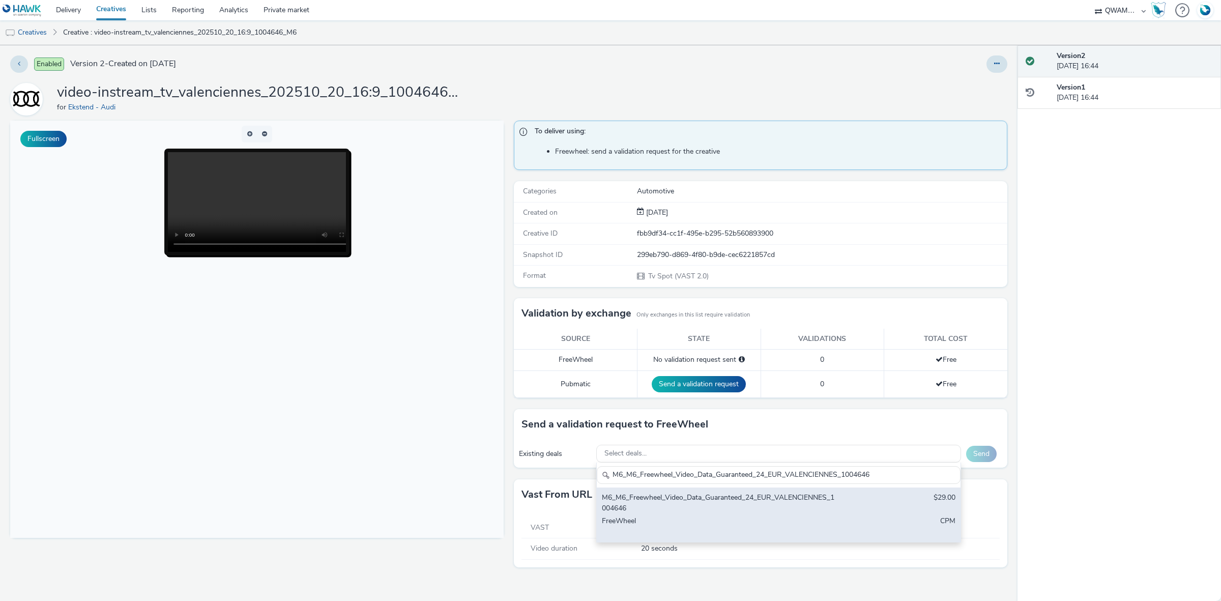
type input "M6_M6_Freewheel_Video_Data_Guaranteed_24_EUR_VALENCIENNES_1004646"
click at [667, 507] on div "M6_M6_Freewheel_Video_Data_Guaranteed_24_EUR_VALENCIENNES_1004646" at bounding box center [719, 502] width 234 height 21
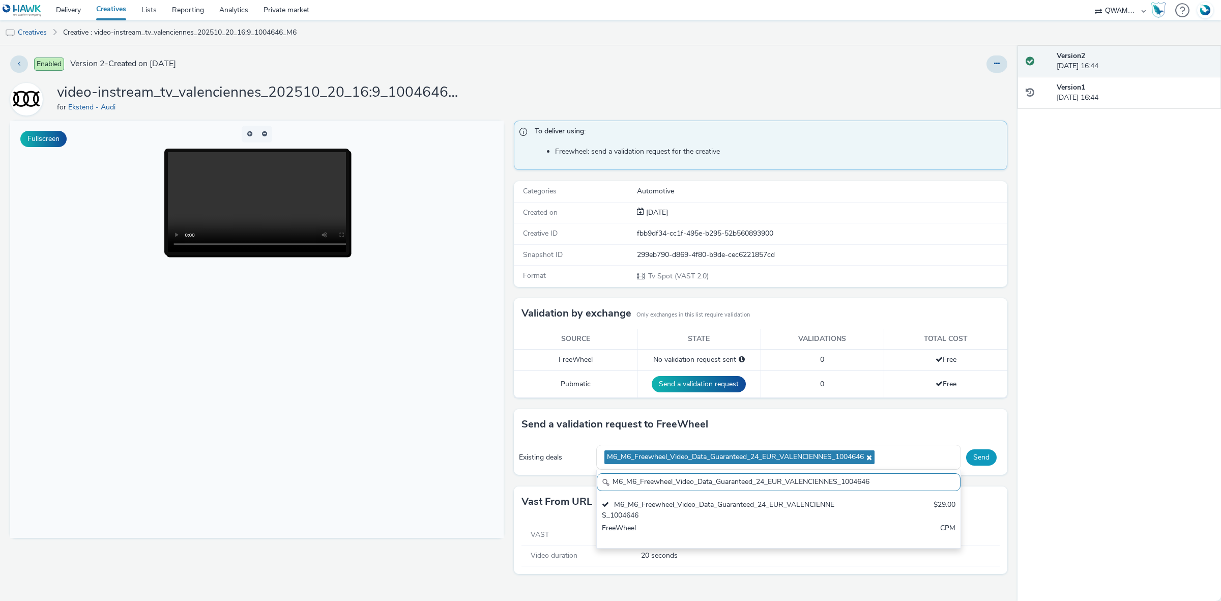
click at [970, 459] on button "Send" at bounding box center [981, 457] width 31 height 16
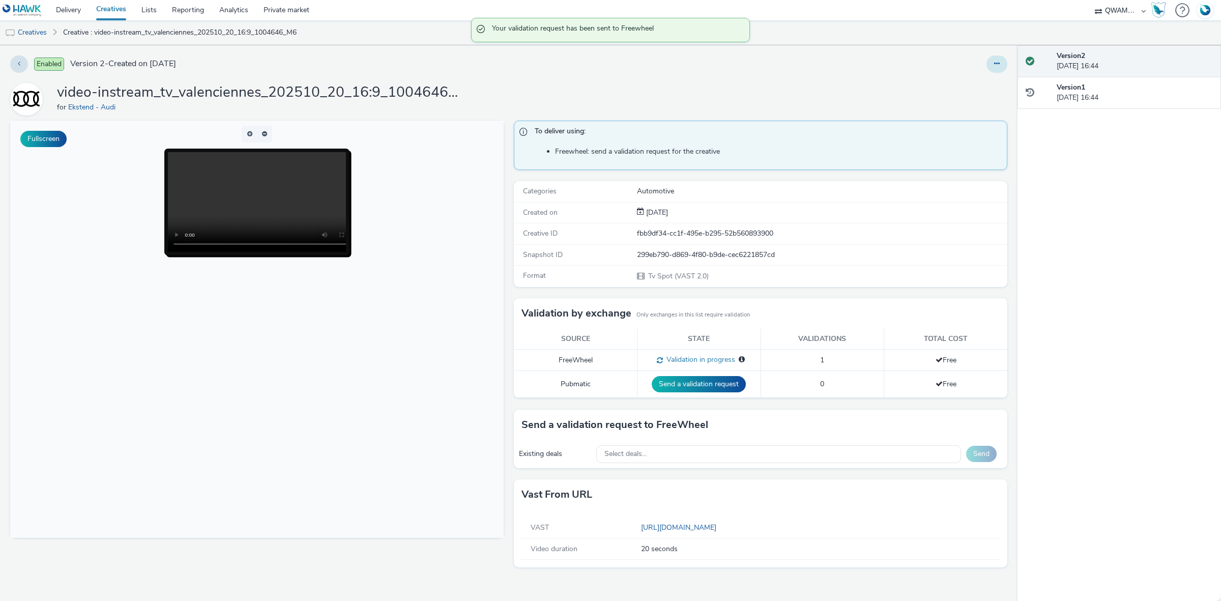
drag, startPoint x: 1001, startPoint y: 63, endPoint x: 996, endPoint y: 69, distance: 8.7
click at [1001, 63] on button at bounding box center [996, 63] width 21 height 17
click at [971, 106] on link "Duplicate" at bounding box center [969, 105] width 76 height 20
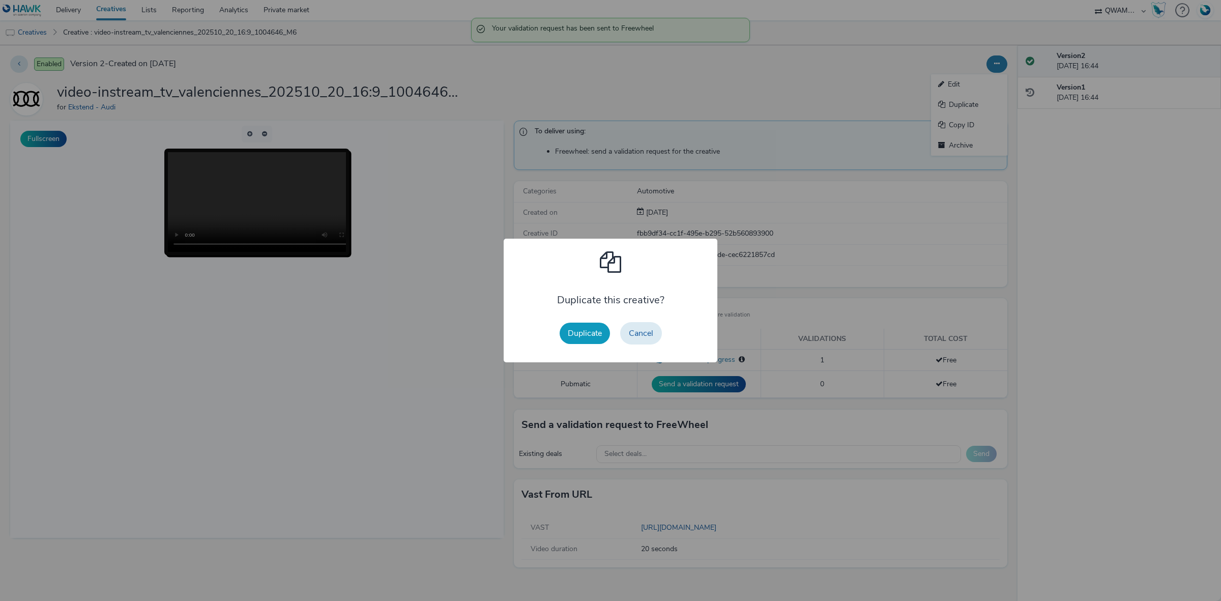
click at [587, 337] on button "Duplicate" at bounding box center [585, 333] width 50 height 21
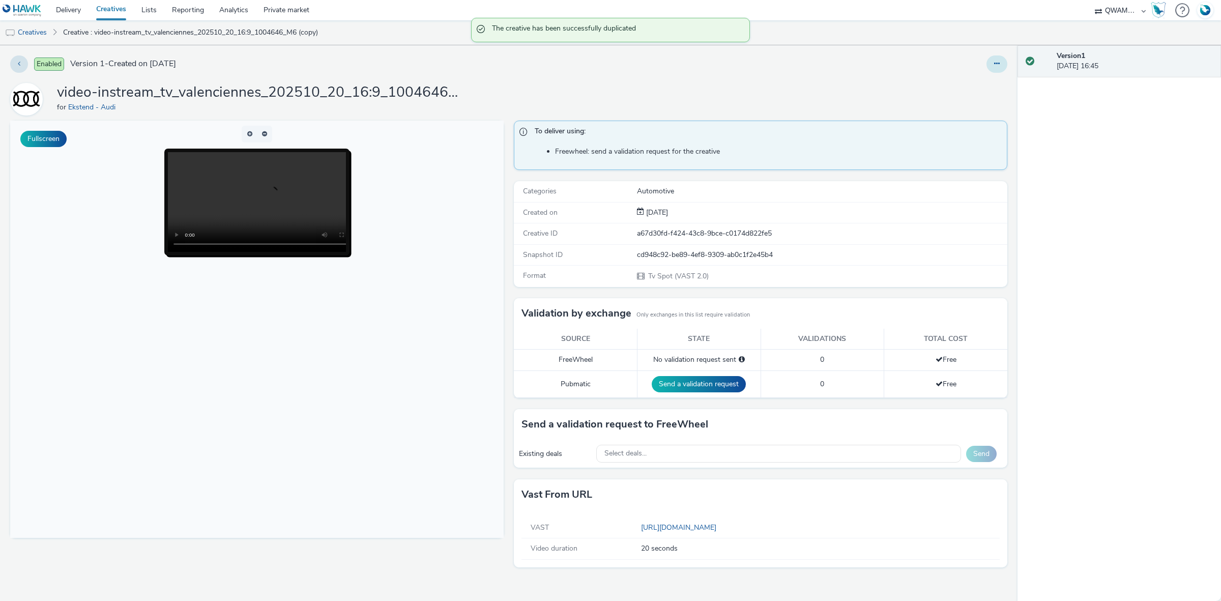
click at [988, 65] on button at bounding box center [996, 63] width 21 height 17
click at [955, 83] on link "Edit" at bounding box center [969, 84] width 76 height 20
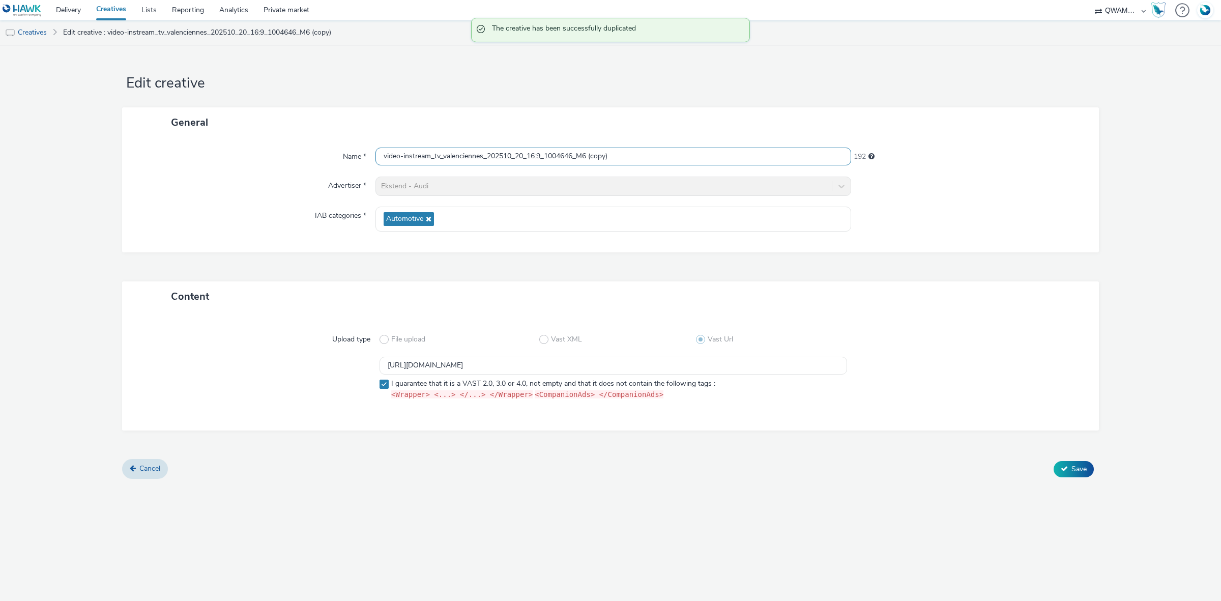
drag, startPoint x: 705, startPoint y: 155, endPoint x: 309, endPoint y: 157, distance: 395.3
click at [309, 157] on div "Name * video-instream_tv_valenciennes_202510_20_16:9_1004646_M6 (copy) 192" at bounding box center [610, 157] width 956 height 18
paste input "nnes_202510_20_16:9_1002103_M6"
type input "video-instream_tv_vannes_202510_20_16:9_1002103_M6"
drag, startPoint x: 695, startPoint y: 363, endPoint x: 381, endPoint y: 364, distance: 314.9
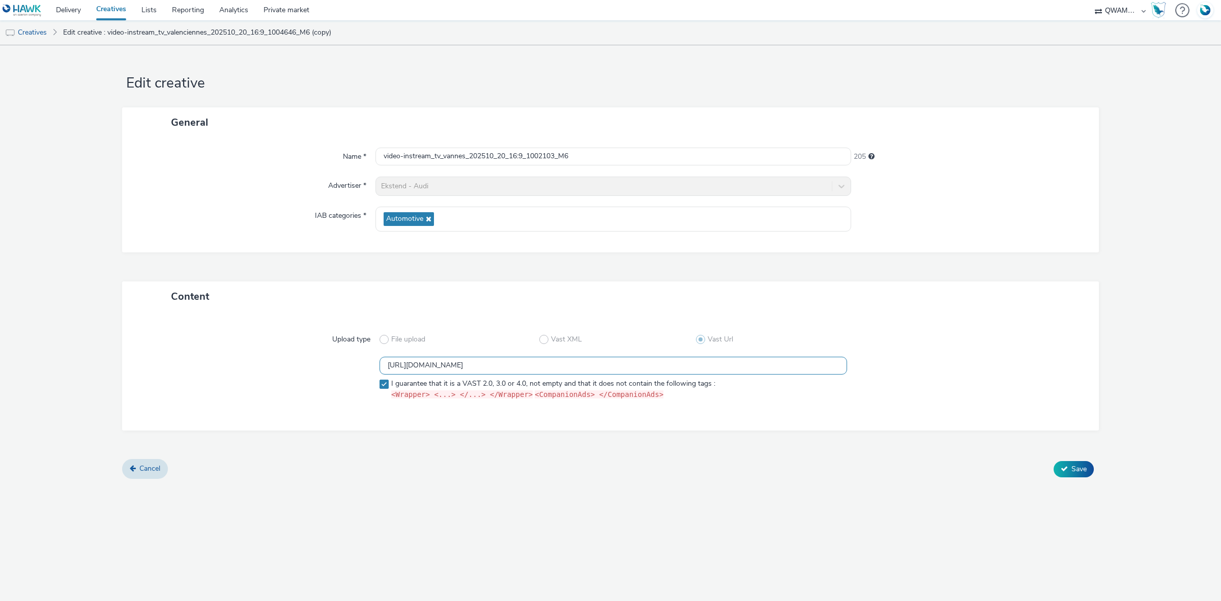
click at [381, 364] on input "https://m6web-users.6play.fr/v1/vast-generator/clipVast/13145365?vast_version=2" at bounding box center [614, 366] width 468 height 18
paste input "3"
type input "https://m6web-users.6play.fr/v1/vast-generator/clipVast/13145363?vast_version=2"
click at [1085, 476] on button "Save" at bounding box center [1074, 469] width 40 height 16
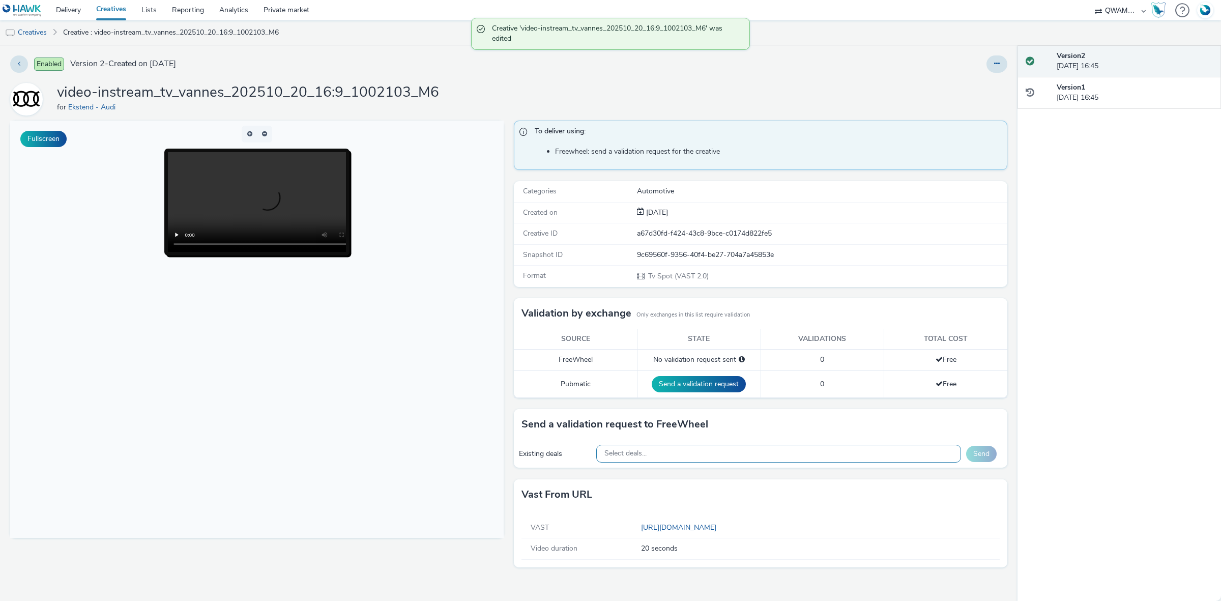
click at [701, 458] on div "Select deals..." at bounding box center [778, 454] width 365 height 18
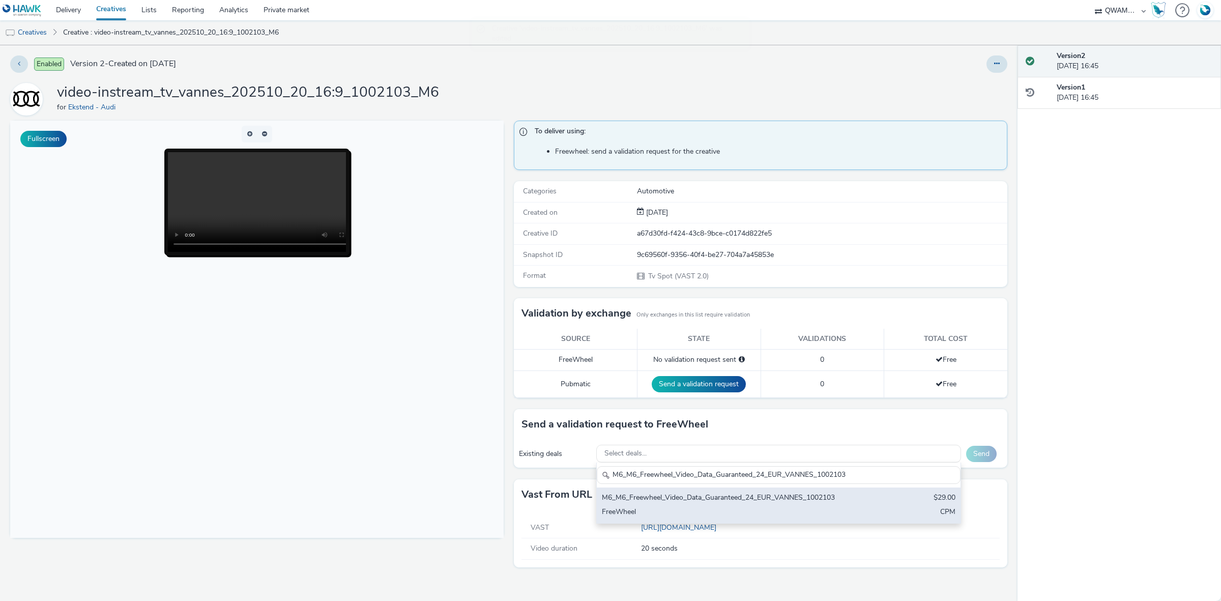
type input "M6_M6_Freewheel_Video_Data_Guaranteed_24_EUR_VANNES_1002103"
click at [674, 494] on div "M6_M6_Freewheel_Video_Data_Guaranteed_24_EUR_VANNES_1002103" at bounding box center [719, 498] width 234 height 12
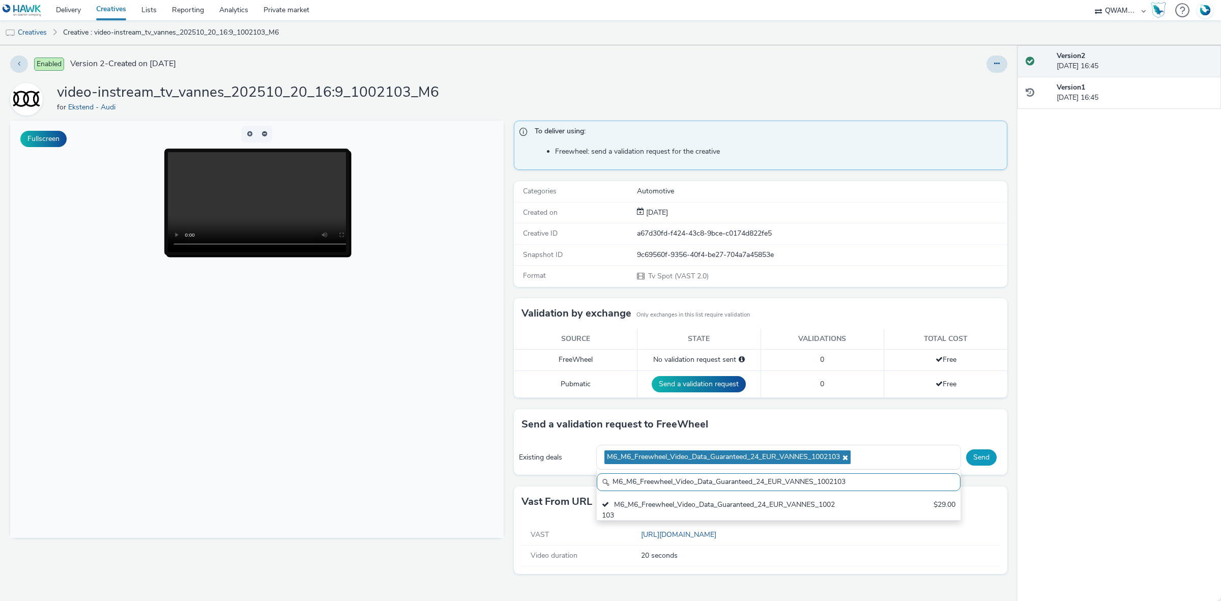
click at [975, 460] on button "Send" at bounding box center [981, 457] width 31 height 16
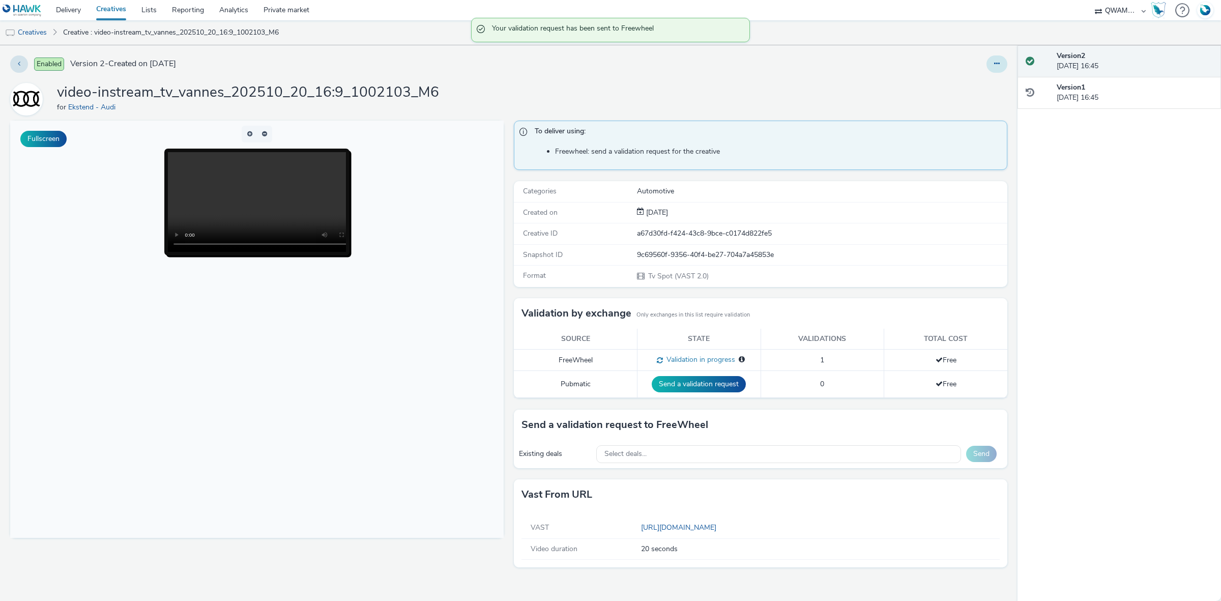
click at [992, 66] on button at bounding box center [996, 63] width 21 height 17
click at [987, 107] on link "Duplicate" at bounding box center [969, 105] width 76 height 20
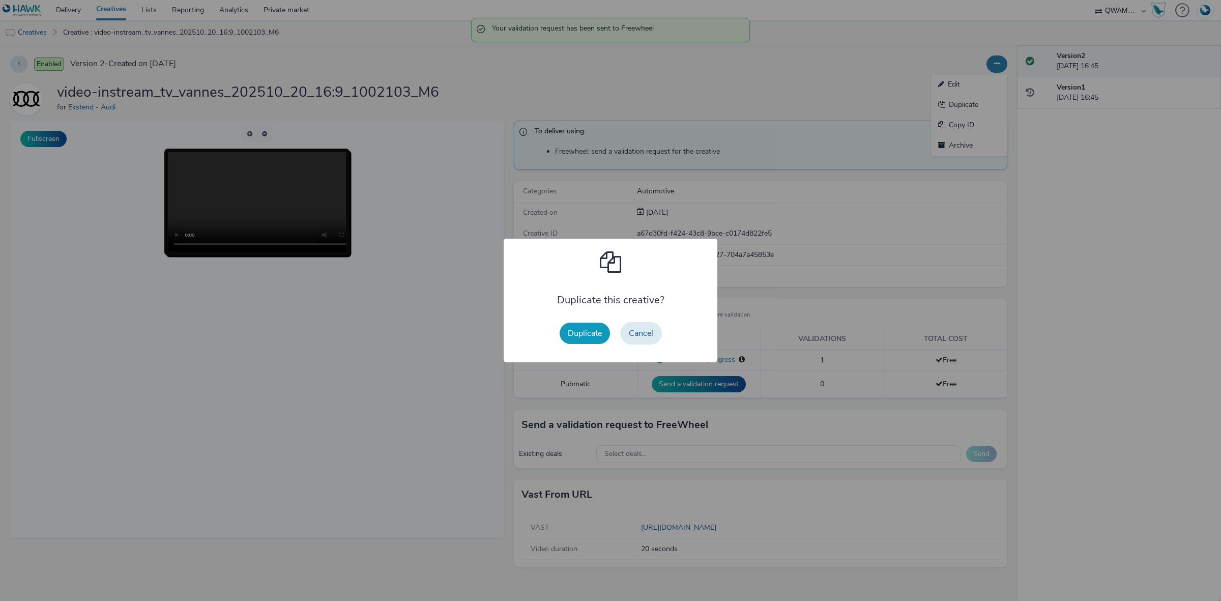
click at [576, 325] on button "Duplicate" at bounding box center [585, 333] width 50 height 21
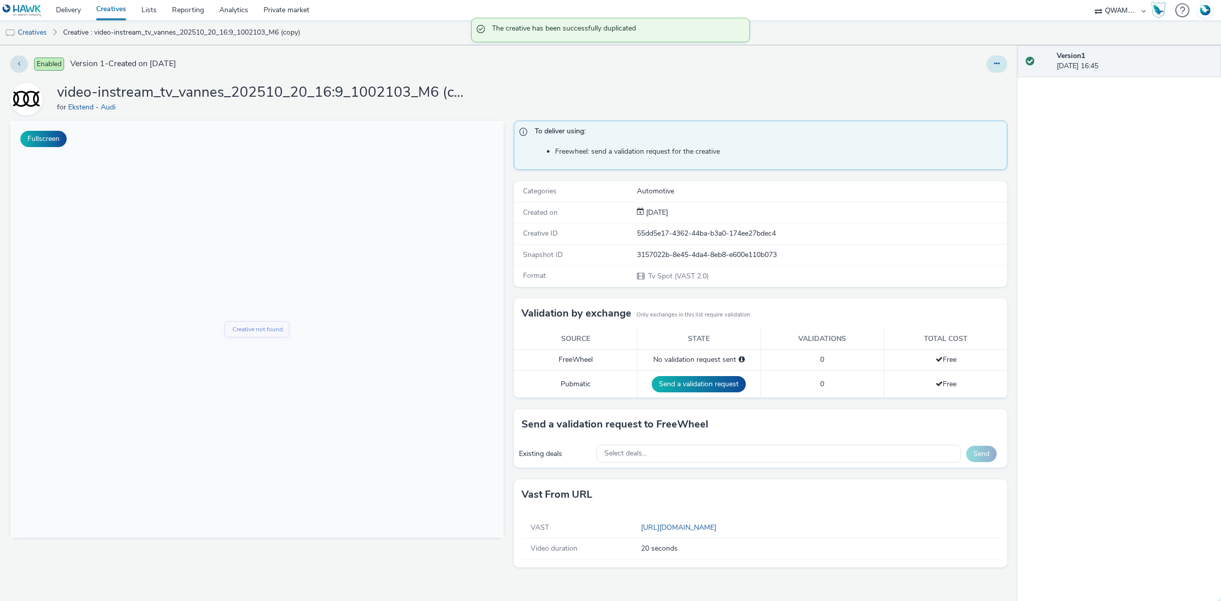
click at [998, 63] on icon at bounding box center [997, 63] width 6 height 7
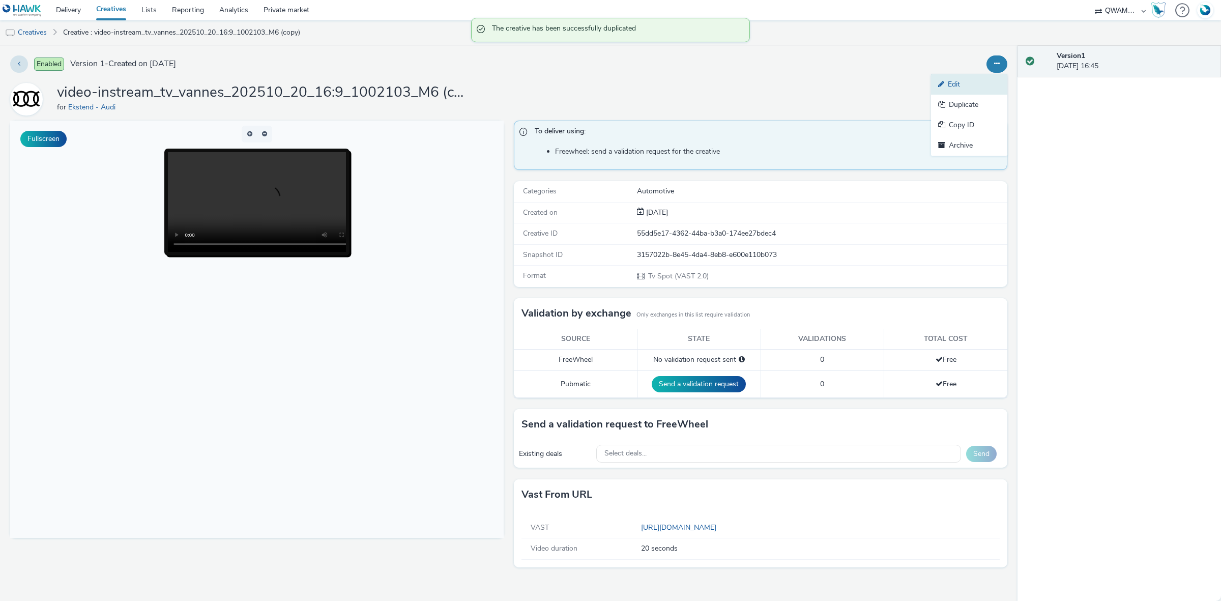
click at [961, 84] on link "Edit" at bounding box center [969, 84] width 76 height 20
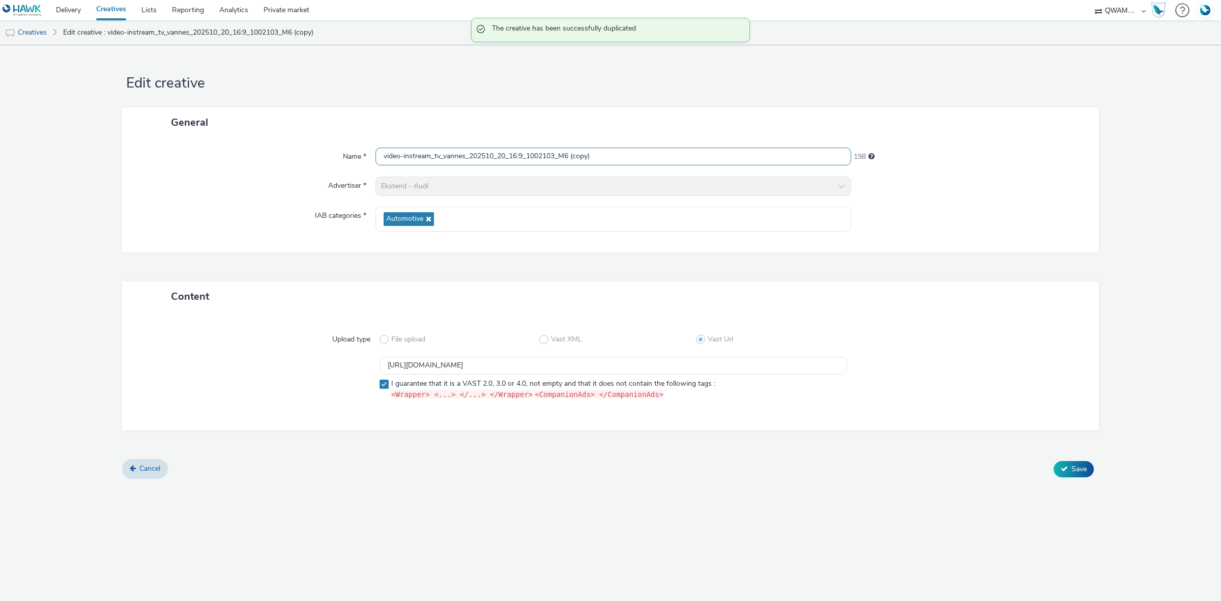
drag, startPoint x: 616, startPoint y: 158, endPoint x: 315, endPoint y: 161, distance: 300.2
click at [315, 161] on div "Name * video-instream_tv_vannes_202510_20_16:9_1002103_M6 (copy) 198" at bounding box center [610, 157] width 956 height 18
paste input "elizy villacoublay_202510_20_16:9_1002825_M6"
type input "video-instream_tv_velizy villacoublay_202510_20_16:9_1002825_M6"
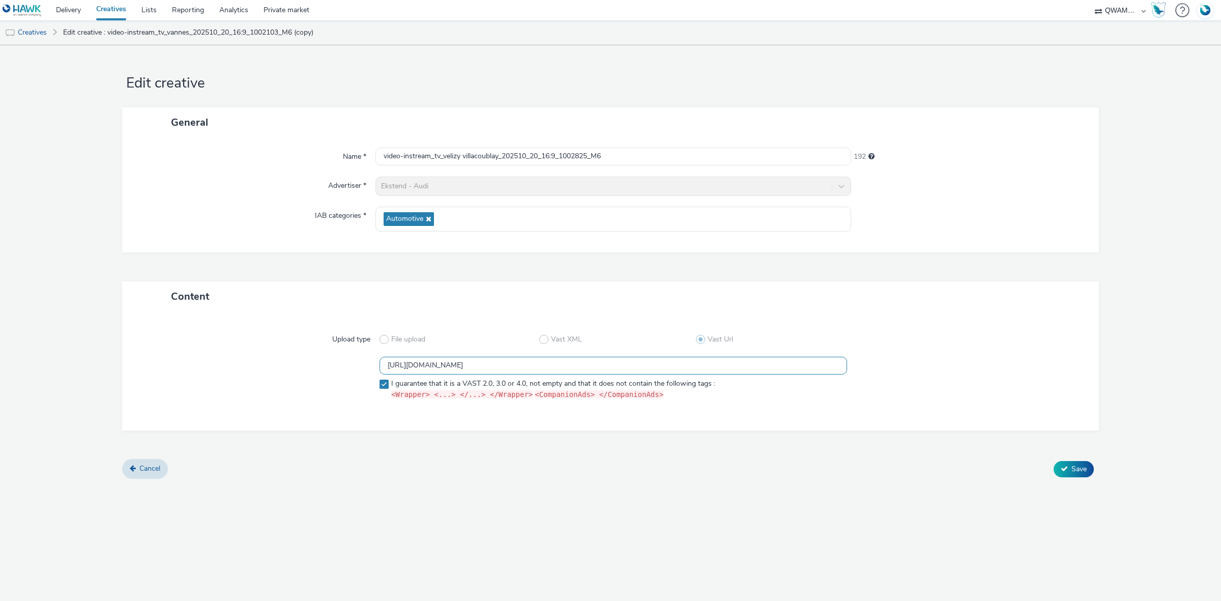
drag, startPoint x: 675, startPoint y: 369, endPoint x: 298, endPoint y: 380, distance: 376.6
click at [298, 380] on div "https://m6web-users.6play.fr/v1/vast-generator/clipVast/13145363?vast_version=2…" at bounding box center [610, 380] width 940 height 47
paste input "59"
type input "https://m6web-users.6play.fr/v1/vast-generator/clipVast/13145359?vast_version=2"
click at [1077, 464] on span "Save" at bounding box center [1078, 469] width 15 height 10
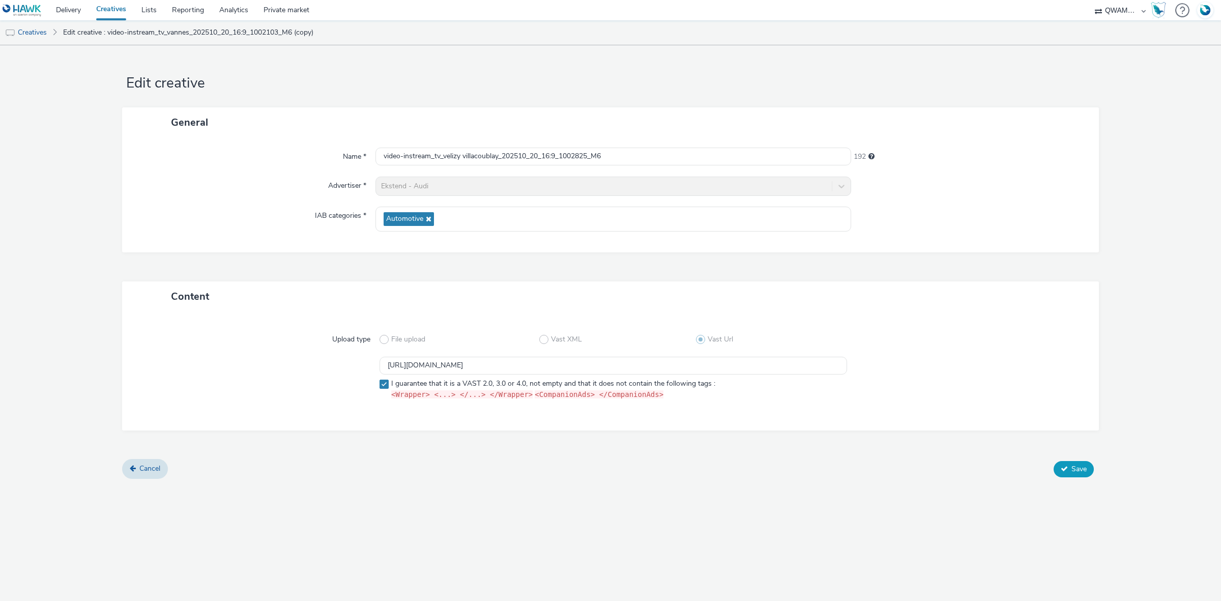
scroll to position [0, 0]
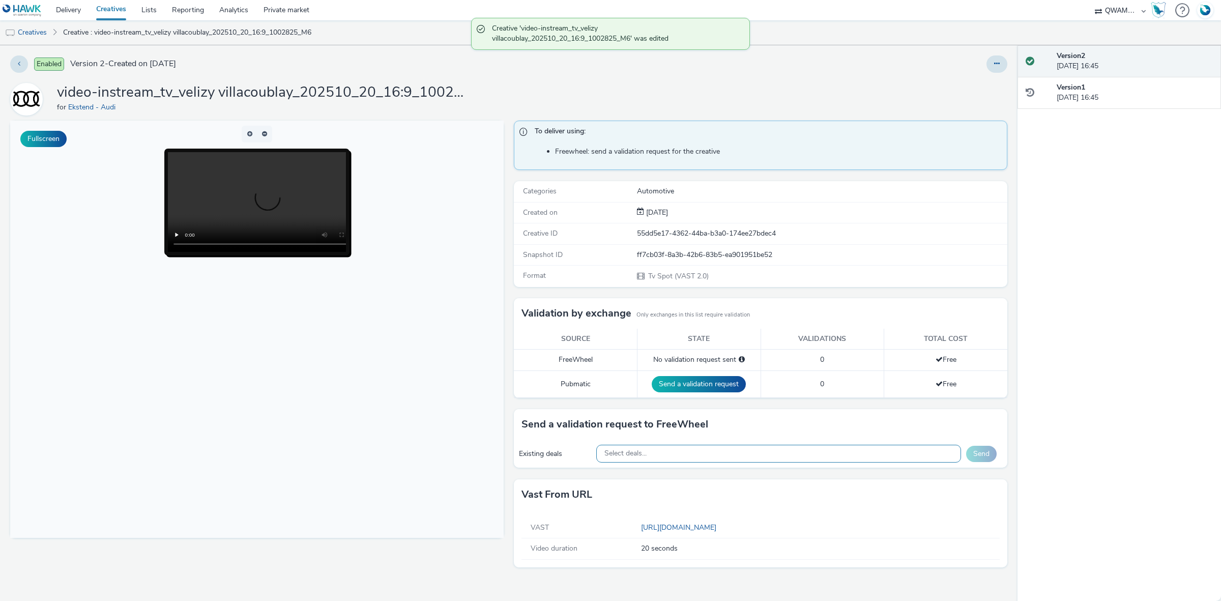
click at [664, 449] on div "Select deals..." at bounding box center [778, 454] width 365 height 18
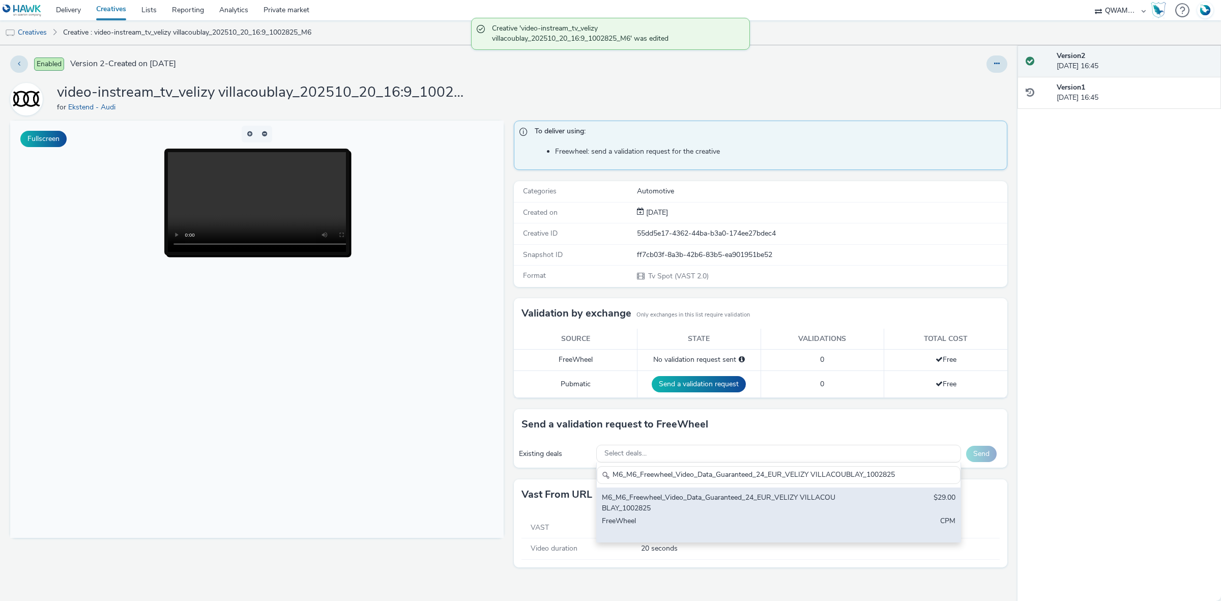
type input "M6_M6_Freewheel_Video_Data_Guaranteed_24_EUR_VELIZY VILLACOUBLAY_1002825"
click at [657, 499] on div "M6_M6_Freewheel_Video_Data_Guaranteed_24_EUR_VELIZY VILLACOUBLAY_1002825" at bounding box center [719, 502] width 234 height 21
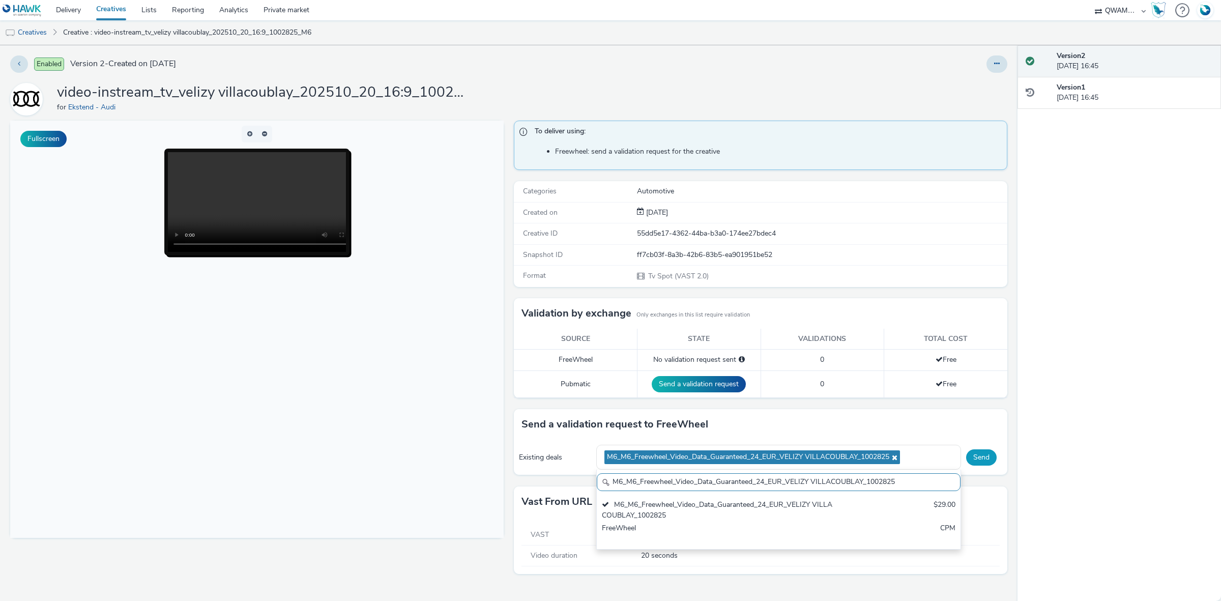
click at [977, 456] on button "Send" at bounding box center [981, 457] width 31 height 16
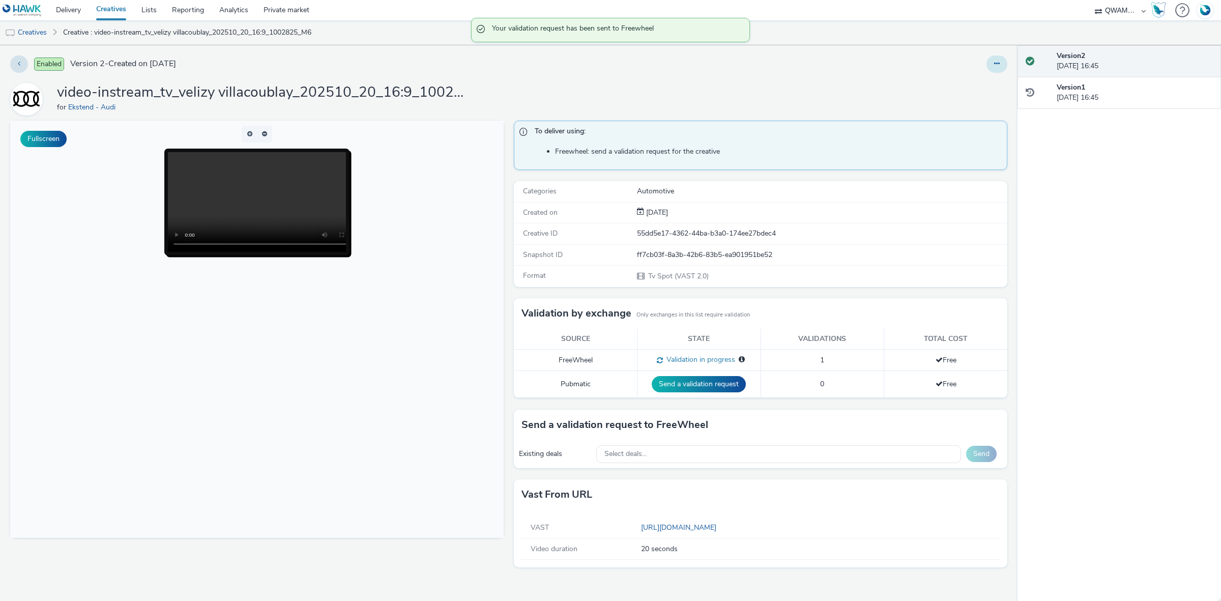
click at [1006, 69] on button at bounding box center [996, 63] width 21 height 17
click at [983, 102] on link "Duplicate" at bounding box center [969, 105] width 76 height 20
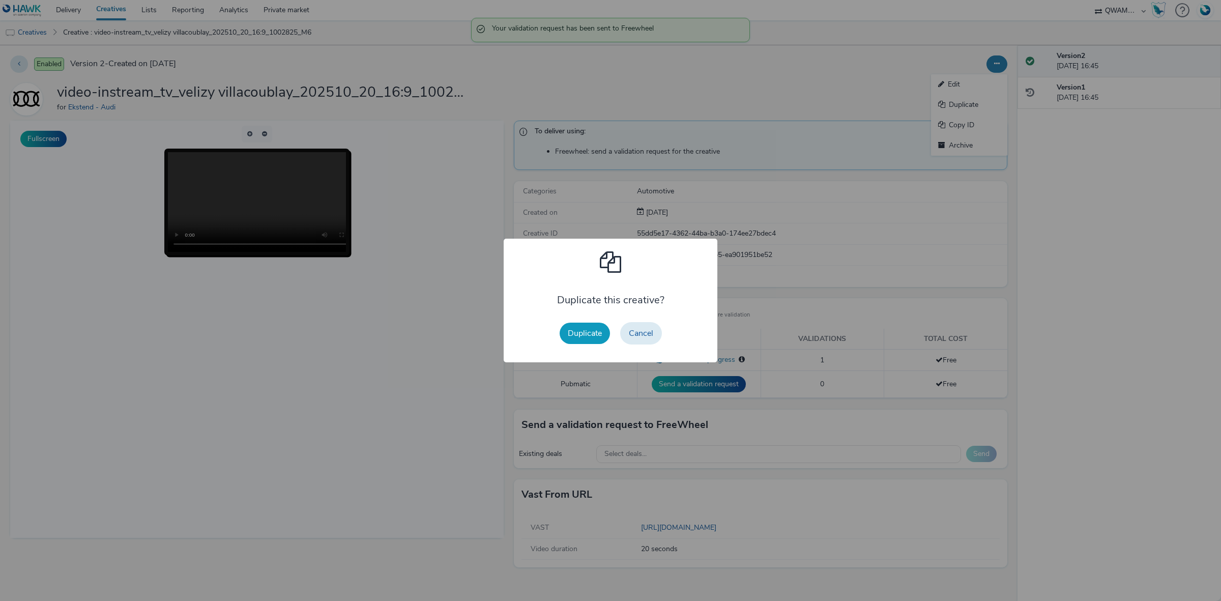
click at [599, 324] on button "Duplicate" at bounding box center [585, 333] width 50 height 21
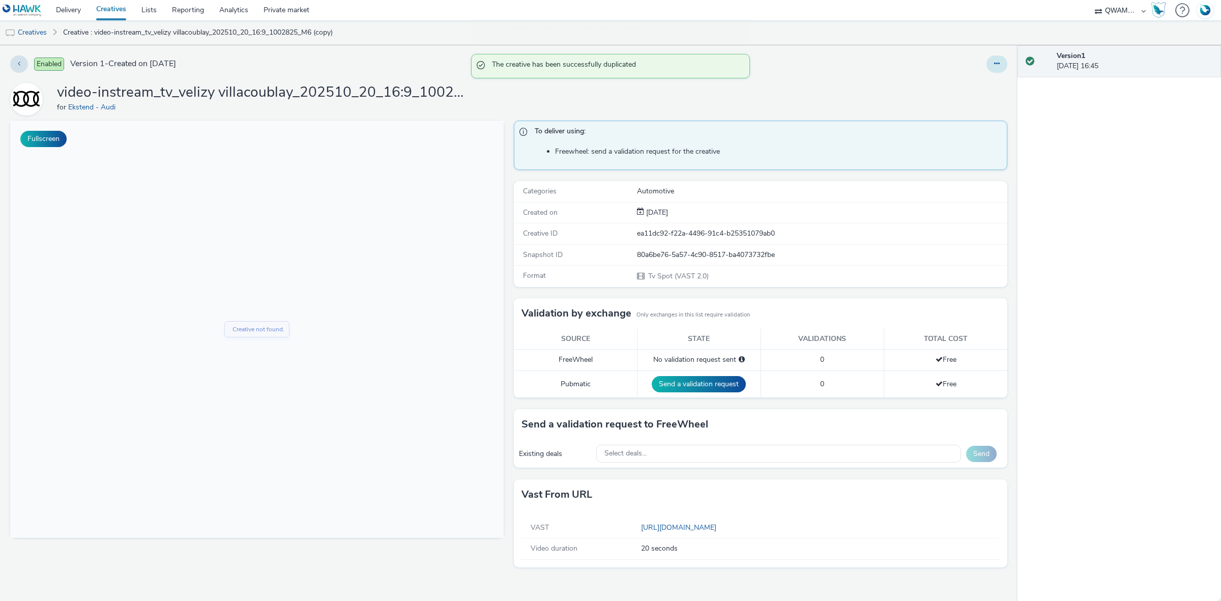
click at [1000, 65] on button at bounding box center [996, 63] width 21 height 17
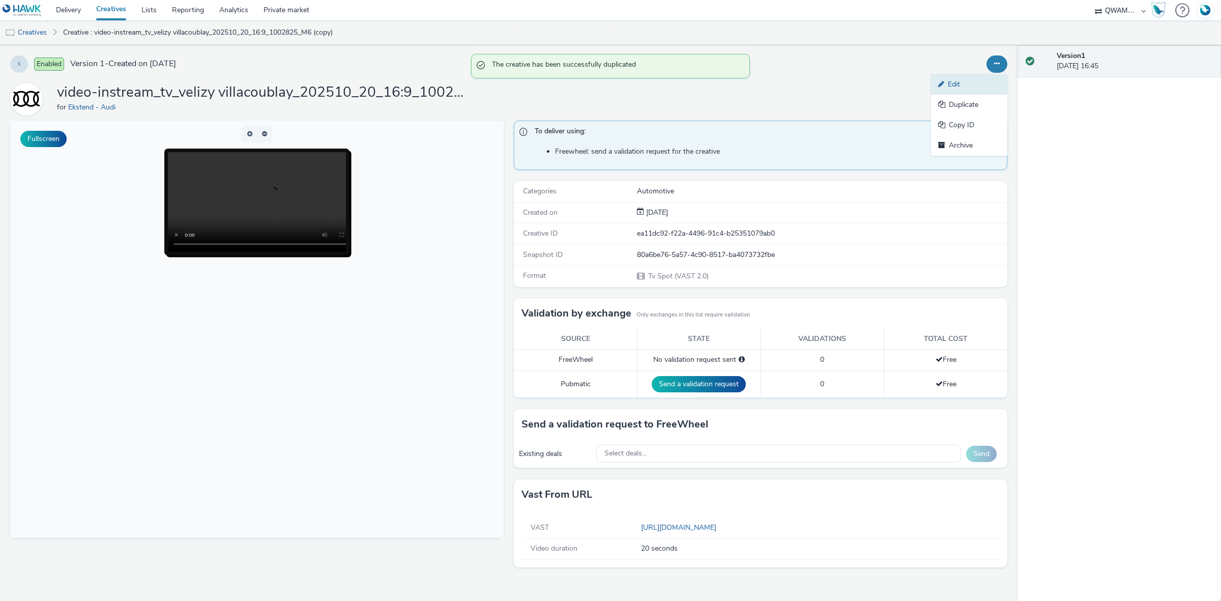
click at [951, 88] on link "Edit" at bounding box center [969, 84] width 76 height 20
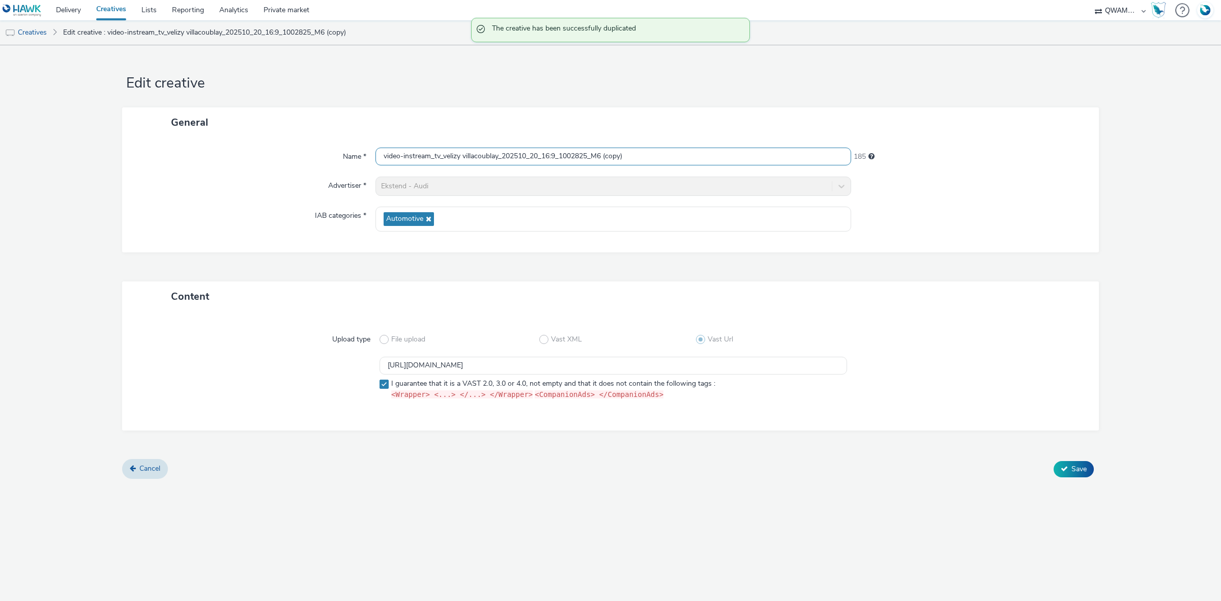
drag, startPoint x: 662, startPoint y: 151, endPoint x: 334, endPoint y: 158, distance: 328.2
click at [334, 158] on div "Name * video-instream_tv_velizy villacoublay_202510_20_16:9_1002825_M6 (copy) 1…" at bounding box center [610, 157] width 956 height 18
paste input "soul_202510_20_16:9_1001119_M6"
type input "video-instream_tv_vesoul_202510_20_16:9_1001119_M6"
drag, startPoint x: 683, startPoint y: 370, endPoint x: 296, endPoint y: 369, distance: 386.7
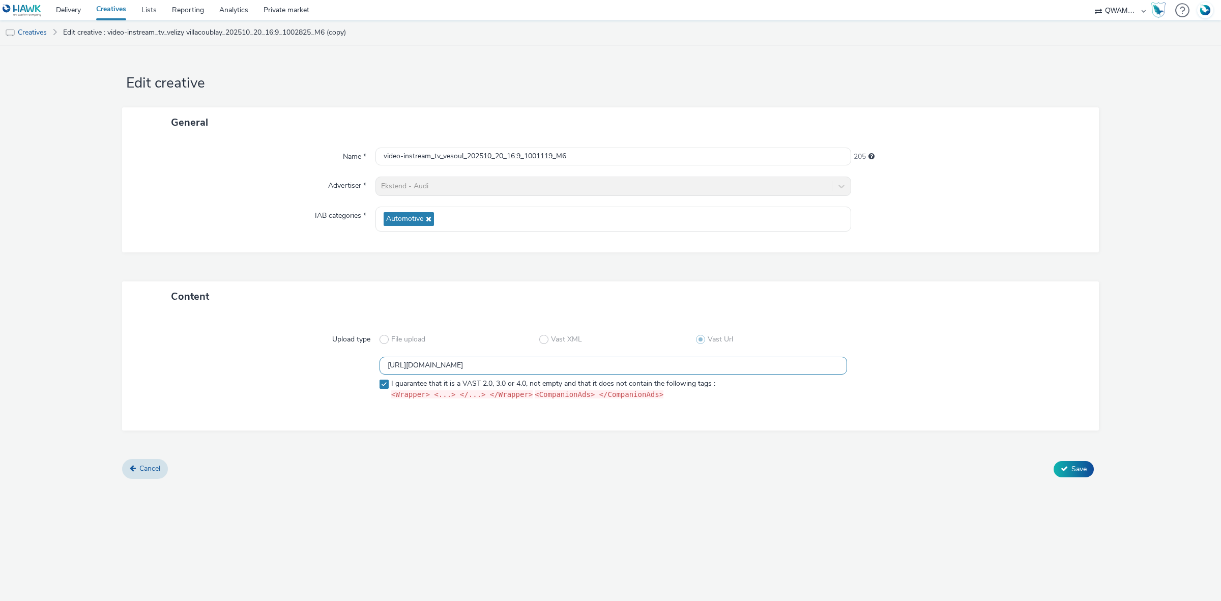
click at [298, 369] on div "https://m6web-users.6play.fr/v1/vast-generator/clipVast/13145359?vast_version=2…" at bounding box center [610, 380] width 940 height 47
paste input "8"
type input "https://m6web-users.6play.fr/v1/vast-generator/clipVast/13145358?vast_version=2"
click at [1079, 467] on span "Save" at bounding box center [1078, 469] width 15 height 10
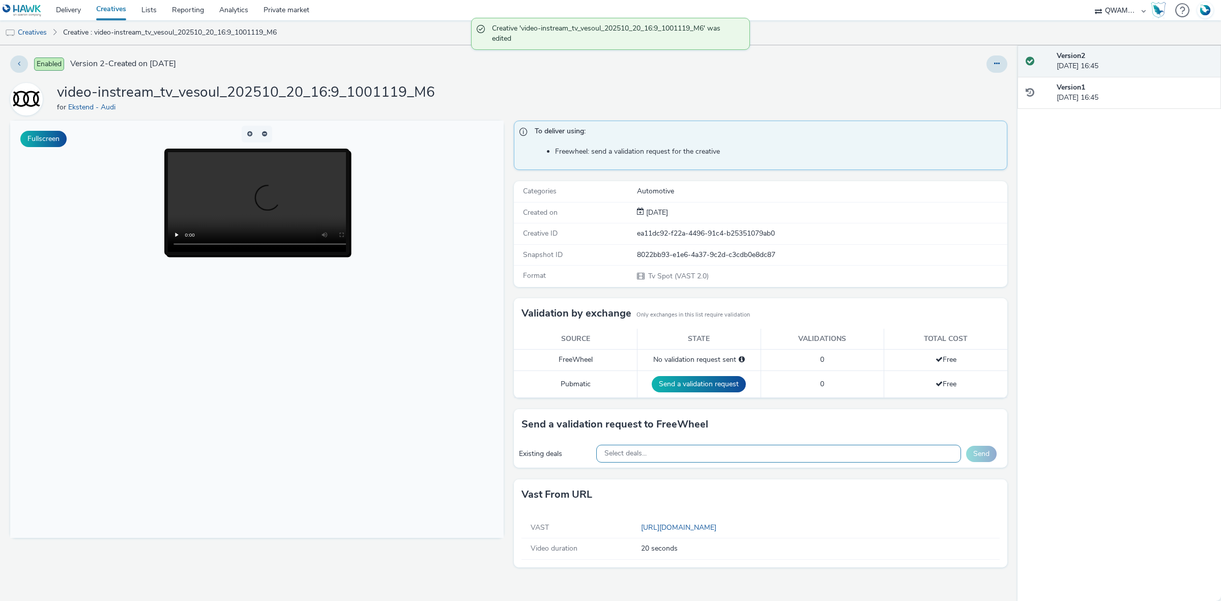
click at [672, 459] on div "Select deals..." at bounding box center [778, 454] width 365 height 18
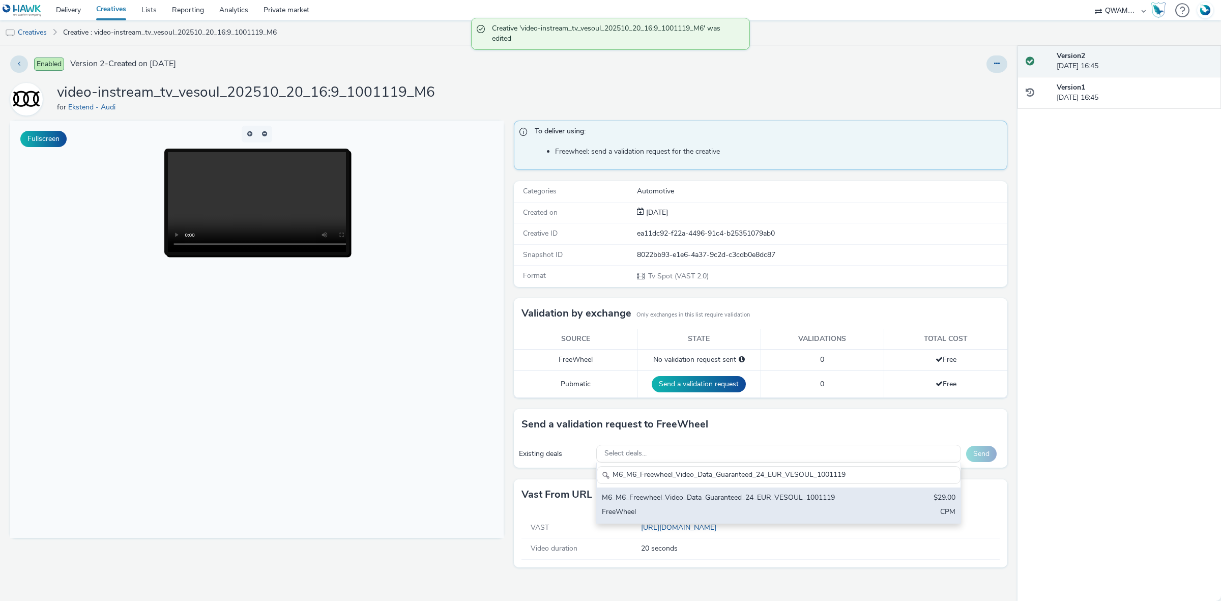
type input "M6_M6_Freewheel_Video_Data_Guaranteed_24_EUR_VESOUL_1001119"
click at [665, 504] on div "M6_M6_Freewheel_Video_Data_Guaranteed_24_EUR_VESOUL_1001119" at bounding box center [719, 498] width 234 height 12
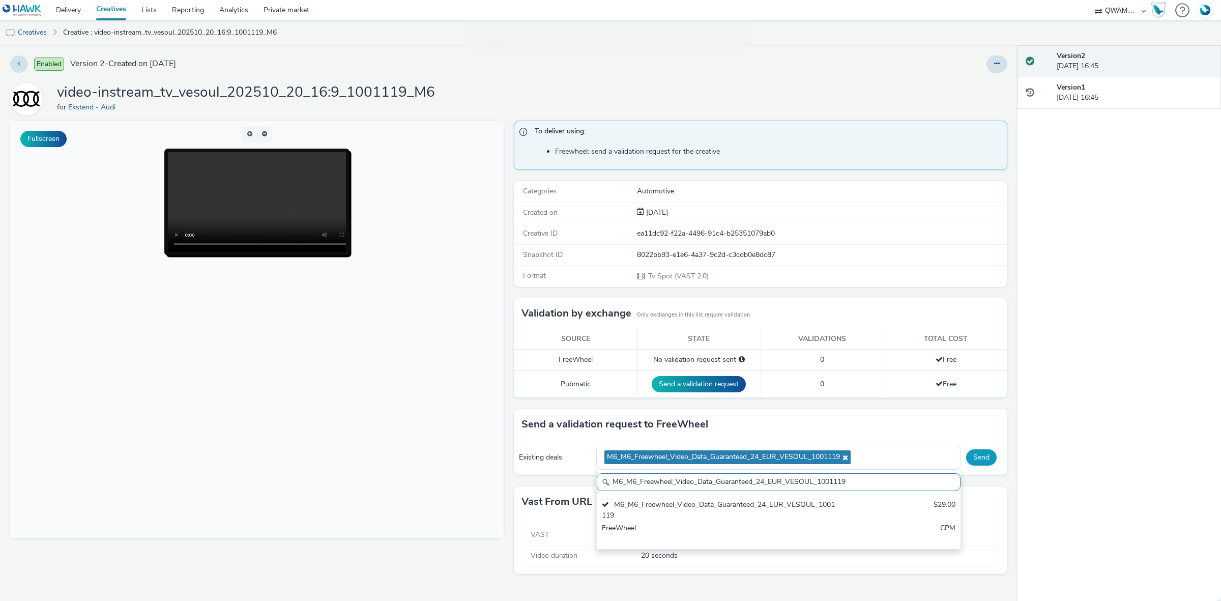
click at [980, 463] on button "Send" at bounding box center [981, 457] width 31 height 16
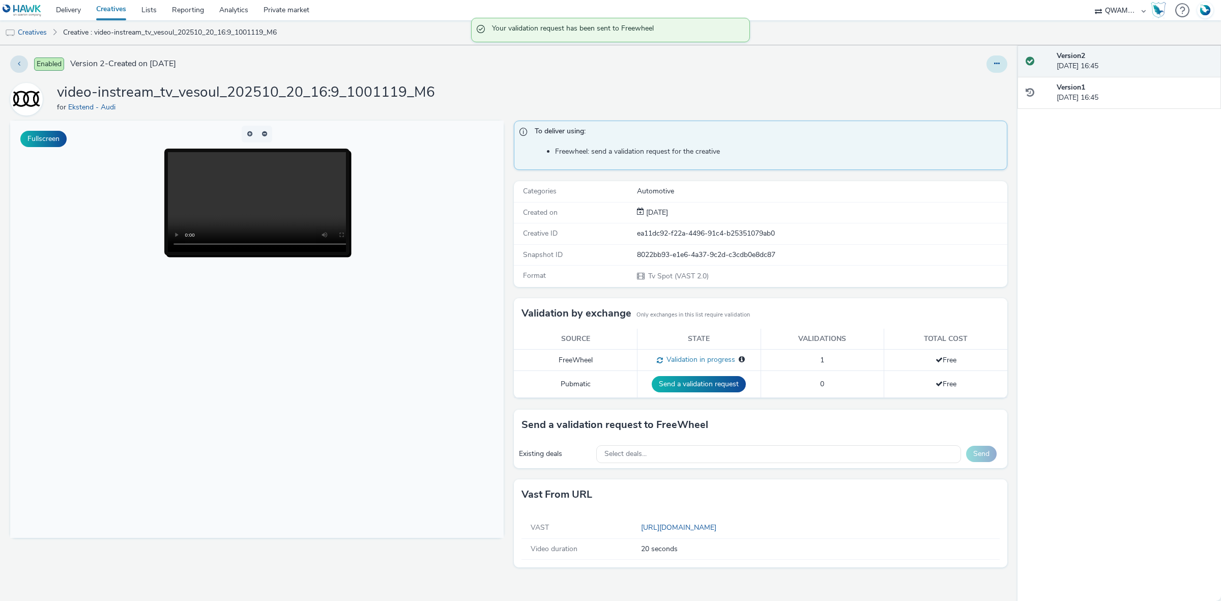
click at [991, 63] on button at bounding box center [996, 63] width 21 height 17
click at [978, 108] on link "Duplicate" at bounding box center [969, 105] width 76 height 20
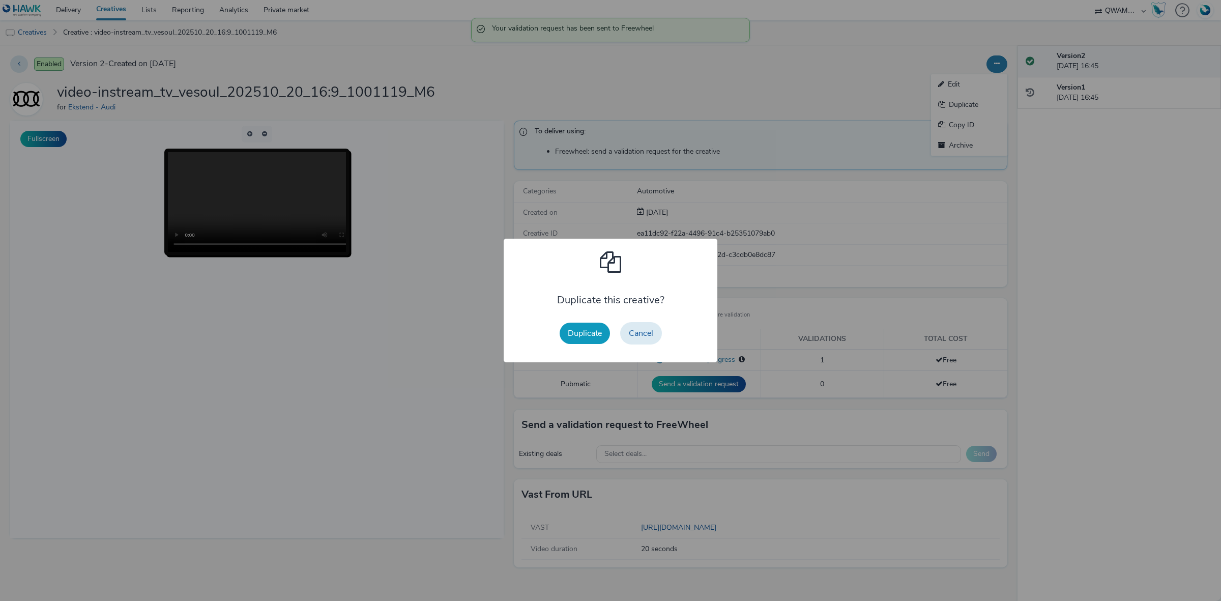
click at [577, 326] on button "Duplicate" at bounding box center [585, 333] width 50 height 21
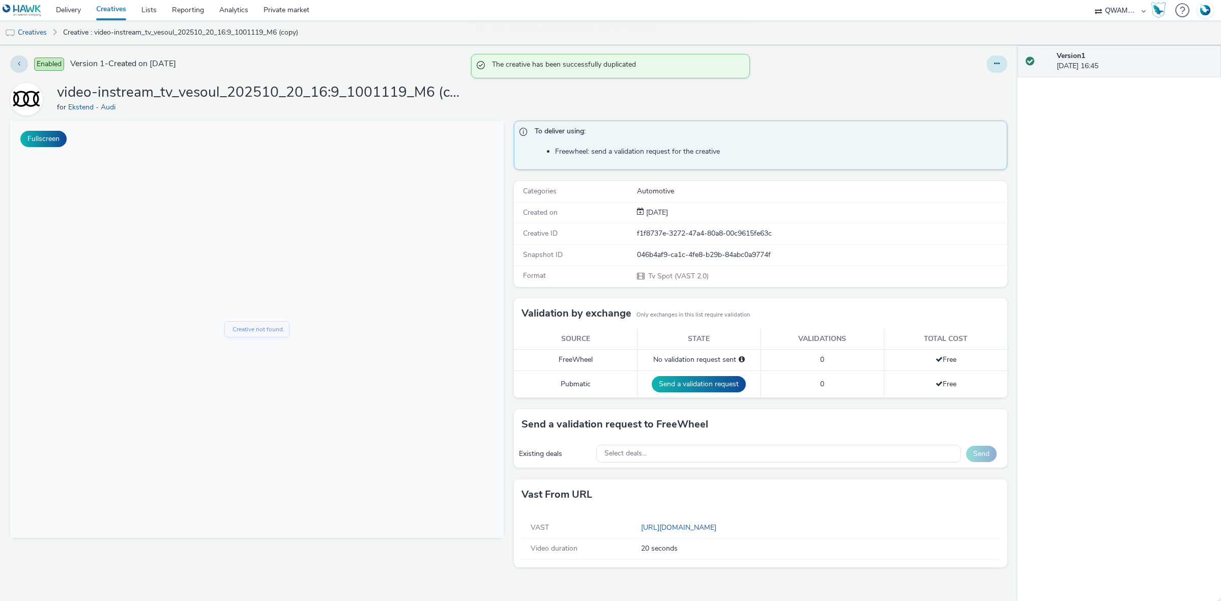
click at [998, 59] on button at bounding box center [996, 63] width 21 height 17
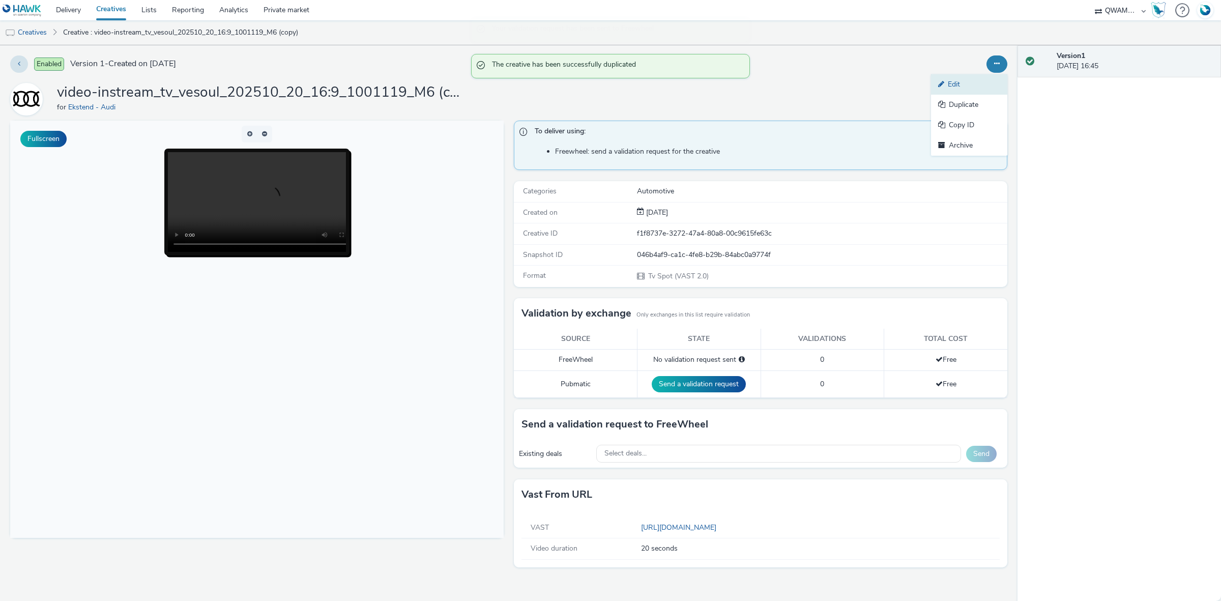
click at [973, 84] on link "Edit" at bounding box center [969, 84] width 76 height 20
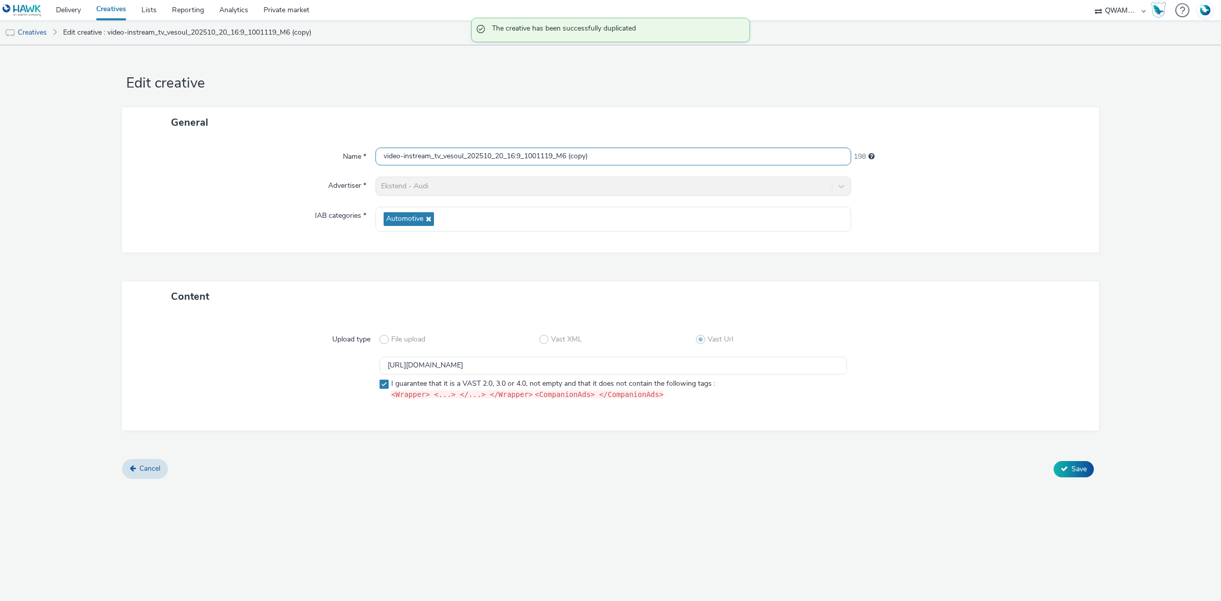
scroll to position [1, 0]
drag, startPoint x: 599, startPoint y: 153, endPoint x: 367, endPoint y: 169, distance: 232.5
click at [368, 171] on div "Name * video-instream_tv_vesoul_202510_20_16:9_1001119_M6 (copy) 198 Advertiser…" at bounding box center [610, 194] width 977 height 115
paste input "ichy_202510_20_16:9_1004673_M6"
type input "video-instream_tv_vichy_202510_20_16:9_1004673_M6"
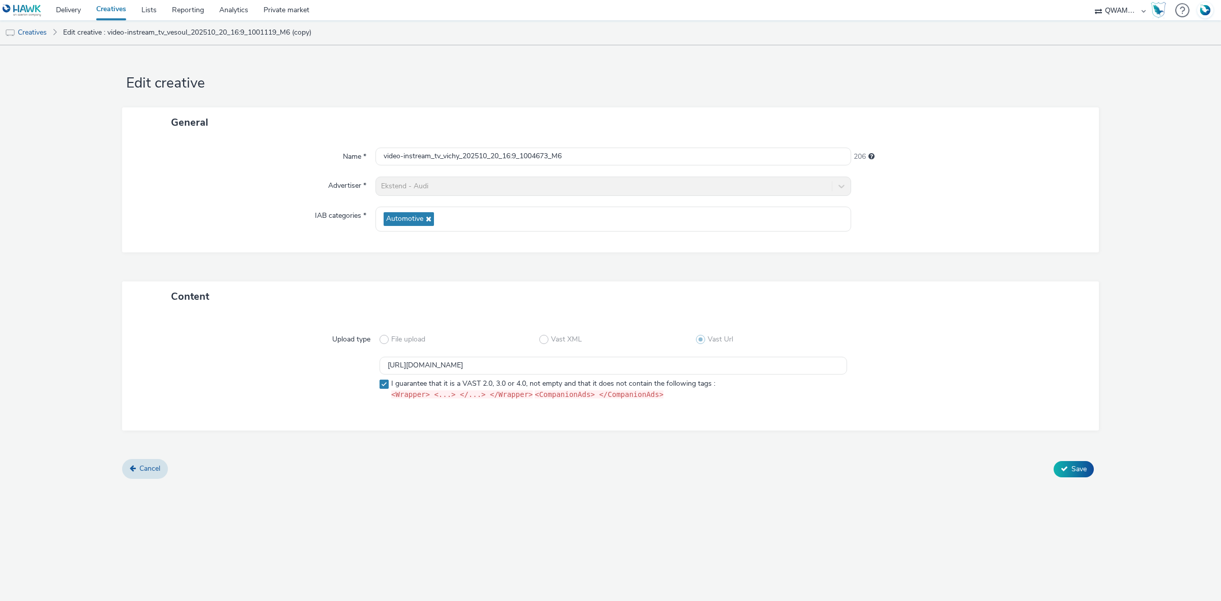
scroll to position [0, 0]
drag, startPoint x: 525, startPoint y: 359, endPoint x: 358, endPoint y: 366, distance: 167.0
click at [358, 366] on div "https://m6web-users.6play.fr/v1/vast-generator/clipVast/13145358?vast_version=2…" at bounding box center [610, 380] width 940 height 47
paste input "6"
type input "https://m6web-users.6play.fr/v1/vast-generator/clipVast/13145356?vast_version=2"
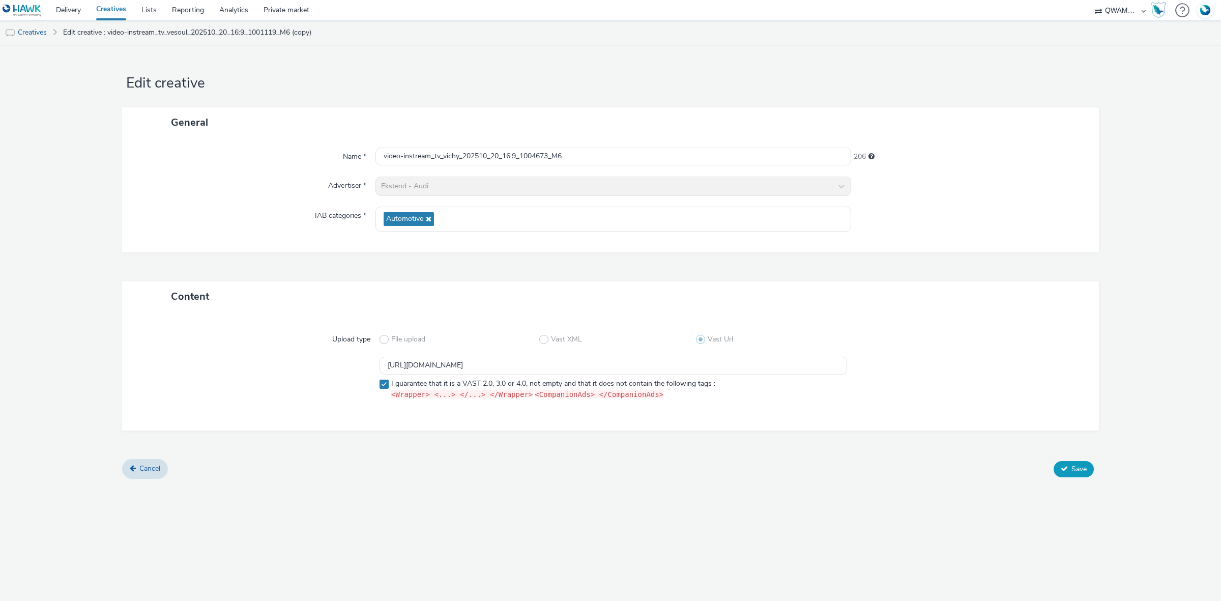
click at [1074, 468] on span "Save" at bounding box center [1078, 469] width 15 height 10
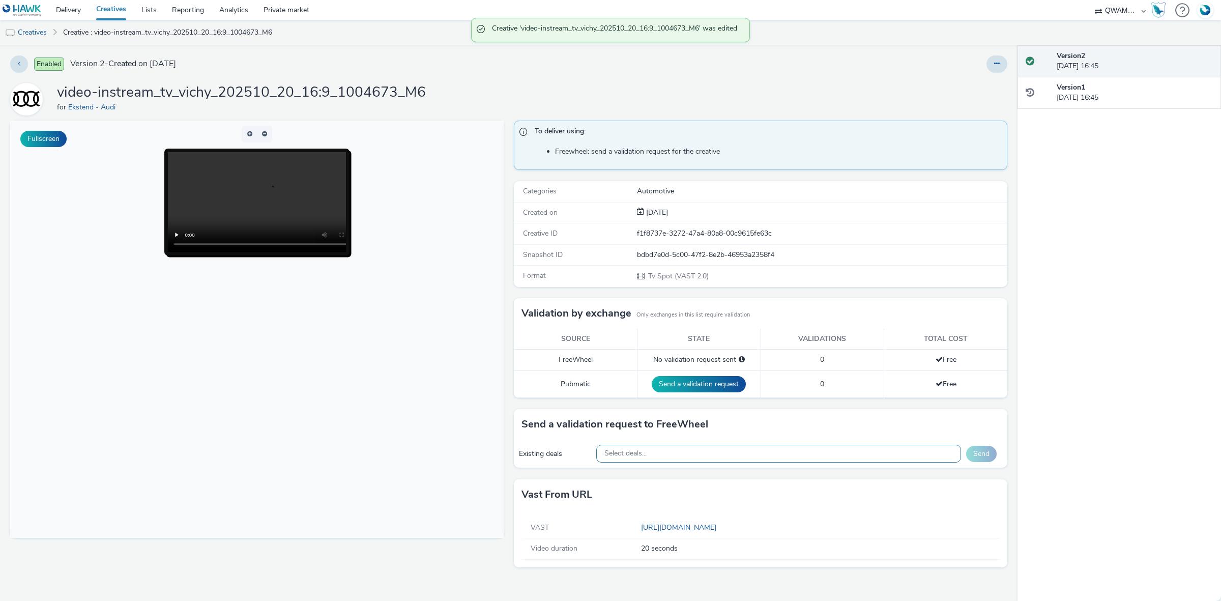
click at [704, 460] on div "Select deals..." at bounding box center [778, 454] width 365 height 18
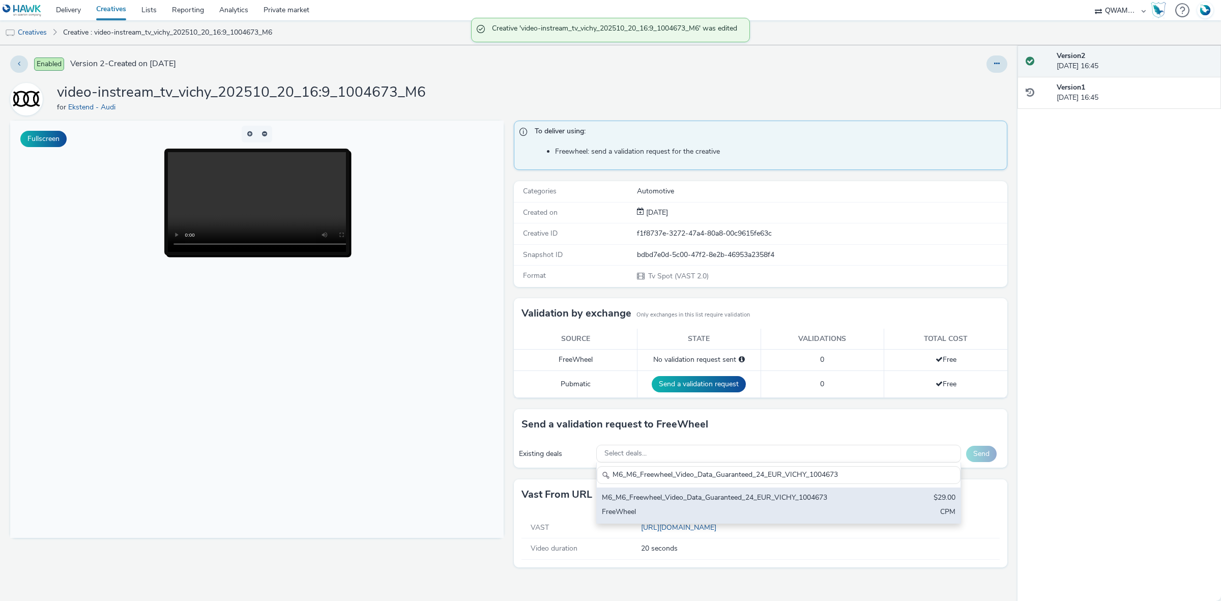
type input "M6_M6_Freewheel_Video_Data_Guaranteed_24_EUR_VICHY_1004673"
click at [690, 500] on div "M6_M6_Freewheel_Video_Data_Guaranteed_24_EUR_VICHY_1004673" at bounding box center [719, 498] width 234 height 12
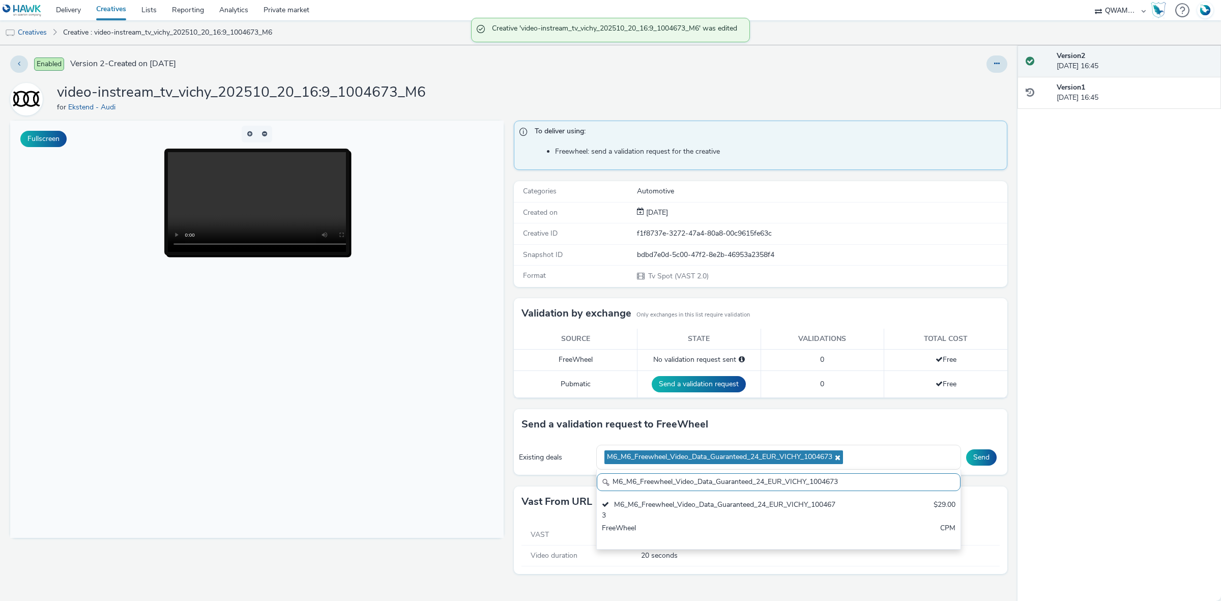
click at [963, 453] on div "Existing deals M6_M6_Freewheel_Video_Data_Guaranteed_24_EUR_VICHY_1004673 M6_M6…" at bounding box center [760, 457] width 493 height 35
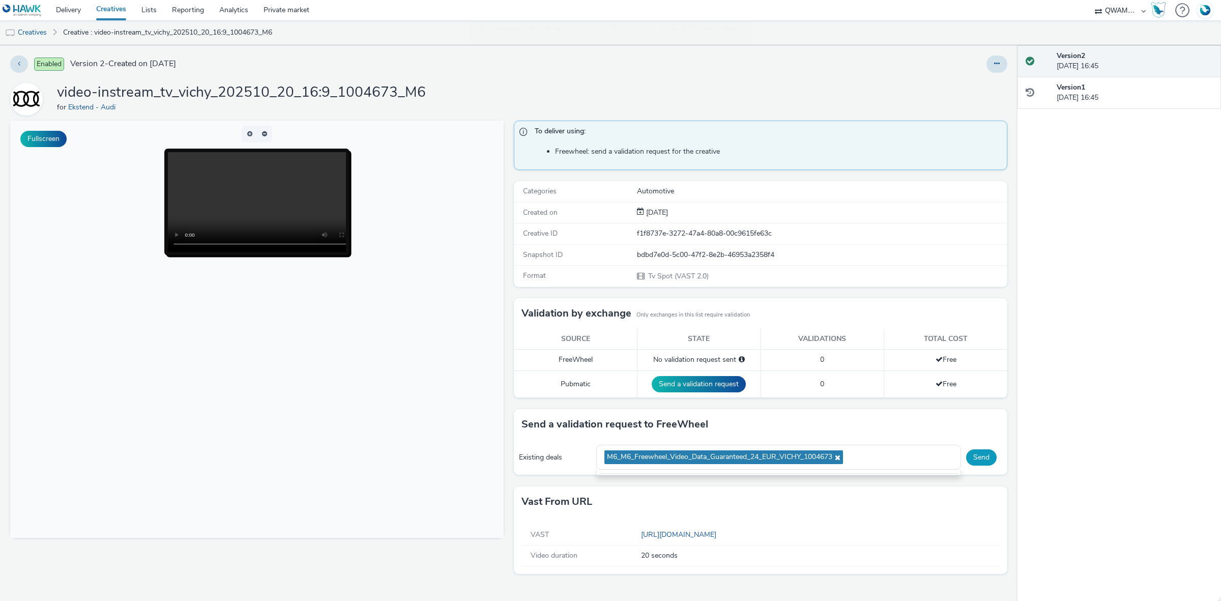
click at [968, 453] on button "Send" at bounding box center [981, 457] width 31 height 16
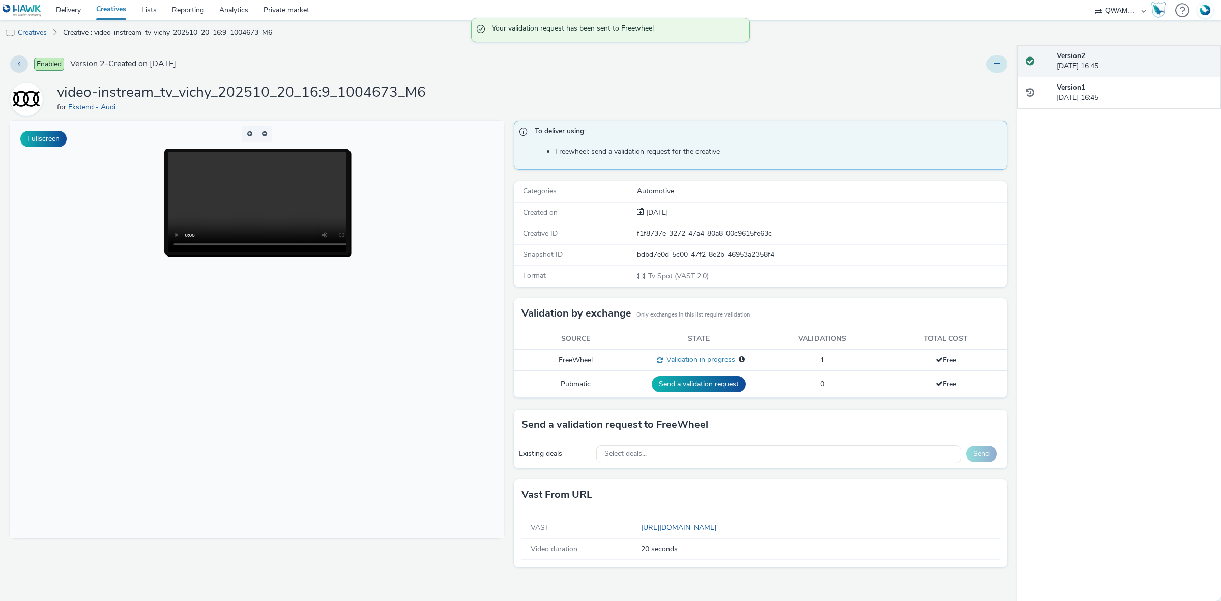
click at [1001, 62] on button at bounding box center [996, 63] width 21 height 17
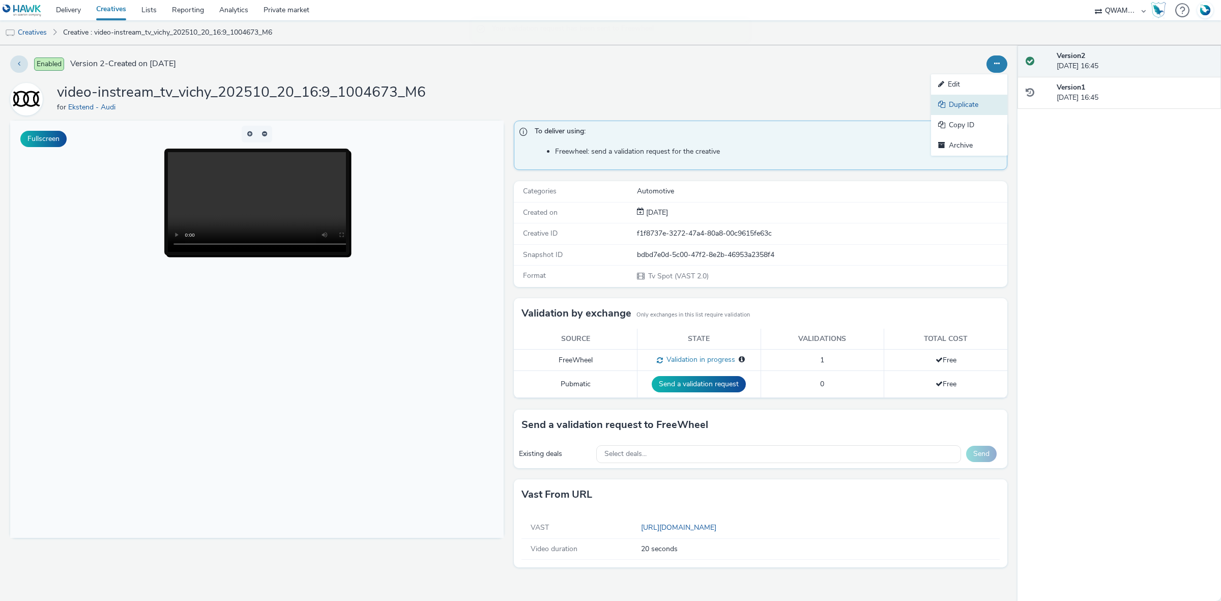
click at [988, 103] on link "Duplicate" at bounding box center [969, 105] width 76 height 20
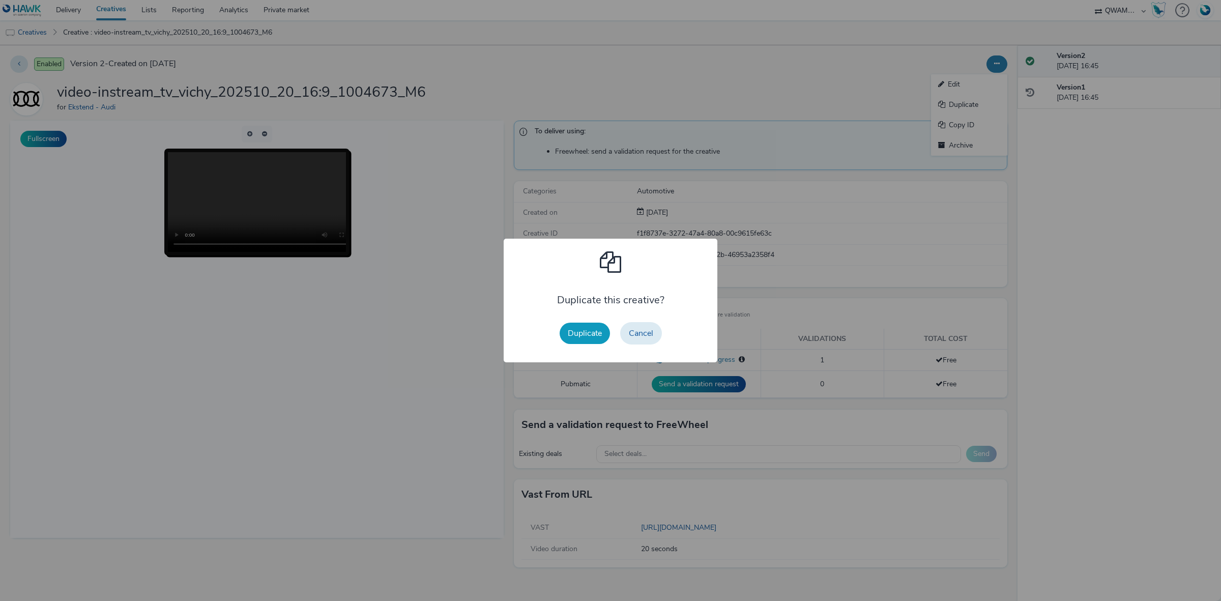
click at [579, 323] on button "Duplicate" at bounding box center [585, 333] width 50 height 21
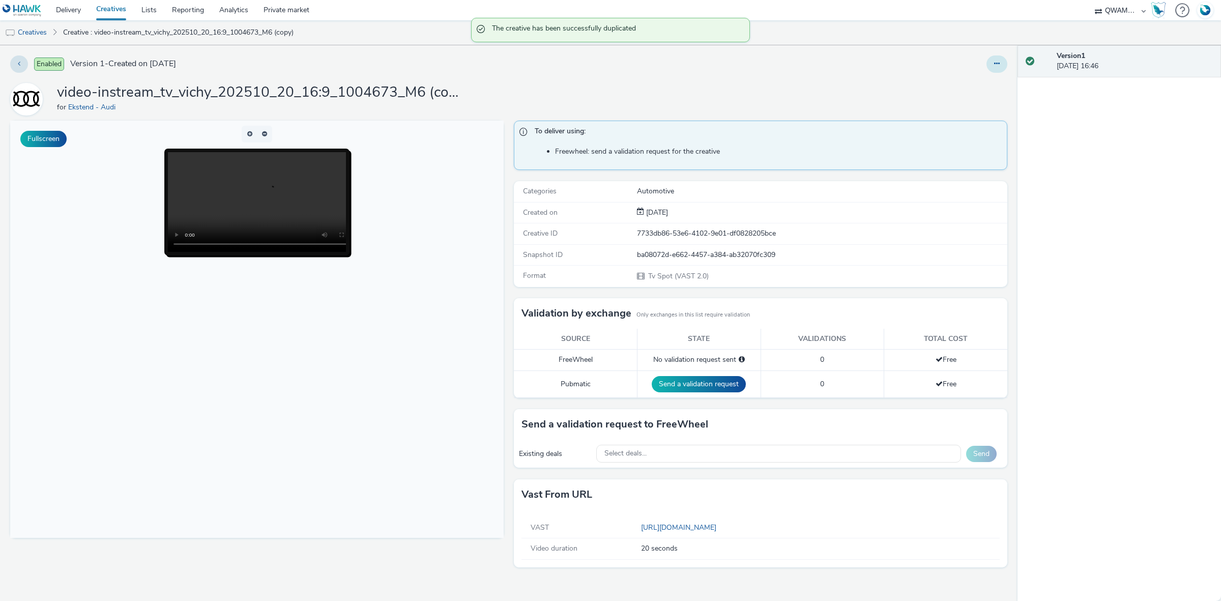
click at [998, 64] on icon at bounding box center [997, 63] width 6 height 7
click at [968, 92] on link "Edit" at bounding box center [969, 84] width 76 height 20
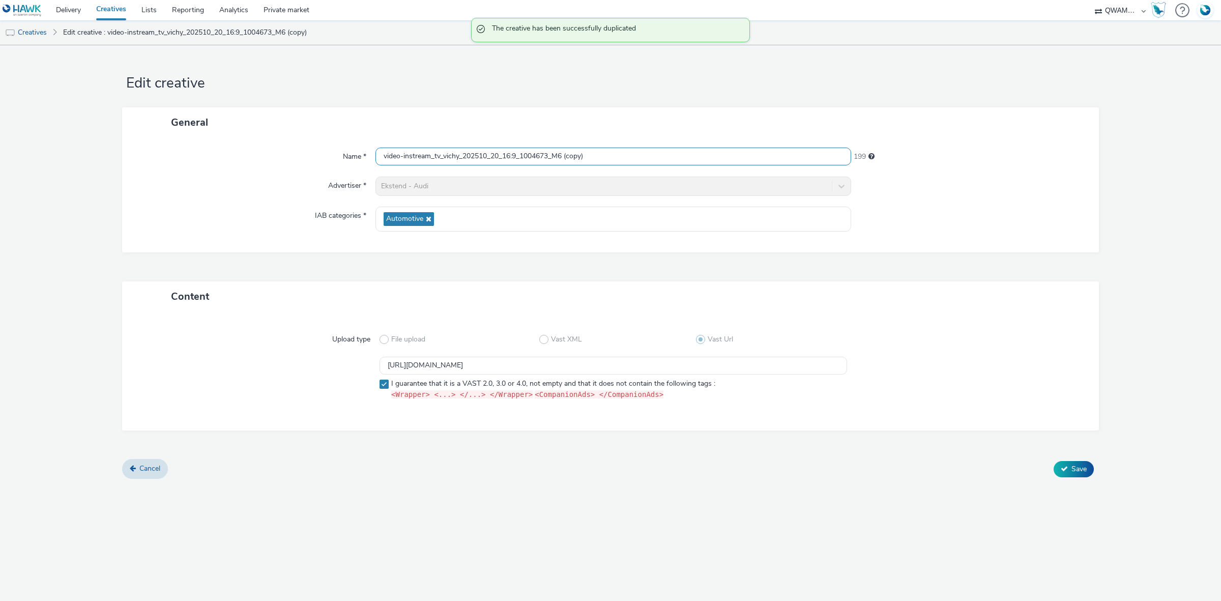
drag, startPoint x: 616, startPoint y: 164, endPoint x: 284, endPoint y: 158, distance: 331.8
click at [284, 158] on div "Name * video-instream_tv_vichy_202510_20_16:9_1004673_M6 (copy) 199" at bounding box center [610, 157] width 956 height 18
paste input "llefranche sur saone_202510_20_16:9_1004692_M6"
type input "video-instream_tv_villefranche sur saone_202510_20_16:9_1004692_M6"
drag, startPoint x: 665, startPoint y: 367, endPoint x: 253, endPoint y: 366, distance: 412.1
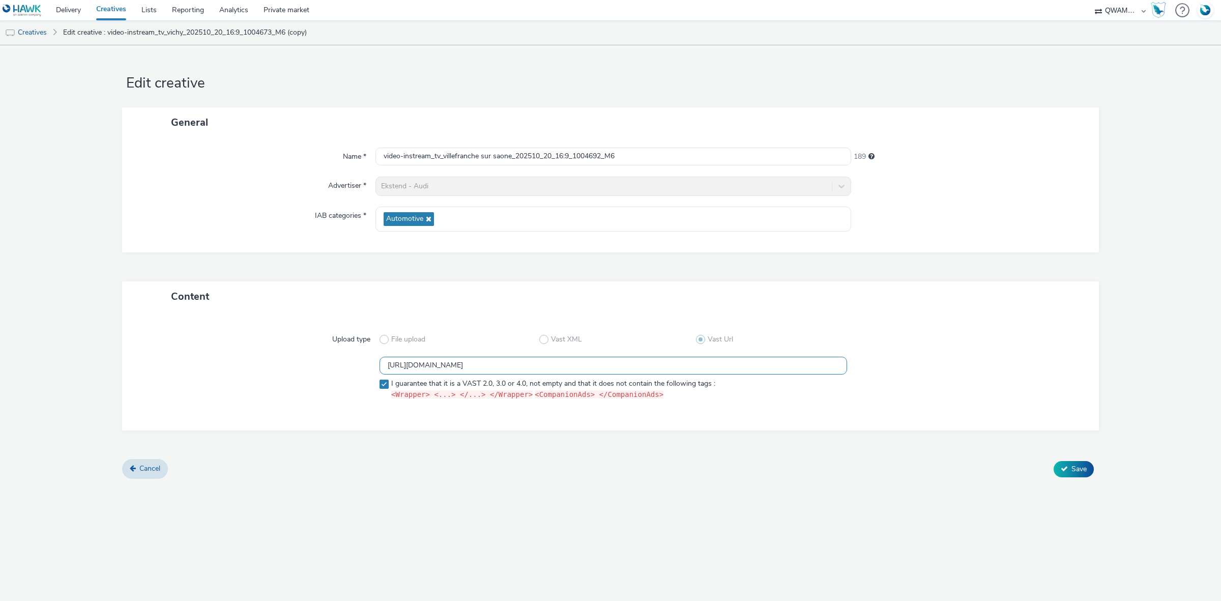
click at [253, 366] on div "https://m6web-users.6play.fr/v1/vast-generator/clipVast/13145356?vast_version=2…" at bounding box center [610, 380] width 940 height 47
paste input "4"
type input "https://m6web-users.6play.fr/v1/vast-generator/clipVast/13145354?vast_version=2"
click at [1087, 467] on button "Save" at bounding box center [1074, 469] width 40 height 16
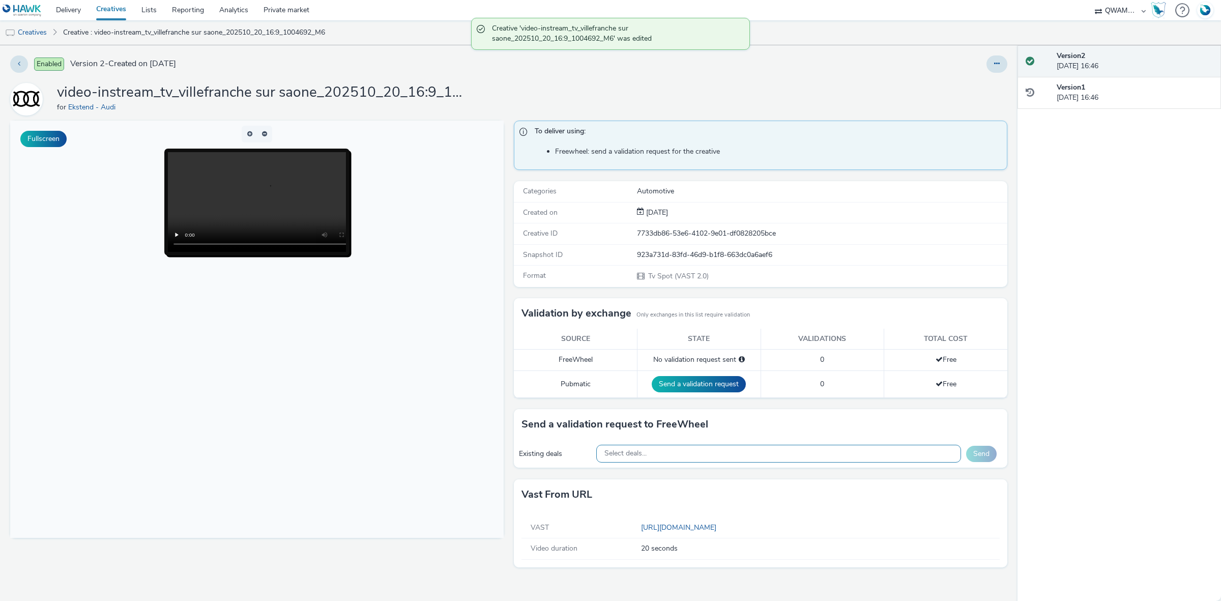
drag, startPoint x: 697, startPoint y: 463, endPoint x: 697, endPoint y: 458, distance: 5.6
click at [697, 462] on div "Select deals..." at bounding box center [778, 454] width 365 height 18
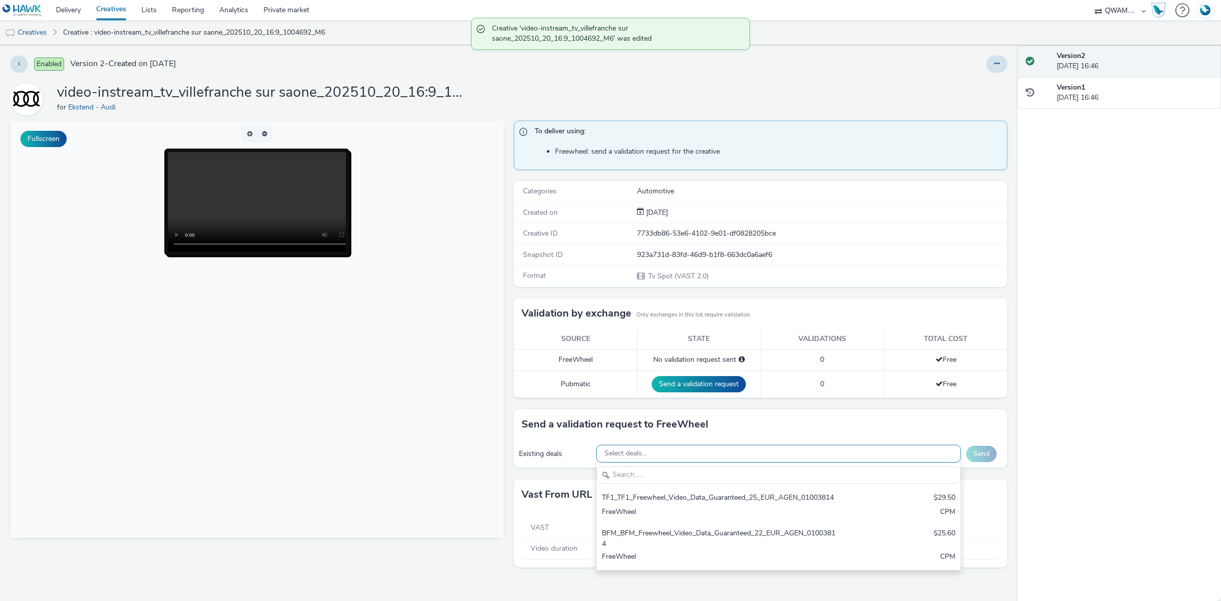
click at [697, 457] on div "Select deals..." at bounding box center [778, 454] width 365 height 18
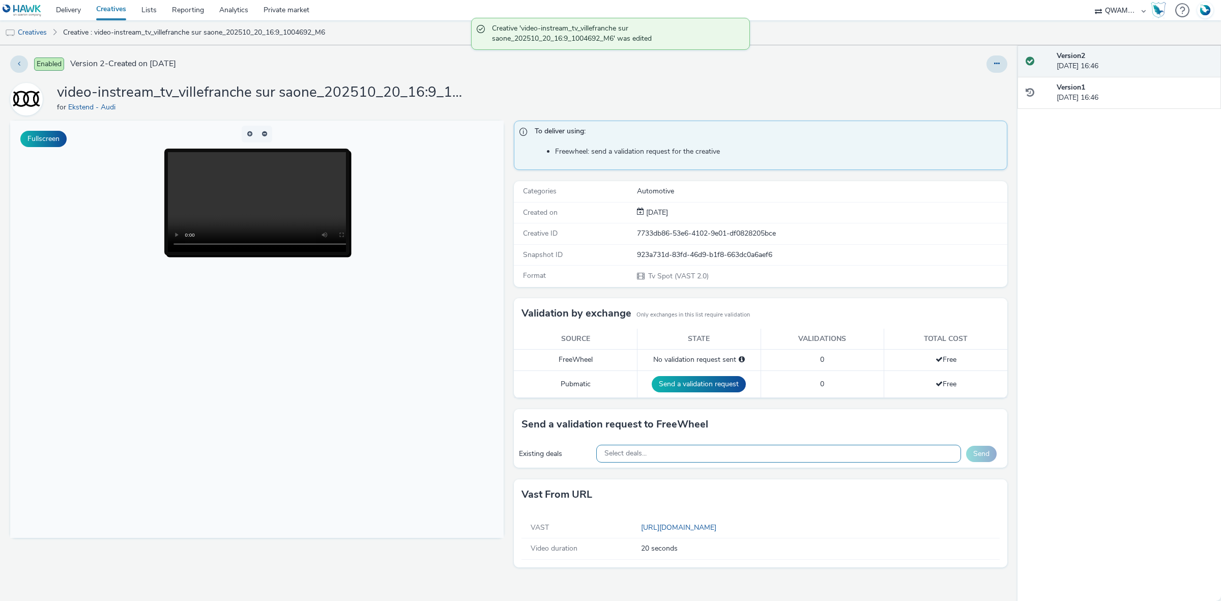
click at [697, 457] on div "Select deals..." at bounding box center [778, 454] width 365 height 18
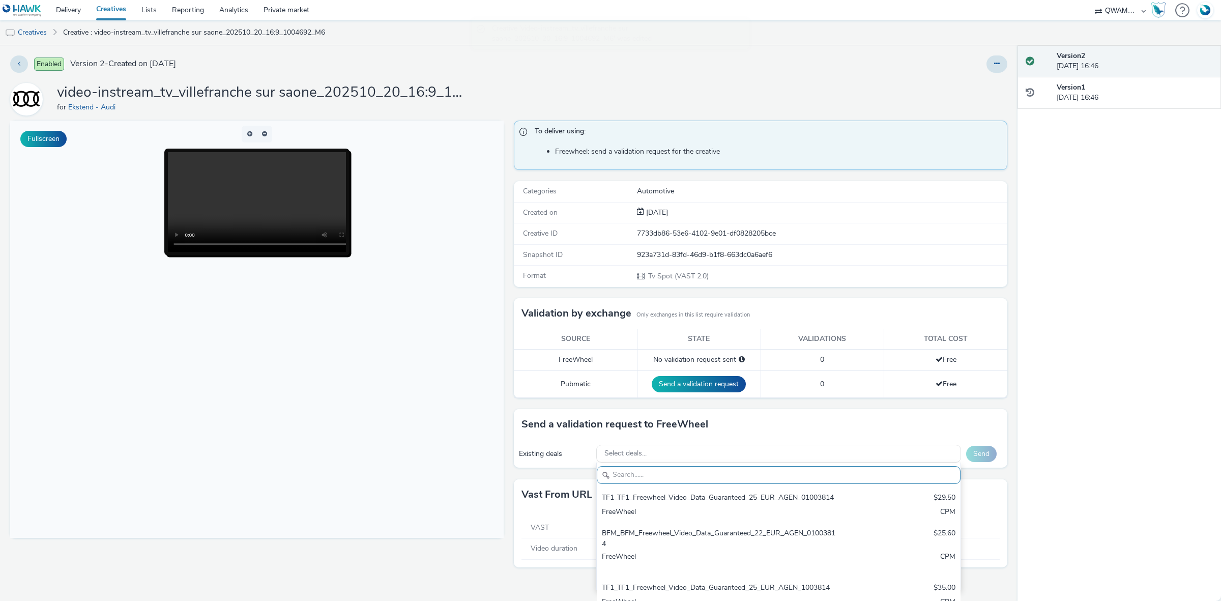
paste input "M6_M6_Freewheel_Video_Data_Guaranteed_24_EUR_VILLEFRANCHE SUR SAONE_1004692"
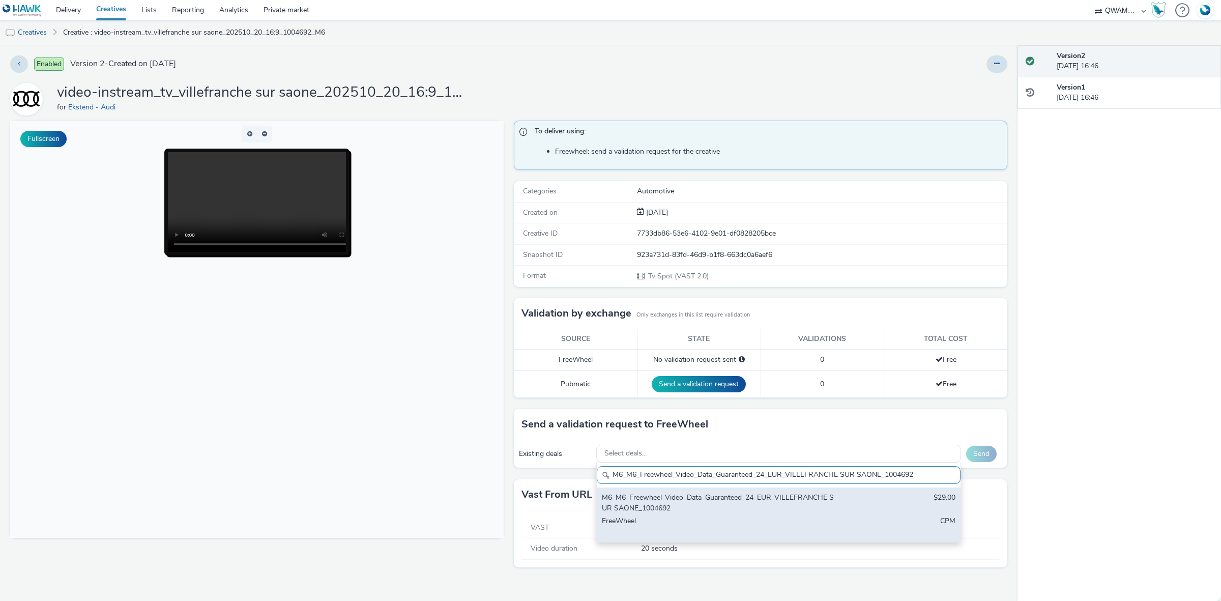
type input "M6_M6_Freewheel_Video_Data_Guaranteed_24_EUR_VILLEFRANCHE SUR SAONE_1004692"
click at [662, 510] on div "M6_M6_Freewheel_Video_Data_Guaranteed_24_EUR_VILLEFRANCHE SUR SAONE_1004692" at bounding box center [719, 502] width 234 height 21
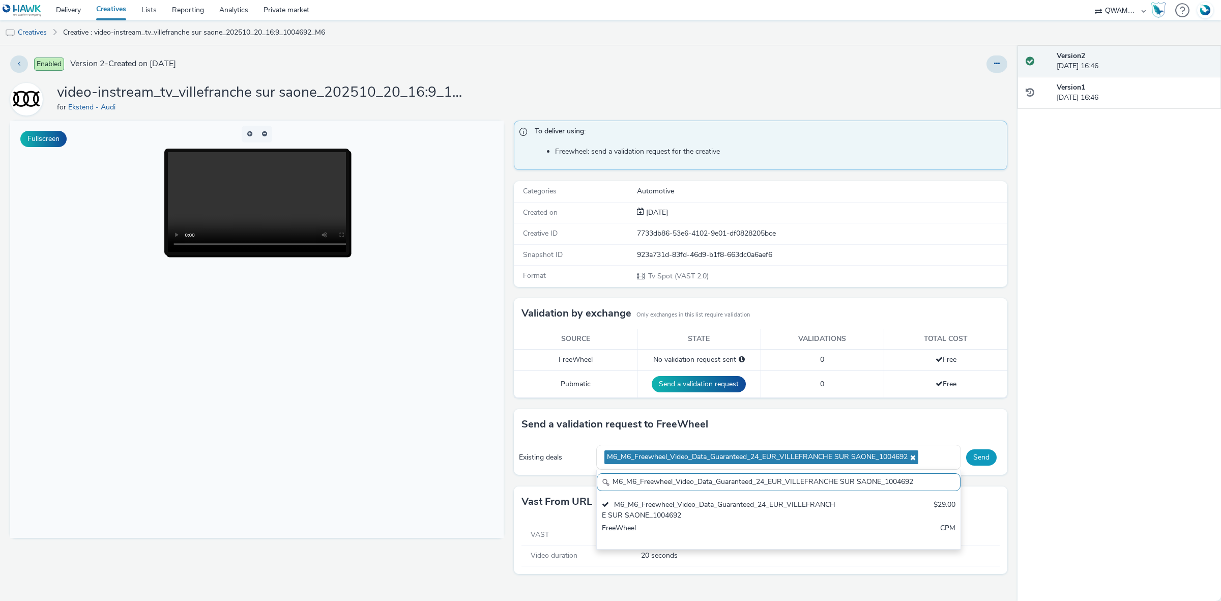
click at [968, 452] on button "Send" at bounding box center [981, 457] width 31 height 16
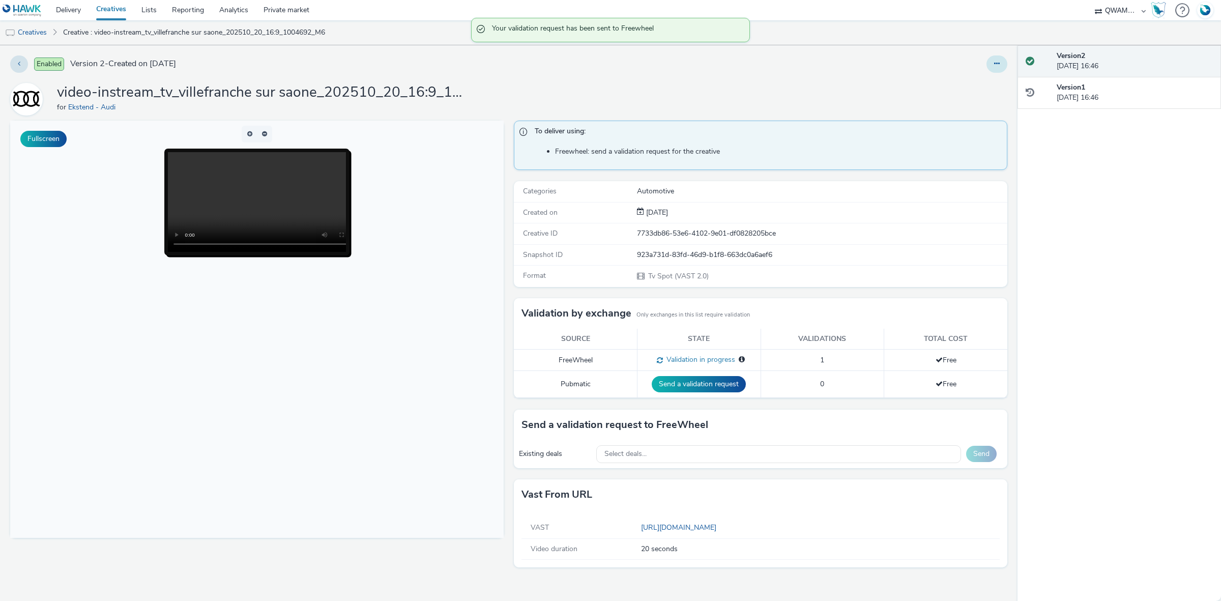
click at [1004, 65] on button at bounding box center [996, 63] width 21 height 17
click at [981, 107] on link "Duplicate" at bounding box center [969, 105] width 76 height 20
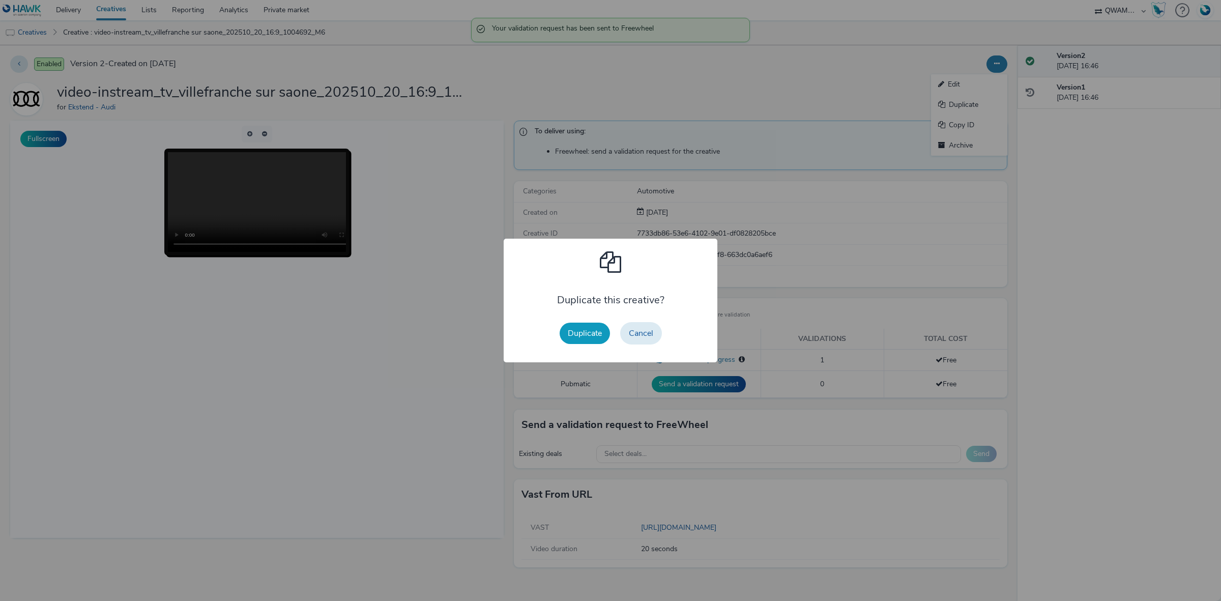
click at [593, 337] on button "Duplicate" at bounding box center [585, 333] width 50 height 21
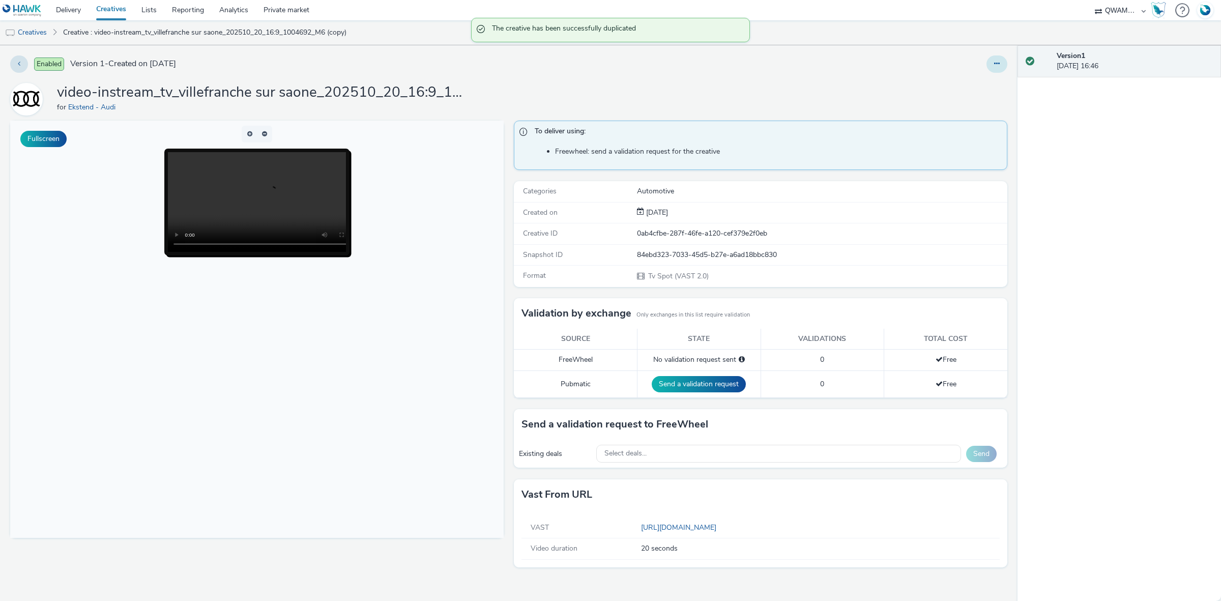
drag, startPoint x: 994, startPoint y: 62, endPoint x: 973, endPoint y: 70, distance: 22.4
click at [994, 63] on icon at bounding box center [997, 63] width 6 height 7
click at [959, 78] on link "Edit" at bounding box center [969, 84] width 76 height 20
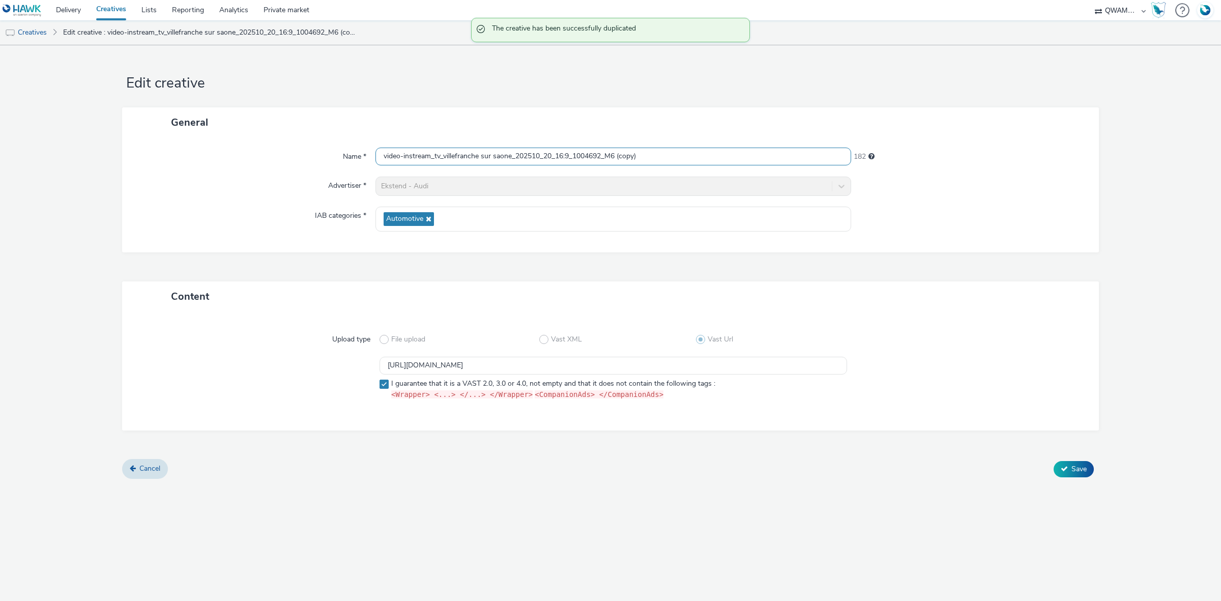
scroll to position [1, 0]
drag, startPoint x: 659, startPoint y: 160, endPoint x: 251, endPoint y: 171, distance: 408.2
click at [252, 171] on div "Name * video-instream_tv_villefranche sur saone_202510_20_16:9_1004692_M6 (copy…" at bounding box center [610, 194] width 977 height 115
paste input "re_202510_20_16:9_1002625_M6"
type input "video-instream_tv_vire_202510_20_16:9_1002625_M6"
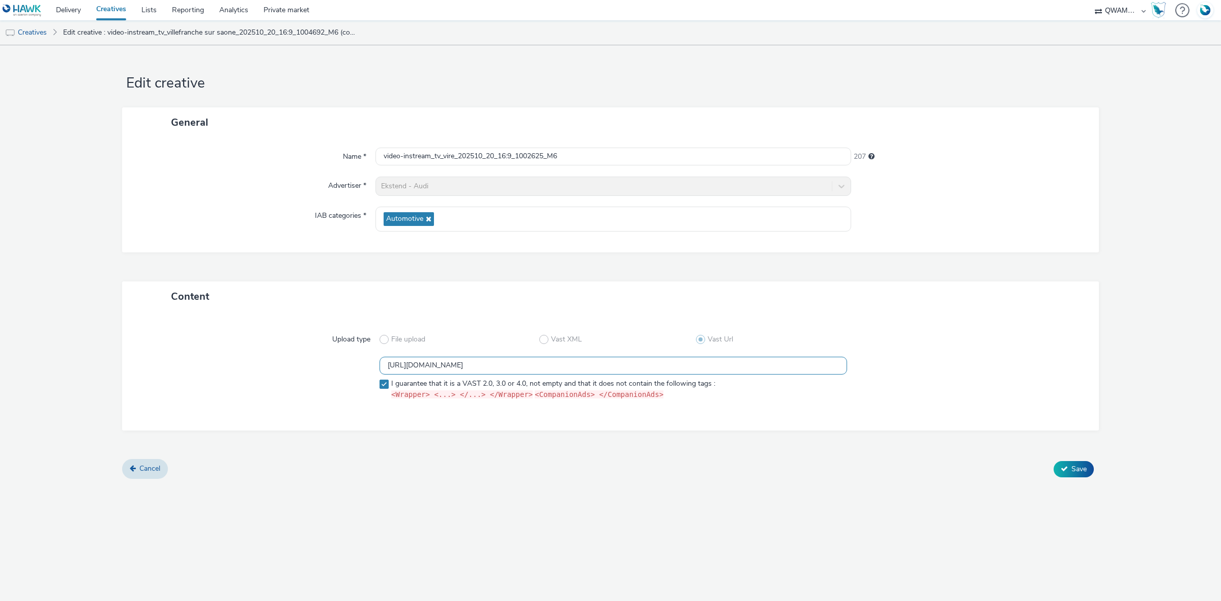
drag, startPoint x: 672, startPoint y: 360, endPoint x: 326, endPoint y: 382, distance: 346.6
click at [326, 382] on div "https://m6web-users.6play.fr/v1/vast-generator/clipVast/13145354?vast_version=2…" at bounding box center [610, 380] width 940 height 47
paste input "3"
type input "https://m6web-users.6play.fr/v1/vast-generator/clipVast/13145353?vast_version=2"
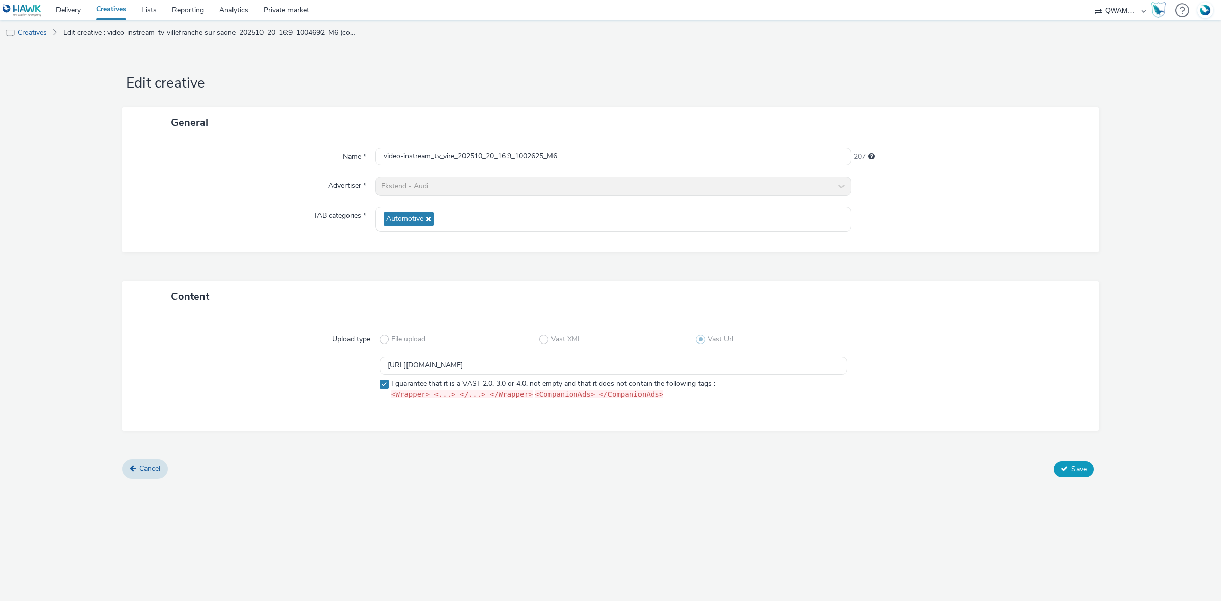
click at [1079, 464] on span "Save" at bounding box center [1078, 469] width 15 height 10
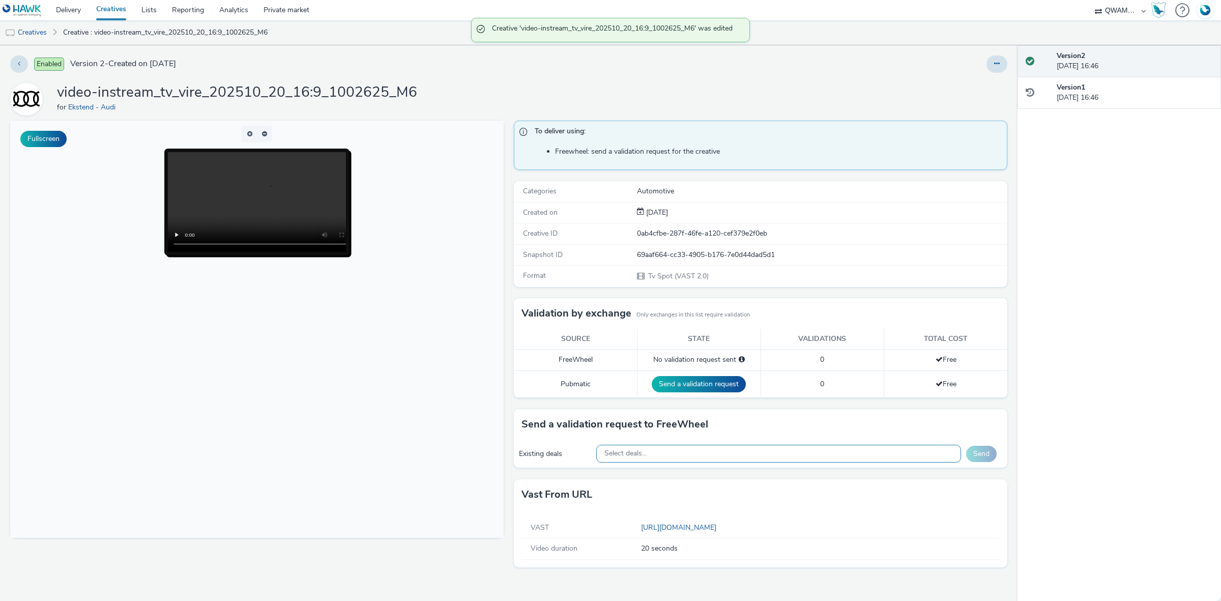
click at [646, 453] on span "Select deals..." at bounding box center [625, 453] width 42 height 9
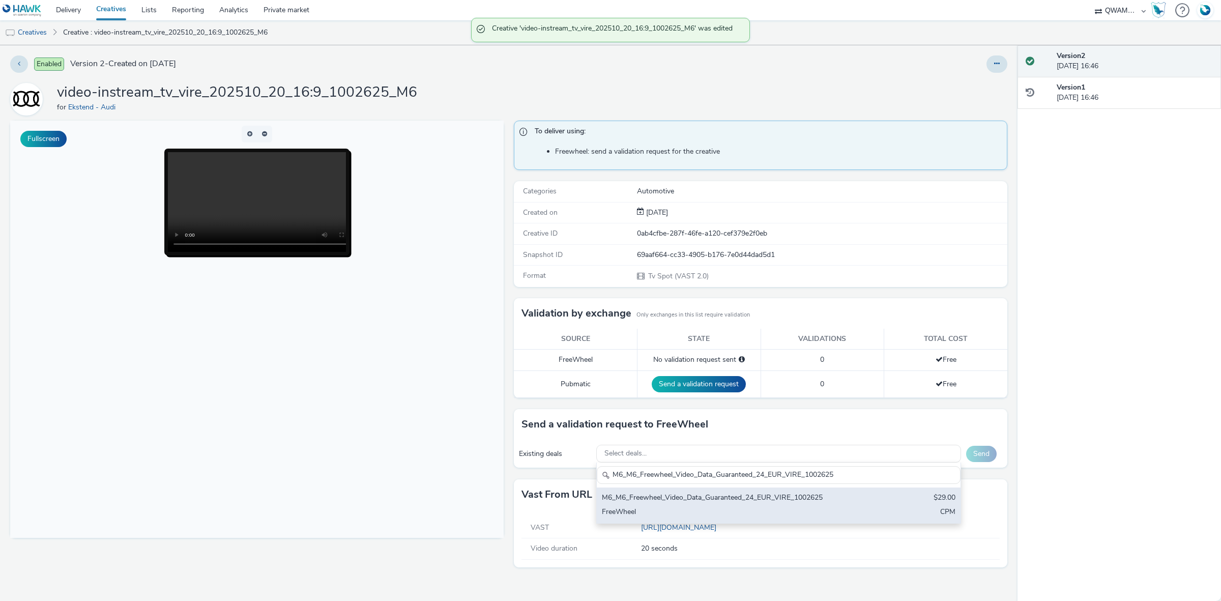
type input "M6_M6_Freewheel_Video_Data_Guaranteed_24_EUR_VIRE_1002625"
click at [665, 507] on div "M6_M6_Freewheel_Video_Data_Guaranteed_24_EUR_VIRE_1002625 $29.00 FreeWheel CPM" at bounding box center [779, 505] width 364 height 36
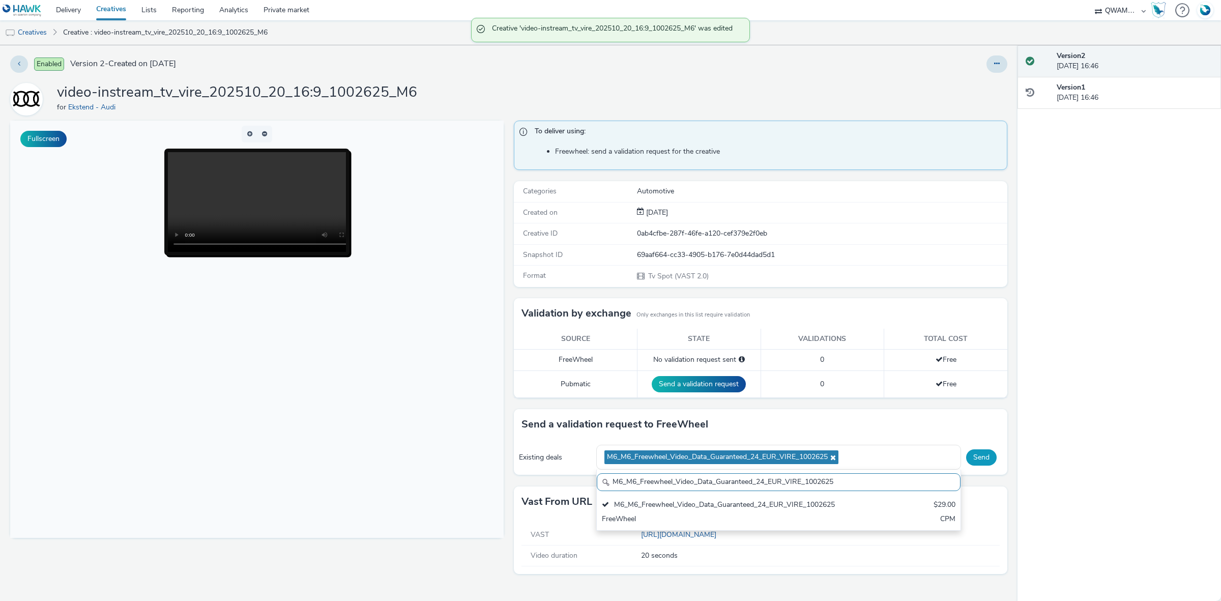
click at [978, 454] on button "Send" at bounding box center [981, 457] width 31 height 16
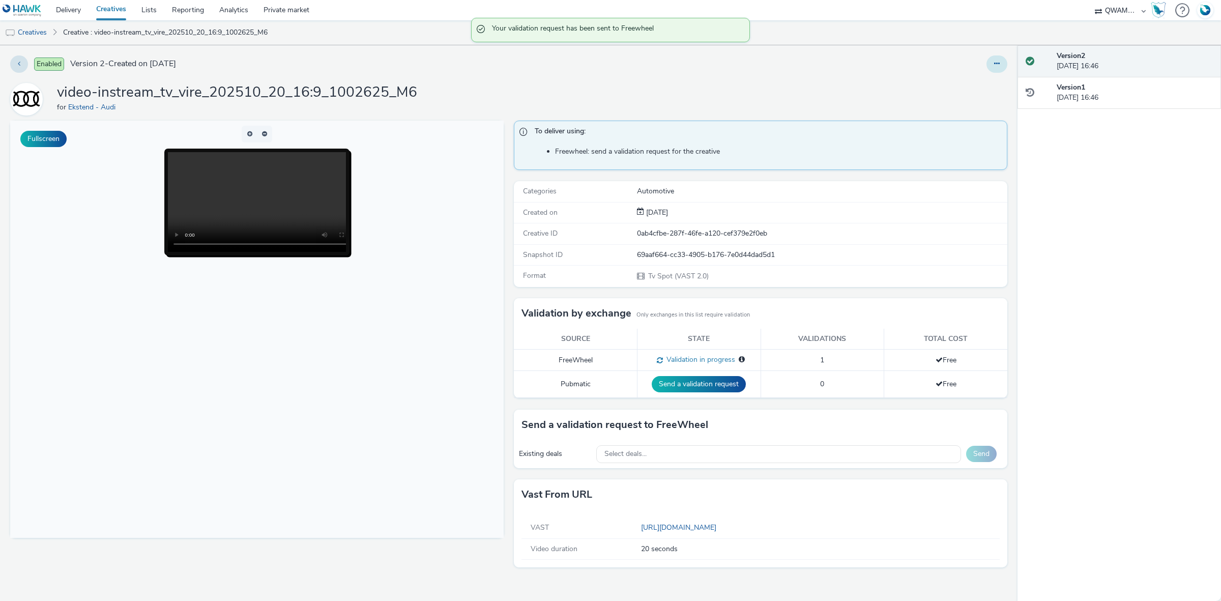
drag, startPoint x: 996, startPoint y: 65, endPoint x: 996, endPoint y: 70, distance: 5.1
click at [996, 65] on icon at bounding box center [997, 63] width 6 height 7
click at [973, 108] on link "Duplicate" at bounding box center [969, 105] width 76 height 20
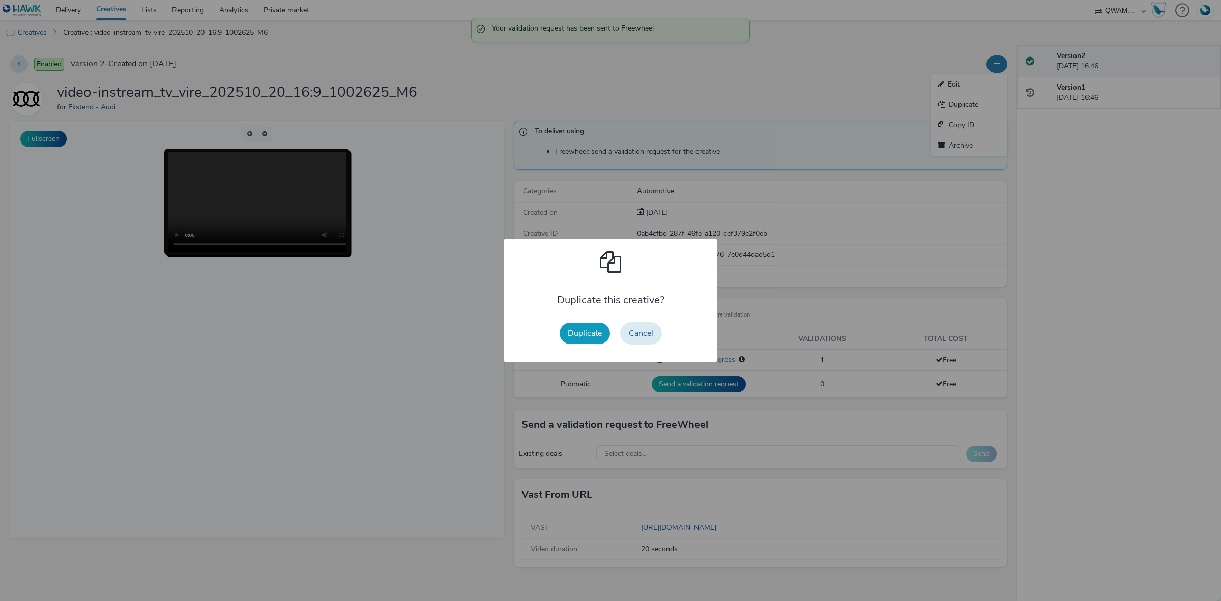
click at [590, 340] on button "Duplicate" at bounding box center [585, 333] width 50 height 21
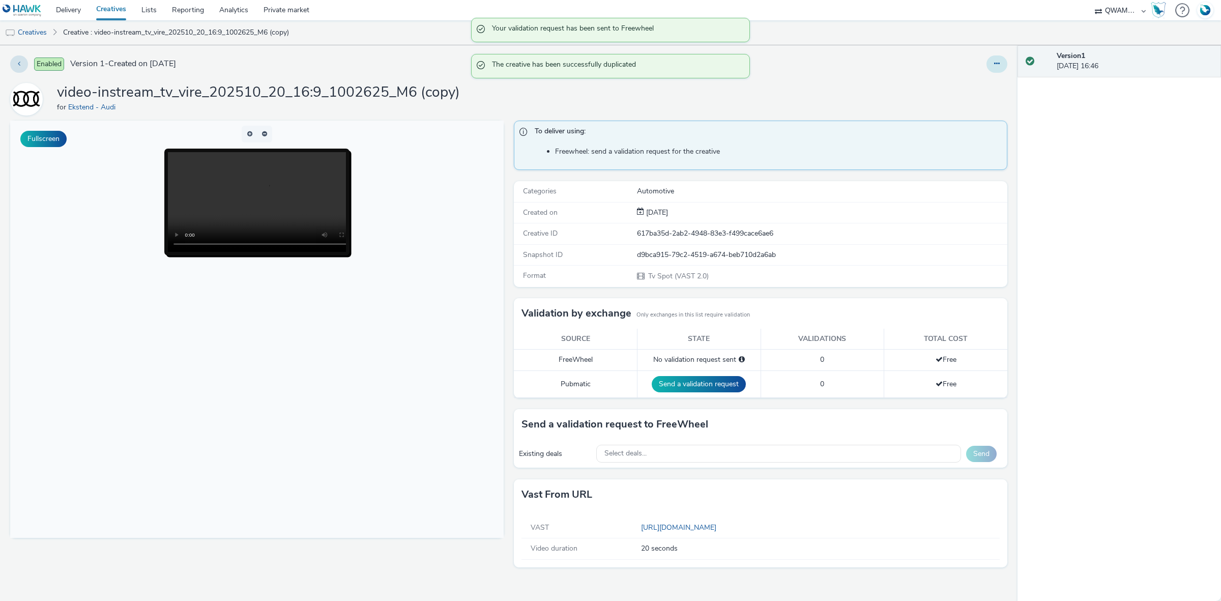
click at [1002, 65] on button at bounding box center [996, 63] width 21 height 17
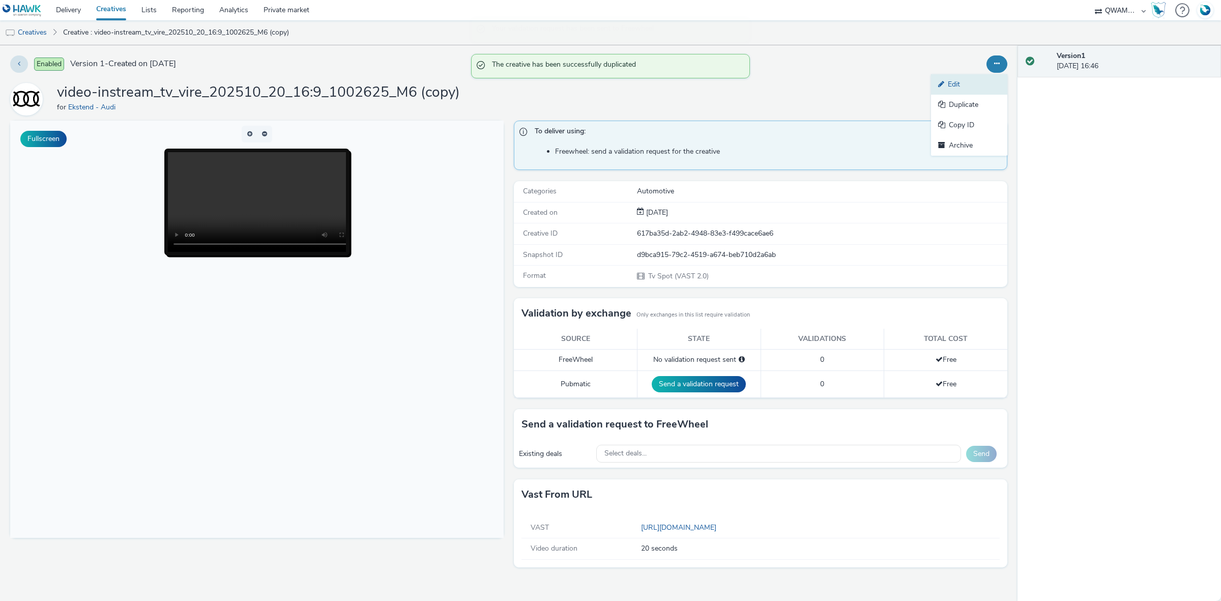
click at [957, 82] on link "Edit" at bounding box center [969, 84] width 76 height 20
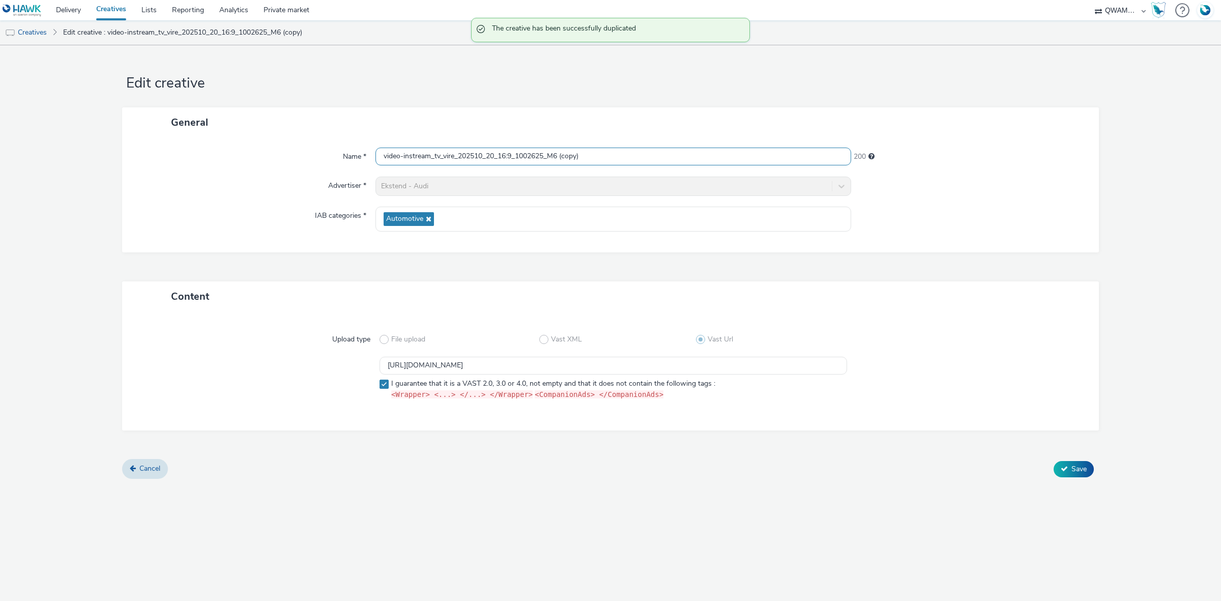
drag, startPoint x: 609, startPoint y: 153, endPoint x: 255, endPoint y: 158, distance: 354.6
click at [255, 158] on div "Name * video-instream_tv_vire_202510_20_16:9_1002625_M6 (copy) 200" at bounding box center [610, 157] width 956 height 18
paste input "y chatillon_202510_20_16:9_1006230_M6"
type input "video-instream_tv_viry chatillon_202510_20_16:9_1006230_M6"
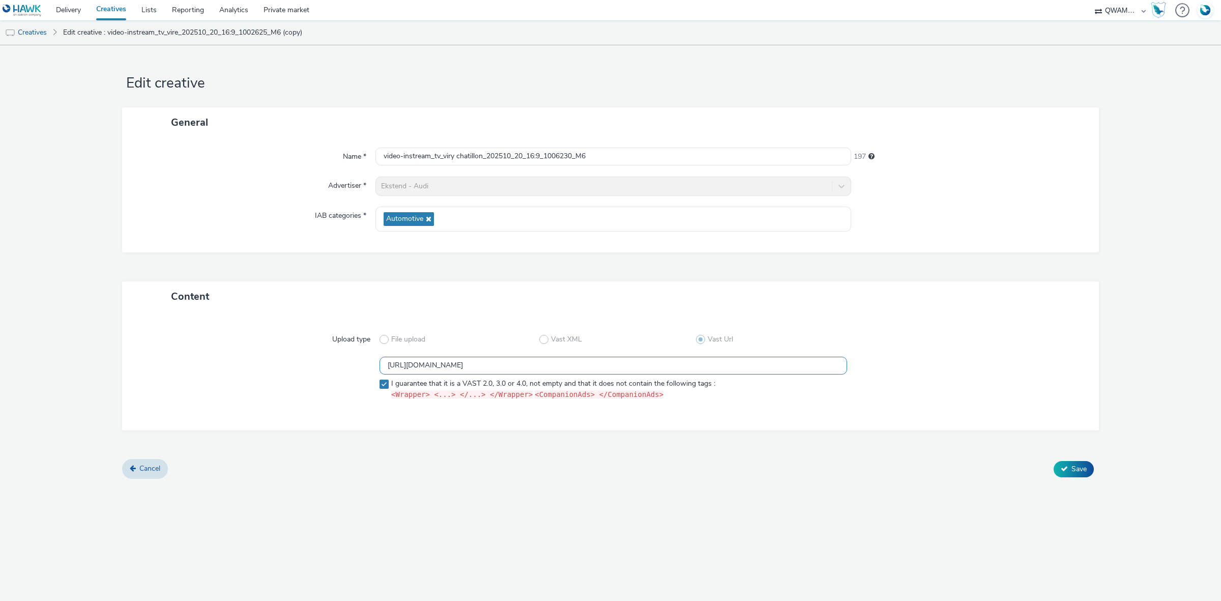
drag, startPoint x: 688, startPoint y: 367, endPoint x: 250, endPoint y: 375, distance: 438.1
click at [250, 375] on div "https://m6web-users.6play.fr/v1/vast-generator/clipVast/13145353?vast_version=2…" at bounding box center [610, 380] width 940 height 47
paste input "29"
type input "https://m6web-users.6play.fr/v1/vast-generator/clipVast/13145329?vast_version=2"
click at [1072, 467] on span "Save" at bounding box center [1078, 469] width 15 height 10
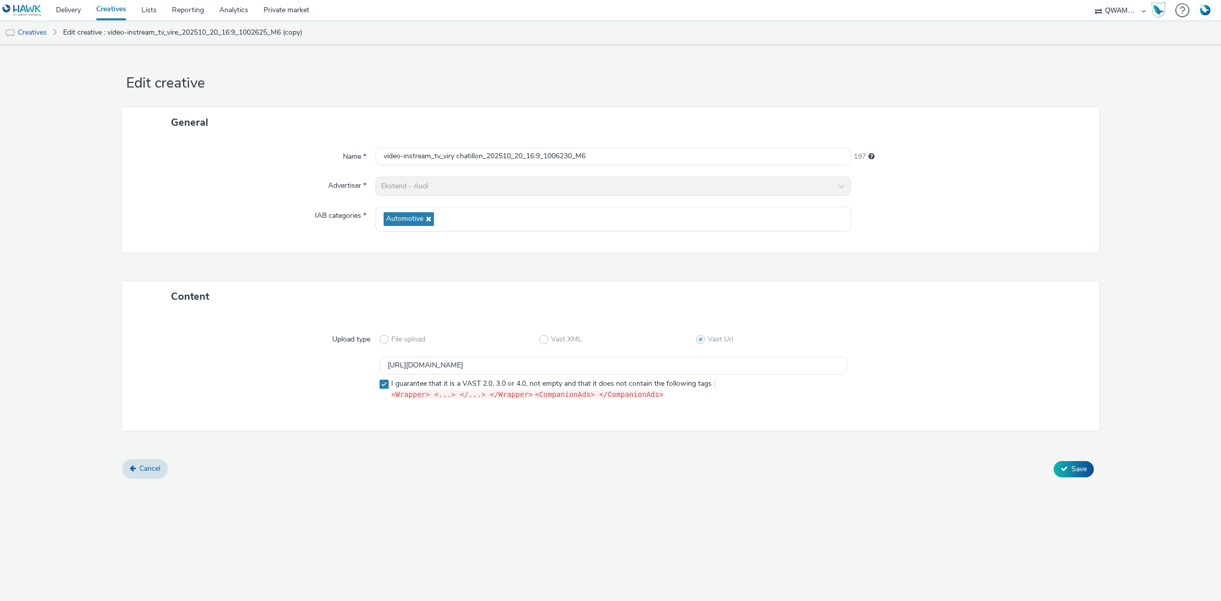
scroll to position [0, 0]
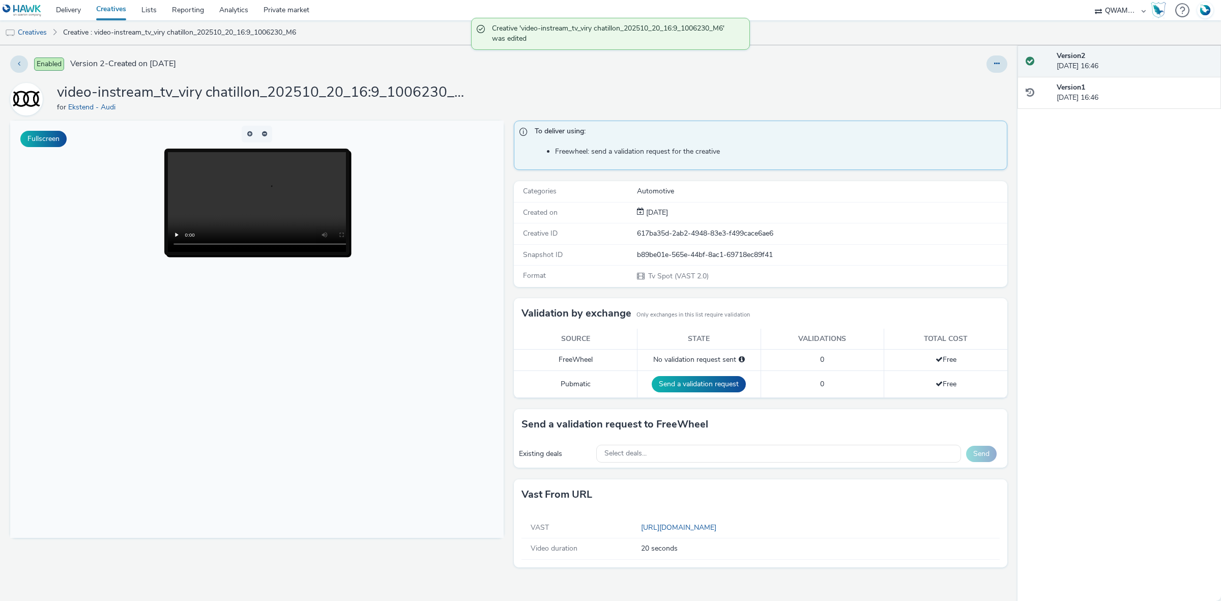
click at [710, 464] on div "Existing deals Select deals... Send" at bounding box center [760, 454] width 493 height 28
click at [711, 461] on div "Select deals..." at bounding box center [778, 454] width 365 height 18
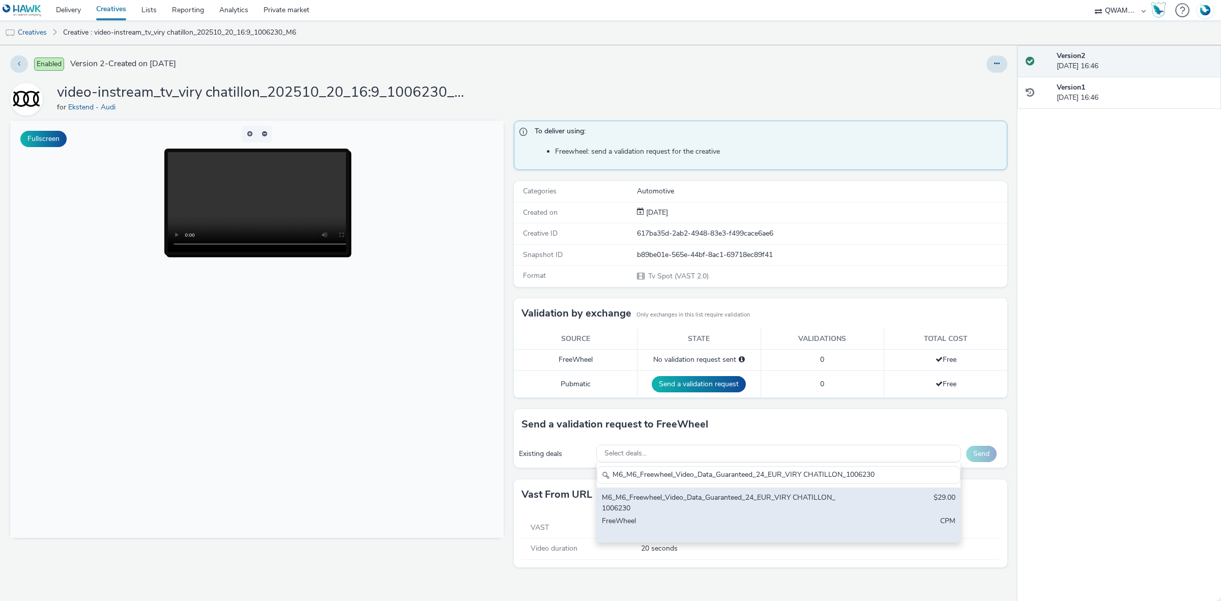
type input "M6_M6_Freewheel_Video_Data_Guaranteed_24_EUR_VIRY CHATILLON_1006230"
click at [738, 498] on div "M6_M6_Freewheel_Video_Data_Guaranteed_24_EUR_VIRY CHATILLON_1006230" at bounding box center [719, 502] width 234 height 21
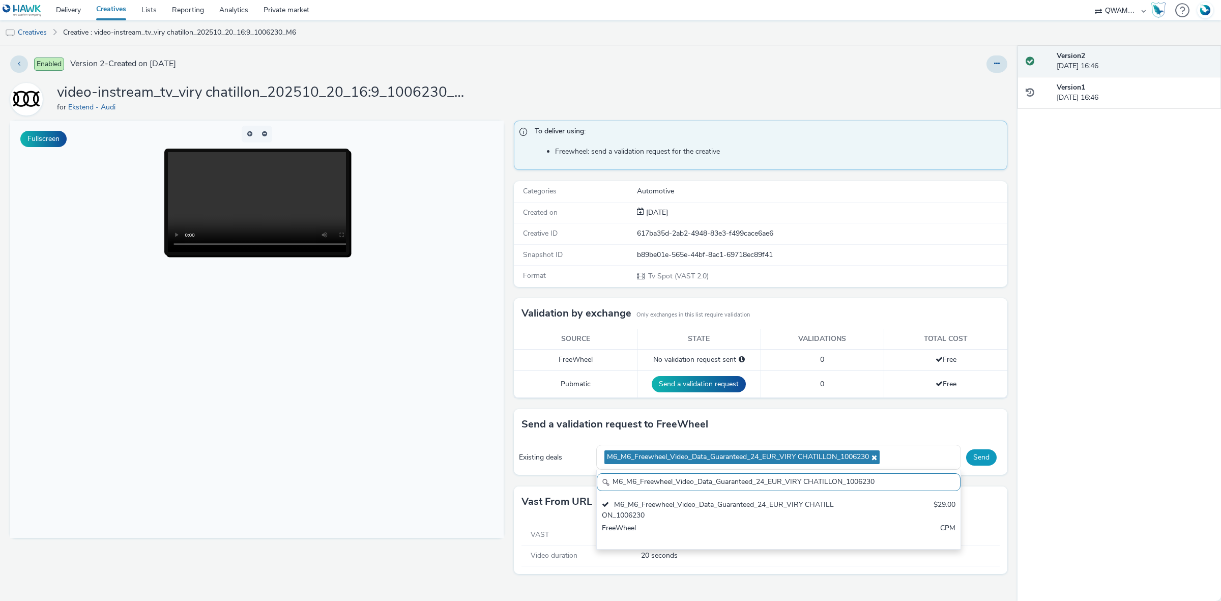
click at [982, 459] on button "Send" at bounding box center [981, 457] width 31 height 16
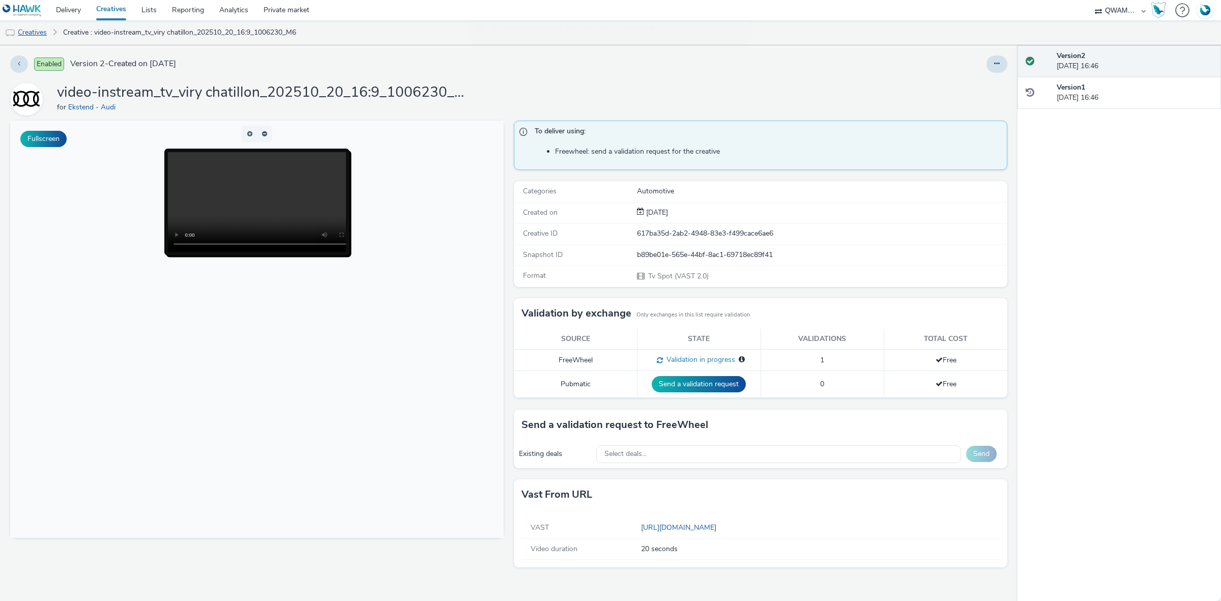
click at [26, 25] on link "Creatives" at bounding box center [26, 32] width 52 height 24
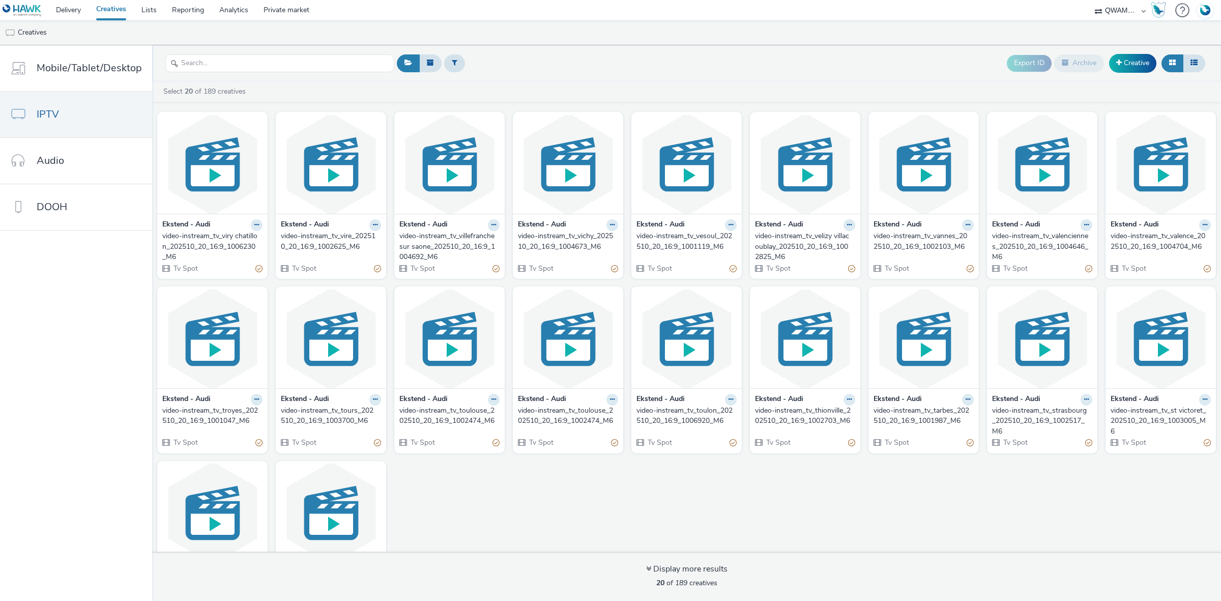
click at [1127, 12] on select "ABI Media Ad4Health Adevinta ADITIKS Adops Agence79 AllMatik AMnet FR Amplifi F…" at bounding box center [1120, 10] width 61 height 20
click at [64, 8] on link "Delivery" at bounding box center [68, 10] width 40 height 20
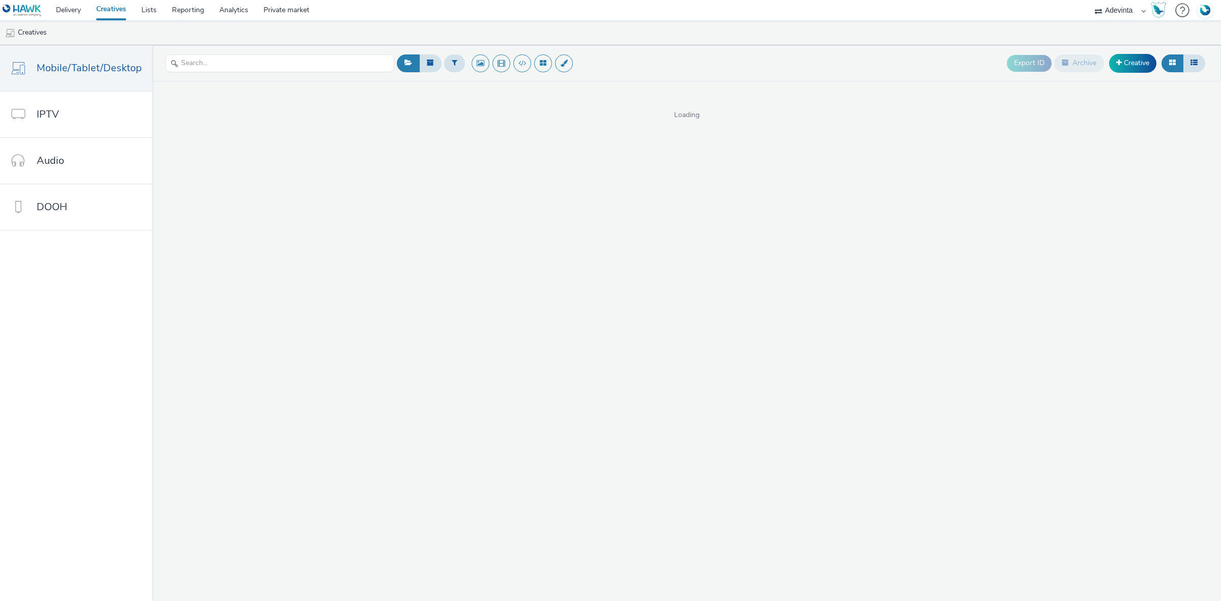
select select "a4655d9c-cd96-449f-b9a3-d2b0c2744250"
select select "74ee30ea-faea-4dd3-a1ad-716b3210ee10"
select select "ed86ec94-e5cc-4656-947e-a83427878125"
select select "74ee30ea-faea-4dd3-a1ad-716b3210ee10"
select select "1af74716-c7b8-4ca4-b29b-7ca2b7f71c32"
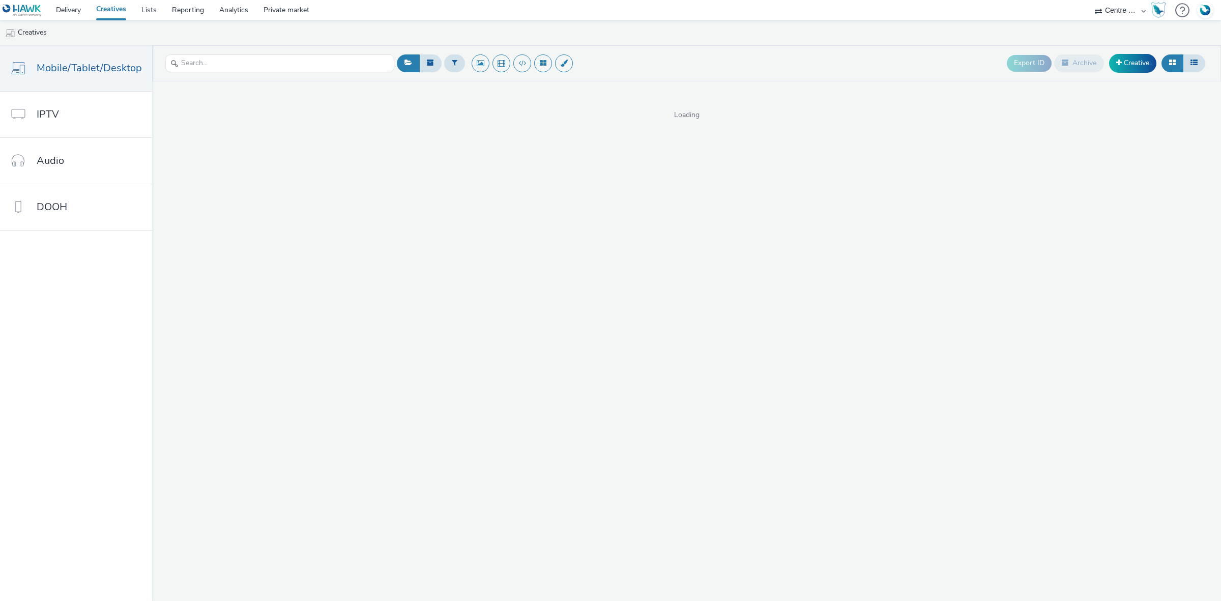
select select "75b174c6-9315-47a7-a76b-2e04f3523f79"
select select "f1ea096e-a0f1-4bb4-91b2-88bc28adcbb2"
select select "d57a0b46-ef33-4938-977b-e6d07593e41f"
select select "339a9c0c-38a9-42ce-a64d-aa3829dbdd76"
select select "43747a01-9d8e-4dea-a0e4-a98d33cfba61"
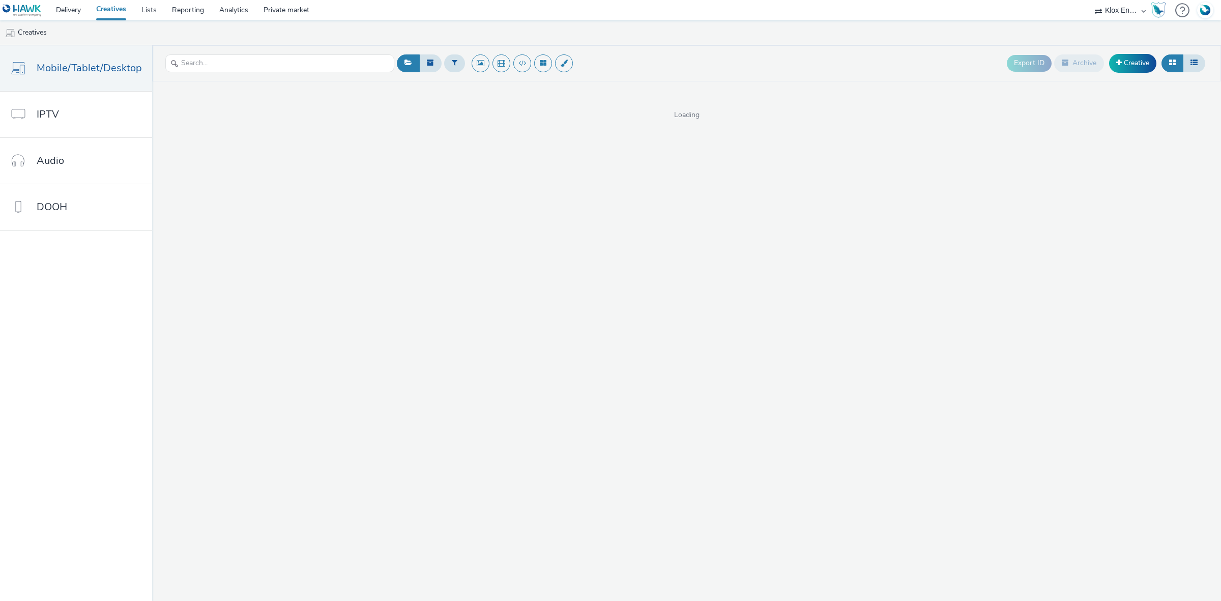
select select "b45cc4c1-724a-49f4-91a1-90695c19738e"
select select "2b8dd31a-8117-4e68-a346-a4c56cee5b05"
select select "ae52c008-e792-49d8-946c-ea980fe75bf6"
select select "d027da95-0097-4d0b-8b09-57dedb2e3a8d"
select select "74ee30ea-faea-4dd3-a1ad-716b3210ee10"
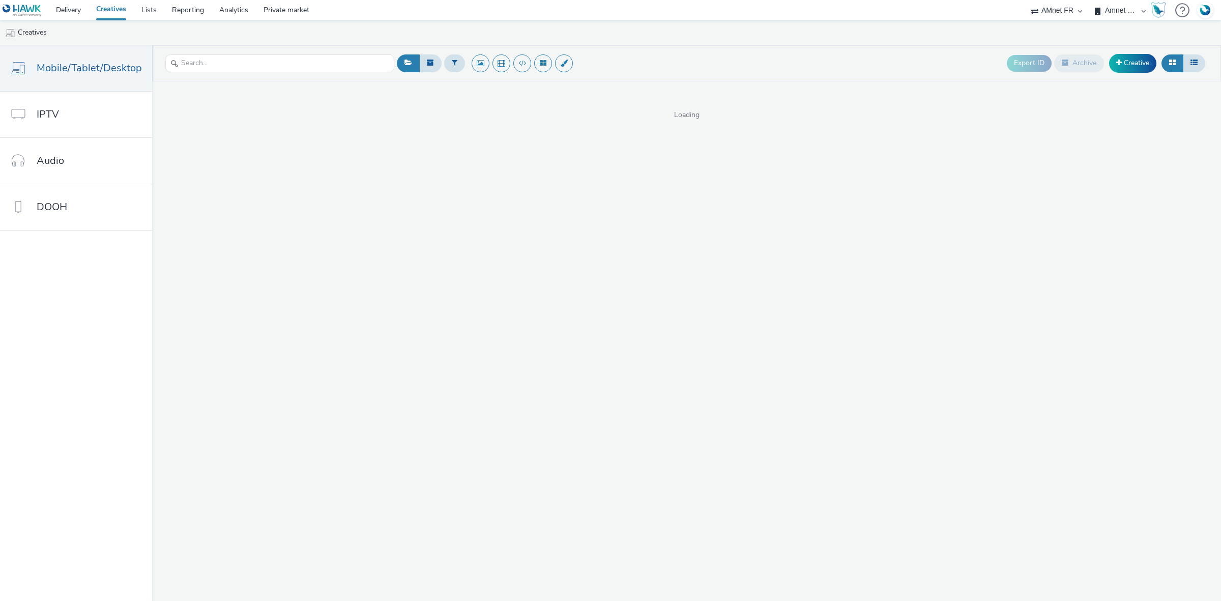
select select "ed86ec94-e5cc-4656-947e-a83427878125"
select select "74ee30ea-faea-4dd3-a1ad-716b3210ee10"
